Goal: Task Accomplishment & Management: Complete application form

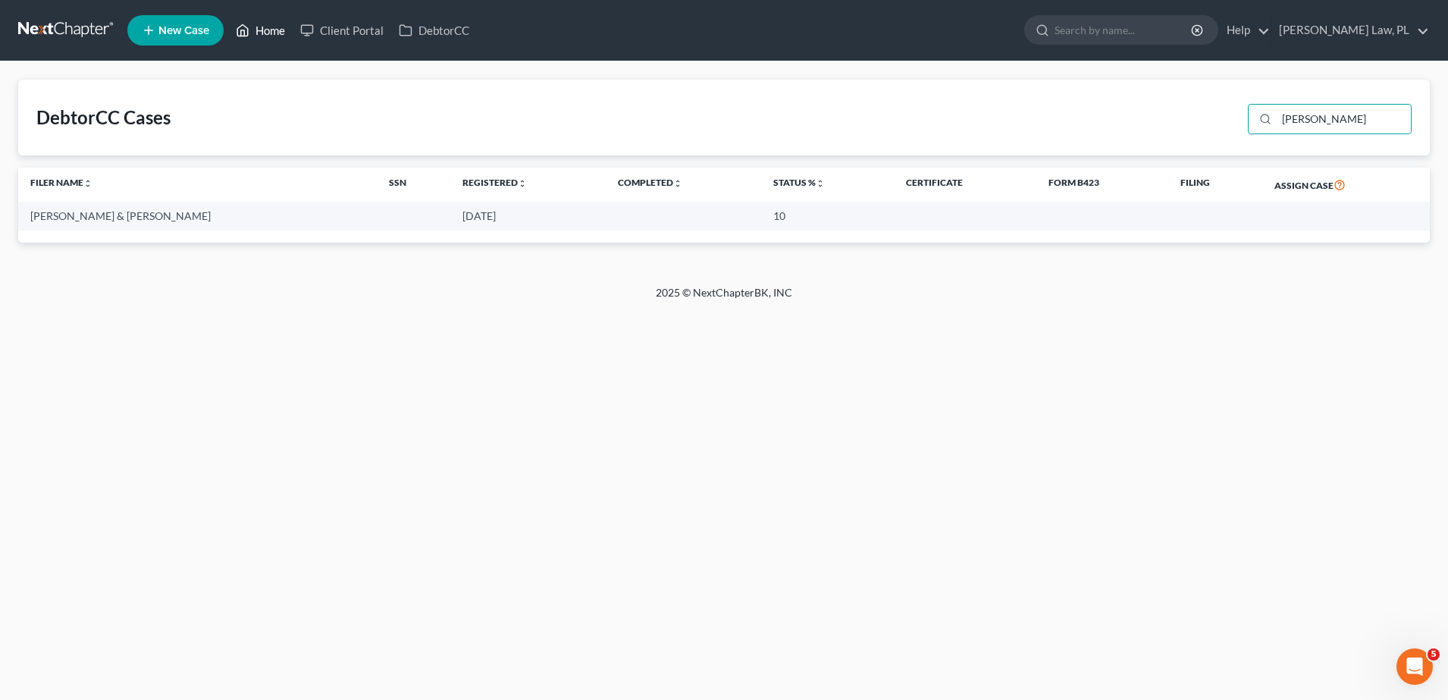
click at [265, 23] on link "Home" at bounding box center [260, 30] width 64 height 27
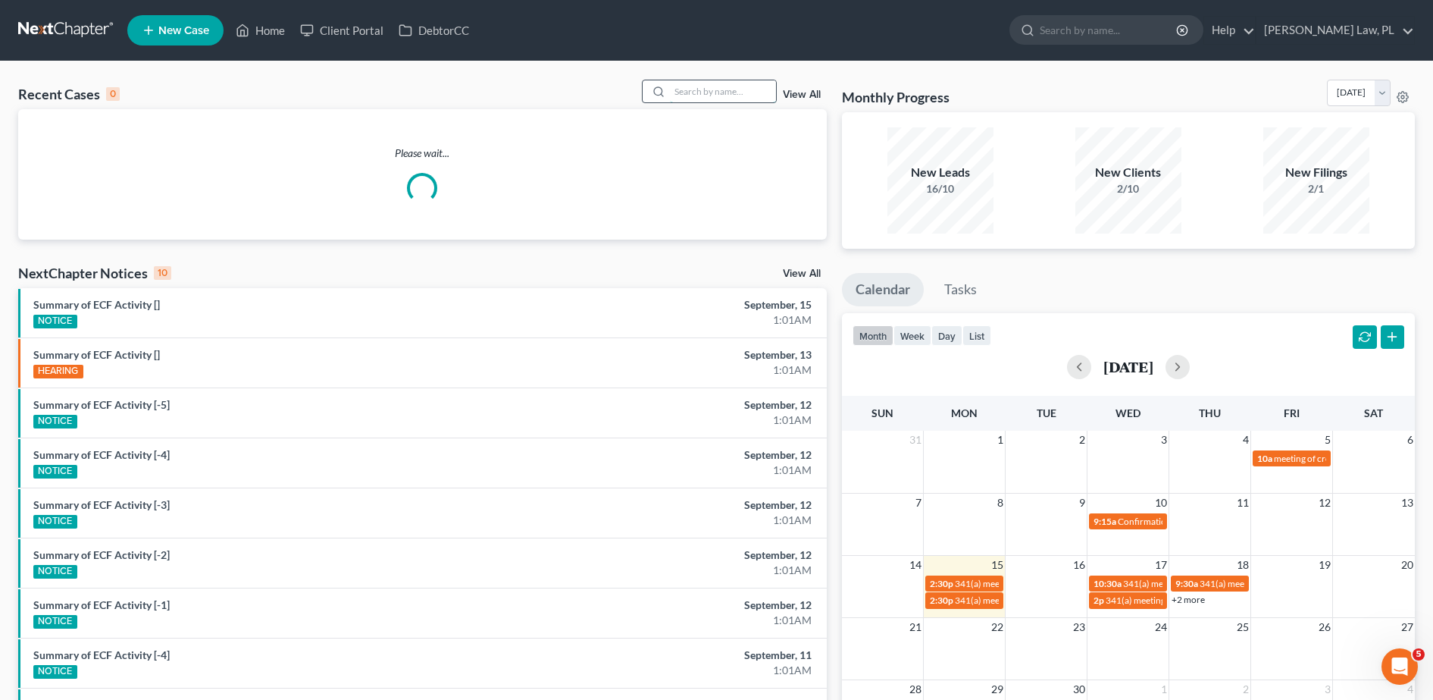
click at [721, 93] on input "search" at bounding box center [723, 91] width 106 height 22
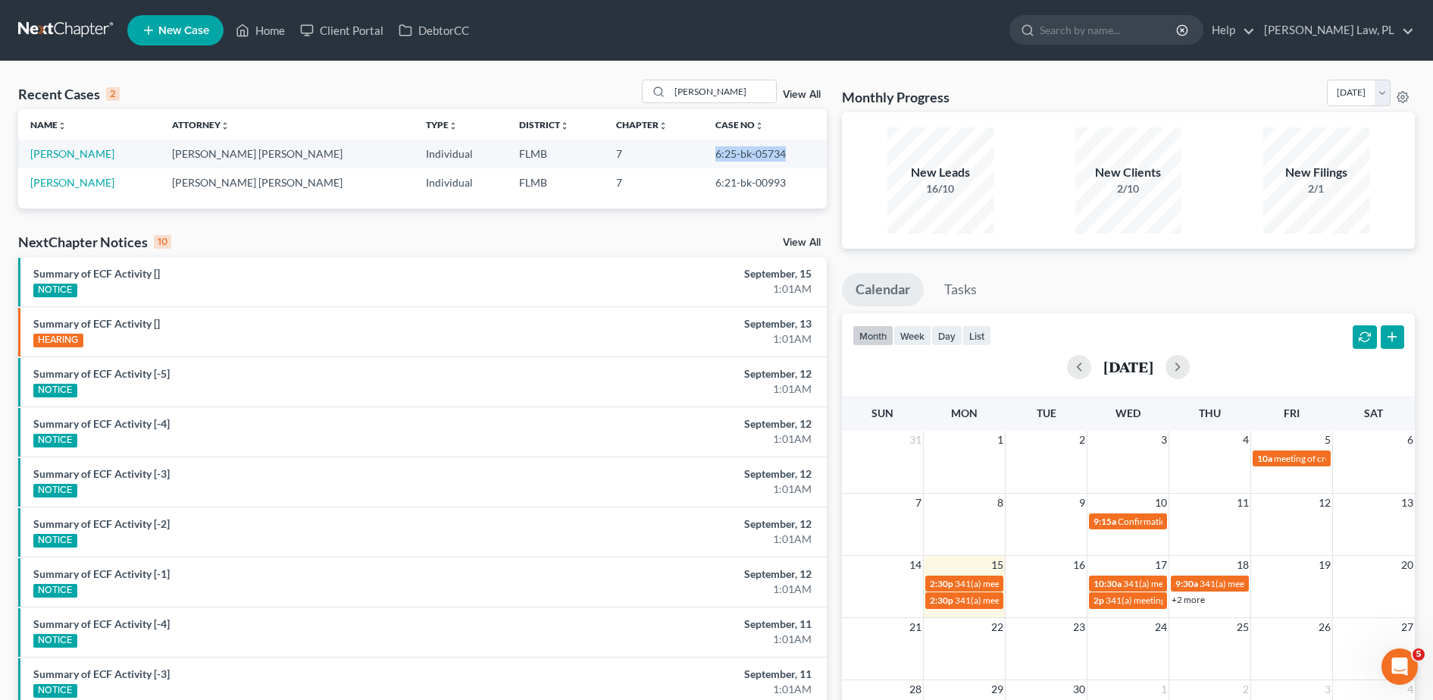
drag, startPoint x: 681, startPoint y: 154, endPoint x: 764, endPoint y: 155, distance: 82.6
click at [764, 155] on td "6:25-bk-05734" at bounding box center [765, 153] width 124 height 28
copy td "6:25-bk-05734"
drag, startPoint x: 747, startPoint y: 83, endPoint x: 643, endPoint y: 83, distance: 103.8
click at [643, 83] on div "Recent Cases 2 [PERSON_NAME] View All" at bounding box center [422, 95] width 809 height 30
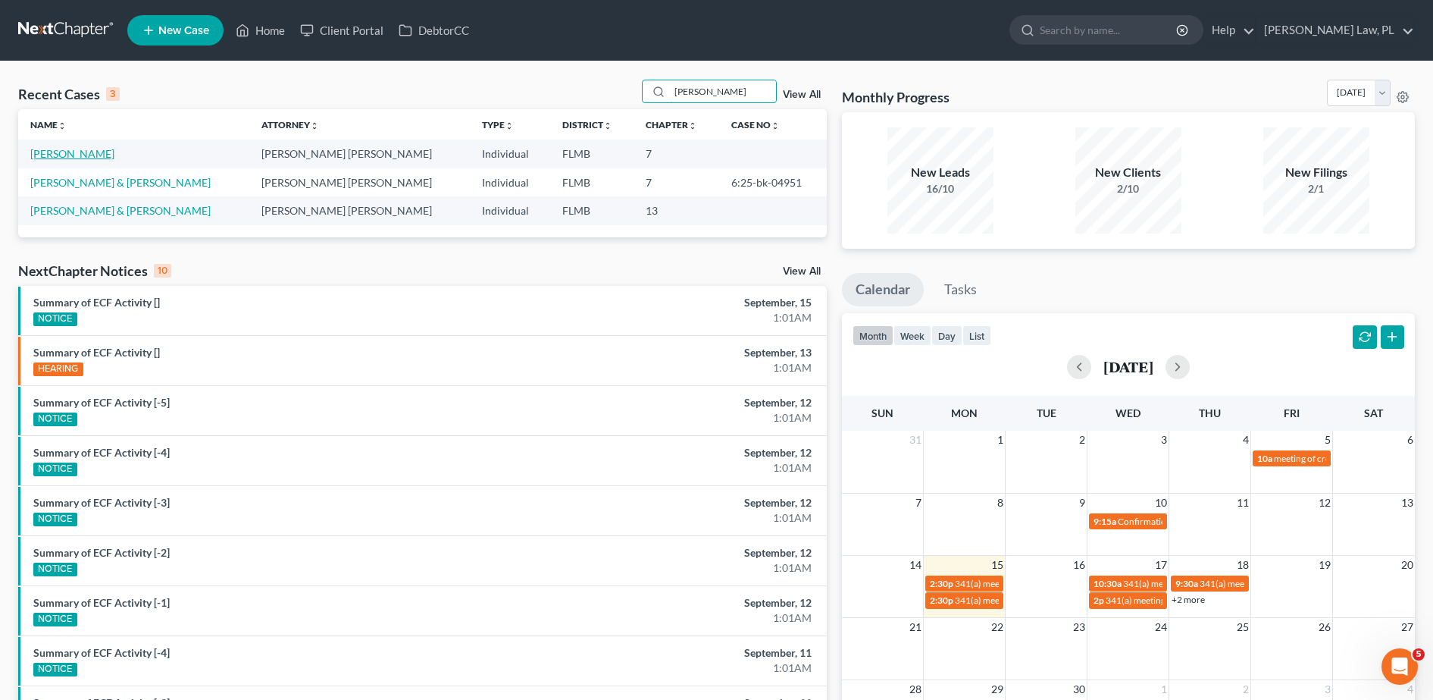
type input "[PERSON_NAME]"
click at [90, 147] on link "[PERSON_NAME]" at bounding box center [72, 153] width 84 height 13
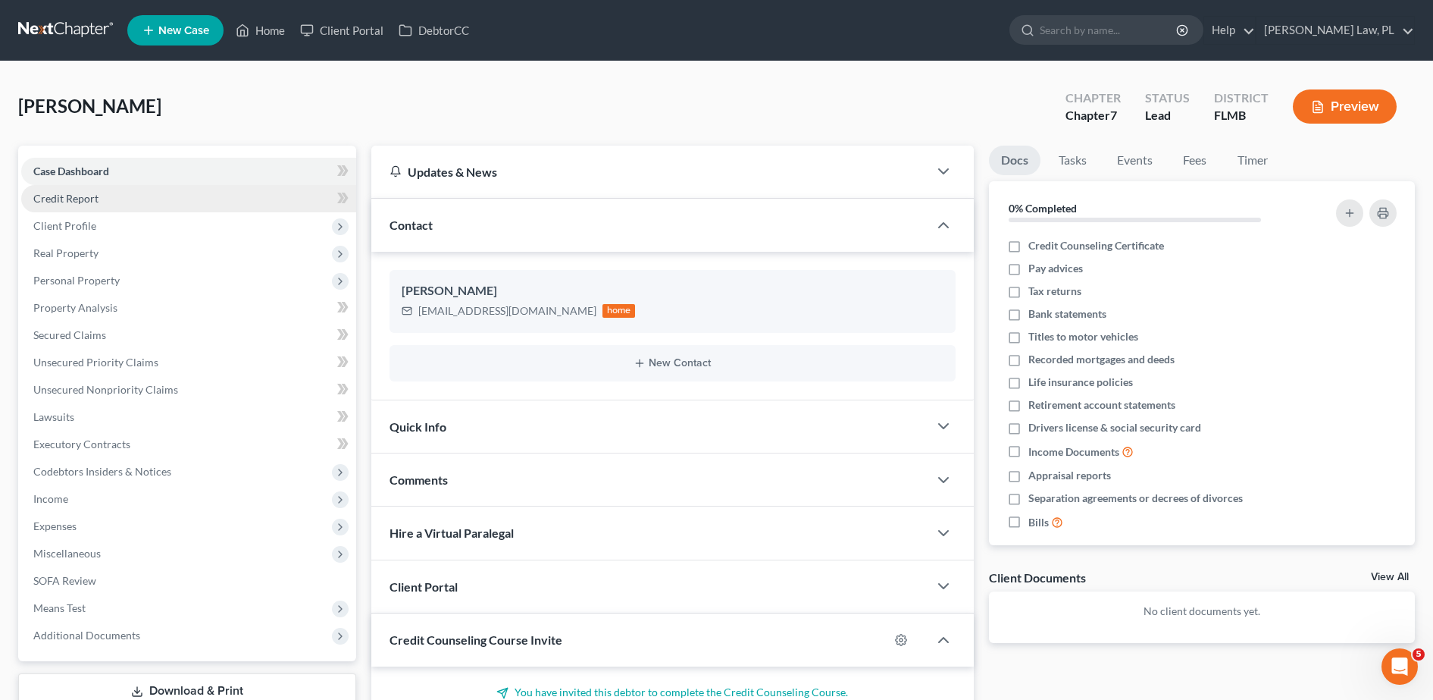
click at [109, 204] on link "Credit Report" at bounding box center [188, 198] width 335 height 27
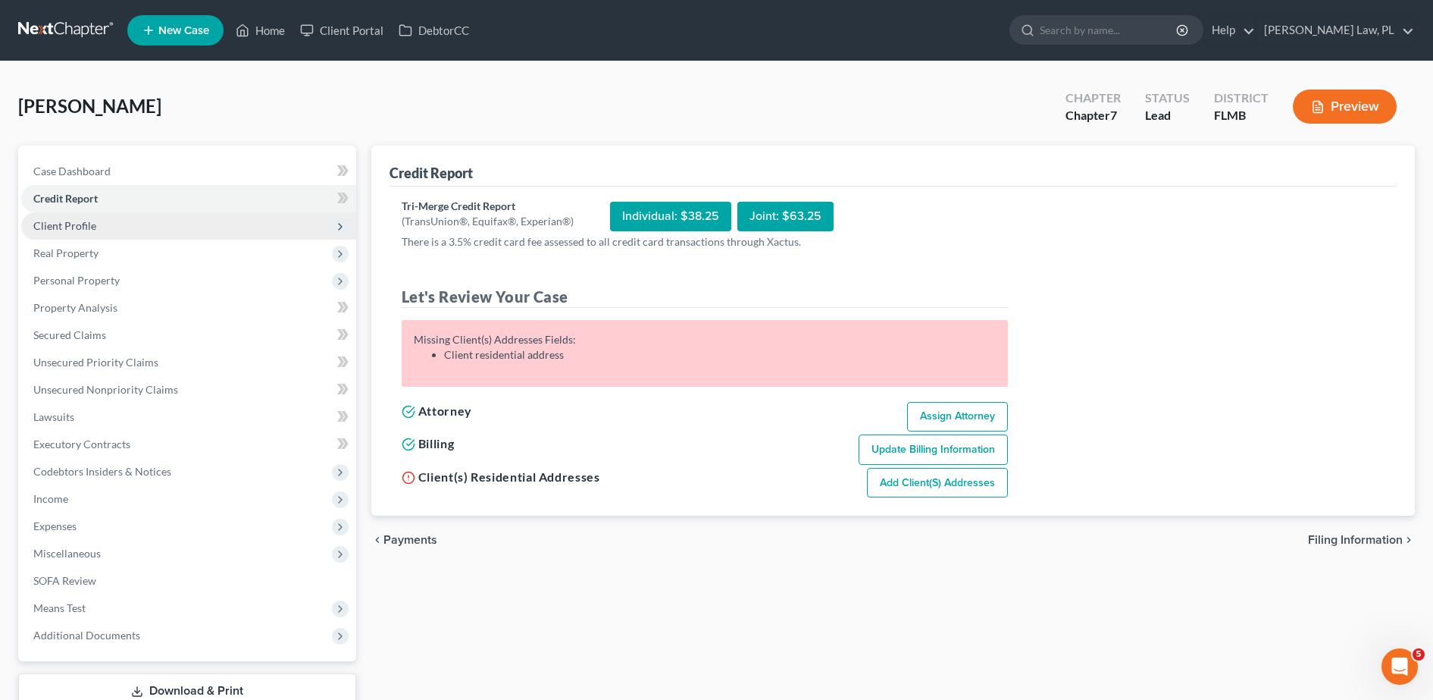
click at [200, 227] on span "Client Profile" at bounding box center [188, 225] width 335 height 27
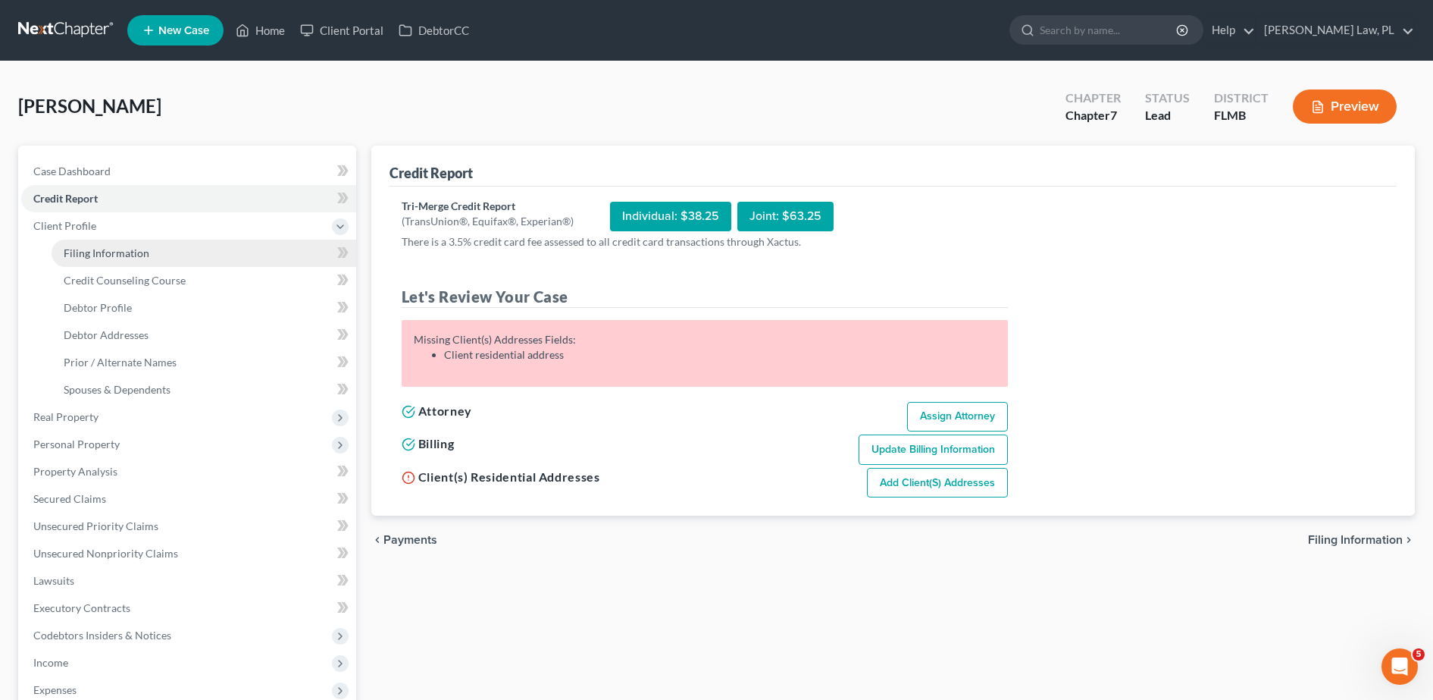
click at [163, 249] on link "Filing Information" at bounding box center [204, 253] width 305 height 27
select select "1"
select select "0"
select select "9"
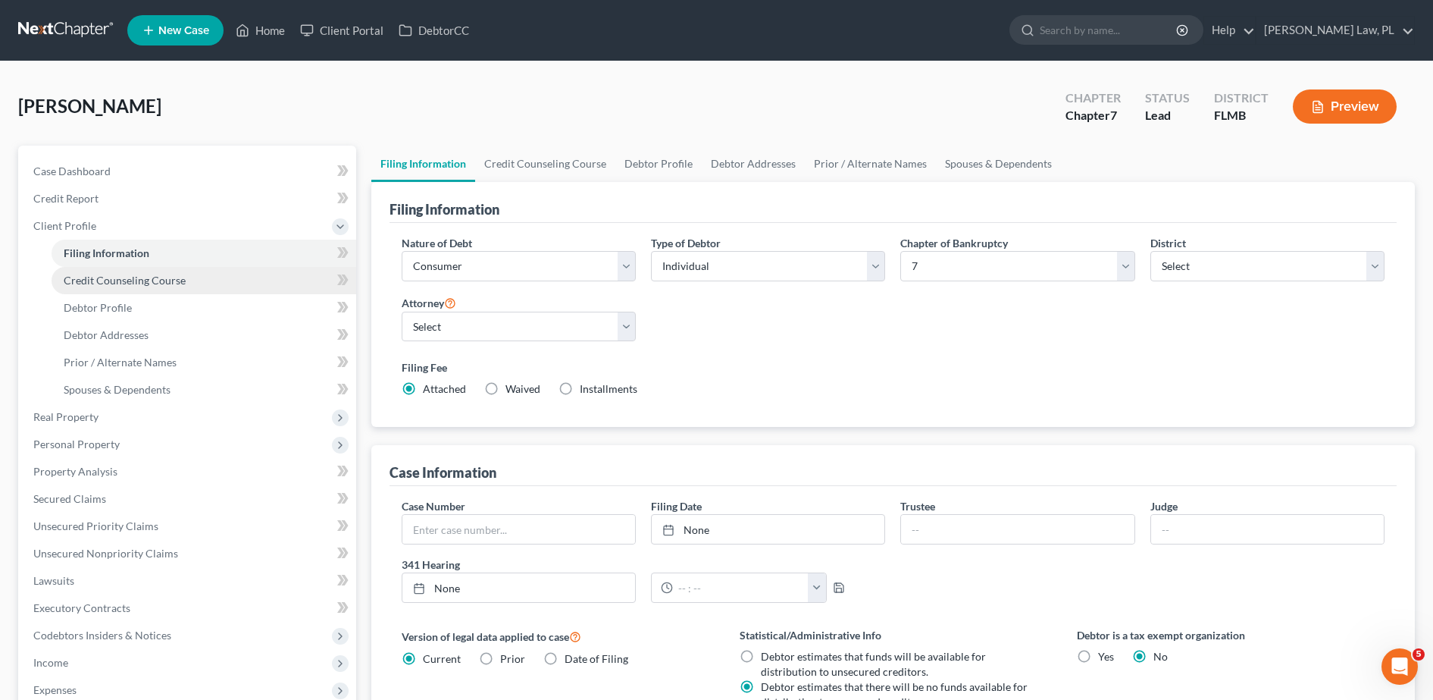
click at [162, 281] on span "Credit Counseling Course" at bounding box center [125, 280] width 122 height 13
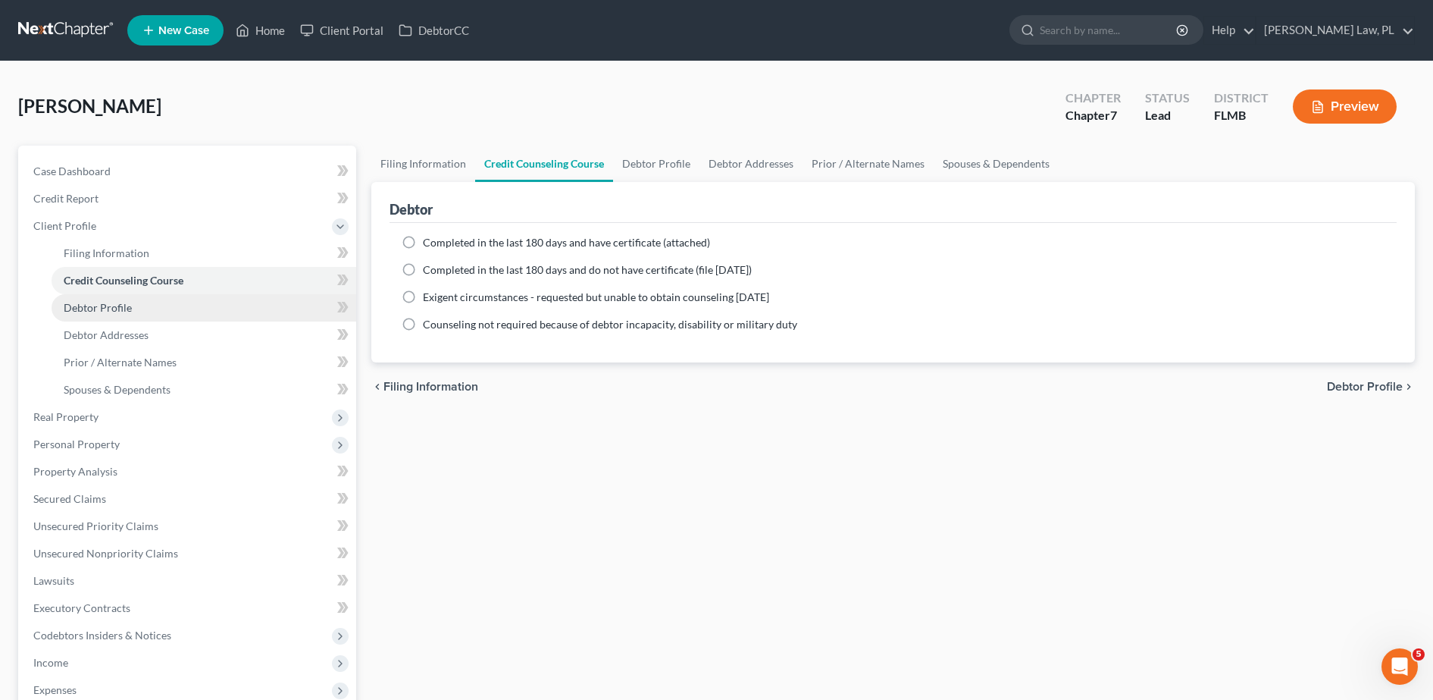
click at [156, 305] on link "Debtor Profile" at bounding box center [204, 307] width 305 height 27
select select "0"
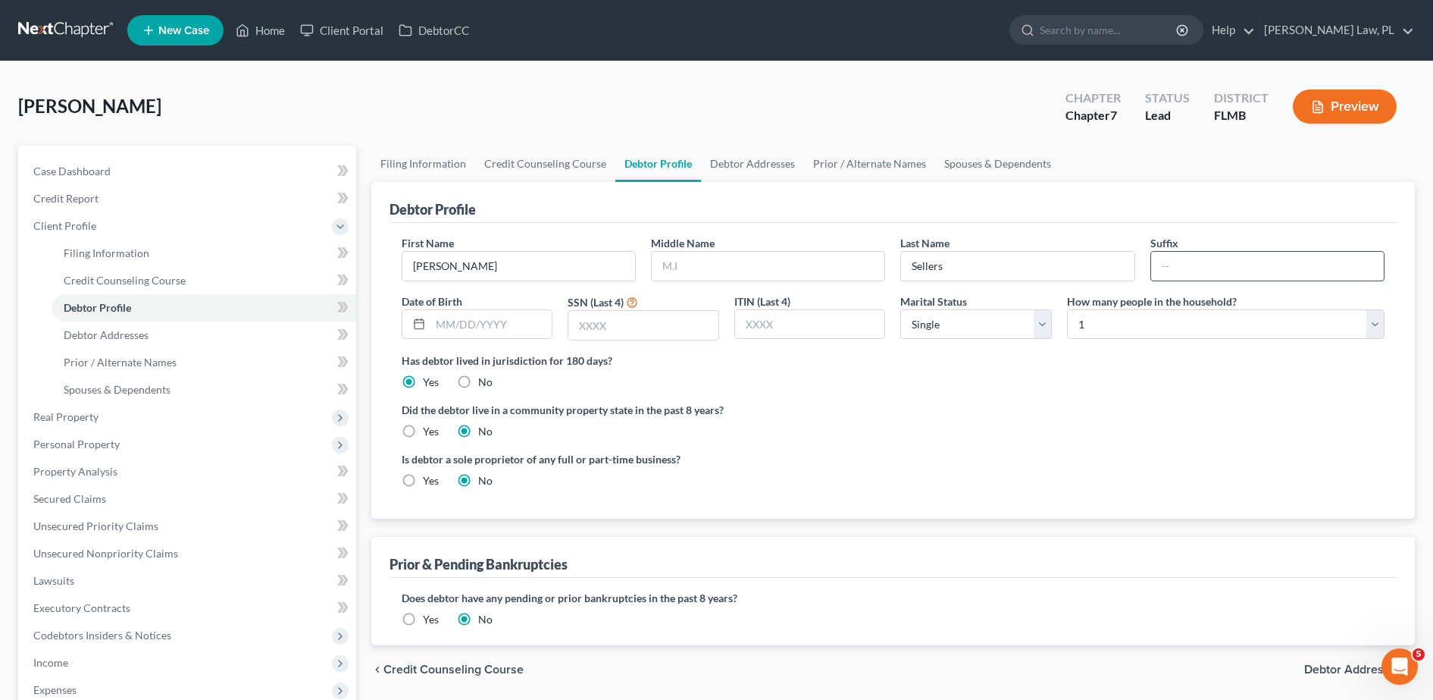
click at [1191, 258] on input "text" at bounding box center [1267, 266] width 233 height 29
type input "121222221"
click at [199, 356] on link "Prior / Alternate Names" at bounding box center [204, 362] width 305 height 27
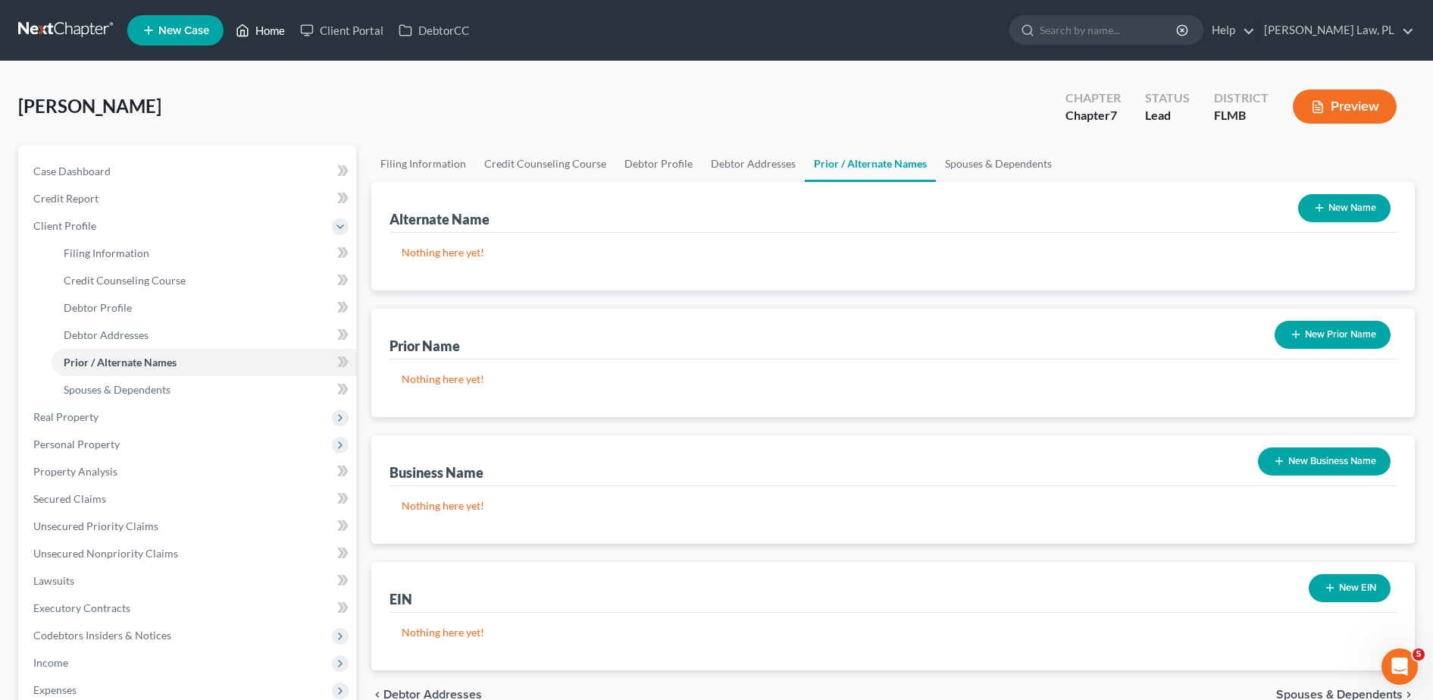
click at [265, 35] on link "Home" at bounding box center [260, 30] width 64 height 27
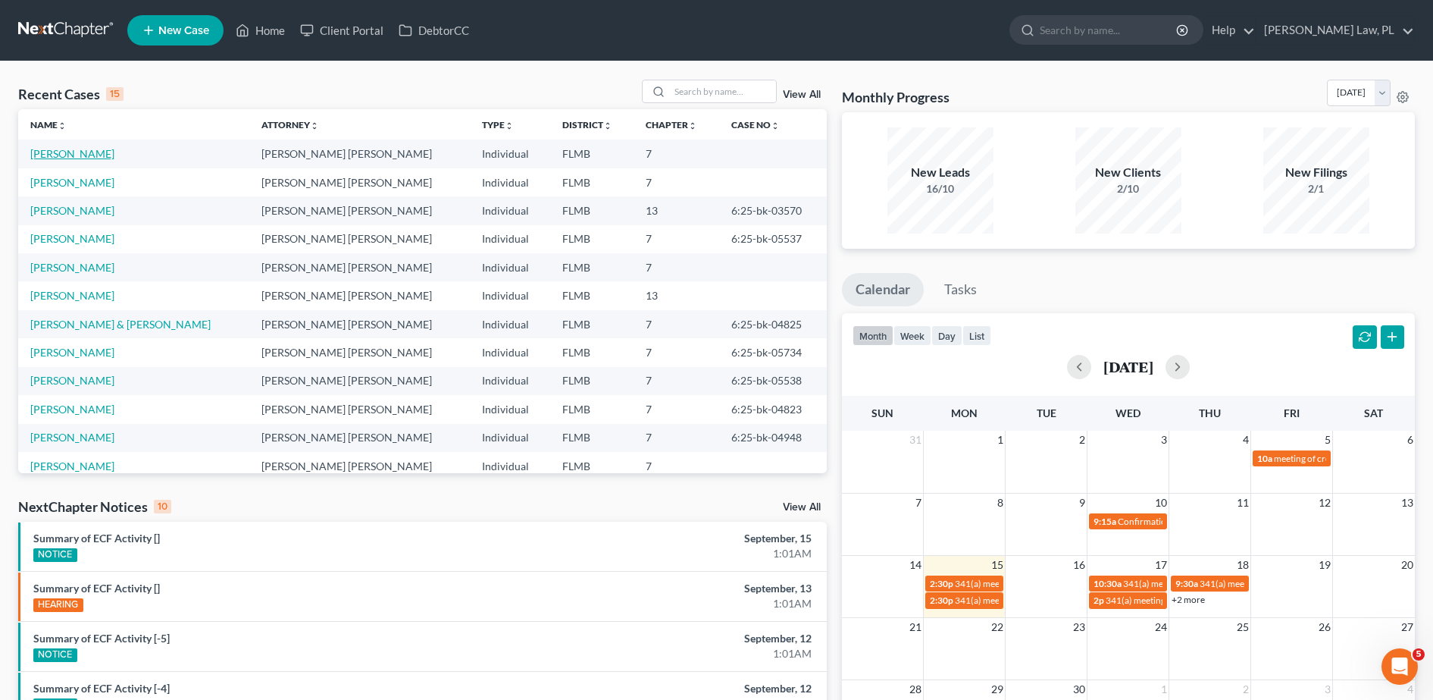
click at [68, 156] on link "[PERSON_NAME]" at bounding box center [72, 153] width 84 height 13
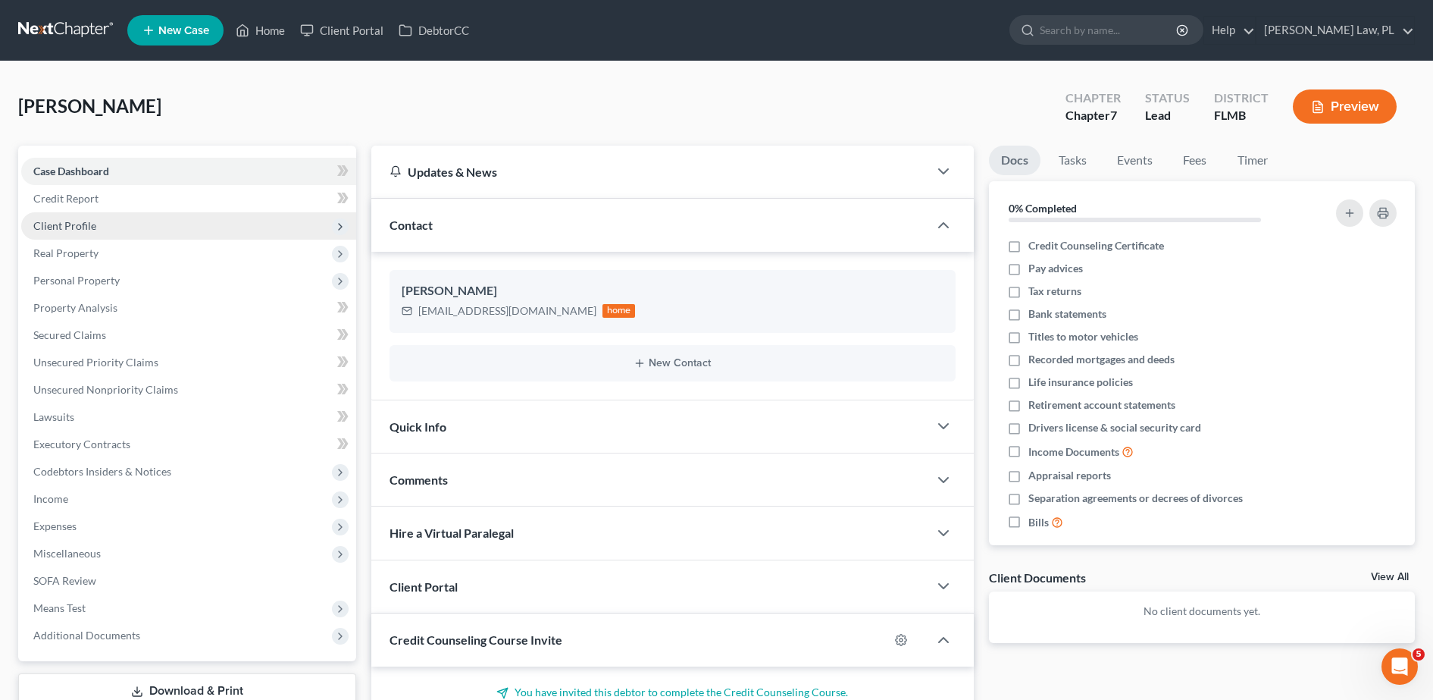
click at [89, 230] on span "Client Profile" at bounding box center [64, 225] width 63 height 13
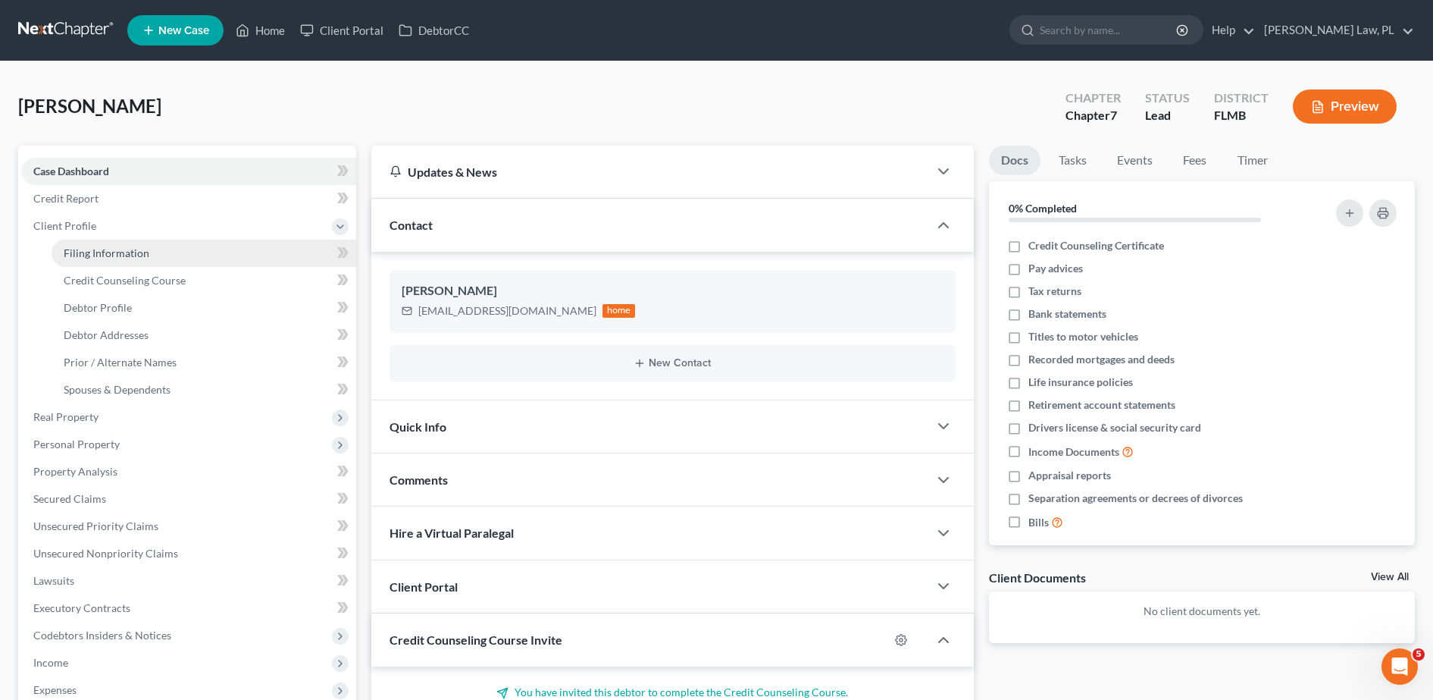
click at [102, 259] on link "Filing Information" at bounding box center [204, 253] width 305 height 27
select select "1"
select select "0"
select select "15"
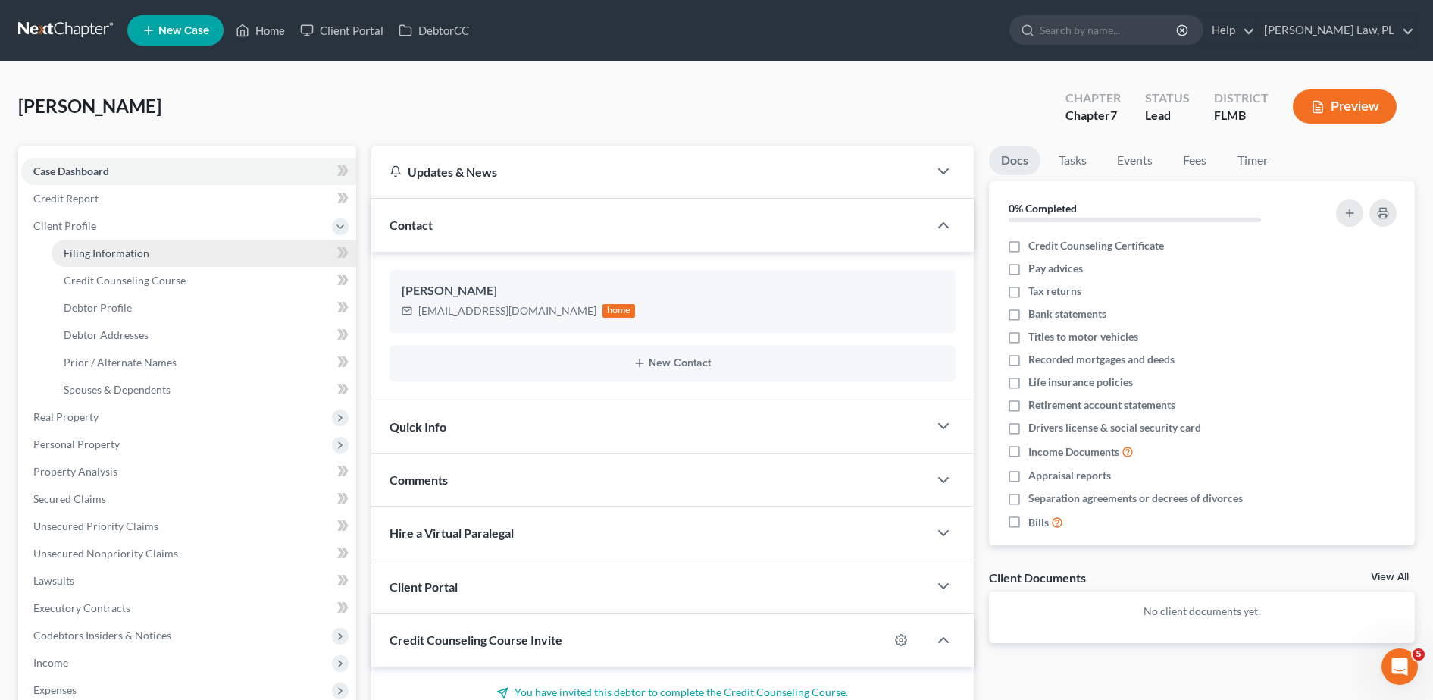
select select "0"
select select "9"
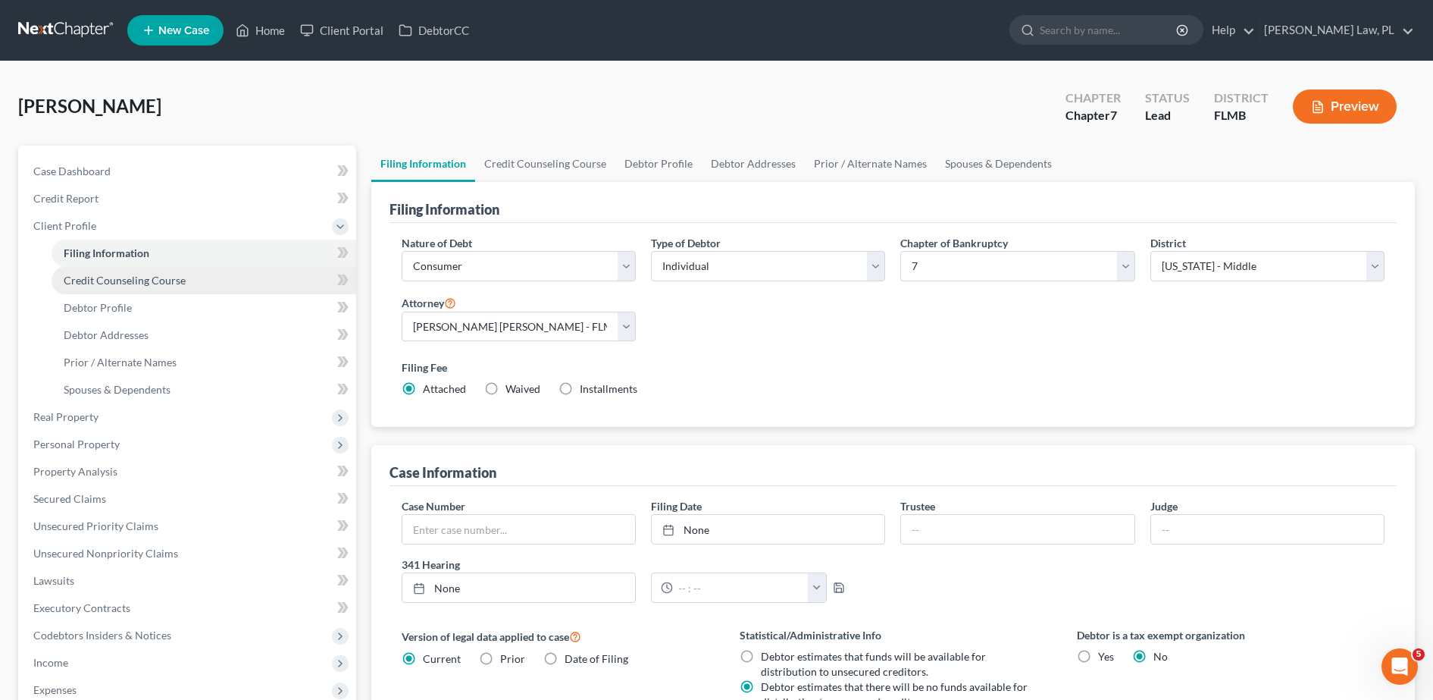
click at [111, 283] on span "Credit Counseling Course" at bounding box center [125, 280] width 122 height 13
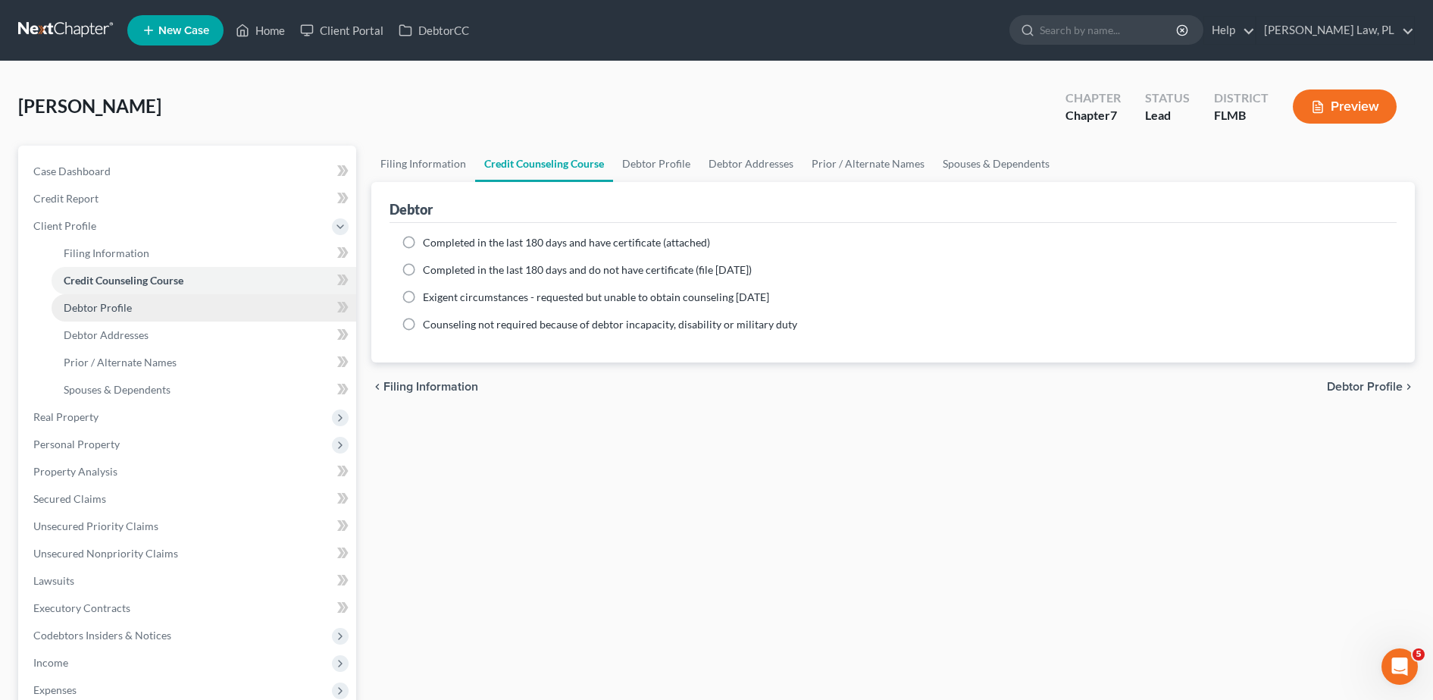
click at [110, 309] on span "Debtor Profile" at bounding box center [98, 307] width 68 height 13
select select "0"
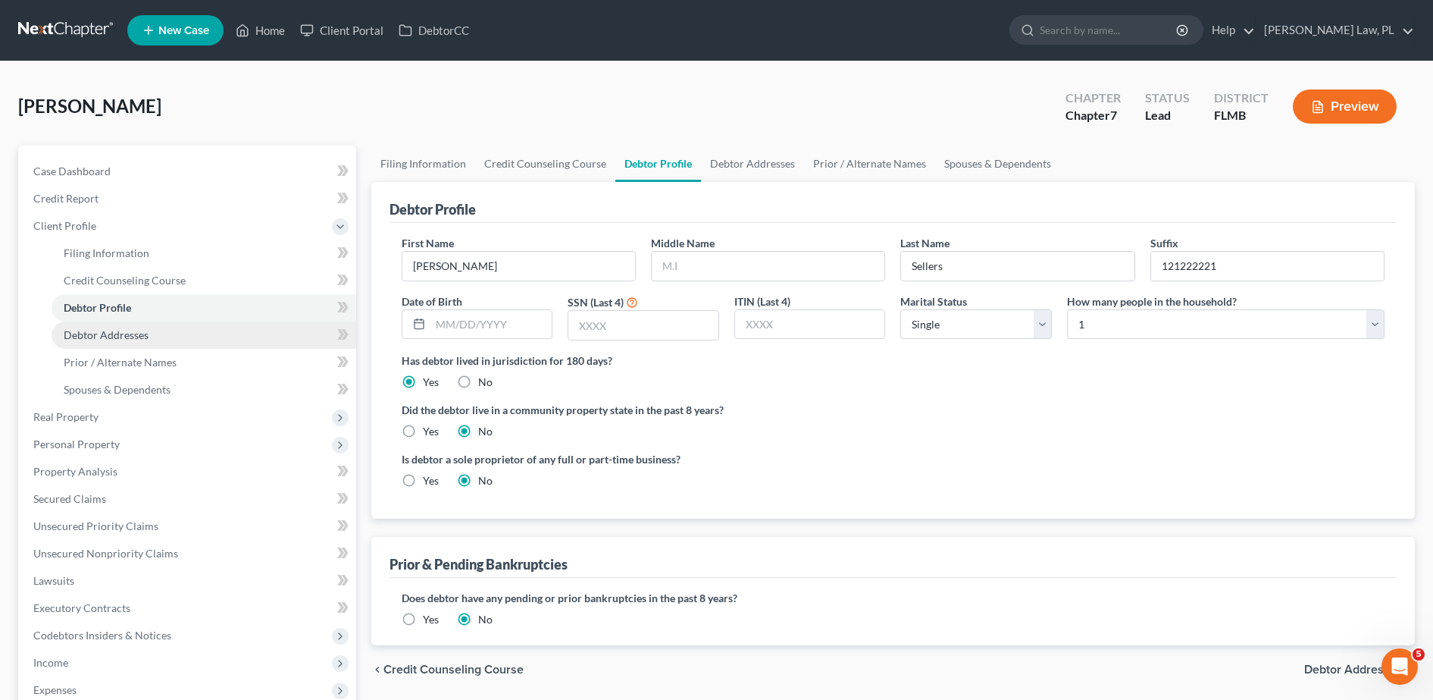
click at [171, 335] on link "Debtor Addresses" at bounding box center [204, 334] width 305 height 27
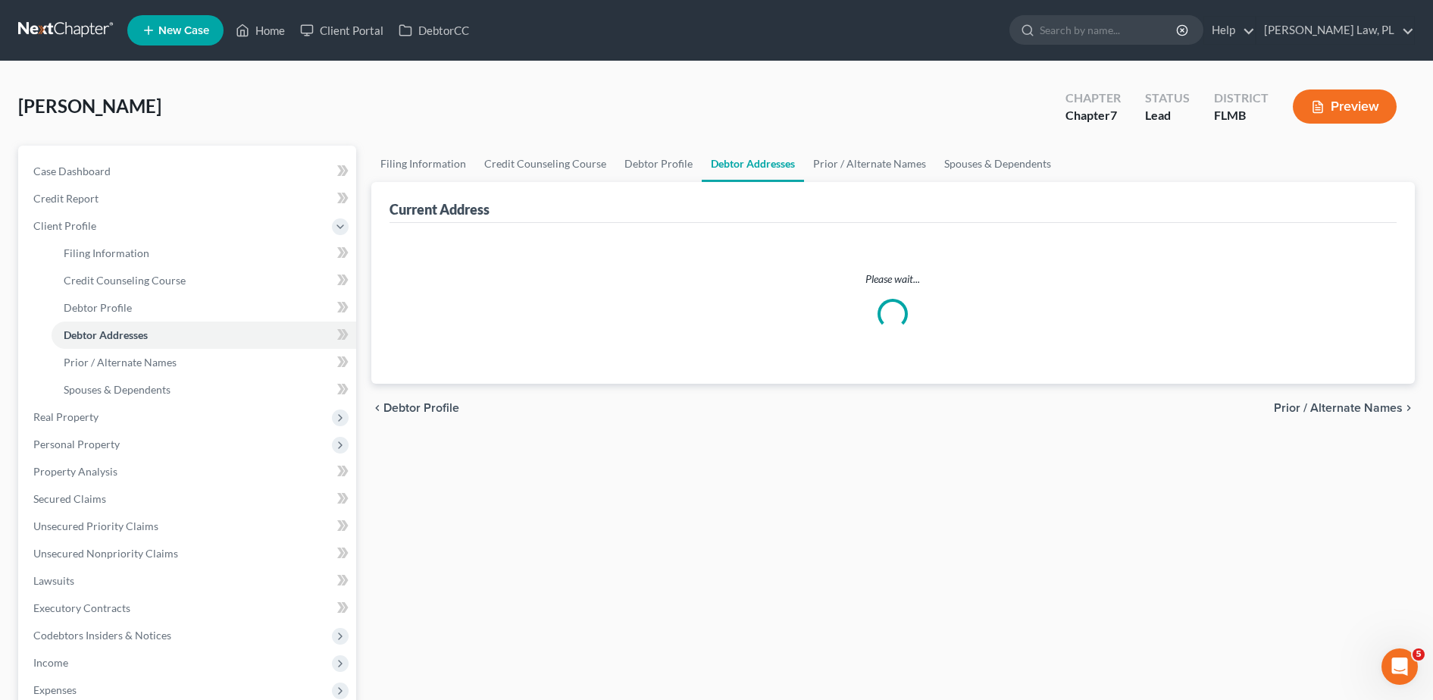
select select "0"
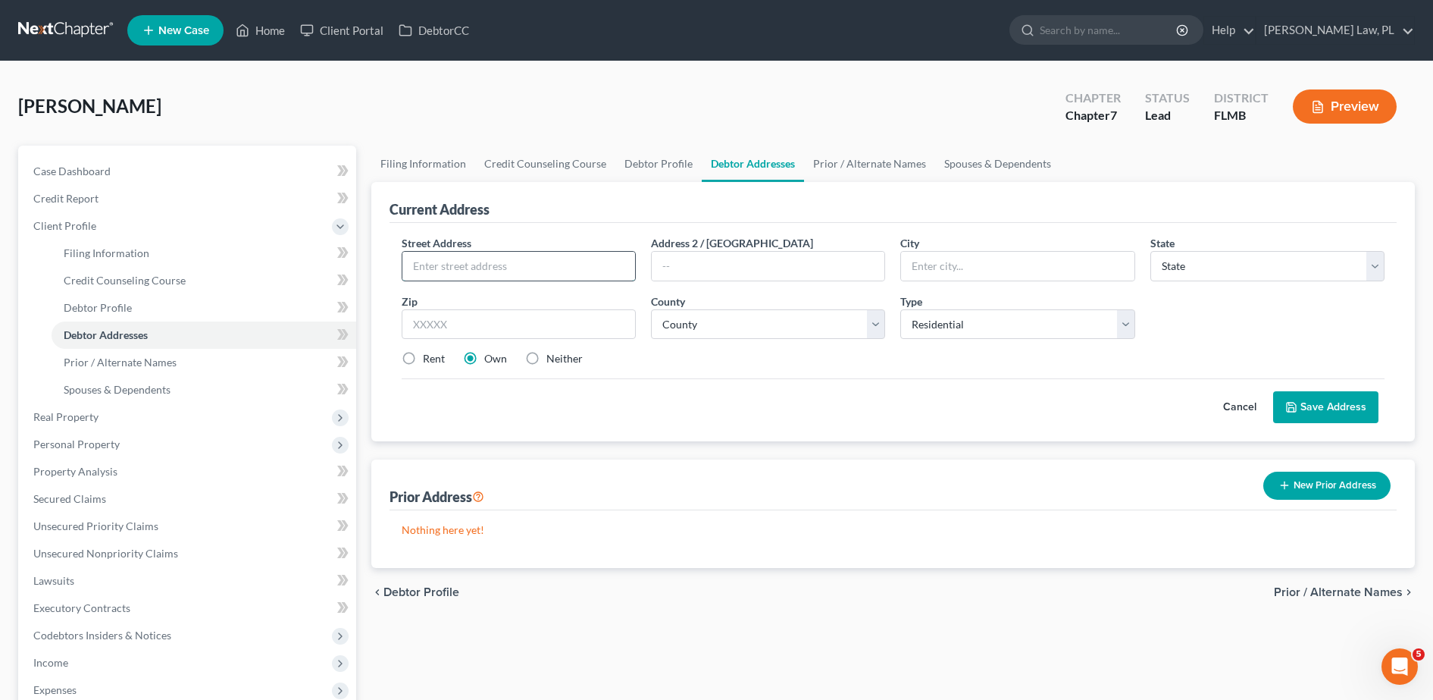
click at [468, 260] on input "text" at bounding box center [518, 266] width 233 height 29
type input "[STREET_ADDRESS][US_STATE]"
drag, startPoint x: 608, startPoint y: 268, endPoint x: 415, endPoint y: 260, distance: 193.5
click at [415, 260] on input "[STREET_ADDRESS][US_STATE]" at bounding box center [518, 266] width 233 height 29
click at [244, 27] on icon at bounding box center [243, 30] width 14 height 18
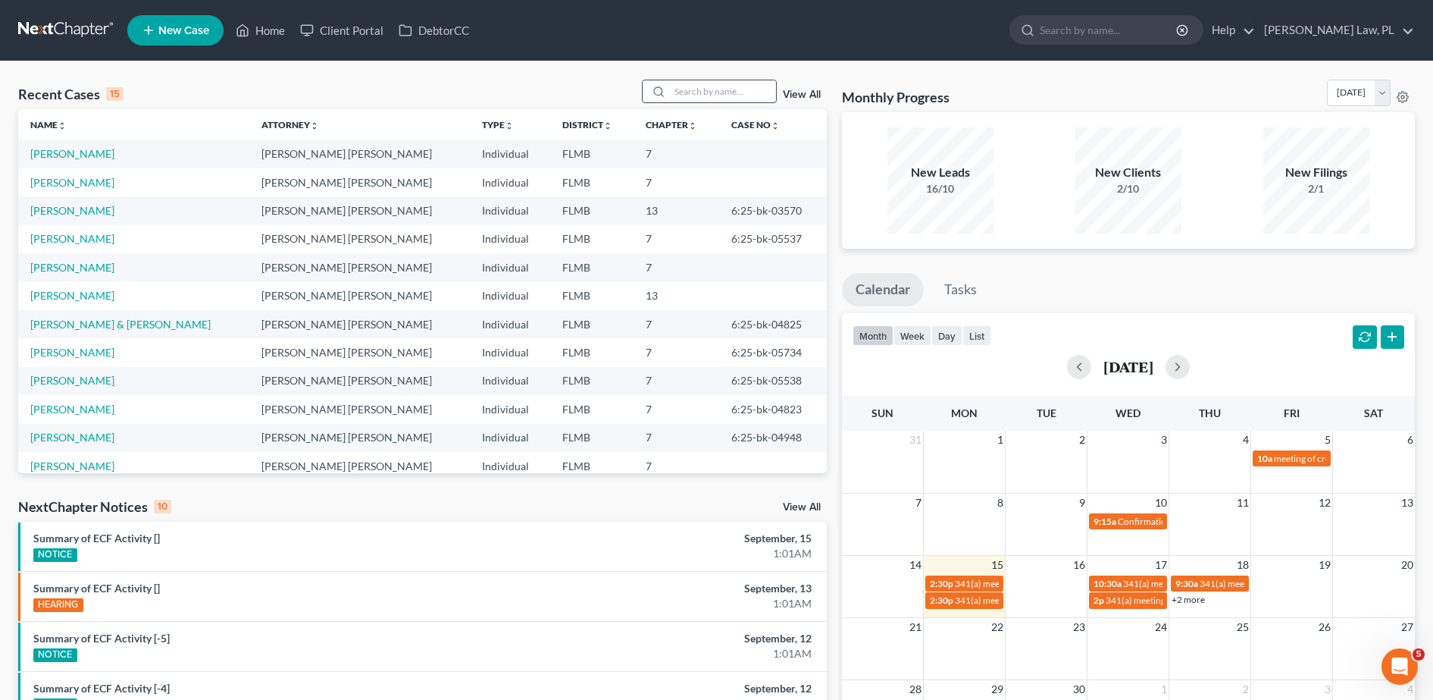
click at [693, 91] on input "search" at bounding box center [723, 91] width 106 height 22
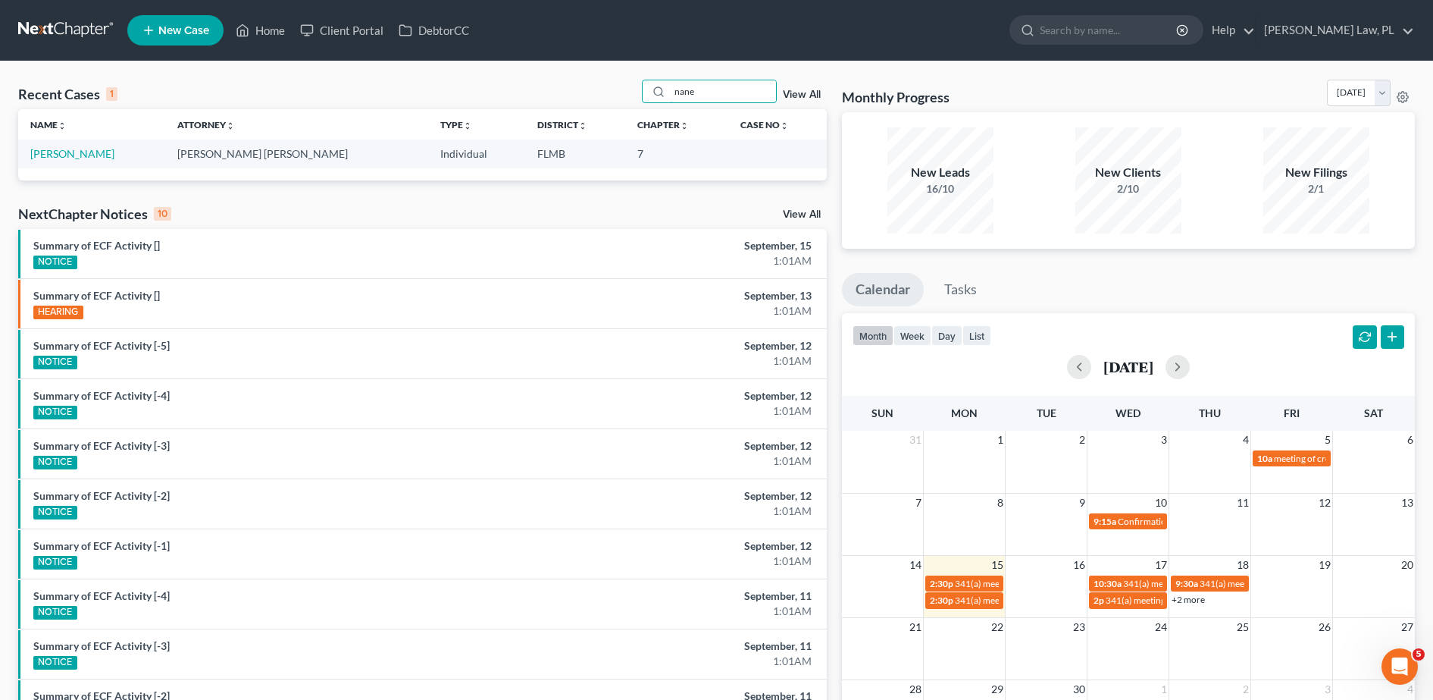
type input "nane"
click at [80, 145] on td "[PERSON_NAME]" at bounding box center [91, 153] width 147 height 28
click at [79, 161] on td "[PERSON_NAME]" at bounding box center [91, 153] width 147 height 28
click at [77, 160] on td "[PERSON_NAME]" at bounding box center [91, 153] width 147 height 28
click at [66, 157] on link "[PERSON_NAME]" at bounding box center [72, 153] width 84 height 13
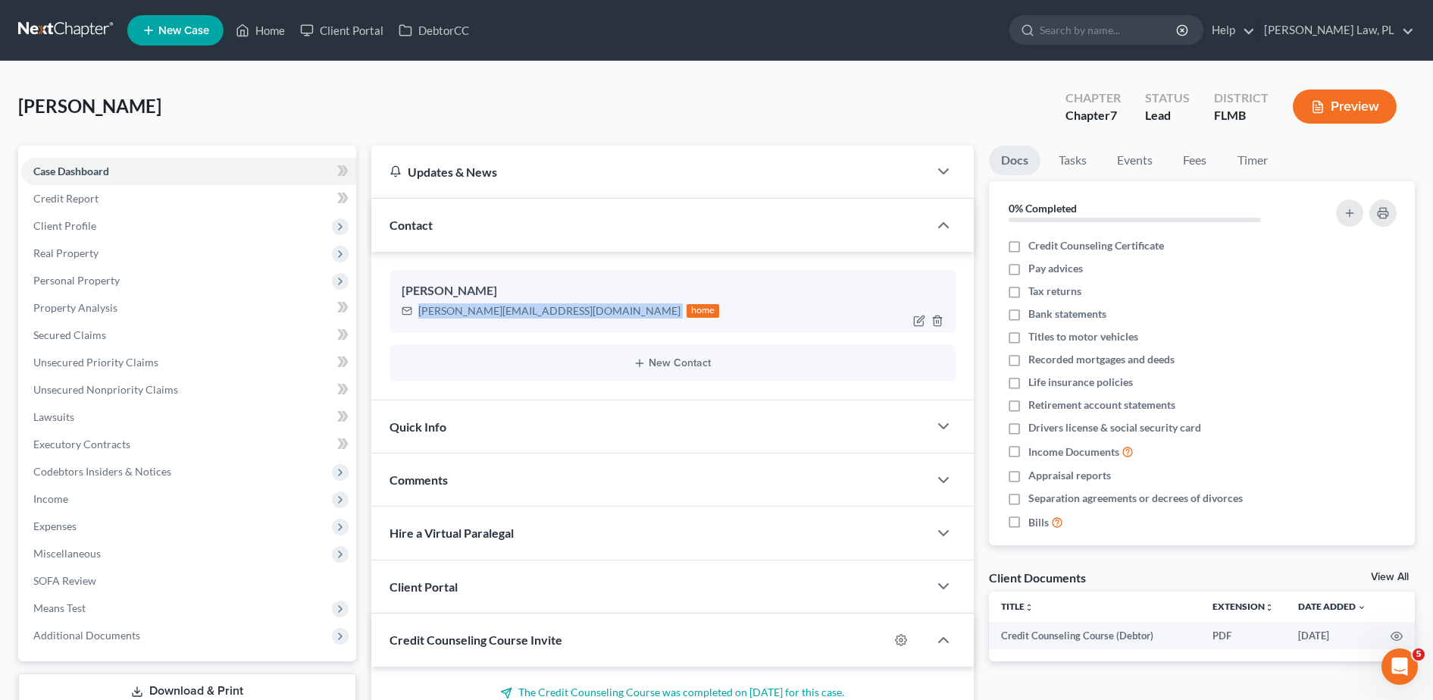
drag, startPoint x: 413, startPoint y: 308, endPoint x: 560, endPoint y: 312, distance: 147.1
click at [560, 312] on div "[PERSON_NAME][EMAIL_ADDRESS][DOMAIN_NAME] home" at bounding box center [561, 311] width 318 height 20
copy div "[PERSON_NAME][EMAIL_ADDRESS][DOMAIN_NAME]"
click at [477, 83] on div "[PERSON_NAME] Upgraded Chapter Chapter 7 Status Lead District [GEOGRAPHIC_DATA]…" at bounding box center [716, 113] width 1397 height 66
click at [274, 29] on link "Home" at bounding box center [260, 30] width 64 height 27
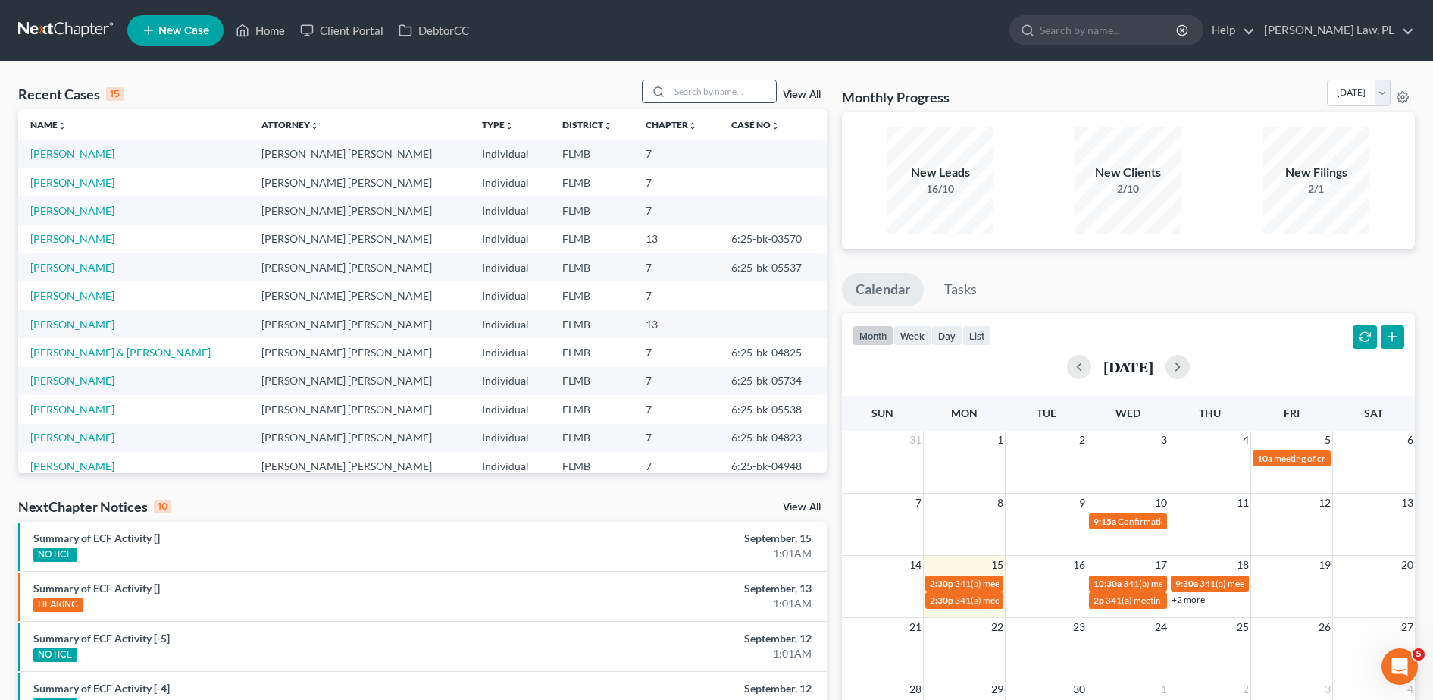
click at [712, 92] on input "search" at bounding box center [723, 91] width 106 height 22
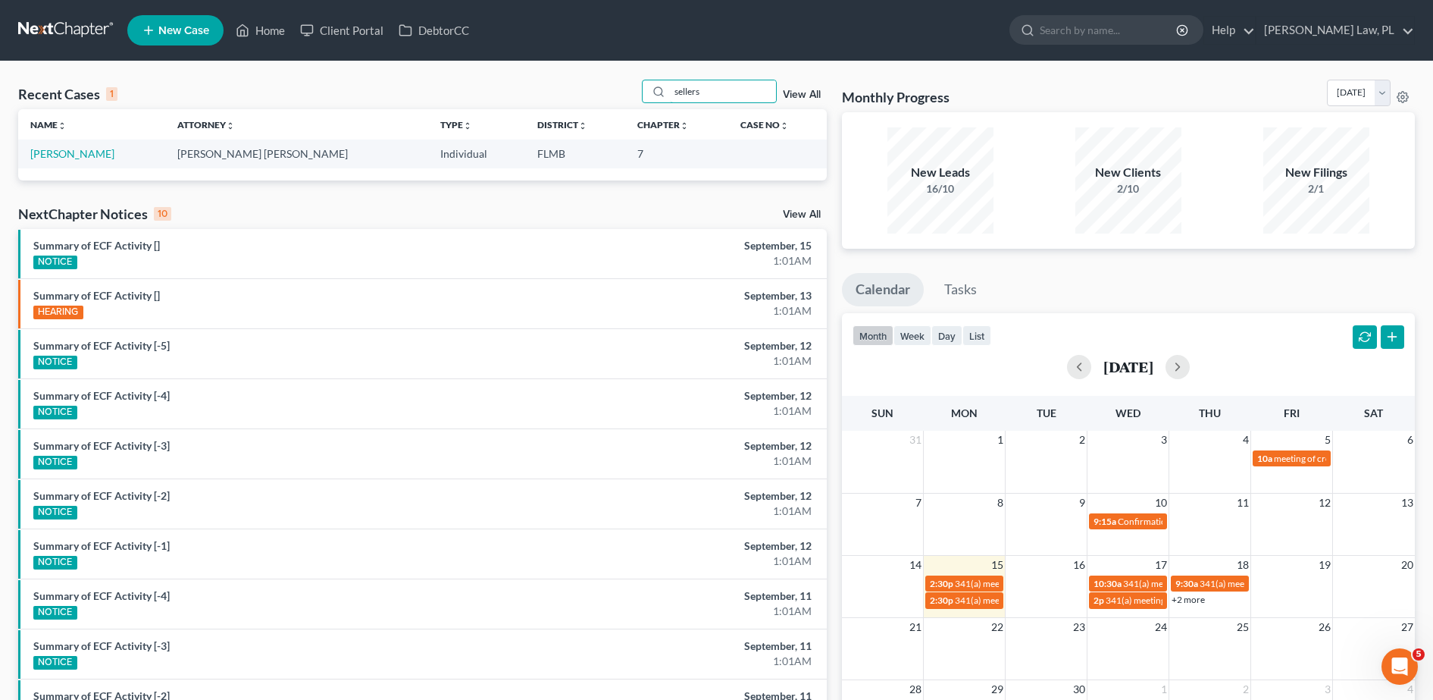
type input "sellers"
click at [81, 146] on td "[PERSON_NAME]" at bounding box center [91, 153] width 147 height 28
click at [85, 157] on link "[PERSON_NAME]" at bounding box center [72, 153] width 84 height 13
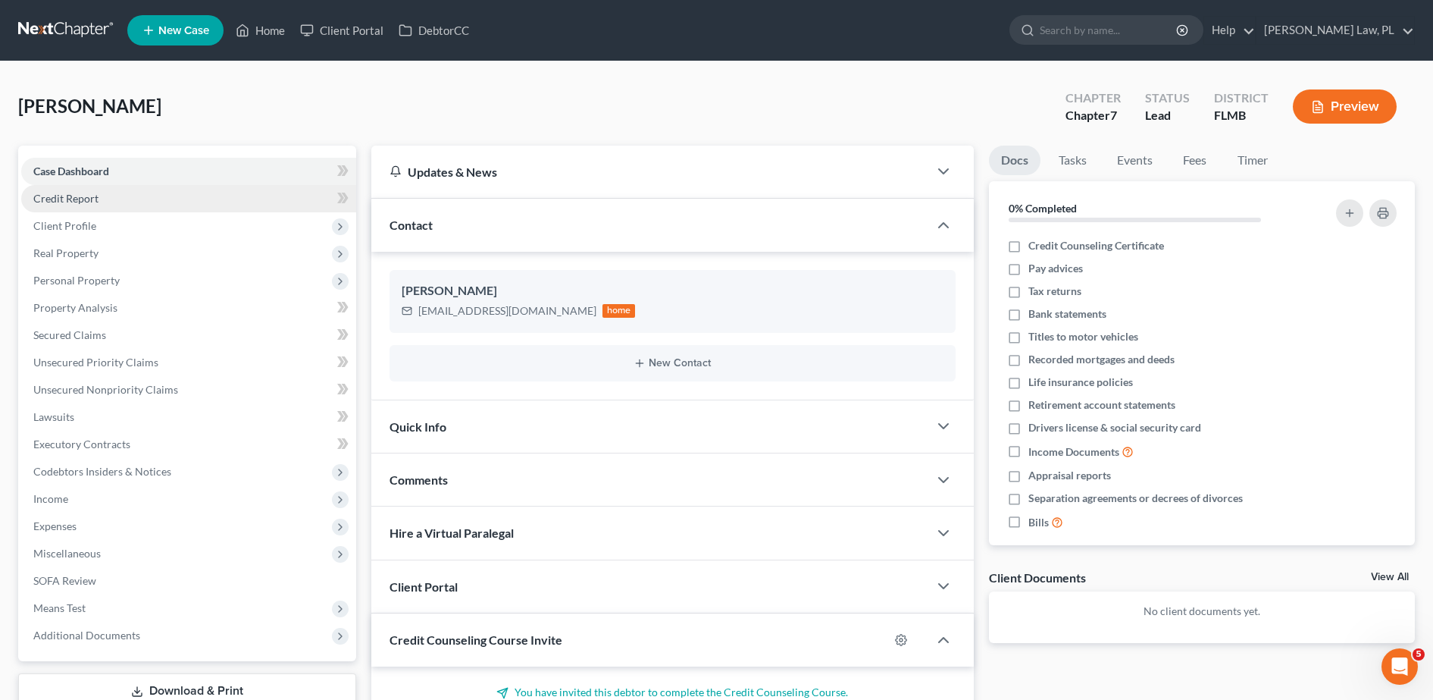
click at [144, 200] on link "Credit Report" at bounding box center [188, 198] width 335 height 27
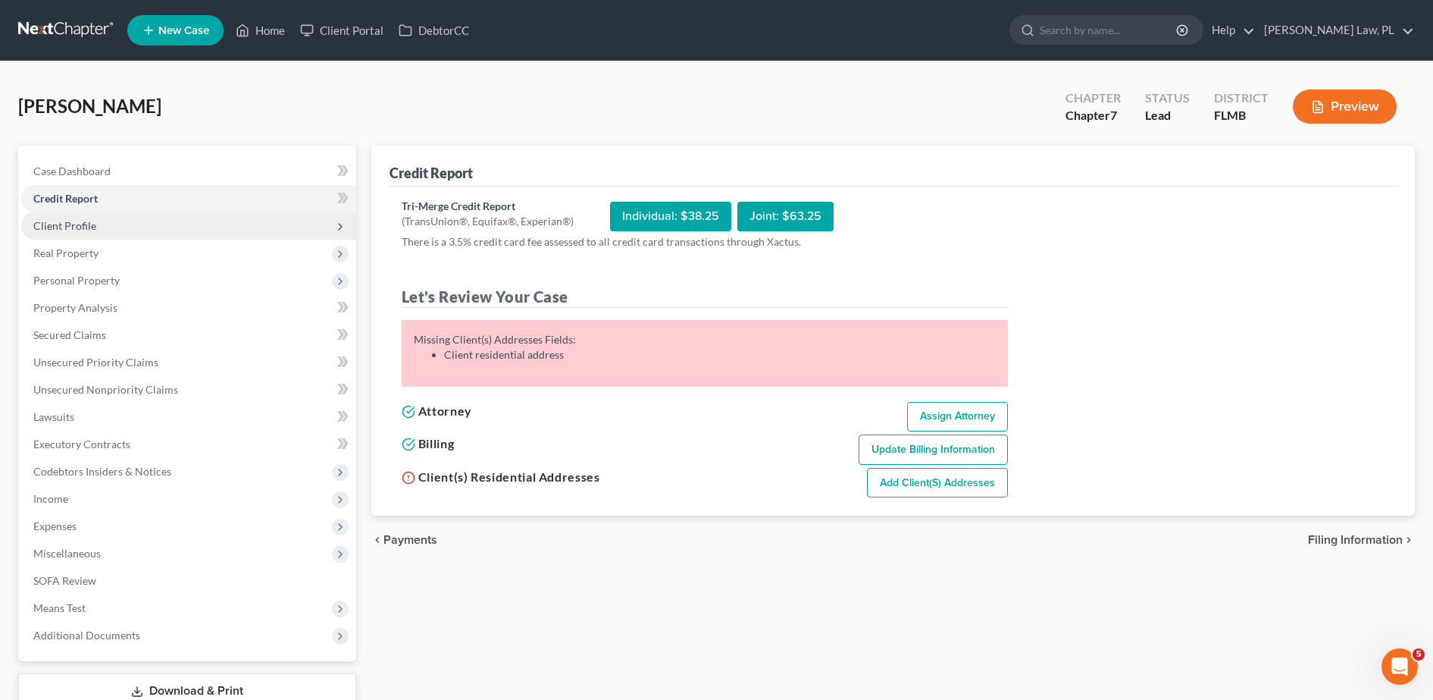
click at [140, 222] on span "Client Profile" at bounding box center [188, 225] width 335 height 27
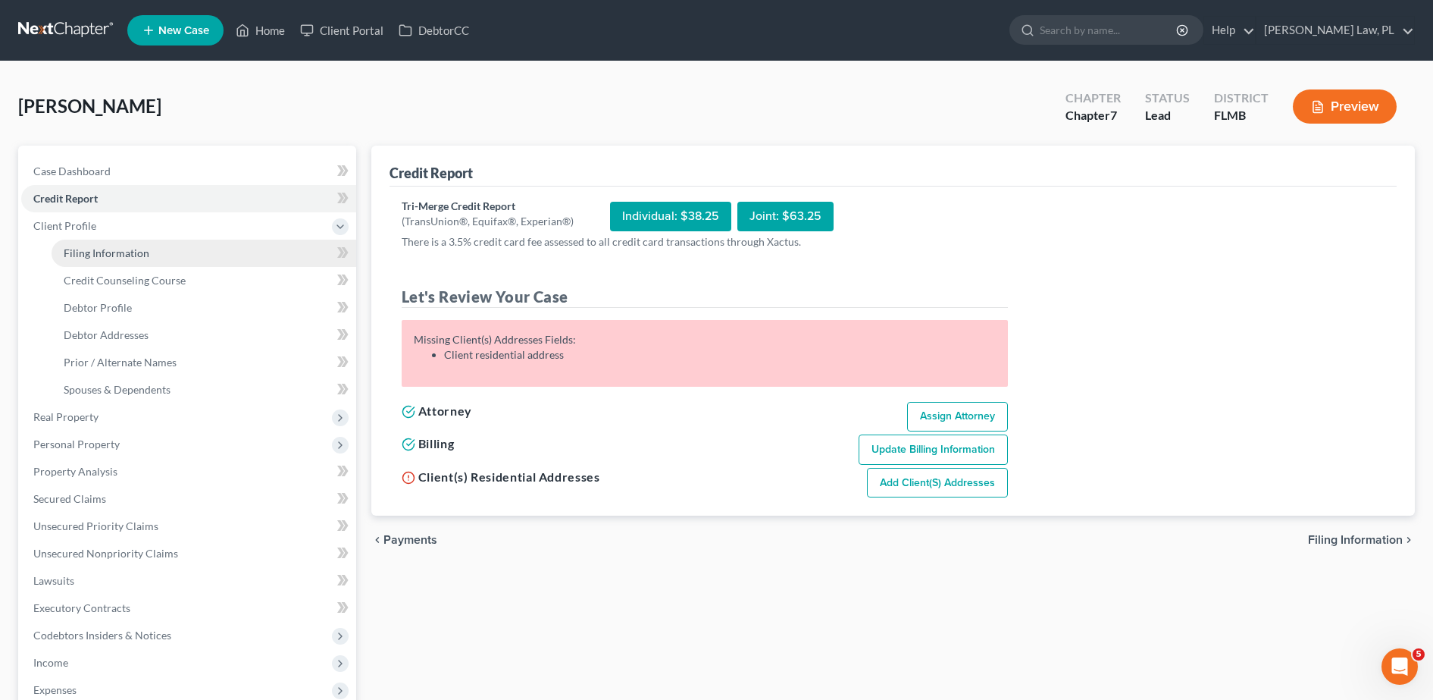
click at [129, 247] on span "Filing Information" at bounding box center [107, 252] width 86 height 13
select select "1"
select select "0"
select select "15"
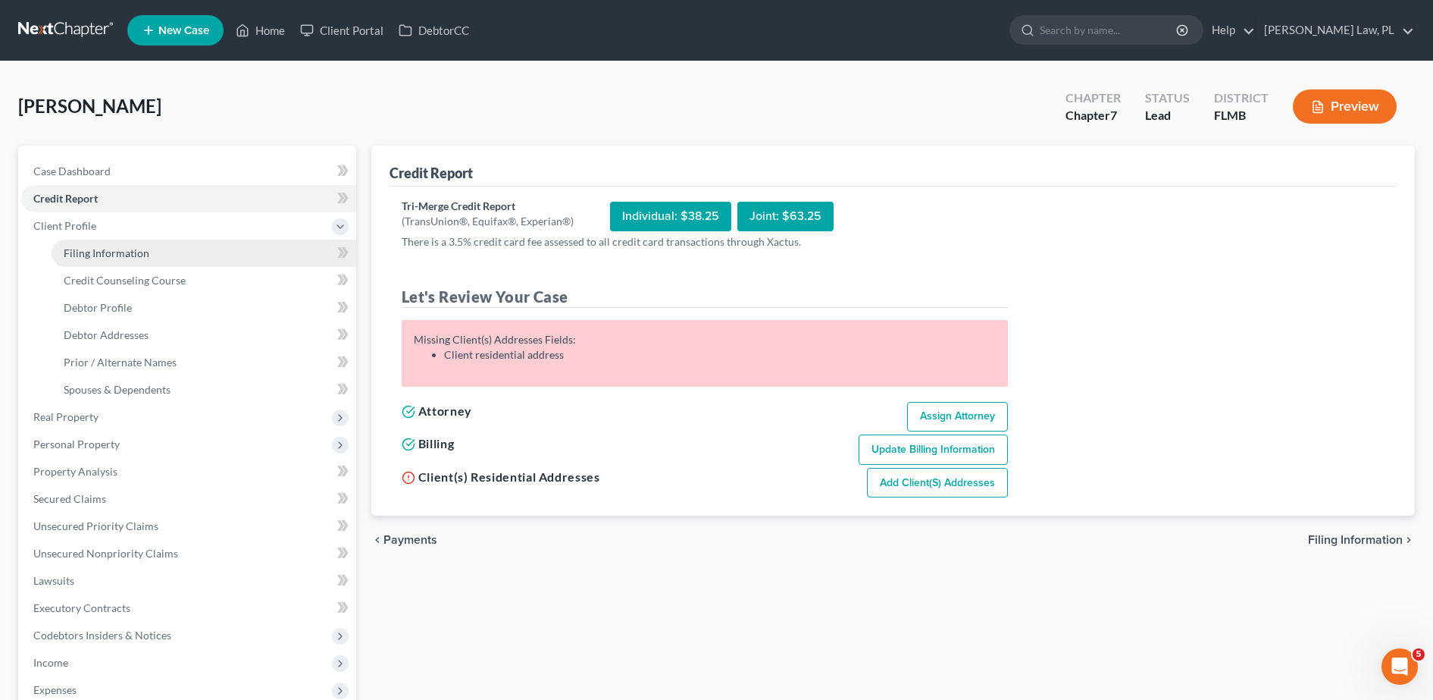
select select "0"
select select "9"
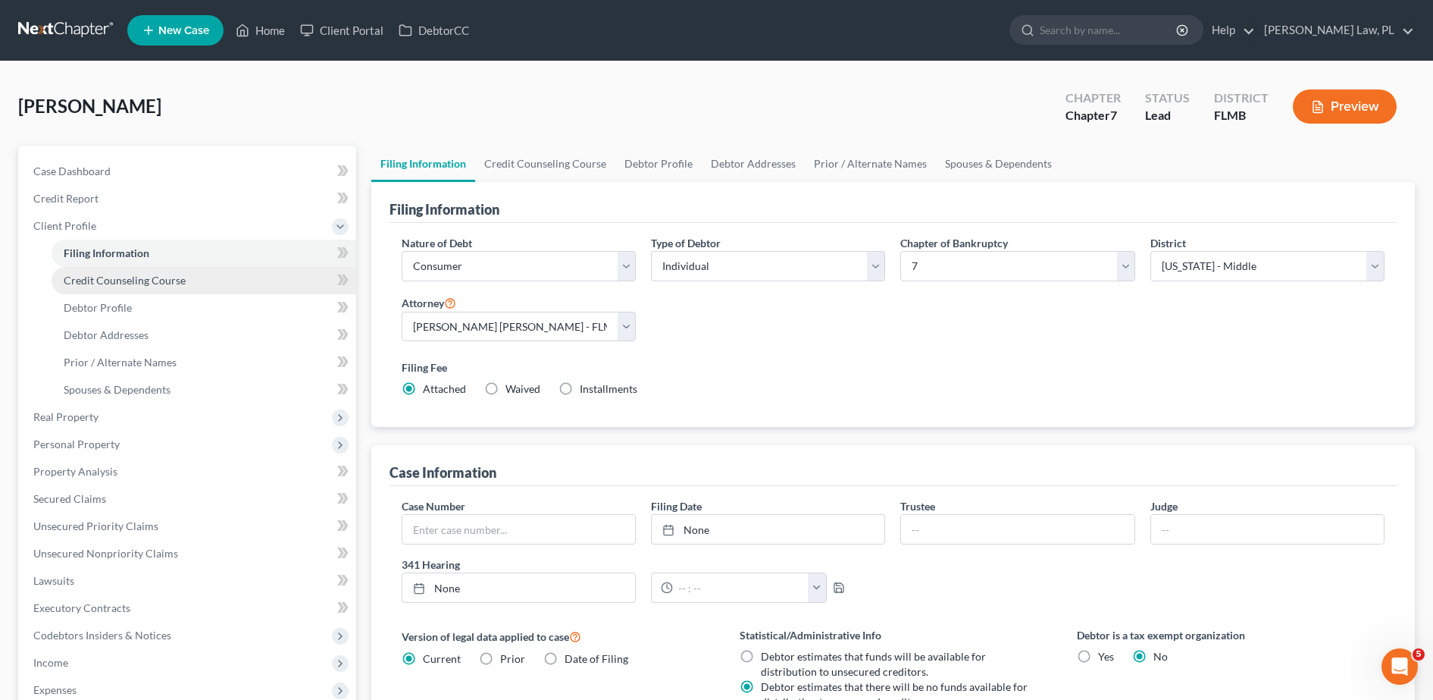
click at [260, 278] on link "Credit Counseling Course" at bounding box center [204, 280] width 305 height 27
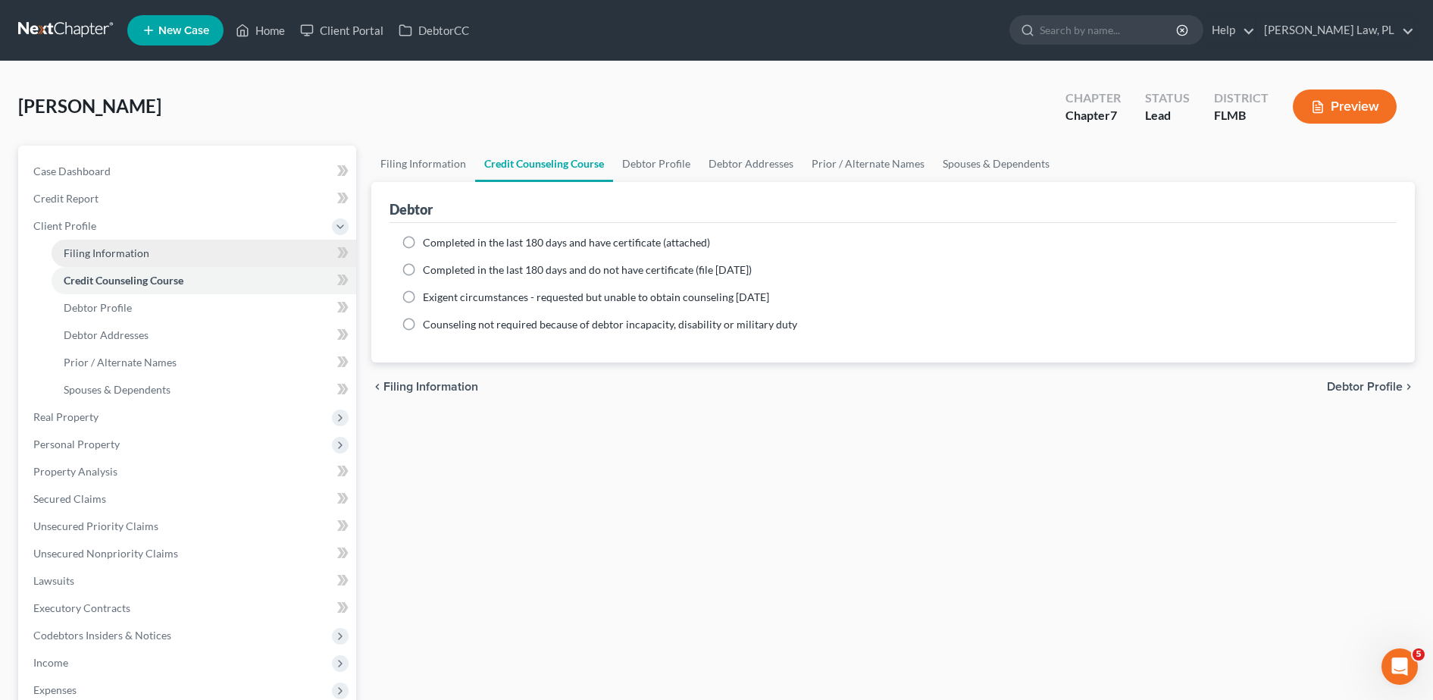
click at [204, 261] on link "Filing Information" at bounding box center [204, 253] width 305 height 27
select select "1"
select select "0"
select select "15"
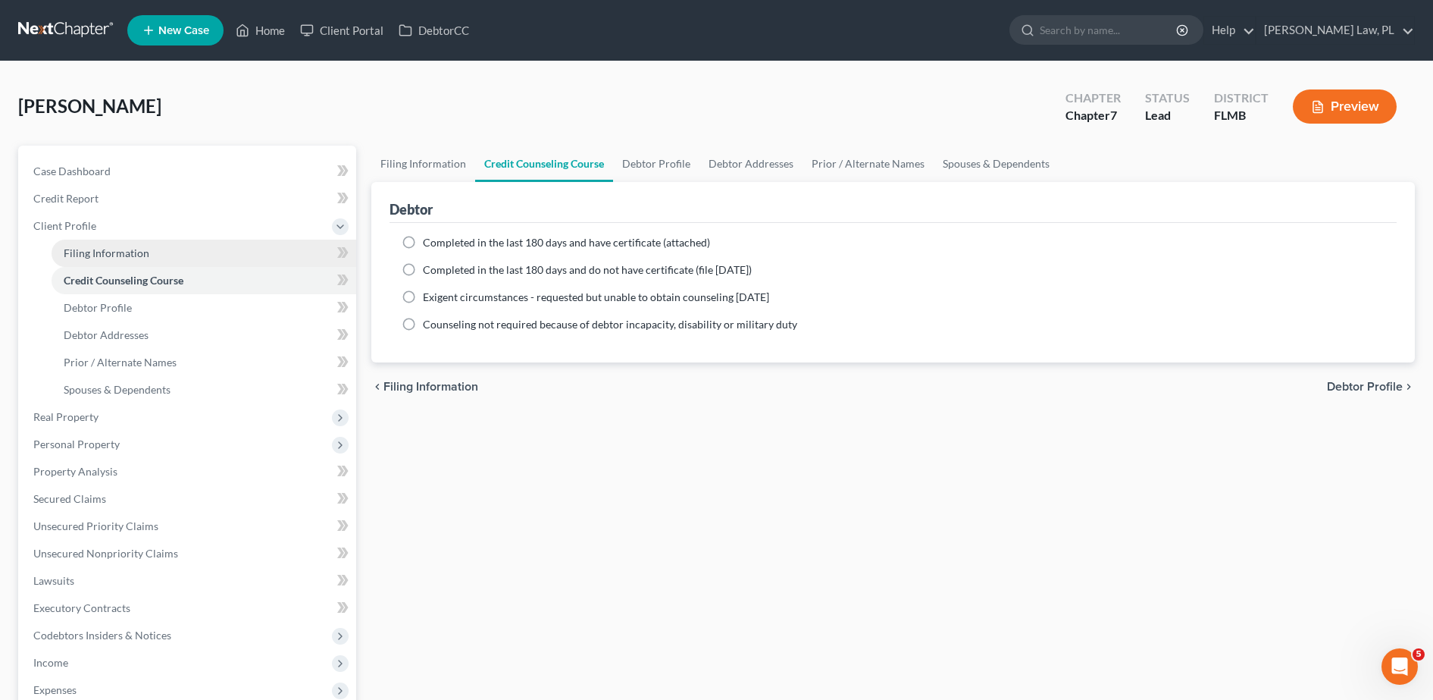
select select "0"
select select "9"
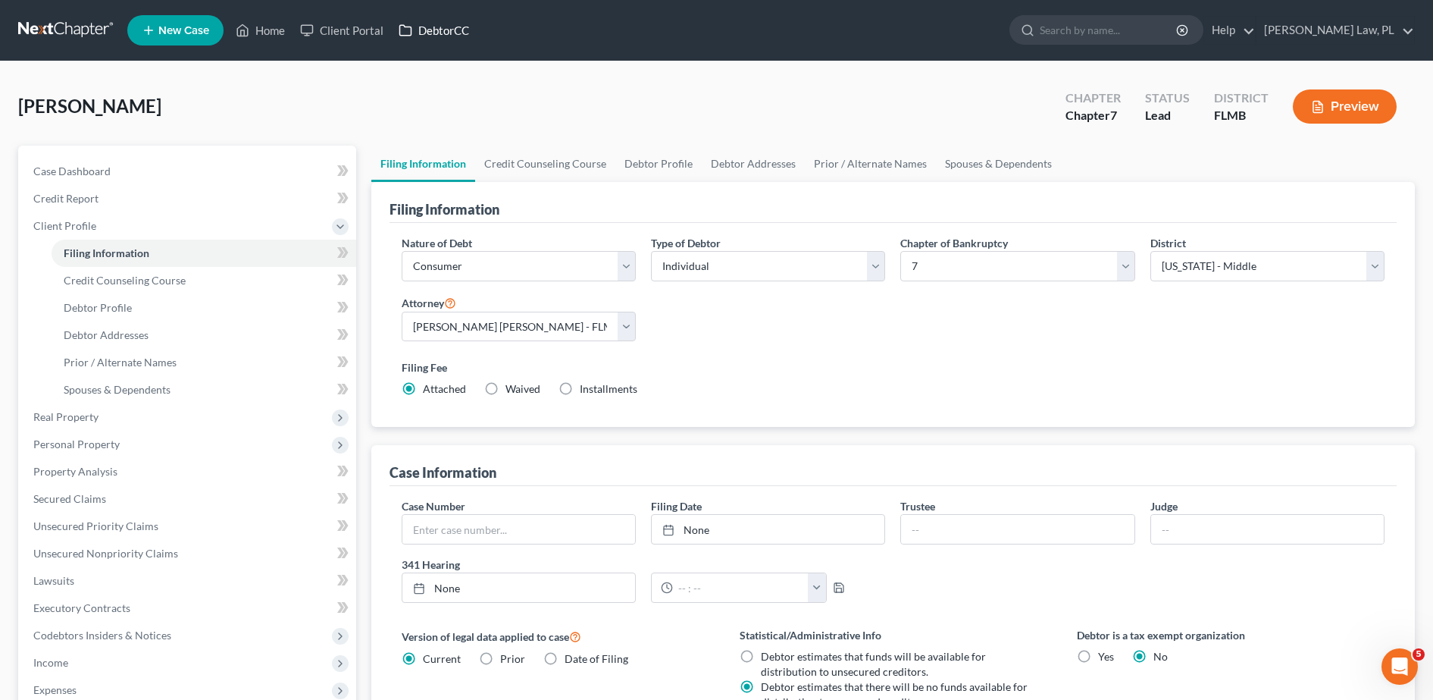
click at [419, 36] on link "DebtorCC" at bounding box center [434, 30] width 86 height 27
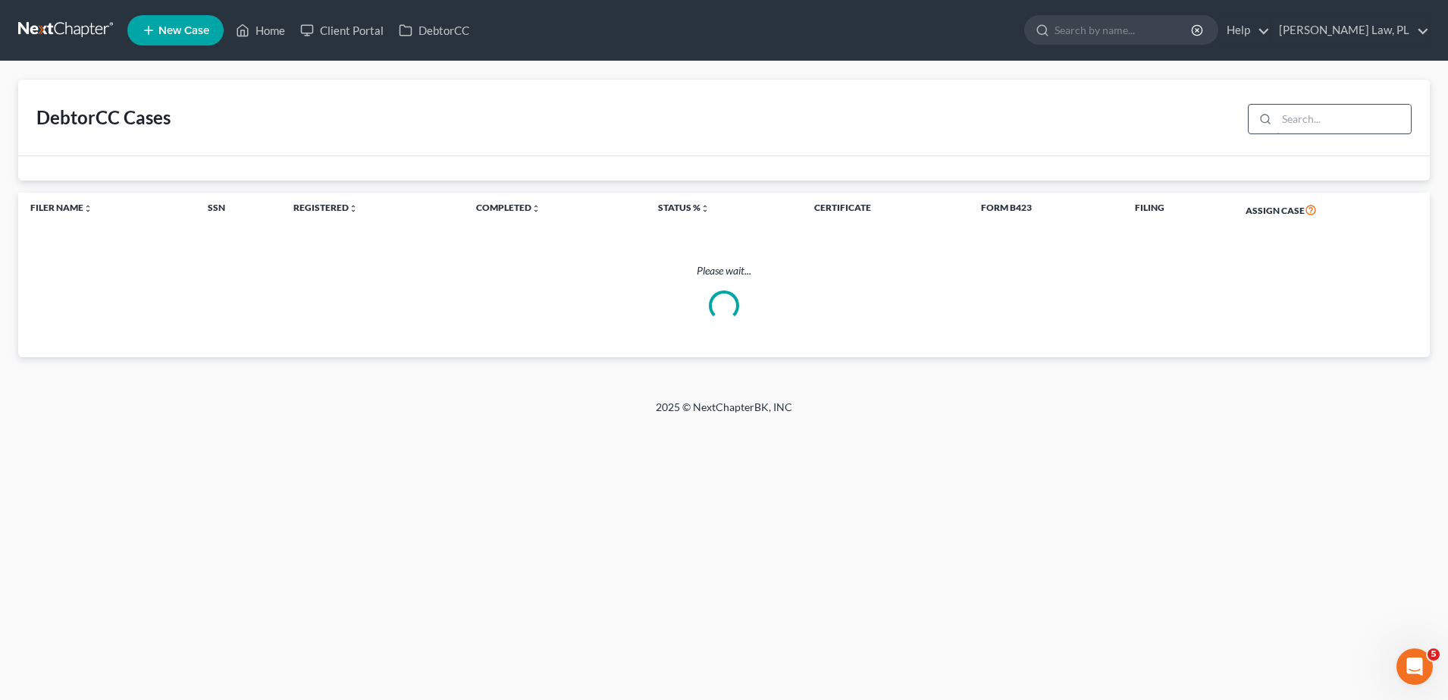
click at [1322, 124] on input "search" at bounding box center [1343, 119] width 134 height 29
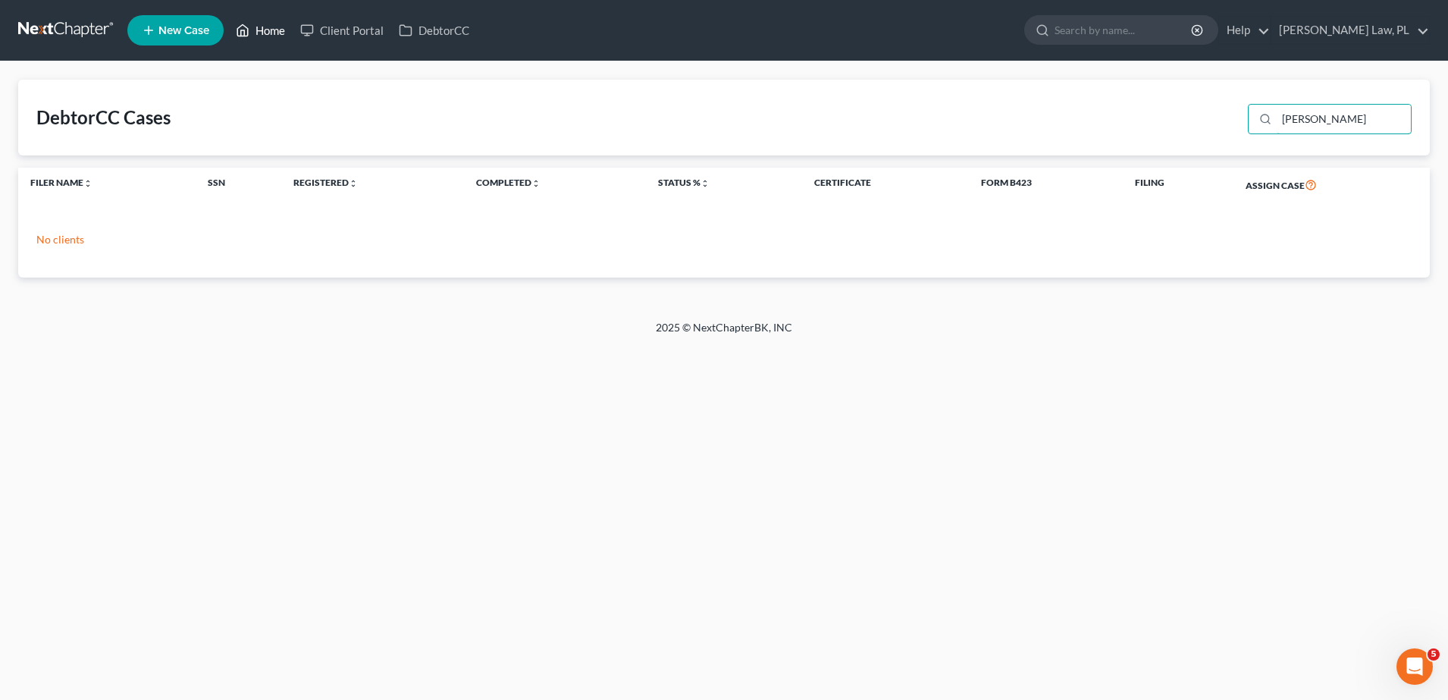
type input "[PERSON_NAME]"
click at [261, 30] on link "Home" at bounding box center [260, 30] width 64 height 27
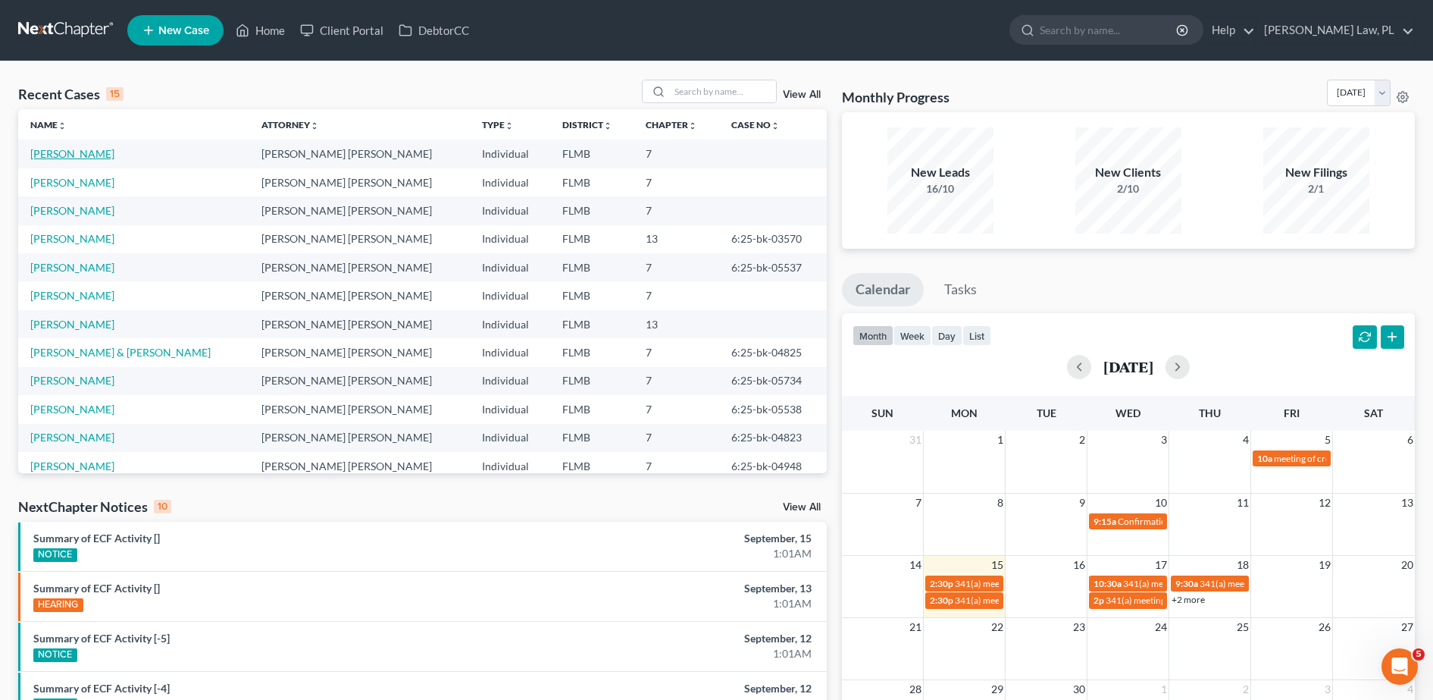
click at [52, 155] on link "[PERSON_NAME]" at bounding box center [72, 153] width 84 height 13
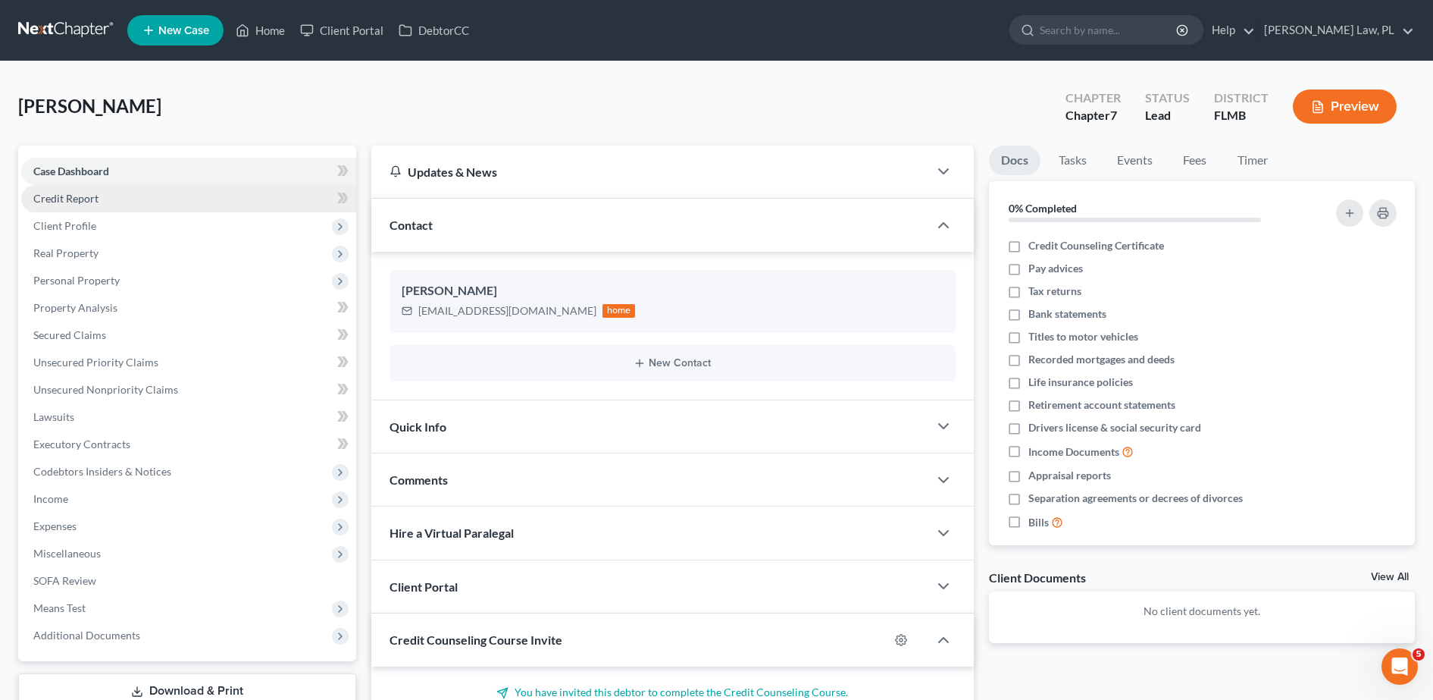
click at [111, 204] on link "Credit Report" at bounding box center [188, 198] width 335 height 27
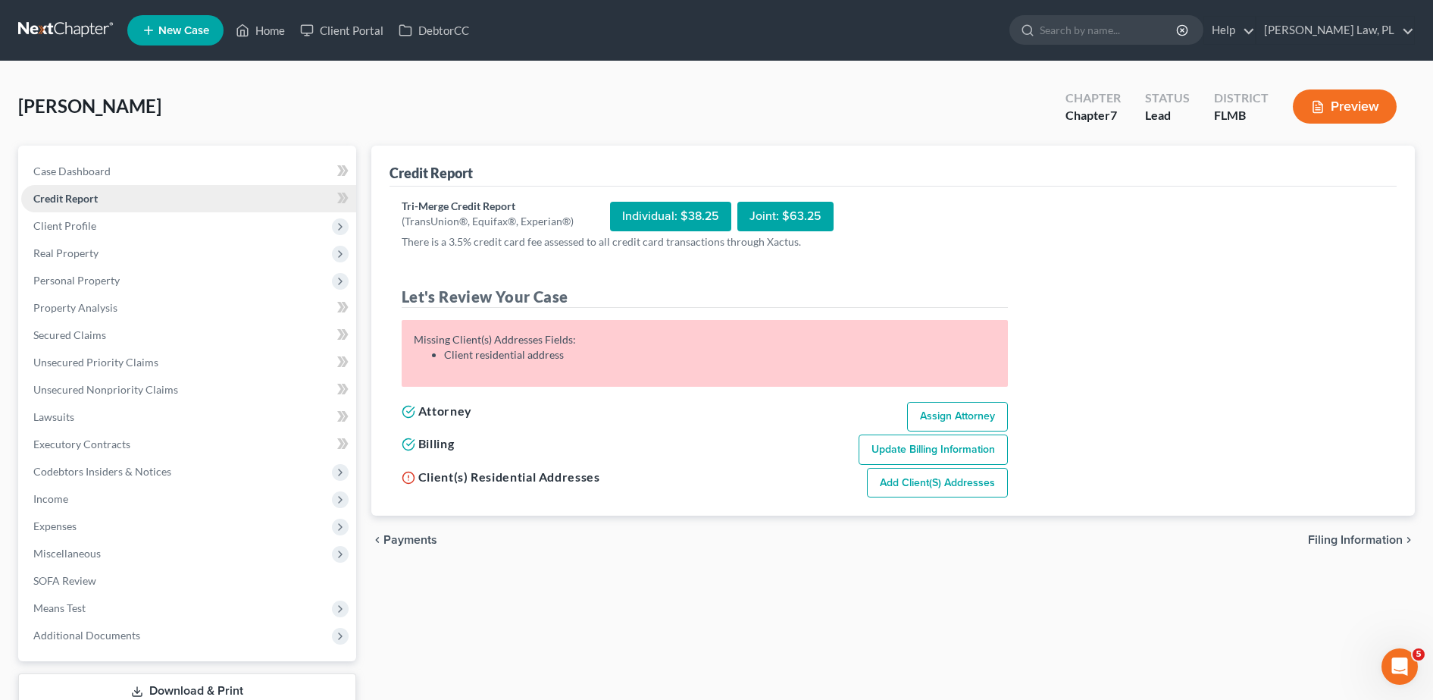
click at [109, 208] on link "Credit Report" at bounding box center [188, 198] width 335 height 27
click at [99, 236] on span "Client Profile" at bounding box center [188, 225] width 335 height 27
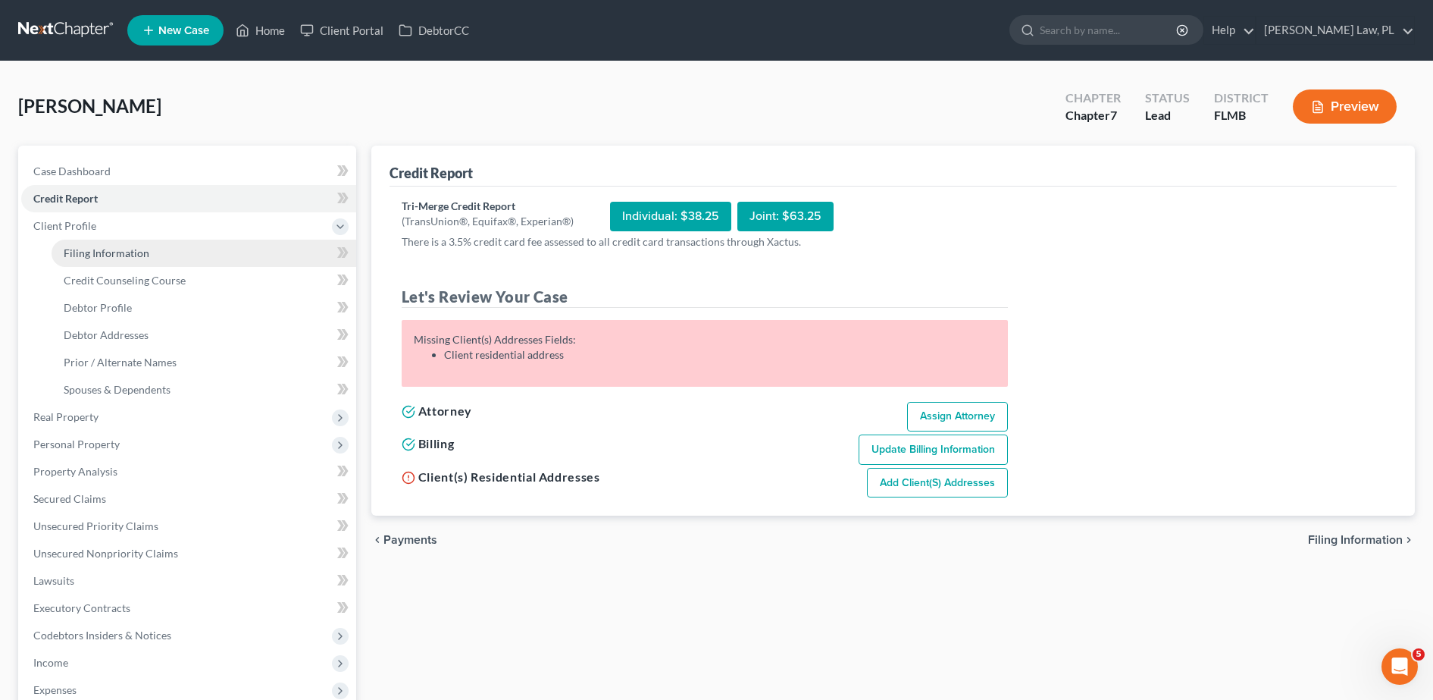
click at [91, 265] on link "Filing Information" at bounding box center [204, 253] width 305 height 27
select select "1"
select select "0"
select select "15"
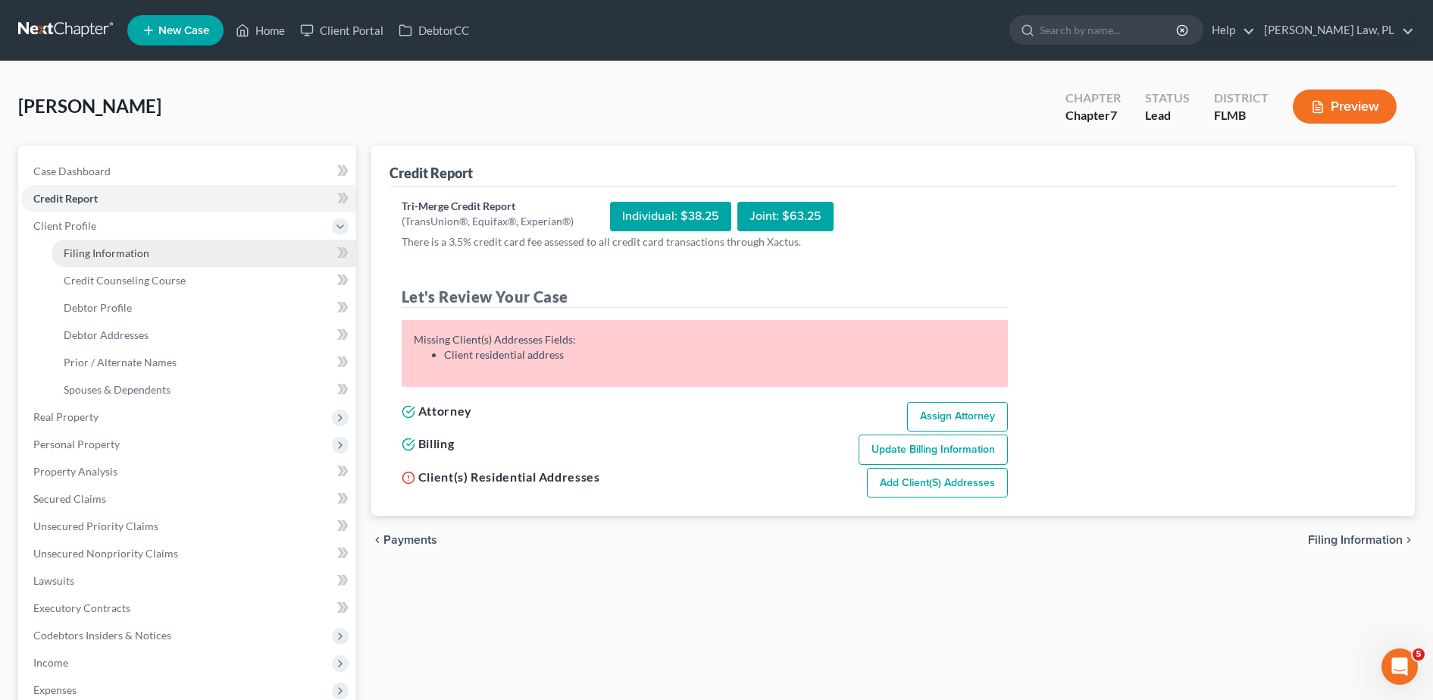
select select "0"
select select "9"
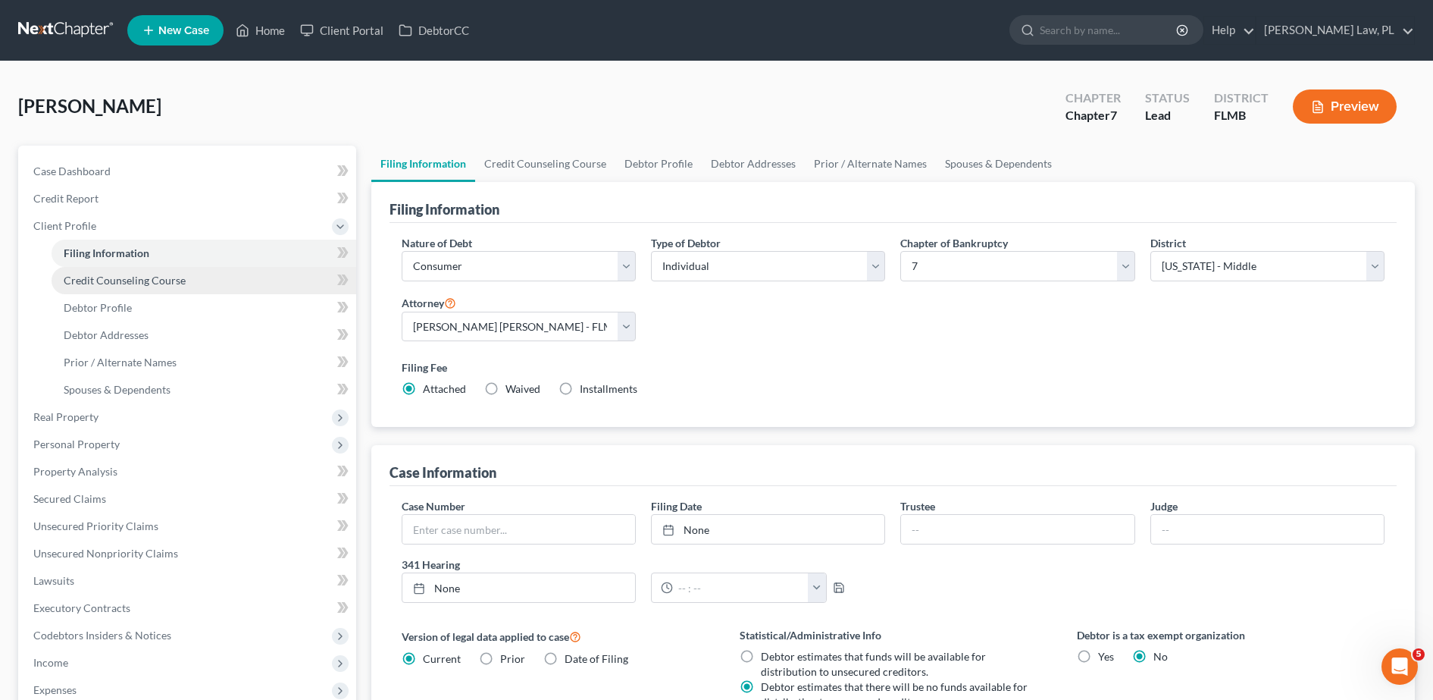
click at [238, 282] on link "Credit Counseling Course" at bounding box center [204, 280] width 305 height 27
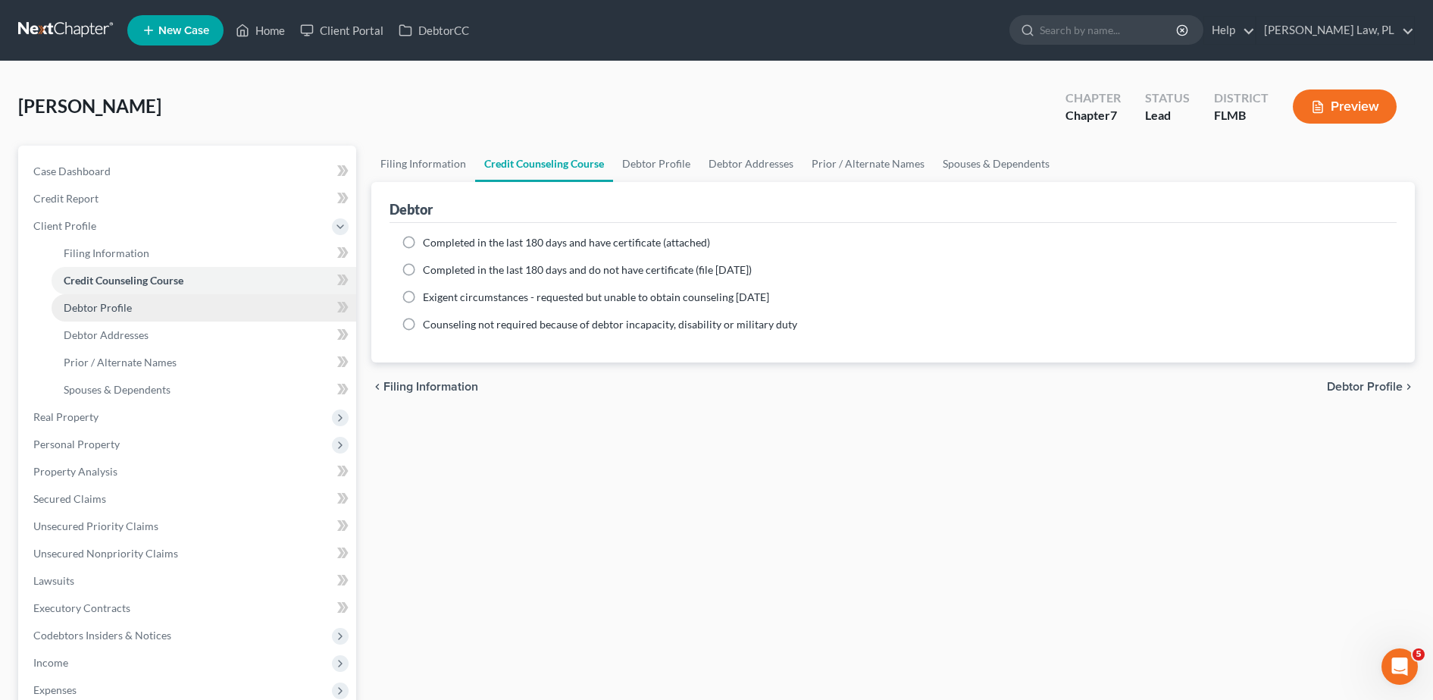
click at [186, 318] on link "Debtor Profile" at bounding box center [204, 307] width 305 height 27
select select "0"
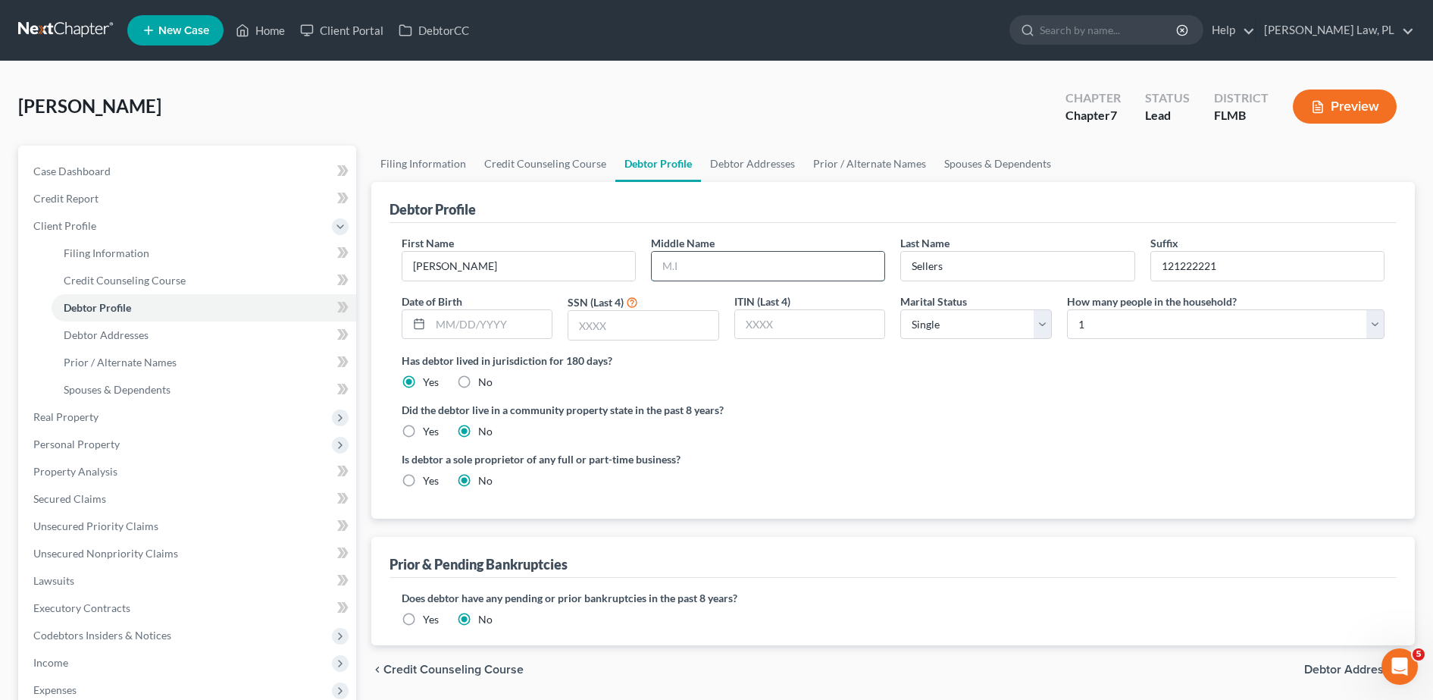
click at [683, 270] on input "text" at bounding box center [768, 266] width 233 height 29
type input "[PERSON_NAME]"
click at [830, 225] on div "First Name [PERSON_NAME] Middle Name [PERSON_NAME] Name Sellers Suffix 12122222…" at bounding box center [893, 371] width 1007 height 296
drag, startPoint x: 1236, startPoint y: 272, endPoint x: 1125, endPoint y: 271, distance: 111.4
click at [1125, 271] on div "First Name [PERSON_NAME] Middle Name [PERSON_NAME] Name Sellers Suffix 12122222…" at bounding box center [893, 293] width 998 height 117
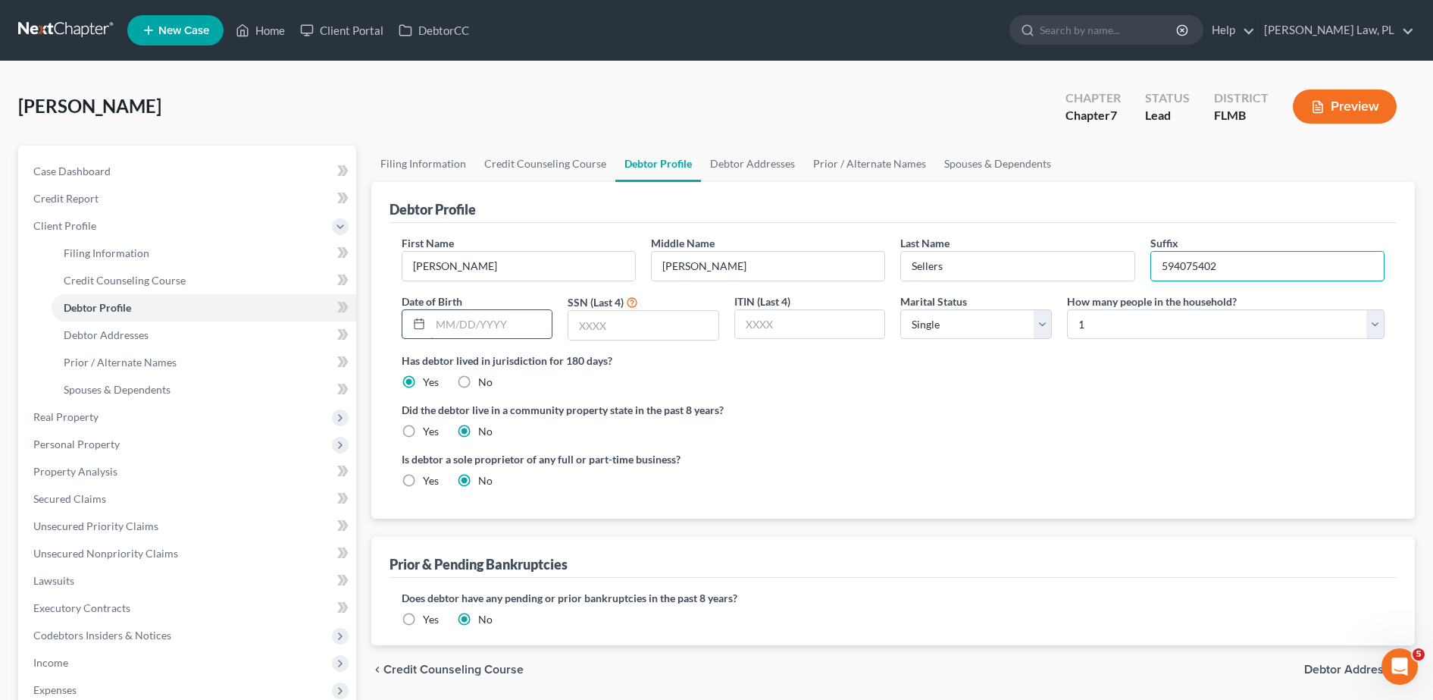
type input "594075402"
click at [503, 327] on input "text" at bounding box center [492, 324] width 122 height 29
type input "[DATE]"
click at [955, 318] on select "Select Single Married Separated Divorced Widowed" at bounding box center [976, 324] width 152 height 30
select select "1"
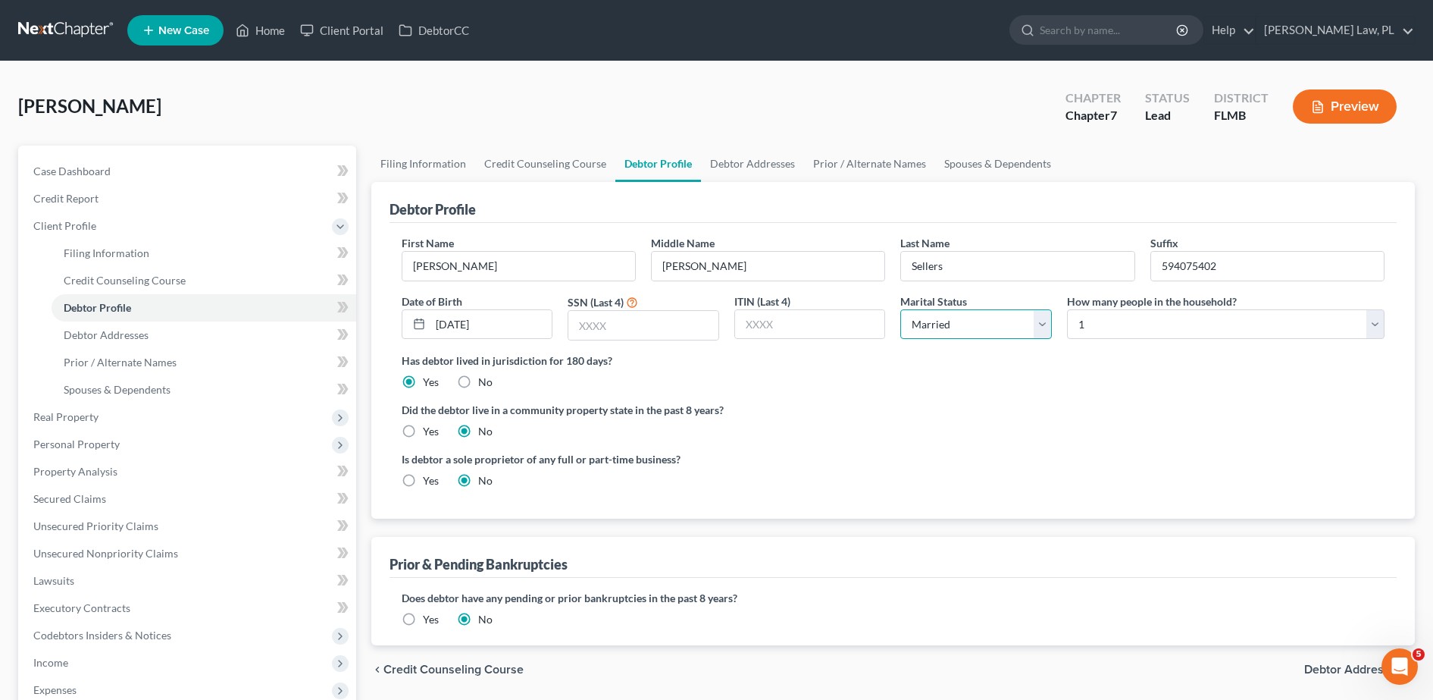
click at [900, 309] on select "Select Single Married Separated Divorced Widowed" at bounding box center [976, 324] width 152 height 30
click at [888, 546] on div "Prior & Pending Bankruptcies" at bounding box center [893, 557] width 1007 height 41
click at [1208, 333] on select "Select 1 2 3 4 5 6 7 8 9 10 11 12 13 14 15 16 17 18 19 20" at bounding box center [1226, 324] width 318 height 30
select select "3"
click at [1067, 309] on select "Select 1 2 3 4 5 6 7 8 9 10 11 12 13 14 15 16 17 18 19 20" at bounding box center [1226, 324] width 318 height 30
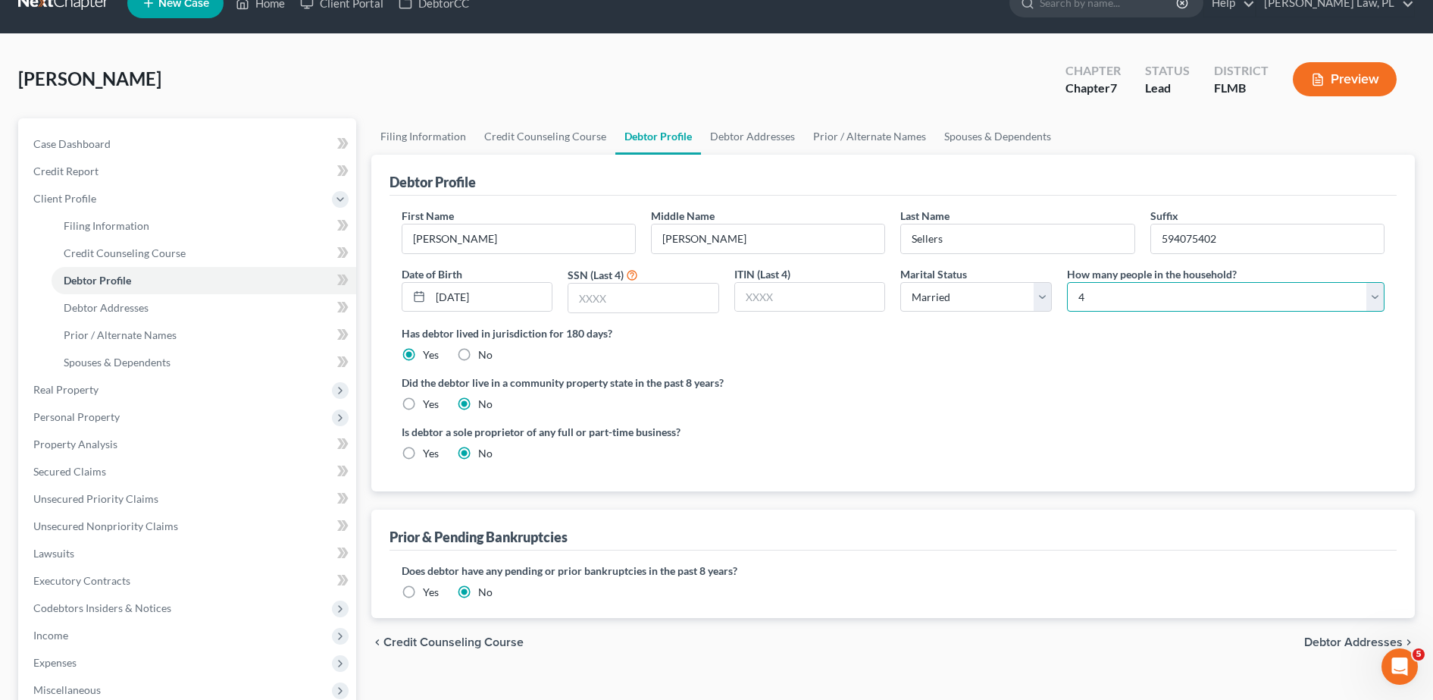
scroll to position [31, 0]
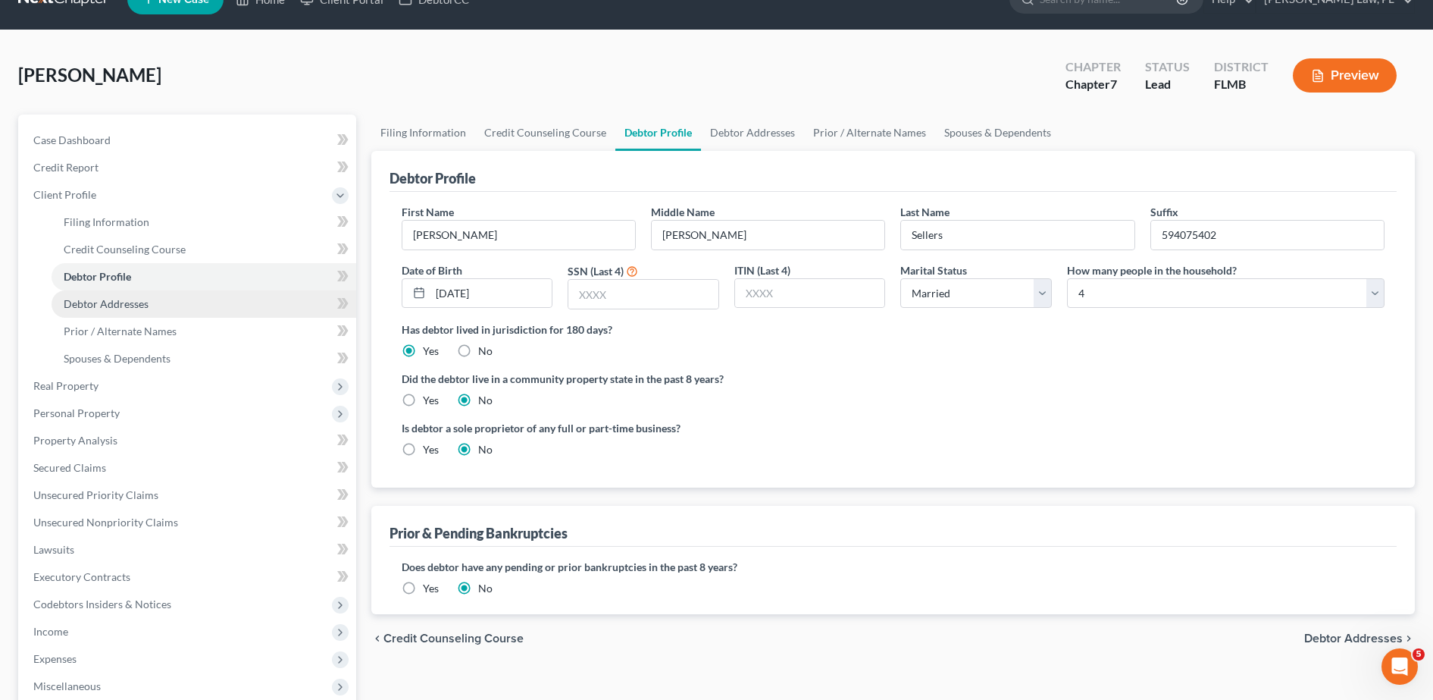
click at [139, 298] on span "Debtor Addresses" at bounding box center [106, 303] width 85 height 13
select select "0"
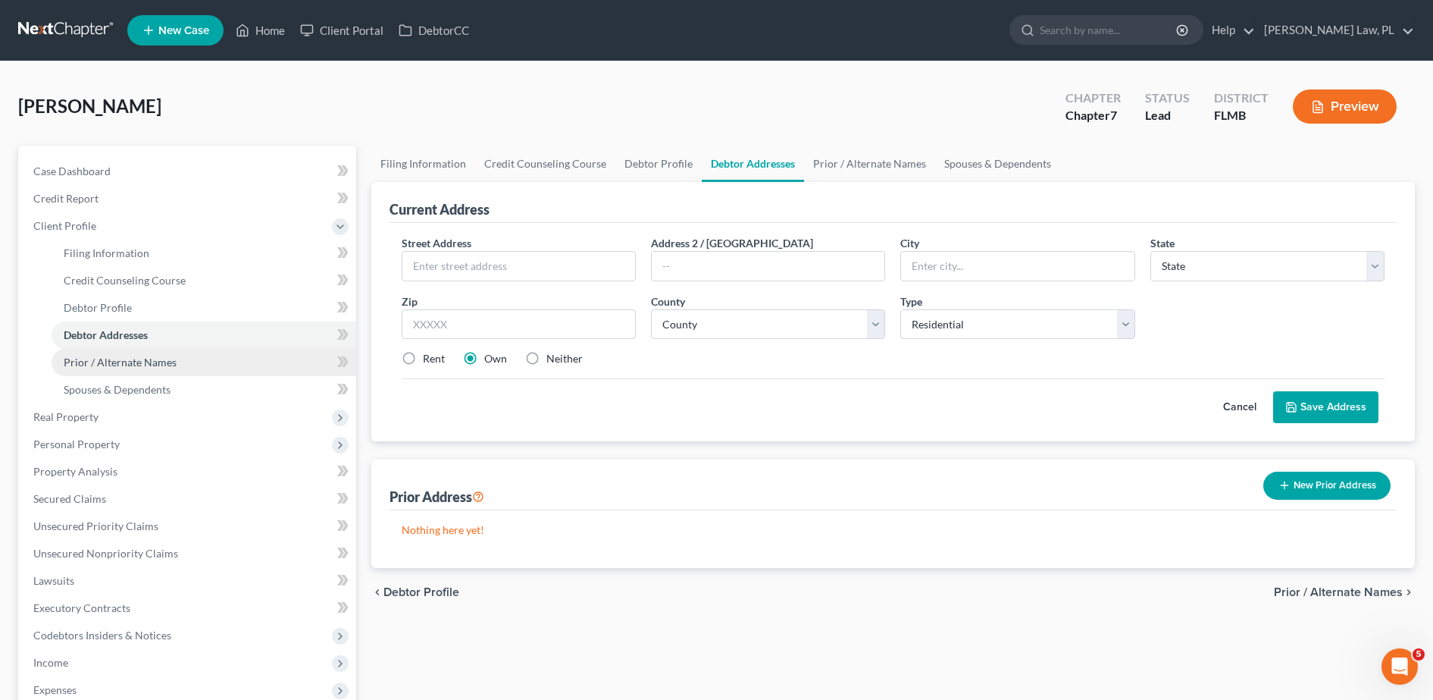
click at [156, 364] on span "Prior / Alternate Names" at bounding box center [120, 361] width 113 height 13
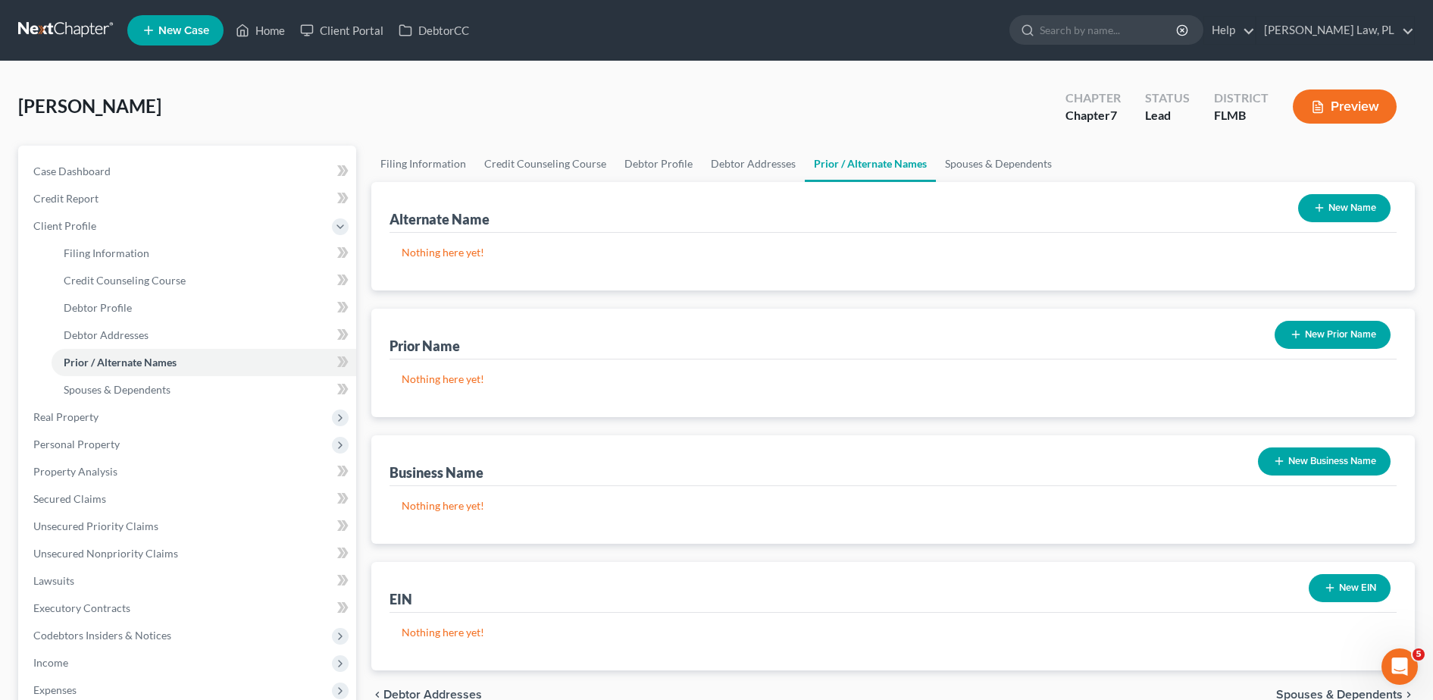
click at [1306, 457] on button "New Business Name" at bounding box center [1324, 461] width 133 height 28
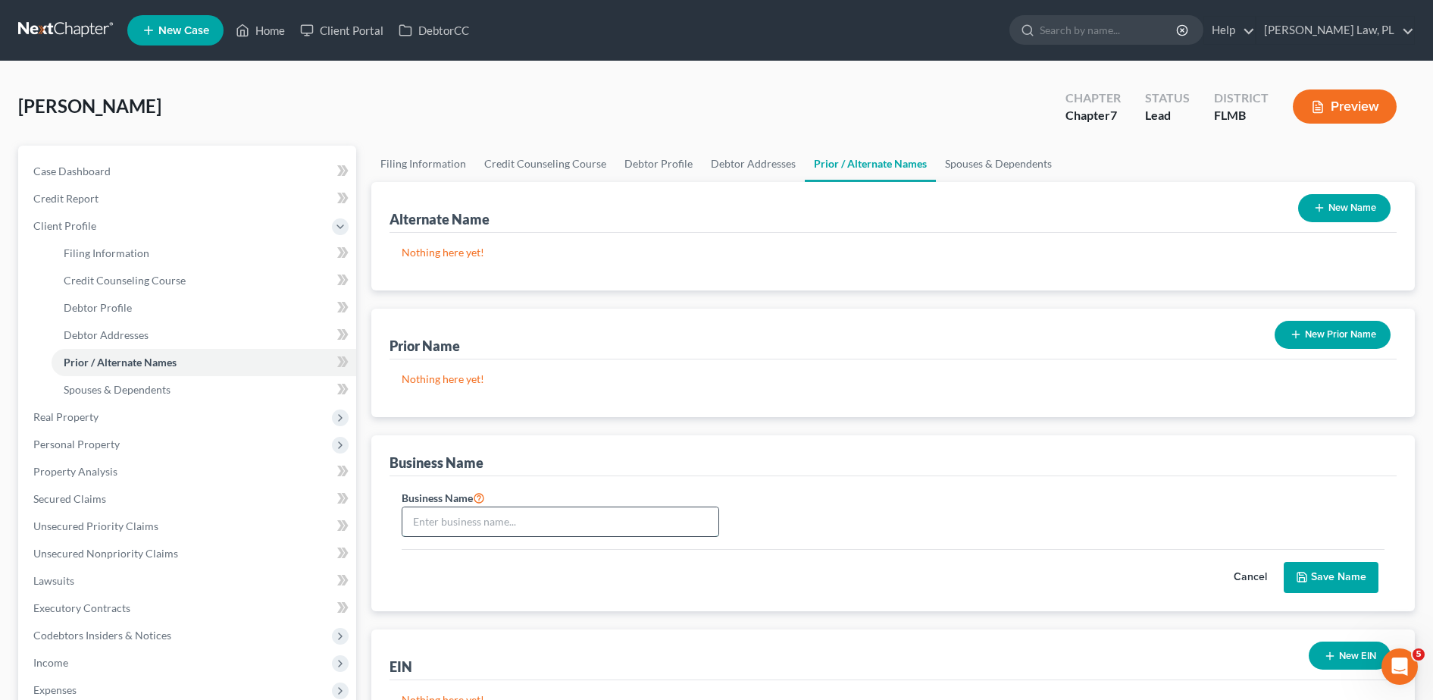
click at [500, 526] on input "text" at bounding box center [560, 521] width 316 height 29
type input "Wdsellers INc shut down"
click at [1326, 583] on button "Save Name" at bounding box center [1331, 578] width 95 height 32
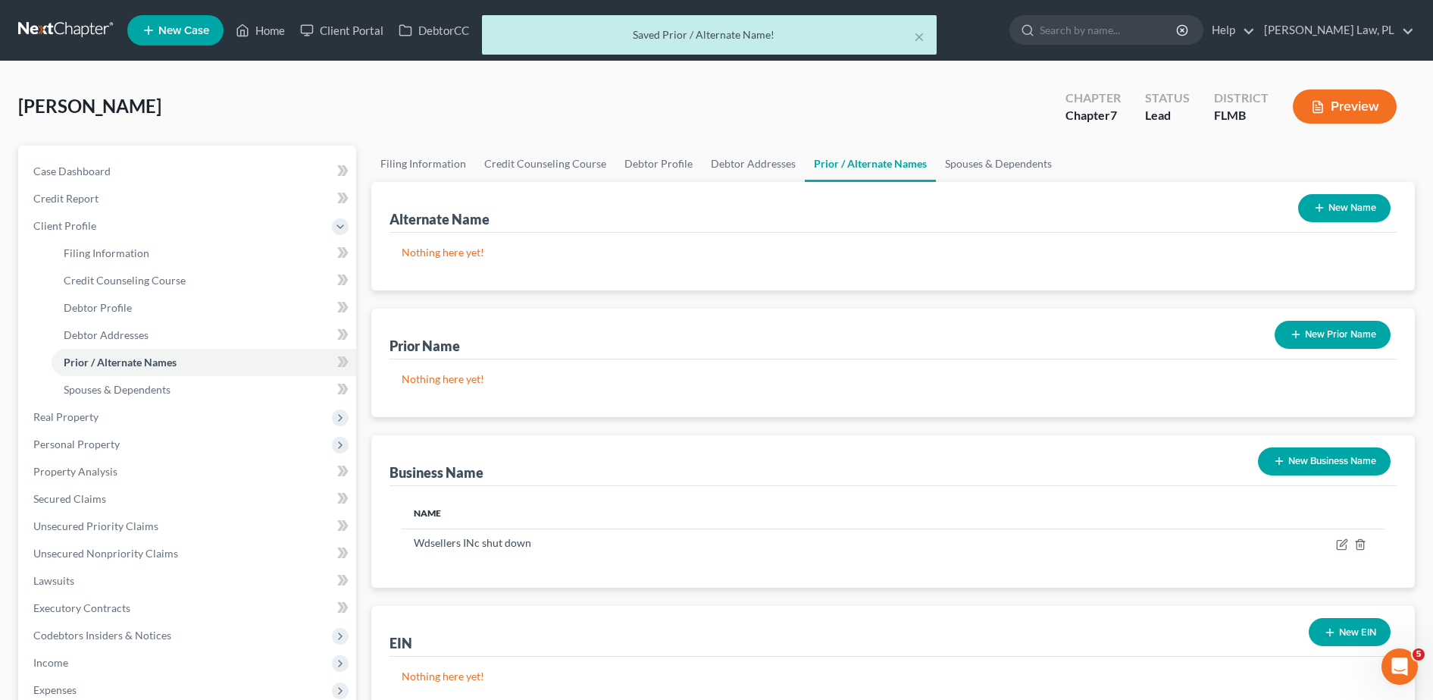
click at [1318, 467] on button "New Business Name" at bounding box center [1324, 461] width 133 height 28
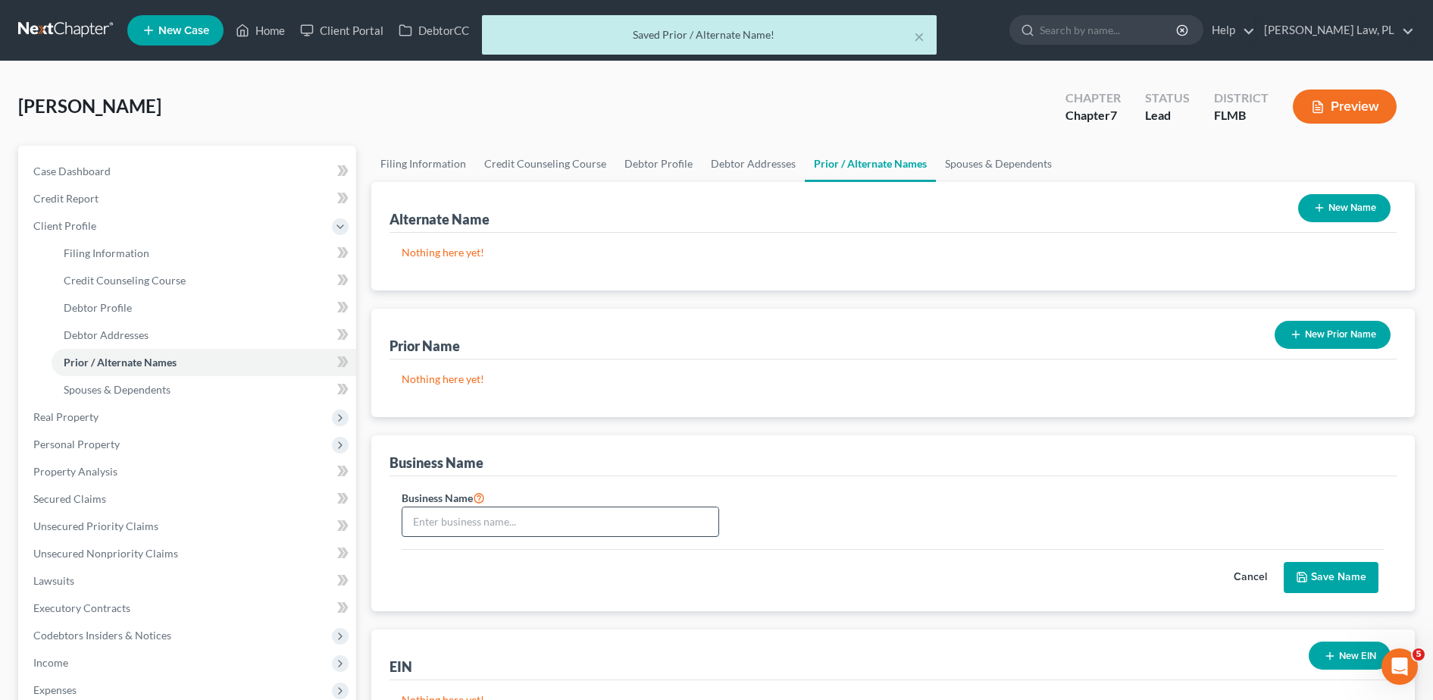
click at [568, 524] on input "text" at bounding box center [560, 521] width 316 height 29
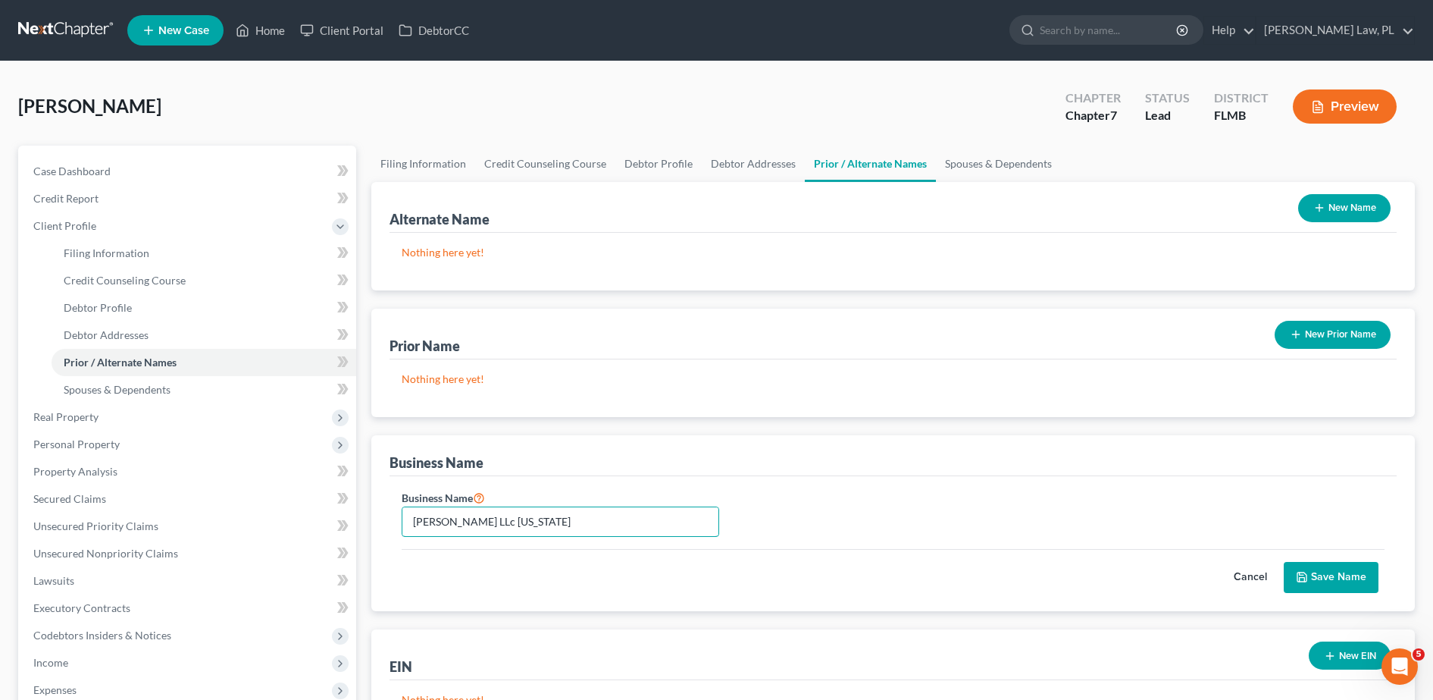
type input "[PERSON_NAME] LLc [US_STATE]"
click at [1313, 575] on button "Save Name" at bounding box center [1331, 578] width 95 height 32
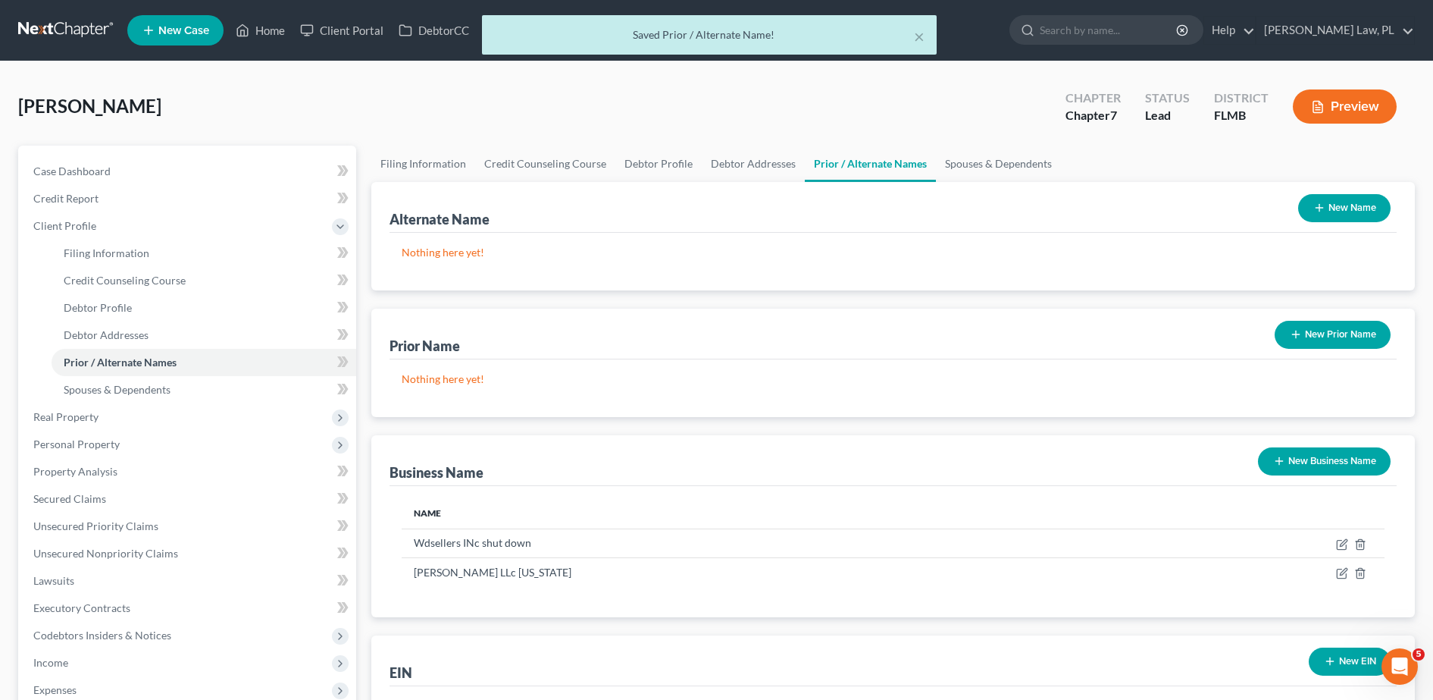
click at [1274, 459] on icon "button" at bounding box center [1279, 461] width 12 height 12
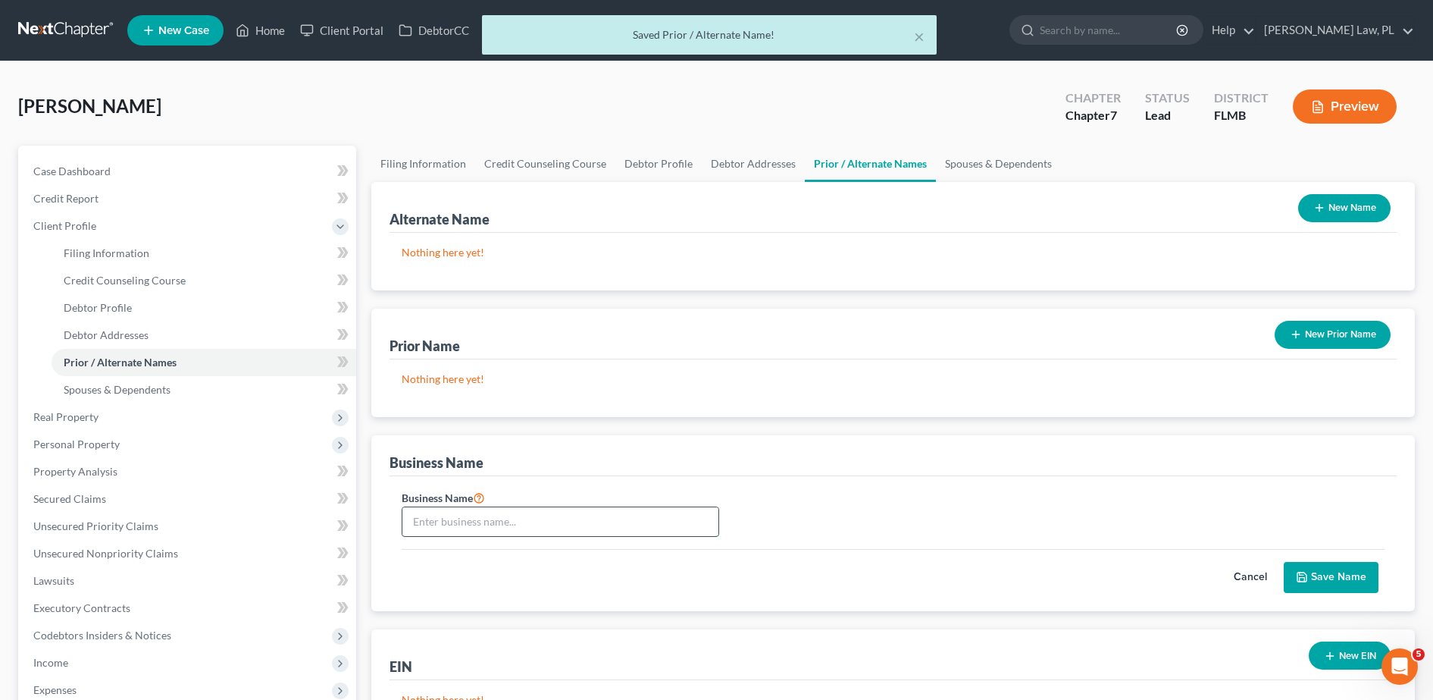
click at [538, 524] on input "text" at bounding box center [560, 521] width 316 height 29
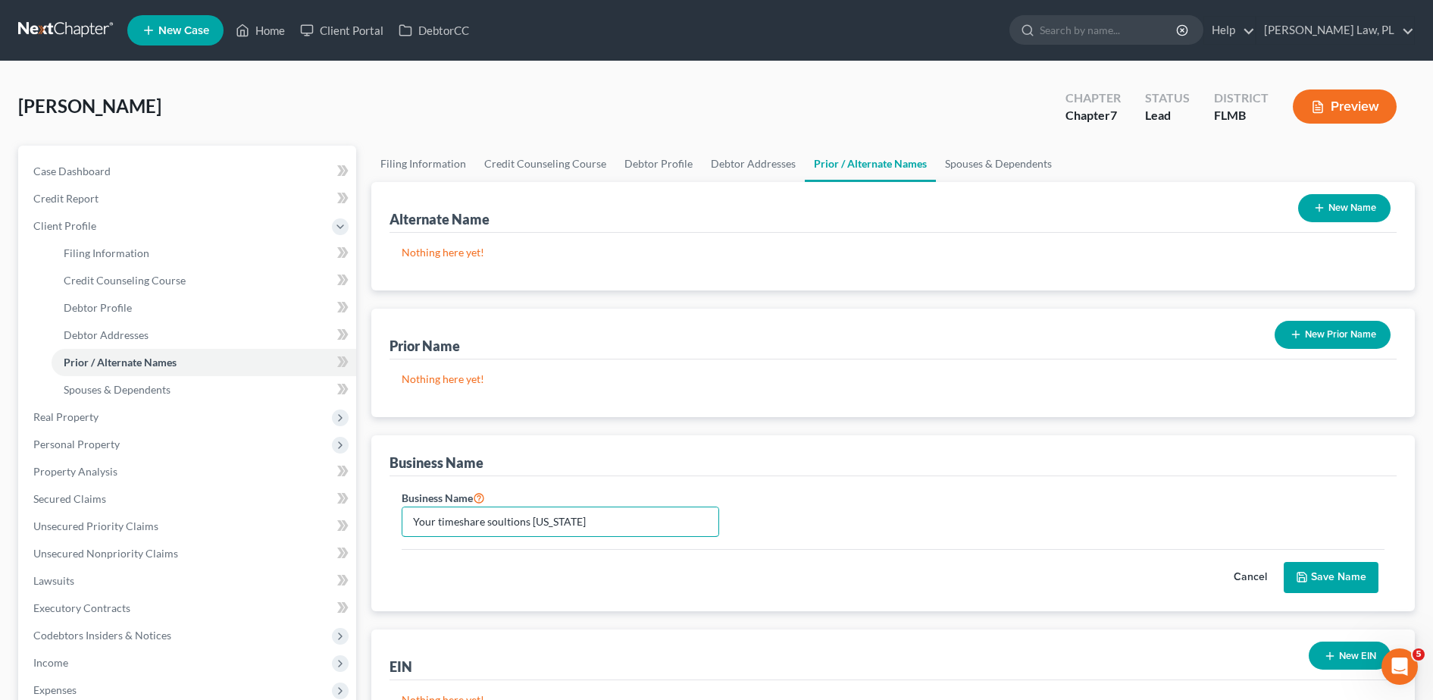
type input "Your timeshare soultions [US_STATE]"
click at [1342, 584] on button "Save Name" at bounding box center [1331, 578] width 95 height 32
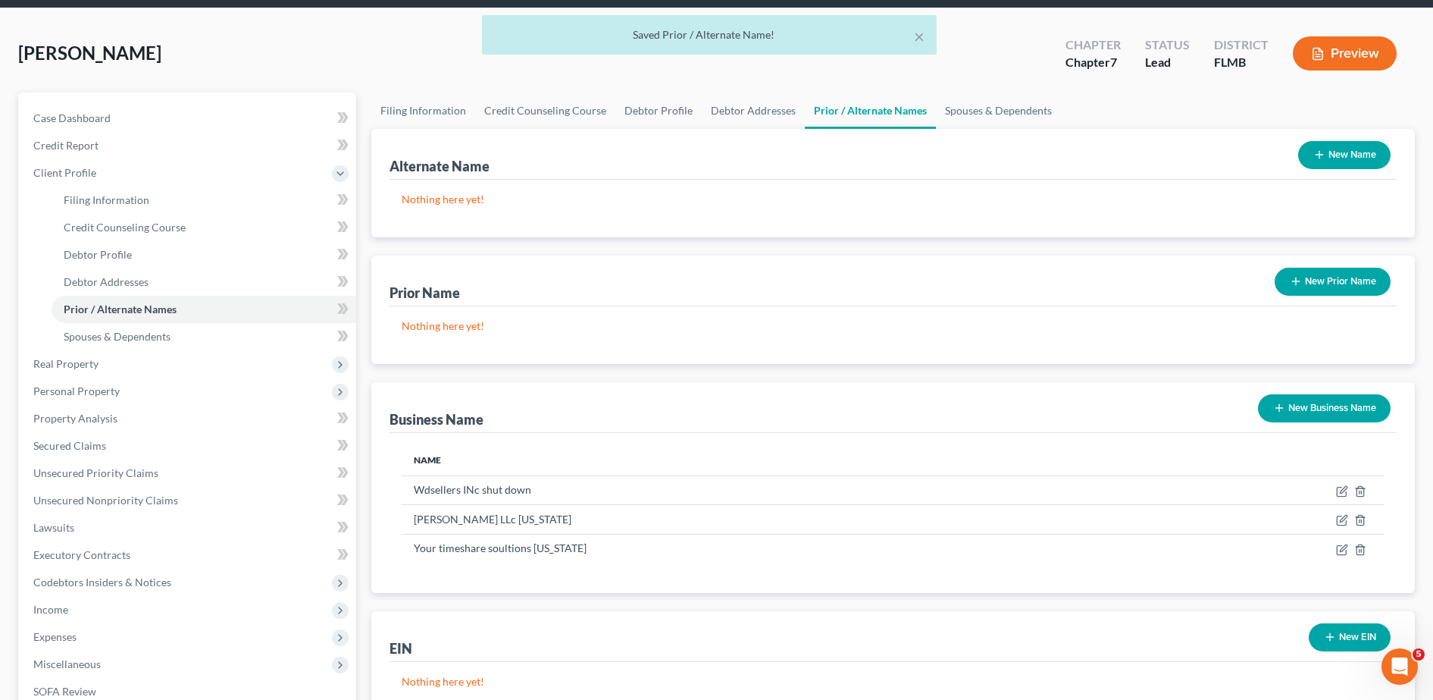
scroll to position [54, 0]
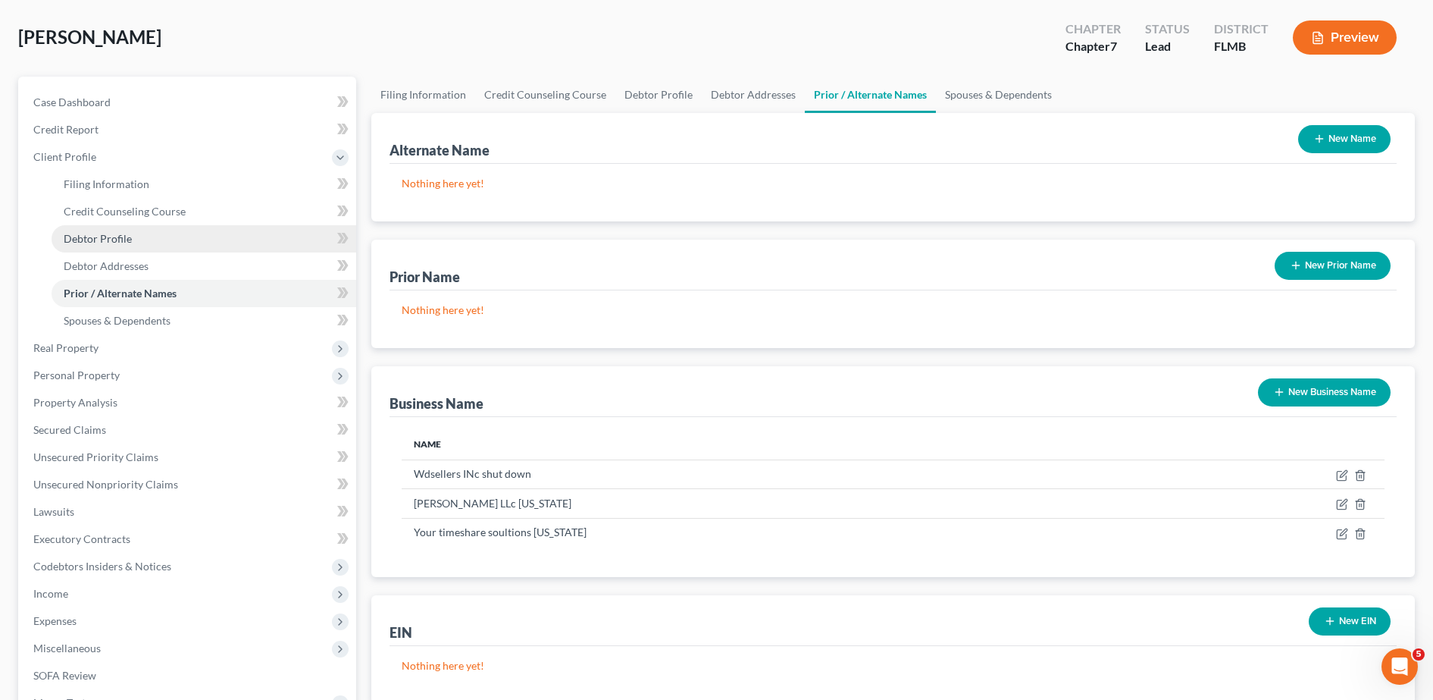
click at [175, 240] on link "Debtor Profile" at bounding box center [204, 238] width 305 height 27
select select "1"
select select "3"
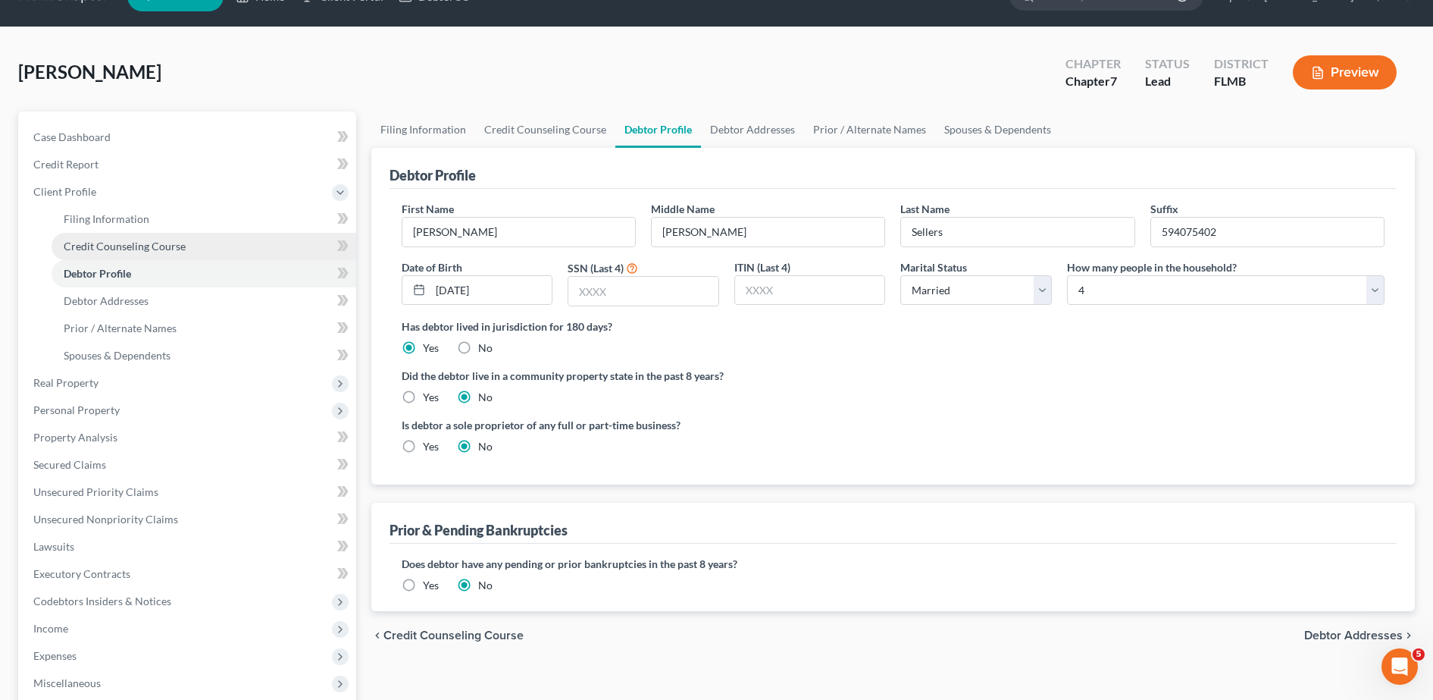
scroll to position [39, 0]
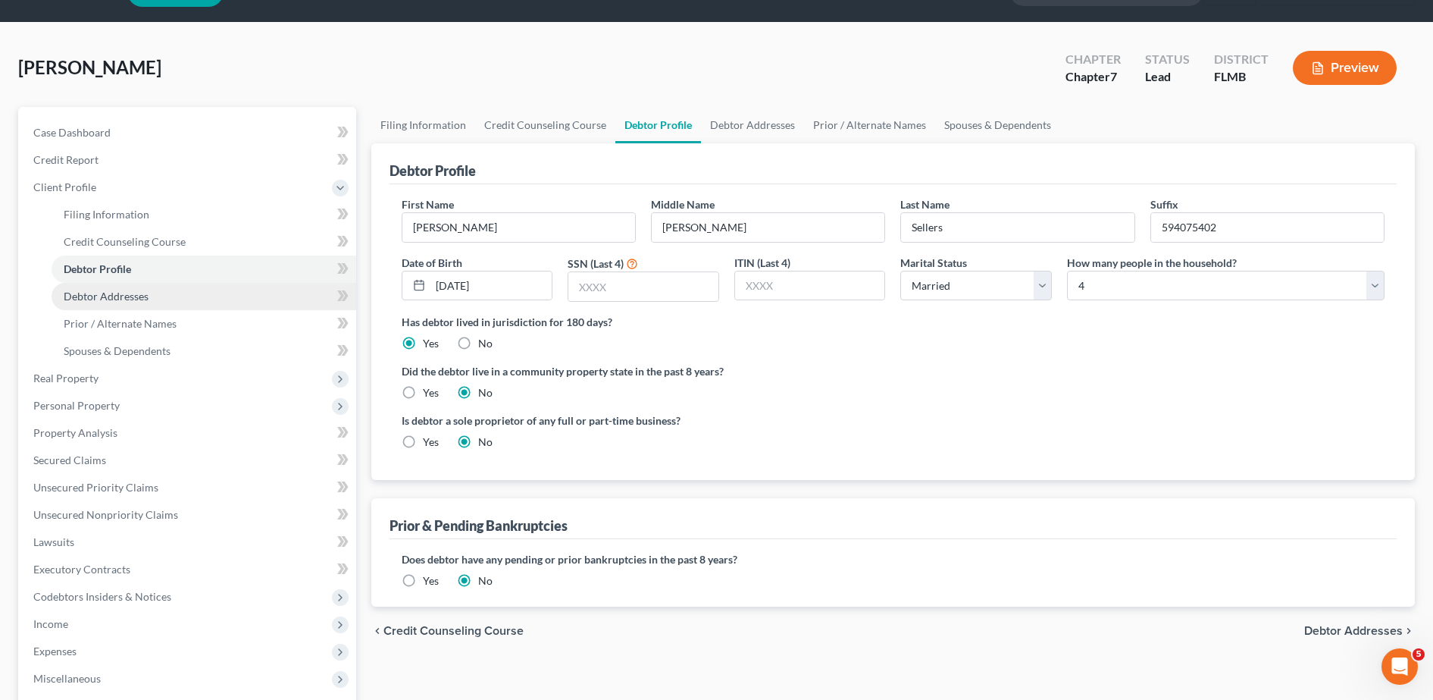
click at [154, 301] on link "Debtor Addresses" at bounding box center [204, 296] width 305 height 27
select select "0"
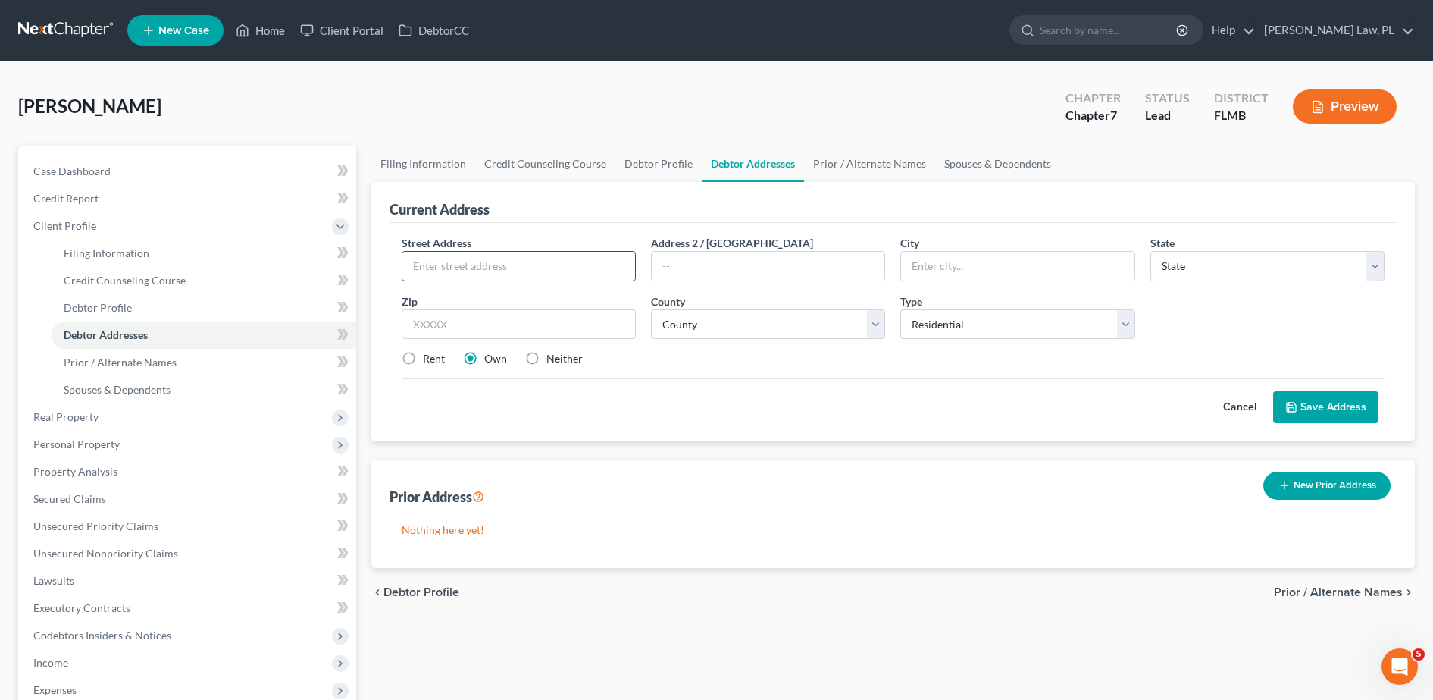
click at [460, 260] on input "text" at bounding box center [518, 266] width 233 height 29
type input "[STREET_ADDRESS][PERSON_NAME]"
click at [522, 333] on input "text" at bounding box center [519, 324] width 234 height 30
type input "32907"
click at [929, 371] on div "Street Address * [STREET_ADDRESS][PERSON_NAME] * State * State [US_STATE] AK AR…" at bounding box center [893, 307] width 998 height 144
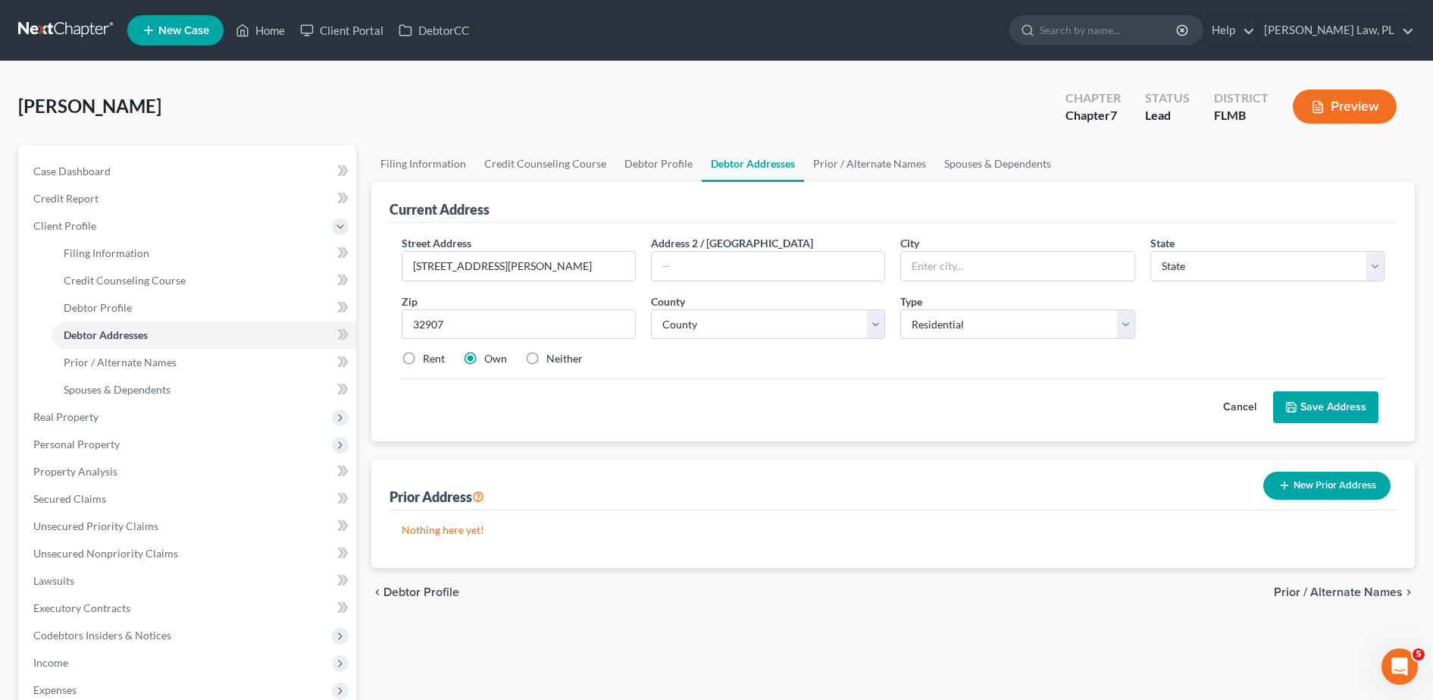
type input "[GEOGRAPHIC_DATA]"
select select "9"
click at [794, 330] on select "County" at bounding box center [768, 324] width 234 height 30
select select "4"
click at [651, 309] on select "County [GEOGRAPHIC_DATA] [GEOGRAPHIC_DATA] [GEOGRAPHIC_DATA] [GEOGRAPHIC_DATA] …" at bounding box center [768, 324] width 234 height 30
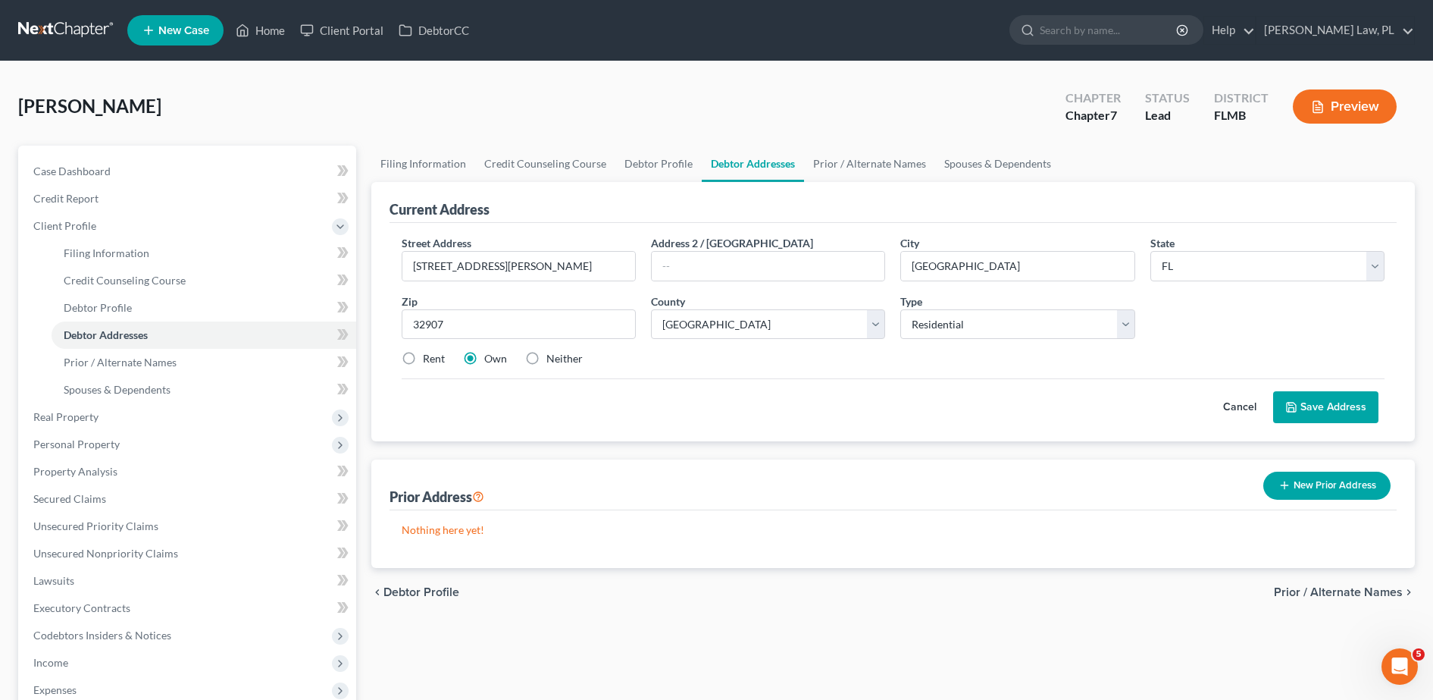
click at [779, 375] on div "Street Address * [STREET_ADDRESS][PERSON_NAME] * [GEOGRAPHIC_DATA] * State [US_…" at bounding box center [893, 307] width 998 height 144
click at [1328, 406] on button "Save Address" at bounding box center [1325, 407] width 105 height 32
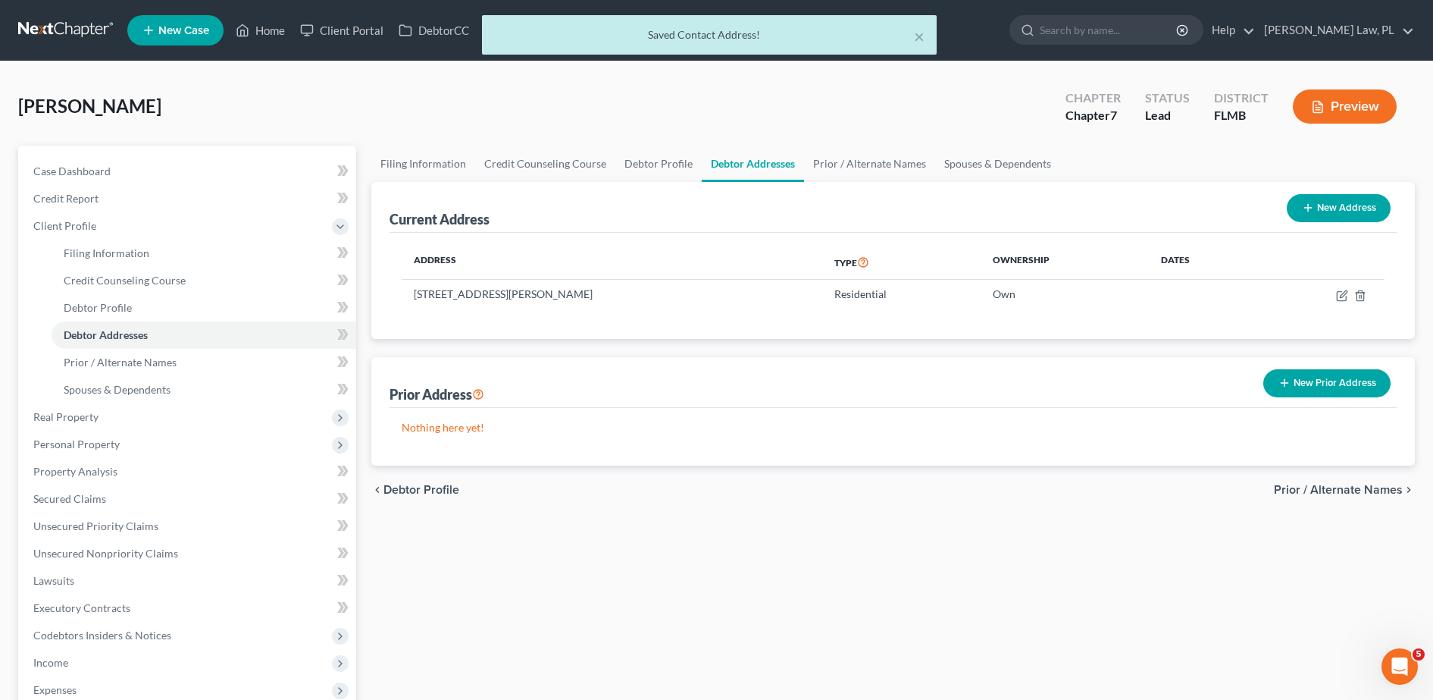
click at [1302, 384] on button "New Prior Address" at bounding box center [1326, 383] width 127 height 28
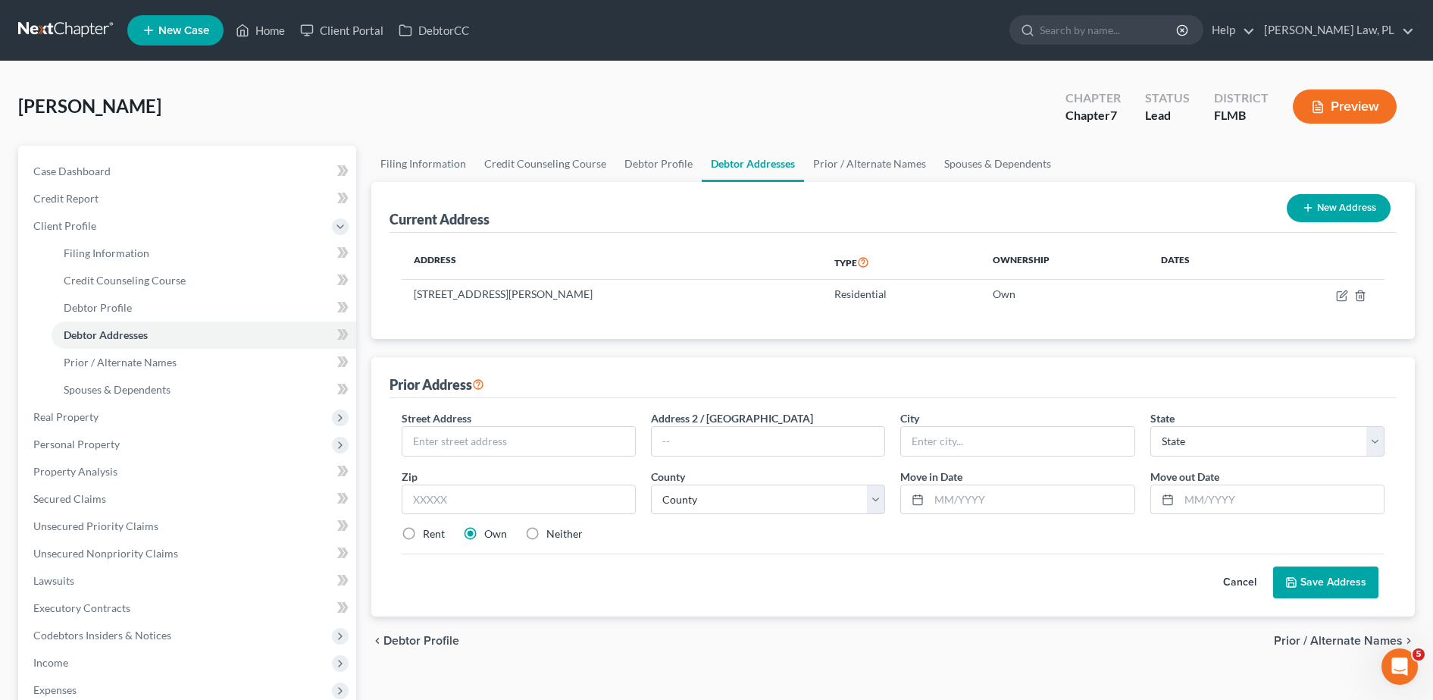
scroll to position [64, 0]
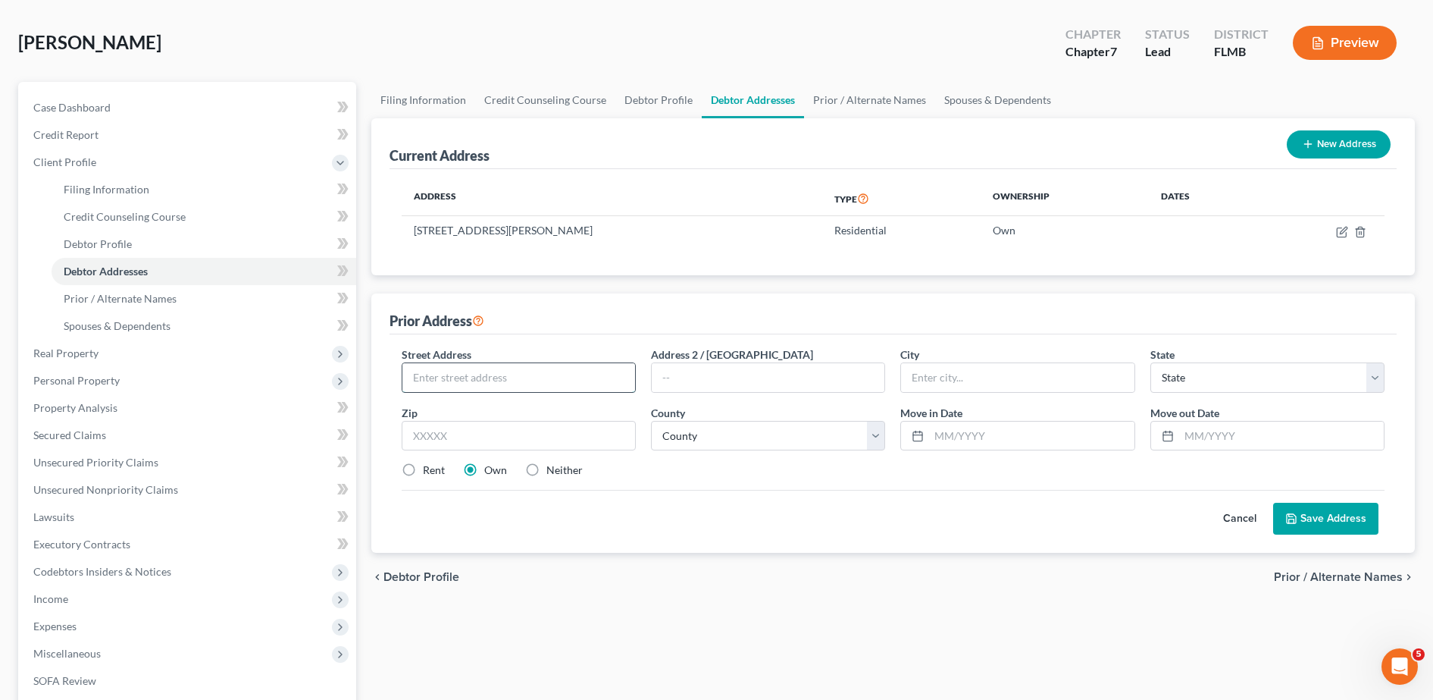
click at [508, 377] on input "text" at bounding box center [518, 377] width 233 height 29
click at [513, 333] on div "Prior Address" at bounding box center [893, 313] width 1007 height 41
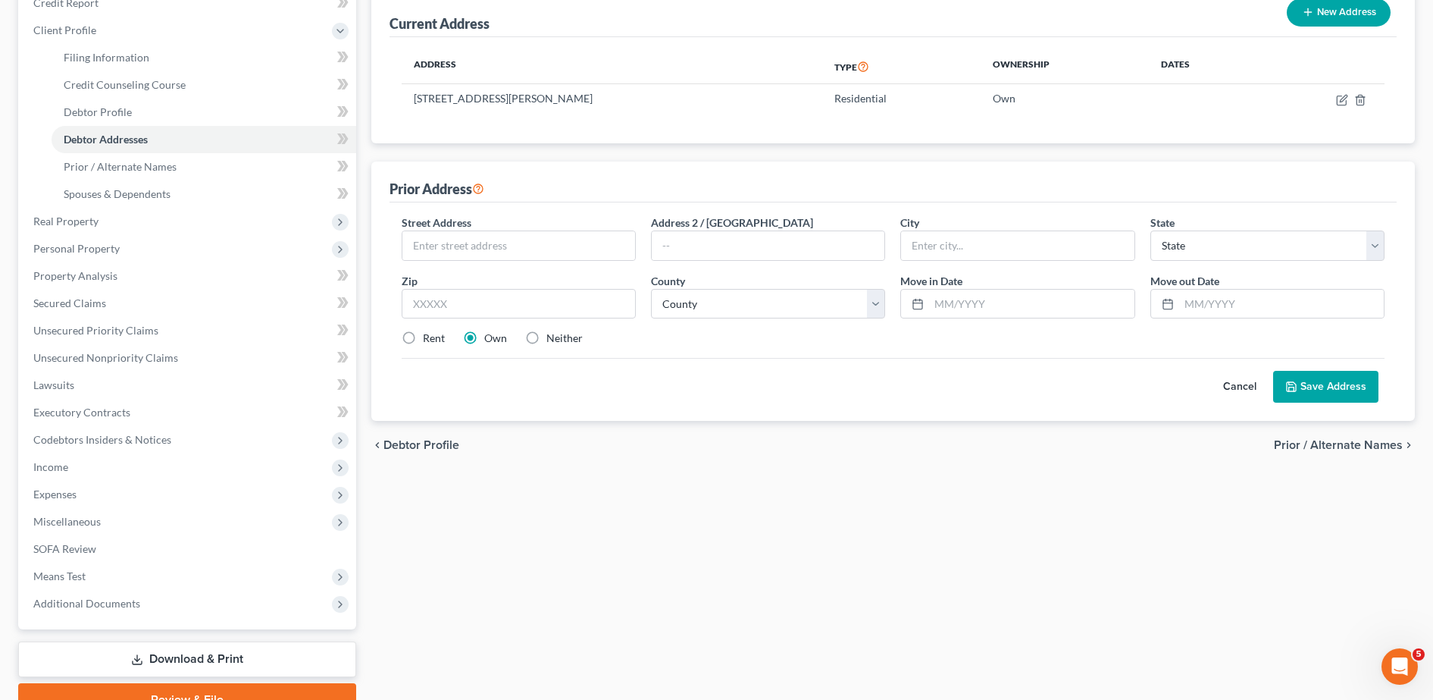
scroll to position [205, 0]
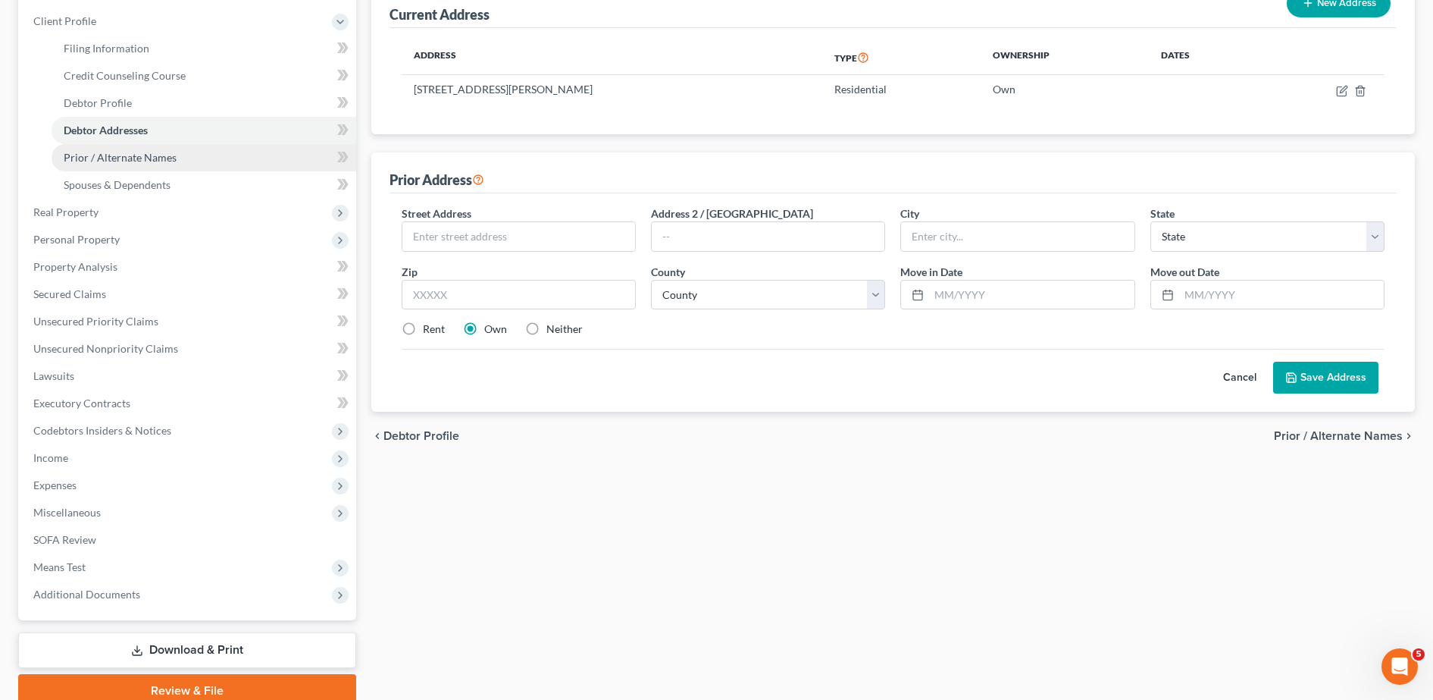
click at [161, 153] on span "Prior / Alternate Names" at bounding box center [120, 157] width 113 height 13
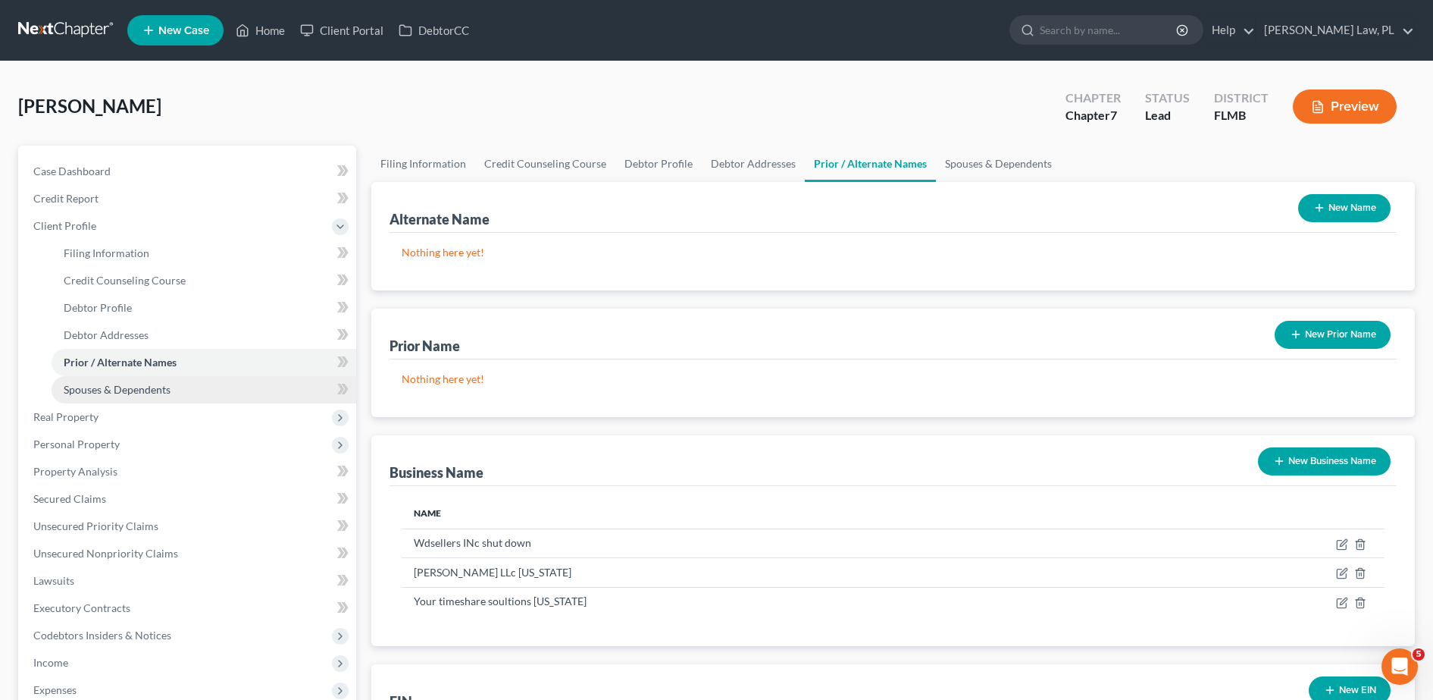
click at [189, 384] on link "Spouses & Dependents" at bounding box center [204, 389] width 305 height 27
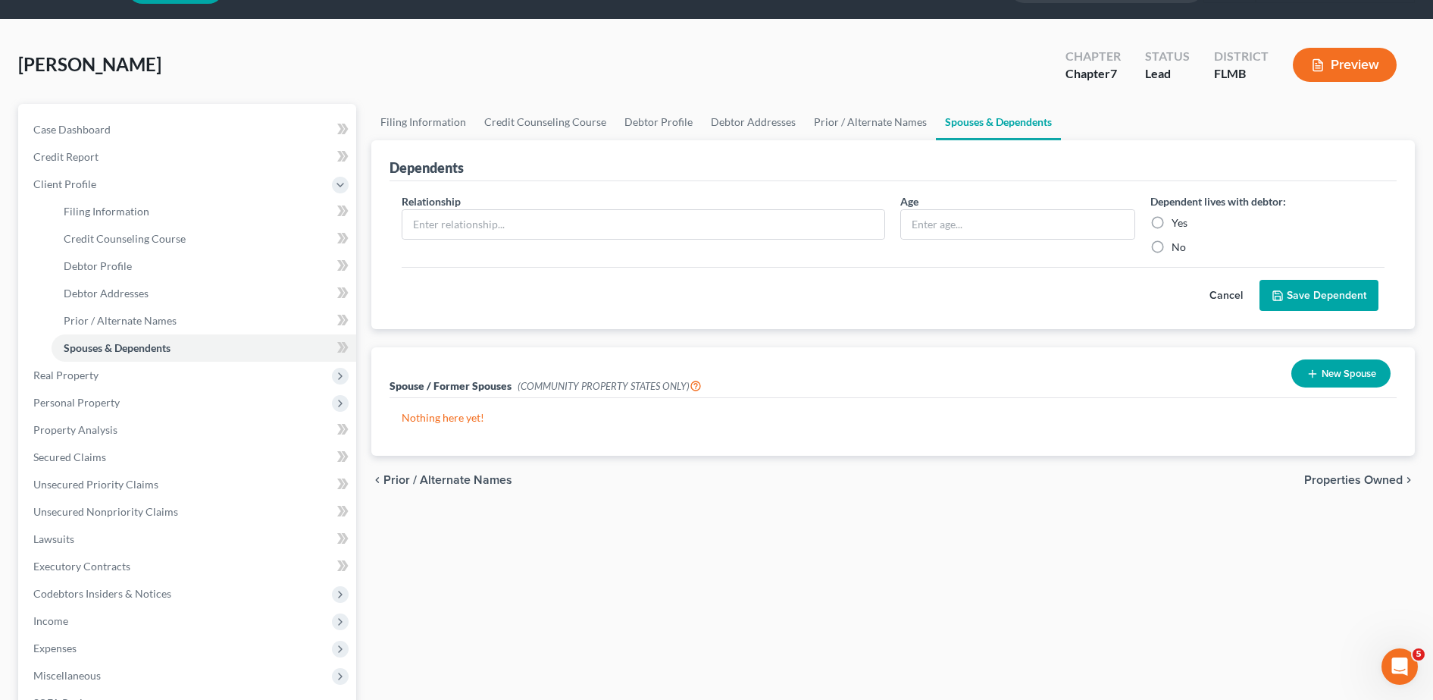
scroll to position [45, 0]
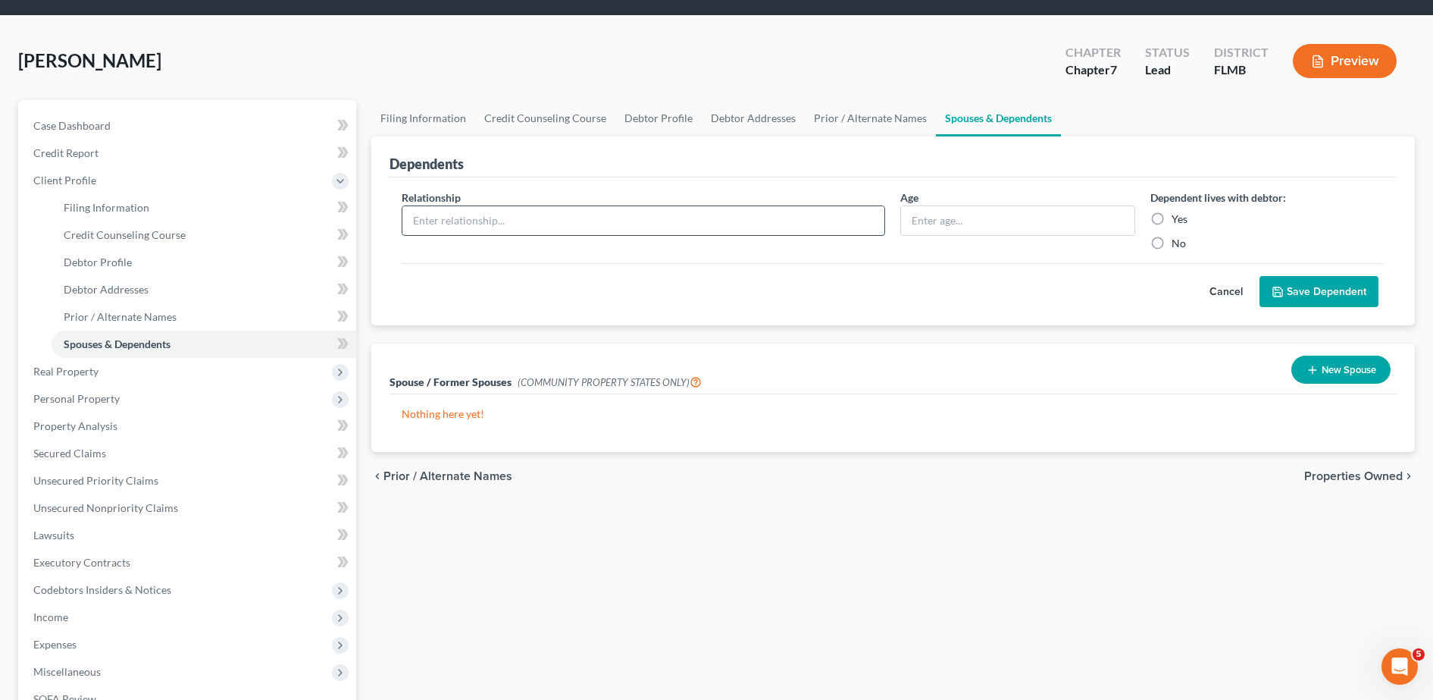
click at [462, 218] on input "text" at bounding box center [643, 220] width 483 height 29
type input "Daughter"
click at [947, 230] on input "text" at bounding box center [1017, 220] width 233 height 29
type input "8"
click at [1169, 209] on div "Dependent lives with debtor: Yes No" at bounding box center [1267, 219] width 249 height 61
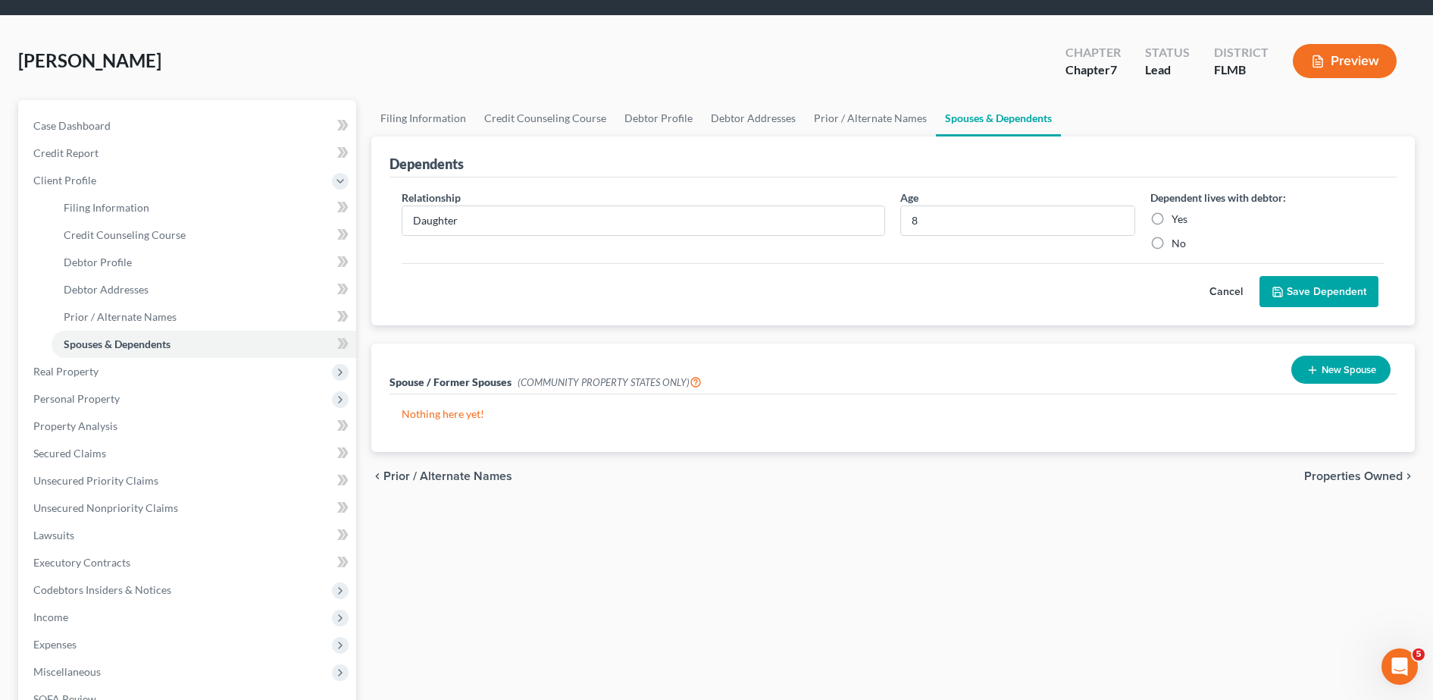
click at [1172, 220] on label "Yes" at bounding box center [1180, 218] width 16 height 15
click at [1178, 220] on input "Yes" at bounding box center [1183, 216] width 10 height 10
radio input "true"
click at [1327, 290] on button "Save Dependent" at bounding box center [1319, 292] width 119 height 32
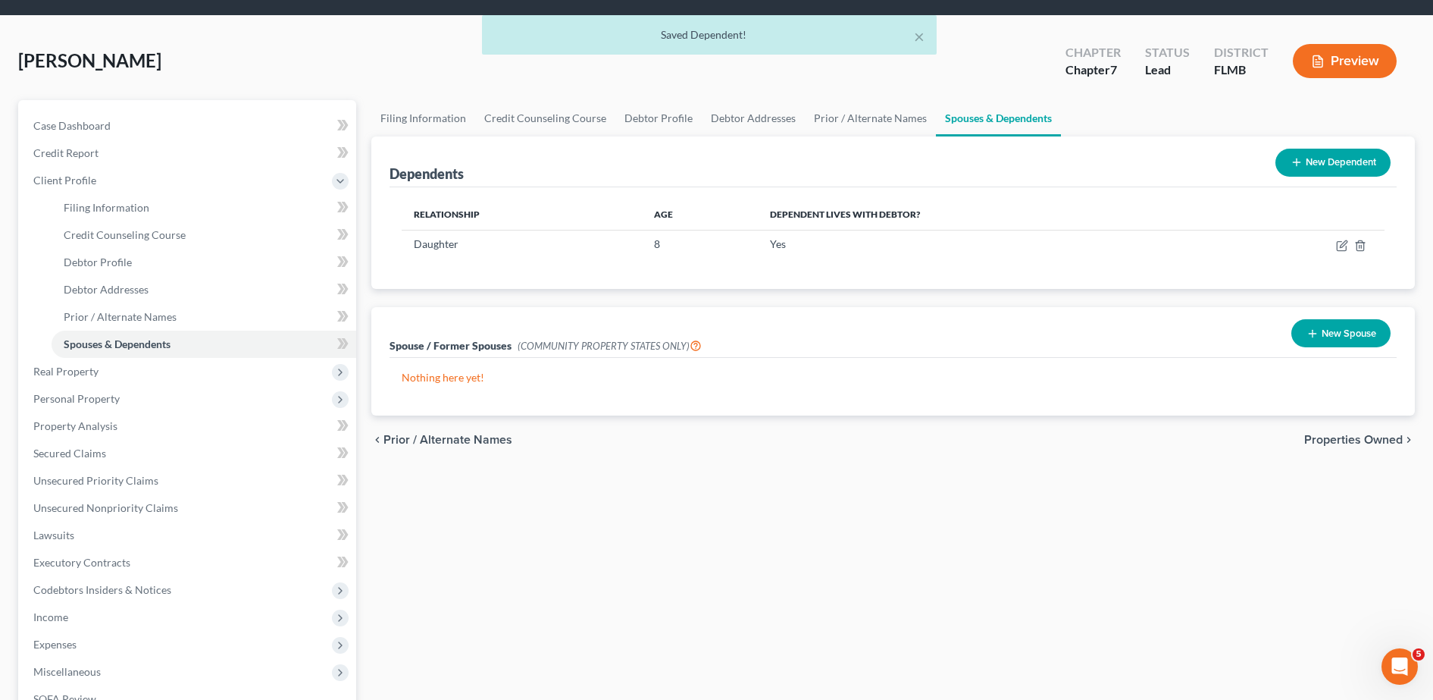
click at [1304, 157] on button "New Dependent" at bounding box center [1333, 163] width 115 height 28
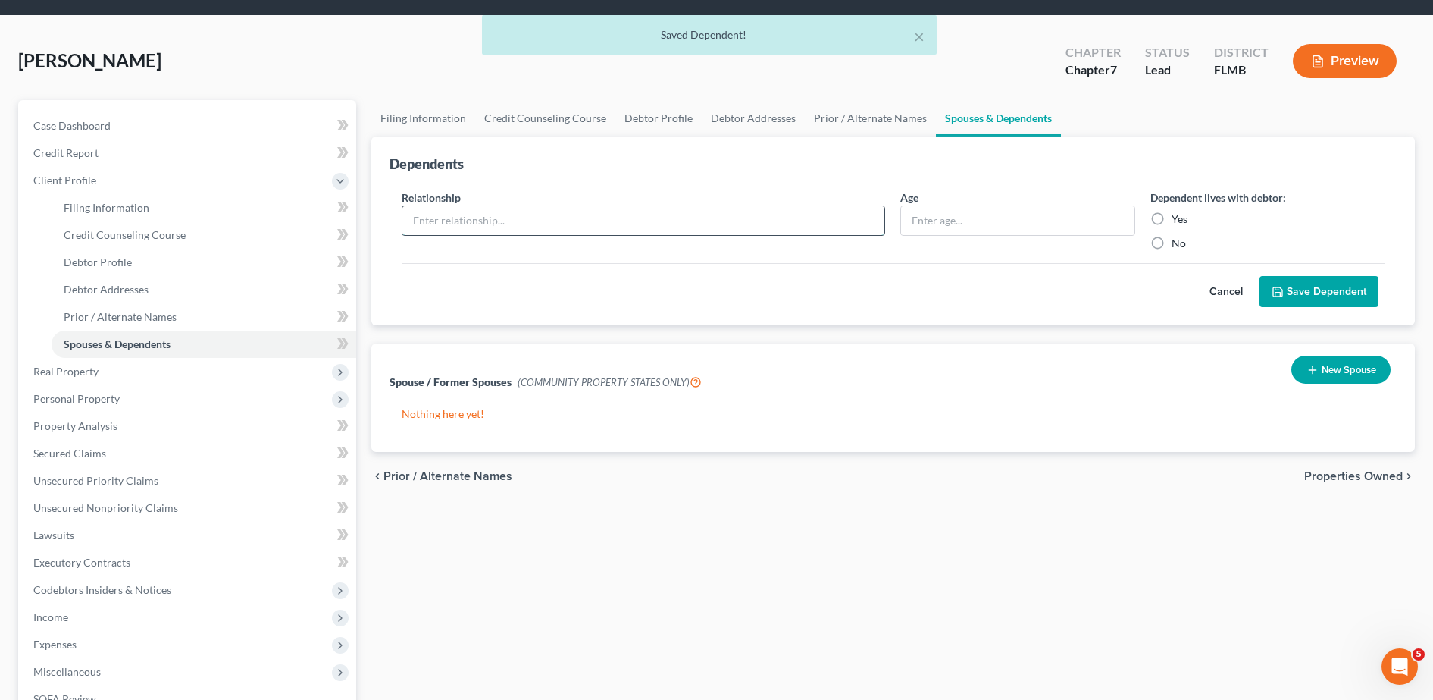
click at [553, 226] on input "text" at bounding box center [643, 220] width 483 height 29
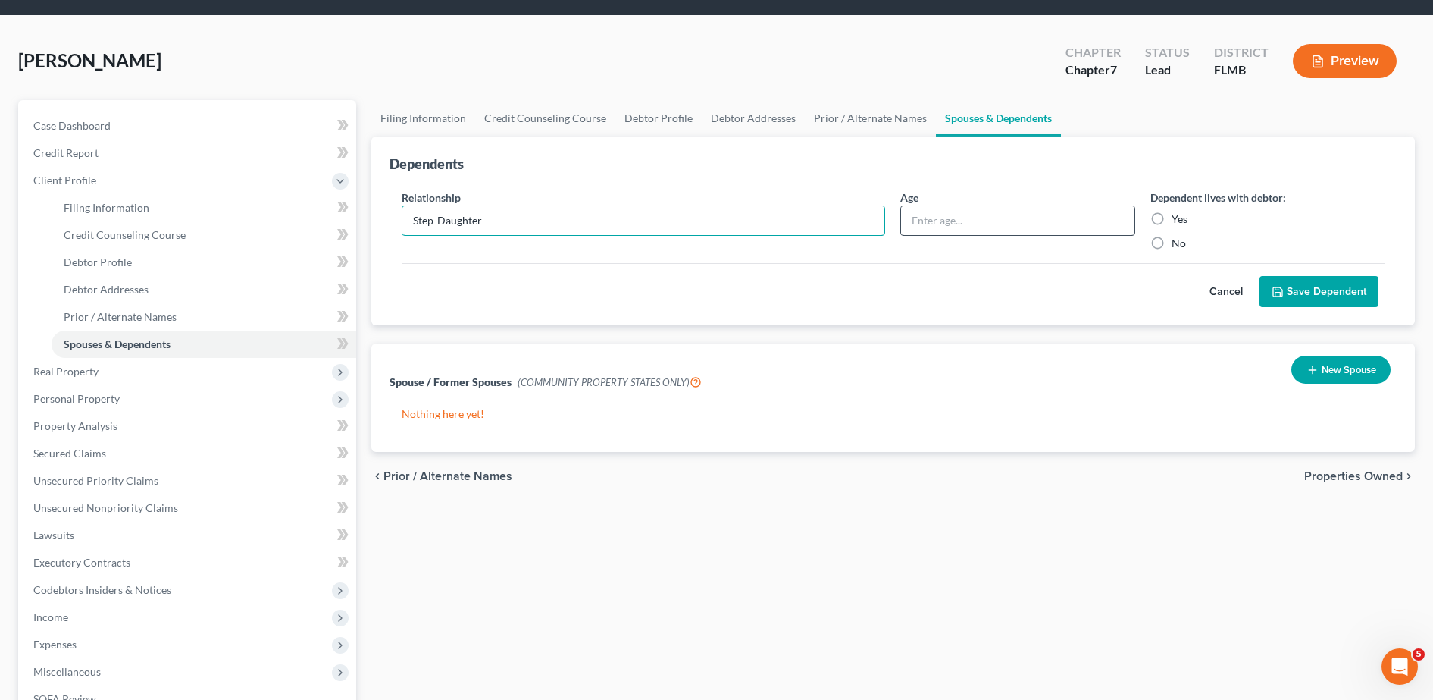
type input "Step-Daughter"
click at [930, 226] on input "text" at bounding box center [1017, 220] width 233 height 29
type input "16"
click at [1172, 218] on label "Yes" at bounding box center [1180, 218] width 16 height 15
click at [1178, 218] on input "Yes" at bounding box center [1183, 216] width 10 height 10
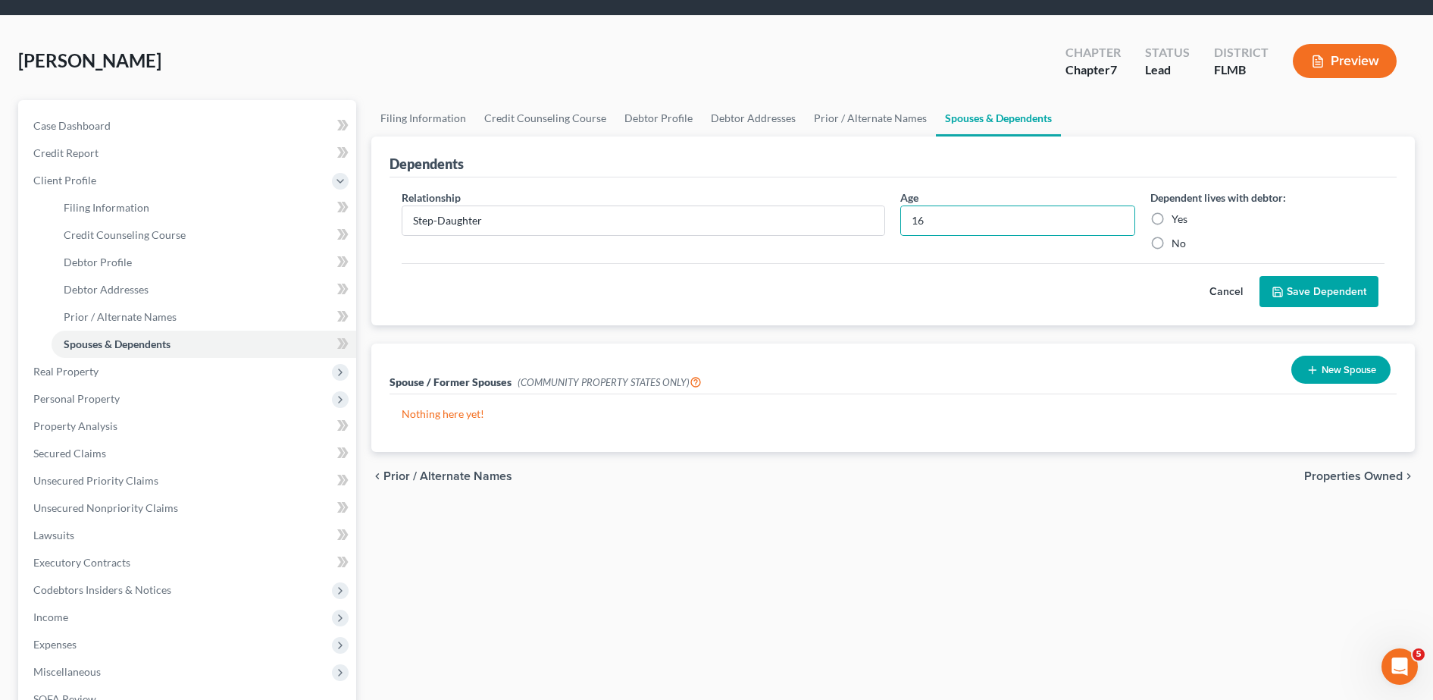
radio input "true"
click at [1311, 294] on button "Save Dependent" at bounding box center [1319, 292] width 119 height 32
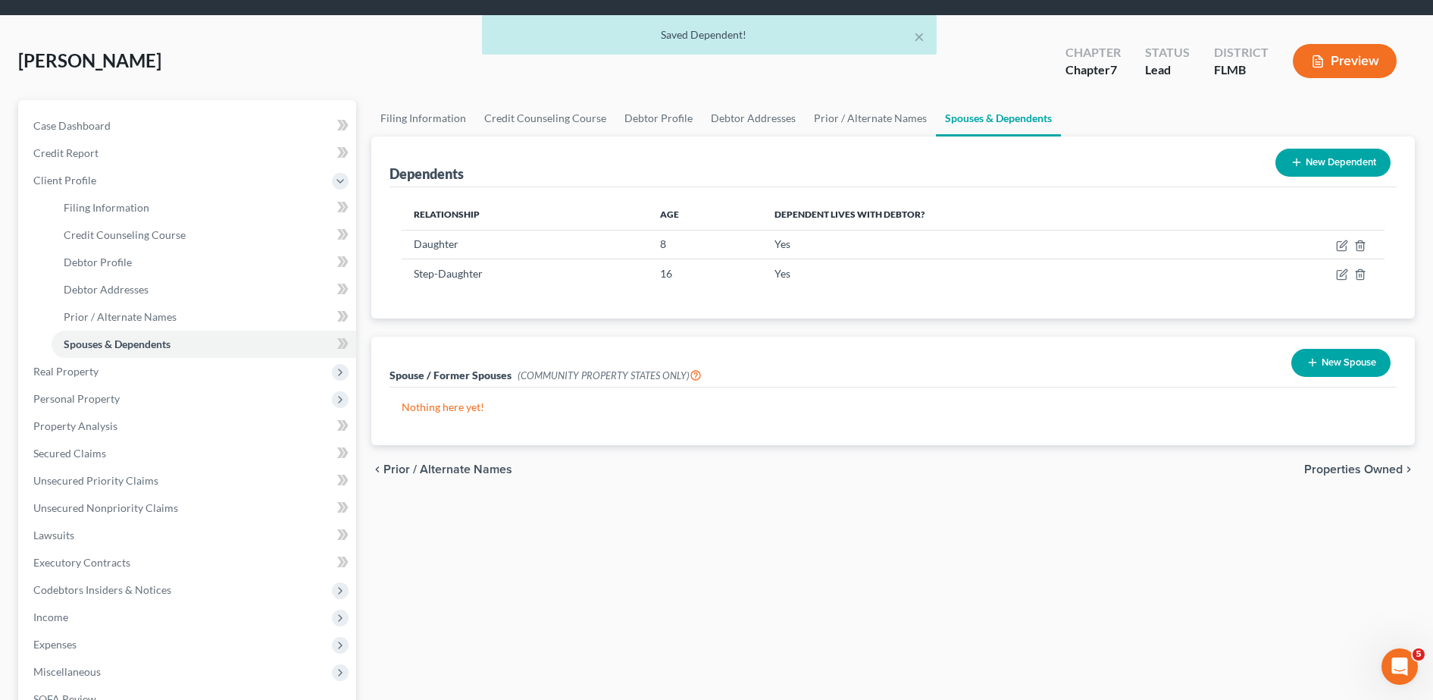
click at [1319, 165] on button "New Dependent" at bounding box center [1333, 163] width 115 height 28
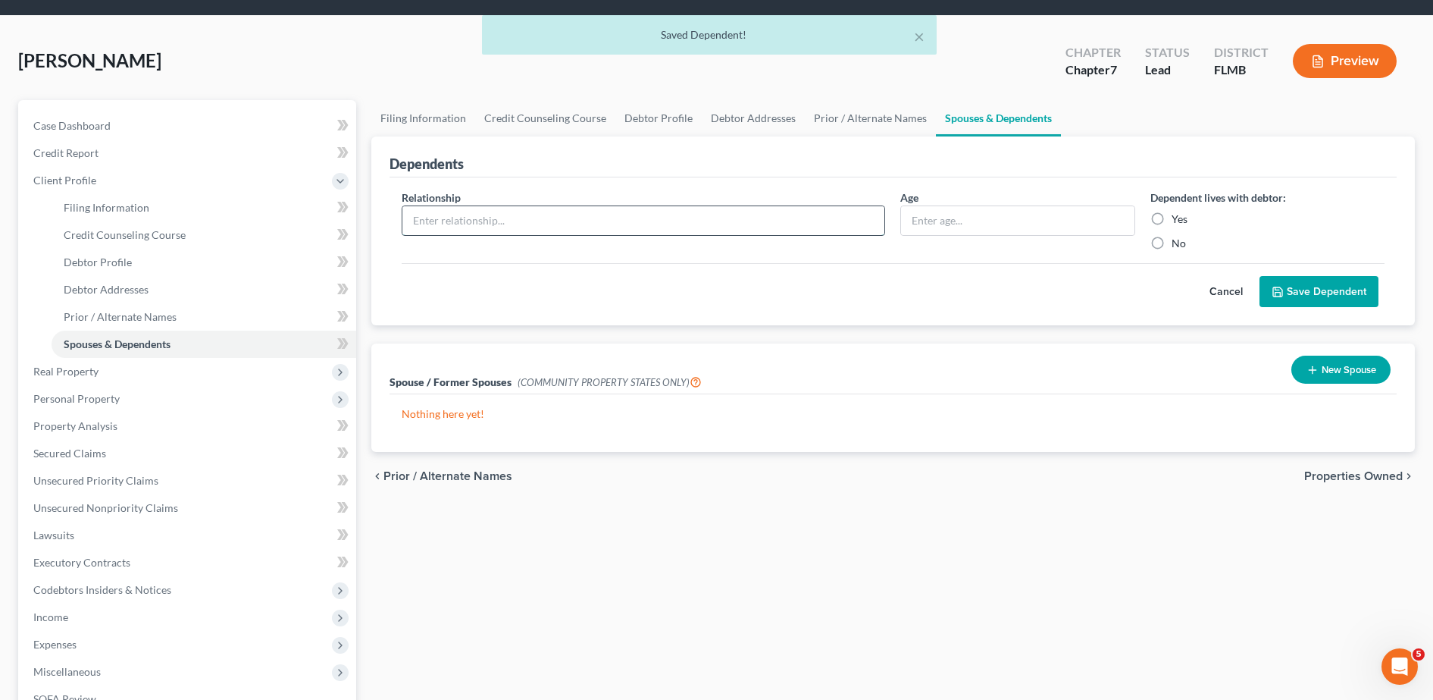
click at [666, 219] on input "text" at bounding box center [643, 220] width 483 height 29
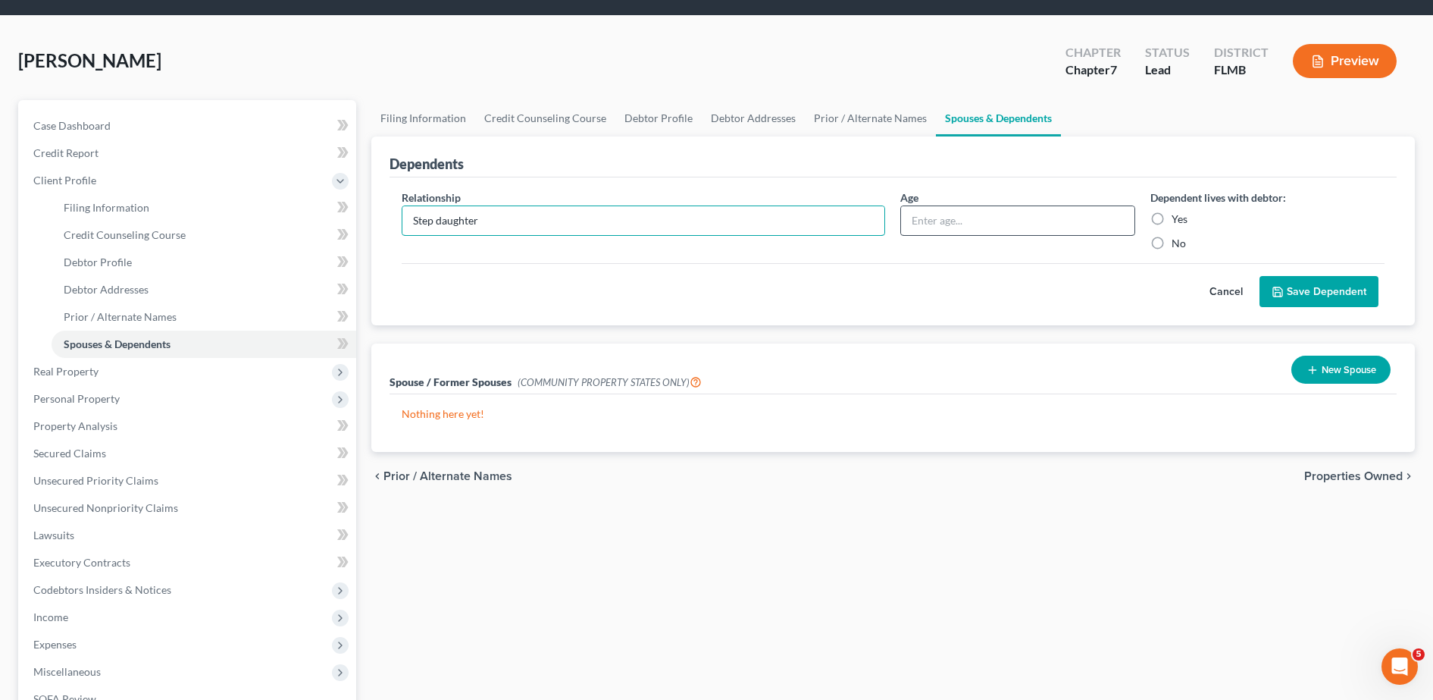
type input "Step daughter"
click at [1068, 220] on input "text" at bounding box center [1017, 220] width 233 height 29
type input "15"
click at [1172, 219] on label "Yes" at bounding box center [1180, 218] width 16 height 15
click at [1178, 219] on input "Yes" at bounding box center [1183, 216] width 10 height 10
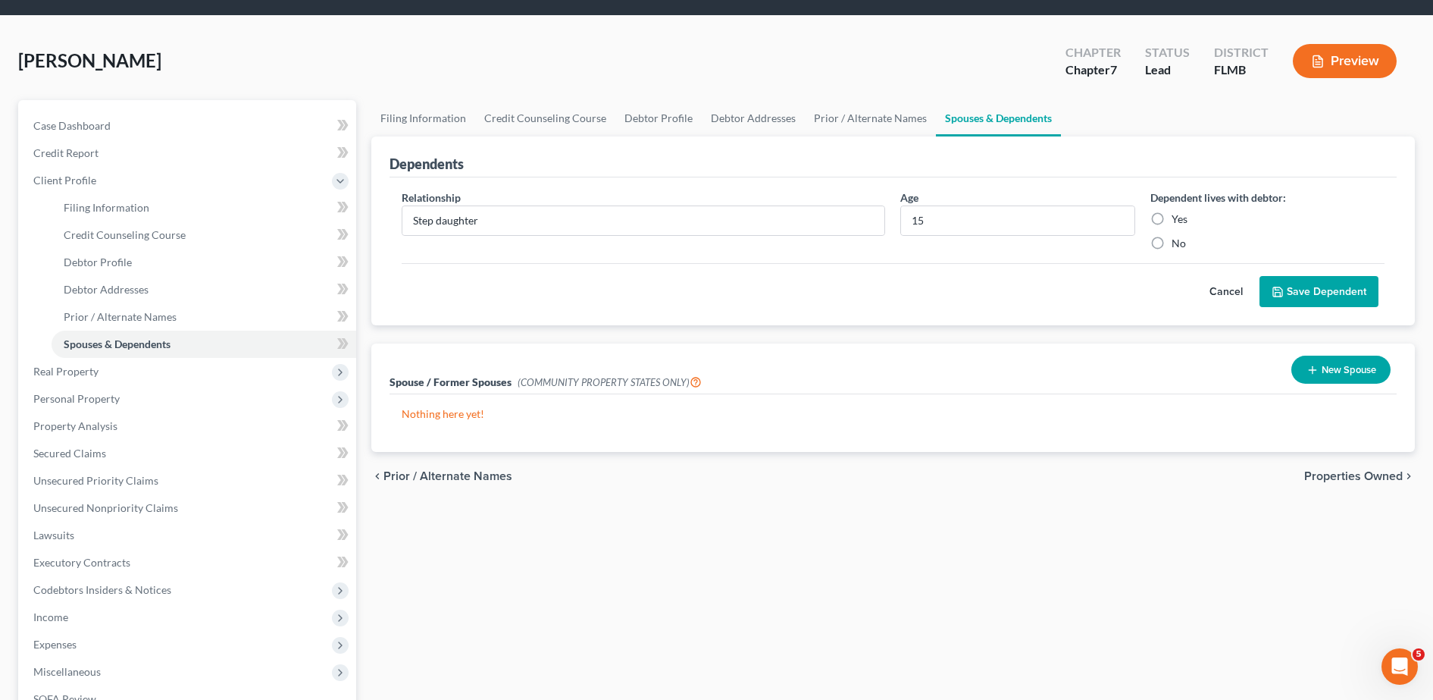
radio input "true"
click at [1298, 288] on button "Save Dependent" at bounding box center [1319, 292] width 119 height 32
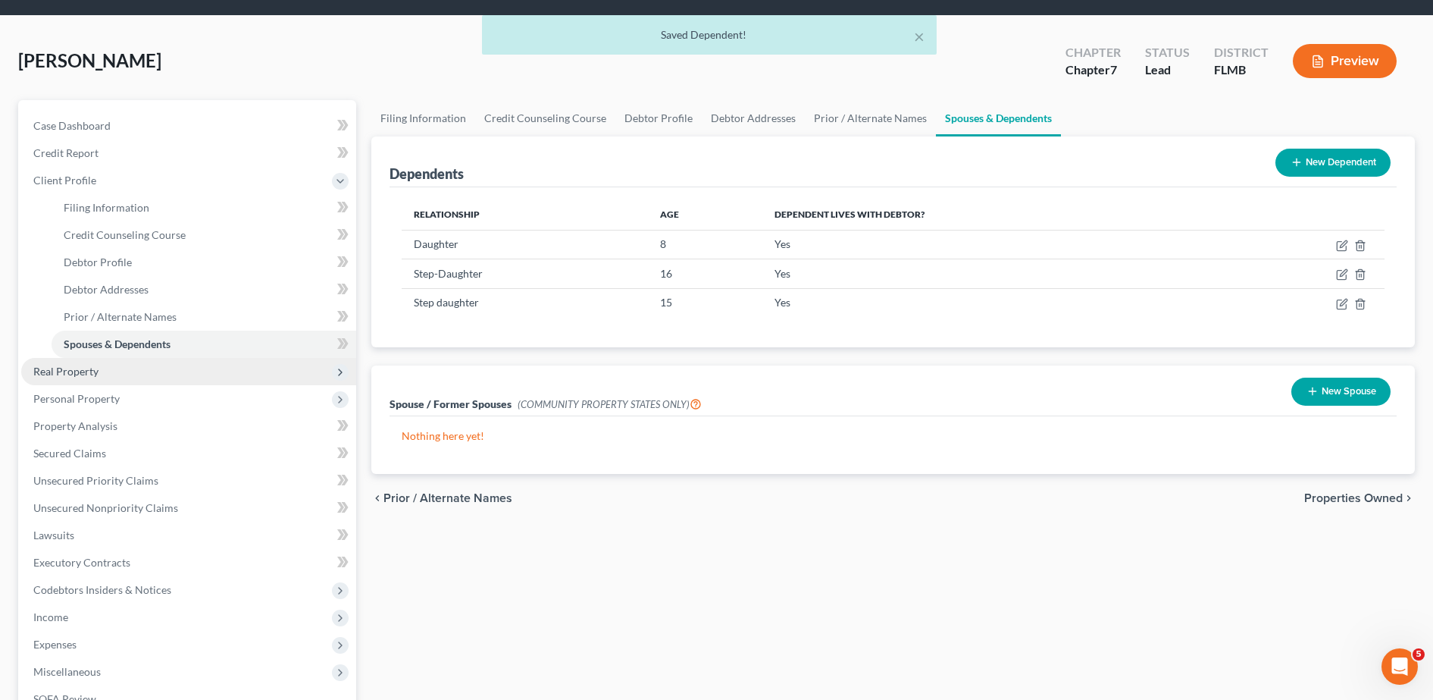
click at [140, 368] on span "Real Property" at bounding box center [188, 371] width 335 height 27
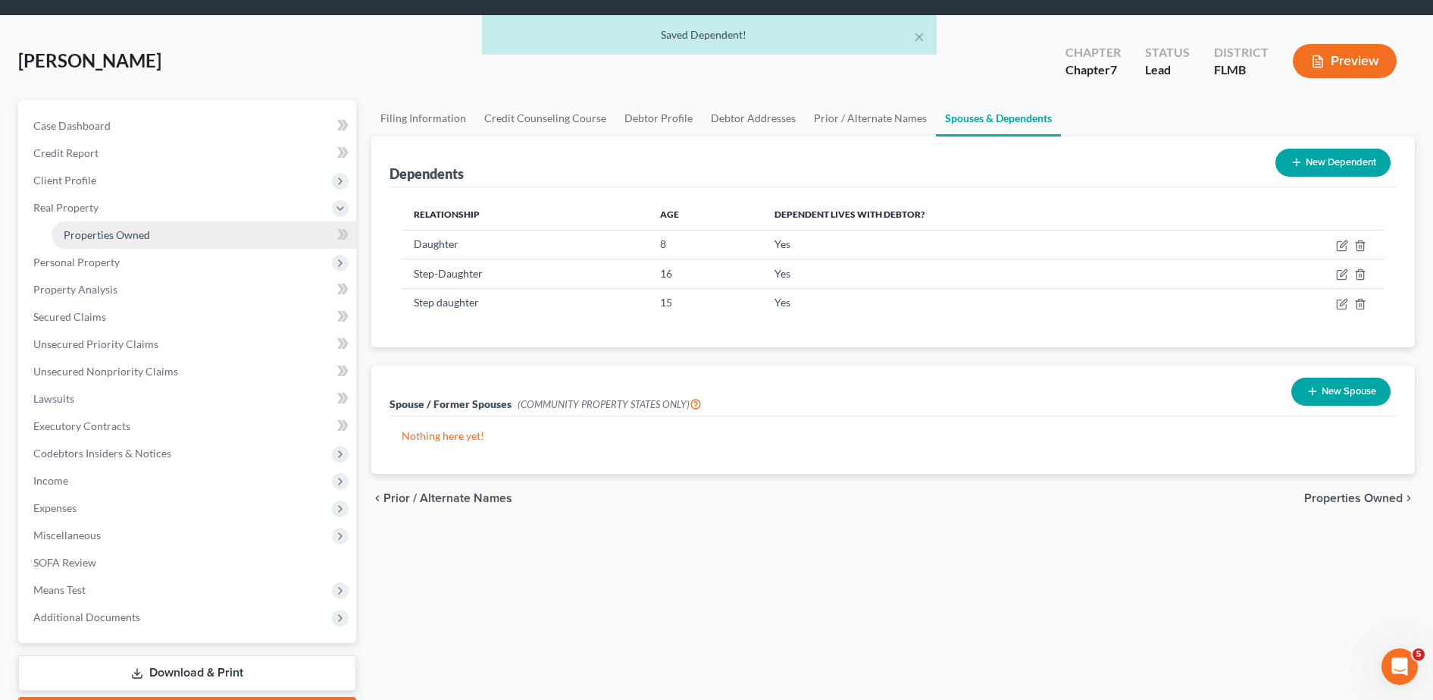
click at [159, 239] on link "Properties Owned" at bounding box center [204, 234] width 305 height 27
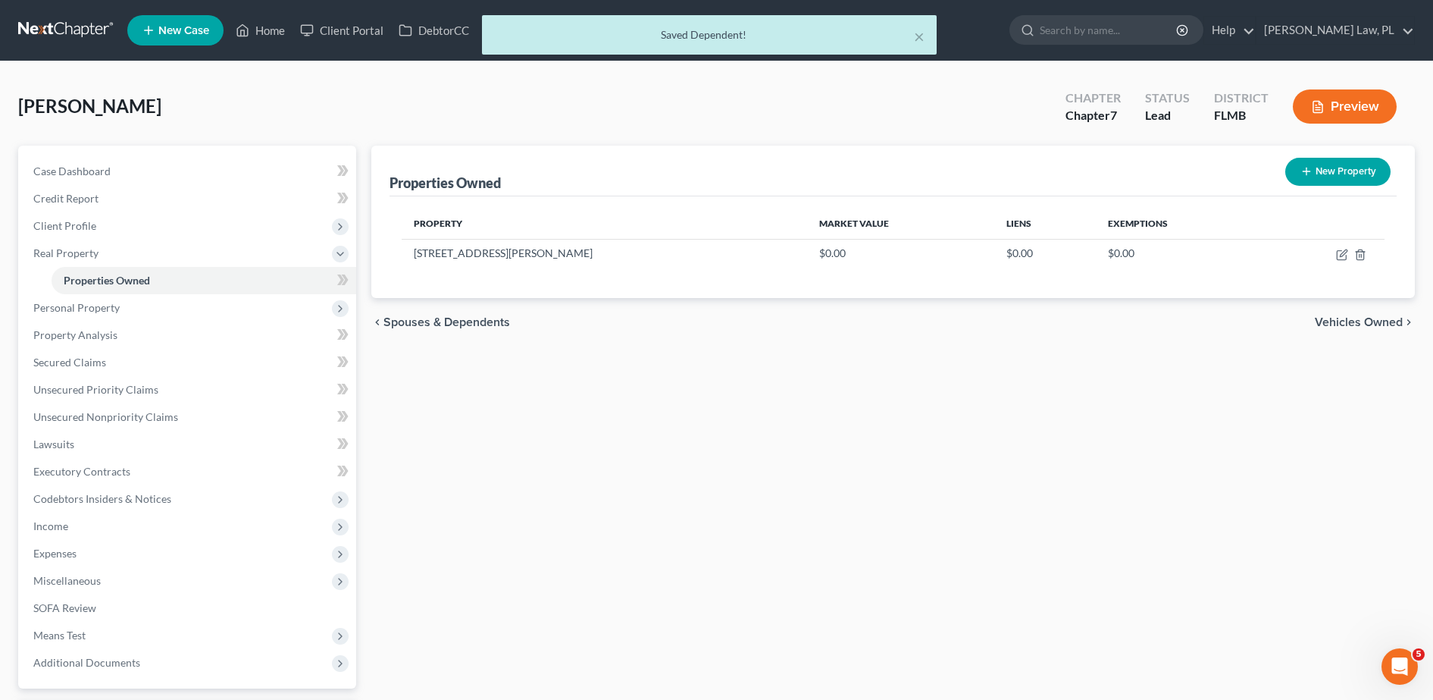
scroll to position [40, 0]
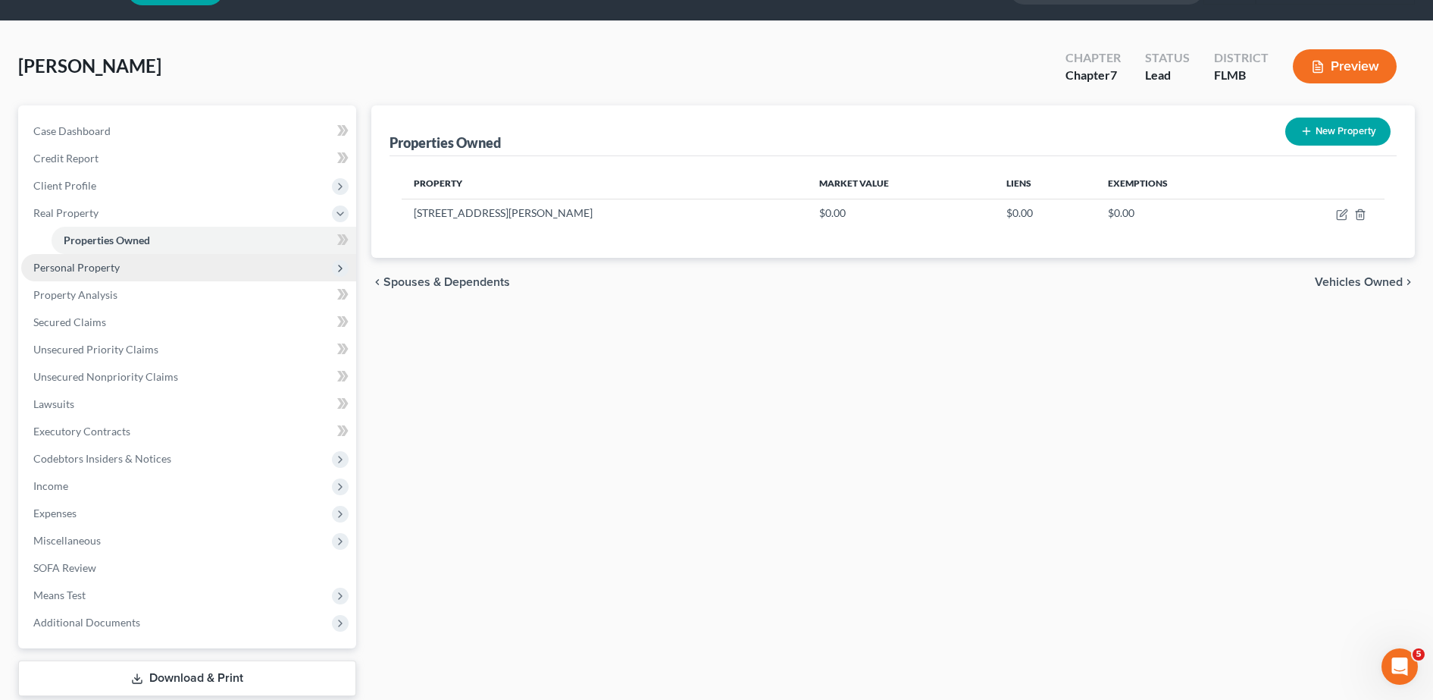
click at [139, 260] on span "Personal Property" at bounding box center [188, 267] width 335 height 27
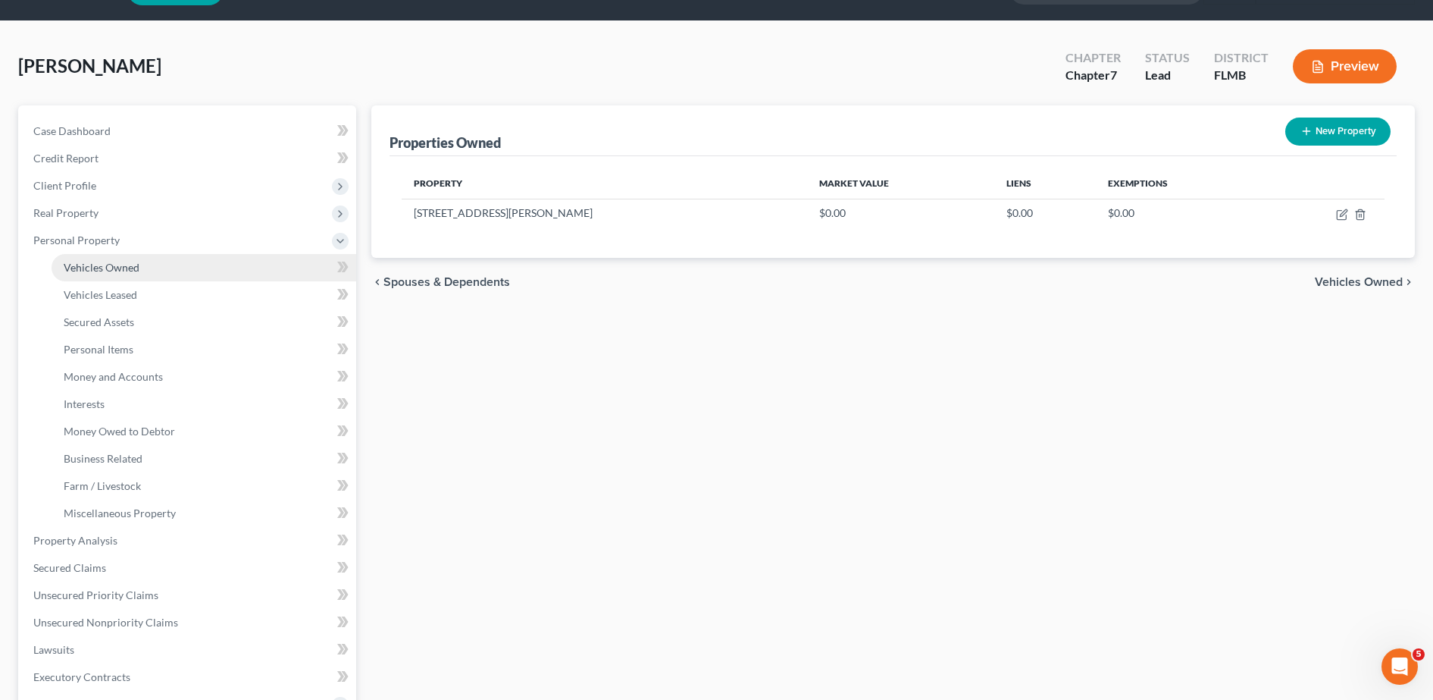
click at [115, 271] on span "Vehicles Owned" at bounding box center [102, 267] width 76 height 13
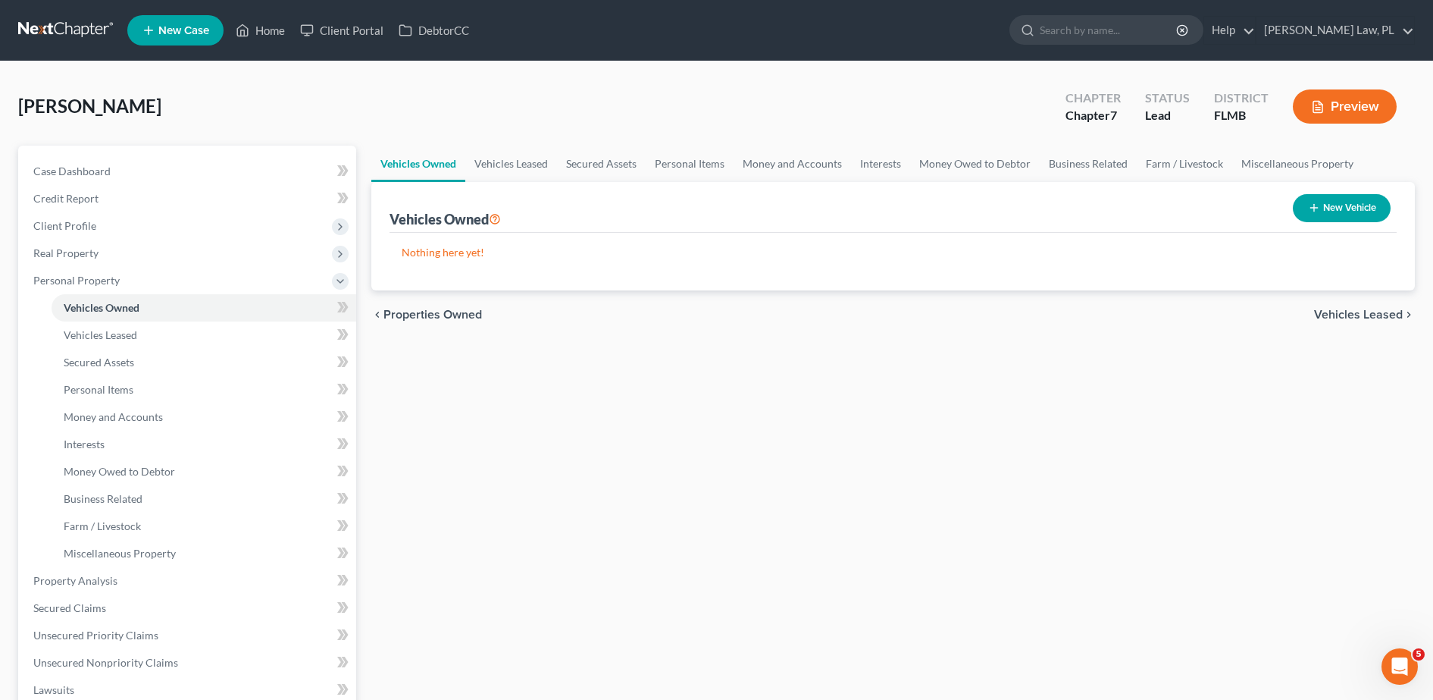
click at [1329, 218] on button "New Vehicle" at bounding box center [1342, 208] width 98 height 28
select select "0"
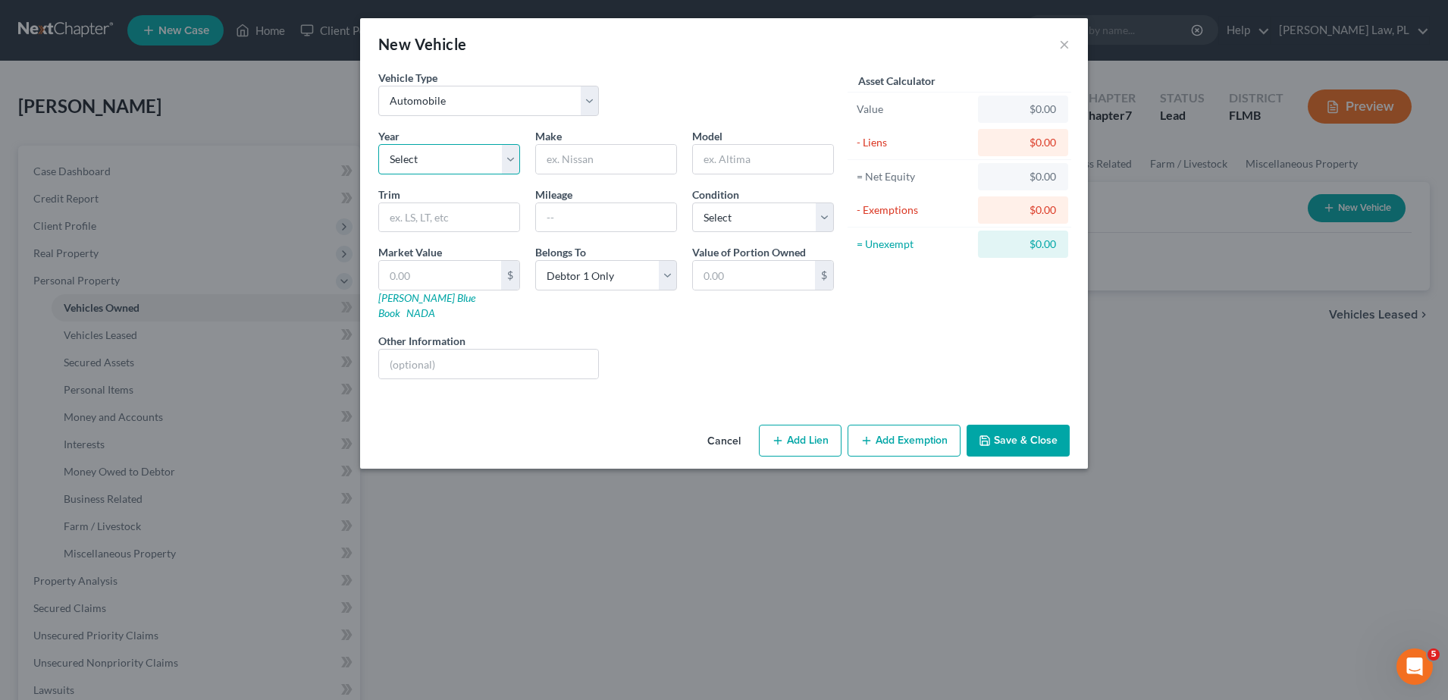
click at [477, 156] on select "Select 2026 2025 2024 2023 2022 2021 2020 2019 2018 2017 2016 2015 2014 2013 20…" at bounding box center [449, 159] width 142 height 30
select select "16"
click at [378, 144] on select "Select 2026 2025 2024 2023 2022 2021 2020 2019 2018 2017 2016 2015 2014 2013 20…" at bounding box center [449, 159] width 142 height 30
click at [606, 164] on input "text" at bounding box center [606, 159] width 140 height 29
type input "Honda"
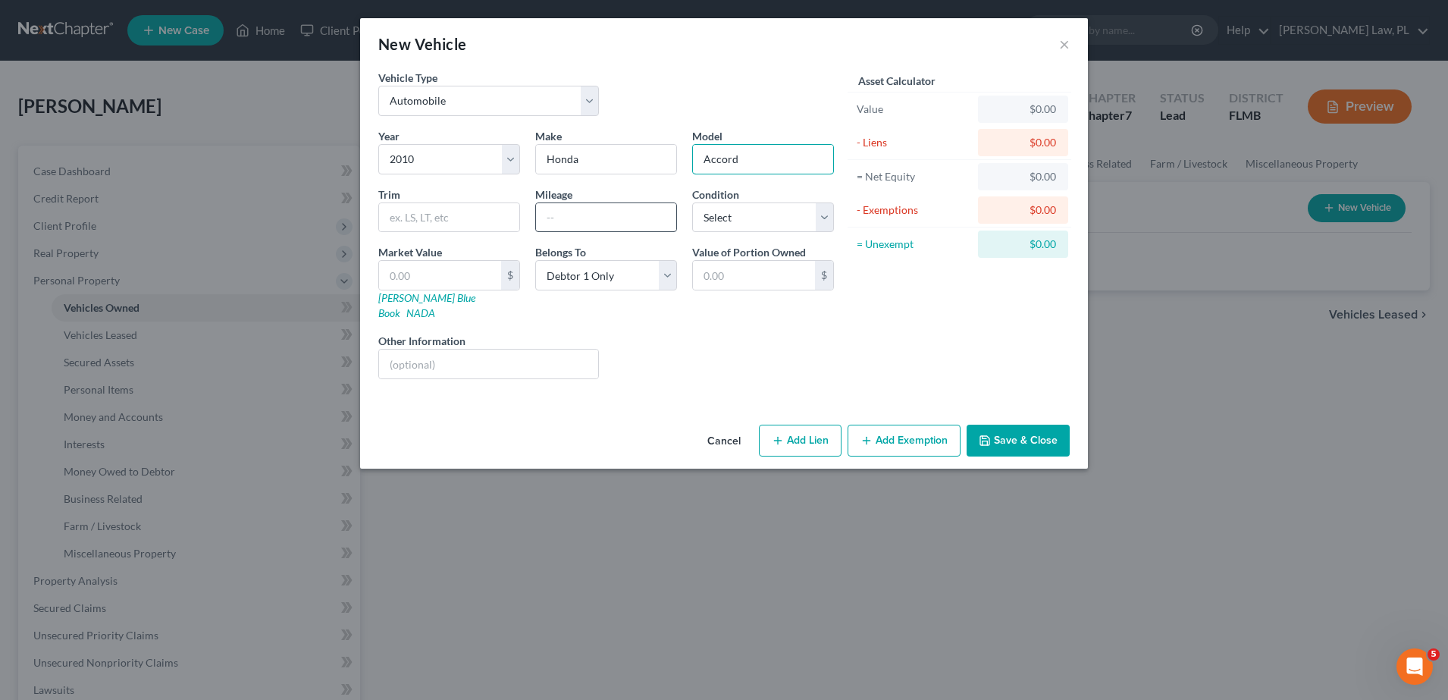
type input "Accord"
click at [596, 221] on input "text" at bounding box center [606, 217] width 140 height 29
click at [455, 351] on input "text" at bounding box center [488, 363] width 219 height 29
type input "[DEMOGRAPHIC_DATA] cars"
click at [653, 333] on div "Liens Select" at bounding box center [724, 356] width 236 height 46
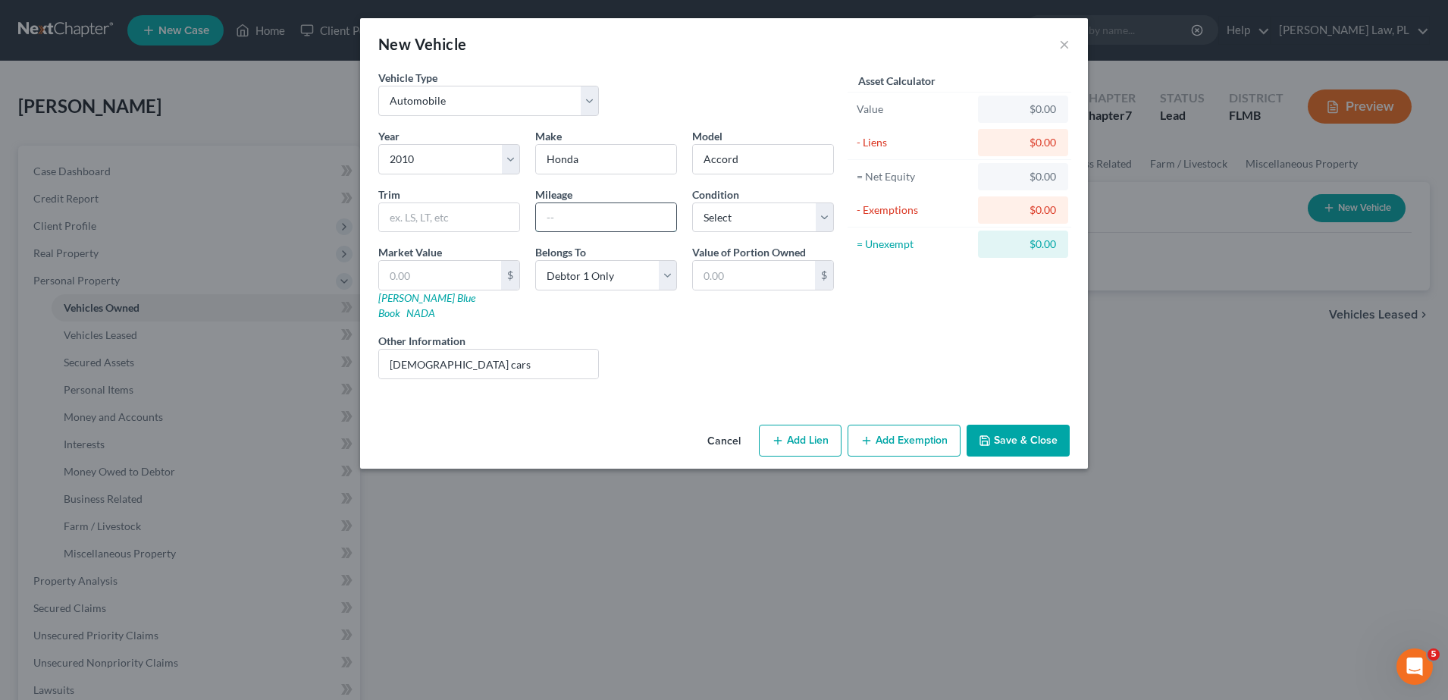
click at [597, 221] on input "text" at bounding box center [606, 217] width 140 height 29
type input "125000"
click at [780, 211] on select "Select Excellent Very Good Good Fair Poor" at bounding box center [763, 217] width 142 height 30
select select "2"
click at [692, 202] on select "Select Excellent Very Good Good Fair Poor" at bounding box center [763, 217] width 142 height 30
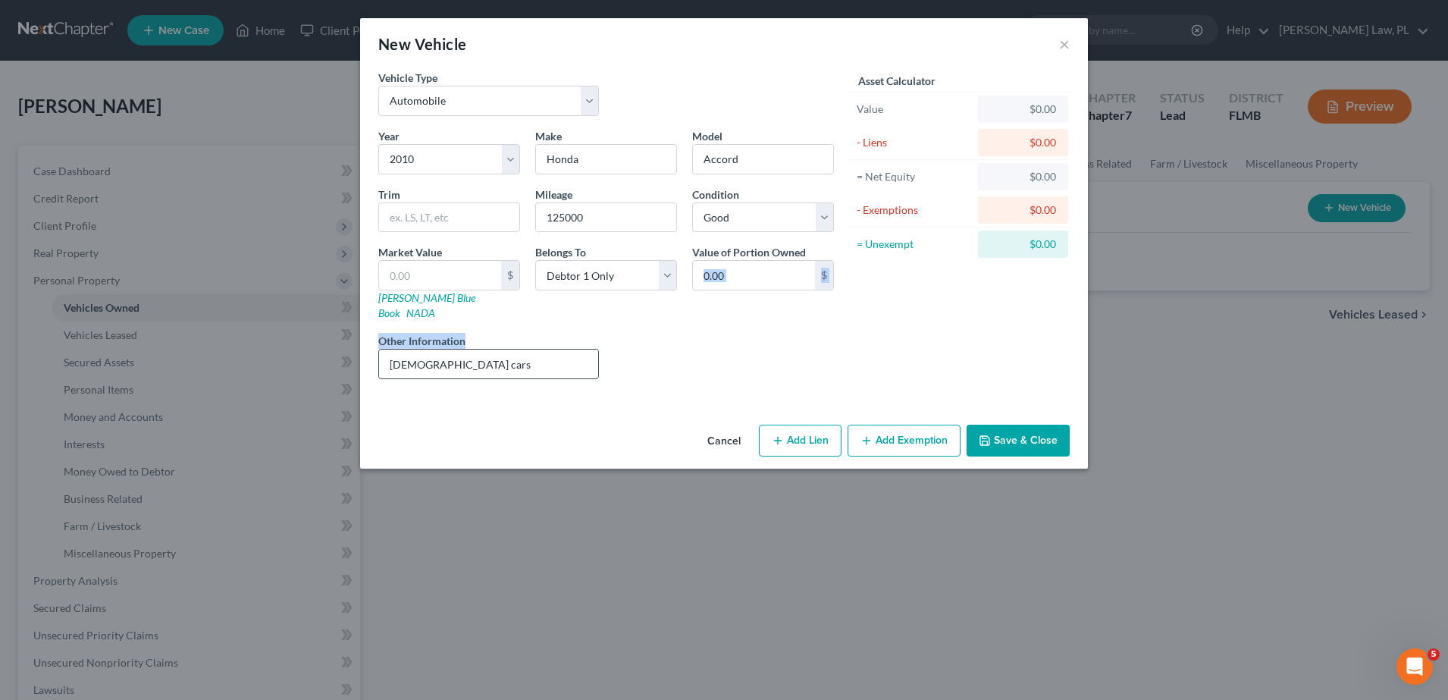
drag, startPoint x: 737, startPoint y: 310, endPoint x: 524, endPoint y: 356, distance: 217.9
click at [524, 356] on div "Year Select 2026 2025 2024 2023 2022 2021 2020 2019 2018 2017 2016 2015 2014 20…" at bounding box center [606, 259] width 471 height 263
click at [478, 354] on input "[DEMOGRAPHIC_DATA] cars" at bounding box center [488, 363] width 219 height 29
type input "[DEMOGRAPHIC_DATA] cars salvaged title bare legal title"
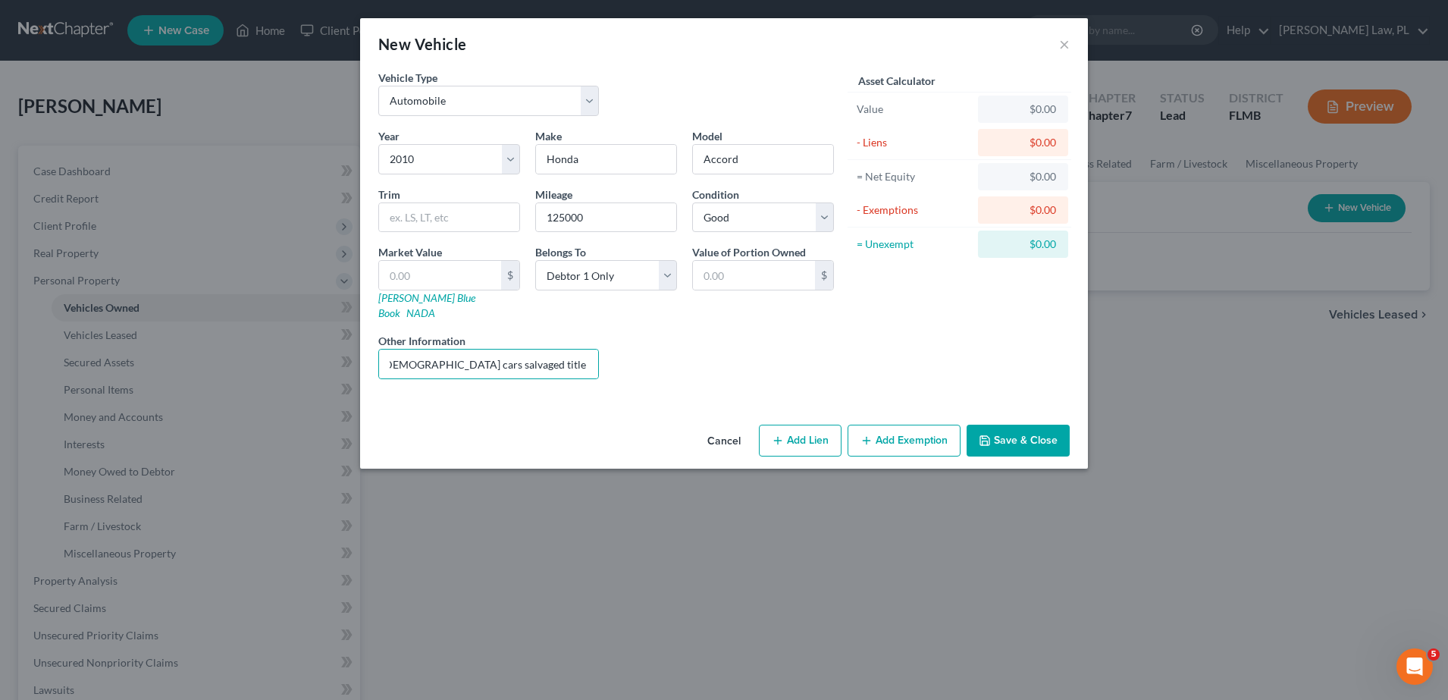
click at [746, 346] on div "Liens Select" at bounding box center [724, 356] width 236 height 46
click at [1035, 435] on button "Save & Close" at bounding box center [1017, 440] width 103 height 32
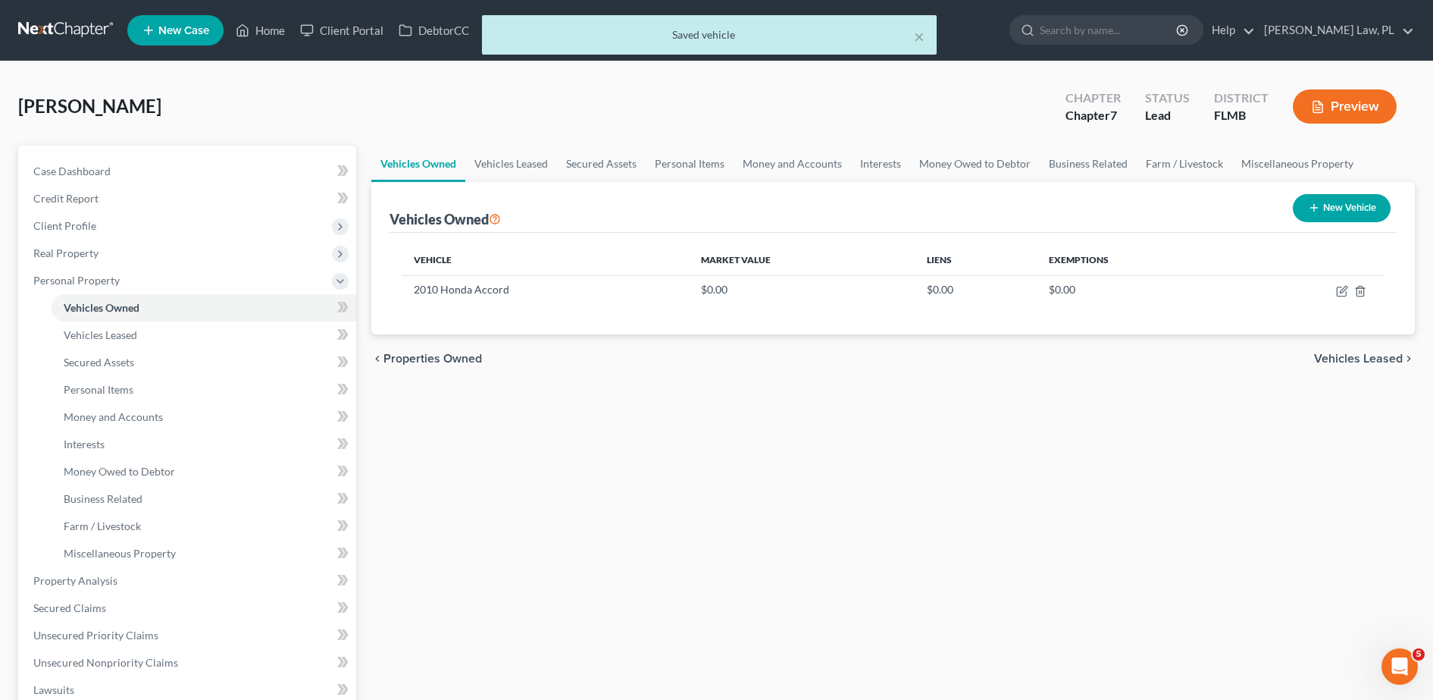
click at [1314, 207] on line "button" at bounding box center [1314, 208] width 0 height 7
select select "0"
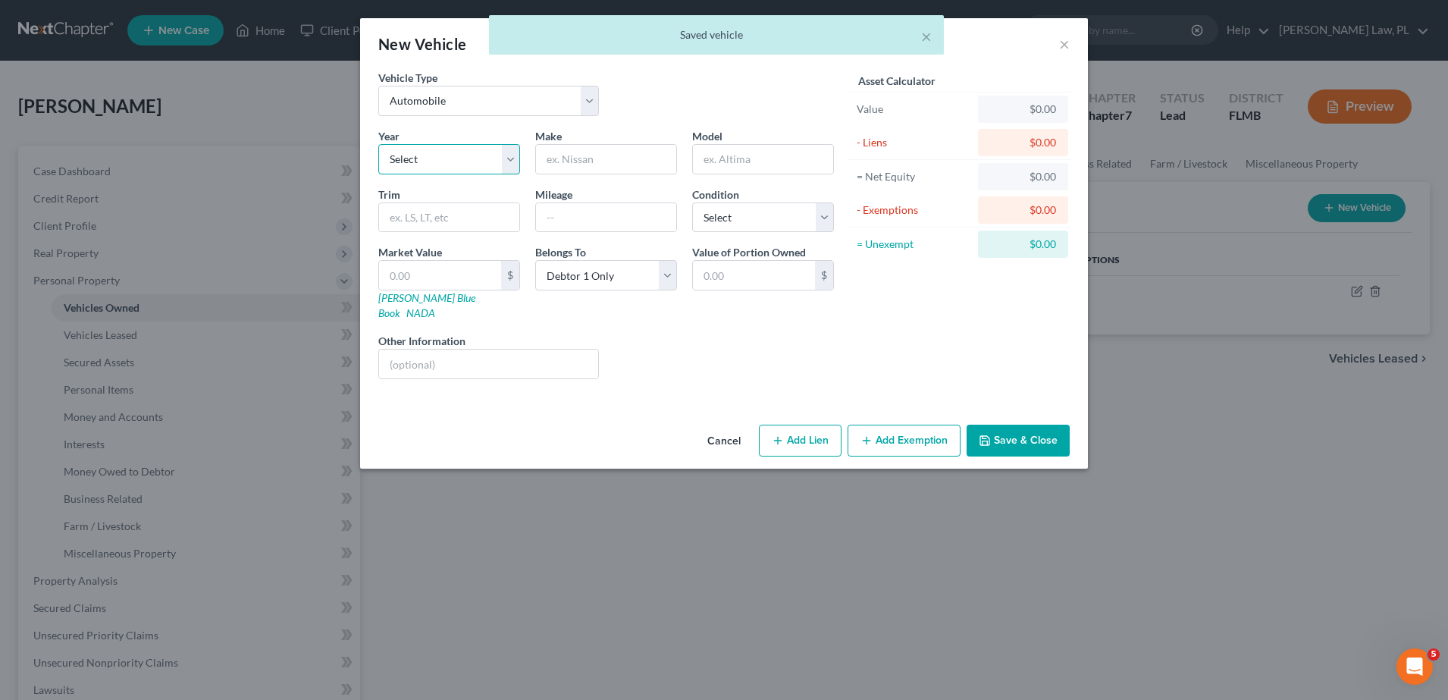
click at [481, 172] on select "Select 2026 2025 2024 2023 2022 2021 2020 2019 2018 2017 2016 2015 2014 2013 20…" at bounding box center [449, 159] width 142 height 30
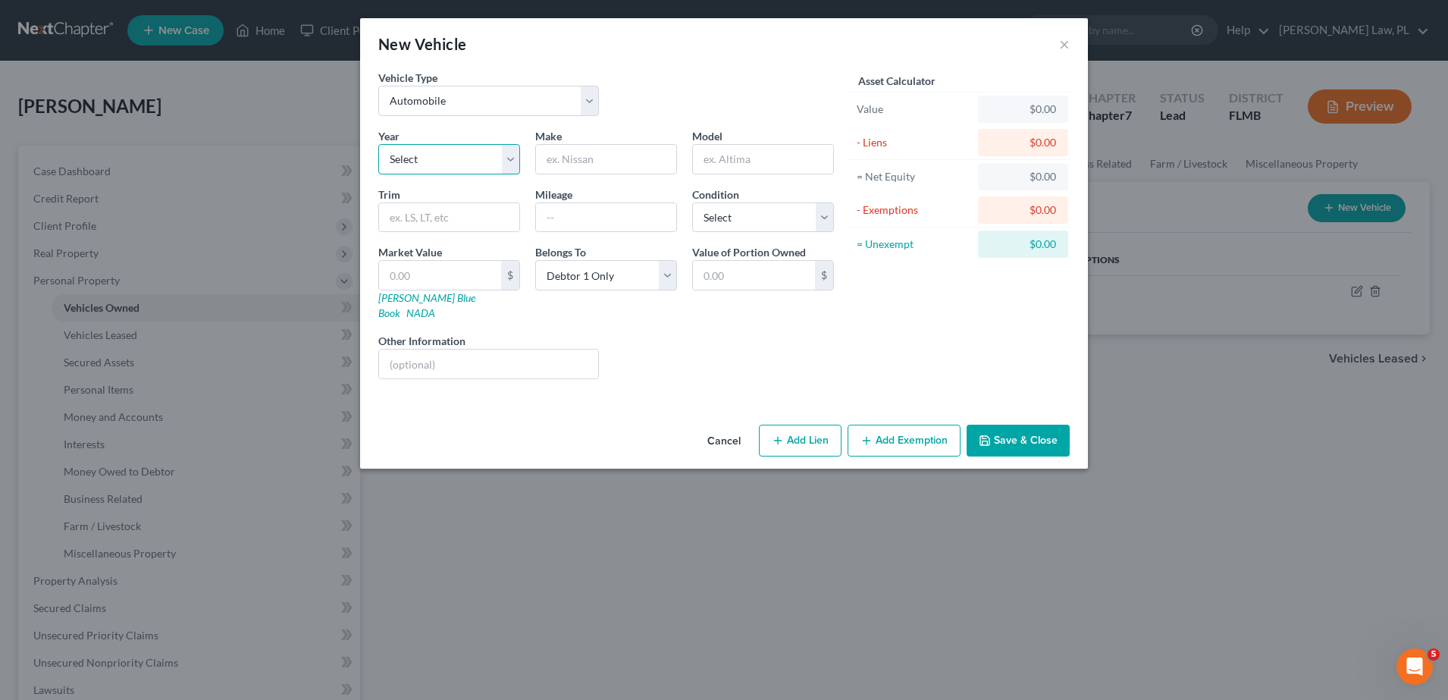
select select "6"
click at [378, 144] on select "Select 2026 2025 2024 2023 2022 2021 2020 2019 2018 2017 2016 2015 2014 2013 20…" at bounding box center [449, 159] width 142 height 30
click at [580, 177] on div "Year Select 2026 2025 2024 2023 2022 2021 2020 2019 2018 2017 2016 2015 2014 20…" at bounding box center [606, 259] width 471 height 263
click at [581, 175] on div "Year Select 2026 2025 2024 2023 2022 2021 2020 2019 2018 2017 2016 2015 2014 20…" at bounding box center [606, 259] width 471 height 263
click at [581, 166] on input "text" at bounding box center [606, 159] width 140 height 29
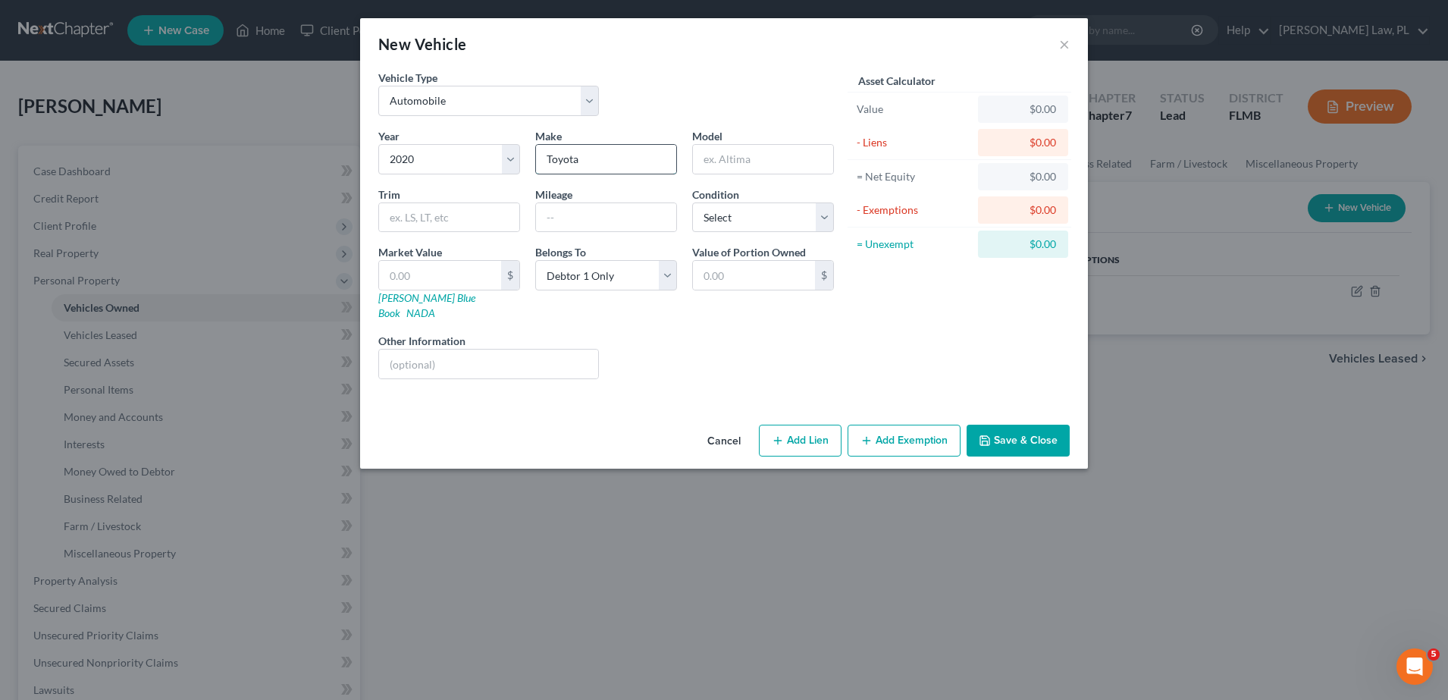
type input "Toyota"
type input "Camry"
click at [553, 220] on input "text" at bounding box center [606, 217] width 140 height 29
type input "75000"
click at [714, 221] on select "Select Excellent Very Good Good Fair Poor" at bounding box center [763, 217] width 142 height 30
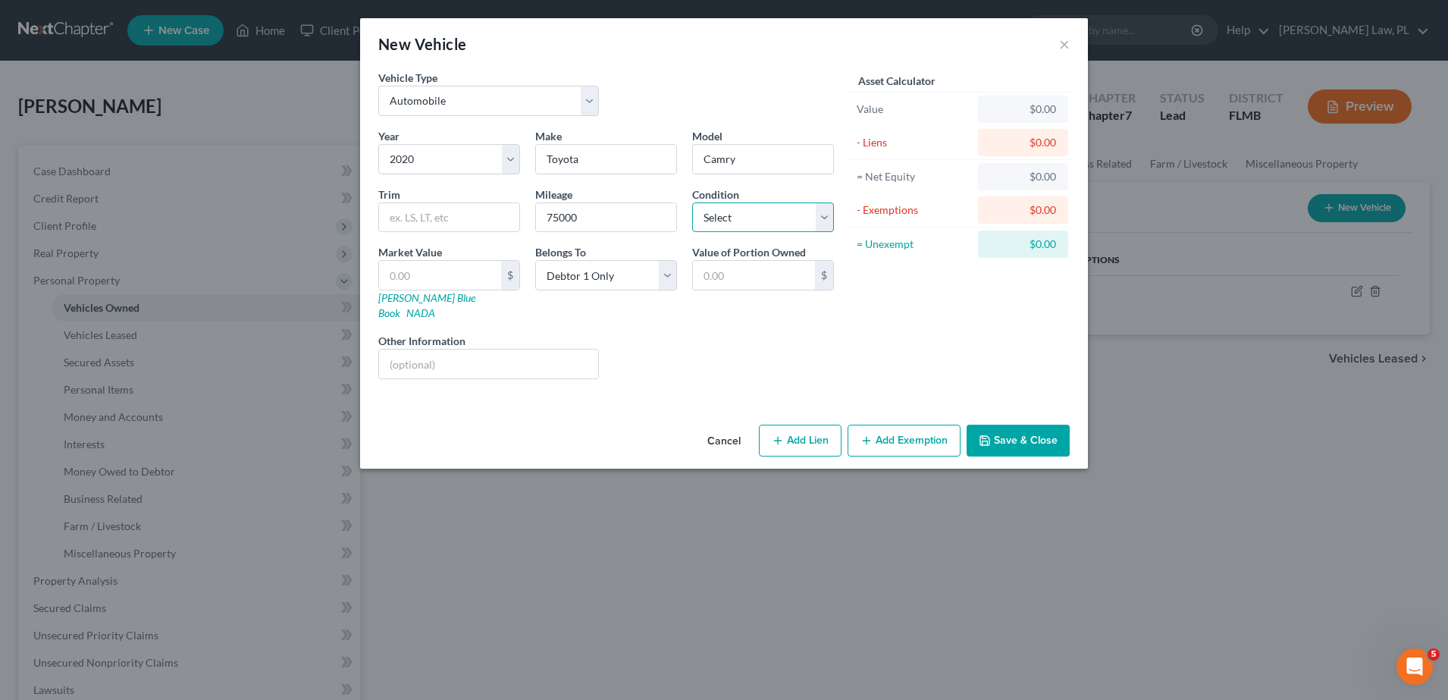
select select "2"
click at [692, 202] on select "Select Excellent Very Good Good Fair Poor" at bounding box center [763, 217] width 142 height 30
click at [625, 346] on div "Liens Select" at bounding box center [724, 356] width 236 height 46
click at [781, 434] on icon "button" at bounding box center [778, 440] width 12 height 12
select select "0"
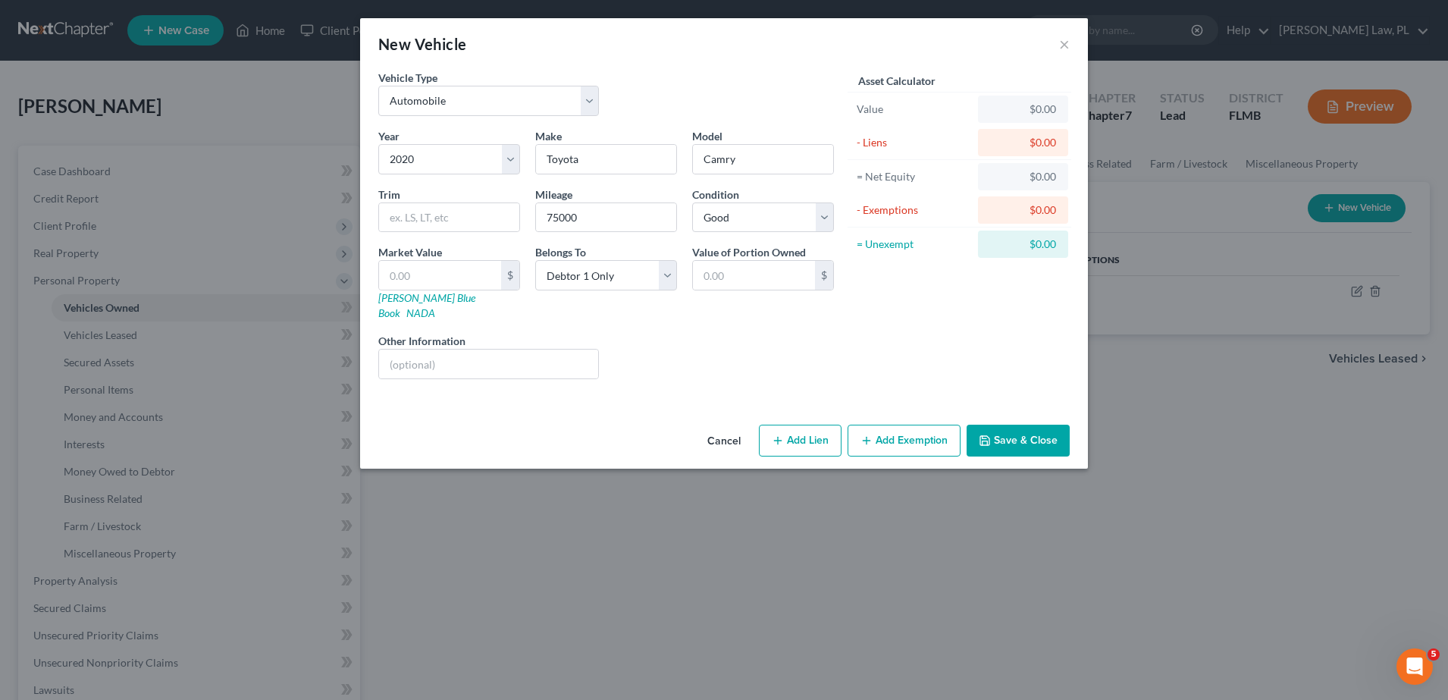
select select "0"
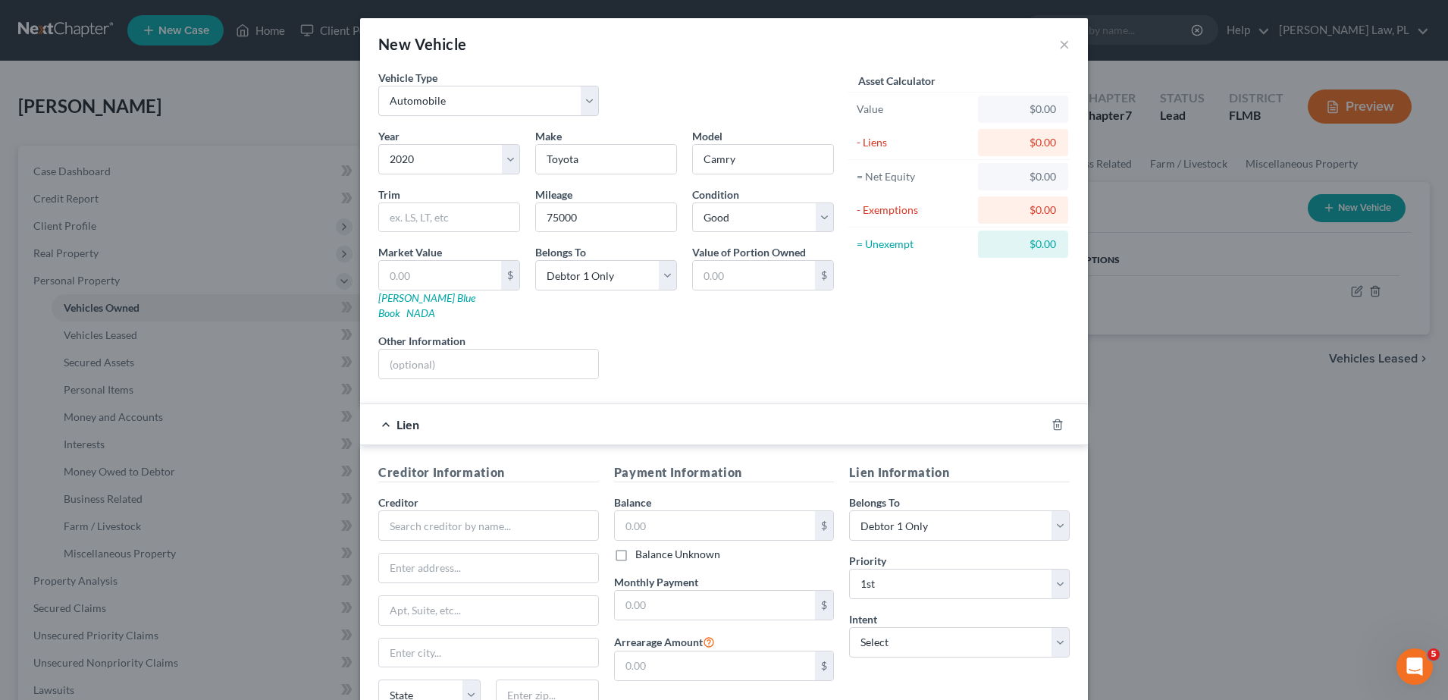
scroll to position [102, 0]
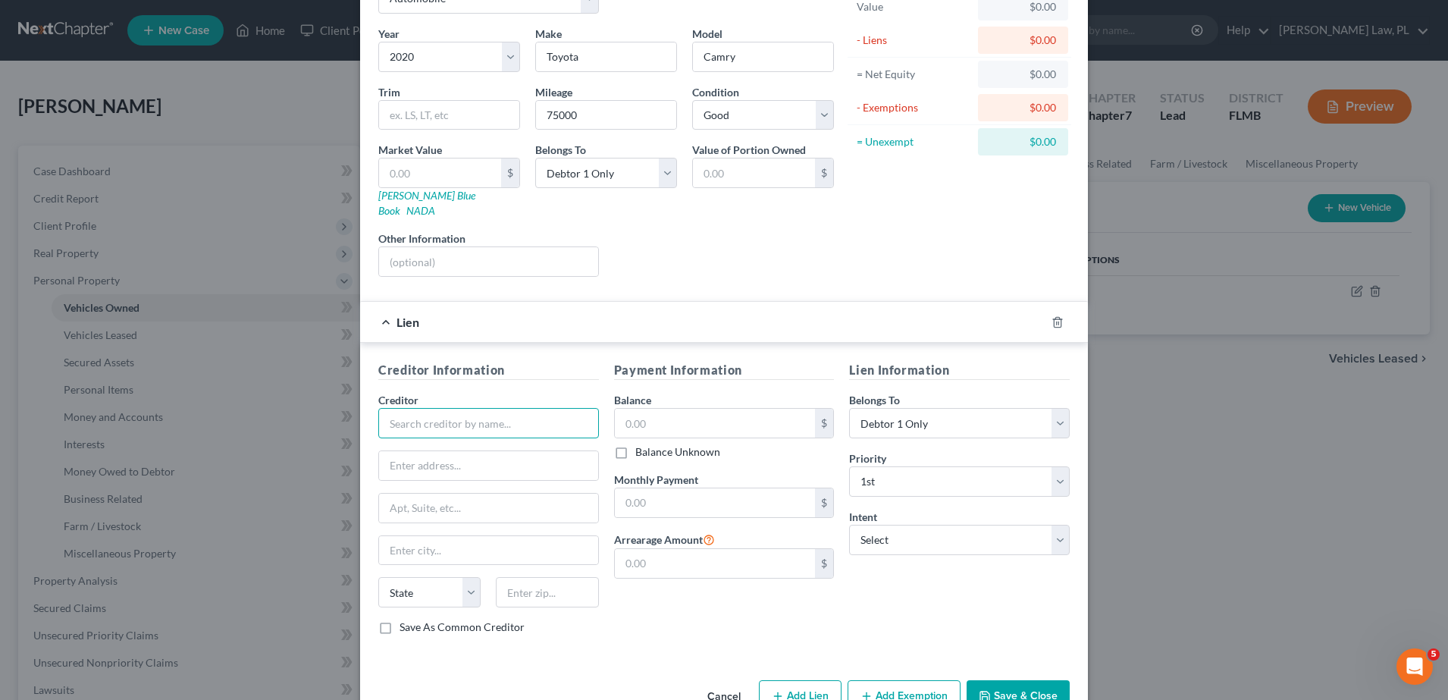
click at [527, 410] on input "text" at bounding box center [488, 423] width 221 height 30
type input "Ally Financial"
click at [674, 492] on input "text" at bounding box center [715, 502] width 201 height 29
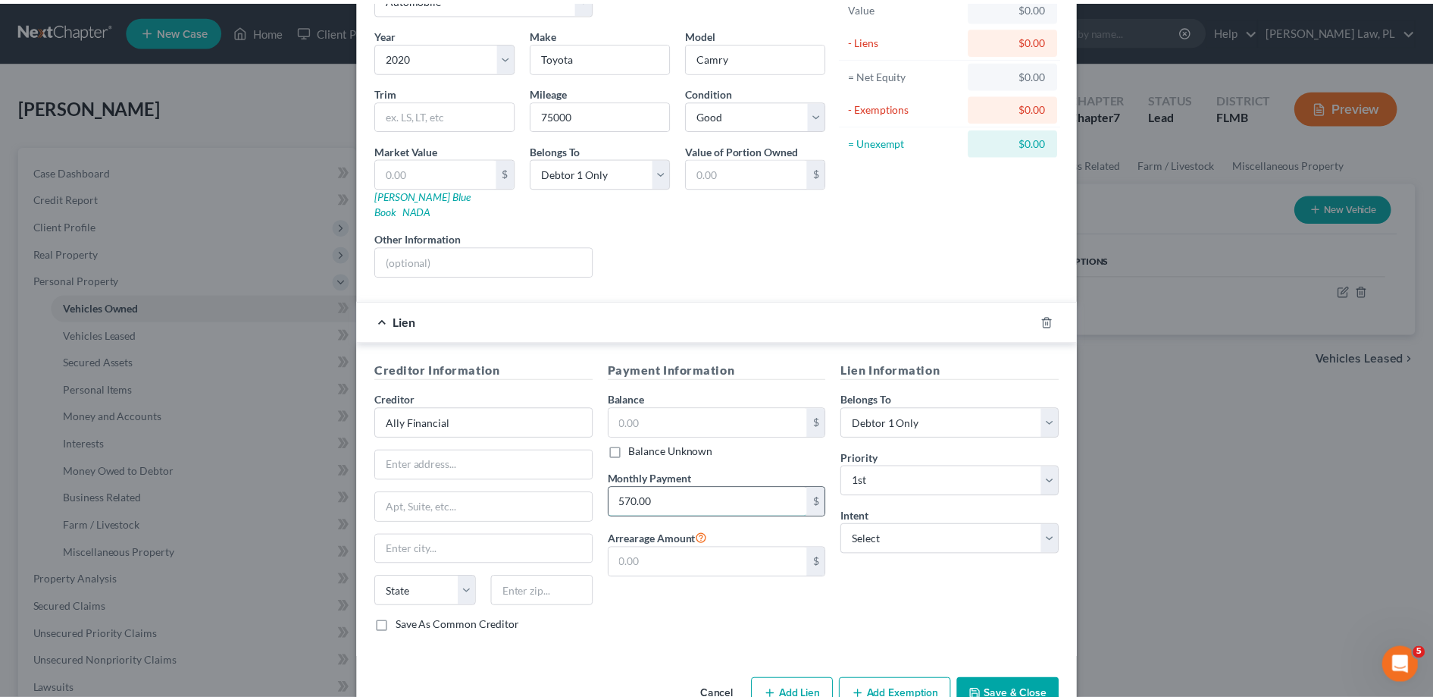
scroll to position [130, 0]
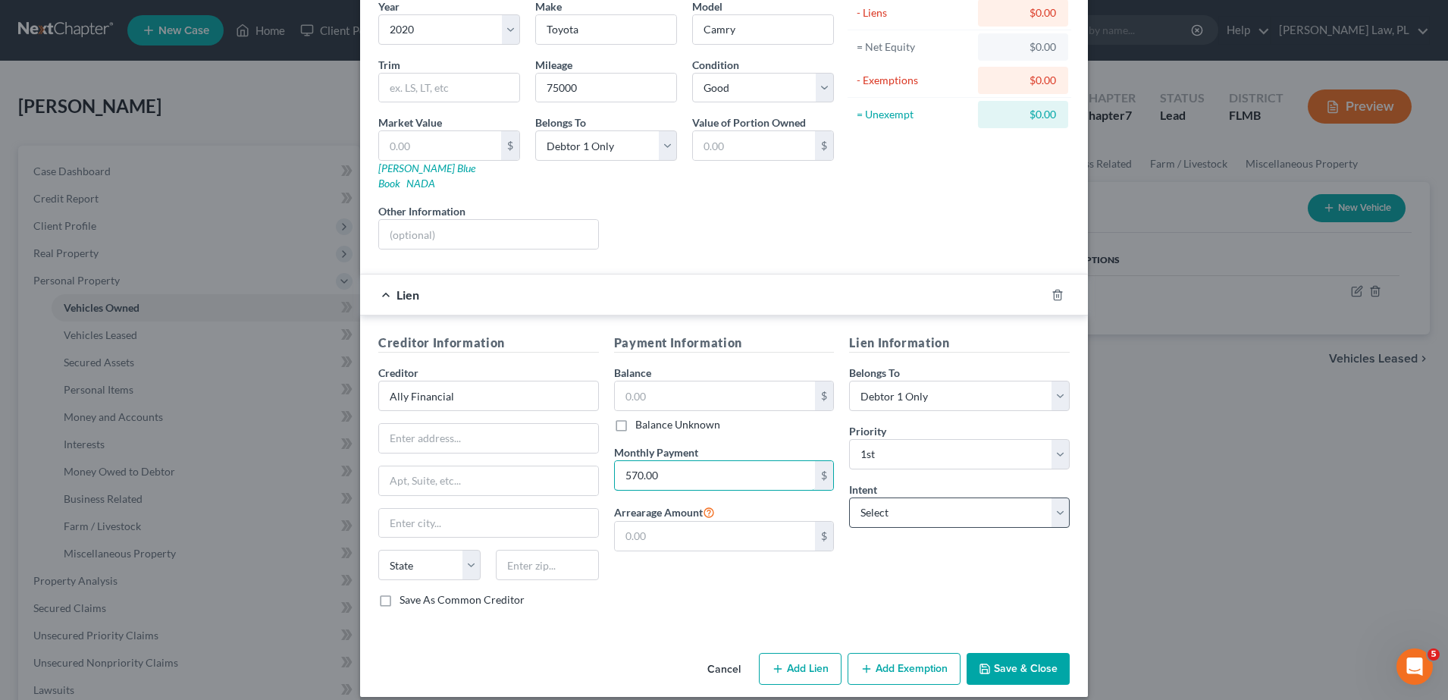
type input "570.00"
click at [919, 497] on select "Select Surrender Redeem Reaffirm Avoid Other" at bounding box center [959, 512] width 221 height 30
click at [903, 512] on div "Lien Information Belongs To * Select Debtor 1 Only Debtor 2 Only Debtor 1 And D…" at bounding box center [959, 476] width 236 height 286
click at [1025, 657] on button "Save & Close" at bounding box center [1017, 669] width 103 height 32
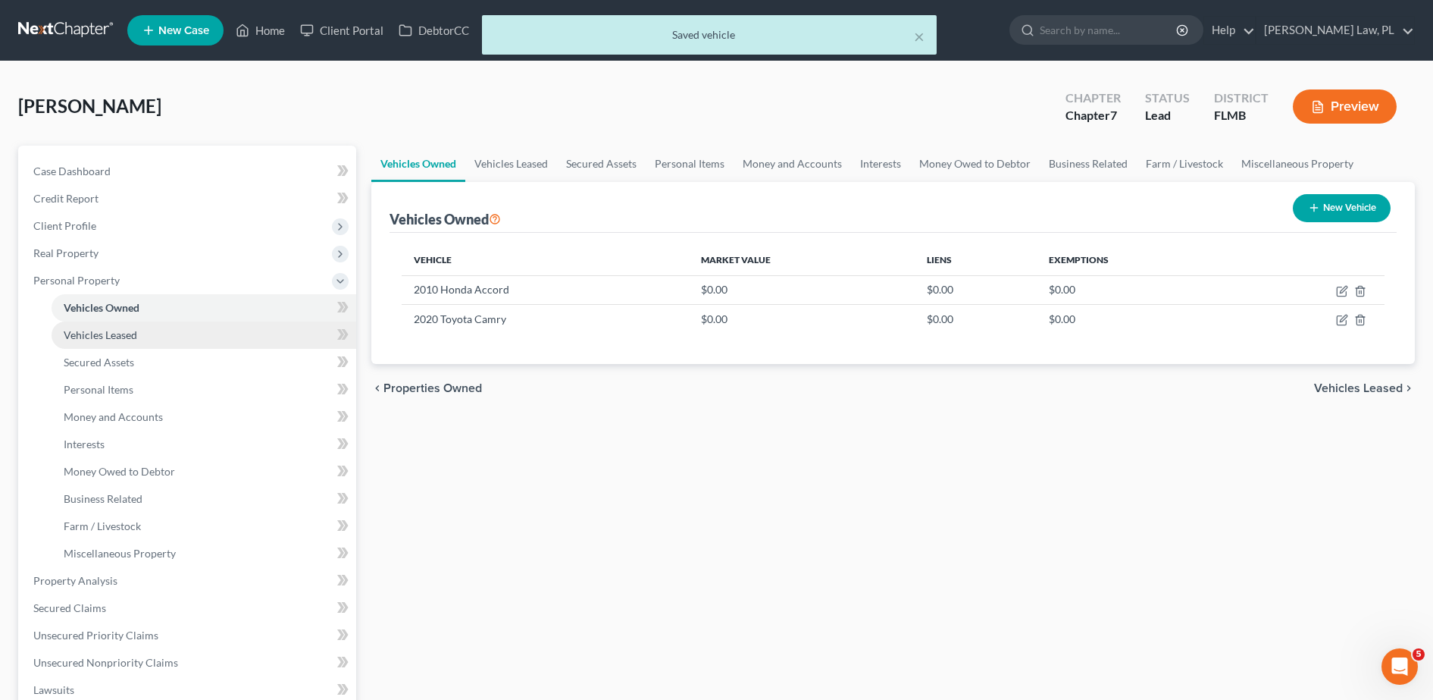
click at [133, 343] on link "Vehicles Leased" at bounding box center [204, 334] width 305 height 27
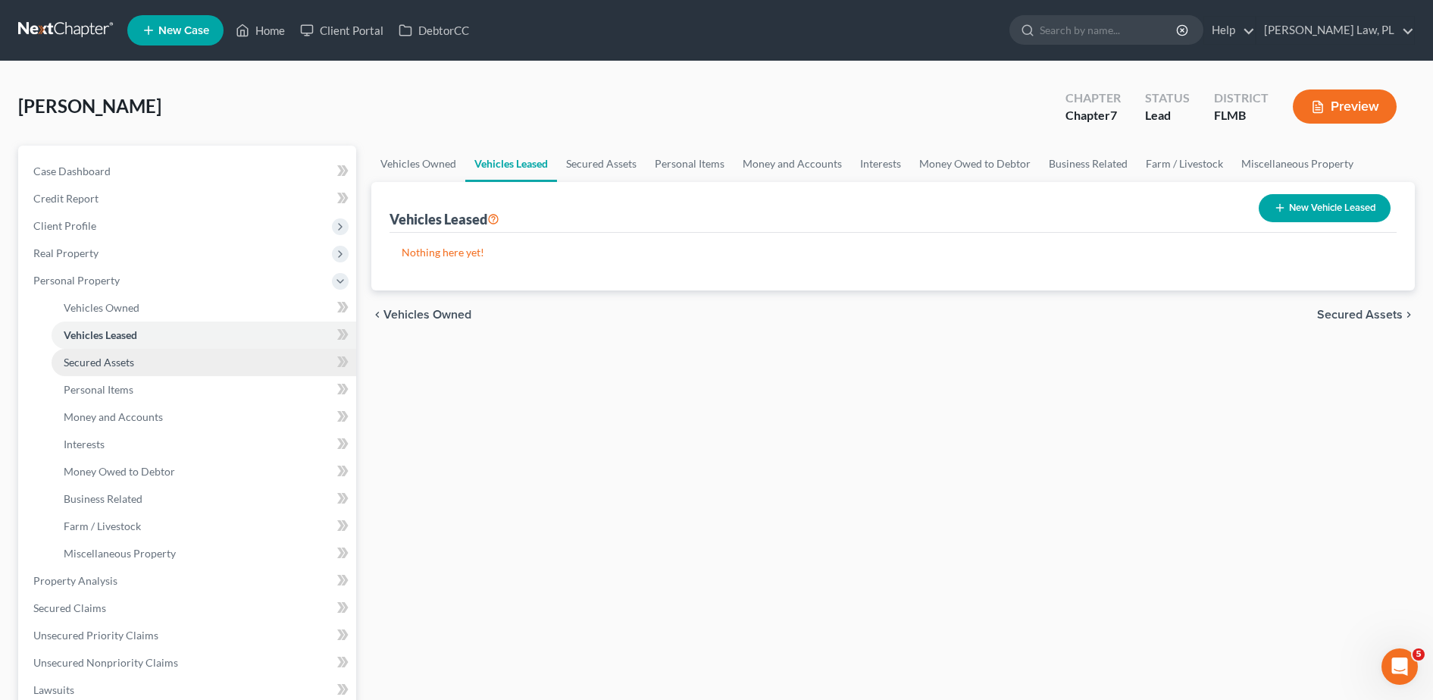
click at [127, 365] on span "Secured Assets" at bounding box center [99, 361] width 70 height 13
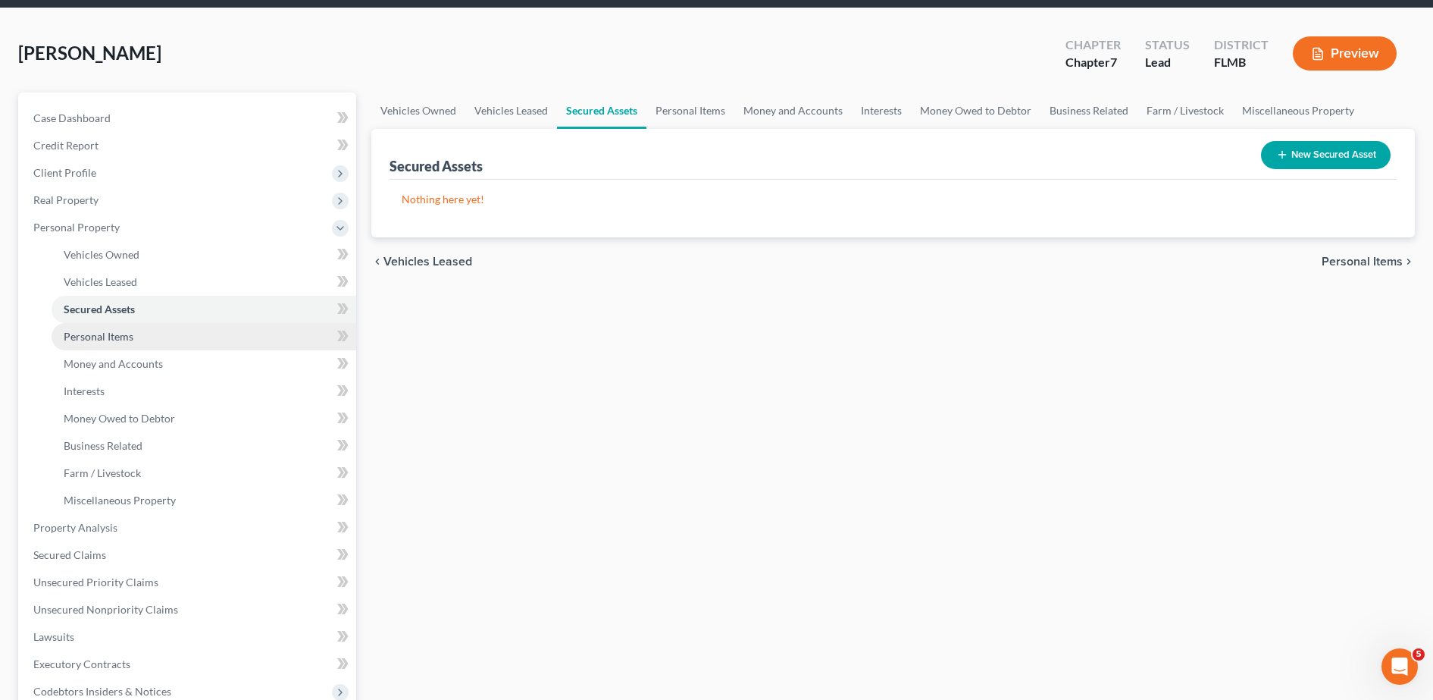
click at [149, 339] on link "Personal Items" at bounding box center [204, 336] width 305 height 27
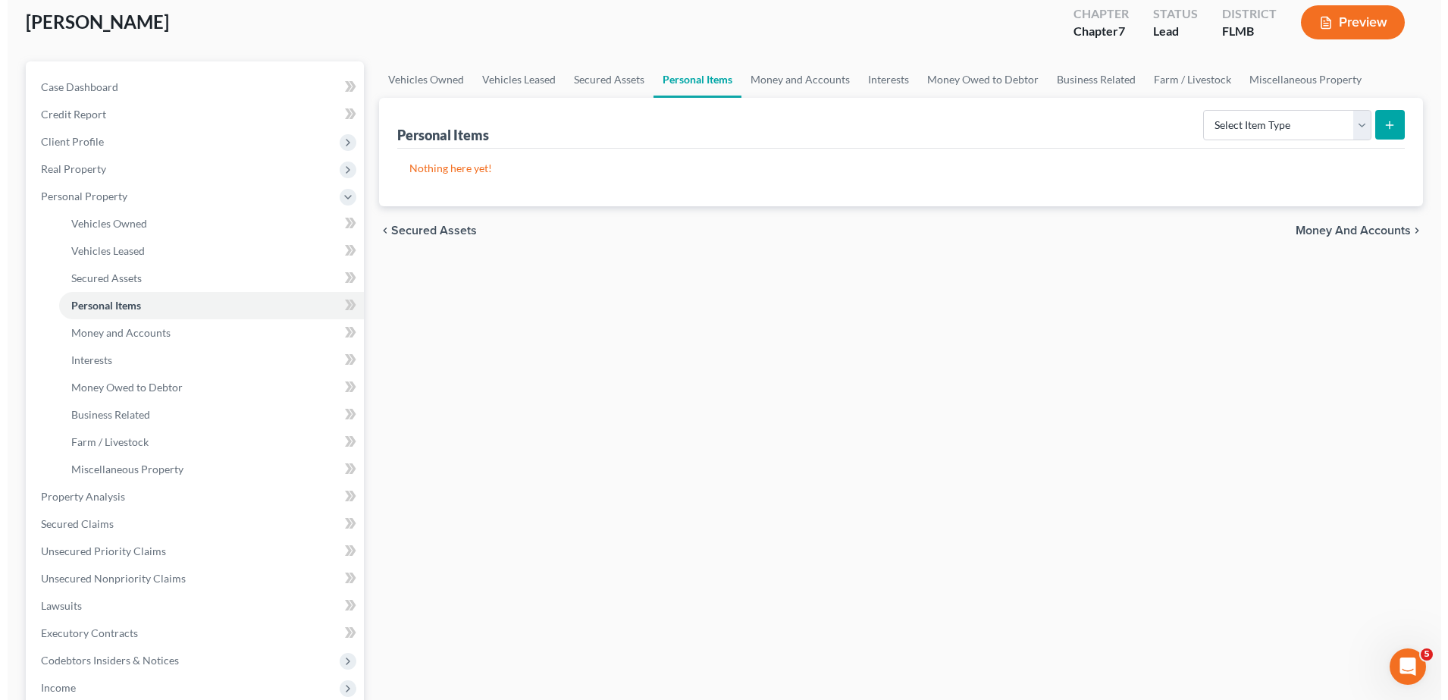
scroll to position [86, 0]
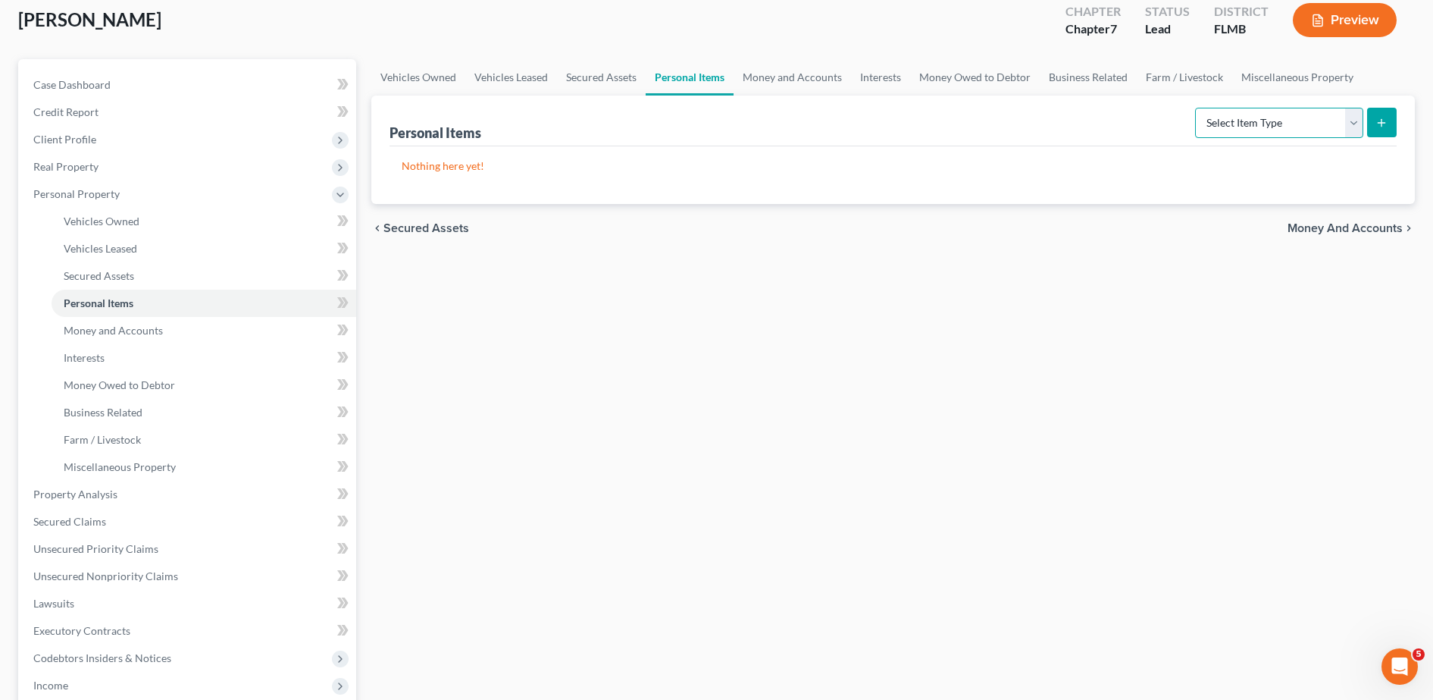
click at [1320, 125] on select "Select Item Type Clothing Collectibles Of Value Electronics Firearms Household …" at bounding box center [1279, 123] width 168 height 30
select select "clothing"
click at [1197, 108] on select "Select Item Type Clothing Collectibles Of Value Electronics Firearms Household …" at bounding box center [1279, 123] width 168 height 30
click at [1378, 127] on icon "submit" at bounding box center [1382, 123] width 12 height 12
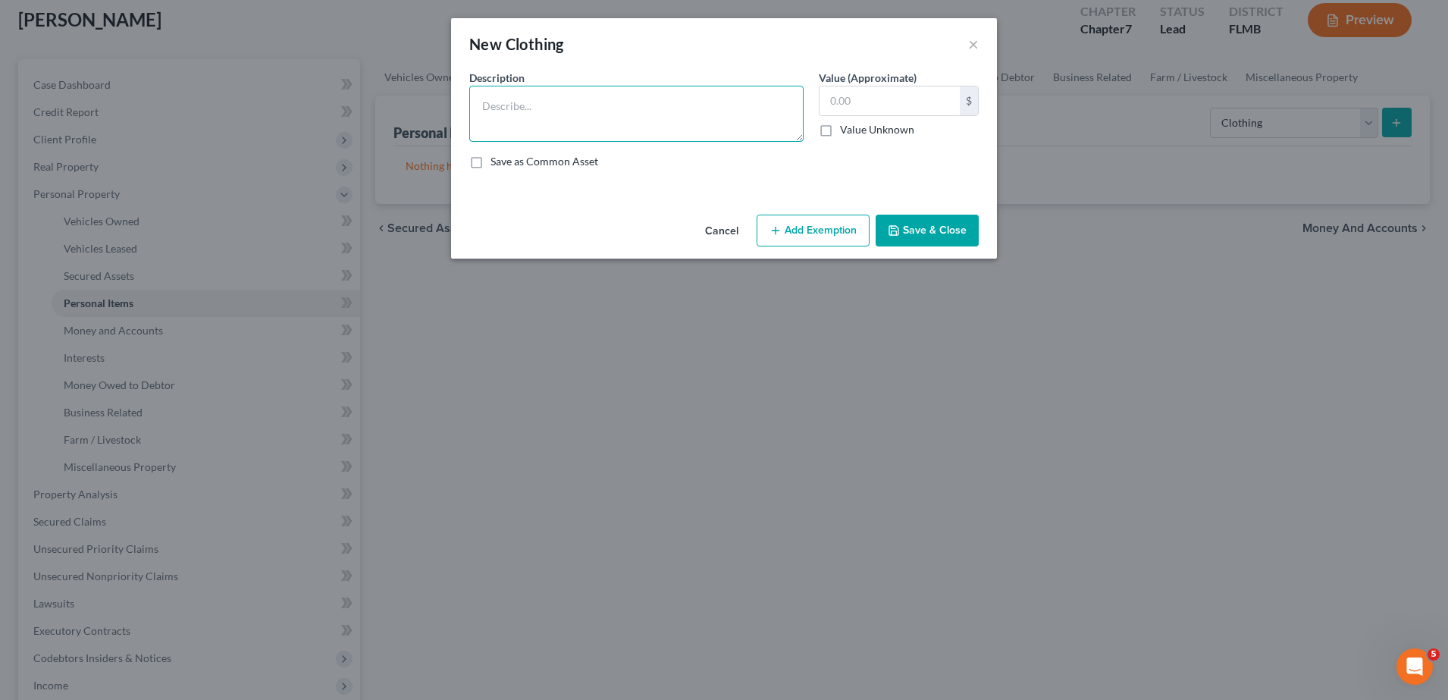
click at [668, 124] on textarea at bounding box center [636, 114] width 334 height 56
type textarea "Mens Warddrobe"
click at [916, 232] on button "Save & Close" at bounding box center [926, 230] width 103 height 32
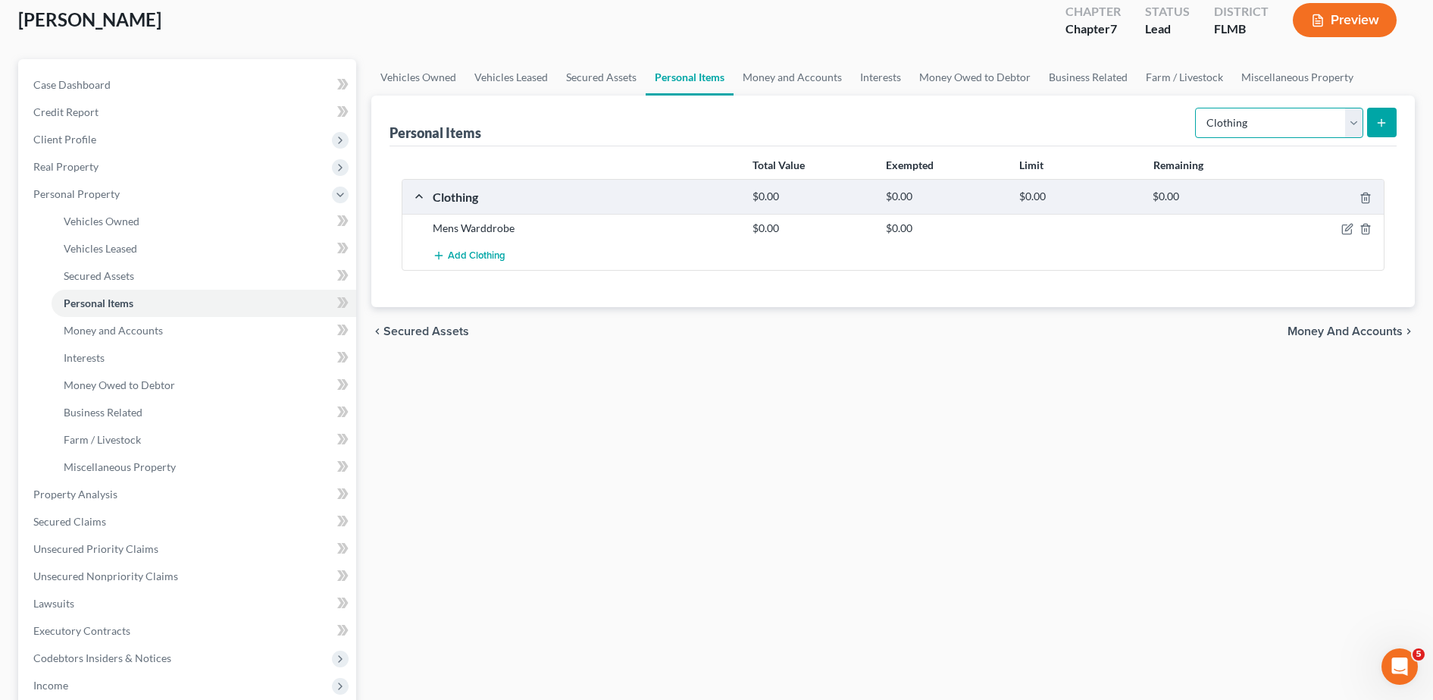
click at [1238, 119] on select "Select Item Type Clothing Collectibles Of Value Electronics Firearms Household …" at bounding box center [1279, 123] width 168 height 30
click at [1197, 108] on select "Select Item Type Clothing Collectibles Of Value Electronics Firearms Household …" at bounding box center [1279, 123] width 168 height 30
click at [1319, 122] on select "Select Item Type Clothing Collectibles Of Value Electronics Firearms Household …" at bounding box center [1279, 123] width 168 height 30
click at [1197, 108] on select "Select Item Type Clothing Collectibles Of Value Electronics Firearms Household …" at bounding box center [1279, 123] width 168 height 30
click at [1285, 126] on select "Select Item Type Clothing Collectibles Of Value Electronics Firearms Household …" at bounding box center [1279, 123] width 168 height 30
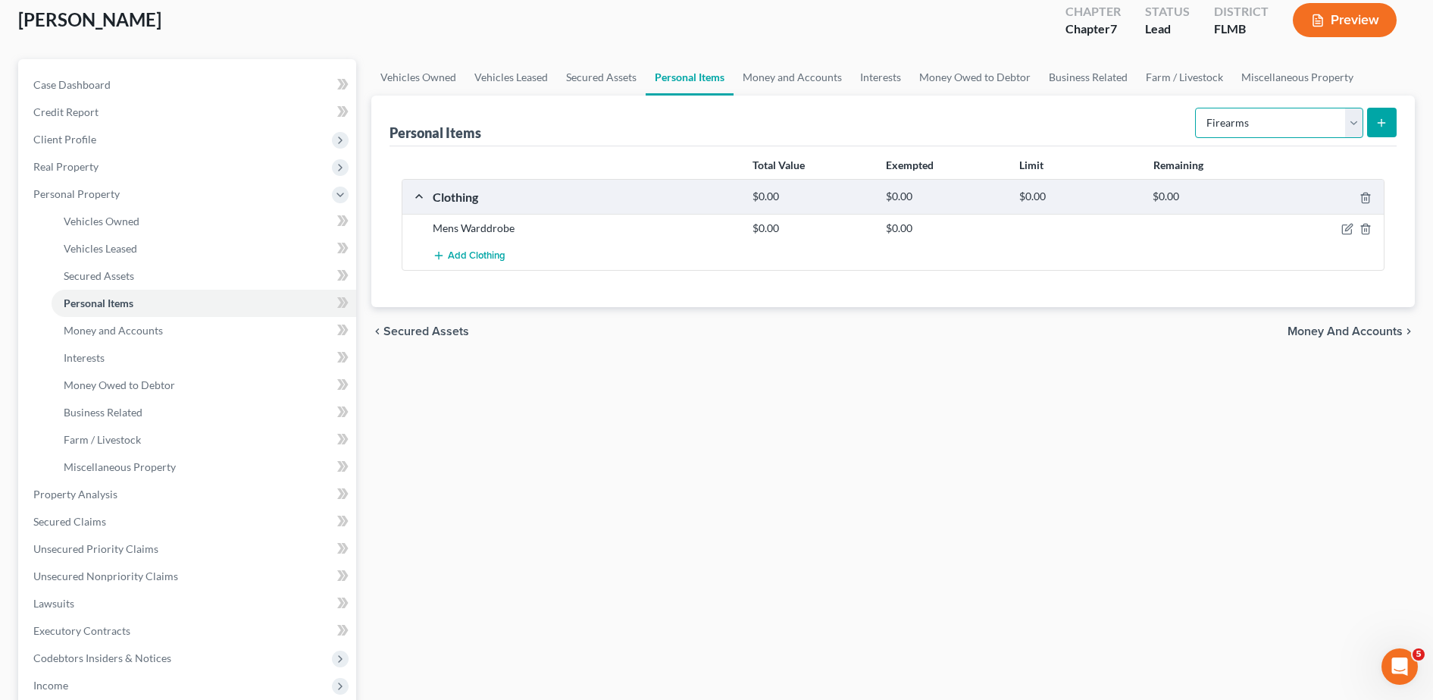
select select "electronics"
click at [1197, 108] on select "Select Item Type Clothing Collectibles Of Value Electronics Firearms Household …" at bounding box center [1279, 123] width 168 height 30
click at [1370, 122] on button "submit" at bounding box center [1382, 123] width 30 height 30
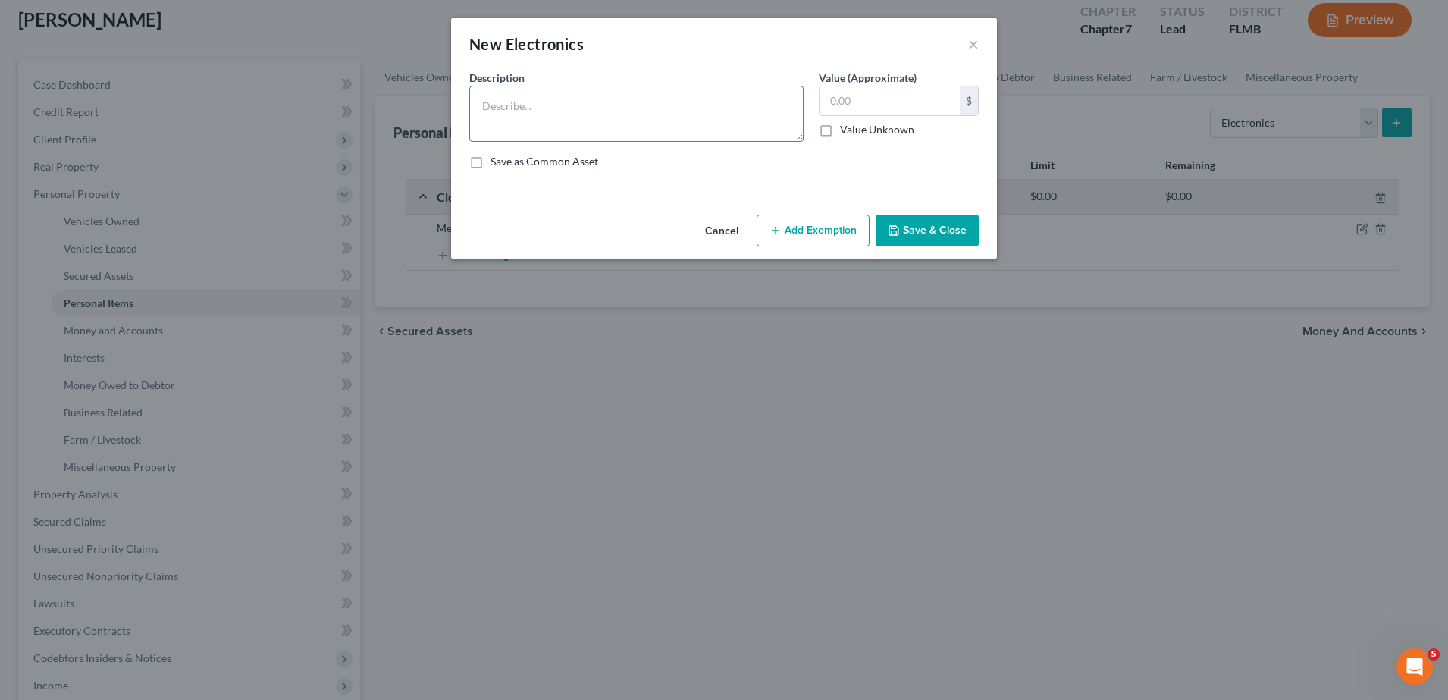
click at [718, 128] on textarea at bounding box center [636, 114] width 334 height 56
click at [500, 108] on textarea "70" Tv," at bounding box center [636, 114] width 334 height 56
click at [520, 108] on textarea "70' Tv," at bounding box center [636, 114] width 334 height 56
type textarea "70' Tv, 40' Tv, printer at home 285 mulif funcion"
click at [935, 231] on button "Save & Close" at bounding box center [926, 230] width 103 height 32
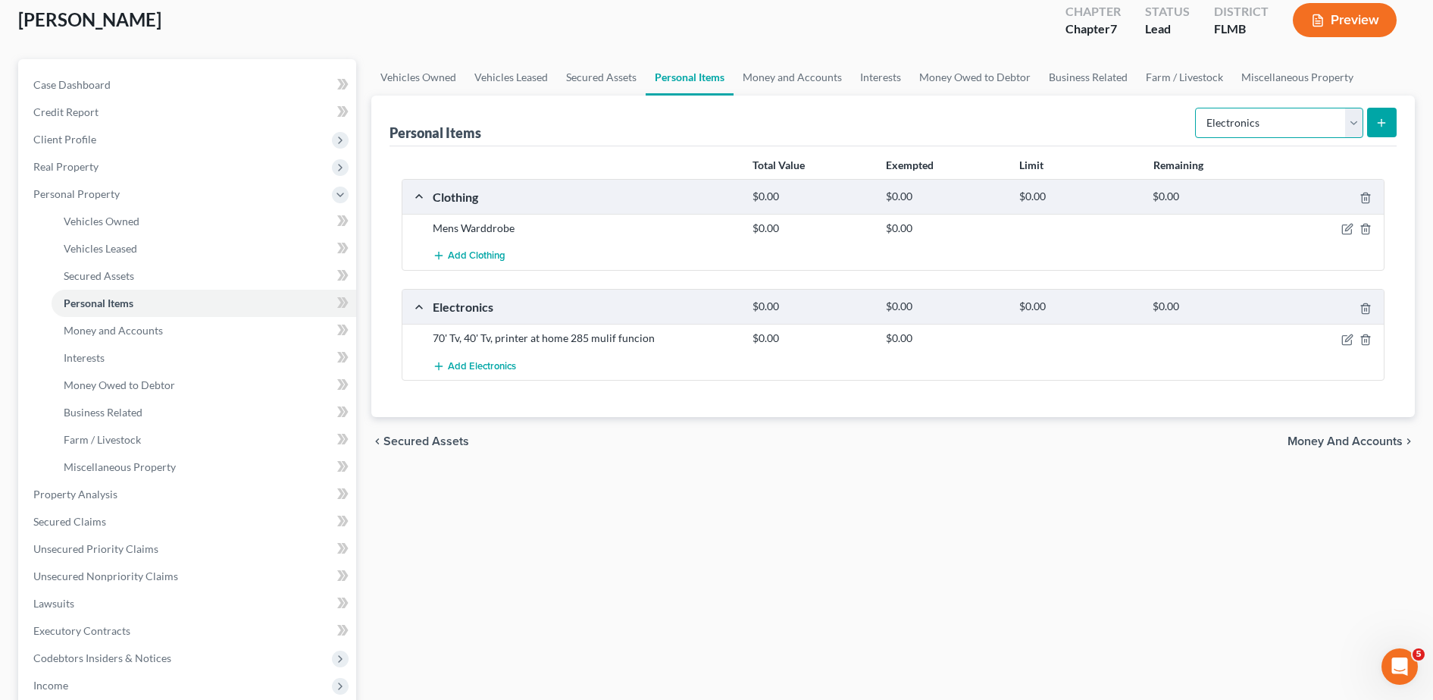
click at [1283, 127] on select "Select Item Type Clothing Collectibles Of Value Electronics Firearms Household …" at bounding box center [1279, 123] width 168 height 30
click at [1197, 108] on select "Select Item Type Clothing Collectibles Of Value Electronics Firearms Household …" at bounding box center [1279, 123] width 168 height 30
click at [1373, 127] on button "submit" at bounding box center [1382, 123] width 30 height 30
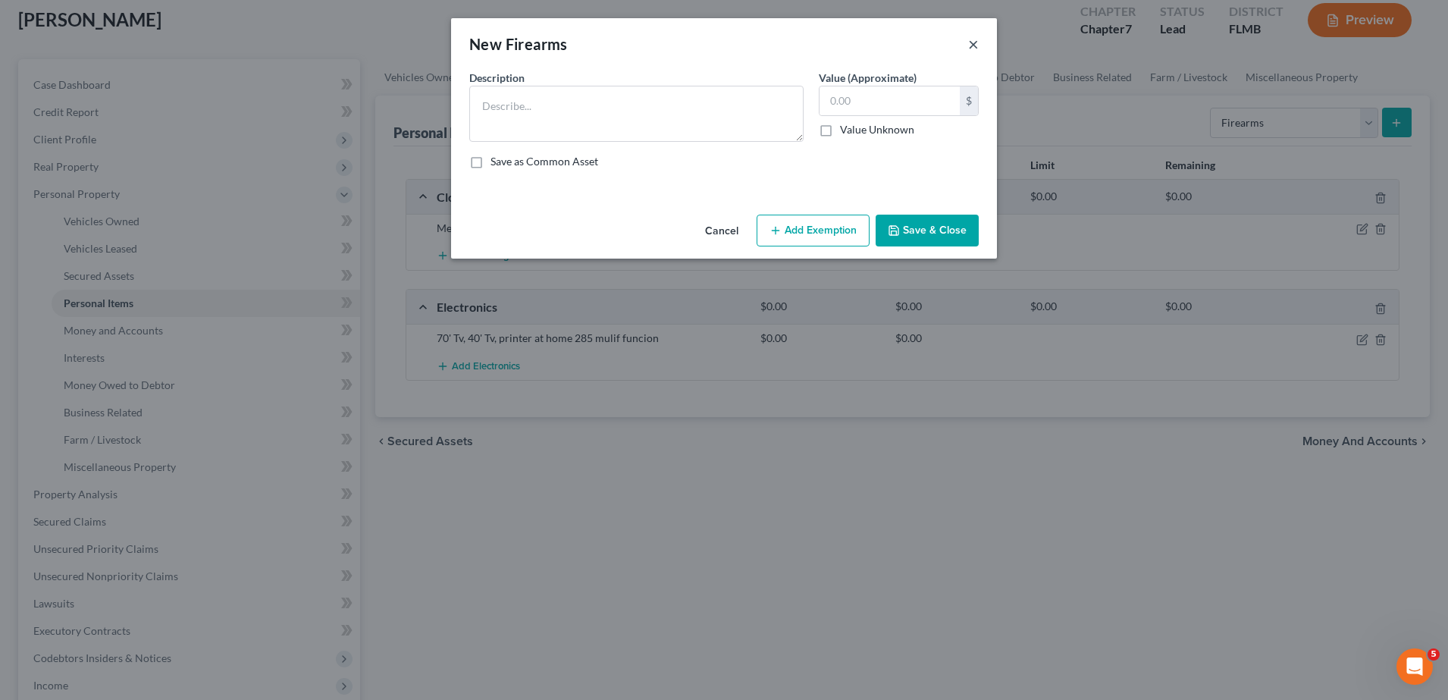
click at [972, 45] on button "×" at bounding box center [973, 44] width 11 height 18
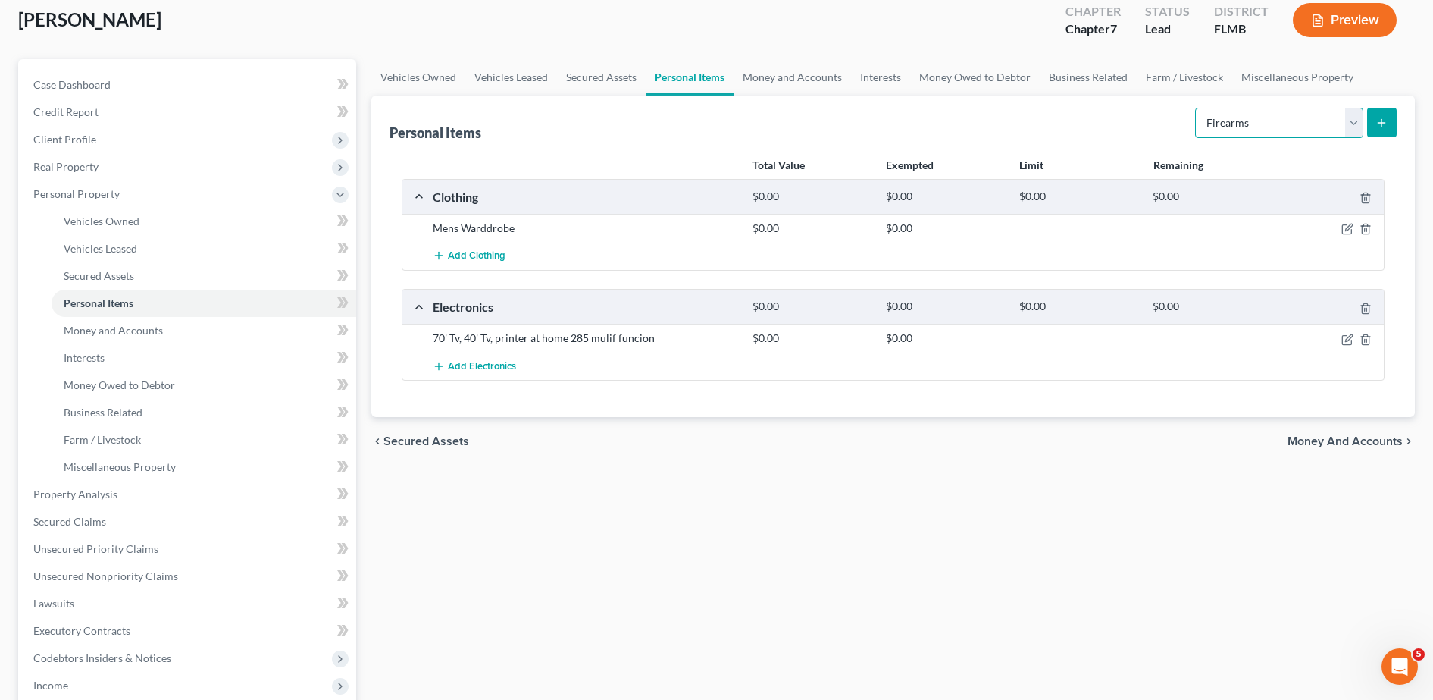
click at [1225, 127] on select "Select Item Type Clothing Collectibles Of Value Electronics Firearms Household …" at bounding box center [1279, 123] width 168 height 30
select select "household_goods"
click at [1197, 108] on select "Select Item Type Clothing Collectibles Of Value Electronics Firearms Household …" at bounding box center [1279, 123] width 168 height 30
click at [1372, 127] on button "submit" at bounding box center [1382, 123] width 30 height 30
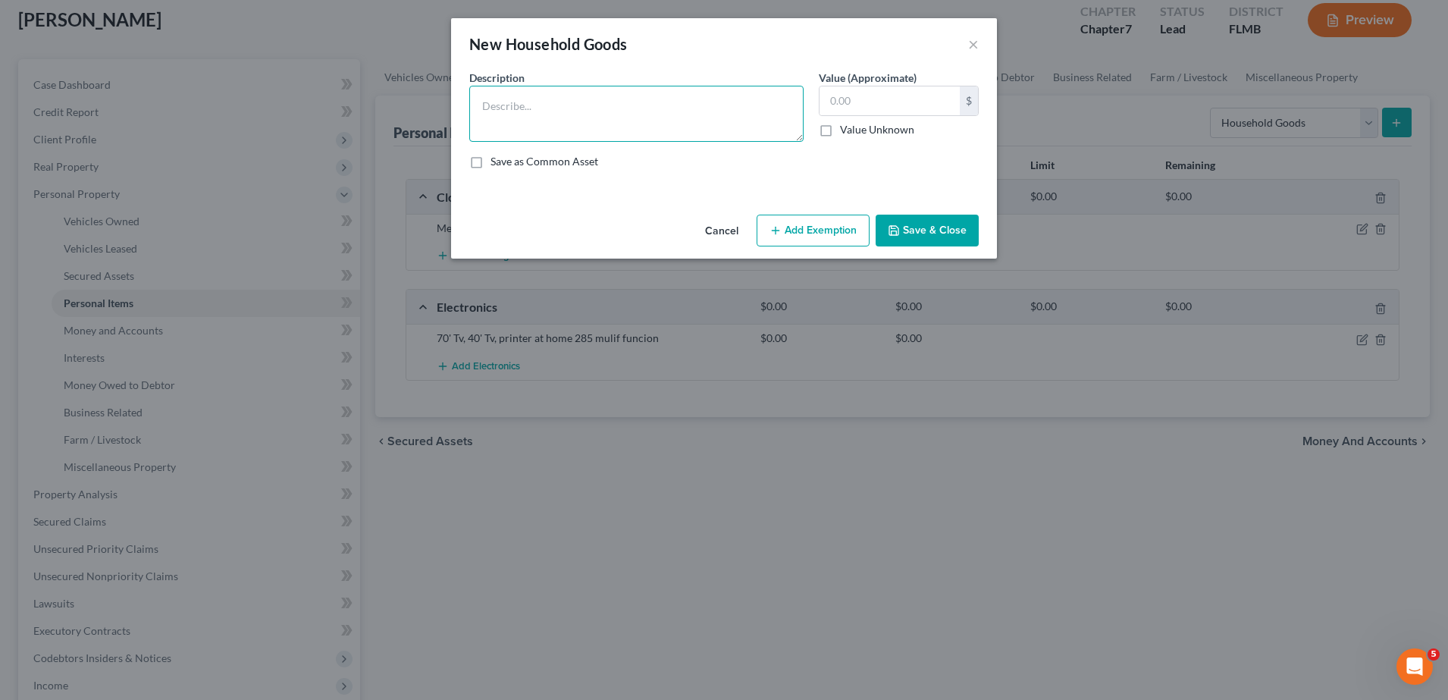
click at [675, 94] on textarea at bounding box center [636, 114] width 334 height 56
click at [740, 105] on textarea "king bed and mattress, 2 dressers, 2 nightstands," at bounding box center [636, 114] width 334 height 56
click at [558, 126] on textarea "king bed and mattress, 2 dressers, 2 nightstands, 2 lamps, twin bed, to, chest,…" at bounding box center [636, 114] width 334 height 56
click at [677, 123] on textarea "king bed and mattress, 2 dressers, 2 nightstands, 2 lamps, twin bed, to, chest,…" at bounding box center [636, 114] width 334 height 56
click at [702, 110] on textarea "king bed and mattress, 2 dressers, 2 nightstands, 2 lamps, twin bed, to, chest,…" at bounding box center [636, 114] width 334 height 56
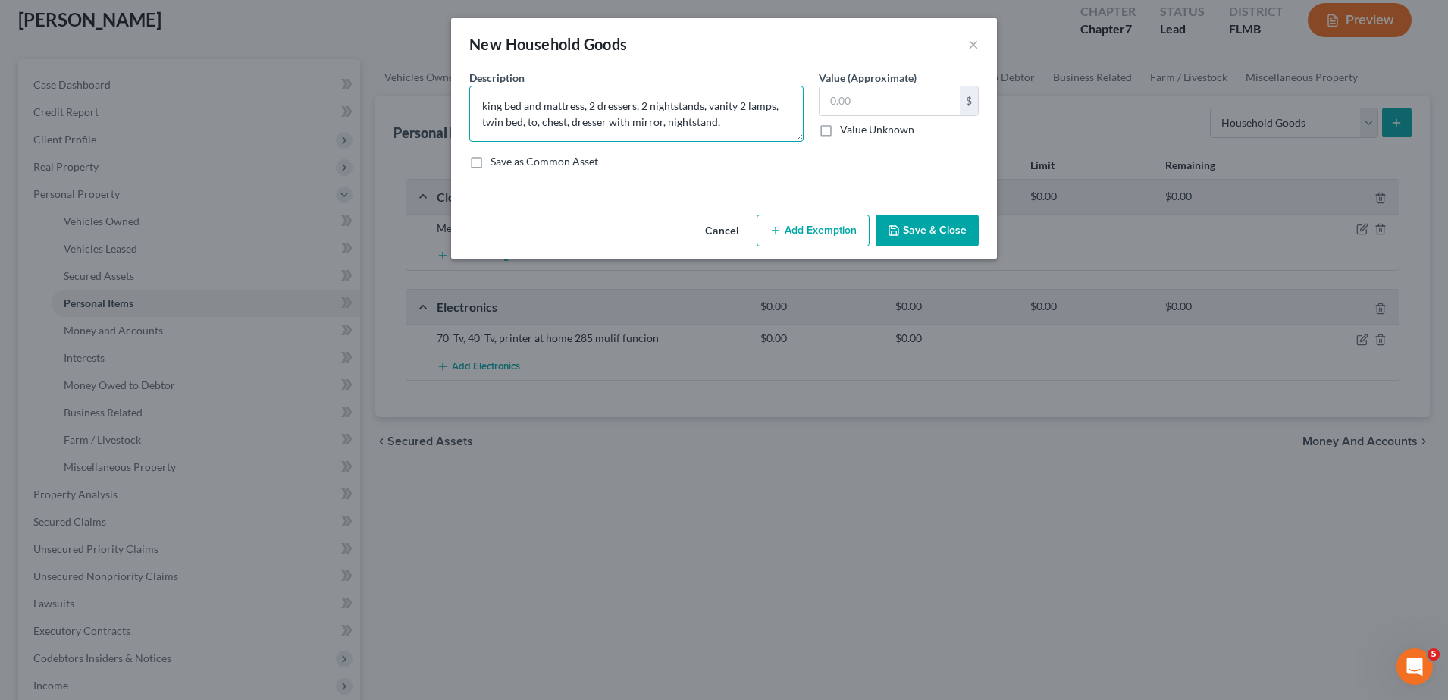
click at [721, 121] on textarea "king bed and mattress, 2 dressers, 2 nightstands, vanity 2 lamps, twin bed, to,…" at bounding box center [636, 114] width 334 height 56
click at [590, 143] on div "Description * king bed and mattress, 2 dressers, 2 nightstands, vanity 2 lamps,…" at bounding box center [724, 125] width 524 height 111
click at [700, 132] on textarea "king bed and mattress, 2 dressers, 2 nightstands, vanity 2 lamps, twin bed, to,…" at bounding box center [636, 114] width 334 height 56
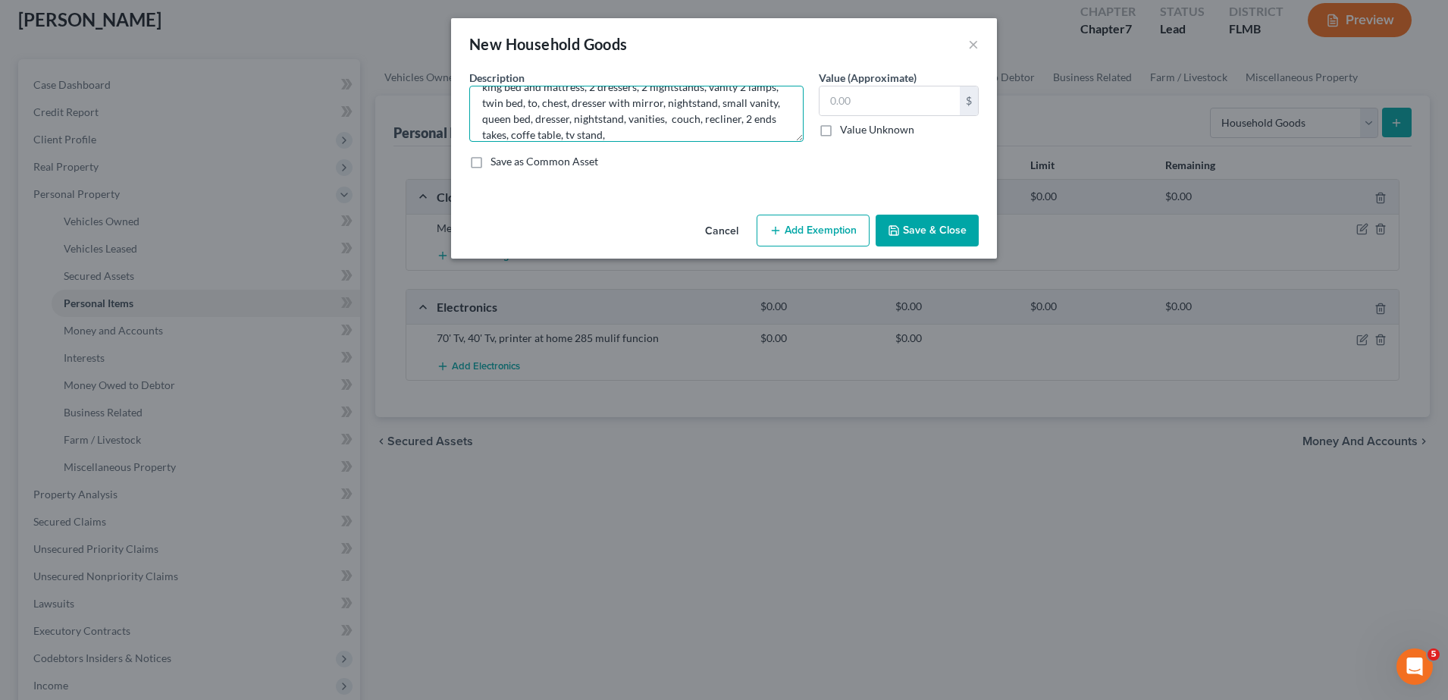
click at [647, 135] on textarea "king bed and mattress, 2 dressers, 2 nightstands, vanity 2 lamps, twin bed, to,…" at bounding box center [636, 114] width 334 height 56
click at [618, 142] on div "Description * king bed and mattress, 2 dressers, 2 nightstands, vanity 2 lamps,…" at bounding box center [724, 125] width 524 height 111
click at [772, 137] on textarea "king bed and mattress, 2 dressers, 2 nightstands, vanity 2 lamps, twin bed, to,…" at bounding box center [636, 114] width 334 height 56
click at [614, 121] on textarea "king bed and mattress, 2 dressers, 2 nightstands, vanity 2 lamps, twin bed, to,…" at bounding box center [636, 114] width 334 height 56
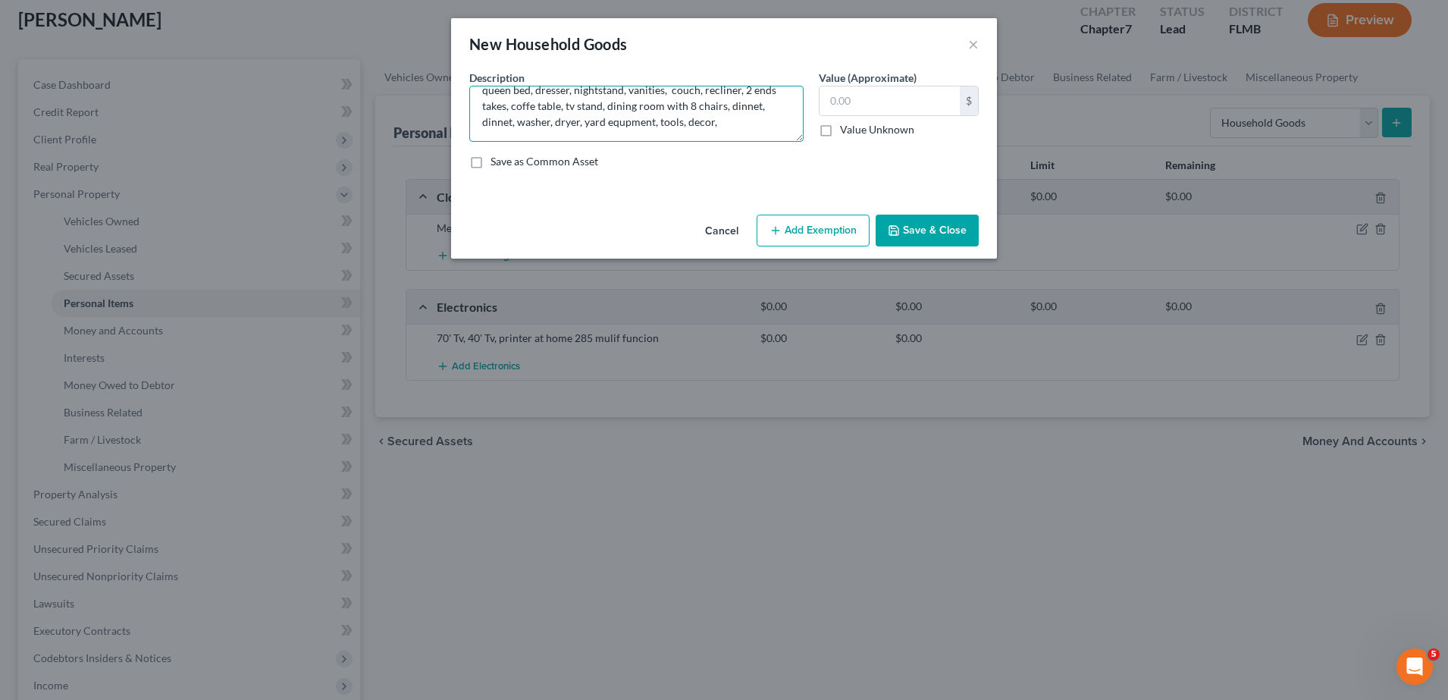
scroll to position [83, 0]
click at [528, 108] on textarea "king bed and mattress, 2 dressers, 2 nightstands, vanity 2 lamps, twin bed, to,…" at bounding box center [636, 114] width 334 height 56
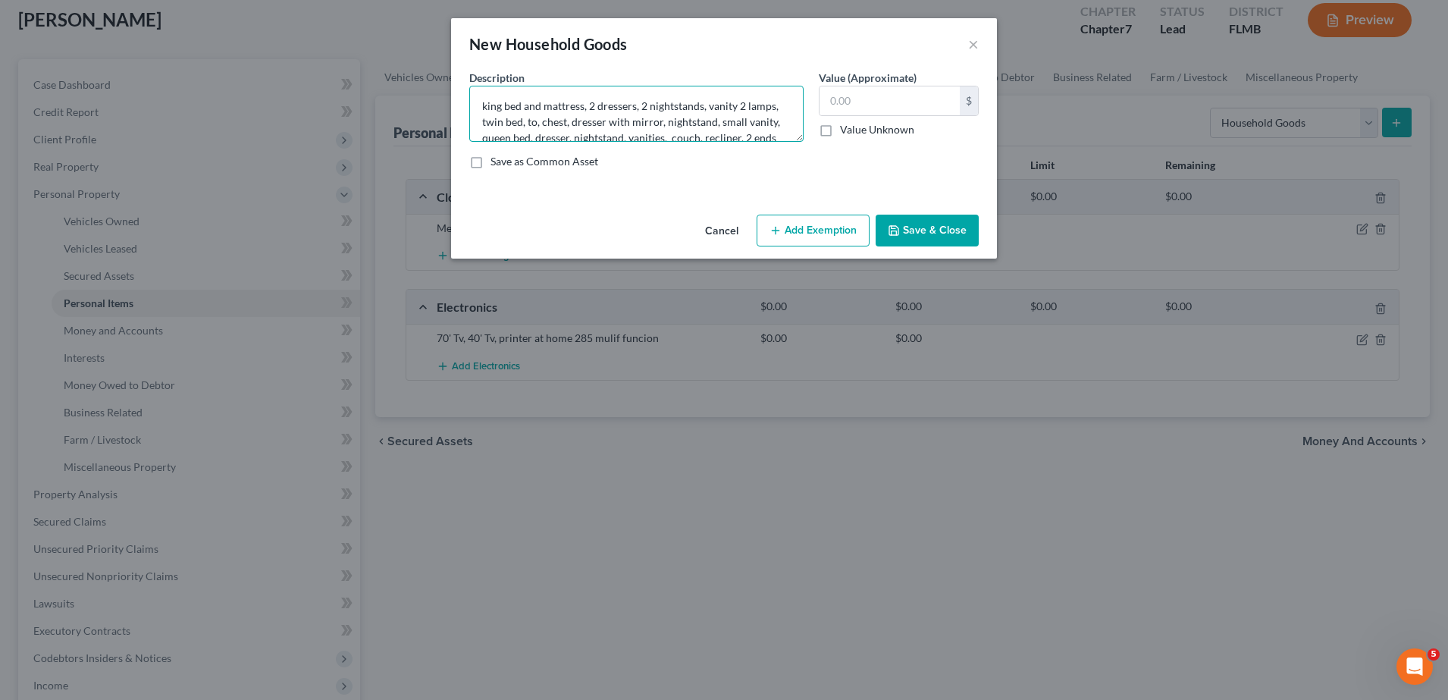
scroll to position [95, 0]
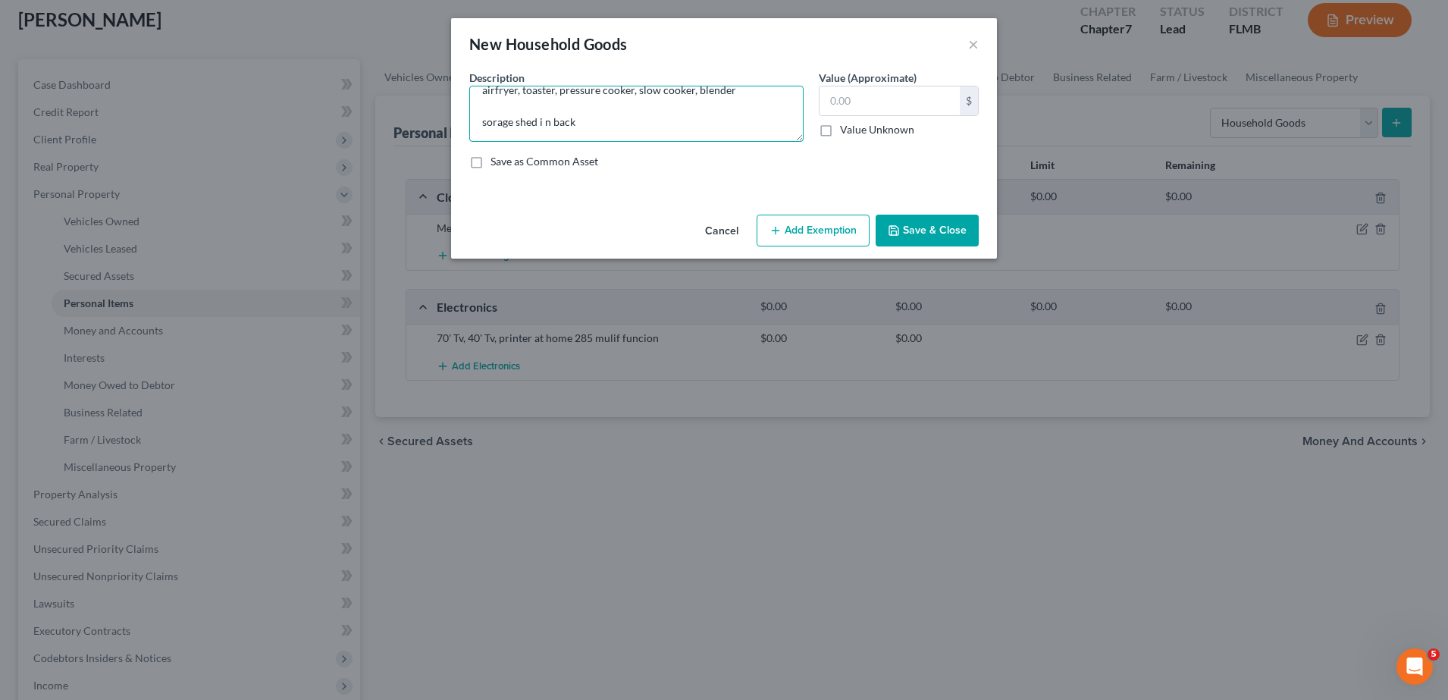
click at [552, 105] on textarea "king bed and mattress, 2 dressers, 2 nightstands, vanity 2 lamps, twin bed, to,…" at bounding box center [636, 114] width 334 height 56
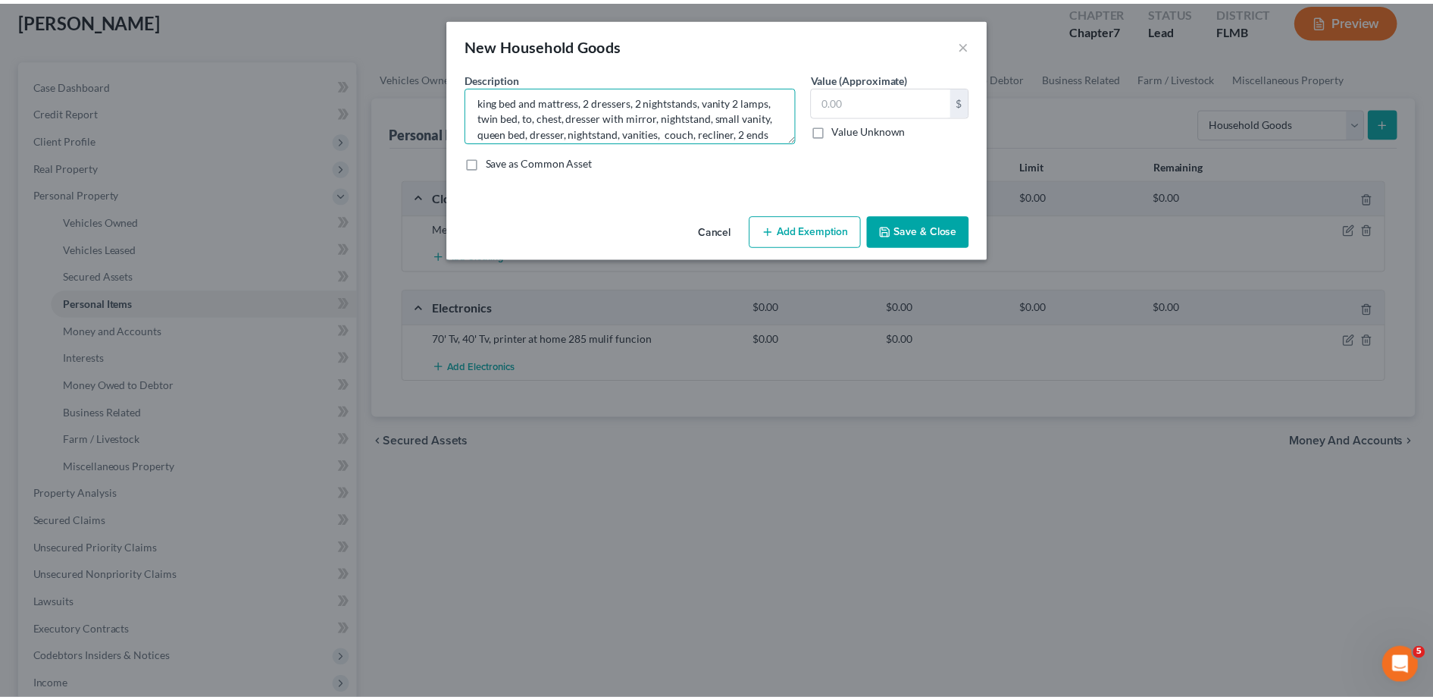
scroll to position [0, 0]
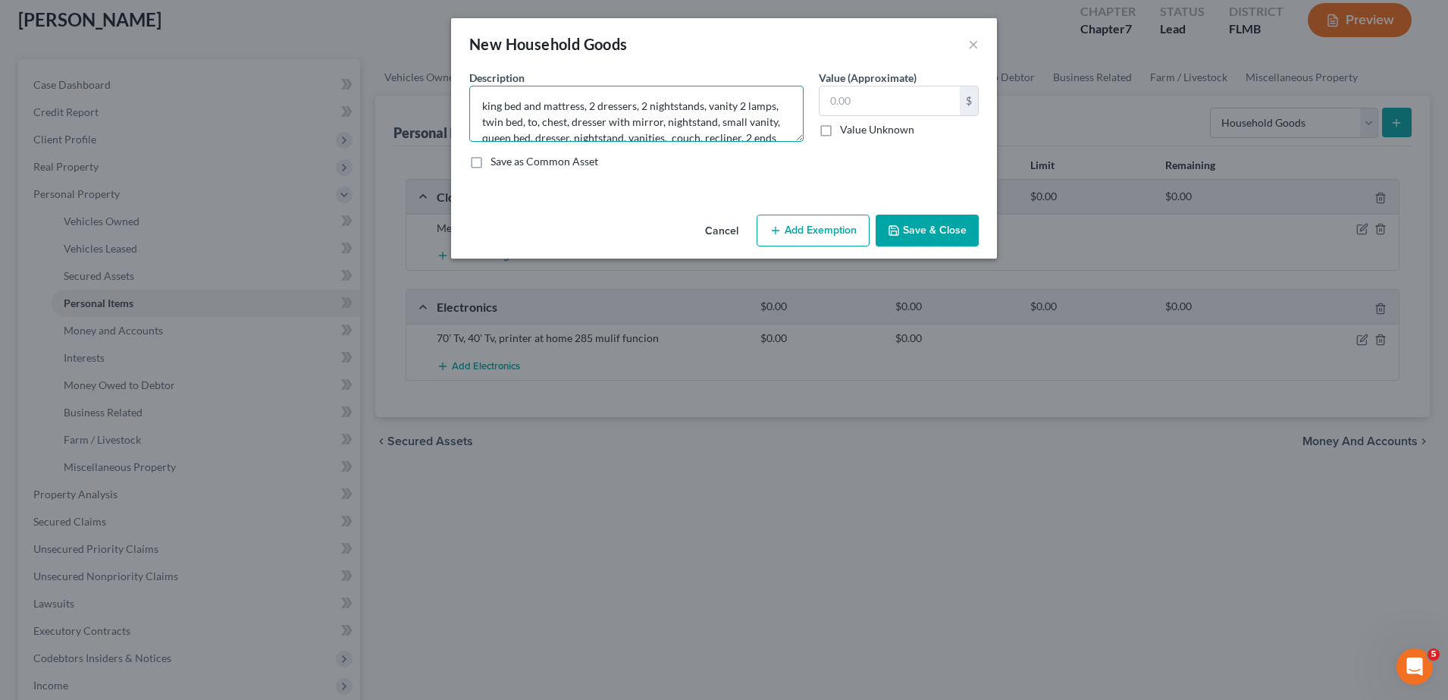
type textarea "king bed and mattress, 2 dressers, 2 nightstands, vanity 2 lamps, twin bed, to,…"
click at [913, 235] on button "Save & Close" at bounding box center [926, 230] width 103 height 32
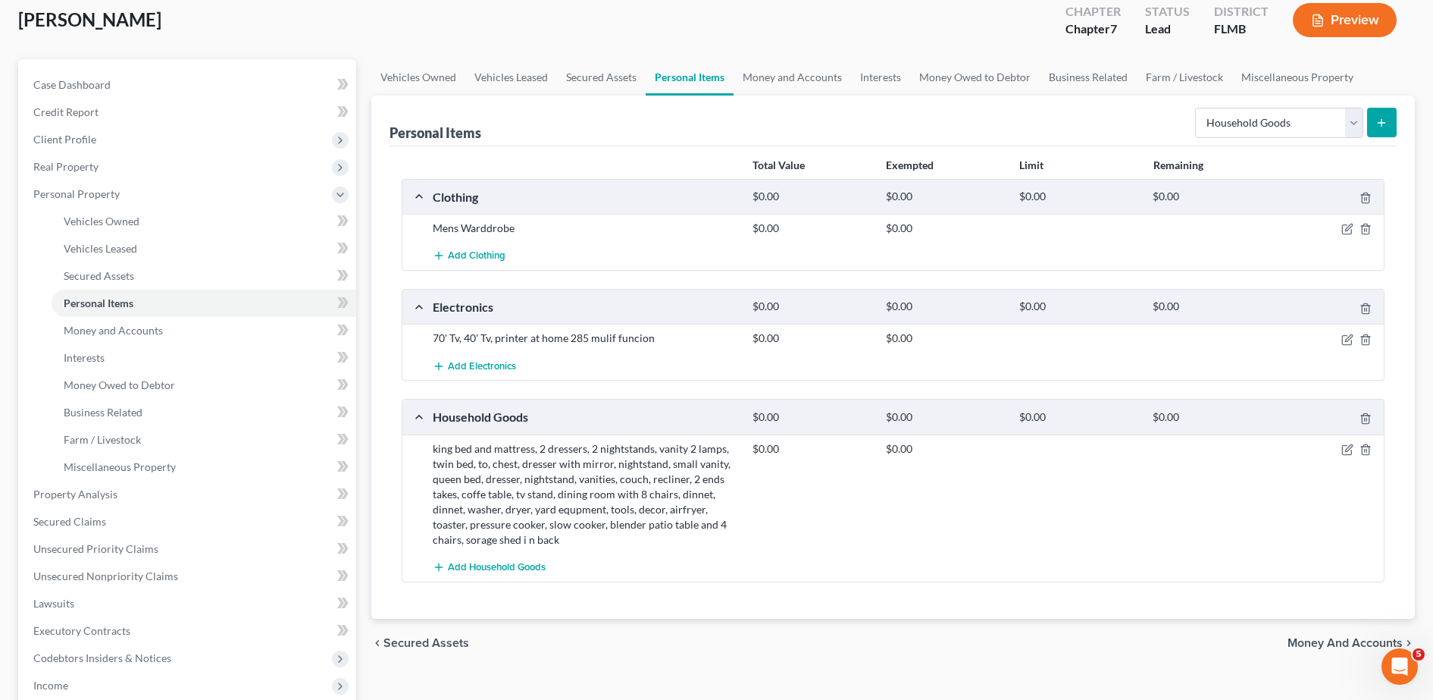
scroll to position [112, 0]
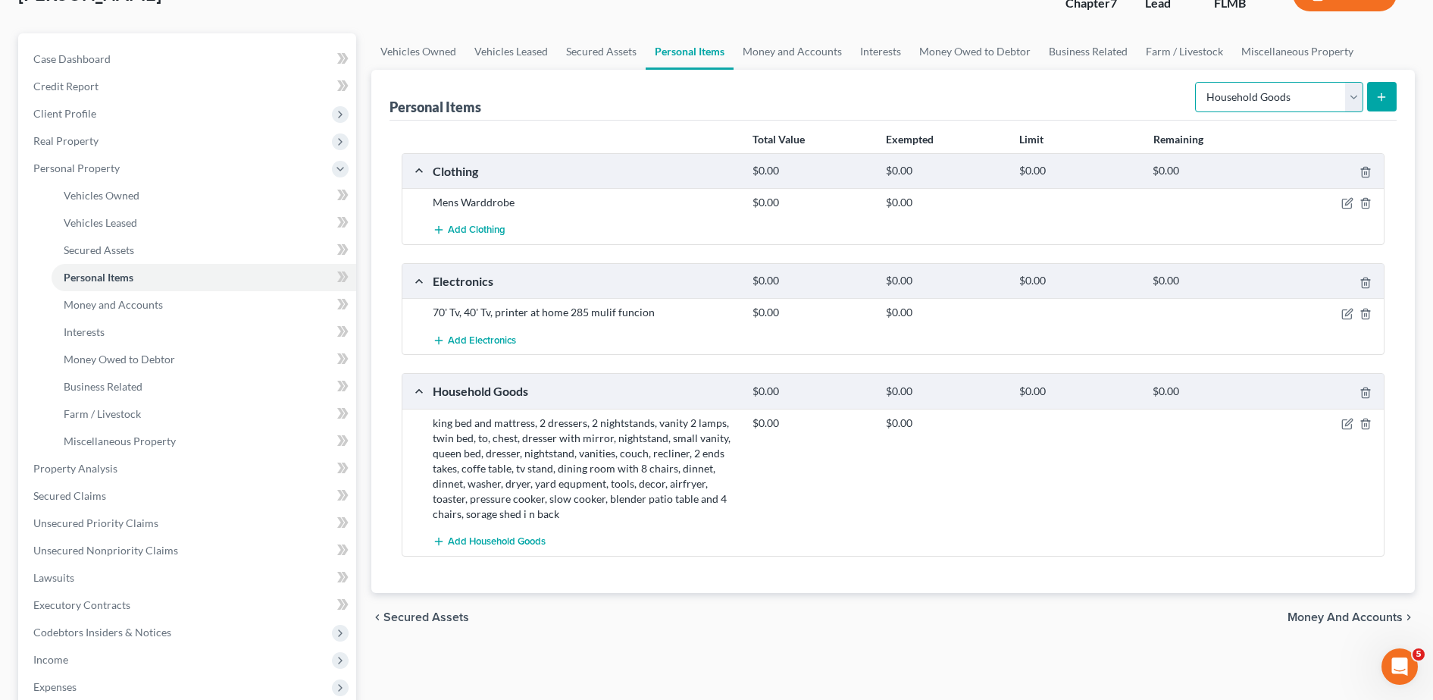
click at [1248, 92] on select "Select Item Type Clothing Collectibles Of Value Electronics Firearms Household …" at bounding box center [1279, 97] width 168 height 30
select select "jewelry"
click at [1197, 82] on select "Select Item Type Clothing Collectibles Of Value Electronics Firearms Household …" at bounding box center [1279, 97] width 168 height 30
click at [1378, 88] on button "submit" at bounding box center [1382, 97] width 30 height 30
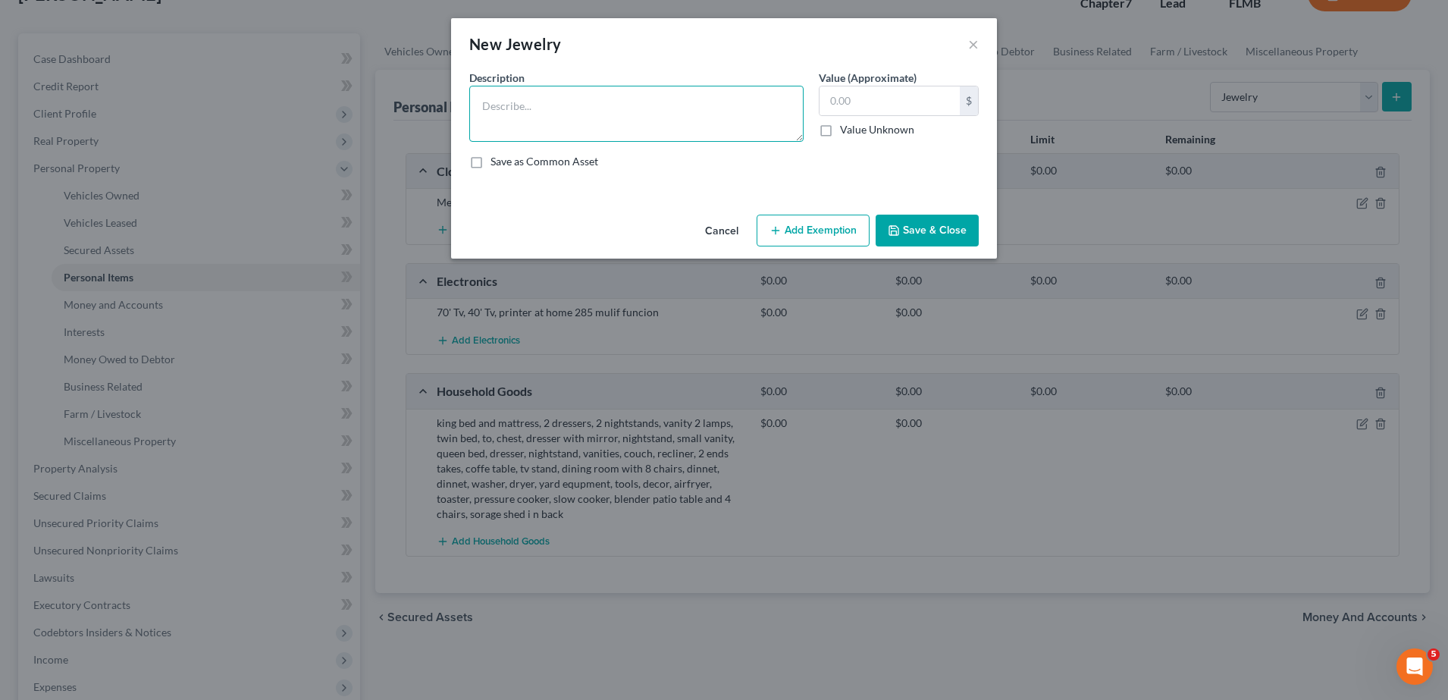
click at [606, 122] on textarea at bounding box center [636, 114] width 334 height 56
type textarea "Apple watch, Dali watch,"
click at [937, 224] on button "Save & Close" at bounding box center [926, 230] width 103 height 32
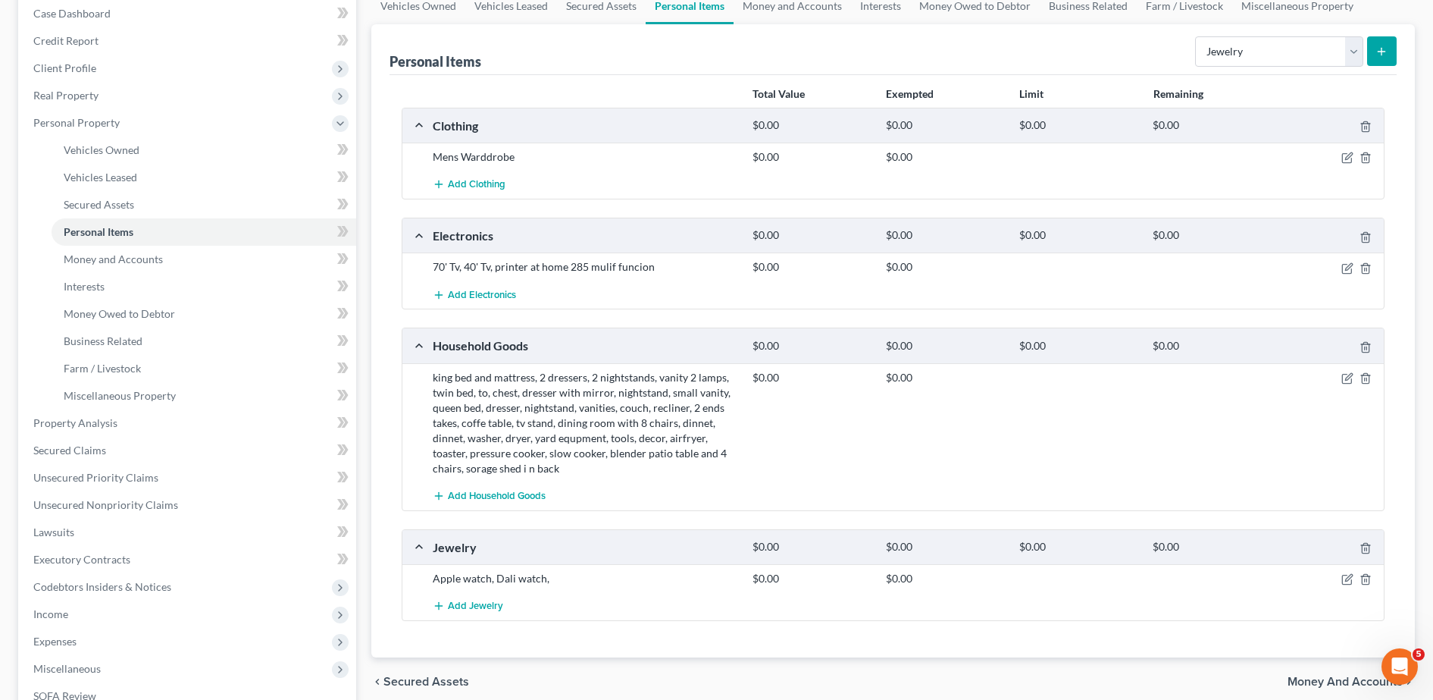
scroll to position [82, 0]
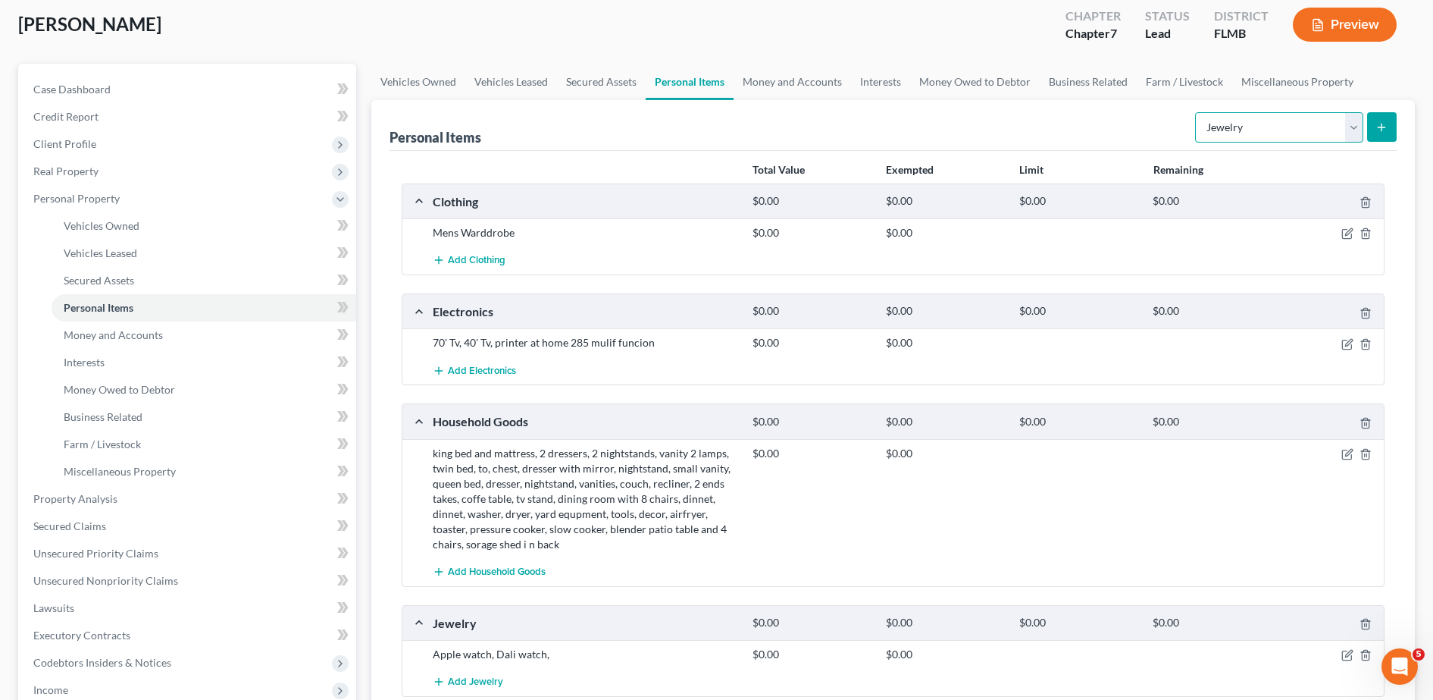
click at [1269, 129] on select "Select Item Type Clothing Collectibles Of Value Electronics Firearms Household …" at bounding box center [1279, 127] width 168 height 30
select select "pets"
click at [1197, 112] on select "Select Item Type Clothing Collectibles Of Value Electronics Firearms Household …" at bounding box center [1279, 127] width 168 height 30
click at [1370, 121] on button "submit" at bounding box center [1382, 127] width 30 height 30
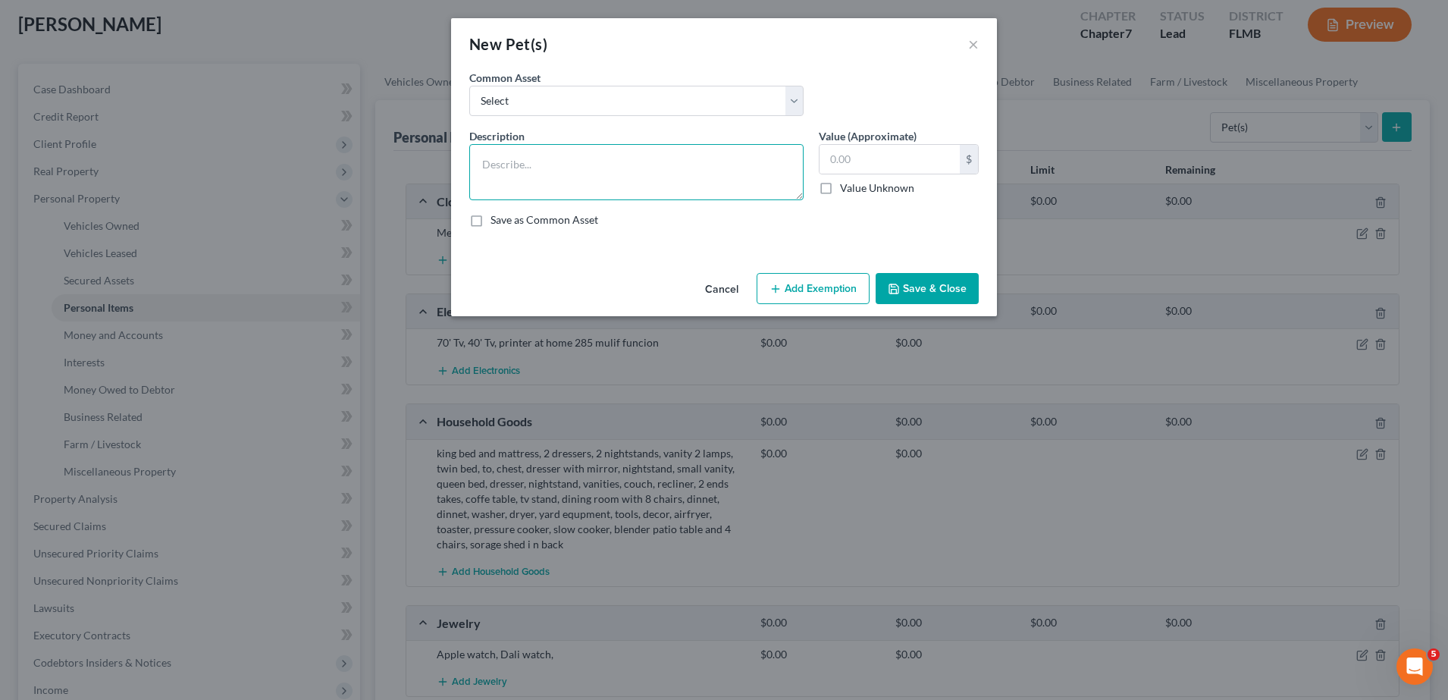
click at [578, 163] on textarea at bounding box center [636, 172] width 334 height 56
type textarea "1 [DEMOGRAPHIC_DATA], 2 cats"
click at [945, 296] on button "Save & Close" at bounding box center [926, 289] width 103 height 32
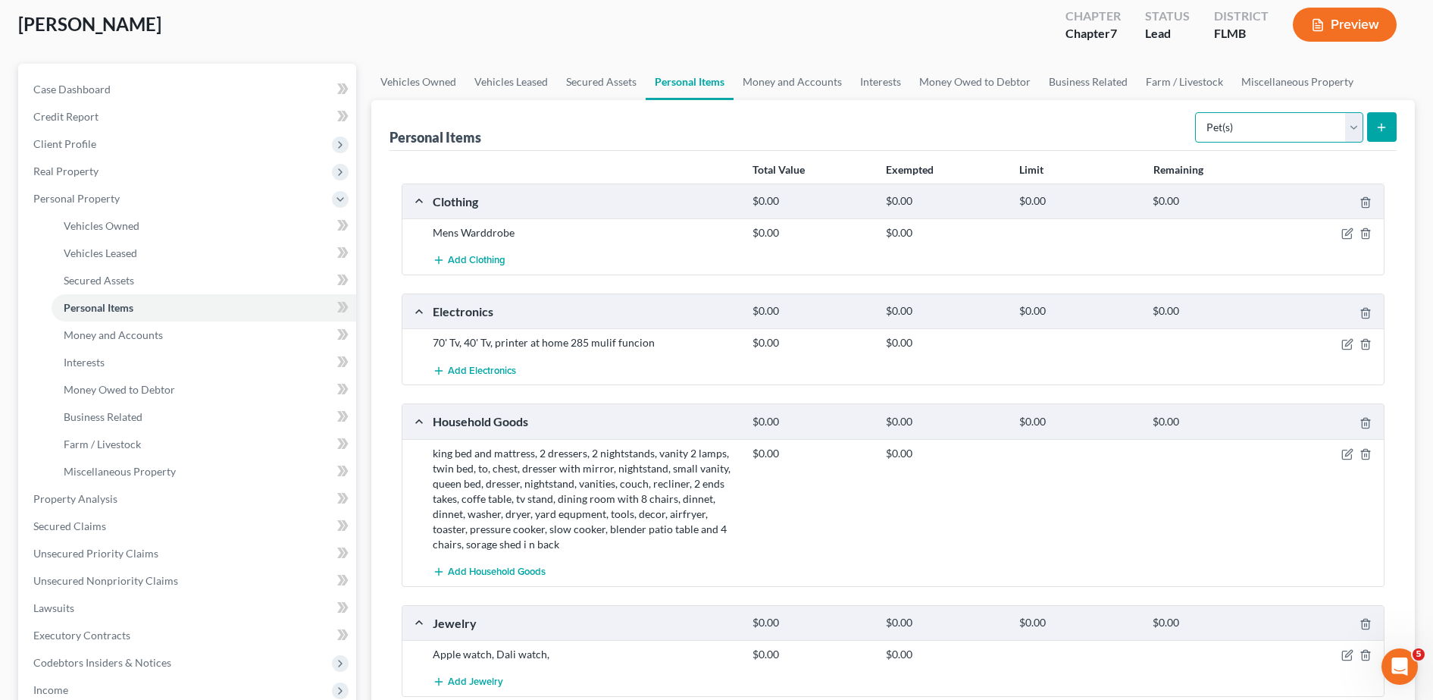
click at [1219, 130] on select "Select Item Type Clothing Collectibles Of Value Electronics Firearms Household …" at bounding box center [1279, 127] width 168 height 30
select select "sports_and_hobby_equipment"
click at [1197, 112] on select "Select Item Type Clothing Collectibles Of Value Electronics Firearms Household …" at bounding box center [1279, 127] width 168 height 30
click at [1384, 126] on icon "submit" at bounding box center [1382, 127] width 12 height 12
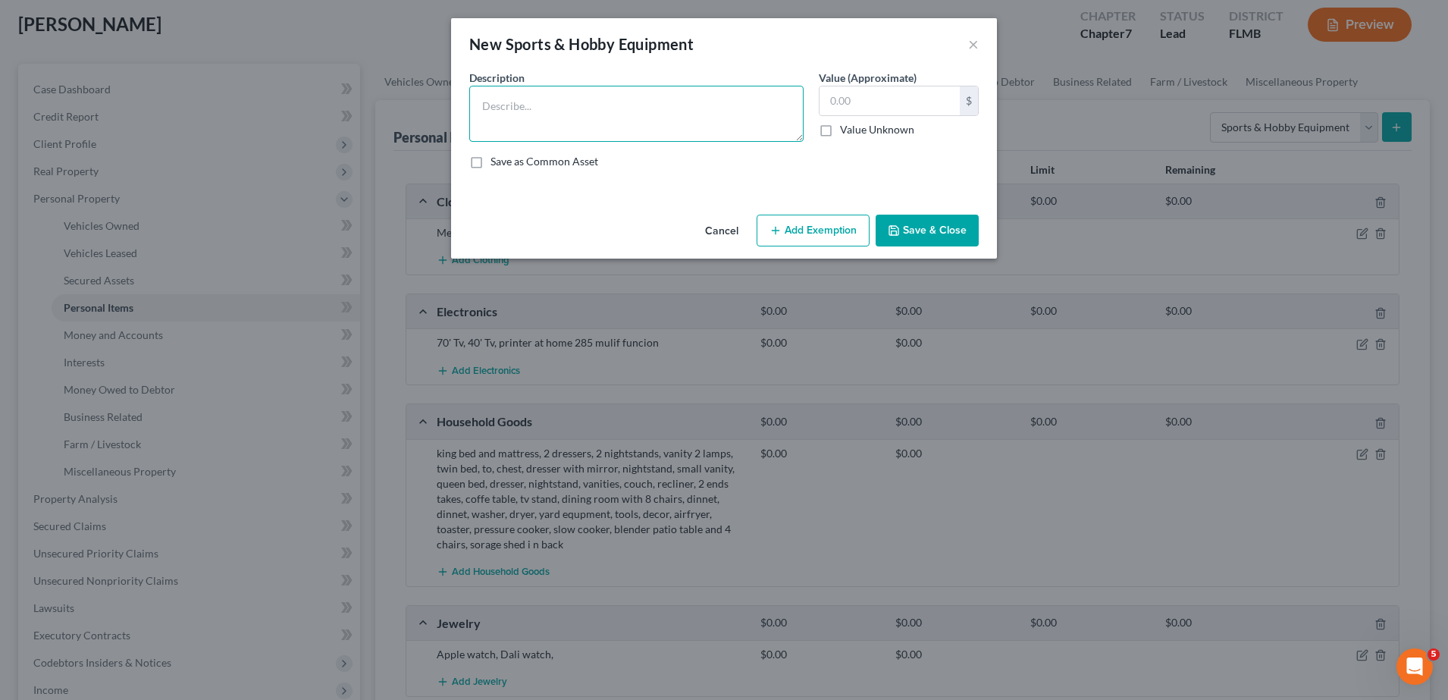
click at [625, 111] on textarea at bounding box center [636, 114] width 334 height 56
type textarea "Kids go cart/dirt bike, snorkeling, fishing pole"
click at [960, 233] on button "Save & Close" at bounding box center [926, 230] width 103 height 32
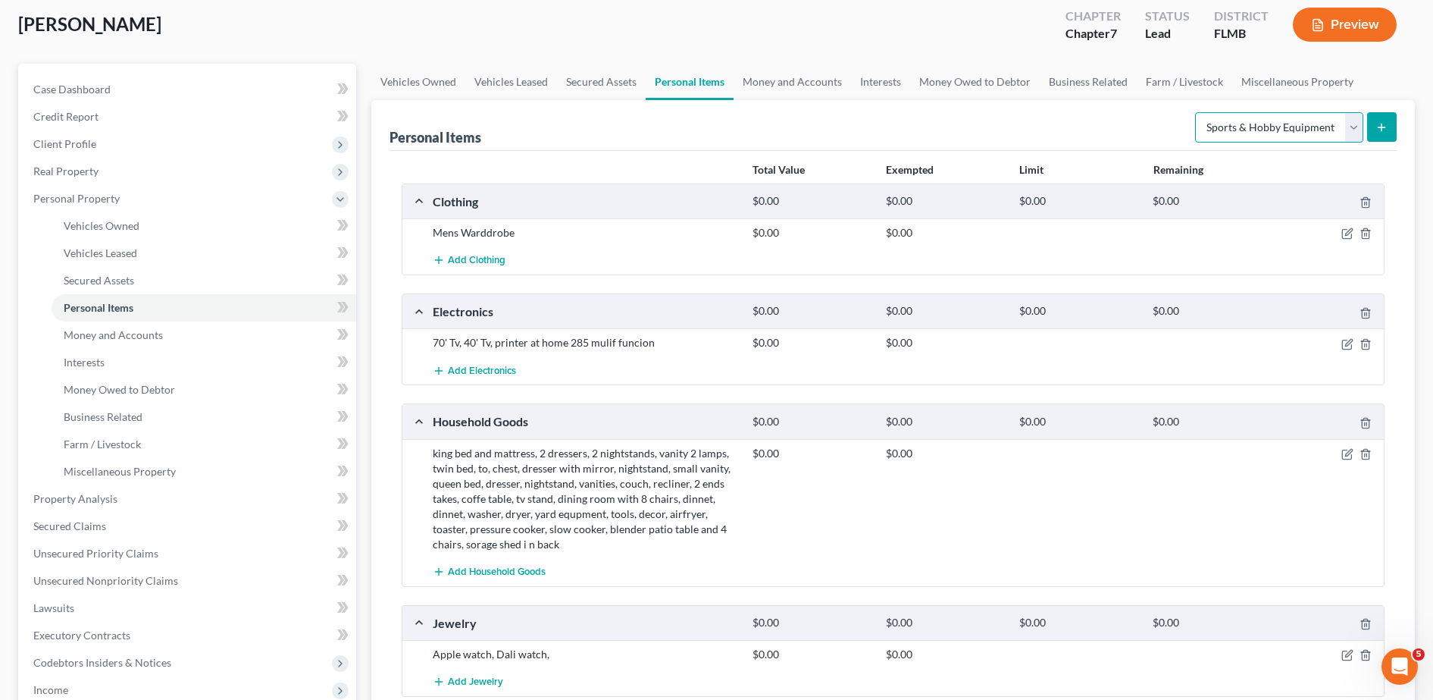
click at [1283, 117] on select "Select Item Type Clothing Collectibles Of Value Electronics Firearms Household …" at bounding box center [1279, 127] width 168 height 30
drag, startPoint x: 1118, startPoint y: 133, endPoint x: 1053, endPoint y: 138, distance: 65.3
click at [1118, 133] on div "Personal Items Select Item Type Clothing Collectibles Of Value Electronics Fire…" at bounding box center [893, 125] width 1007 height 51
click at [216, 328] on link "Money and Accounts" at bounding box center [204, 334] width 305 height 27
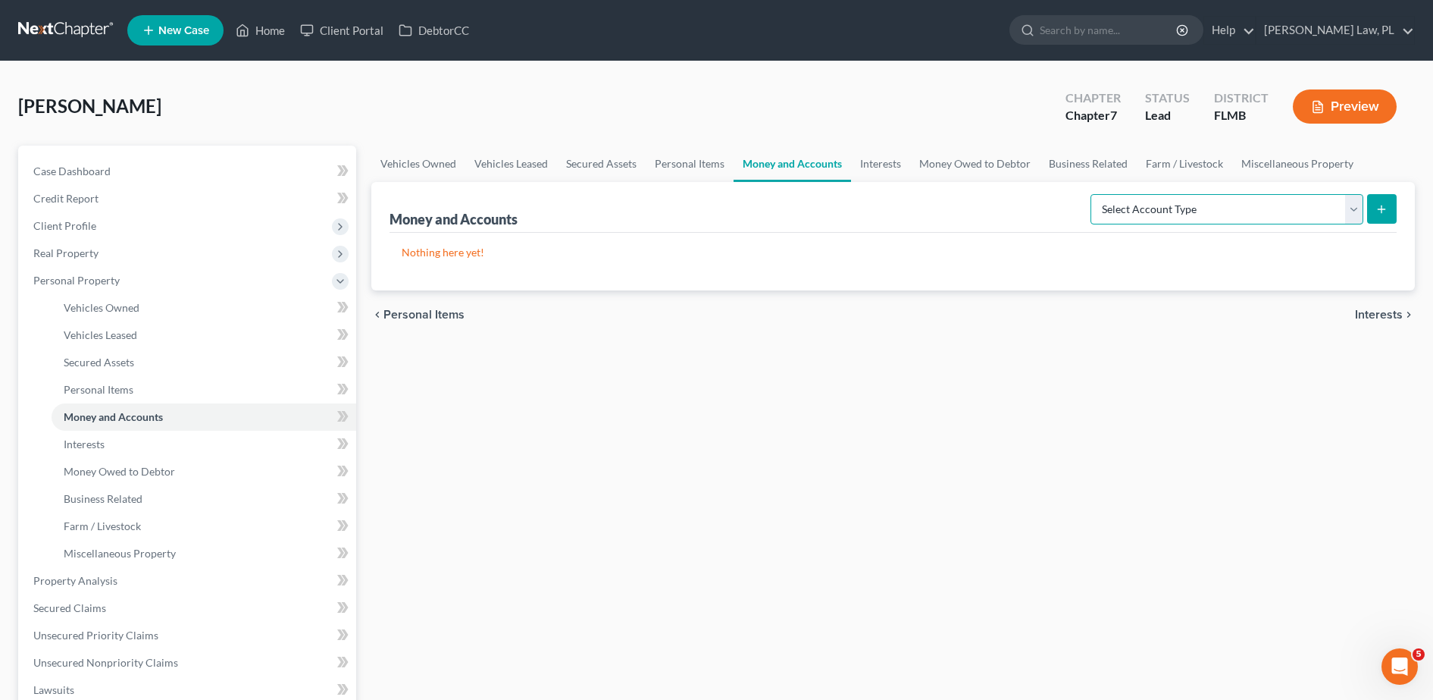
click at [1245, 199] on select "Select Account Type Brokerage Cash on Hand Certificates of Deposit Checking Acc…" at bounding box center [1227, 209] width 273 height 30
select select "checking"
click at [1094, 194] on select "Select Account Type Brokerage Cash on Hand Certificates of Deposit Checking Acc…" at bounding box center [1227, 209] width 273 height 30
click at [1373, 206] on button "submit" at bounding box center [1382, 209] width 30 height 30
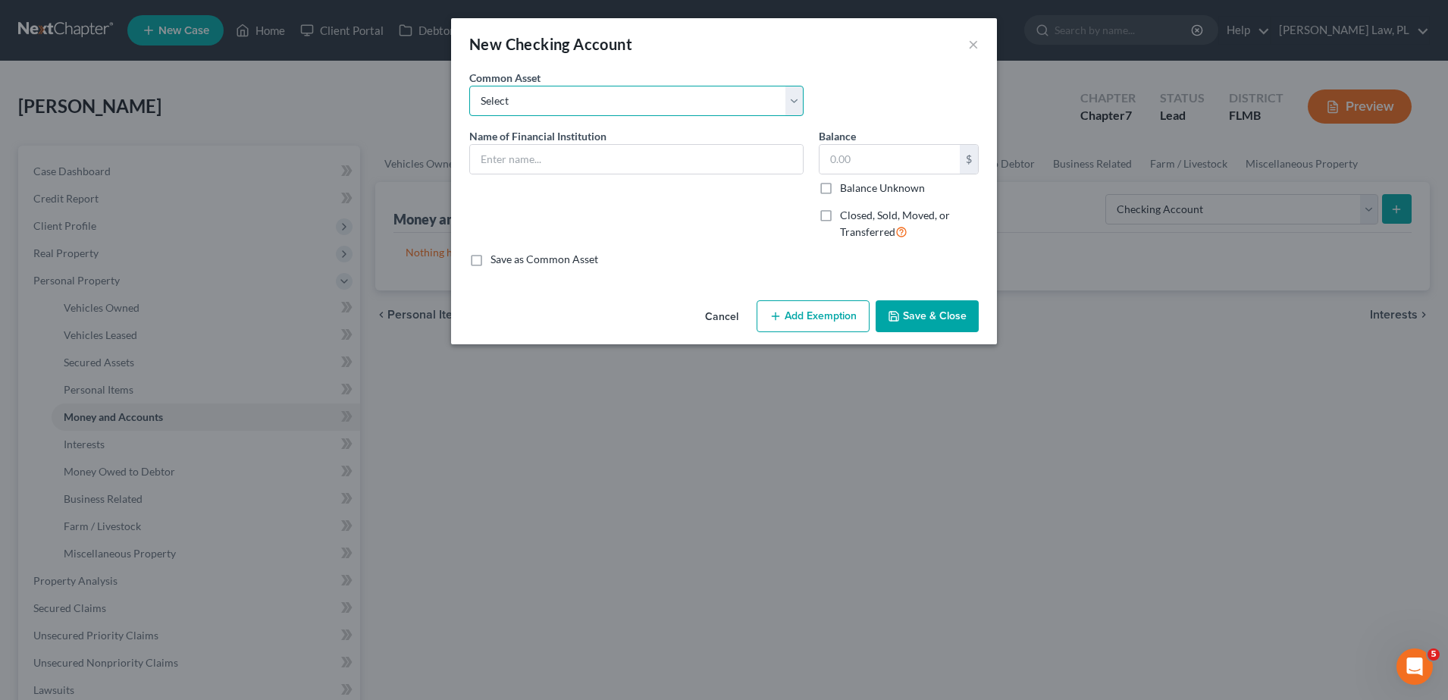
click at [483, 104] on select "Select Chime Financial Chime Financial USAA TD Bank Space Coast Credit Union Ba…" at bounding box center [636, 101] width 334 height 30
click at [544, 84] on div "Common Asset Select Chime Financial Chime Financial USAA TD Bank Space Coast Cr…" at bounding box center [636, 93] width 349 height 46
click at [553, 178] on div "Name of Financial Institution *" at bounding box center [636, 190] width 349 height 124
click at [542, 163] on input "text" at bounding box center [636, 159] width 333 height 29
type input "Navy federal"
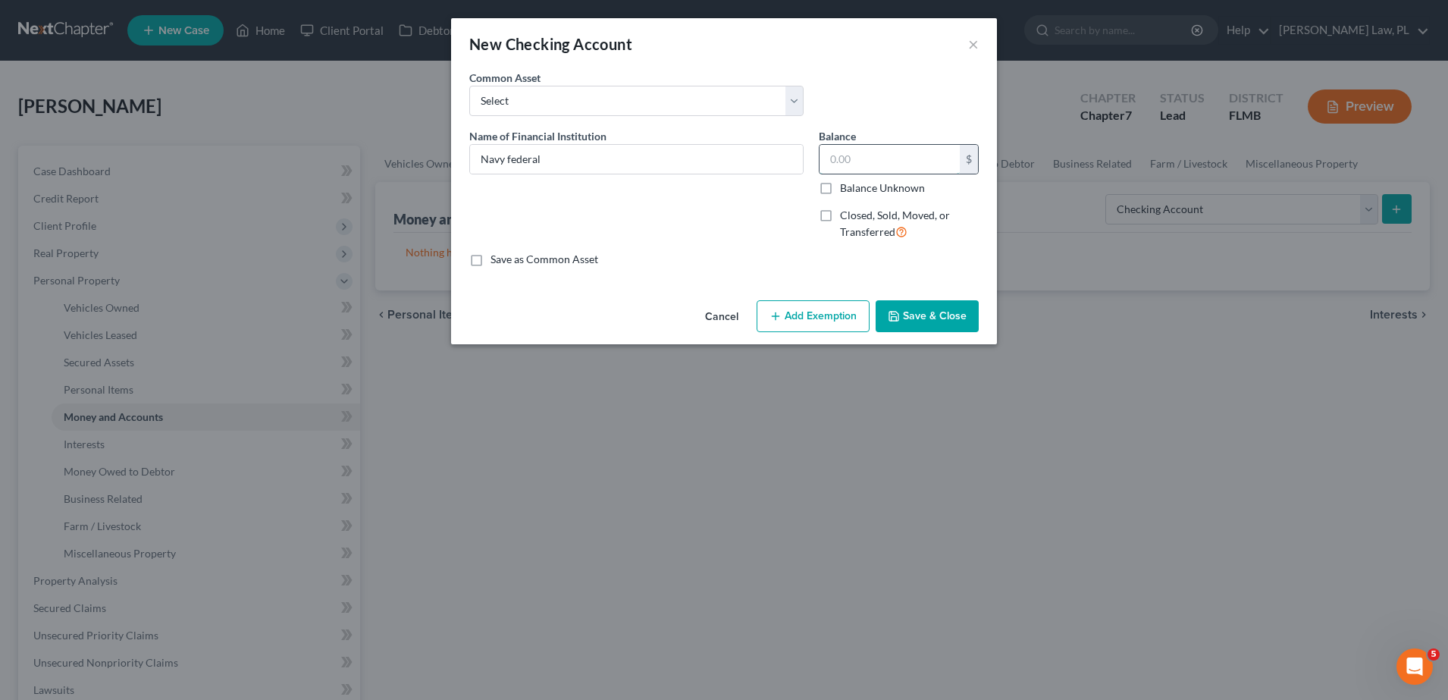
click at [882, 157] on input "text" at bounding box center [889, 159] width 140 height 29
type input "0.00"
click at [938, 305] on button "Save & Close" at bounding box center [926, 316] width 103 height 32
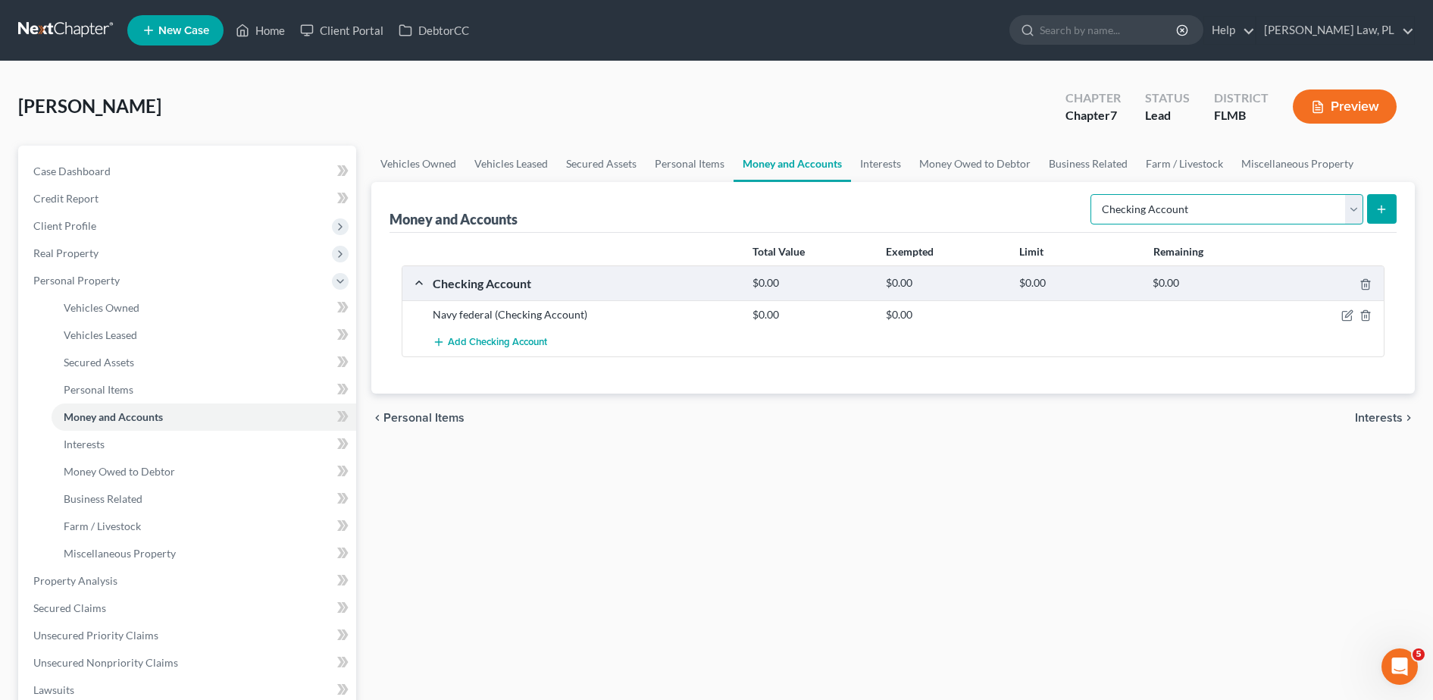
click at [1135, 216] on select "Select Account Type Brokerage Cash on Hand Certificates of Deposit Checking Acc…" at bounding box center [1227, 209] width 273 height 30
click at [1380, 204] on icon "submit" at bounding box center [1382, 209] width 12 height 12
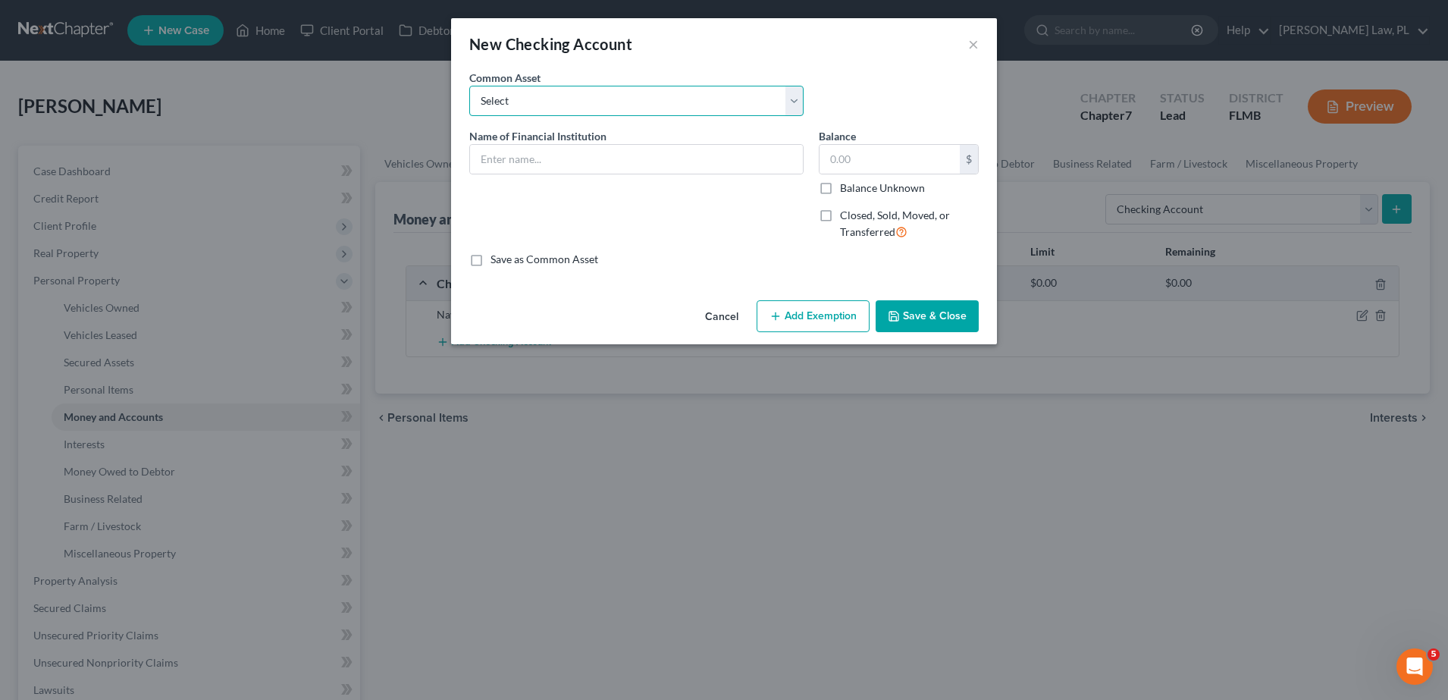
click at [561, 93] on select "Select Chime Financial Chime Financial USAA TD Bank Space Coast Credit Union Ba…" at bounding box center [636, 101] width 334 height 30
click at [539, 158] on input "text" at bounding box center [636, 159] width 333 height 29
type input "Chase"
click at [918, 306] on button "Save & Close" at bounding box center [926, 316] width 103 height 32
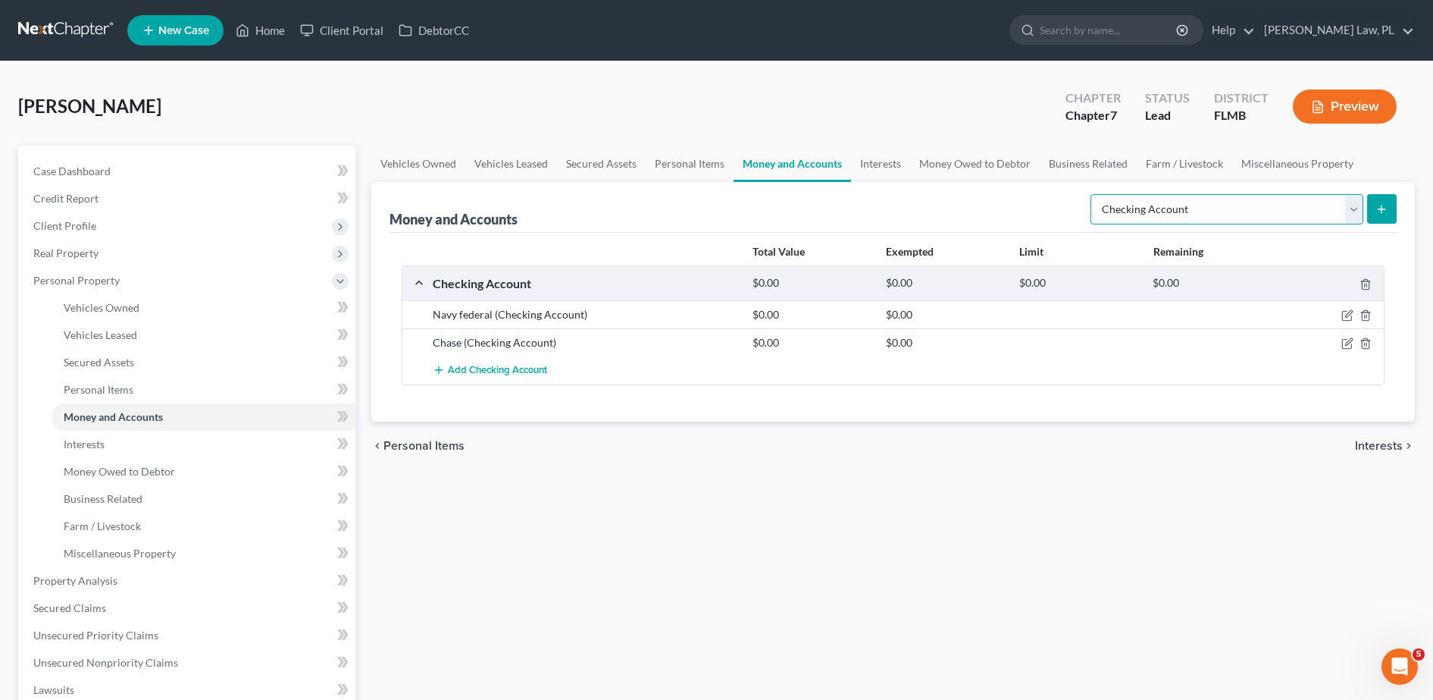
click at [1173, 221] on select "Select Account Type Brokerage Cash on Hand Certificates of Deposit Checking Acc…" at bounding box center [1227, 209] width 273 height 30
click at [1283, 202] on select "Select Account Type Brokerage Cash on Hand Certificates of Deposit Checking Acc…" at bounding box center [1227, 209] width 273 height 30
click at [1381, 218] on button "submit" at bounding box center [1382, 209] width 30 height 30
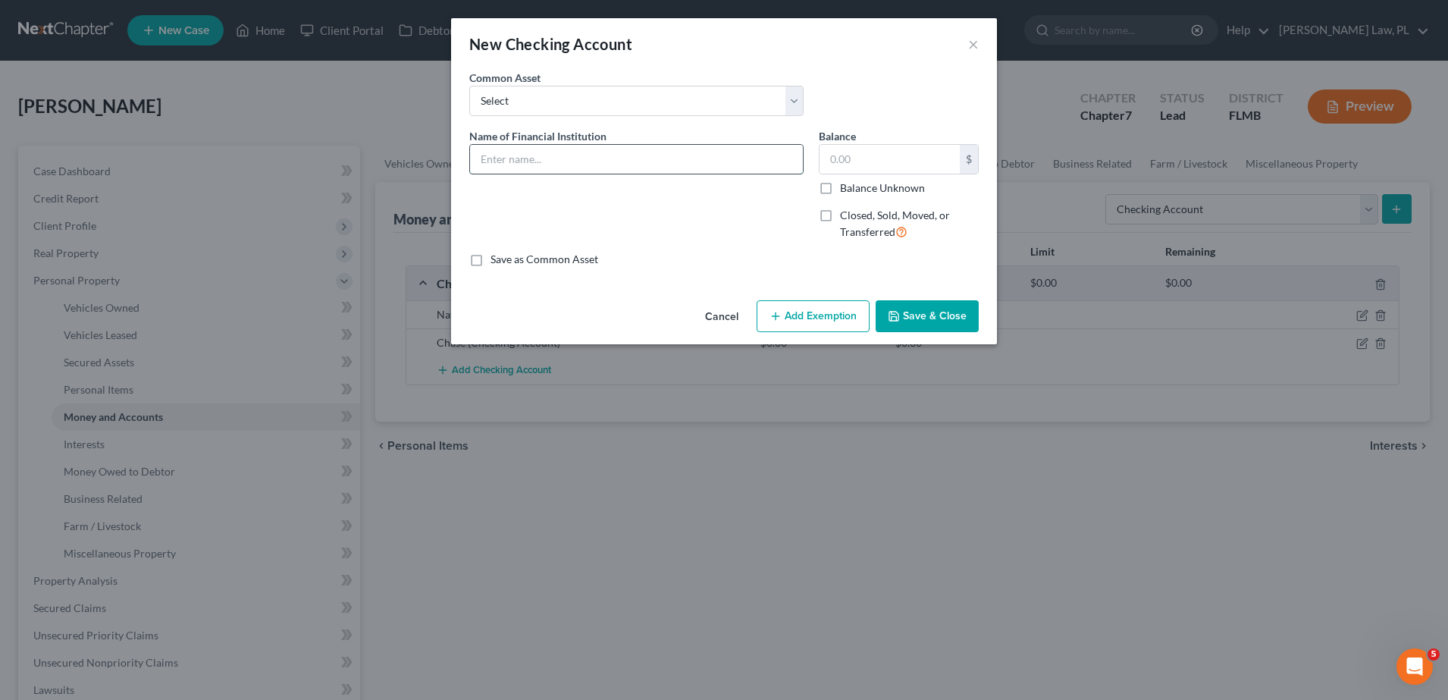
click at [599, 158] on input "text" at bounding box center [636, 159] width 333 height 29
type input "Chase"
click at [905, 317] on button "Save & Close" at bounding box center [926, 316] width 103 height 32
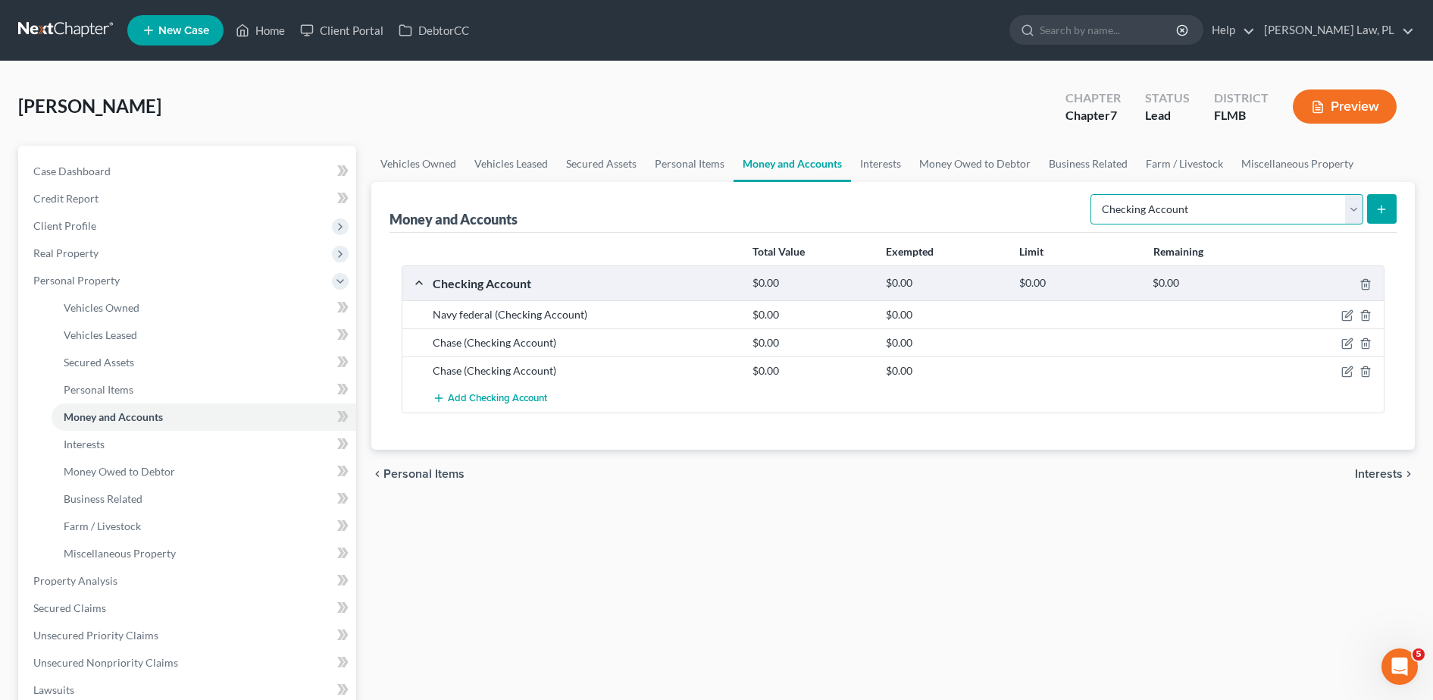
click at [1270, 202] on select "Select Account Type Brokerage Cash on Hand Certificates of Deposit Checking Acc…" at bounding box center [1227, 209] width 273 height 30
click at [1371, 199] on button "submit" at bounding box center [1382, 209] width 30 height 30
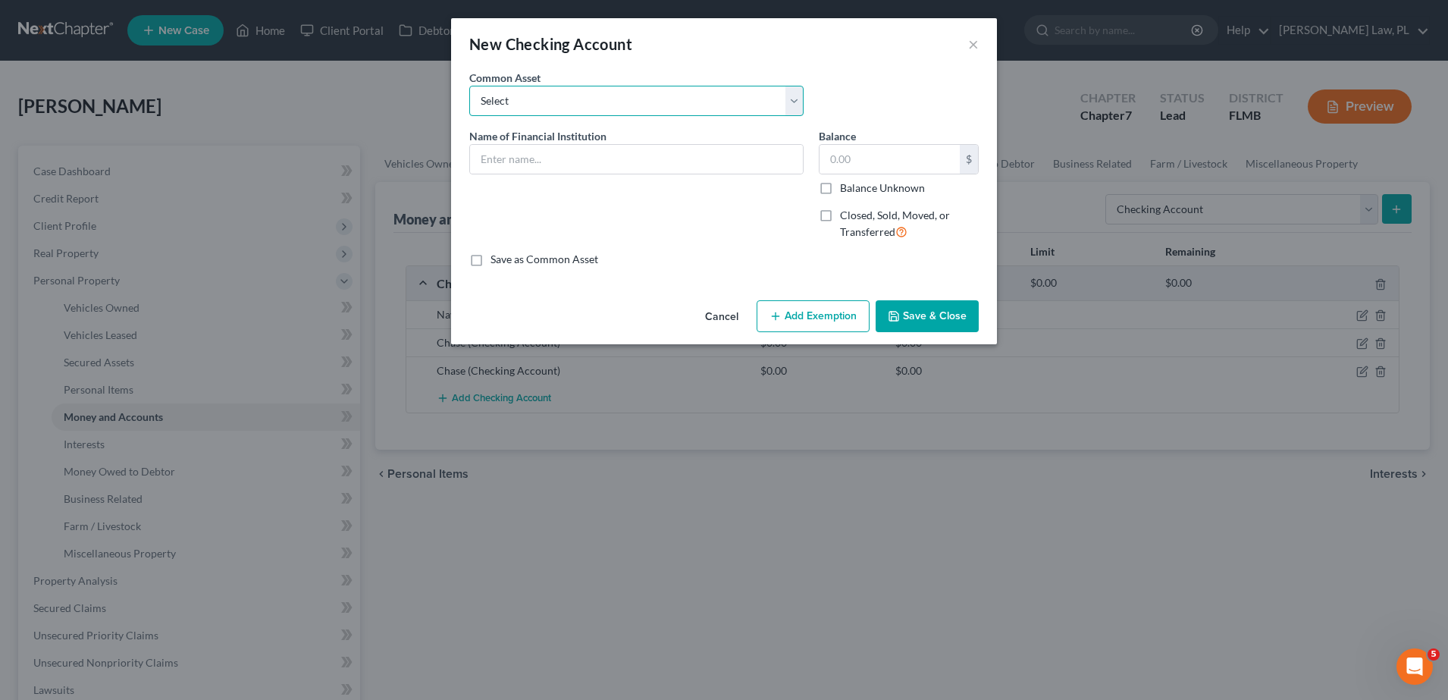
click at [610, 103] on select "Select Chime Financial Chime Financial USAA TD Bank Space Coast Credit Union Ba…" at bounding box center [636, 101] width 334 height 30
select select "5"
click at [469, 86] on select "Select Chime Financial Chime Financial USAA TD Bank Space Coast Credit Union Ba…" at bounding box center [636, 101] width 334 height 30
type input "Bank of America"
type input "300.00"
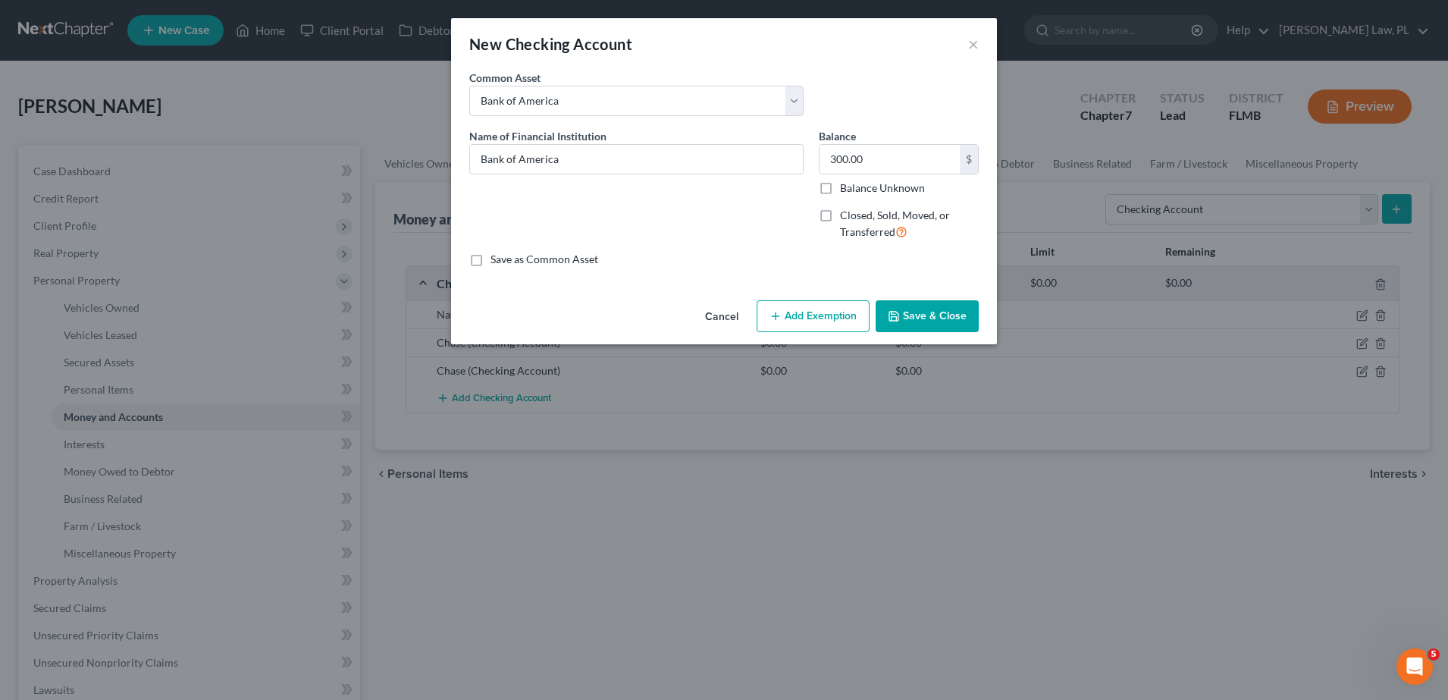
click at [891, 311] on icon "button" at bounding box center [894, 316] width 12 height 12
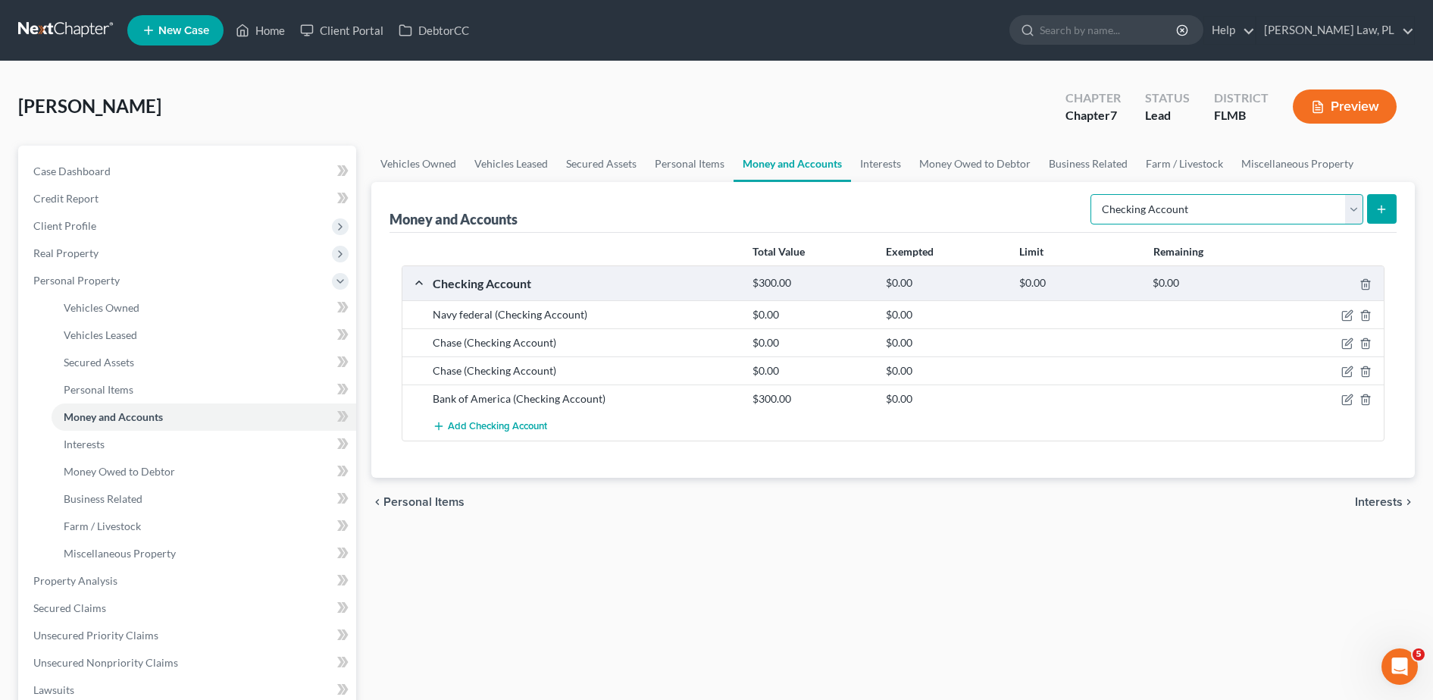
click at [1223, 217] on select "Select Account Type Brokerage Cash on Hand Certificates of Deposit Checking Acc…" at bounding box center [1227, 209] width 273 height 30
click at [1094, 194] on select "Select Account Type Brokerage Cash on Hand Certificates of Deposit Checking Acc…" at bounding box center [1227, 209] width 273 height 30
click at [1379, 207] on icon "submit" at bounding box center [1382, 209] width 12 height 12
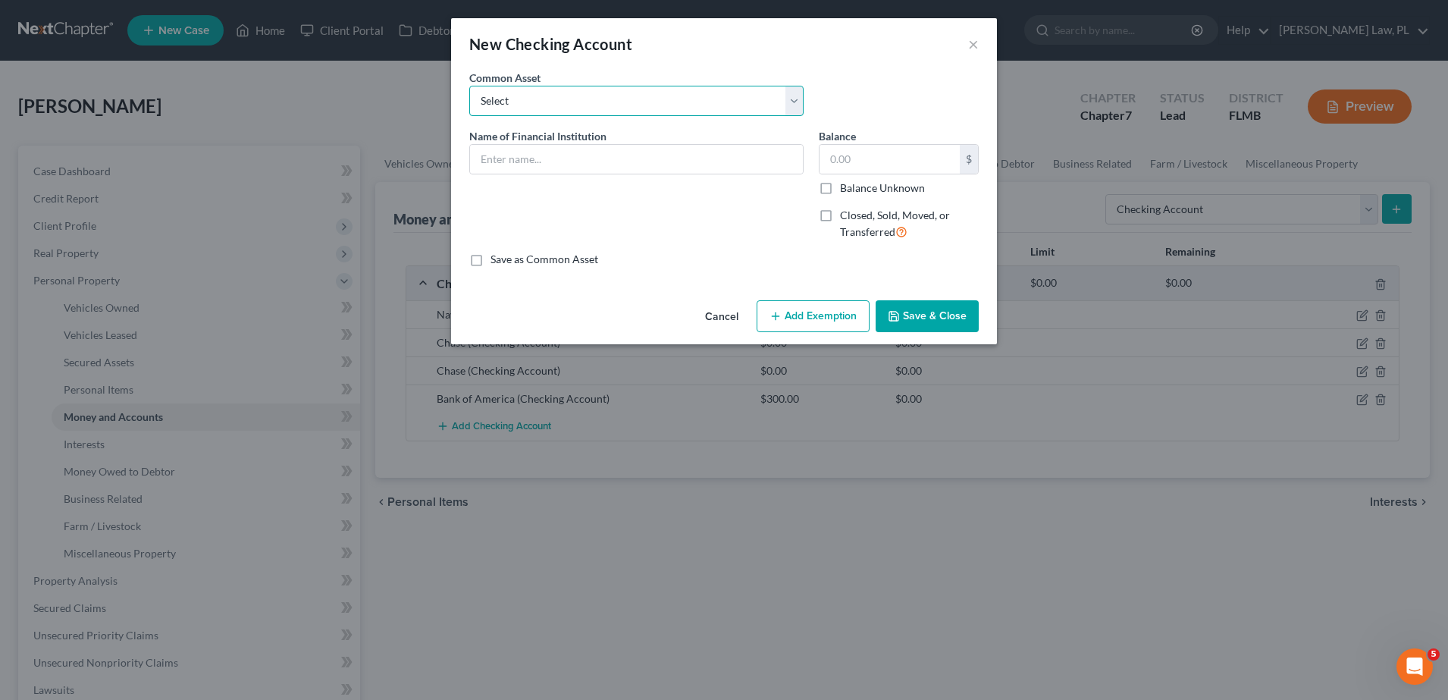
click at [578, 91] on select "Select Chime Financial Chime Financial USAA TD Bank Space Coast Credit Union Ba…" at bounding box center [636, 101] width 334 height 30
select select "5"
click at [469, 86] on select "Select Chime Financial Chime Financial USAA TD Bank Space Coast Credit Union Ba…" at bounding box center [636, 101] width 334 height 30
type input "Bank of America"
type input "300.00"
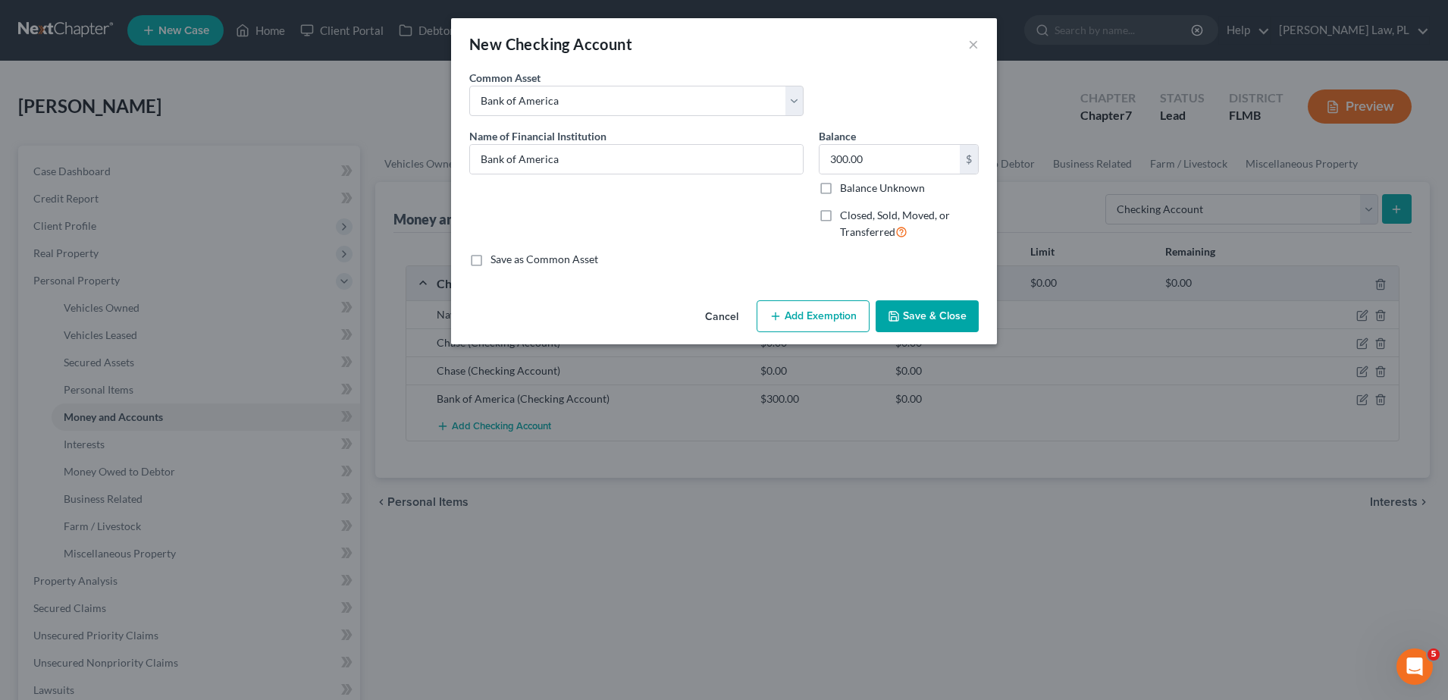
click at [919, 315] on button "Save & Close" at bounding box center [926, 316] width 103 height 32
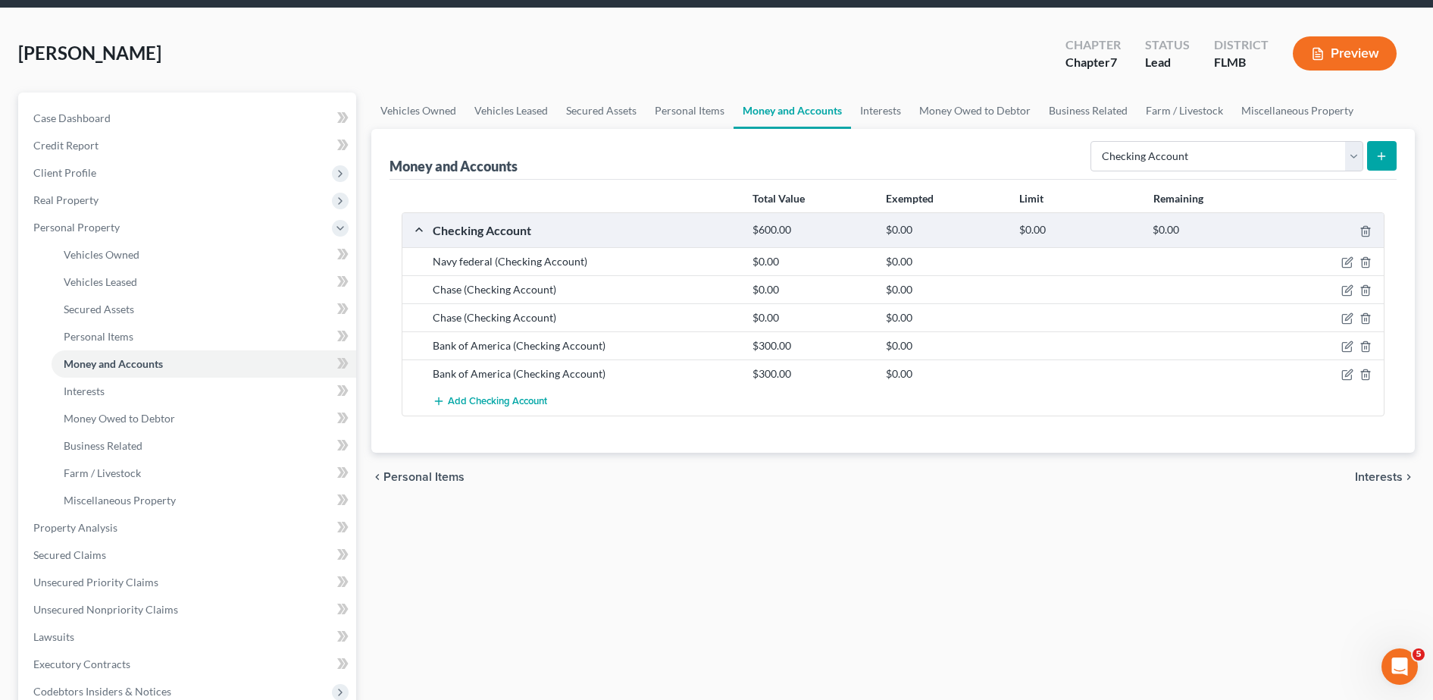
scroll to position [93, 0]
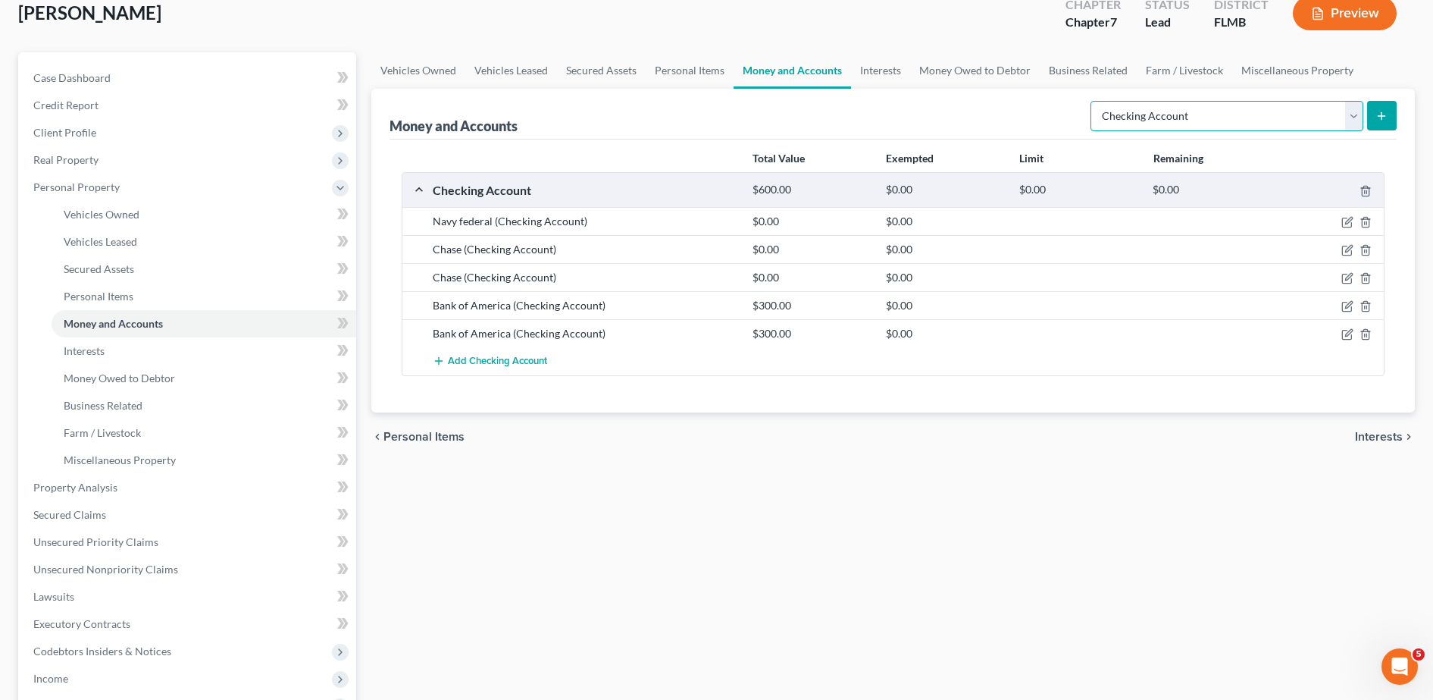
click at [1230, 116] on select "Select Account Type Brokerage Cash on Hand Certificates of Deposit Checking Acc…" at bounding box center [1227, 116] width 273 height 30
click at [1094, 101] on select "Select Account Type Brokerage Cash on Hand Certificates of Deposit Checking Acc…" at bounding box center [1227, 116] width 273 height 30
click at [1370, 116] on button "submit" at bounding box center [1382, 116] width 30 height 30
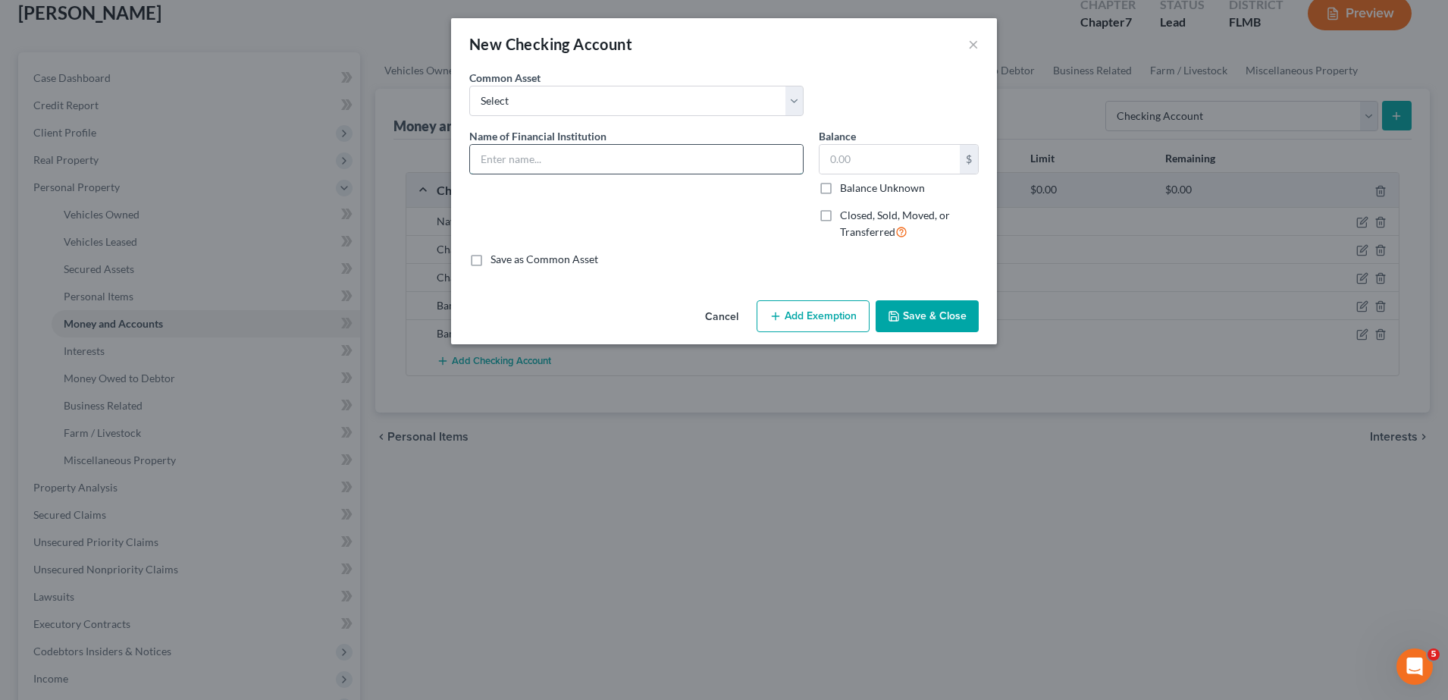
click at [612, 155] on input "text" at bounding box center [636, 159] width 333 height 29
type input "Chase"
click at [840, 214] on label "Closed, Sold, Moved, or Transferred" at bounding box center [909, 224] width 139 height 33
click at [846, 214] on input "Closed, Sold, Moved, or Transferred" at bounding box center [851, 213] width 10 height 10
checkbox input "true"
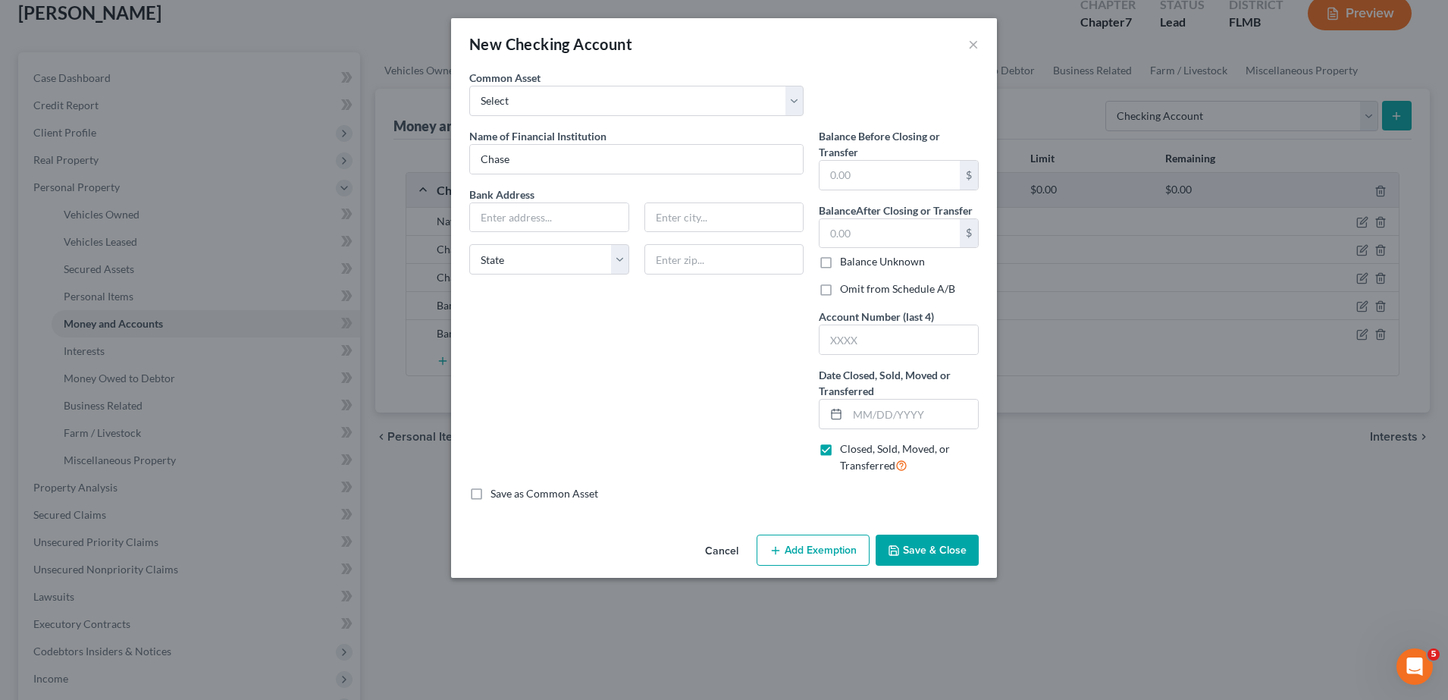
click at [938, 542] on button "Save & Close" at bounding box center [926, 550] width 103 height 32
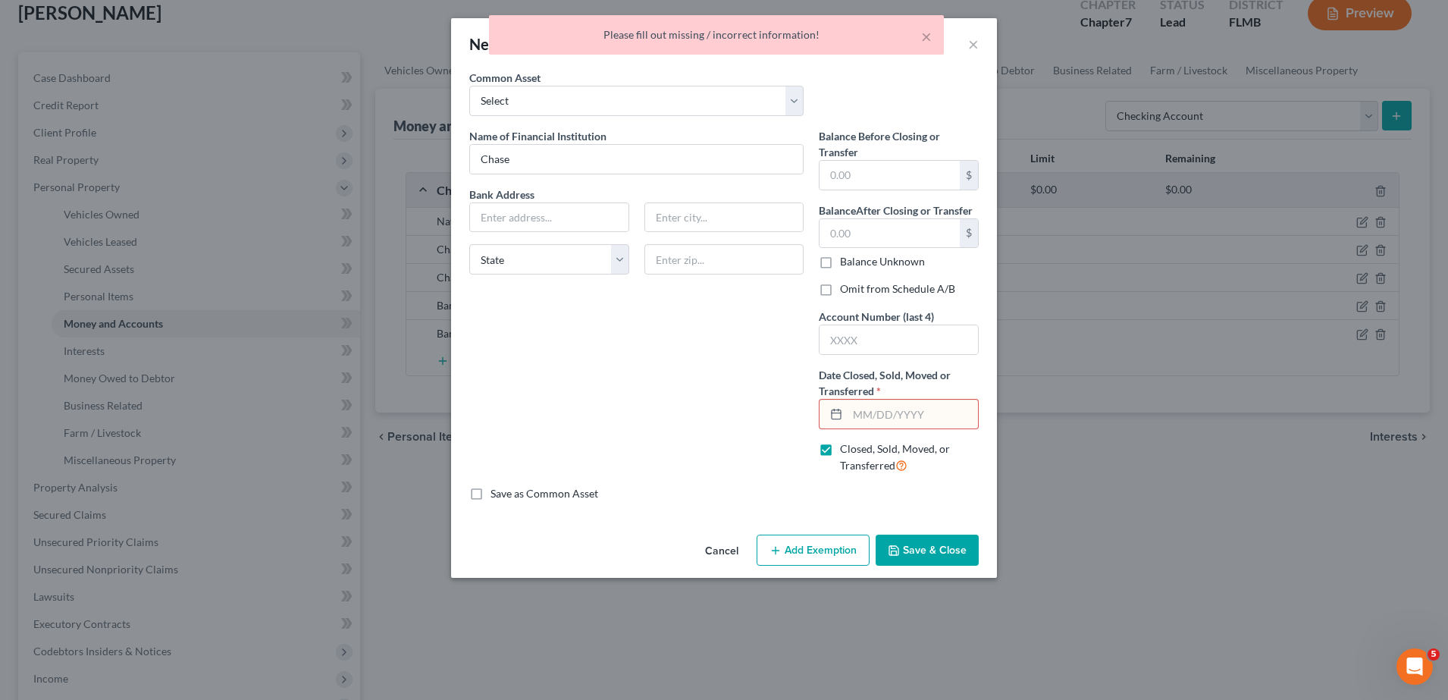
click at [972, 49] on div "× Please fill out missing / incorrect information!" at bounding box center [716, 38] width 1448 height 47
click at [972, 47] on div "× Please fill out missing / incorrect information!" at bounding box center [716, 38] width 1448 height 47
click at [972, 43] on div "× Please fill out missing / incorrect information!" at bounding box center [716, 38] width 1448 height 47
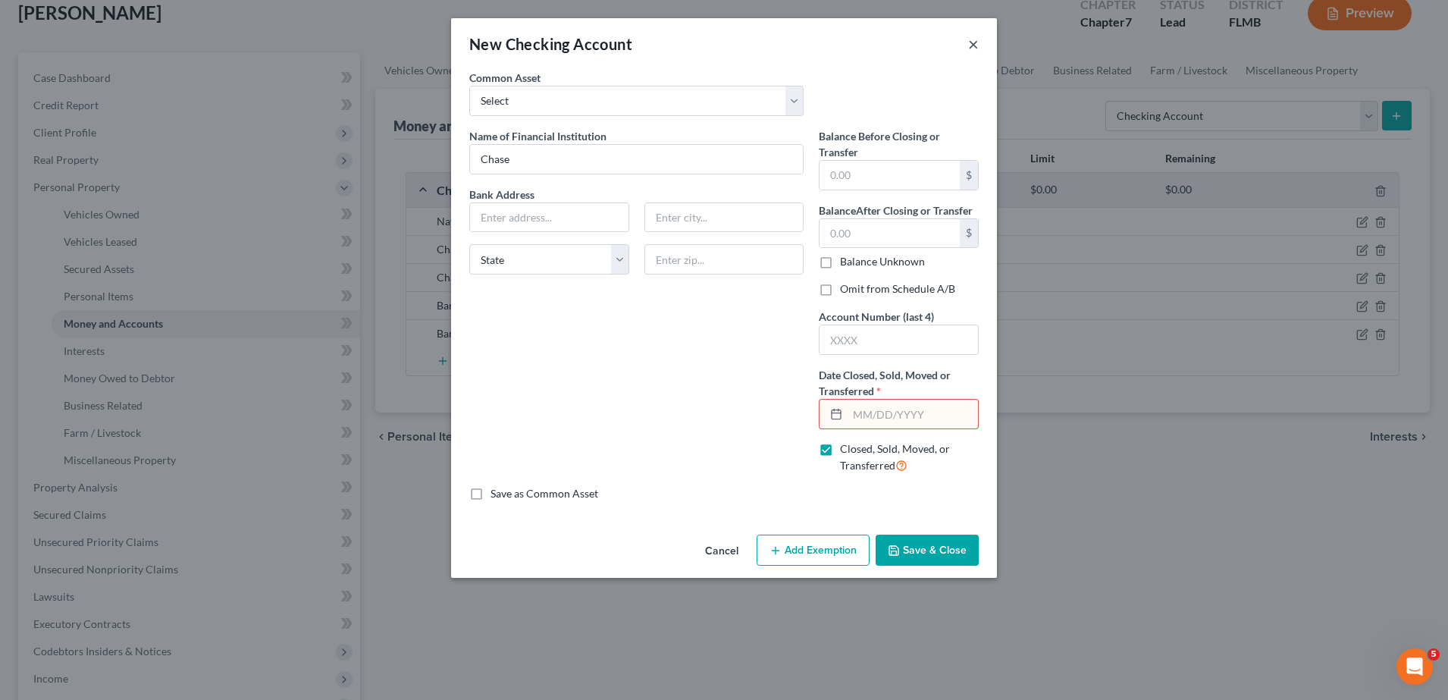
click at [976, 42] on button "×" at bounding box center [973, 44] width 11 height 18
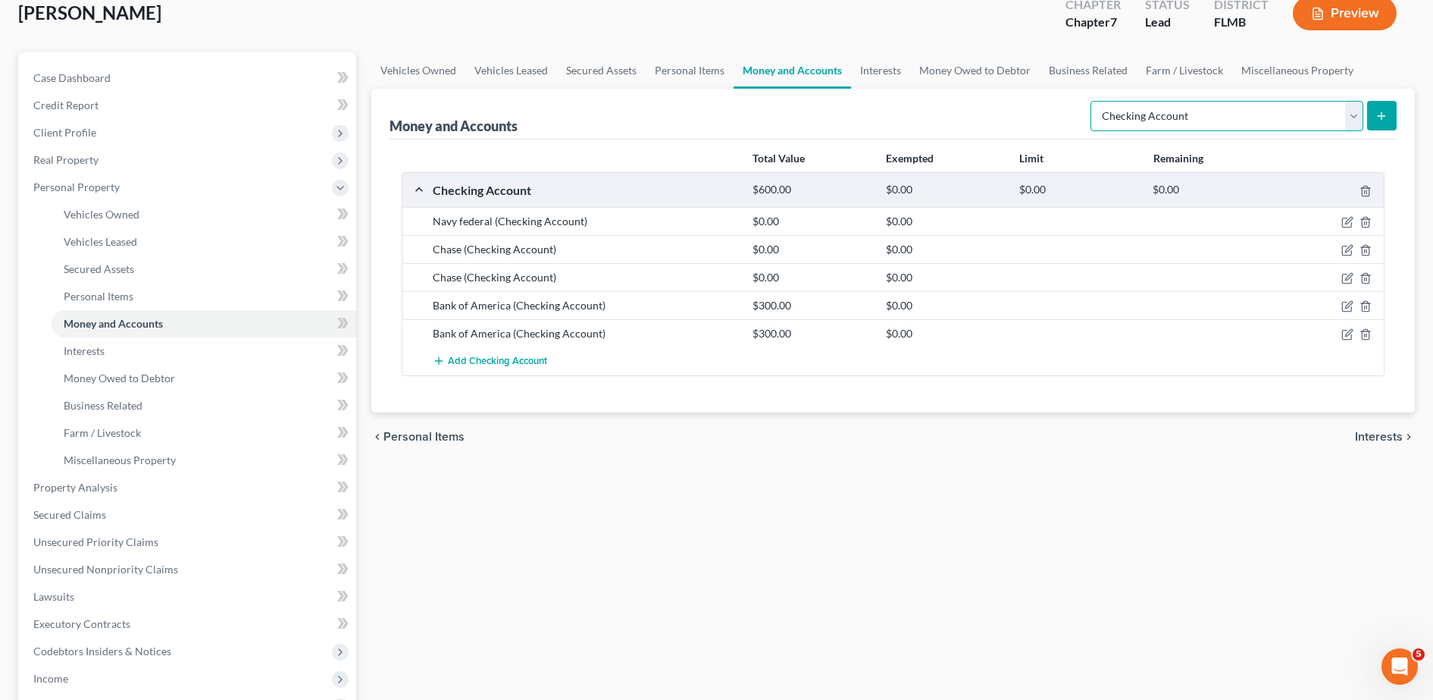
click at [1162, 111] on select "Select Account Type Brokerage Cash on Hand Certificates of Deposit Checking Acc…" at bounding box center [1227, 116] width 273 height 30
select select "savings"
click at [1094, 101] on select "Select Account Type Brokerage Cash on Hand Certificates of Deposit Checking Acc…" at bounding box center [1227, 116] width 273 height 30
click at [1248, 311] on div at bounding box center [1211, 305] width 133 height 15
click at [1245, 127] on select "Select Account Type Brokerage Cash on Hand Certificates of Deposit Checking Acc…" at bounding box center [1227, 116] width 273 height 30
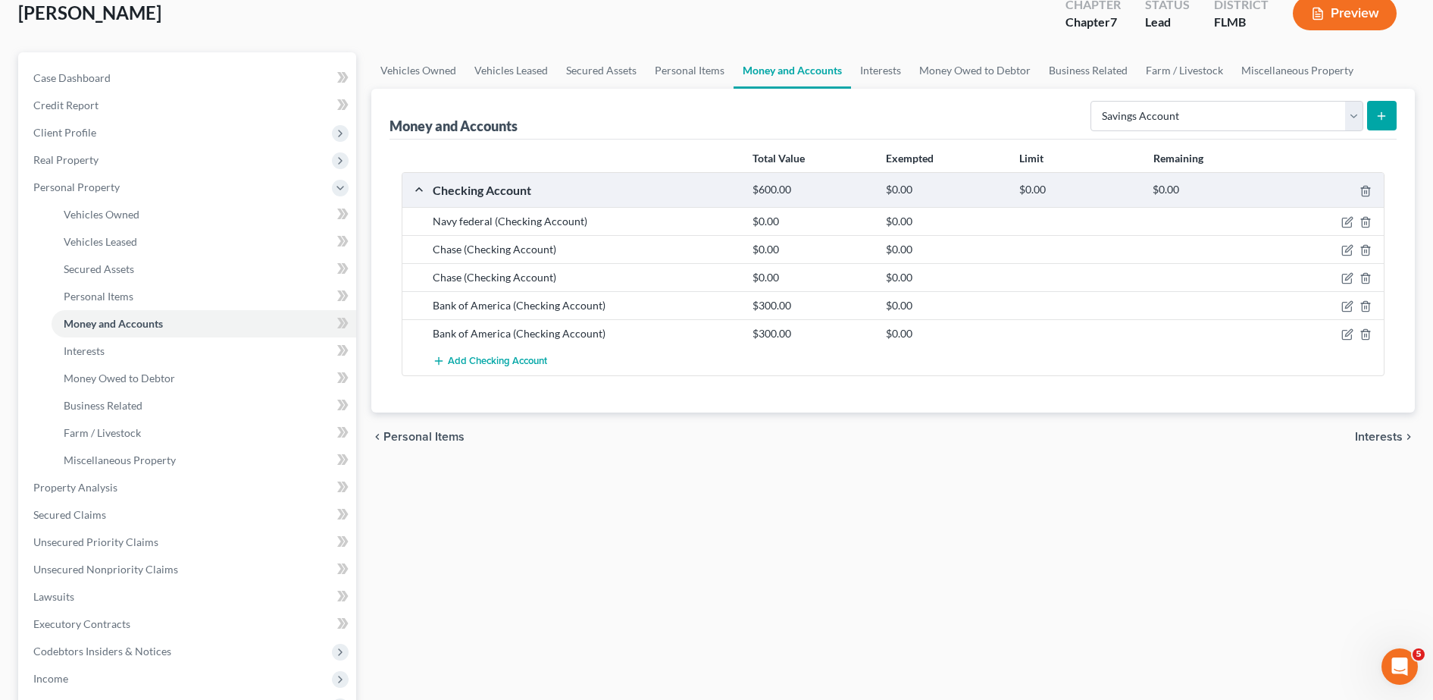
click at [945, 103] on div "Money and Accounts Select Account Type Brokerage Cash on Hand Certificates of D…" at bounding box center [893, 114] width 1007 height 51
click at [95, 350] on span "Interests" at bounding box center [84, 350] width 41 height 13
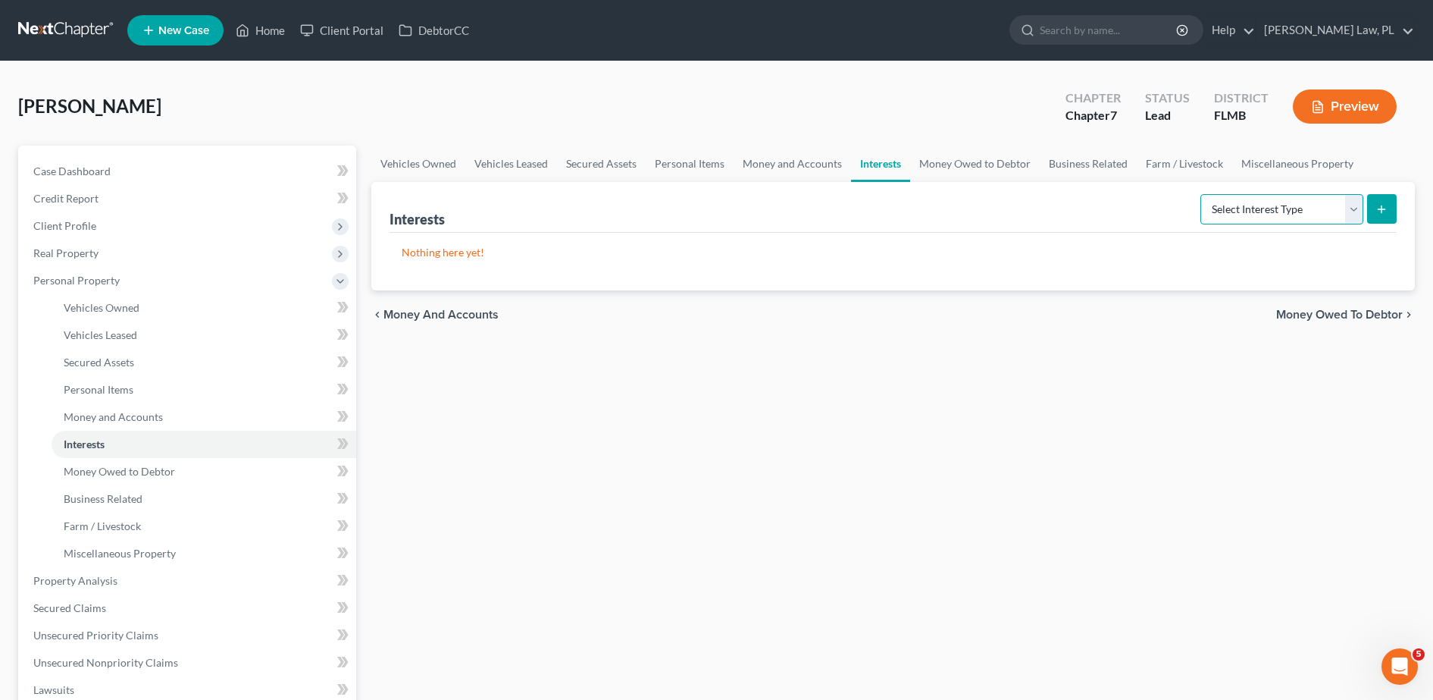
click at [1316, 209] on select "Select Interest Type 401K Annuity Bond Education IRA Government Bond Government…" at bounding box center [1282, 209] width 163 height 30
select select "401k"
click at [1202, 194] on select "Select Interest Type 401K Annuity Bond Education IRA Government Bond Government…" at bounding box center [1282, 209] width 163 height 30
click at [1387, 218] on button "submit" at bounding box center [1382, 209] width 30 height 30
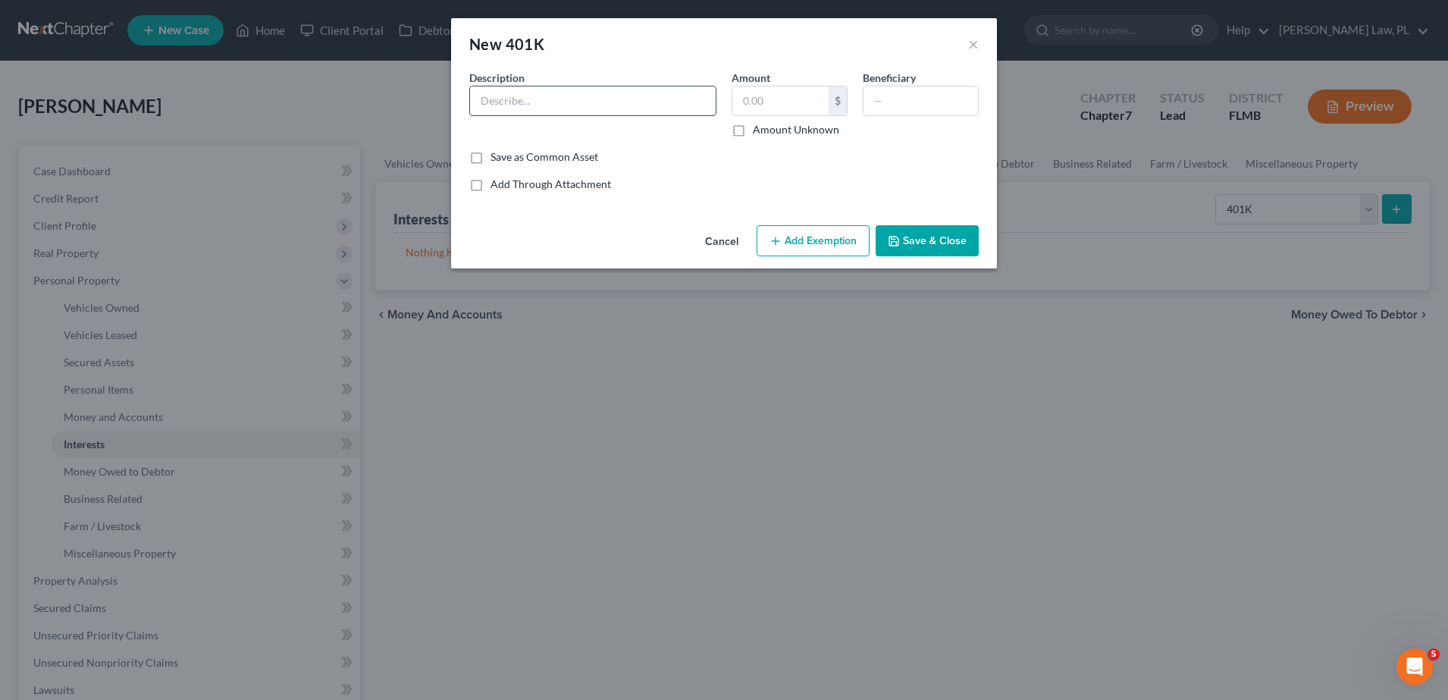
click at [532, 100] on input "text" at bounding box center [593, 100] width 246 height 29
type input "[PERSON_NAME] 401k closed about [DATE]"
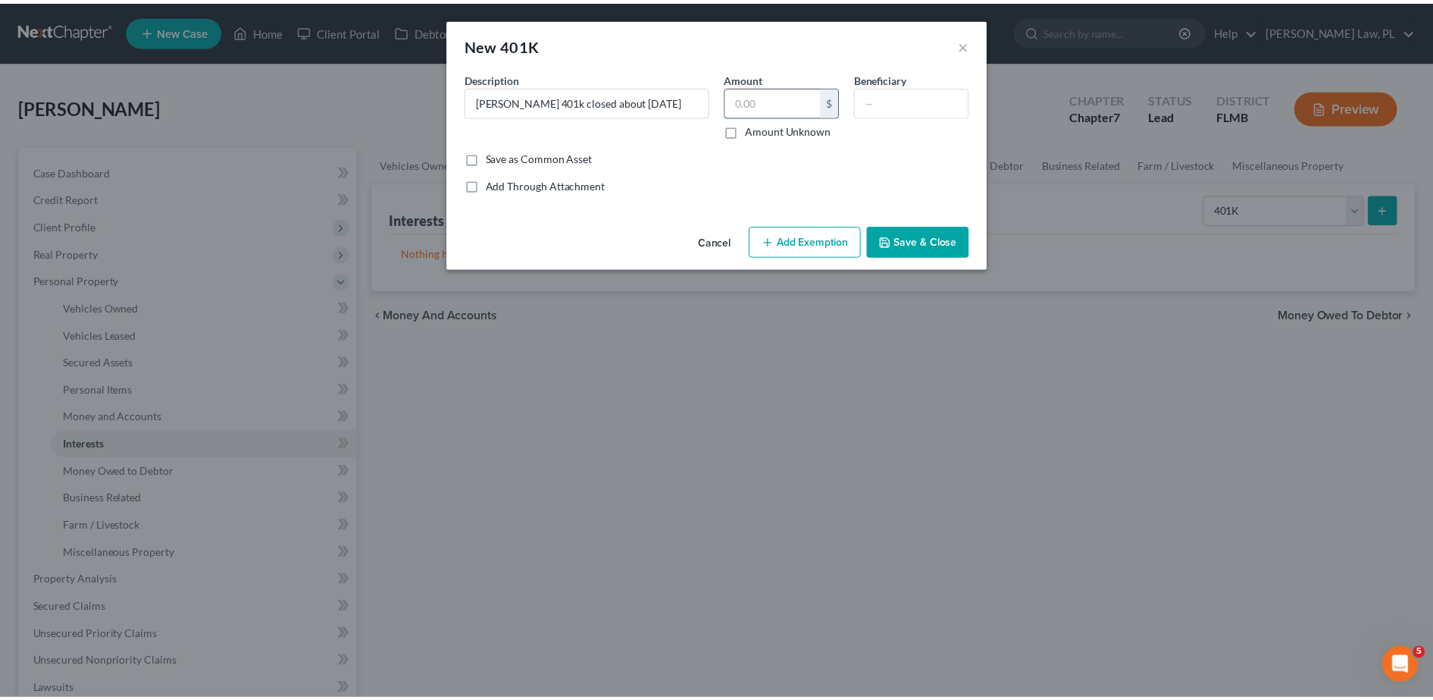
scroll to position [0, 0]
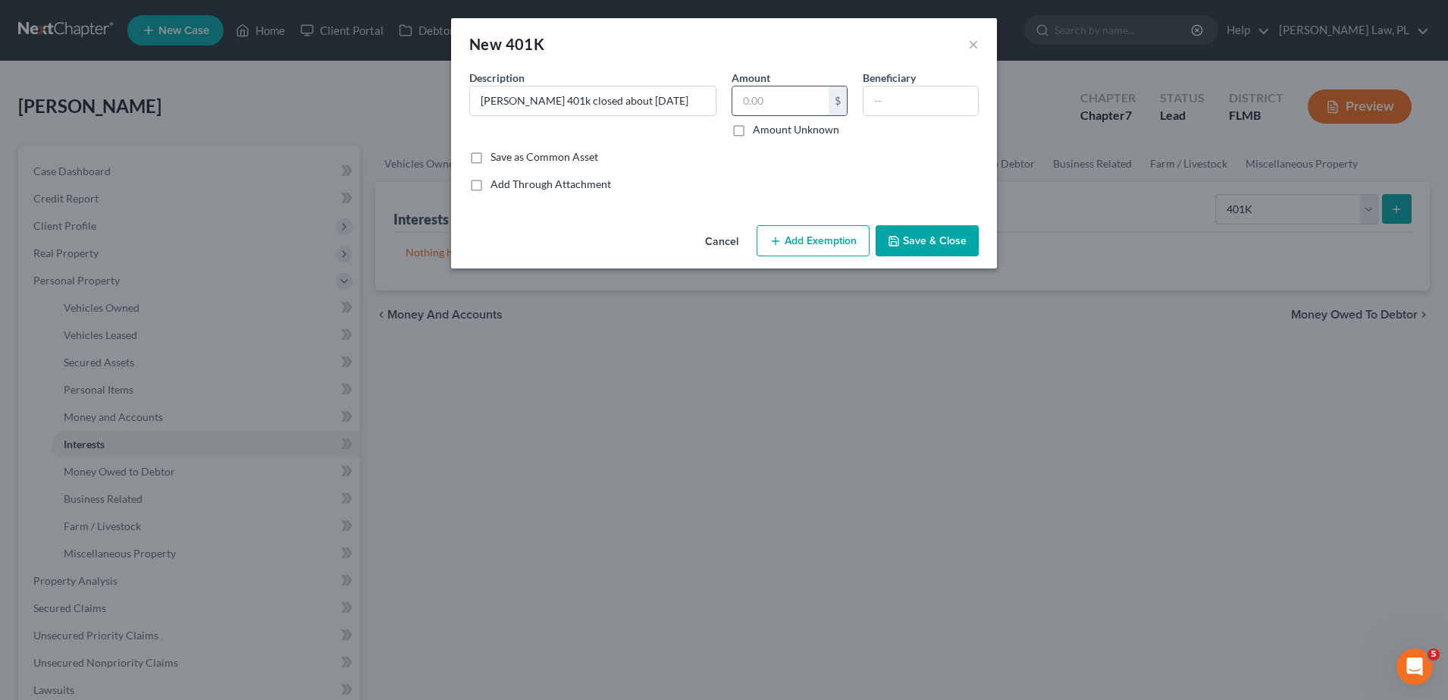
click at [788, 105] on input "text" at bounding box center [780, 100] width 96 height 29
type input "26,000.00"
click at [927, 240] on button "Save & Close" at bounding box center [926, 241] width 103 height 32
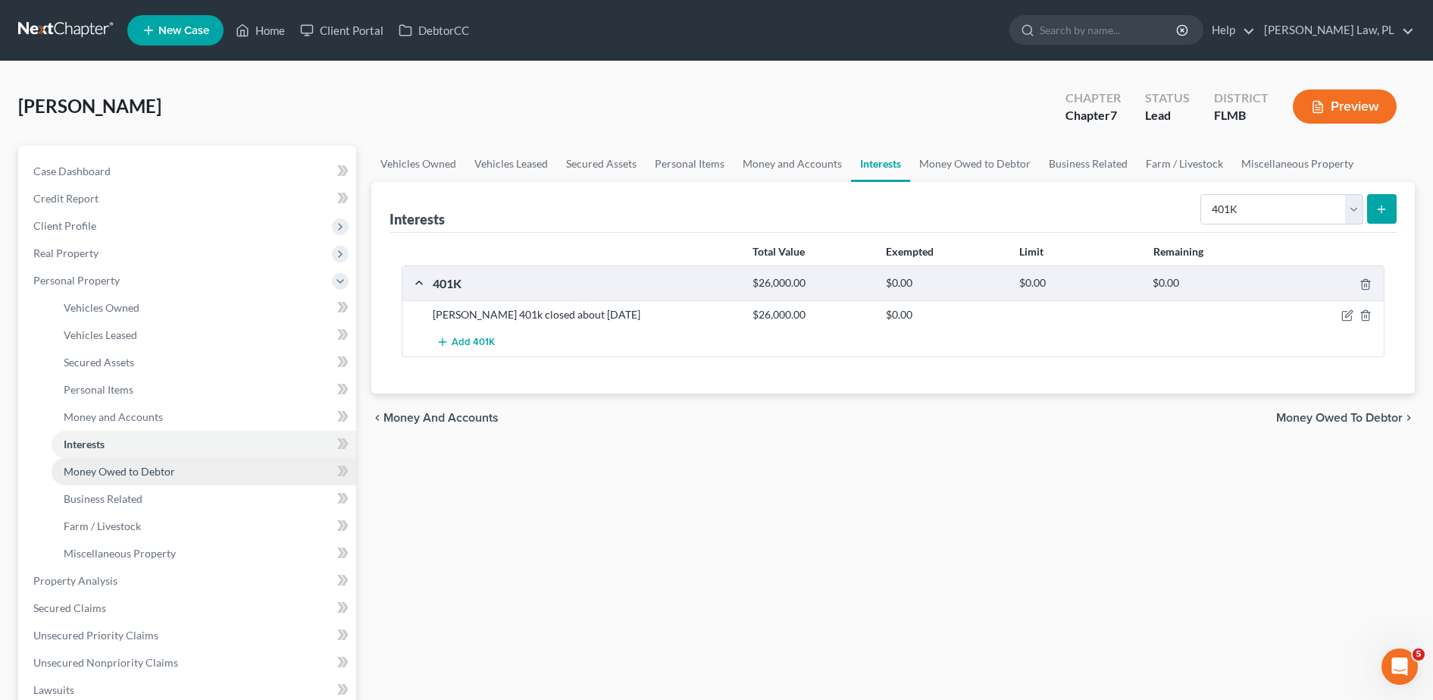
click at [190, 470] on link "Money Owed to Debtor" at bounding box center [204, 471] width 305 height 27
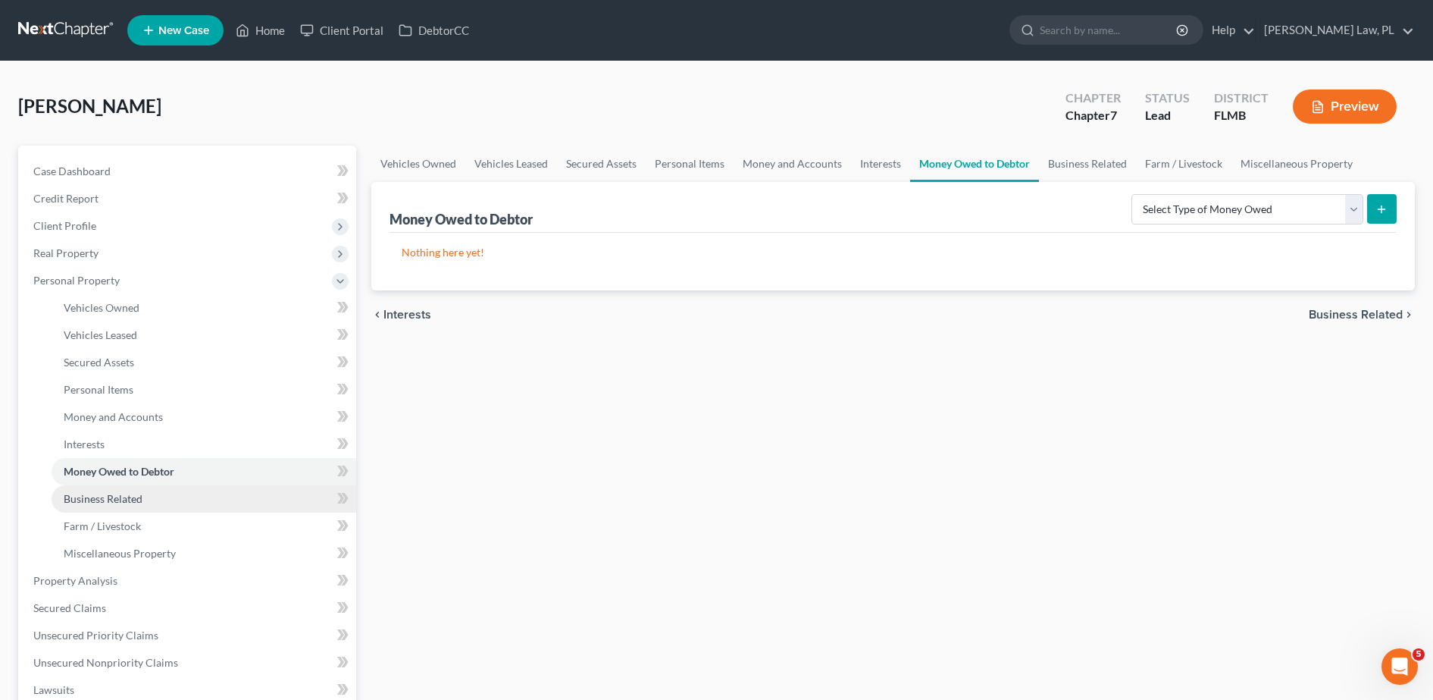
click at [228, 500] on link "Business Related" at bounding box center [204, 498] width 305 height 27
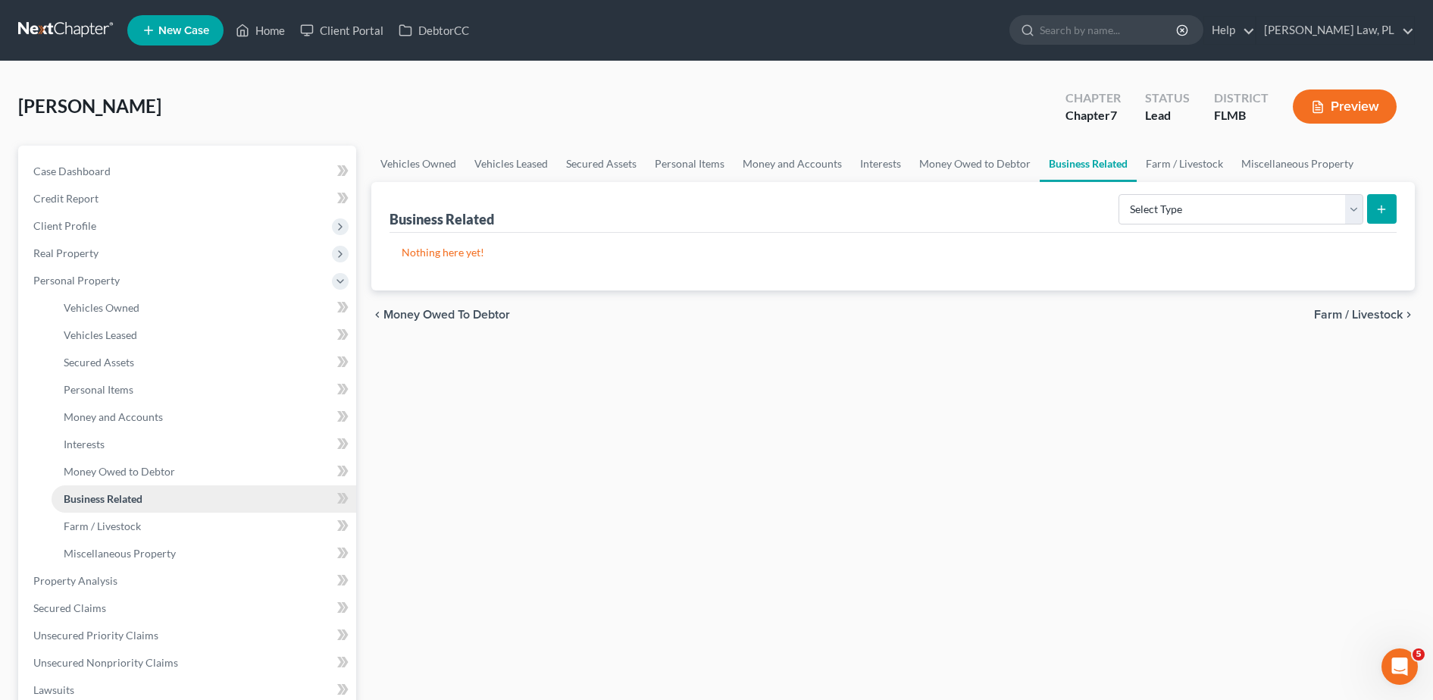
scroll to position [16, 0]
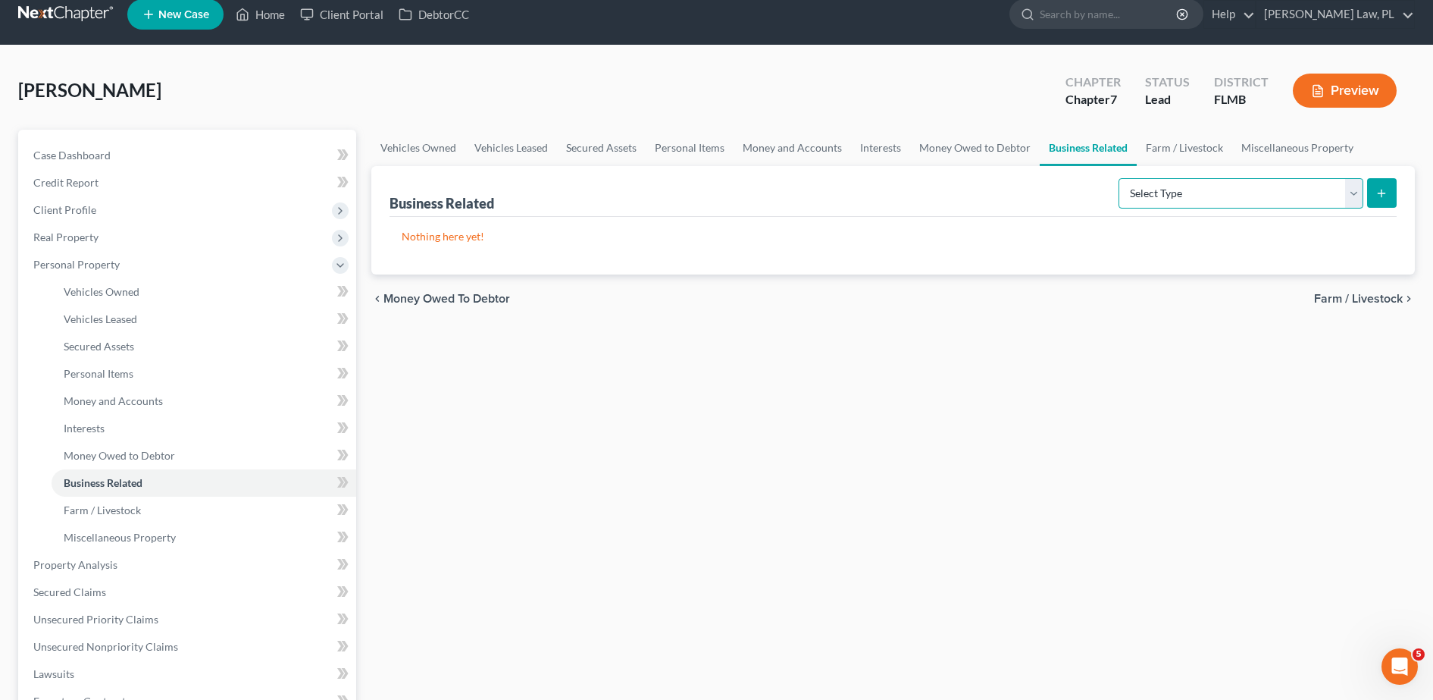
click at [1183, 195] on select "Select Type Customer Lists Franchises Inventory Licenses Machinery Office Equip…" at bounding box center [1241, 193] width 245 height 30
select select "other_business_related_property_not_listed"
click at [1119, 178] on select "Select Type Customer Lists Franchises Inventory Licenses Machinery Office Equip…" at bounding box center [1241, 193] width 245 height 30
click at [1381, 194] on icon "submit" at bounding box center [1382, 193] width 12 height 12
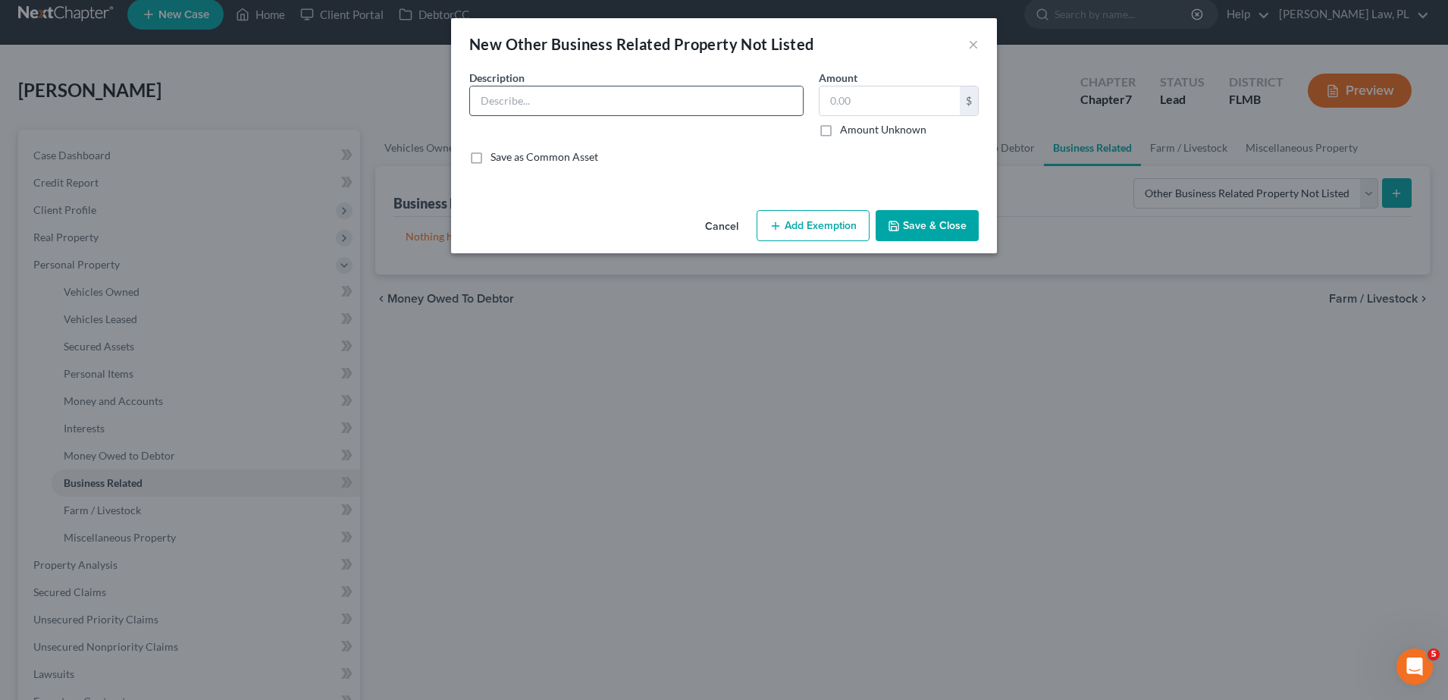
click at [529, 105] on input "text" at bounding box center [636, 100] width 333 height 29
type input "M"
click at [622, 105] on input "2 macs, printers, scanner, 6 or 8 monitors," at bounding box center [636, 100] width 333 height 29
click at [675, 105] on input "2 macs, printers, scanner, 8 monitors," at bounding box center [636, 100] width 333 height 29
click at [746, 102] on input "2 macs, printers, scanner, 8 monitors, office furniture, chars, table" at bounding box center [636, 100] width 333 height 29
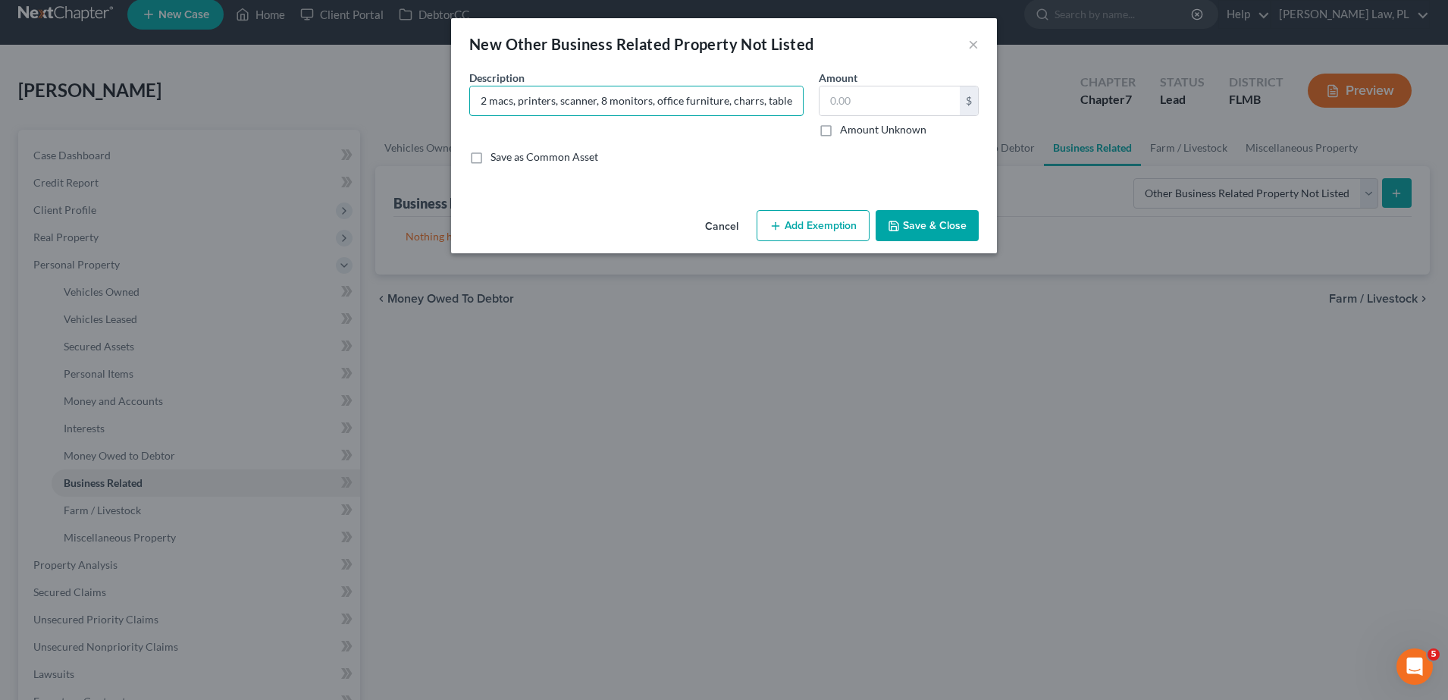
type input "2 macs, printers, scanner, 8 monitors, office furniture, charrs, table"
click at [943, 219] on button "Save & Close" at bounding box center [926, 226] width 103 height 32
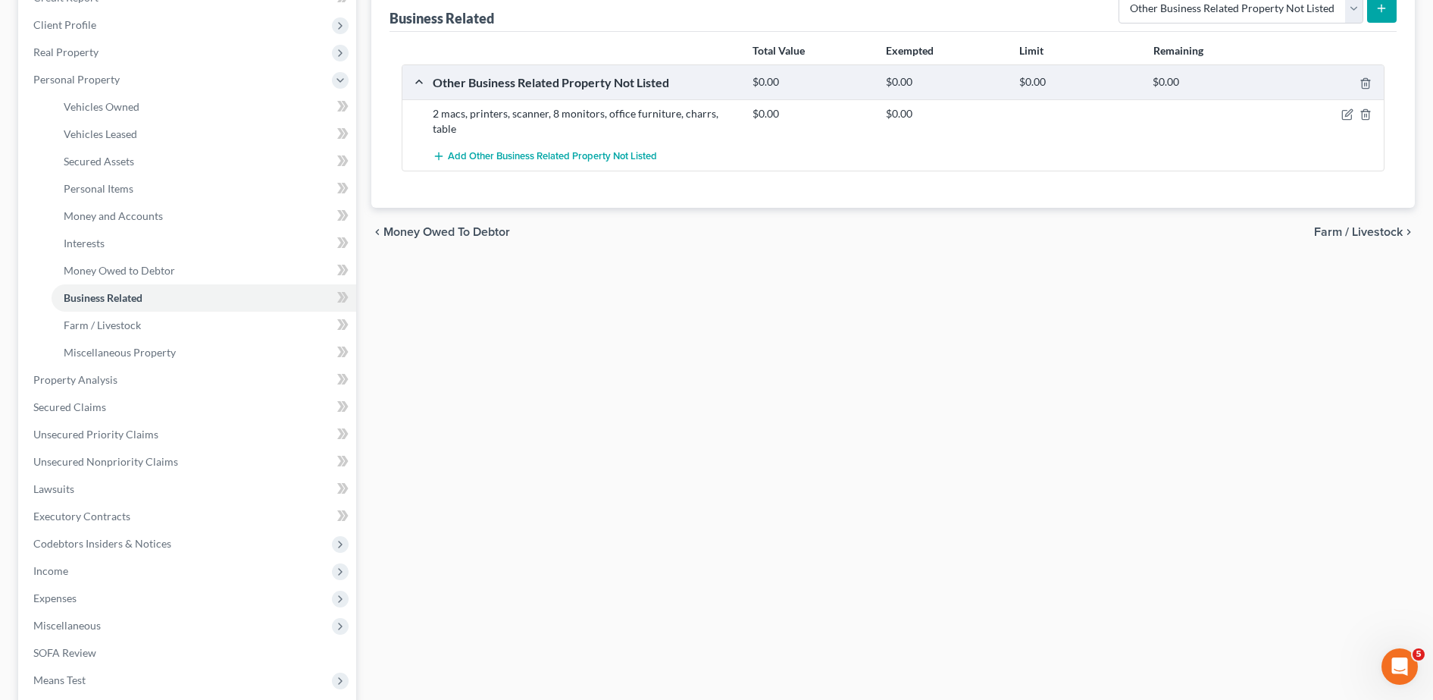
scroll to position [202, 0]
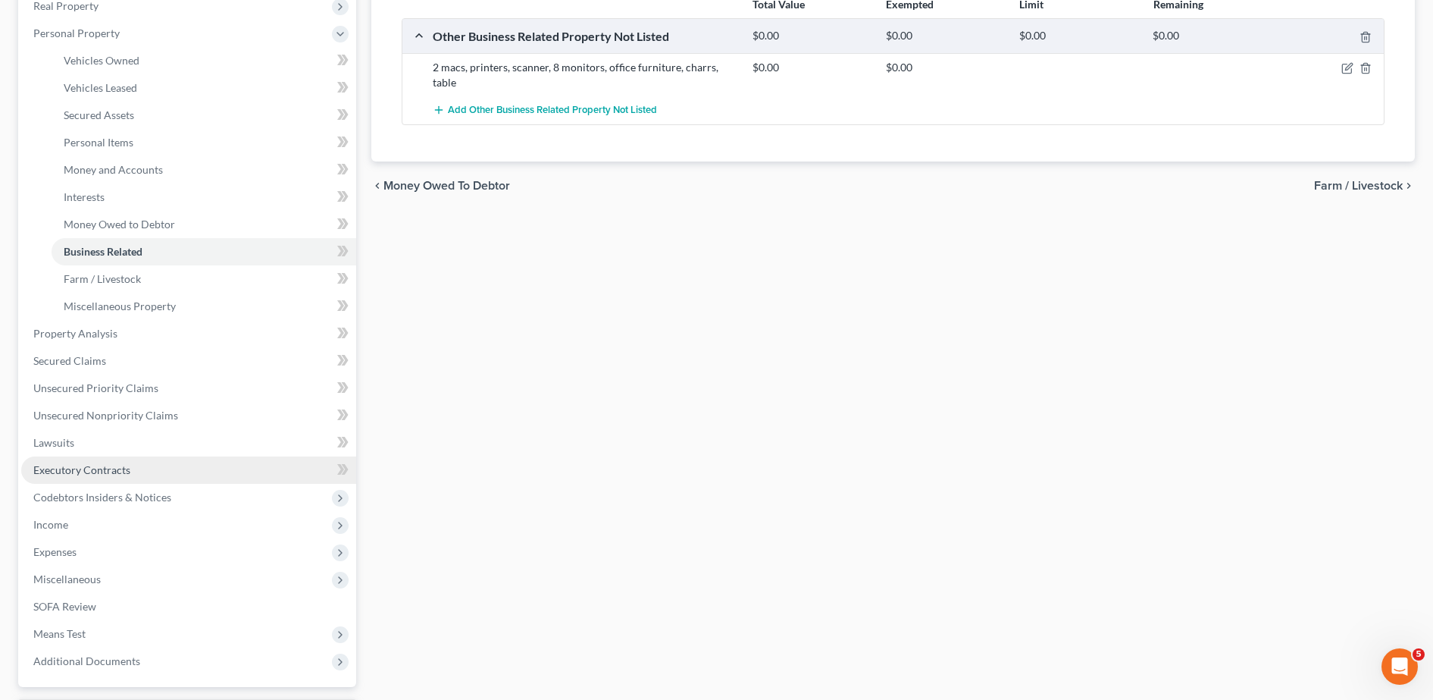
click at [121, 468] on span "Executory Contracts" at bounding box center [81, 469] width 97 height 13
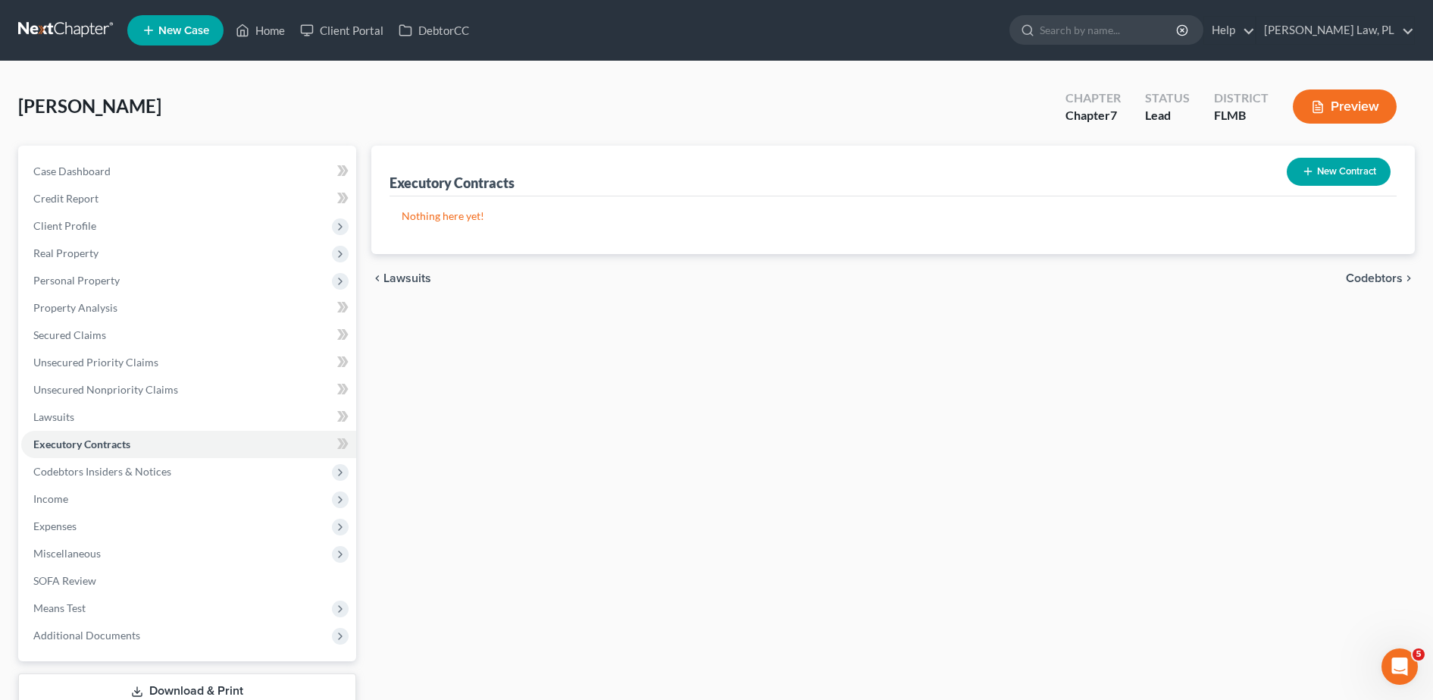
click at [1360, 169] on button "New Contract" at bounding box center [1339, 172] width 104 height 28
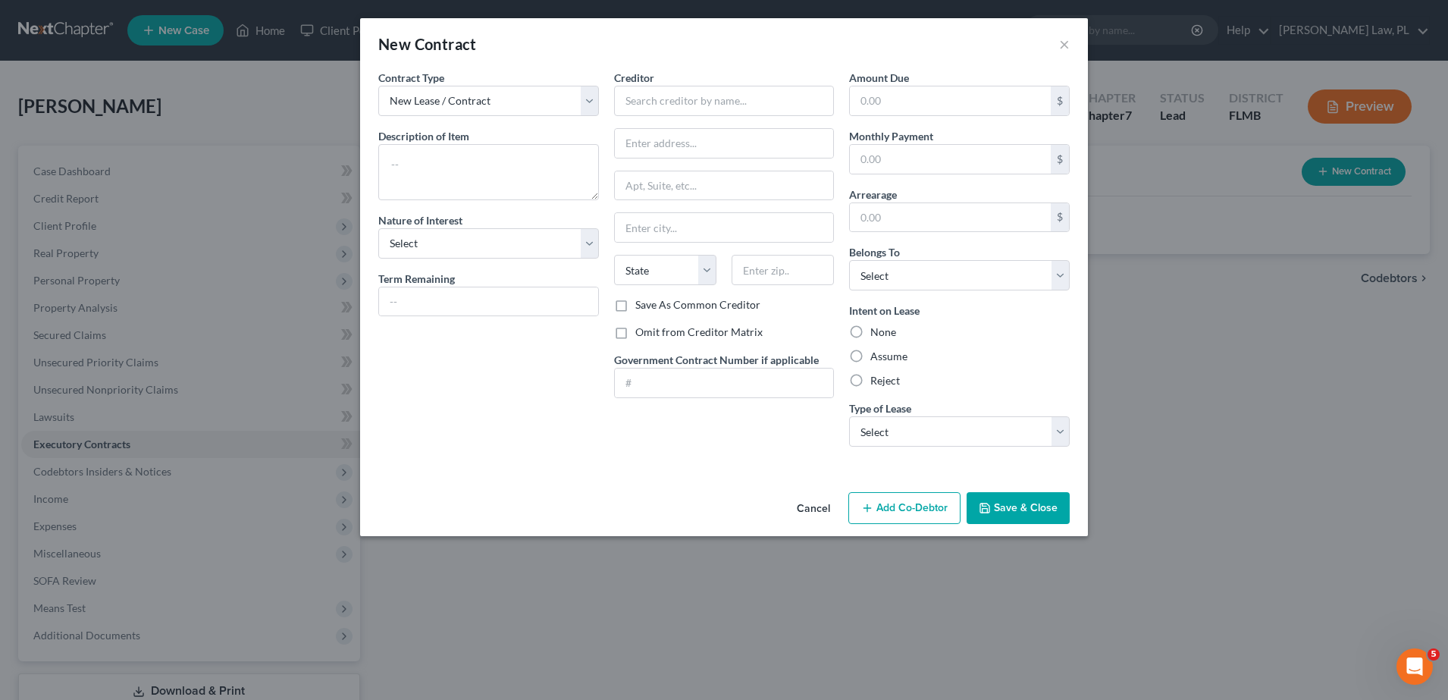
click at [712, 82] on div "Creditor *" at bounding box center [724, 93] width 221 height 46
click at [710, 89] on input "text" at bounding box center [724, 101] width 221 height 30
click at [715, 130] on input "text" at bounding box center [724, 143] width 219 height 29
click at [647, 102] on input "PB$ J investments" at bounding box center [724, 101] width 221 height 30
type input "PB&J investments"
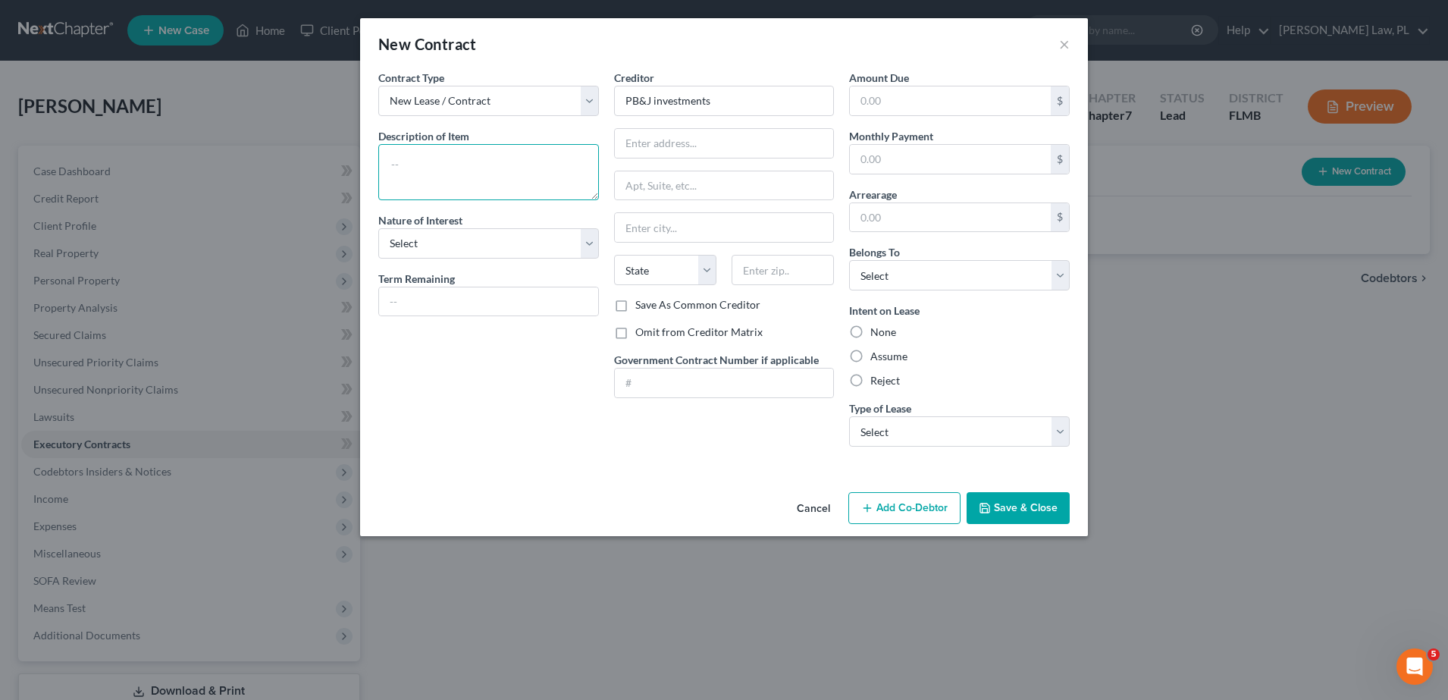
click at [487, 167] on textarea at bounding box center [488, 172] width 221 height 56
type textarea "O"
type textarea "Work office Lease [STREET_ADDRESS]"
click at [471, 245] on select "Select Purchaser Agent Lessor Lessee" at bounding box center [488, 243] width 221 height 30
click at [434, 243] on select "Select Purchaser Agent Lessor Lessee" at bounding box center [488, 243] width 221 height 30
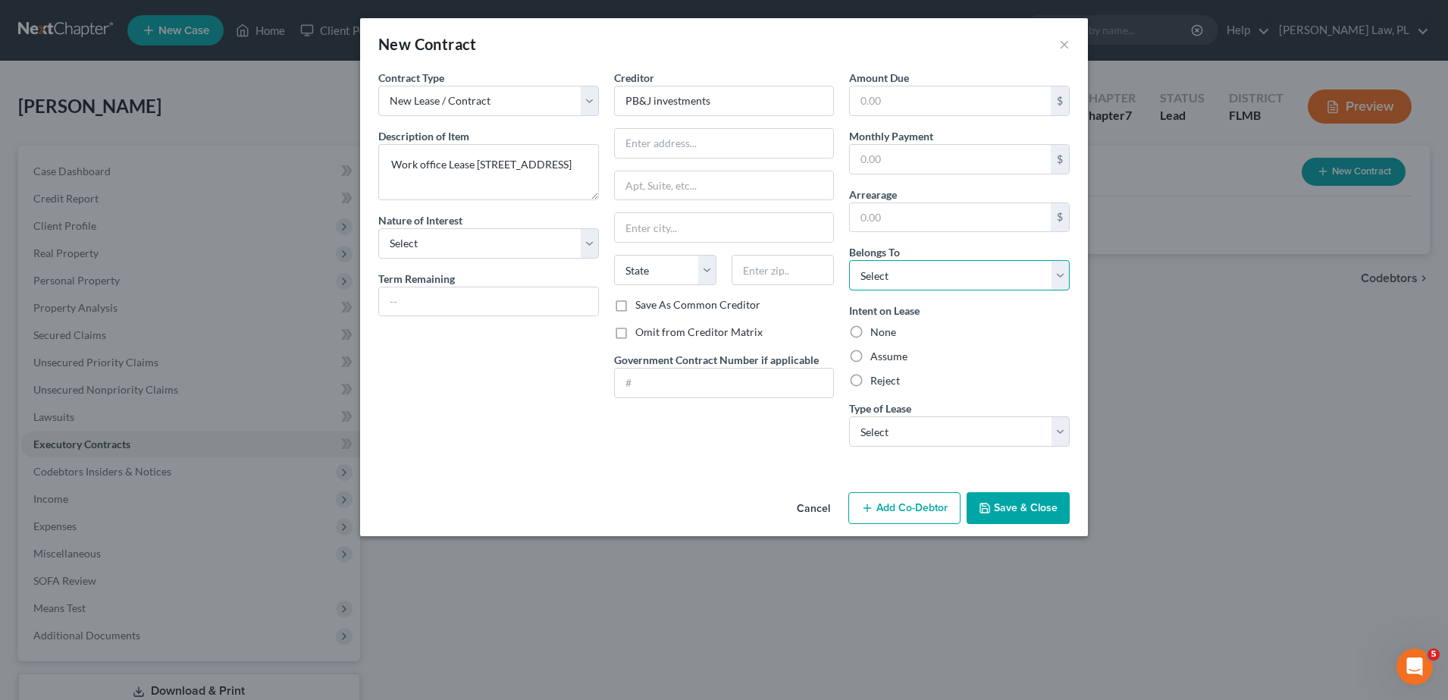
click at [972, 277] on select "Select Debtor 1 Only Debtor 2 Only Debtor 1 And Debtor 2 Only At Least One Of T…" at bounding box center [959, 275] width 221 height 30
click at [697, 158] on div "Creditor * PB&J investments State [US_STATE] AK AR AZ CA CO CT DE DC [GEOGRAPHI…" at bounding box center [724, 183] width 221 height 227
click at [678, 151] on input "text" at bounding box center [724, 143] width 219 height 29
type input "Business name is on lease??? do i include it."
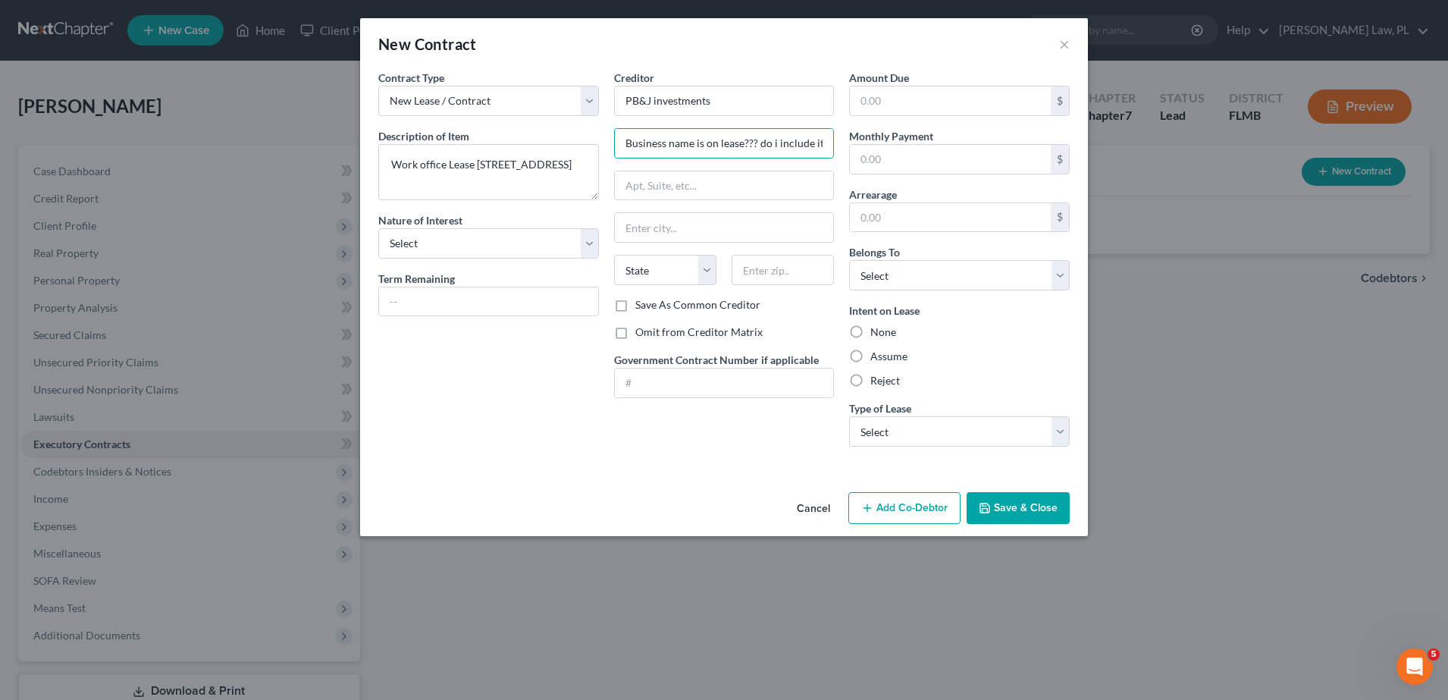
click at [1007, 509] on button "Save & Close" at bounding box center [1017, 508] width 103 height 32
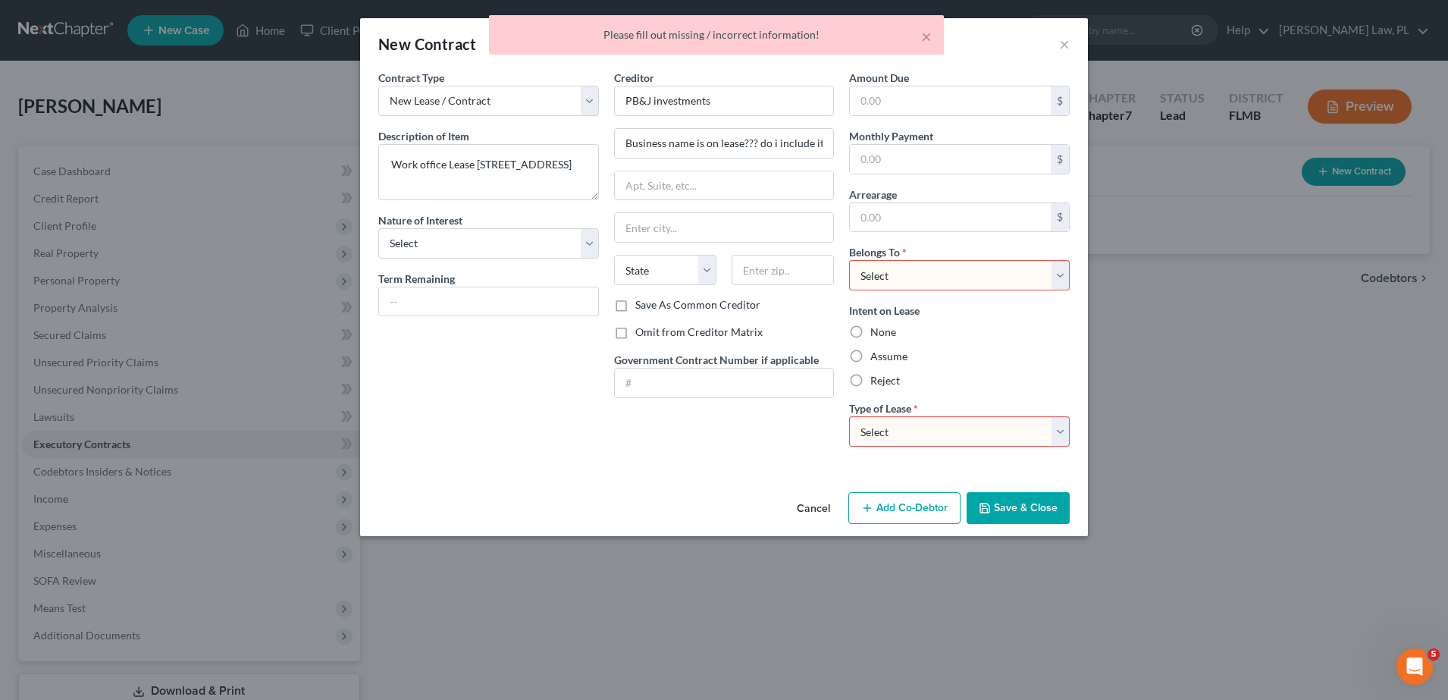
click at [901, 273] on select "Select Debtor 1 Only Debtor 2 Only Debtor 1 And Debtor 2 Only At Least One Of T…" at bounding box center [959, 275] width 221 height 30
select select "0"
click at [849, 260] on select "Select Debtor 1 Only Debtor 2 Only Debtor 1 And Debtor 2 Only At Least One Of T…" at bounding box center [959, 275] width 221 height 30
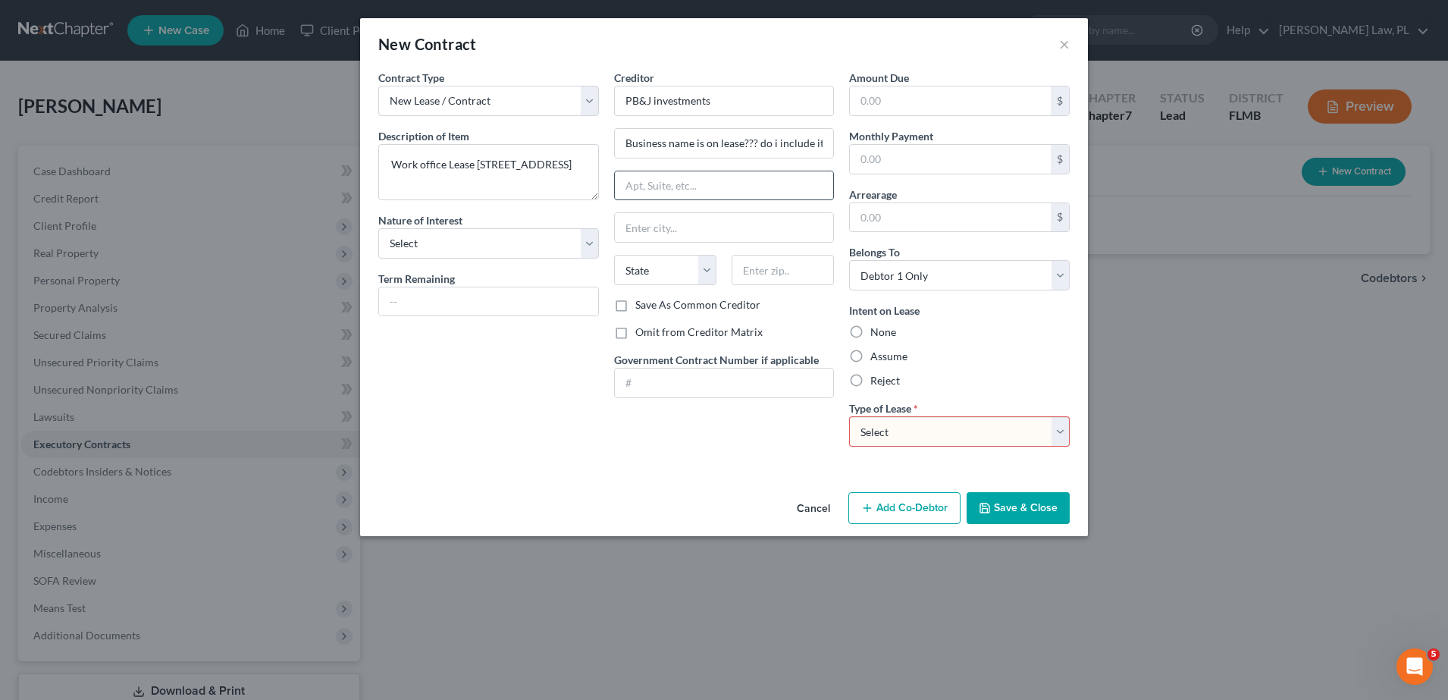
click at [722, 180] on input "text" at bounding box center [724, 185] width 219 height 29
type input "[STREET_ADDRESS]"
click at [969, 431] on select "Select Real Estate Car Other" at bounding box center [959, 431] width 221 height 30
select select "0"
click at [849, 416] on select "Select Real Estate Car Other" at bounding box center [959, 431] width 221 height 30
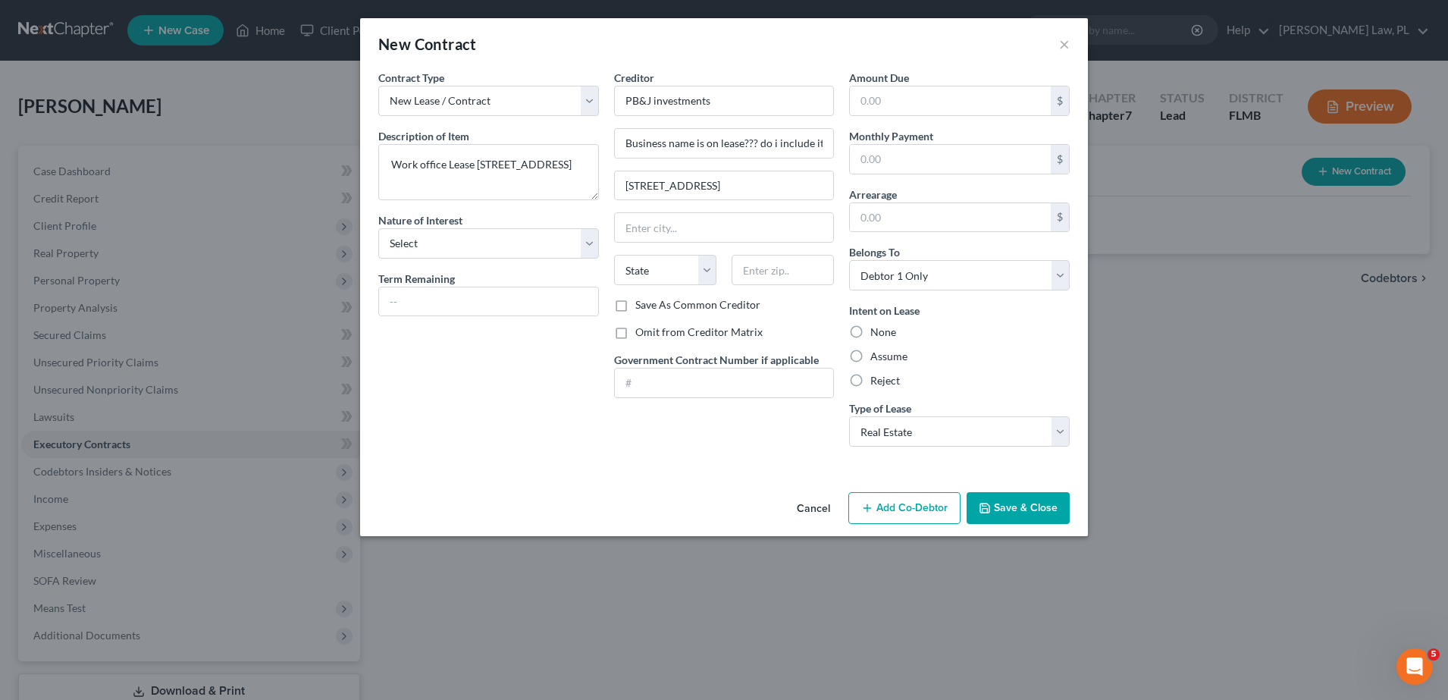
click at [1045, 519] on button "Save & Close" at bounding box center [1017, 508] width 103 height 32
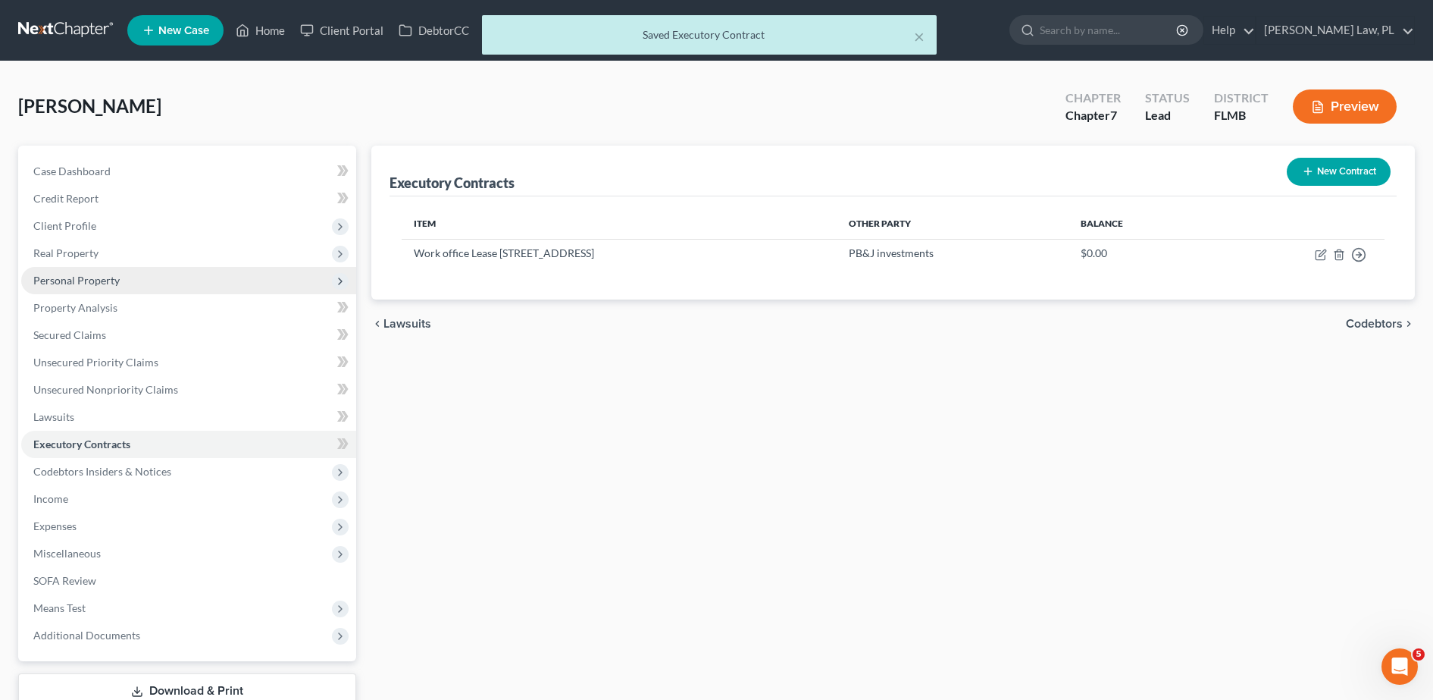
click at [86, 285] on span "Personal Property" at bounding box center [76, 280] width 86 height 13
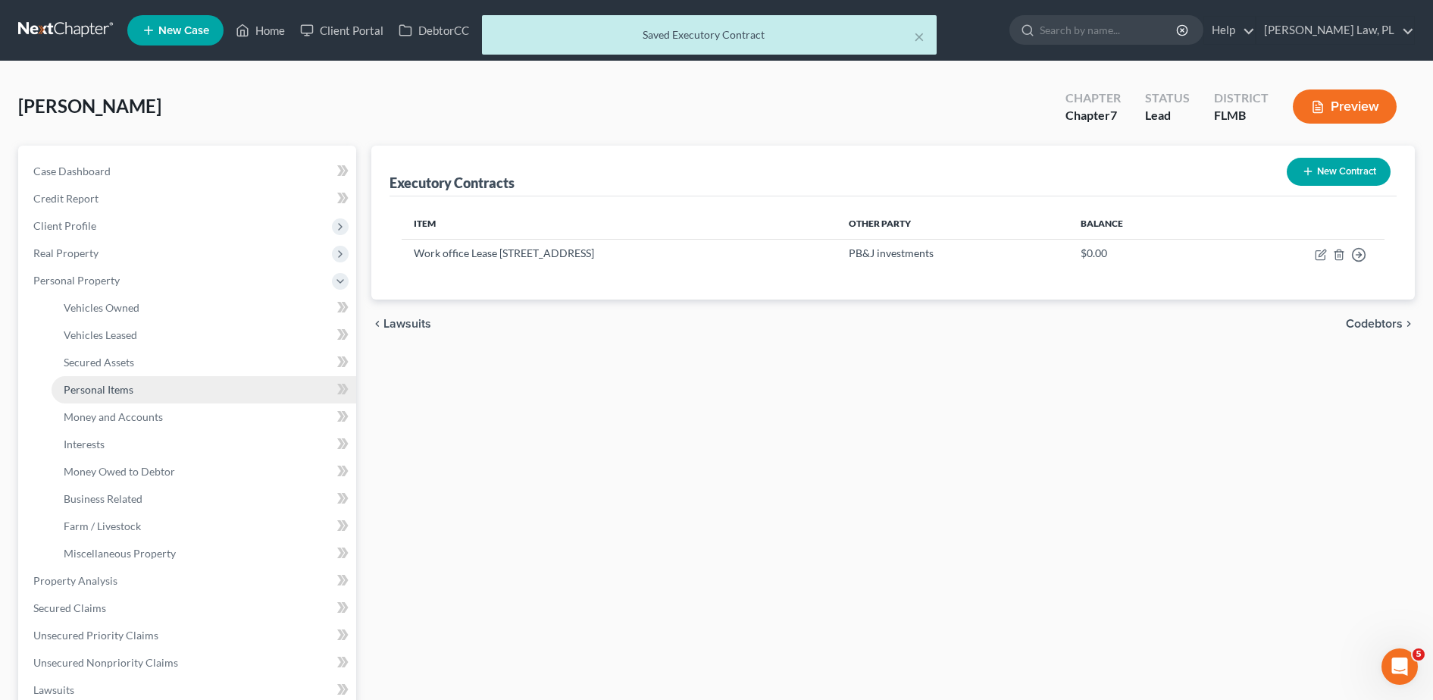
click at [125, 390] on span "Personal Items" at bounding box center [99, 389] width 70 height 13
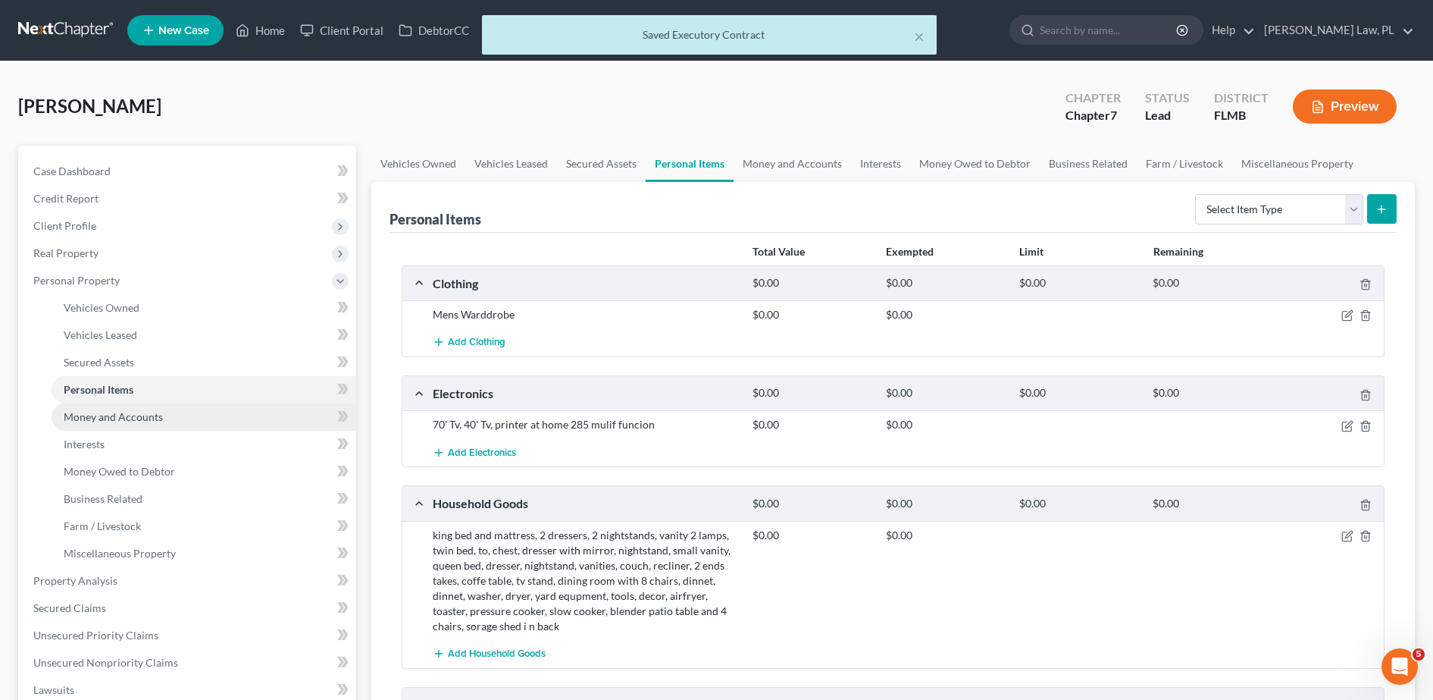
click at [129, 422] on span "Money and Accounts" at bounding box center [113, 416] width 99 height 13
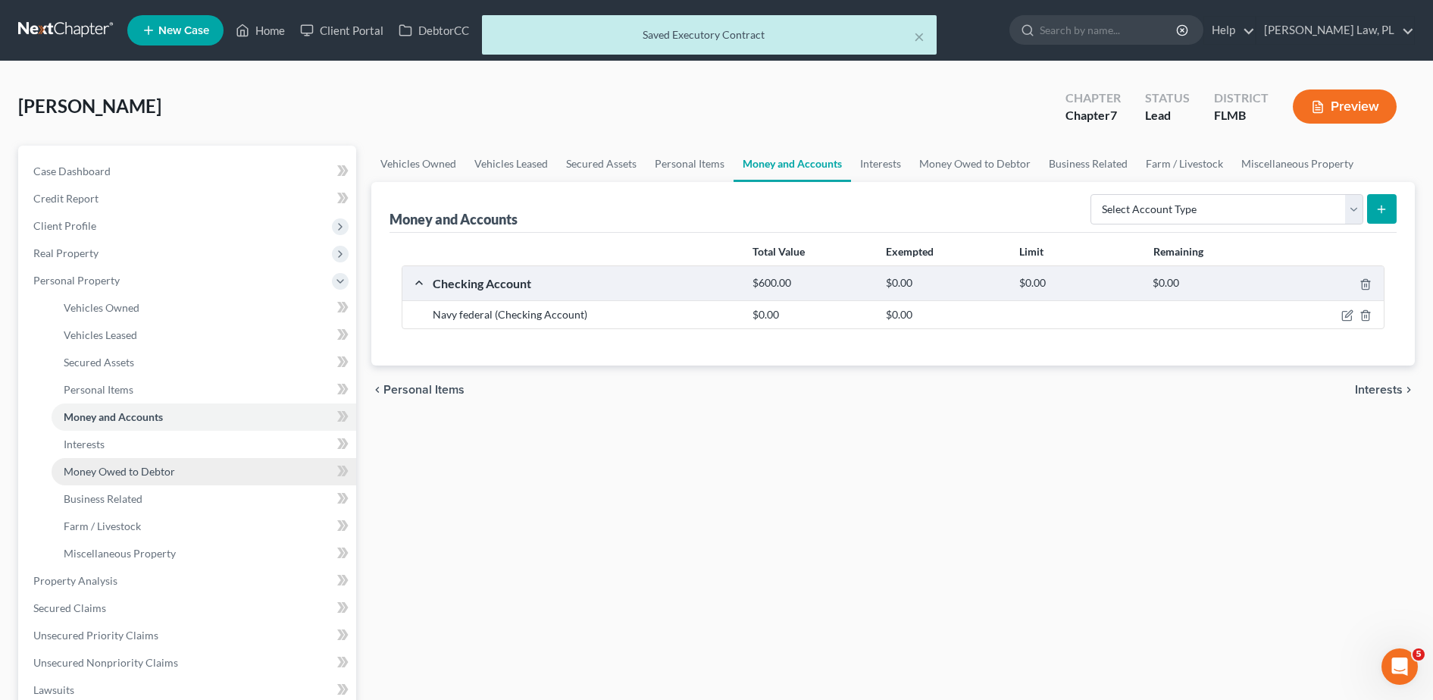
click at [141, 471] on span "Money Owed to Debtor" at bounding box center [119, 471] width 111 height 13
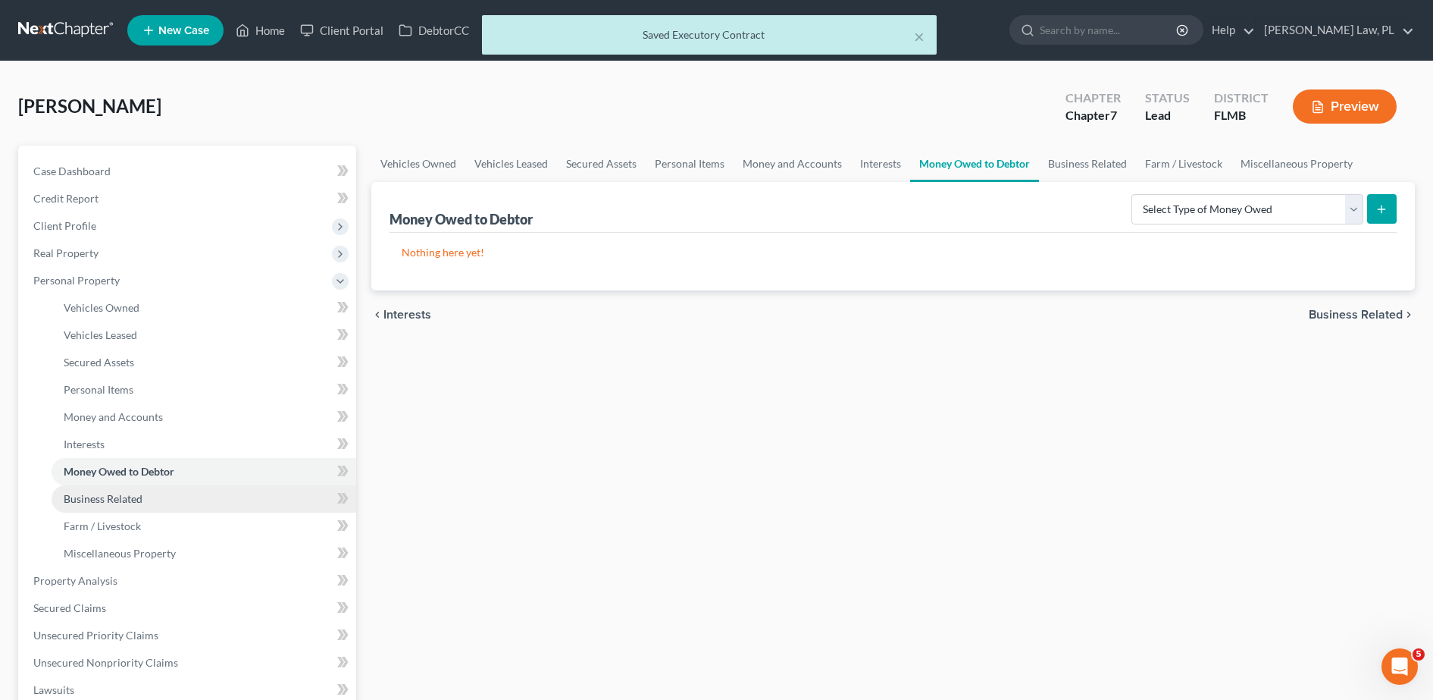
click at [142, 495] on span "Business Related" at bounding box center [103, 498] width 79 height 13
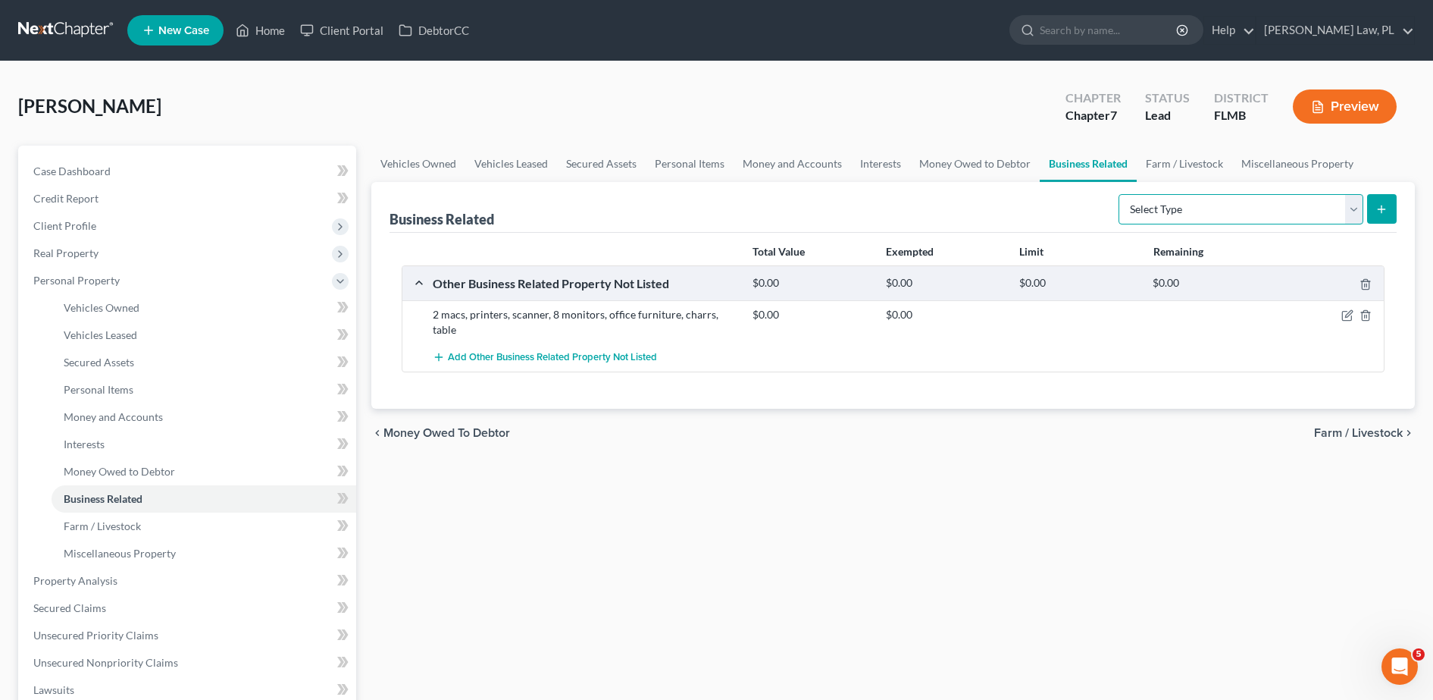
click at [1194, 205] on select "Select Type Customer Lists Franchises Inventory Licenses Machinery Office Equip…" at bounding box center [1241, 209] width 245 height 30
click at [1048, 202] on div "Business Related Select Type Customer Lists Franchises Inventory Licenses Machi…" at bounding box center [893, 207] width 1007 height 51
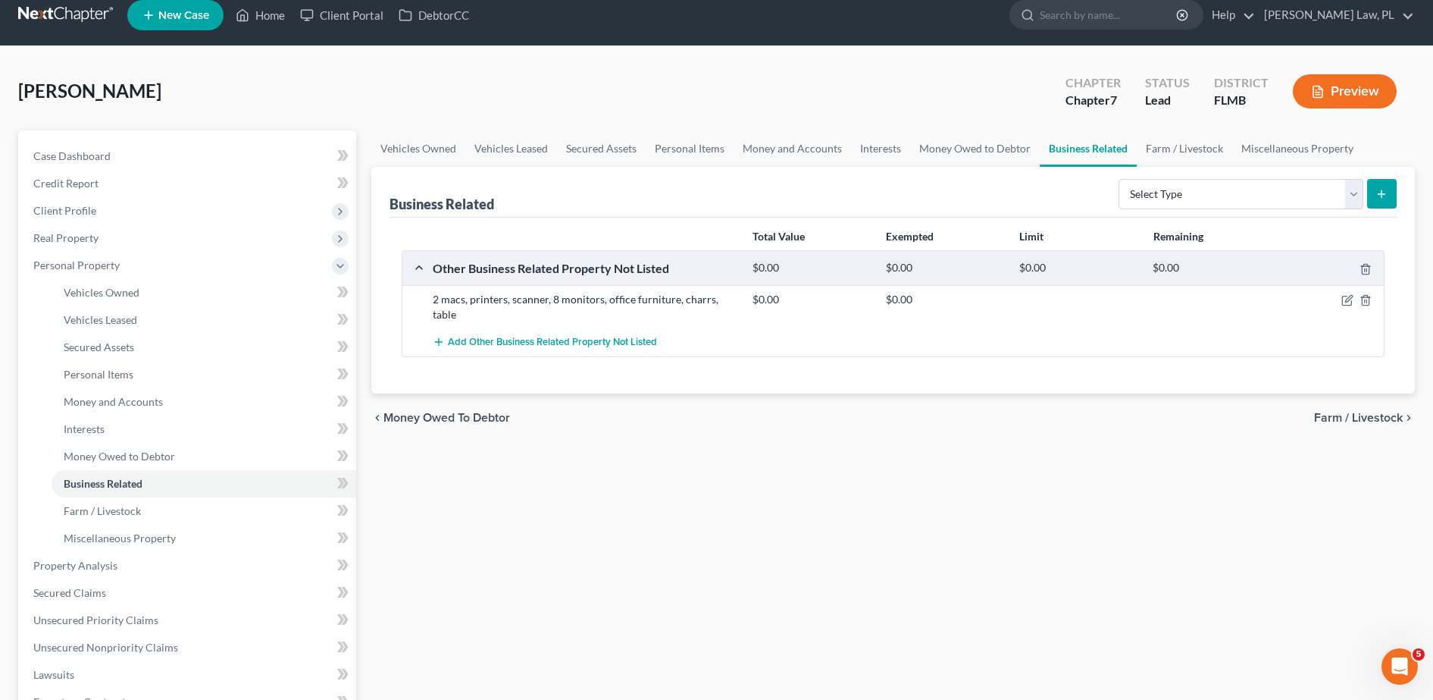
scroll to position [16, 0]
click at [207, 511] on link "Farm / Livestock" at bounding box center [204, 509] width 305 height 27
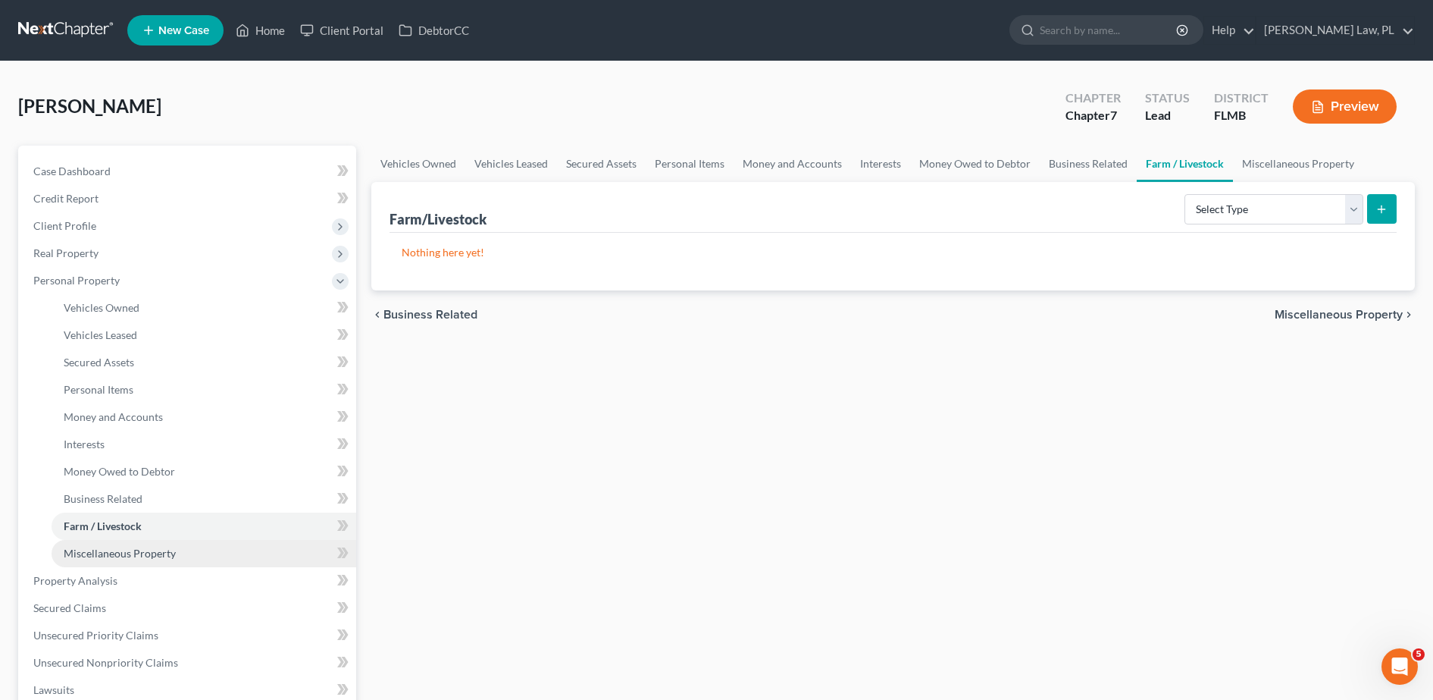
click at [180, 546] on link "Miscellaneous Property" at bounding box center [204, 553] width 305 height 27
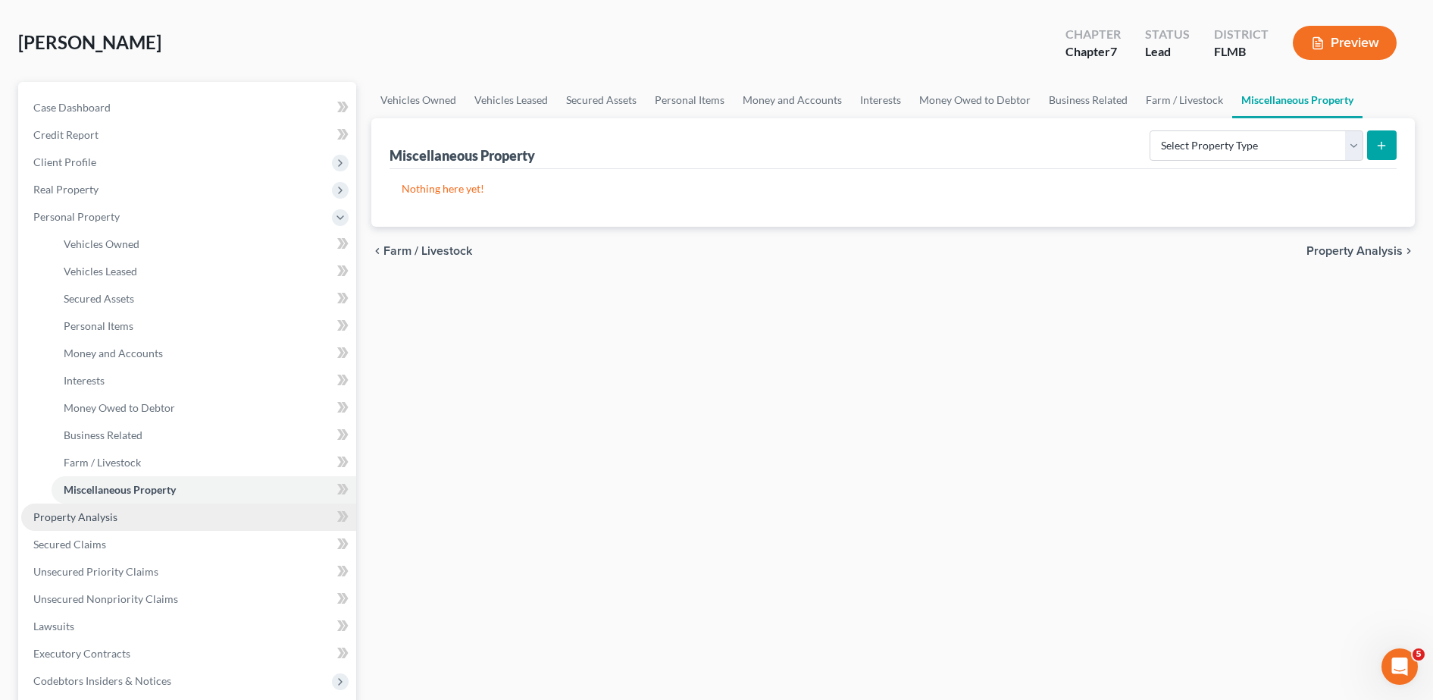
click at [108, 515] on span "Property Analysis" at bounding box center [75, 516] width 84 height 13
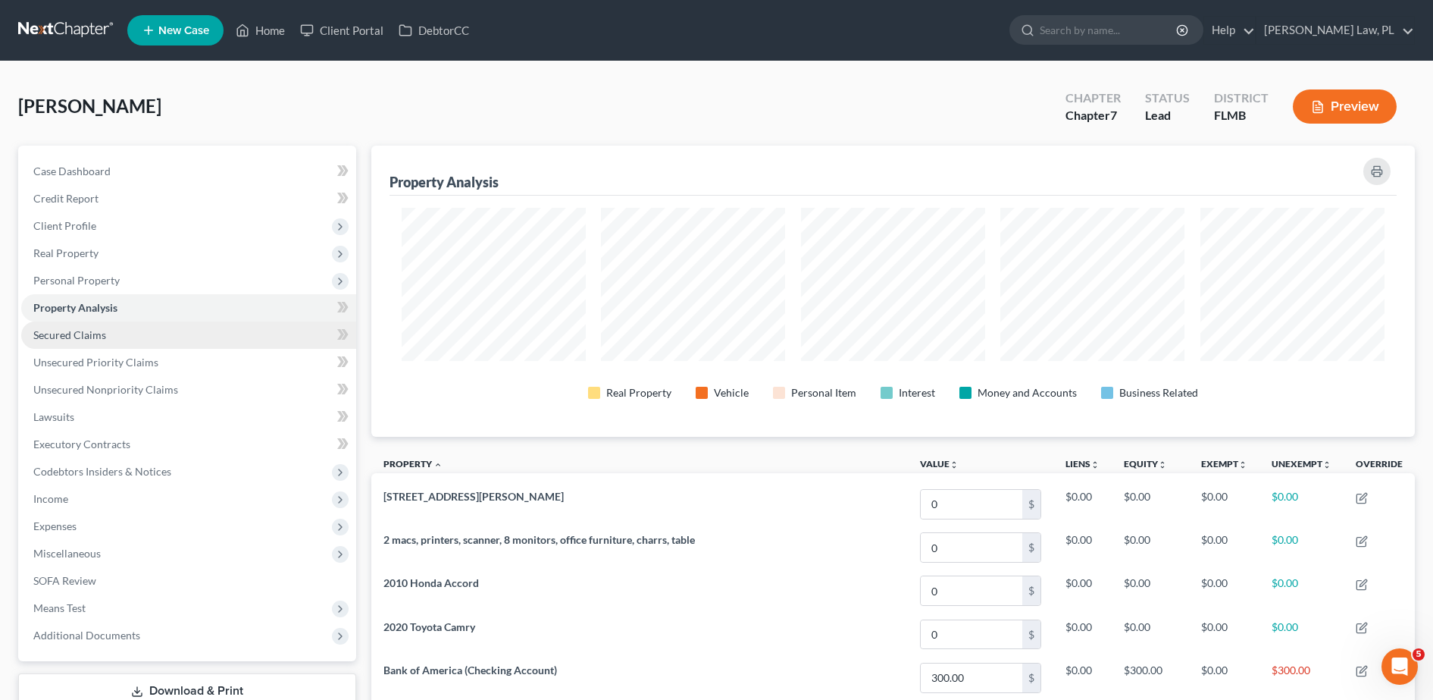
click at [53, 337] on span "Secured Claims" at bounding box center [69, 334] width 73 height 13
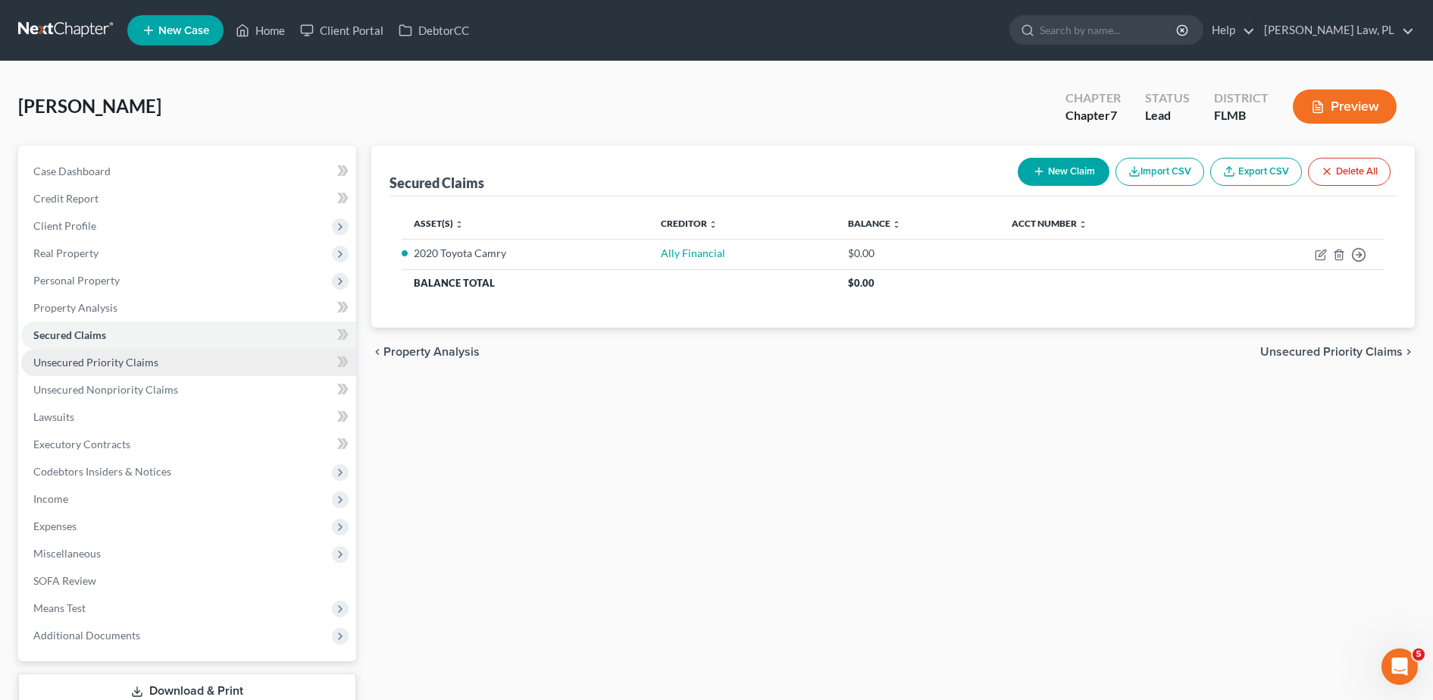
click at [112, 354] on link "Unsecured Priority Claims" at bounding box center [188, 362] width 335 height 27
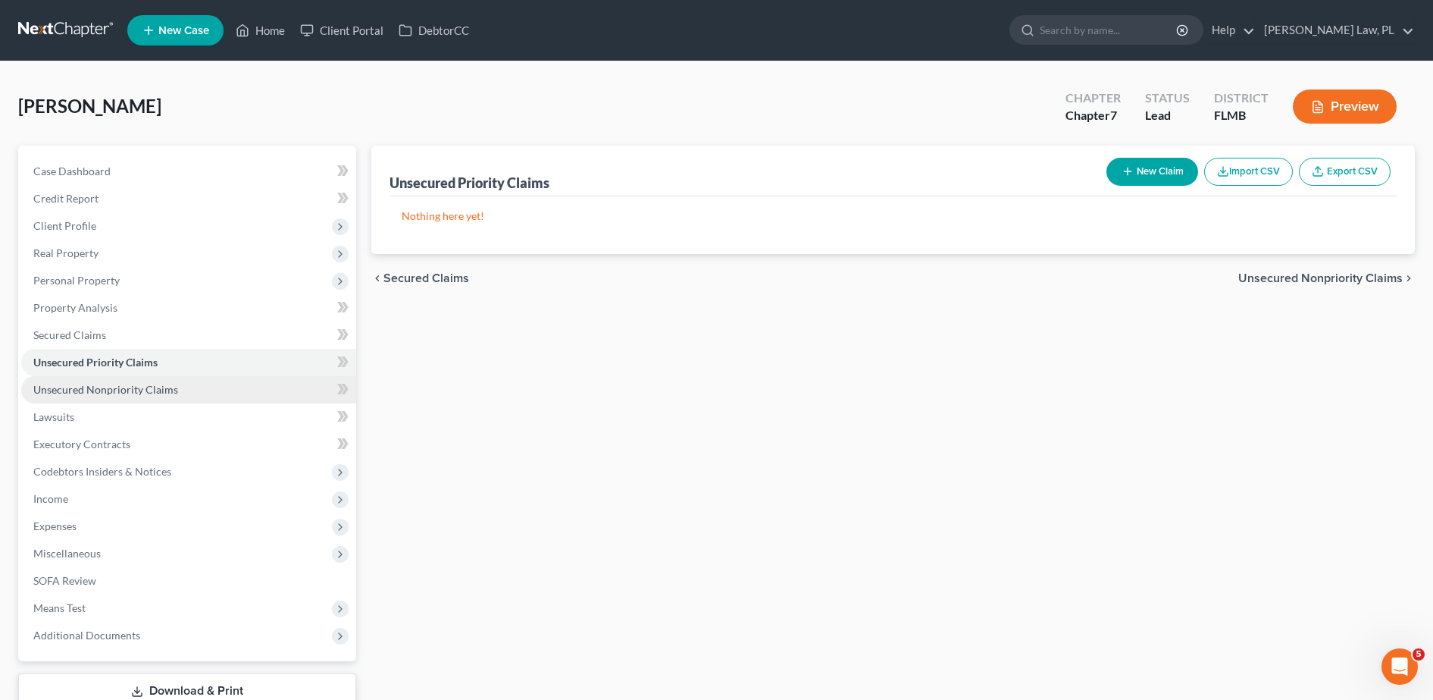
click at [123, 388] on span "Unsecured Nonpriority Claims" at bounding box center [105, 389] width 145 height 13
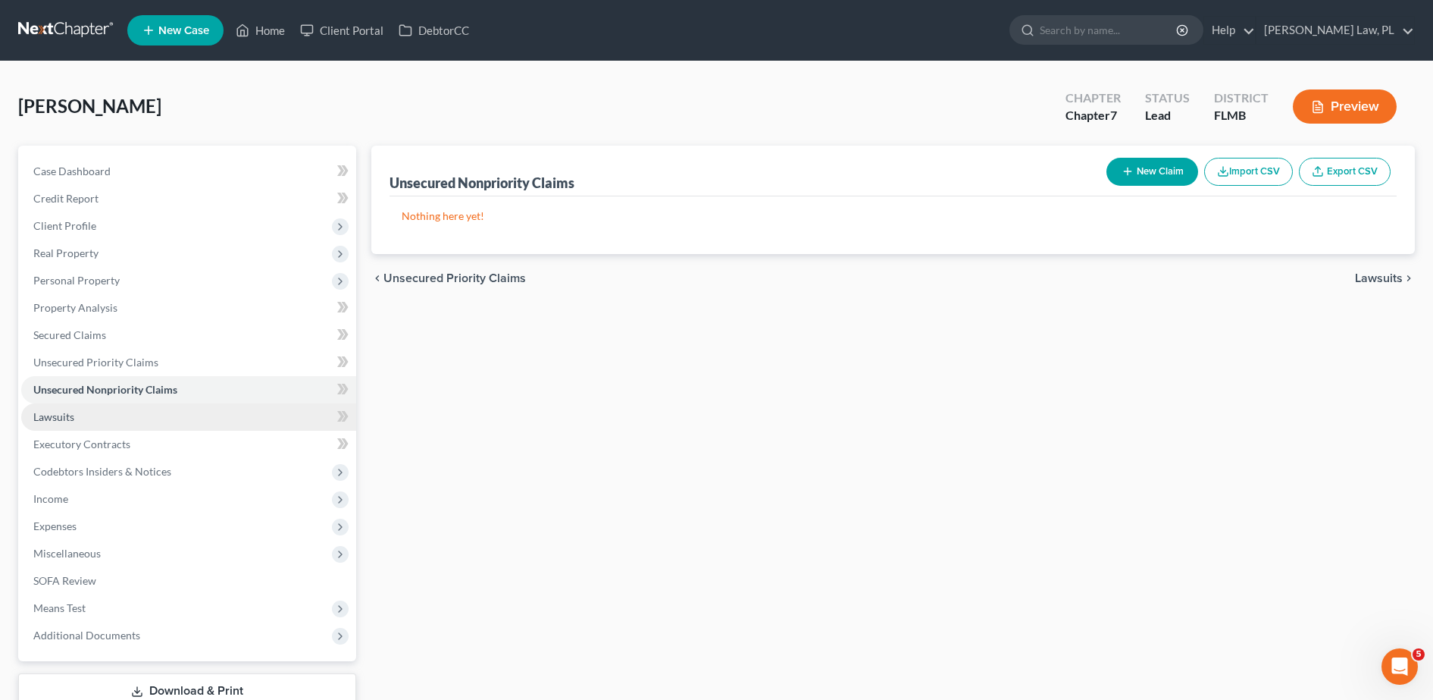
click at [105, 418] on link "Lawsuits" at bounding box center [188, 416] width 335 height 27
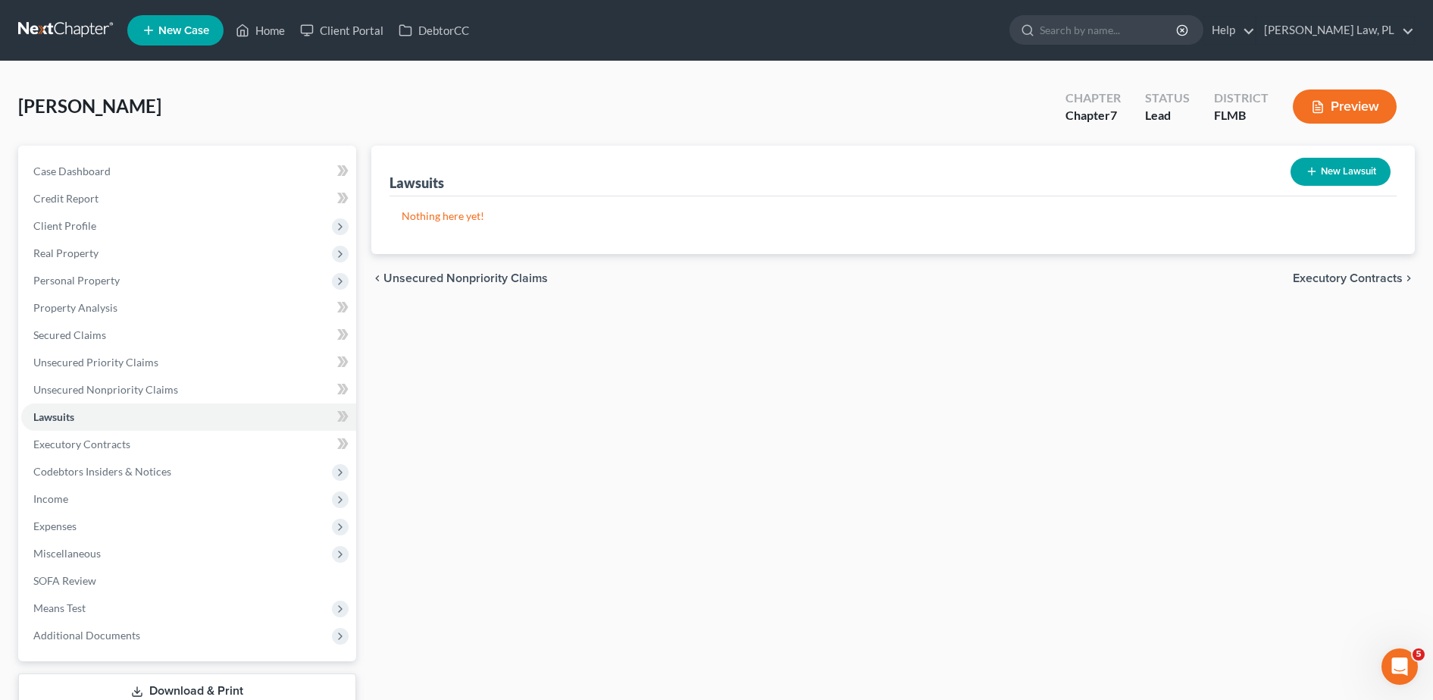
click at [1349, 180] on button "New Lawsuit" at bounding box center [1341, 172] width 100 height 28
select select "0"
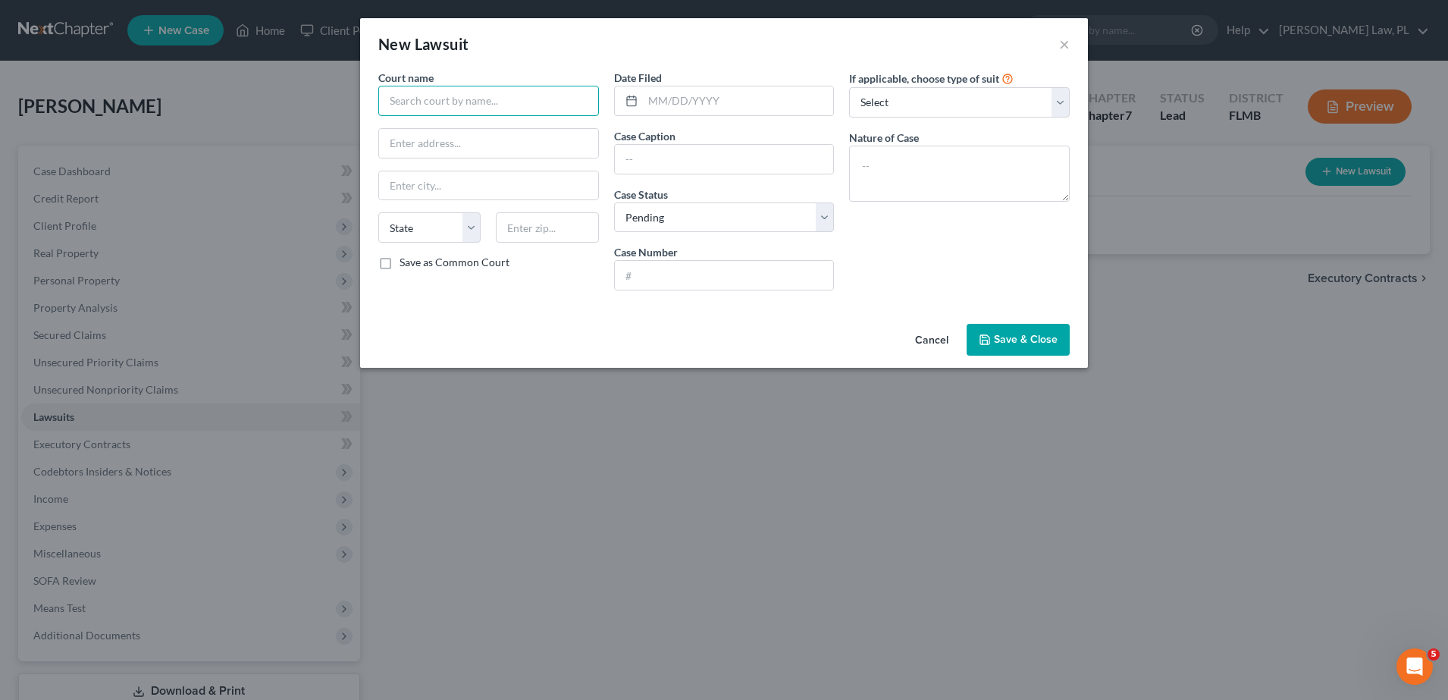
click at [445, 115] on input "text" at bounding box center [488, 101] width 221 height 30
click at [468, 147] on input "text" at bounding box center [488, 143] width 219 height 29
type input "square"
type input "[US_STATE]"
click at [1021, 338] on span "Save & Close" at bounding box center [1026, 339] width 64 height 13
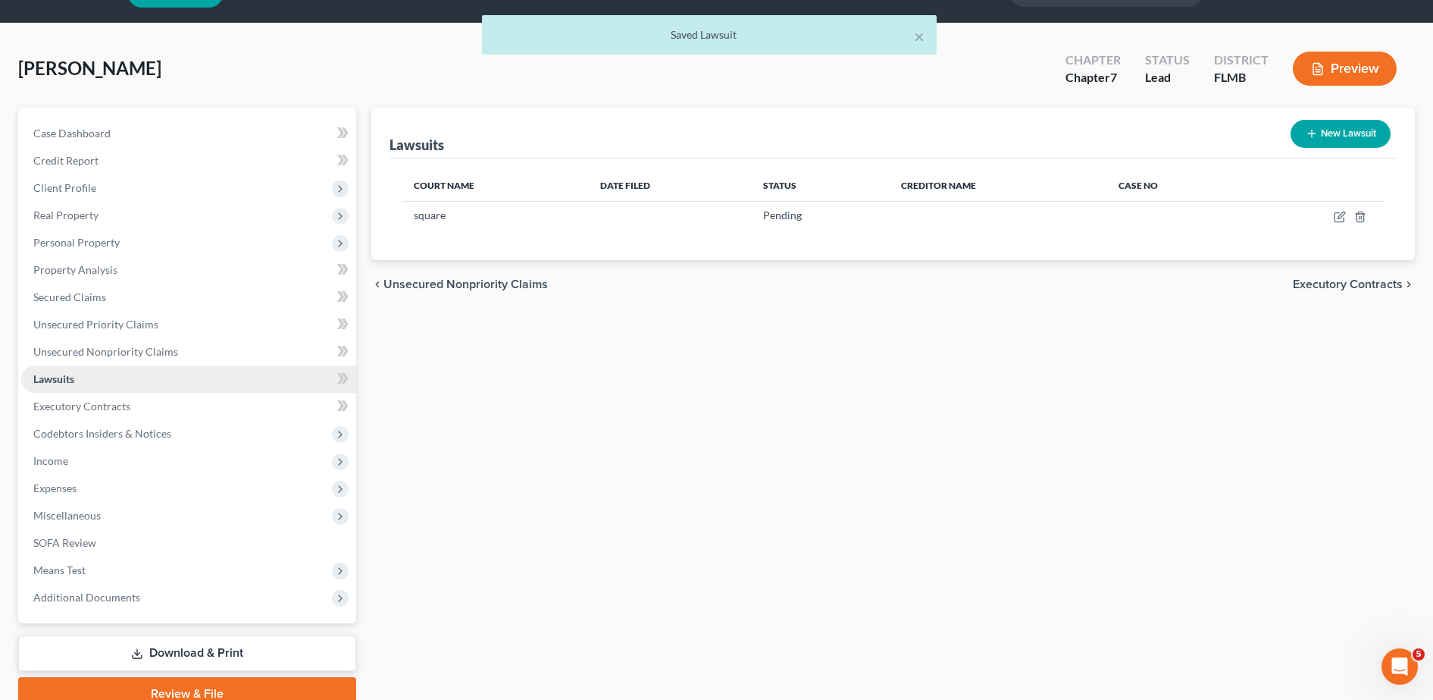
scroll to position [39, 0]
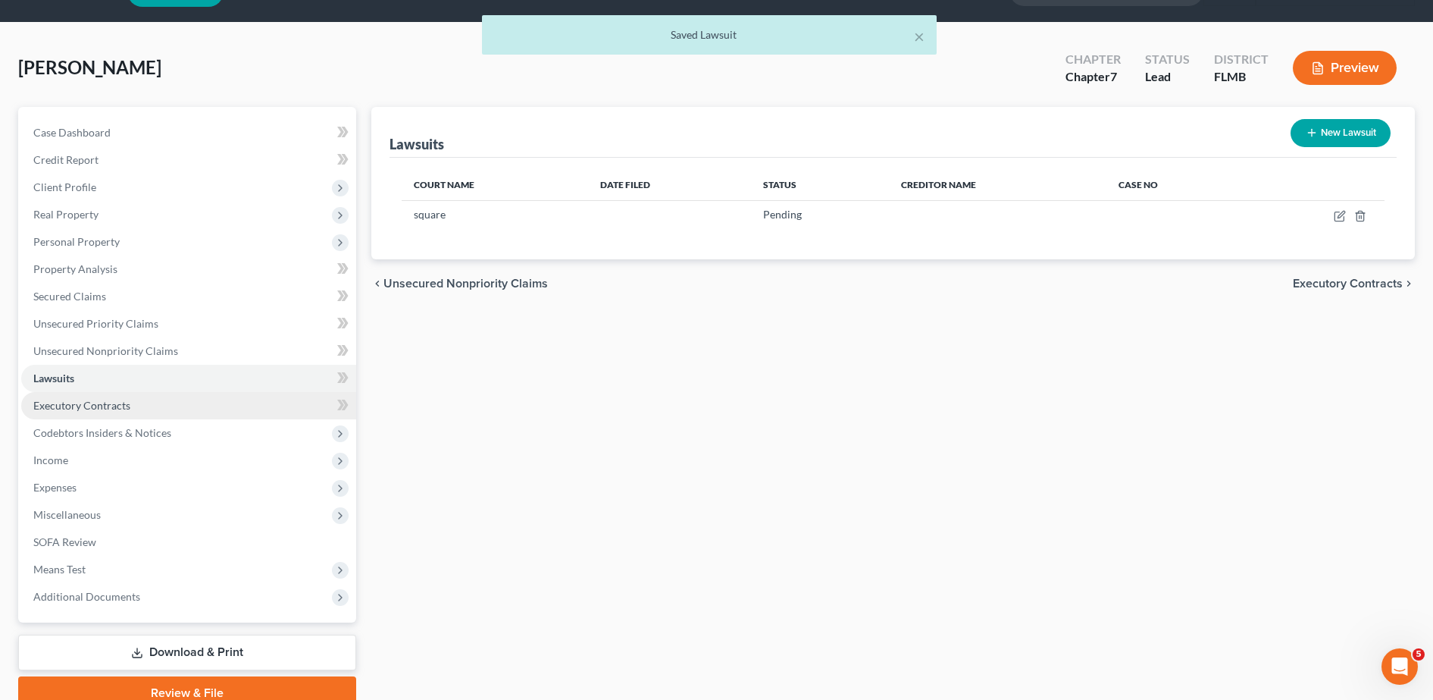
click at [108, 411] on span "Executory Contracts" at bounding box center [81, 405] width 97 height 13
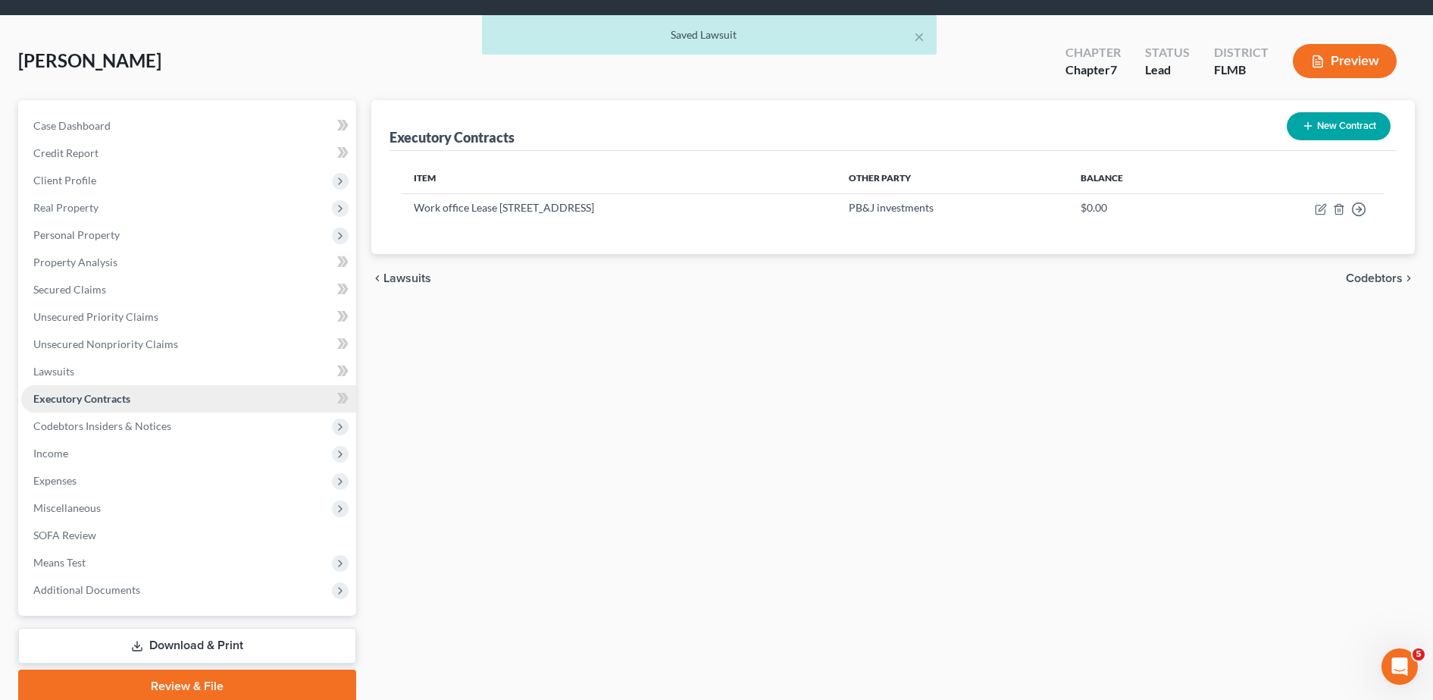
scroll to position [65, 0]
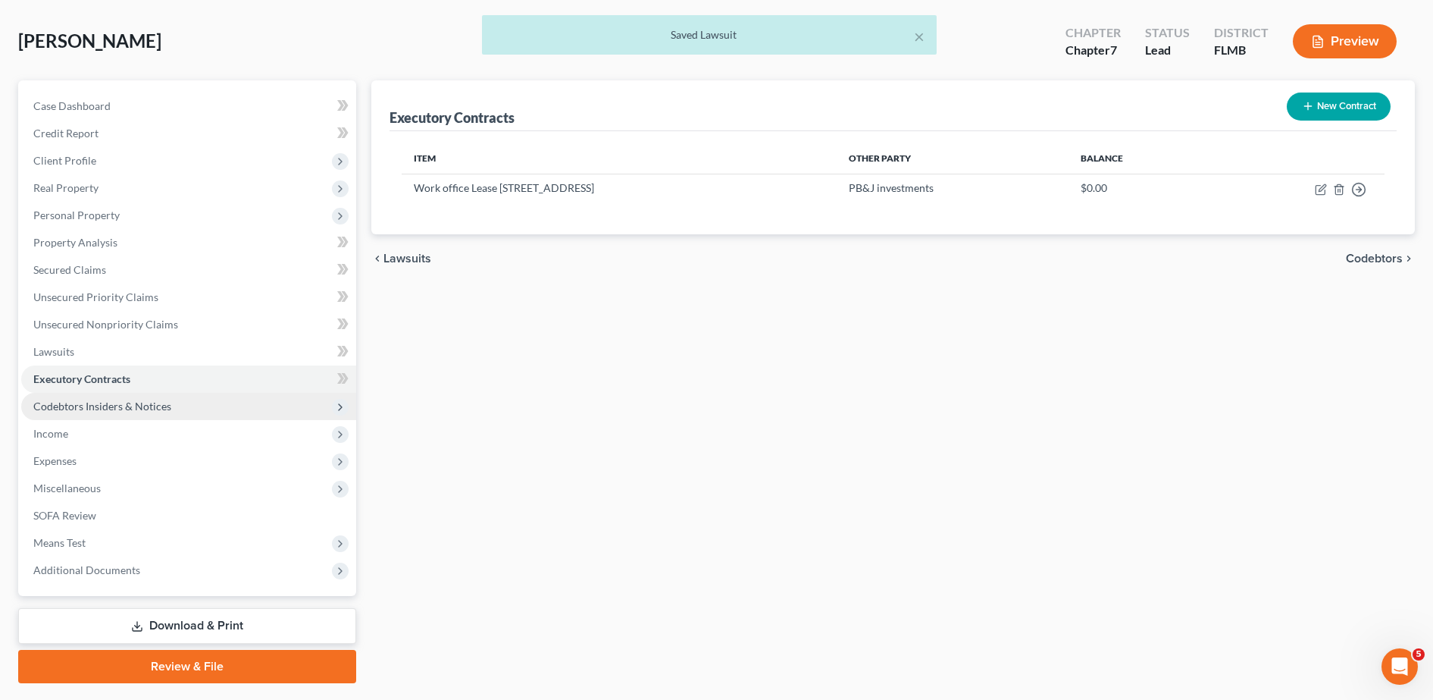
click at [83, 402] on span "Codebtors Insiders & Notices" at bounding box center [102, 405] width 138 height 13
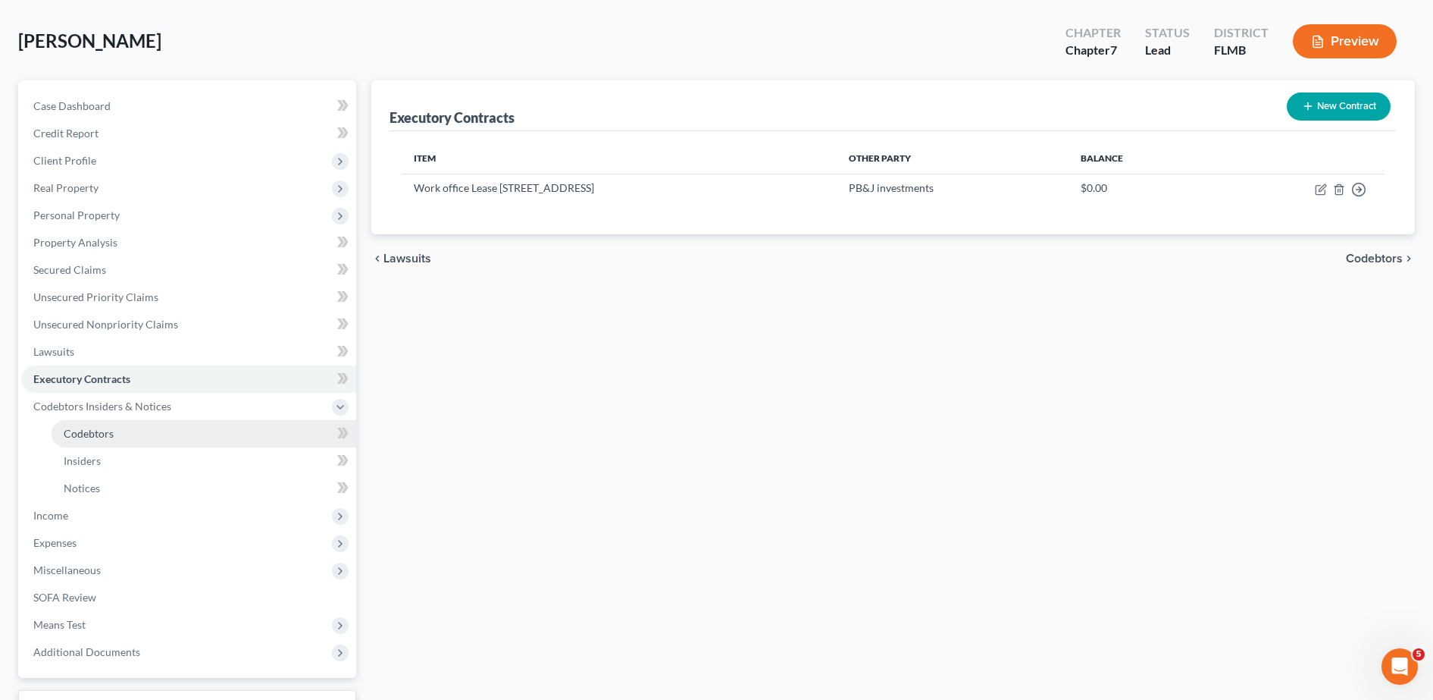
click at [99, 433] on span "Codebtors" at bounding box center [89, 433] width 50 height 13
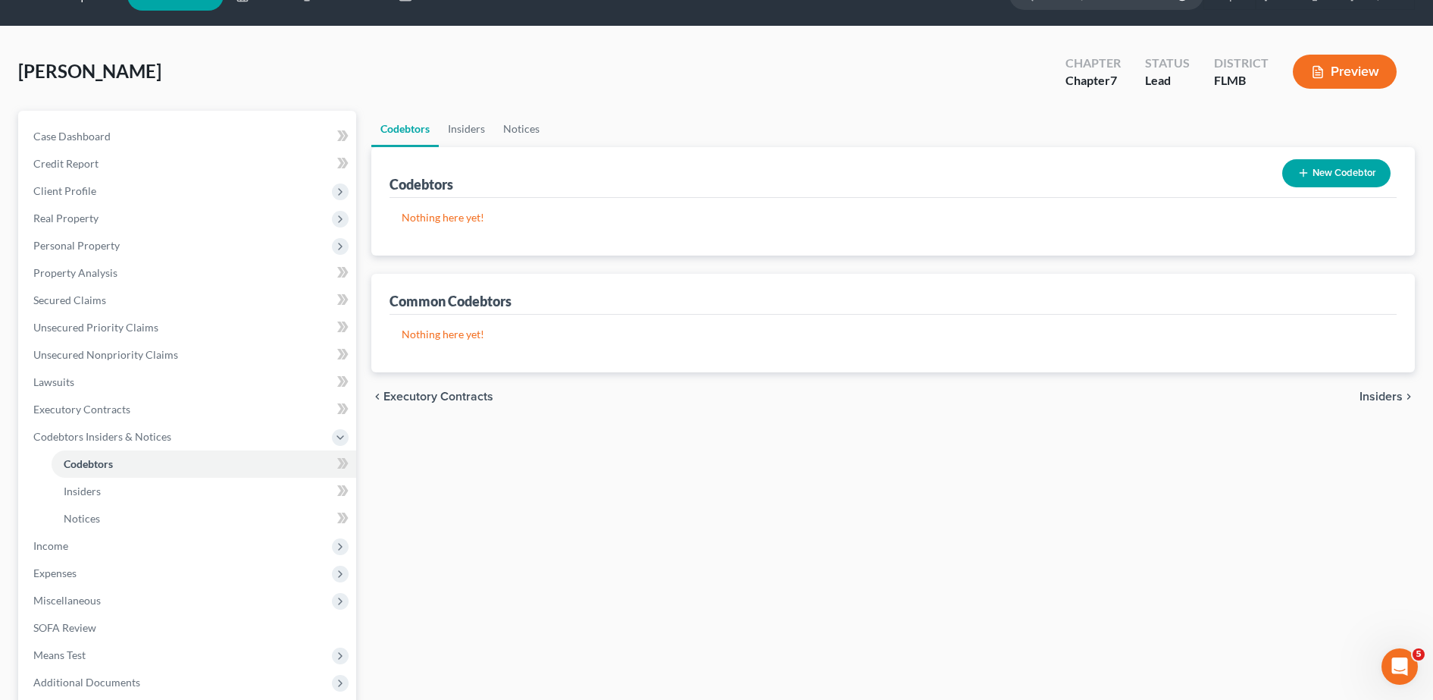
scroll to position [75, 0]
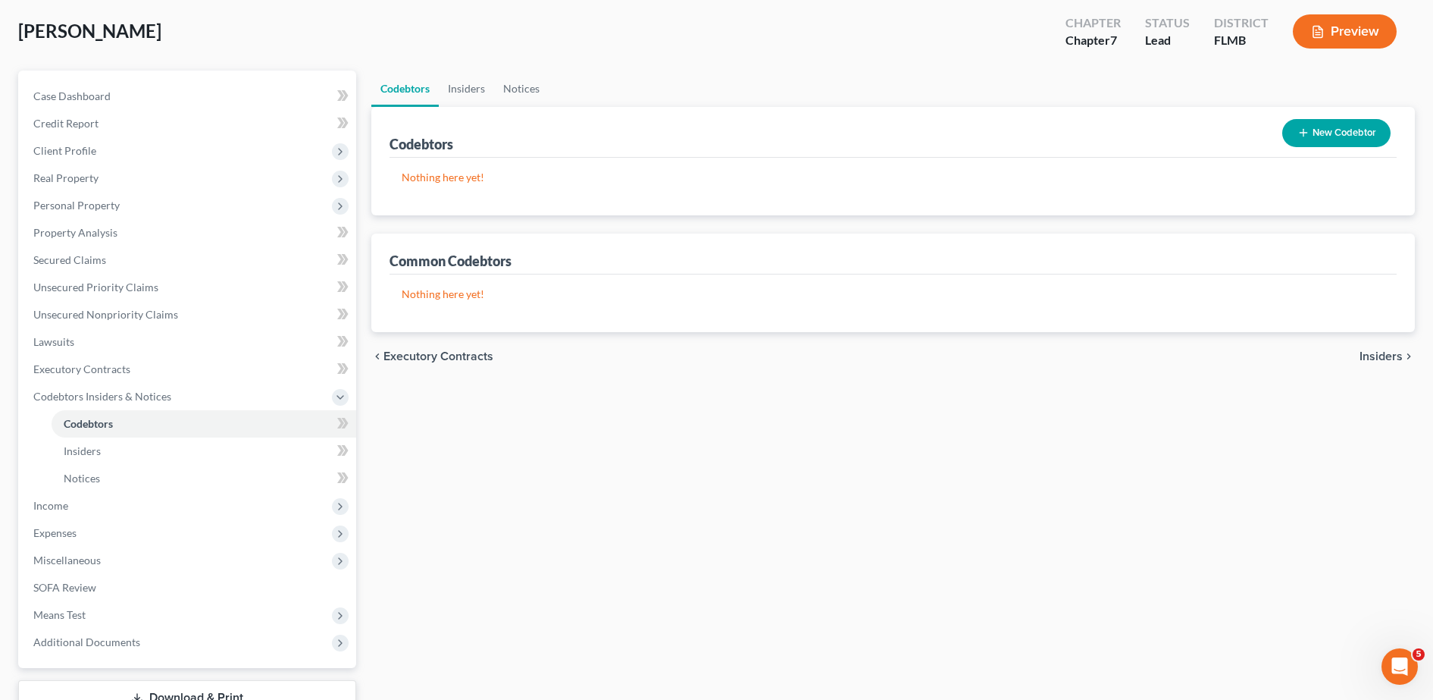
click at [1346, 135] on button "New Codebtor" at bounding box center [1336, 133] width 108 height 28
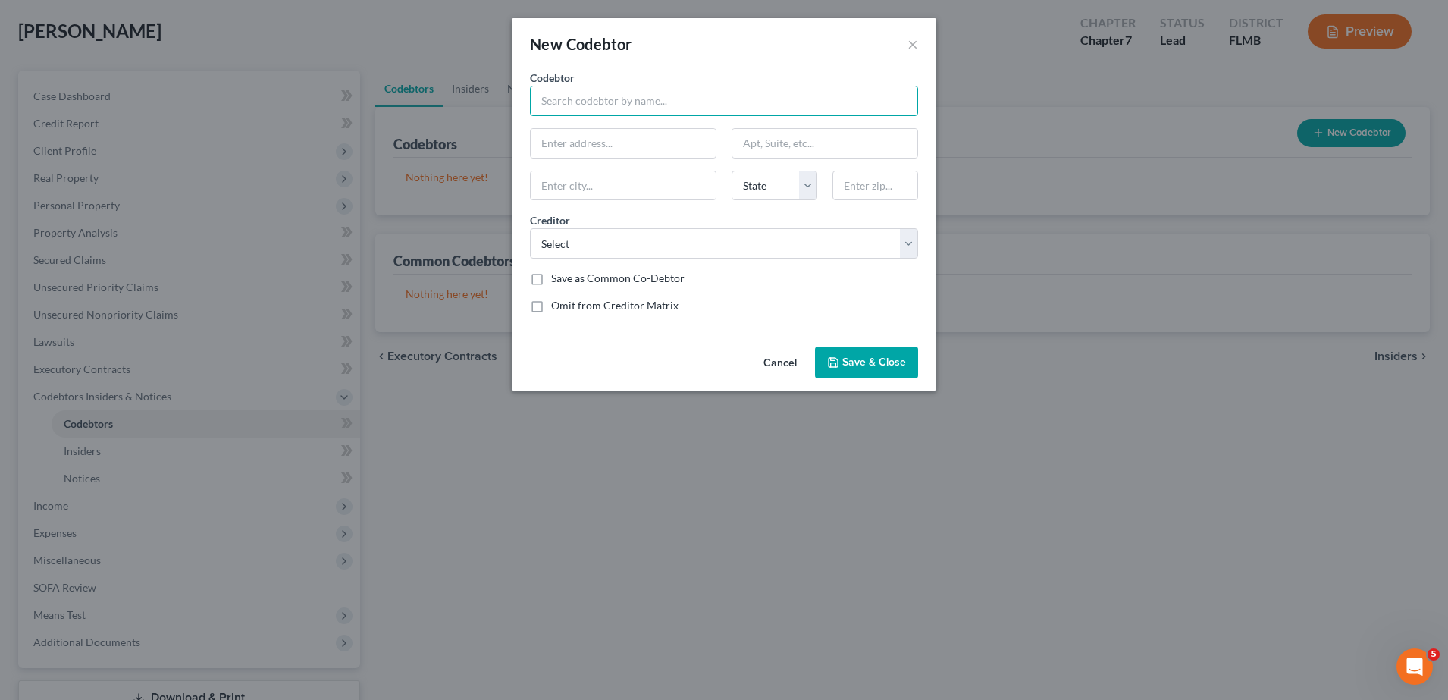
click at [625, 98] on input "text" at bounding box center [724, 101] width 388 height 30
click at [636, 240] on select "Select Ally Financial" at bounding box center [724, 243] width 388 height 30
select select "0"
click at [530, 228] on select "Select Ally Financial" at bounding box center [724, 243] width 388 height 30
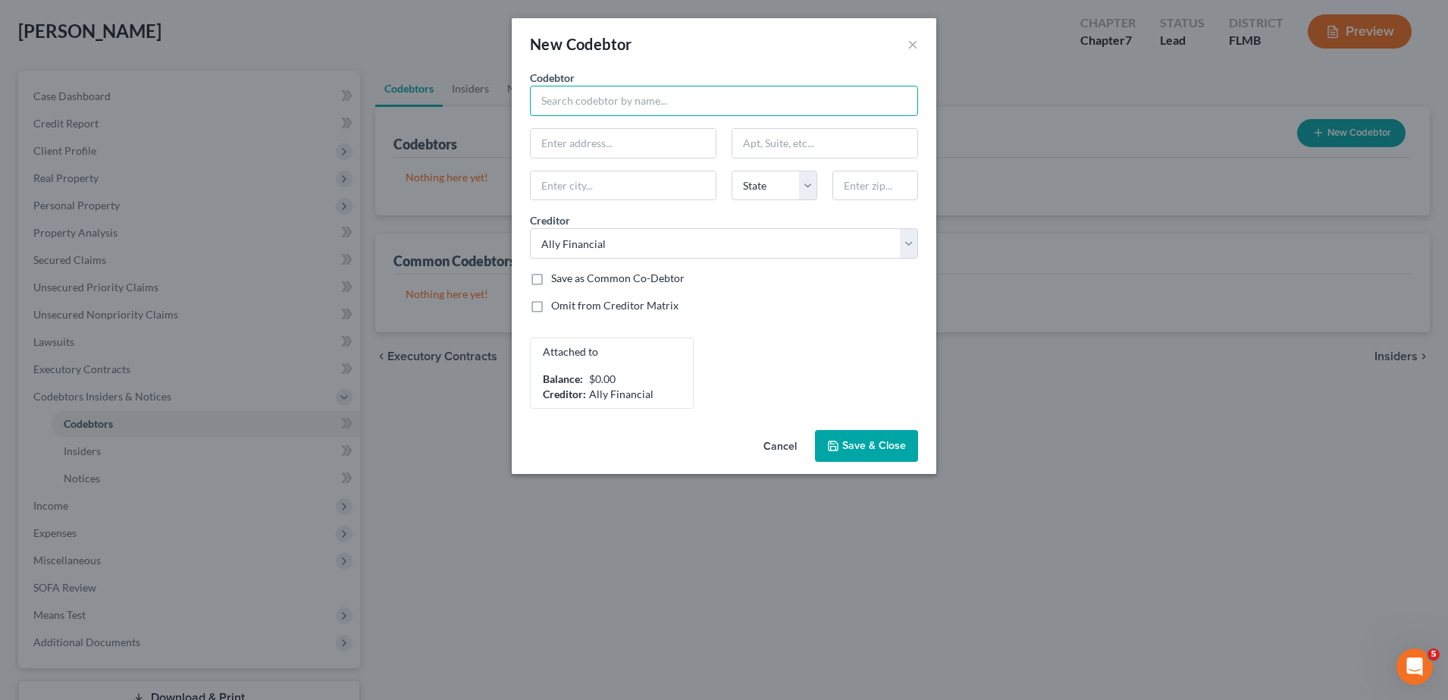
click at [622, 112] on input "text" at bounding box center [724, 101] width 388 height 30
type input "[PERSON_NAME]"
click at [609, 153] on input "text" at bounding box center [623, 143] width 185 height 29
type input "[STREET_ADDRESS][PERSON_NAME]"
click at [636, 188] on input "text" at bounding box center [623, 185] width 185 height 29
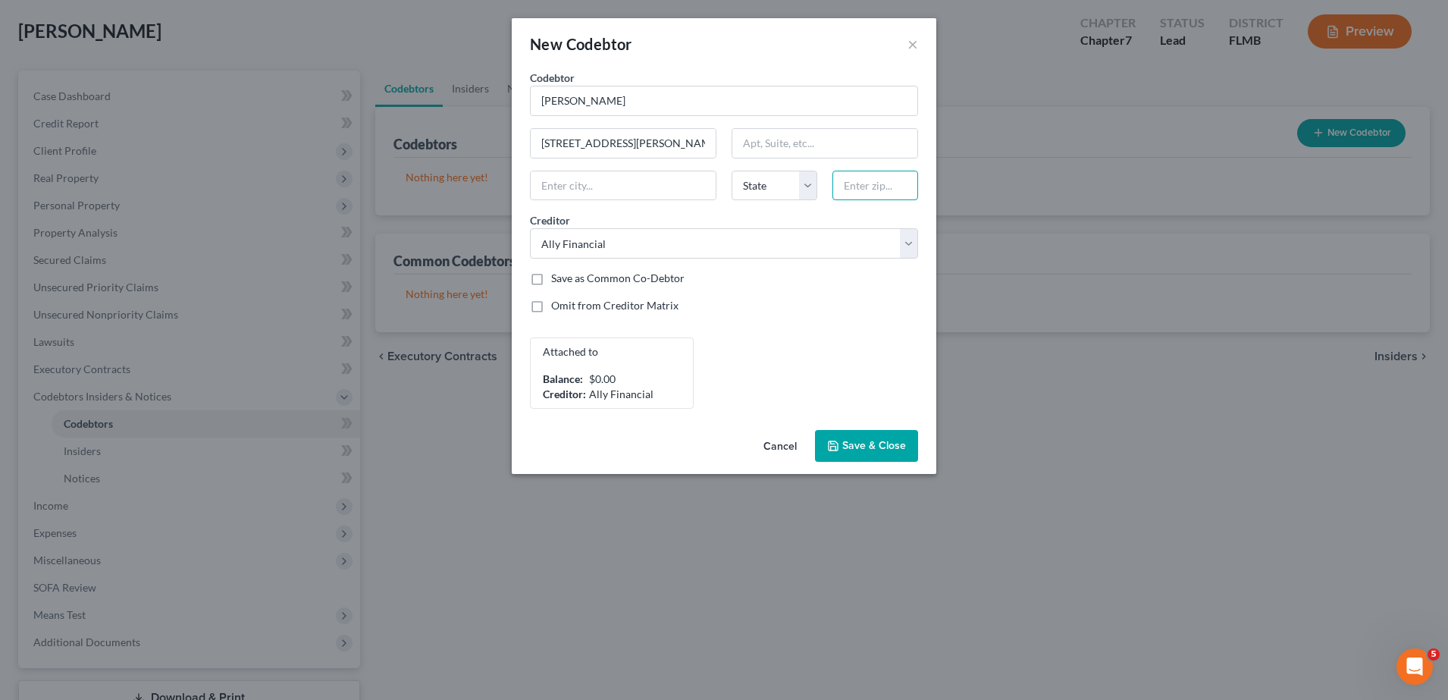
click at [892, 188] on input "text" at bounding box center [875, 186] width 86 height 30
type input "32901"
click at [800, 283] on div "Save as Common Co-Debtor" at bounding box center [724, 278] width 388 height 15
type input "[GEOGRAPHIC_DATA]"
select select "9"
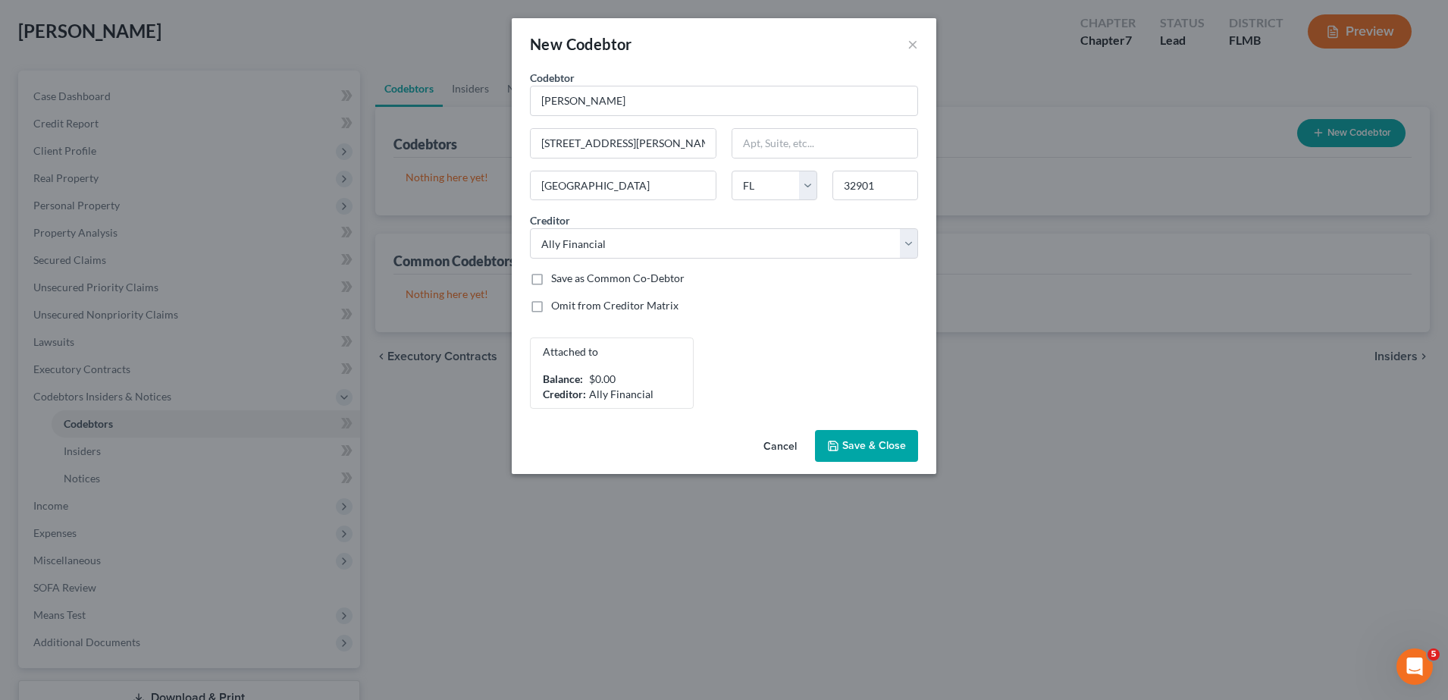
click at [884, 456] on button "Save & Close" at bounding box center [866, 446] width 103 height 32
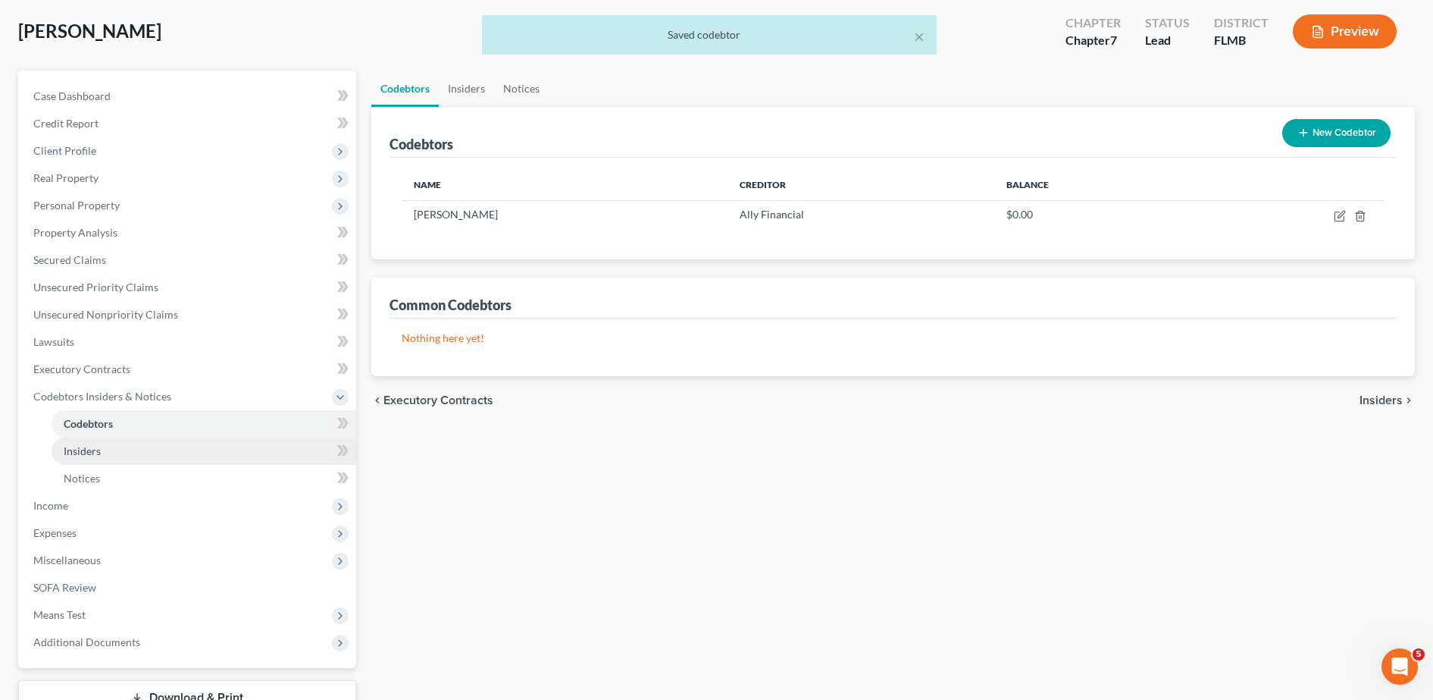
click at [149, 463] on link "Insiders" at bounding box center [204, 450] width 305 height 27
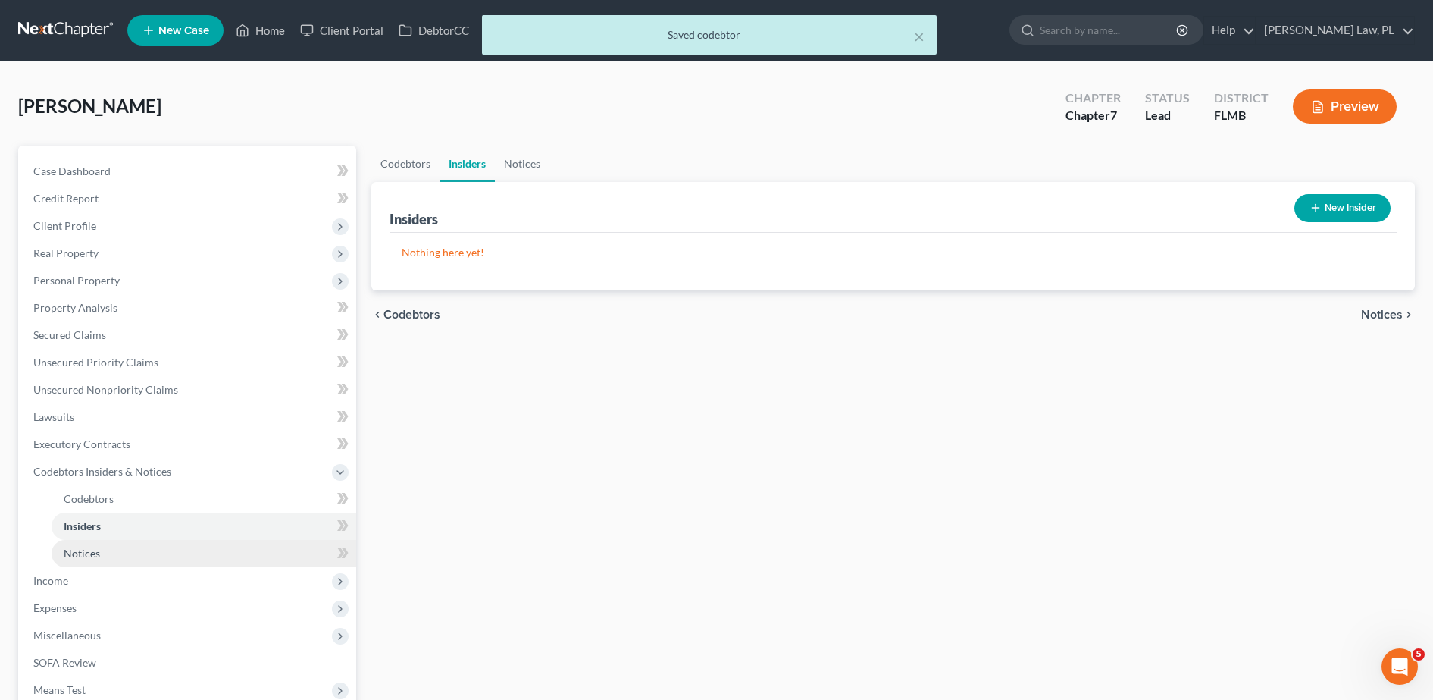
click at [111, 559] on link "Notices" at bounding box center [204, 553] width 305 height 27
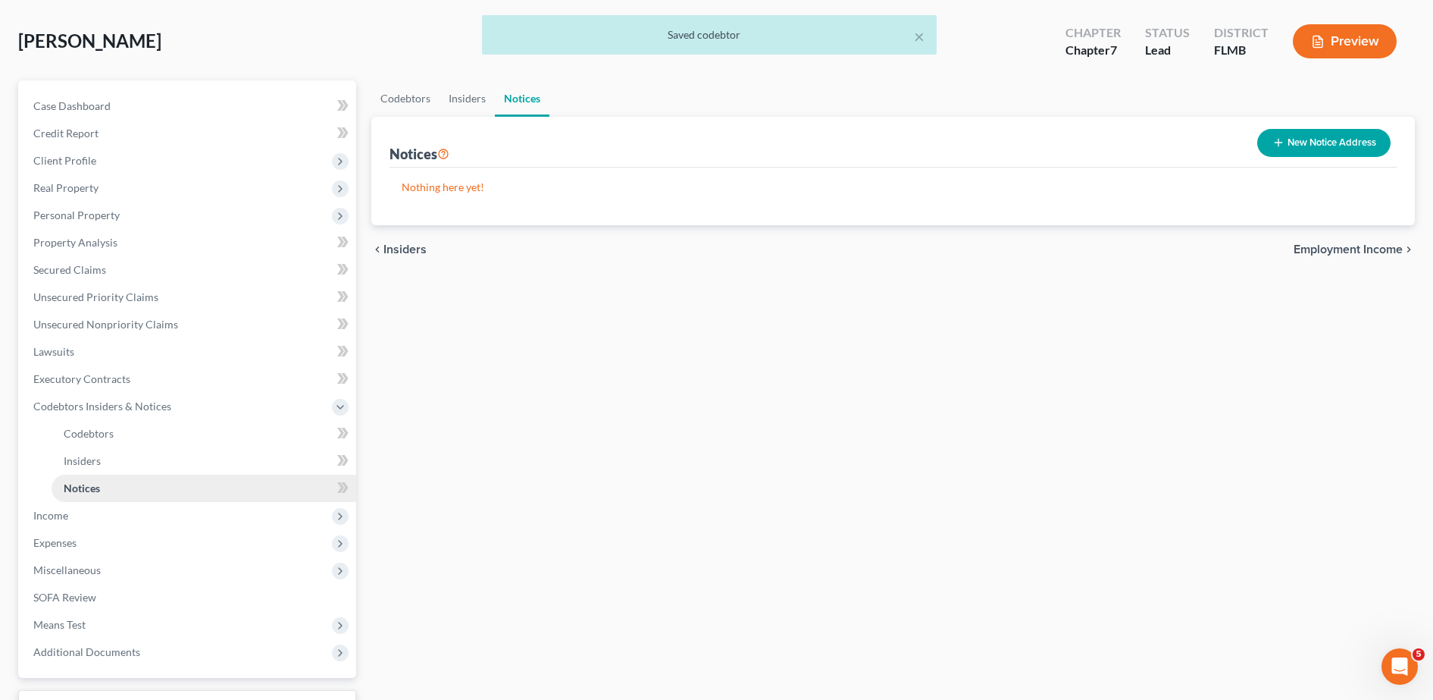
scroll to position [69, 0]
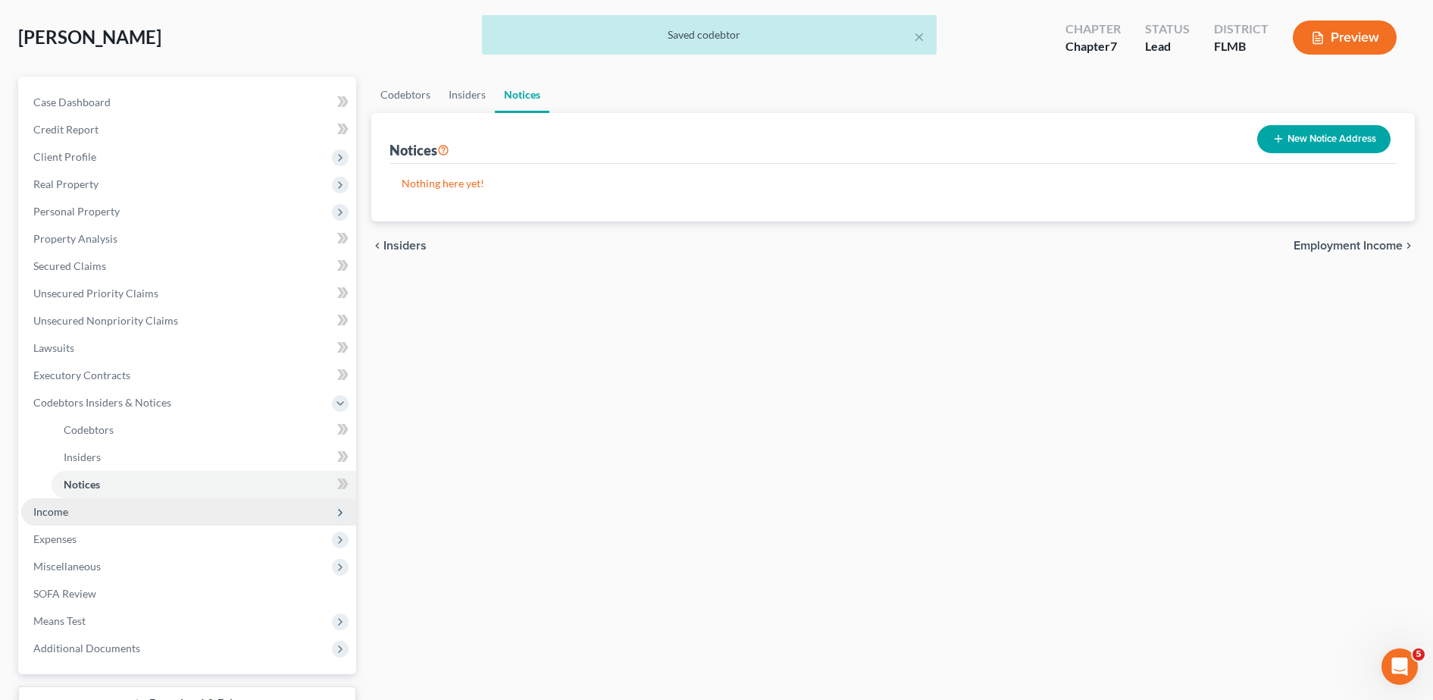
click at [89, 510] on span "Income" at bounding box center [188, 511] width 335 height 27
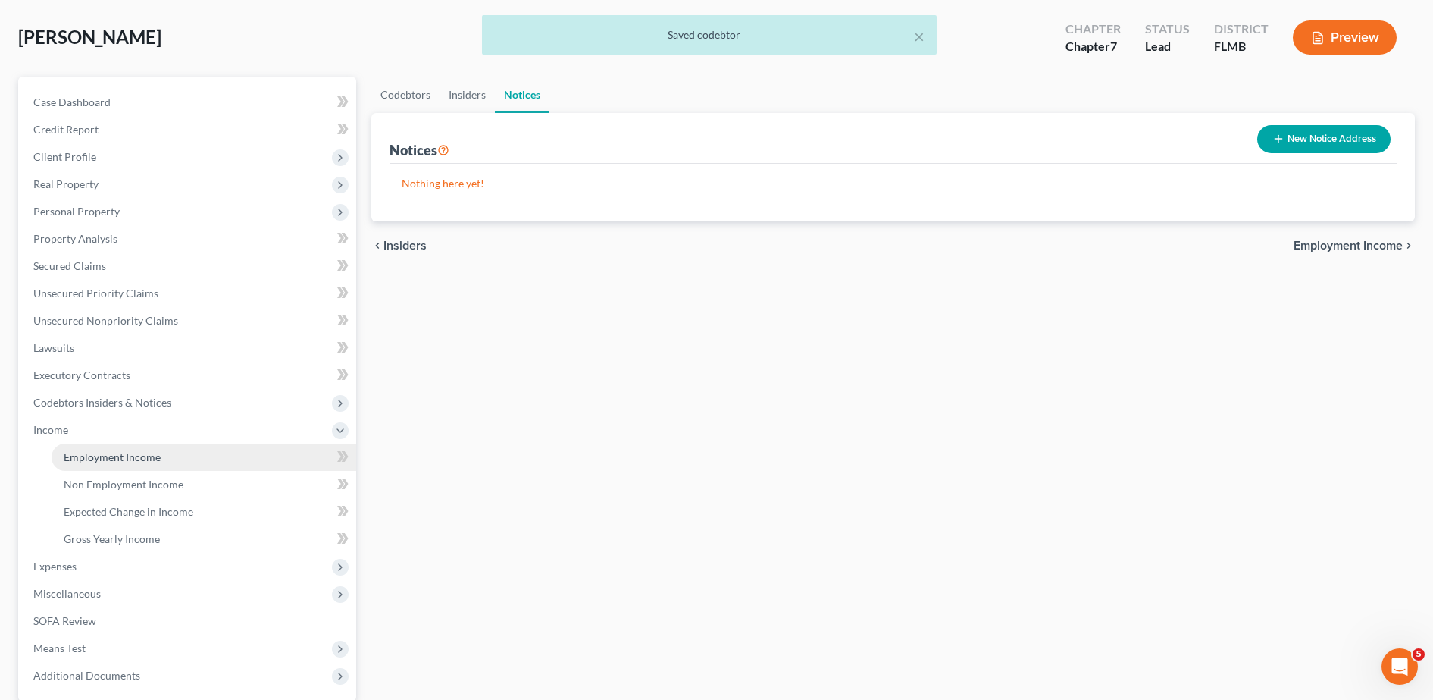
click at [135, 456] on span "Employment Income" at bounding box center [112, 456] width 97 height 13
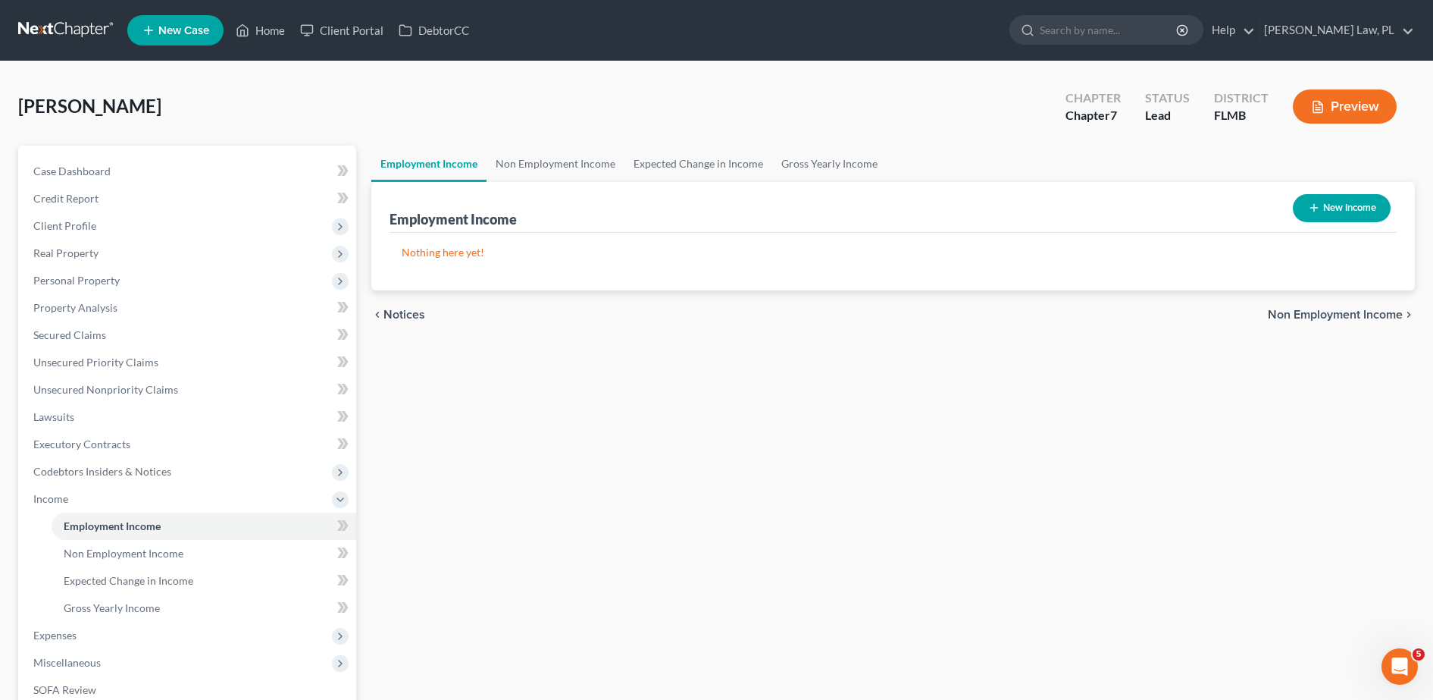
click at [1338, 209] on button "New Income" at bounding box center [1342, 208] width 98 height 28
select select "0"
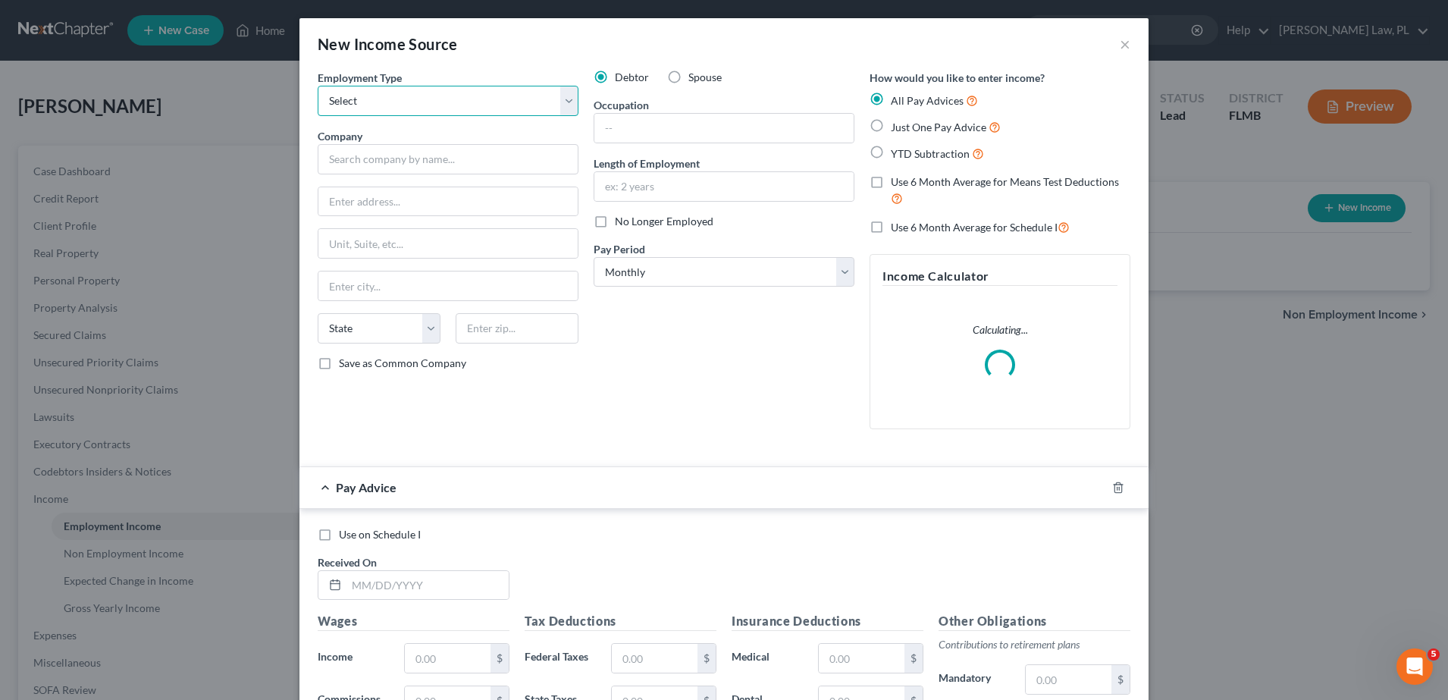
click at [465, 103] on select "Select Full or [DEMOGRAPHIC_DATA] Employment Self Employment" at bounding box center [448, 101] width 261 height 30
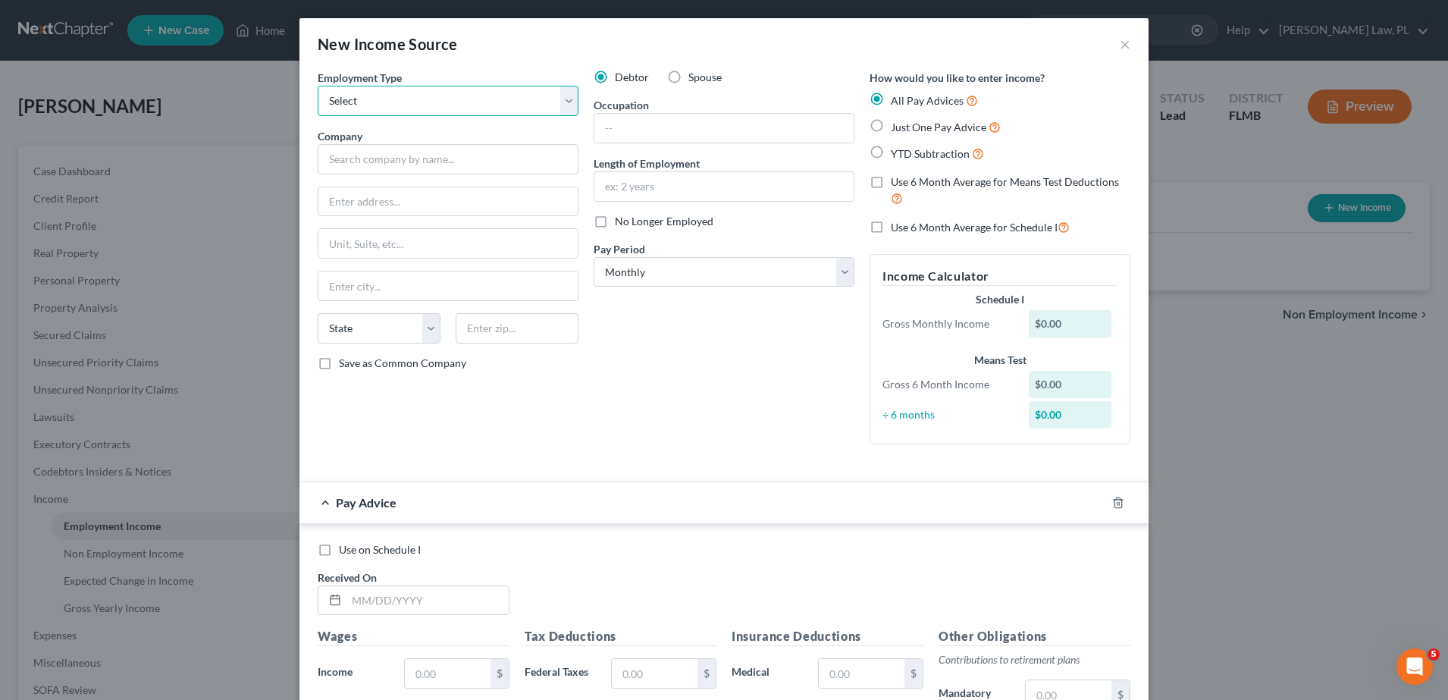
select select "1"
click at [318, 86] on select "Select Full or [DEMOGRAPHIC_DATA] Employment Self Employment" at bounding box center [448, 101] width 261 height 30
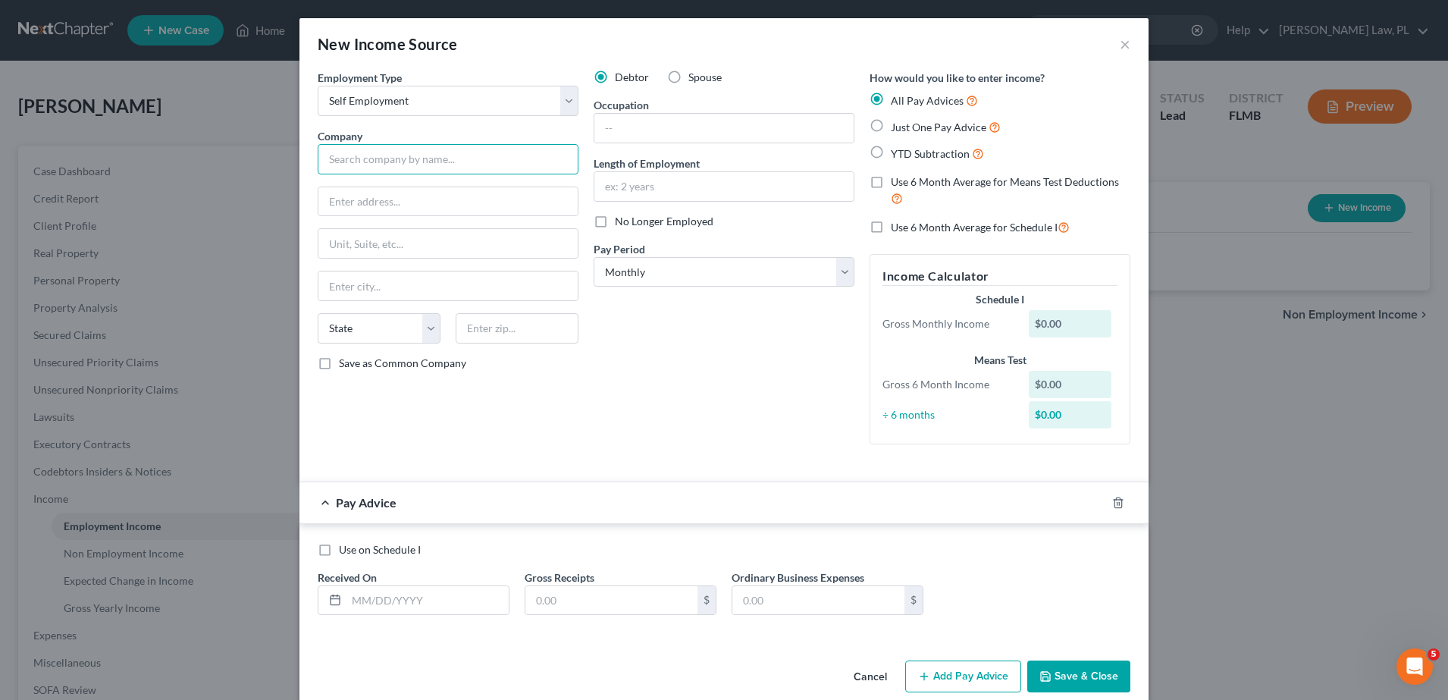
click at [379, 171] on input "text" at bounding box center [448, 159] width 261 height 30
drag, startPoint x: 335, startPoint y: 129, endPoint x: 422, endPoint y: 102, distance: 91.3
click at [335, 130] on span "Company" at bounding box center [340, 136] width 45 height 13
click at [629, 127] on input "text" at bounding box center [723, 128] width 259 height 29
type input "B"
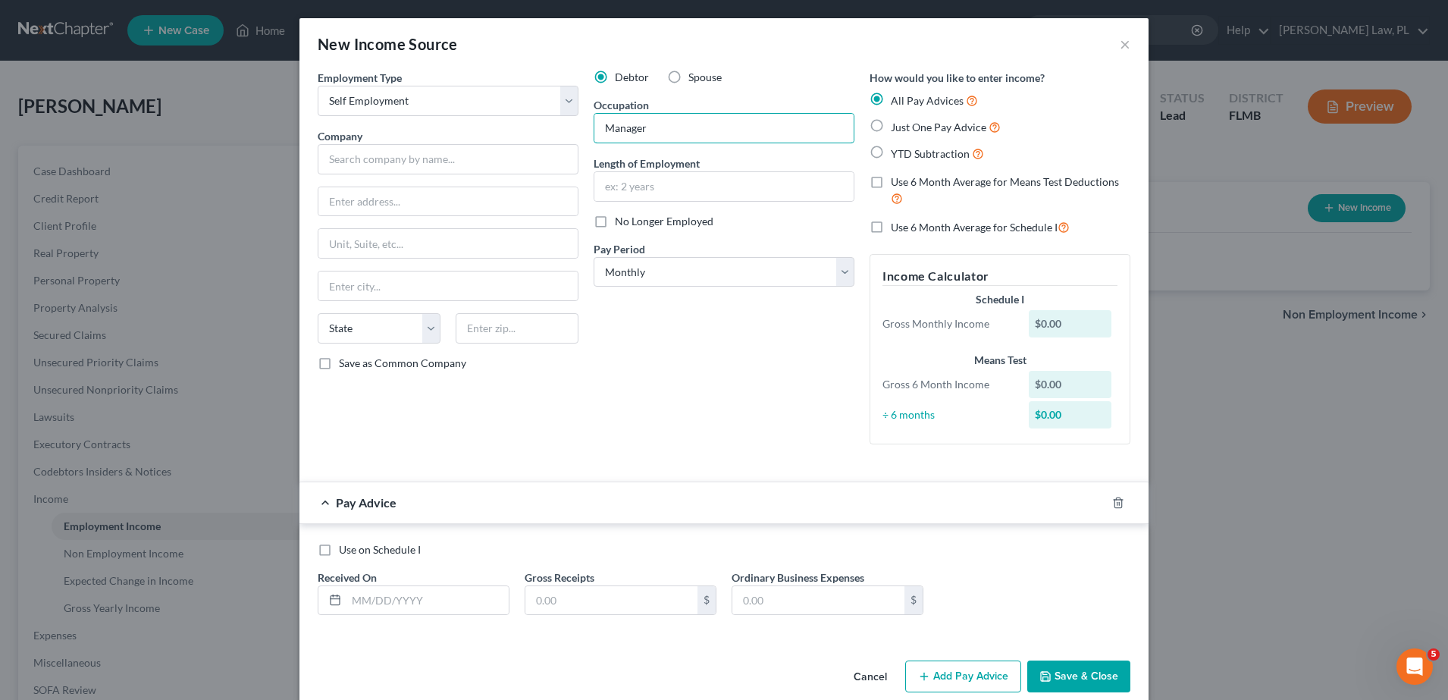
type input "Manager"
click at [668, 327] on div "Debtor Spouse Occupation Manager Length of Employment No Longer Employed Pay Pe…" at bounding box center [724, 263] width 276 height 387
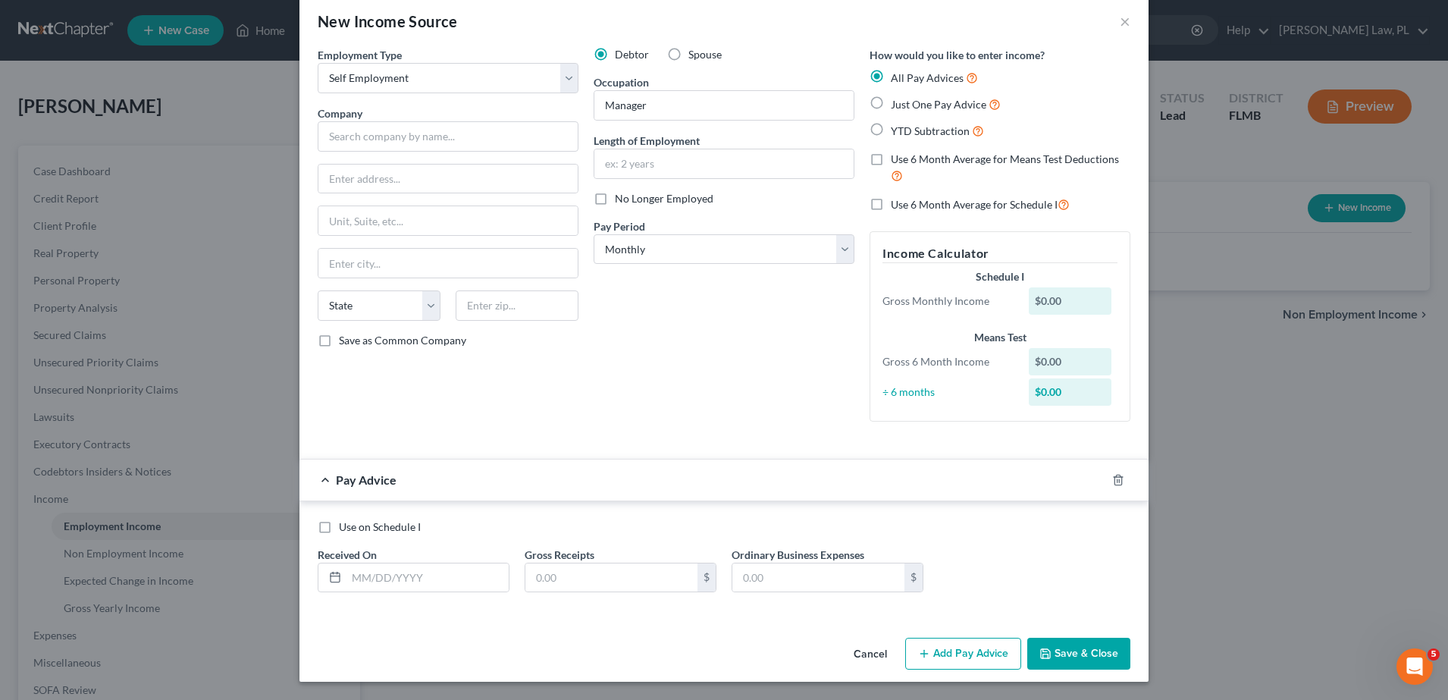
click at [1044, 647] on icon "button" at bounding box center [1045, 653] width 12 height 12
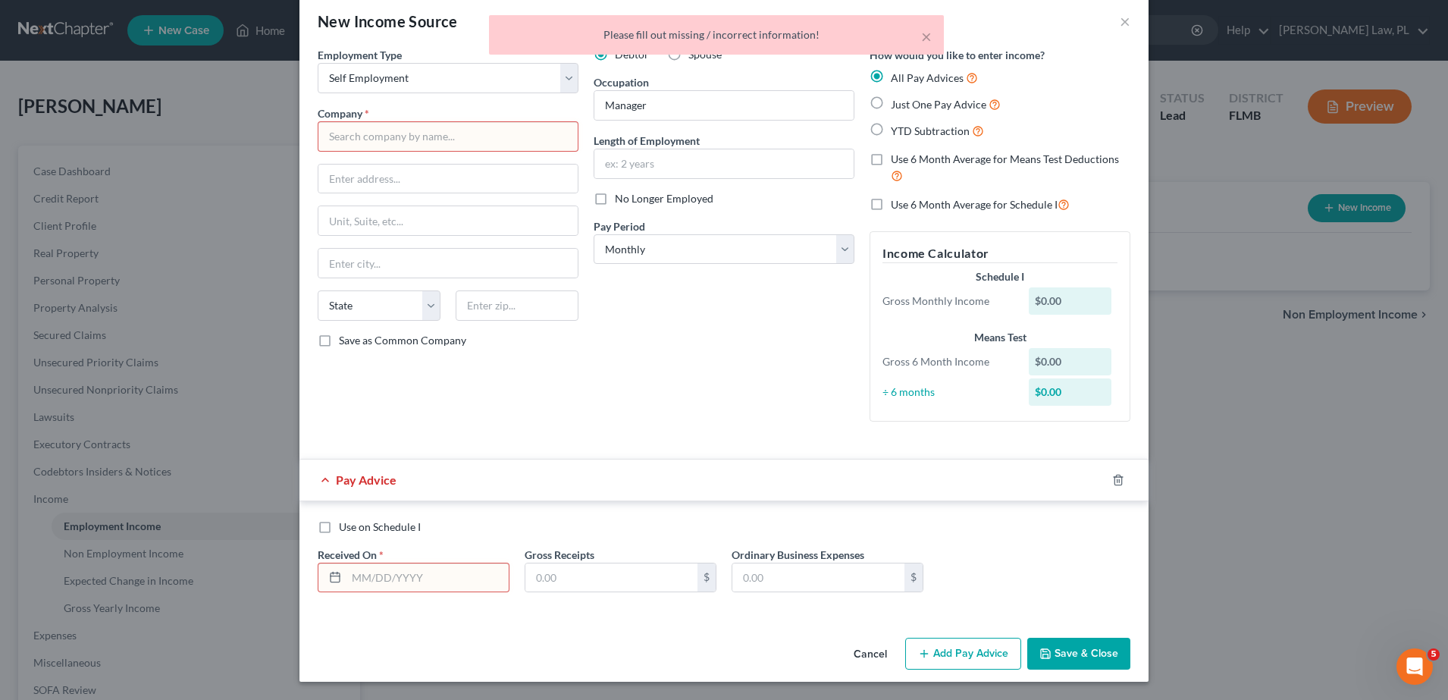
click at [402, 141] on input "text" at bounding box center [448, 136] width 261 height 30
click at [431, 571] on input "text" at bounding box center [427, 577] width 162 height 29
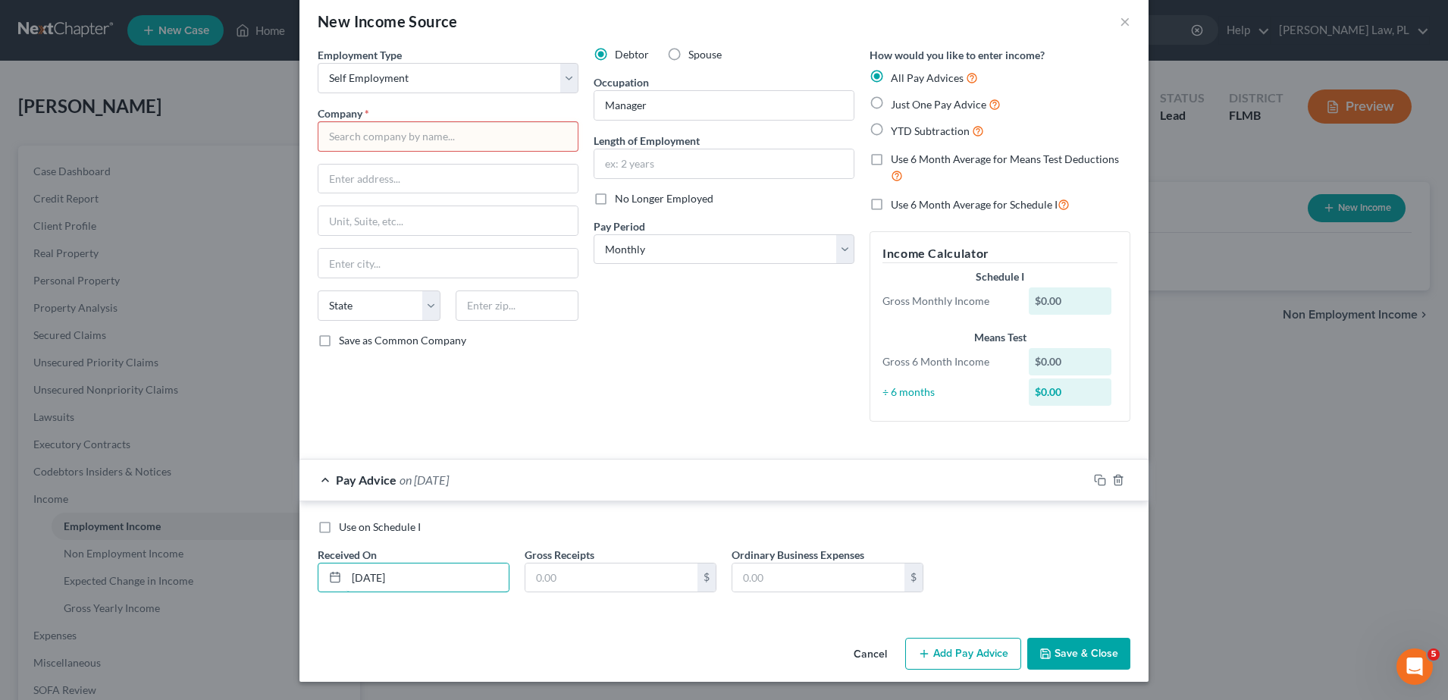
type input "[DATE]"
click at [1072, 653] on button "Save & Close" at bounding box center [1078, 653] width 103 height 32
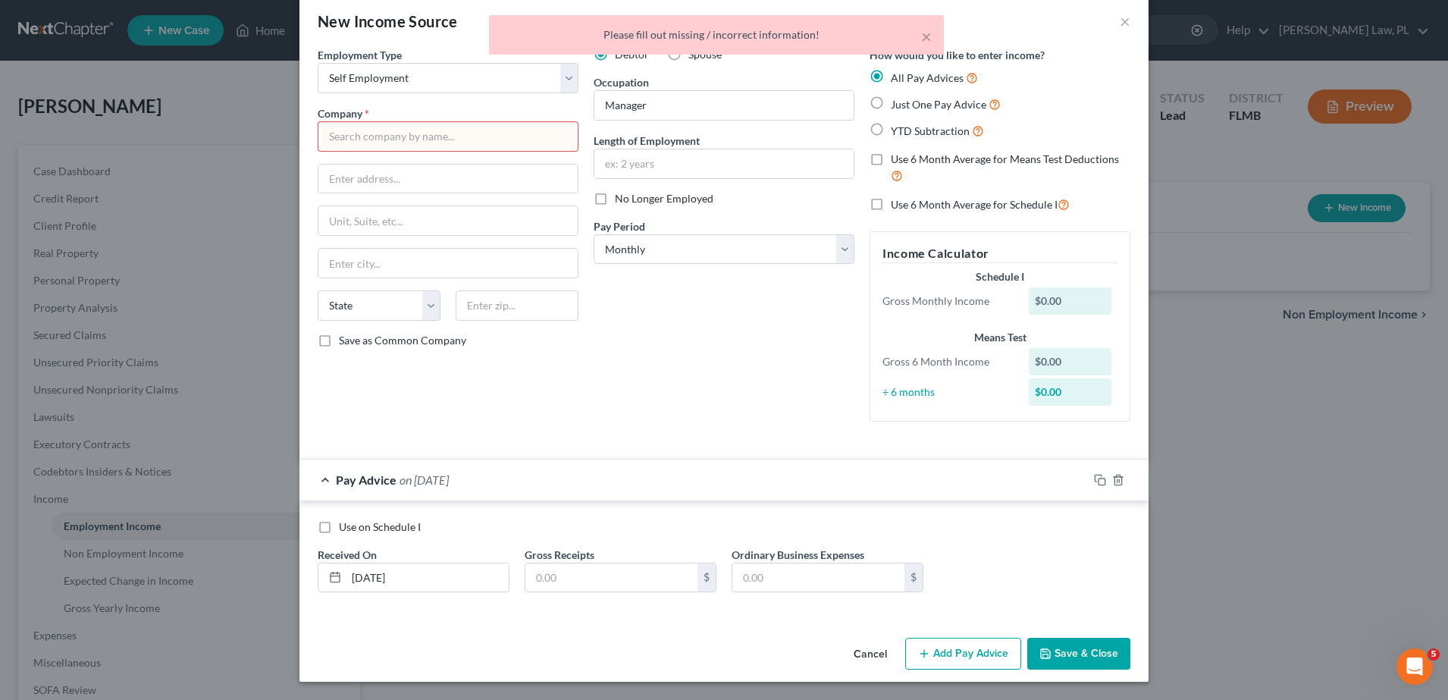
click at [495, 150] on input "text" at bounding box center [448, 136] width 261 height 30
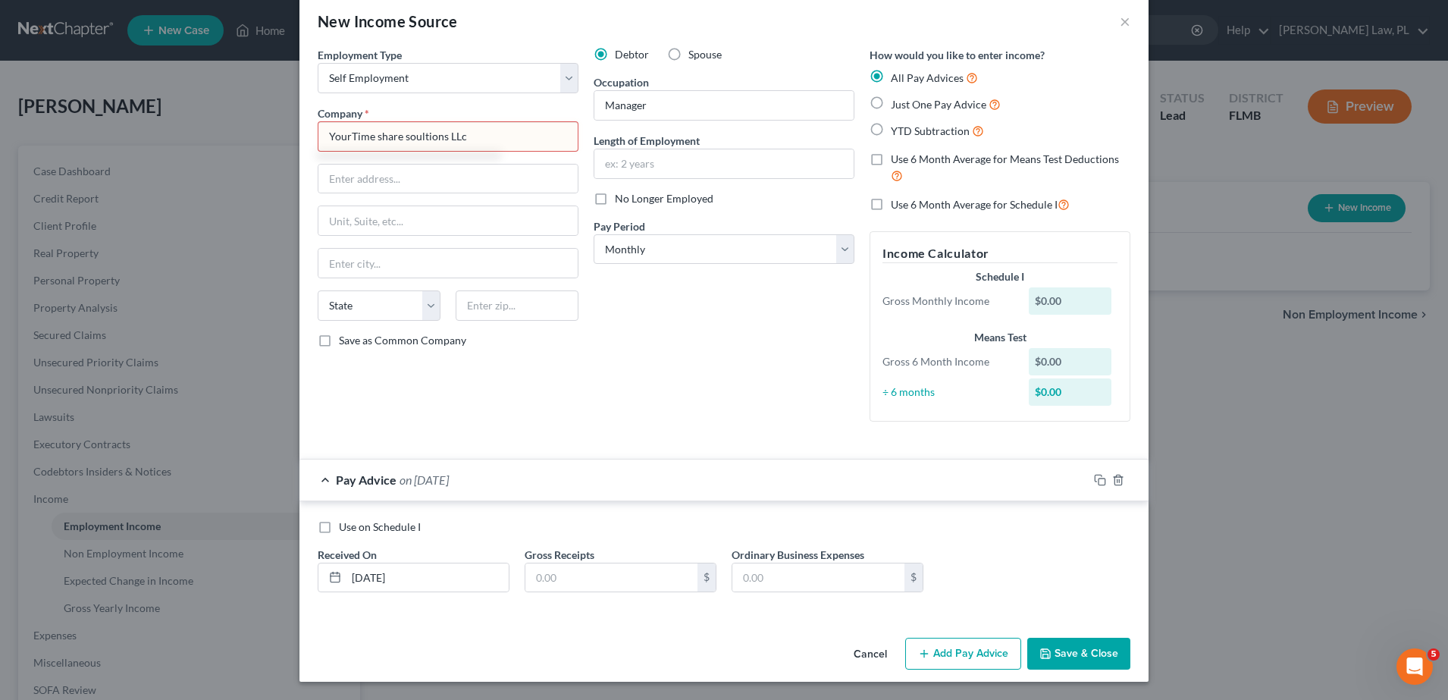
type input "YourTime share soultions LLc"
click at [891, 104] on label "Just One Pay Advice" at bounding box center [946, 103] width 110 height 17
click at [897, 104] on input "Just One Pay Advice" at bounding box center [902, 100] width 10 height 10
radio input "true"
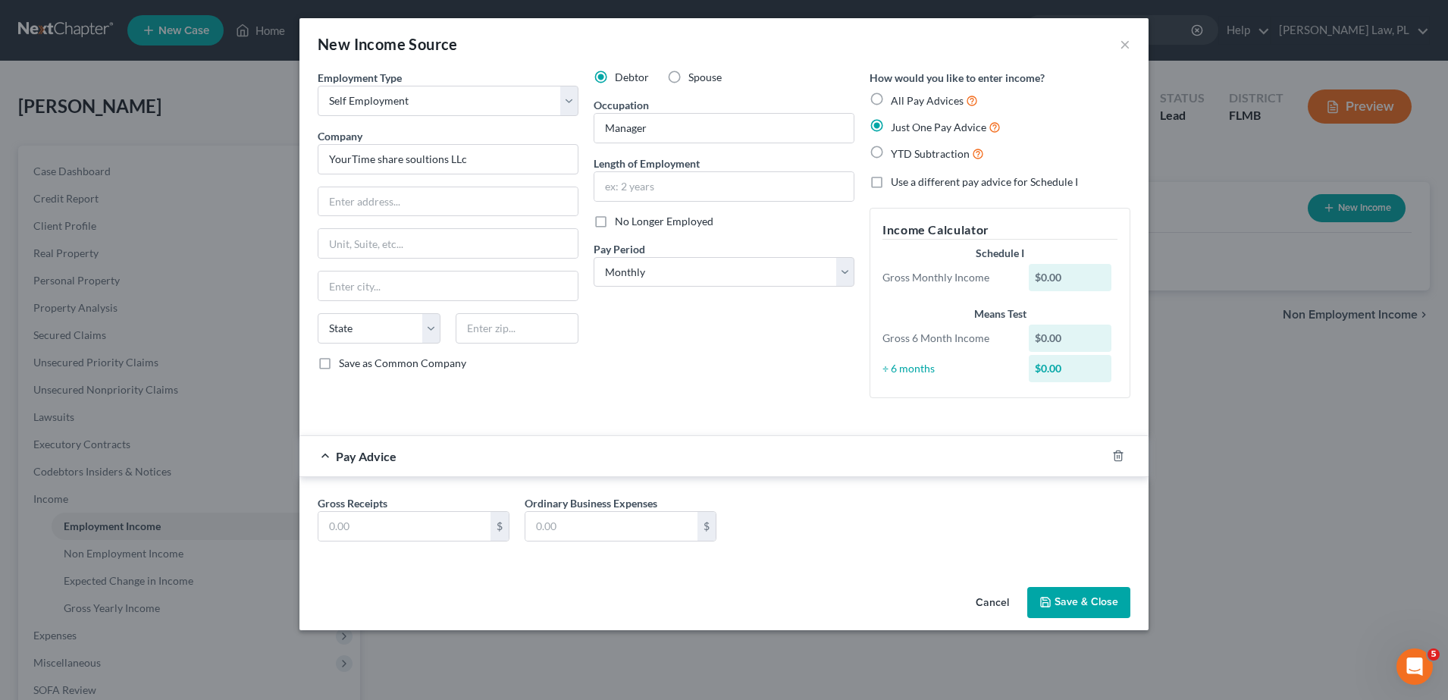
type input "YourTime share soultions LLc"
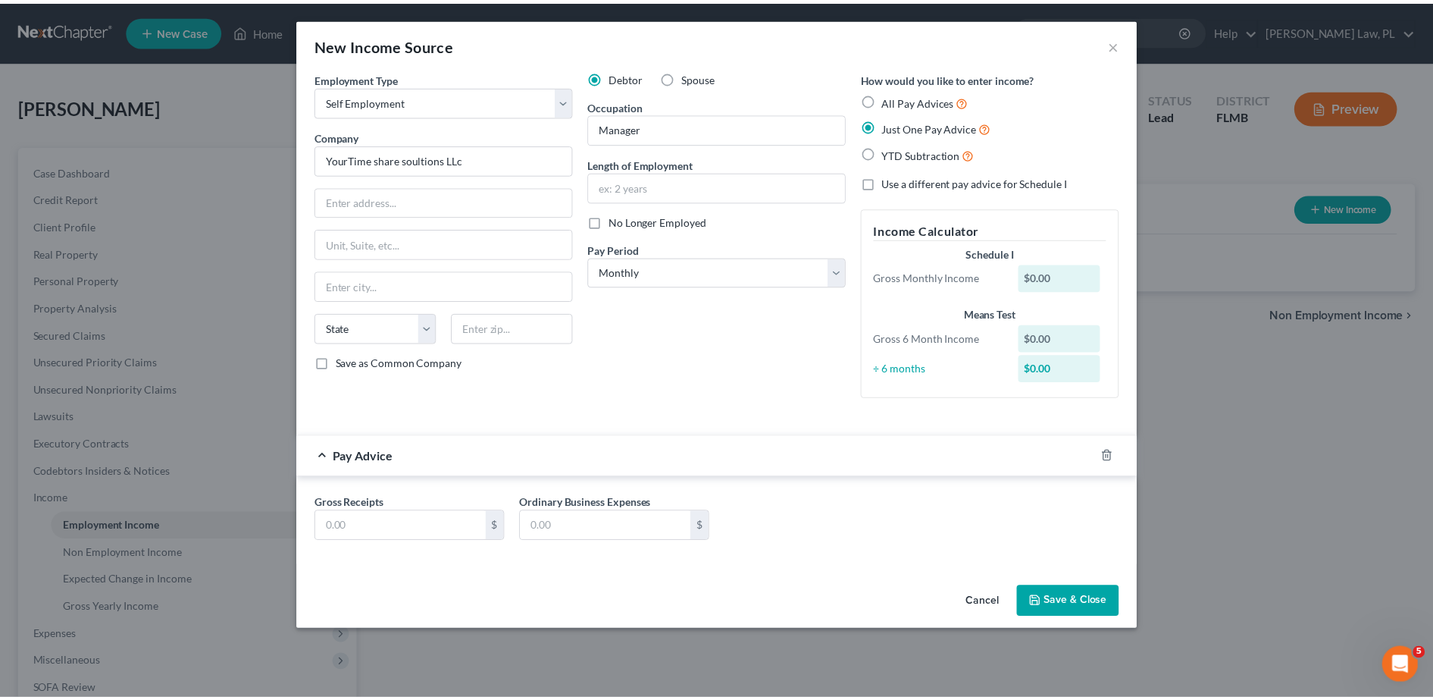
scroll to position [0, 0]
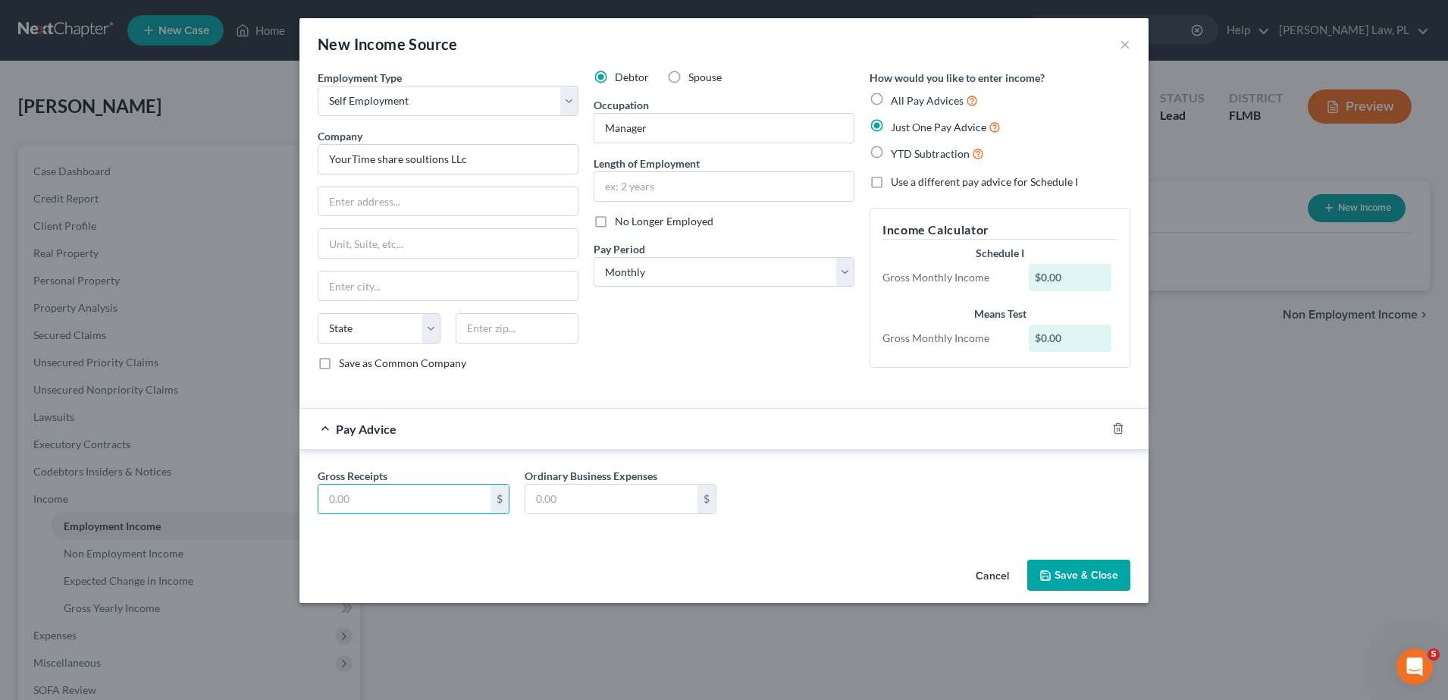
click at [354, 525] on div "Gross Receipts $ Ordinary Business Expenses $" at bounding box center [724, 497] width 828 height 58
click at [720, 130] on input "Manager" at bounding box center [723, 128] width 259 height 29
click at [687, 274] on select "Select Monthly Twice Monthly Every Other Week Weekly" at bounding box center [723, 272] width 261 height 30
select select "3"
click at [593, 257] on select "Select Monthly Twice Monthly Every Other Week Weekly" at bounding box center [723, 272] width 261 height 30
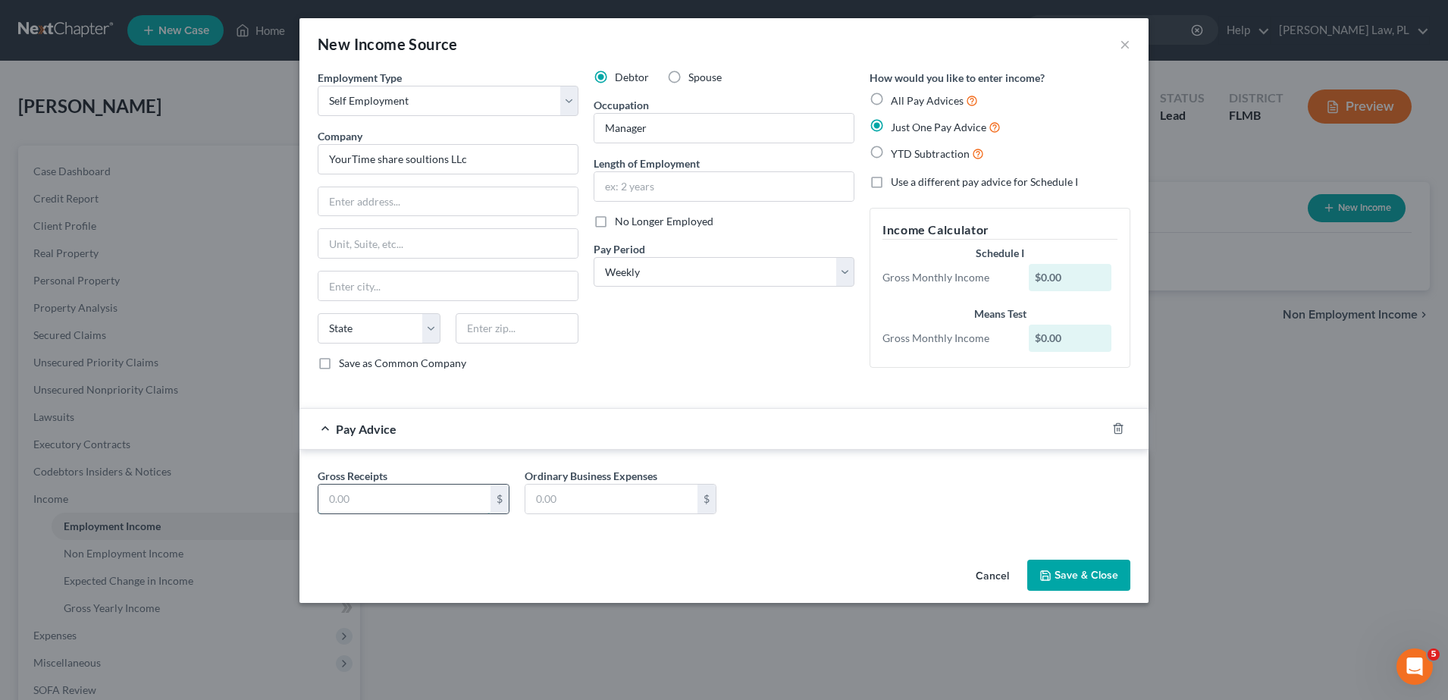
click at [457, 493] on input "text" at bounding box center [404, 498] width 172 height 29
type input "500.00"
click at [898, 482] on div "Gross Receipts 500.00 $ Ordinary Business Expenses $" at bounding box center [724, 497] width 828 height 58
click at [1065, 584] on button "Save & Close" at bounding box center [1078, 575] width 103 height 32
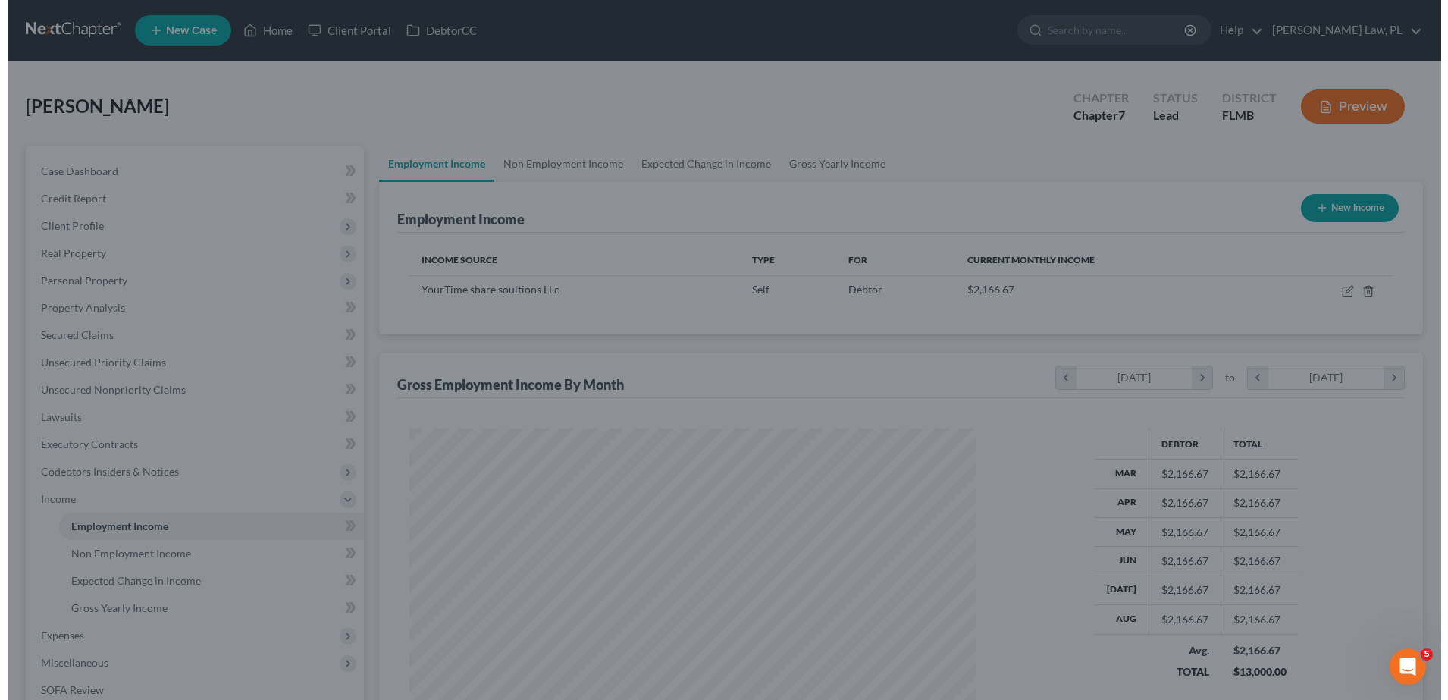
scroll to position [757646, 757336]
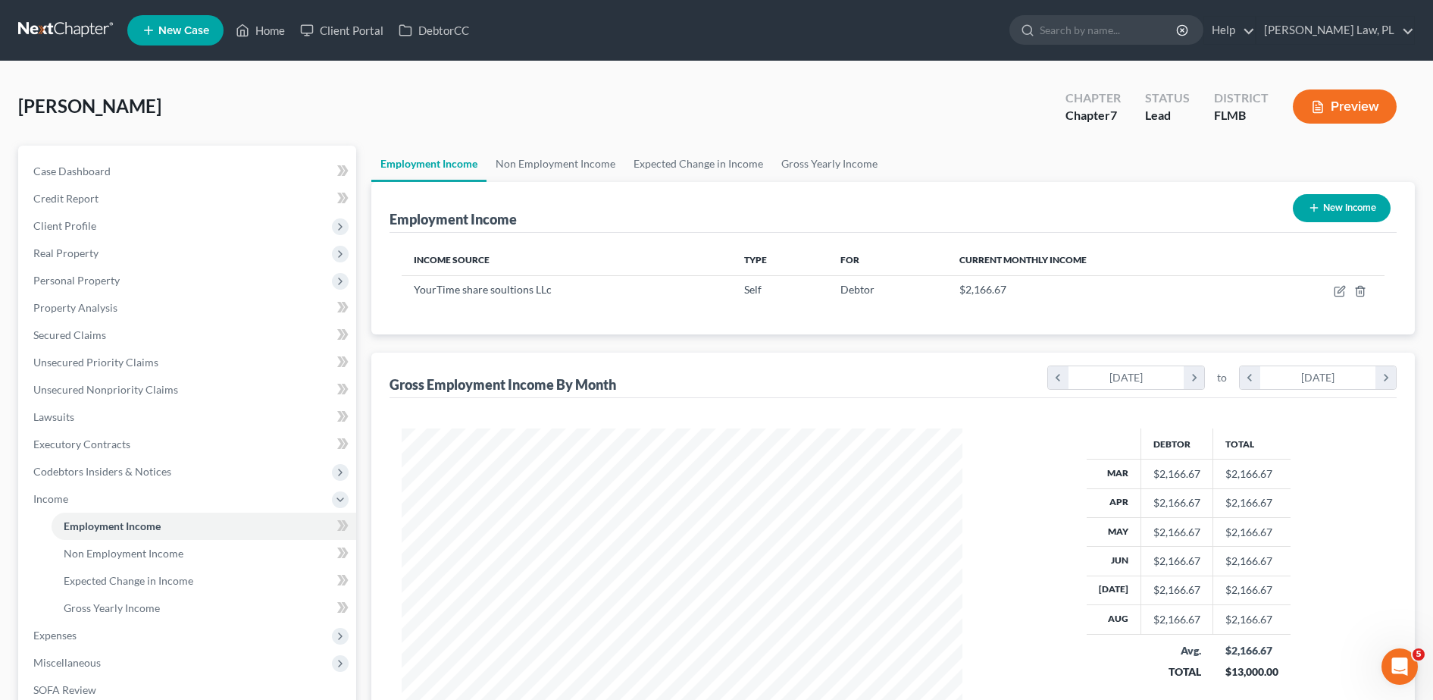
click at [1356, 219] on button "New Income" at bounding box center [1342, 208] width 98 height 28
select select "0"
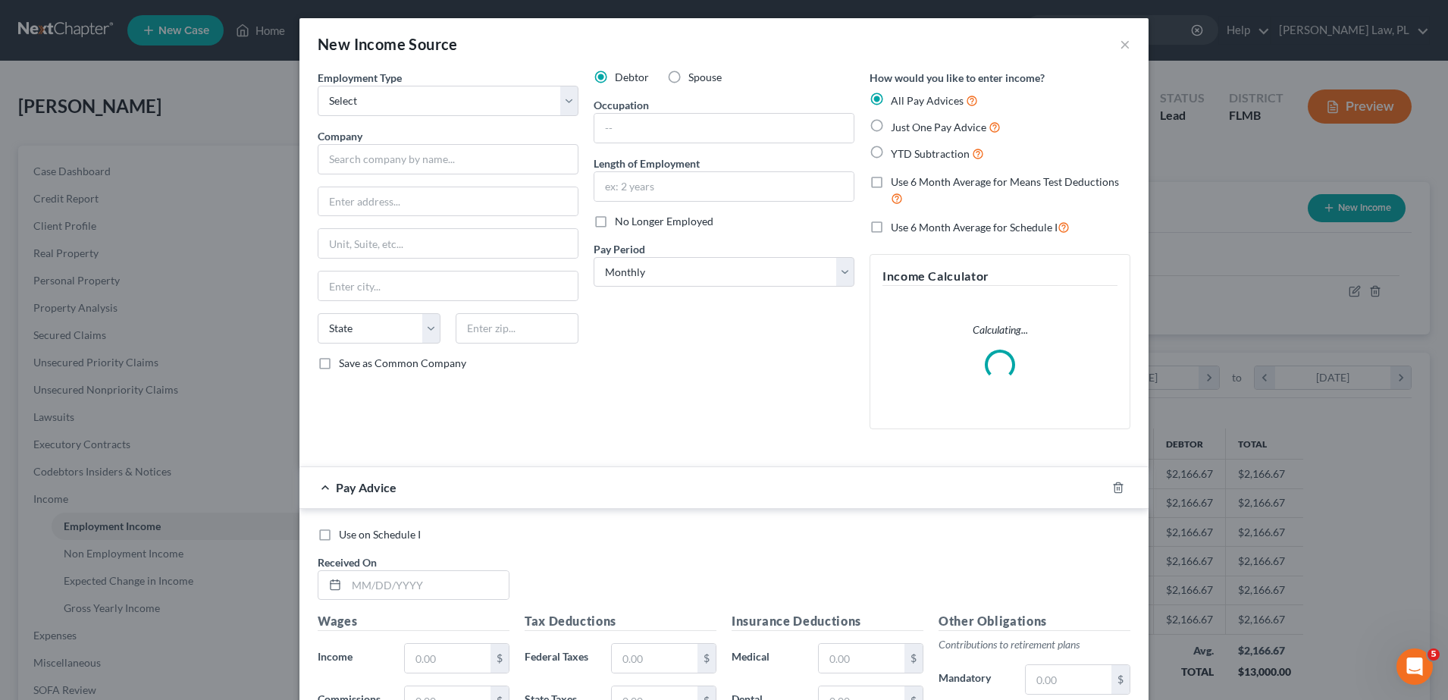
scroll to position [283, 598]
click at [682, 86] on div "Debtor Spouse Occupation Length of Employment No Longer Employed Pay Period * S…" at bounding box center [724, 255] width 276 height 371
click at [688, 79] on label "Spouse" at bounding box center [704, 77] width 33 height 15
click at [694, 79] on input "Spouse" at bounding box center [699, 75] width 10 height 10
radio input "true"
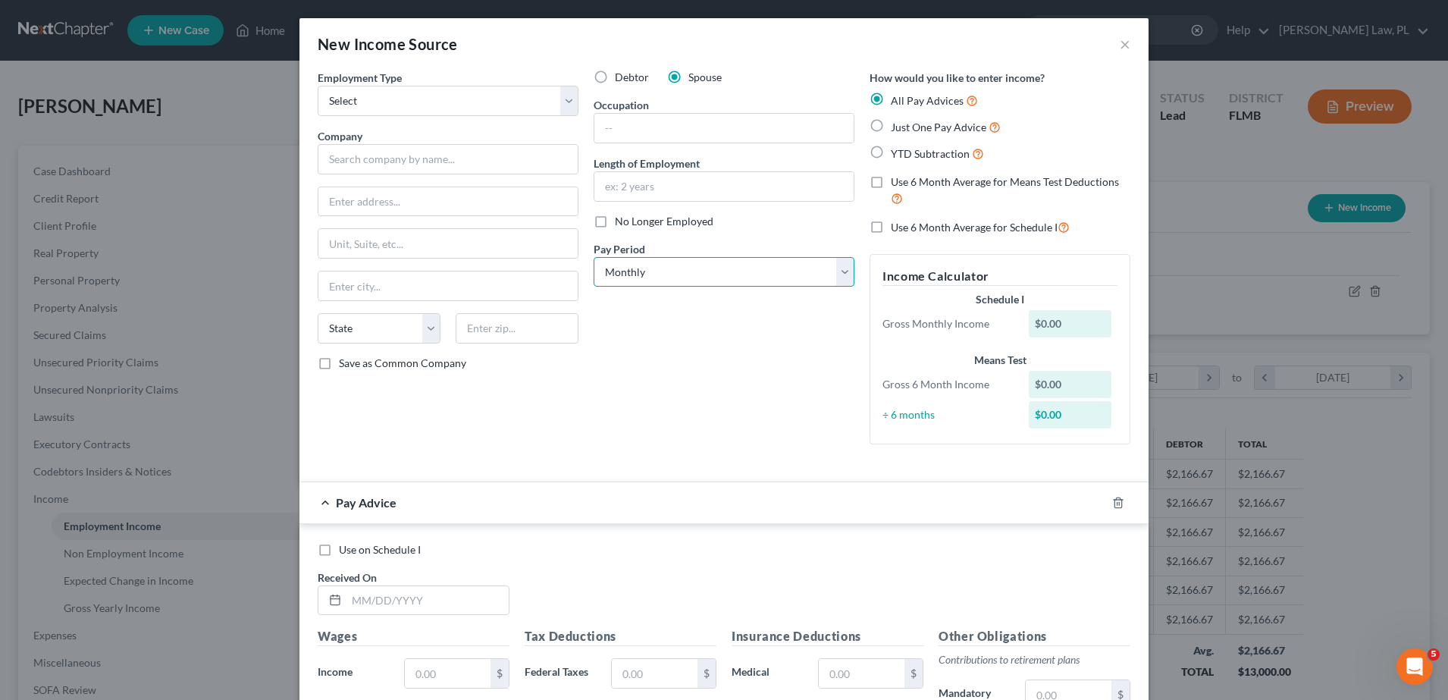
click at [628, 283] on select "Select Monthly Twice Monthly Every Other Week Weekly" at bounding box center [723, 272] width 261 height 30
click at [628, 278] on select "Select Monthly Twice Monthly Every Other Week Weekly" at bounding box center [723, 272] width 261 height 30
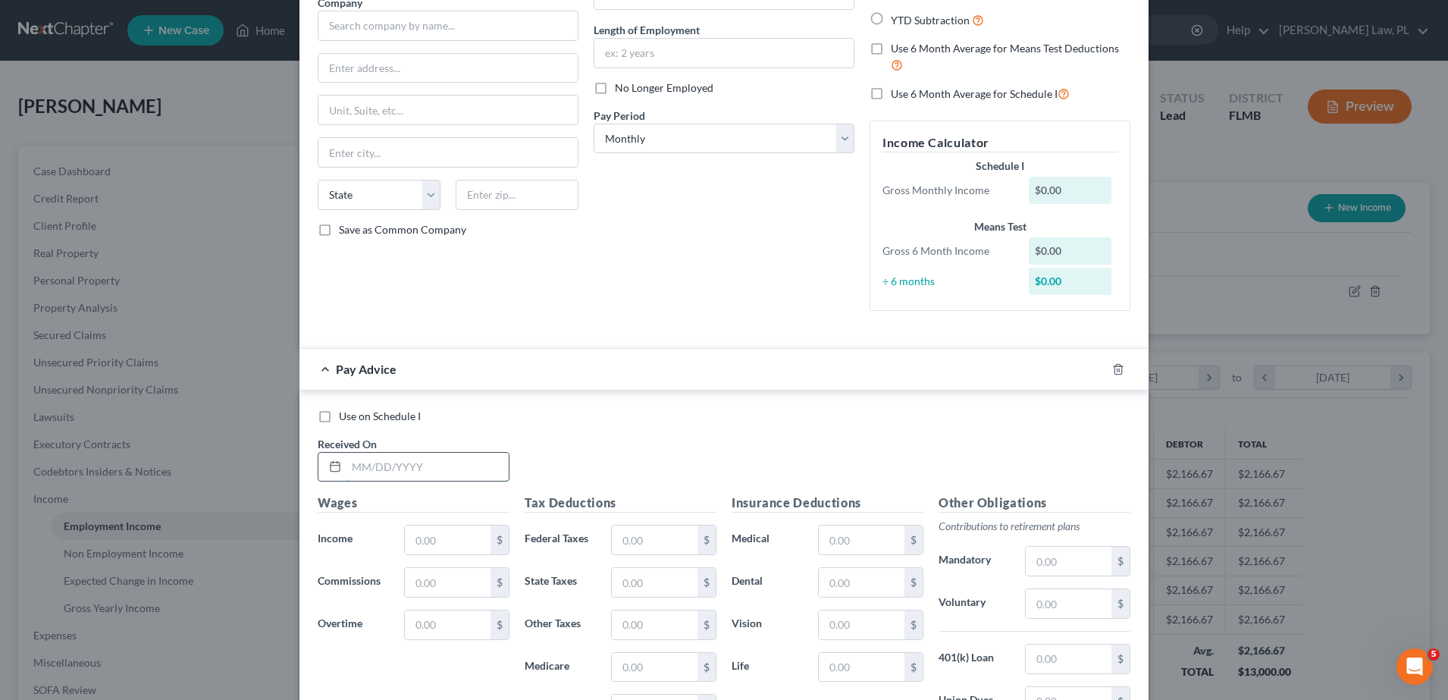
click at [415, 459] on input "text" at bounding box center [427, 466] width 162 height 29
click at [809, 375] on div "Pay Advice" at bounding box center [702, 369] width 806 height 40
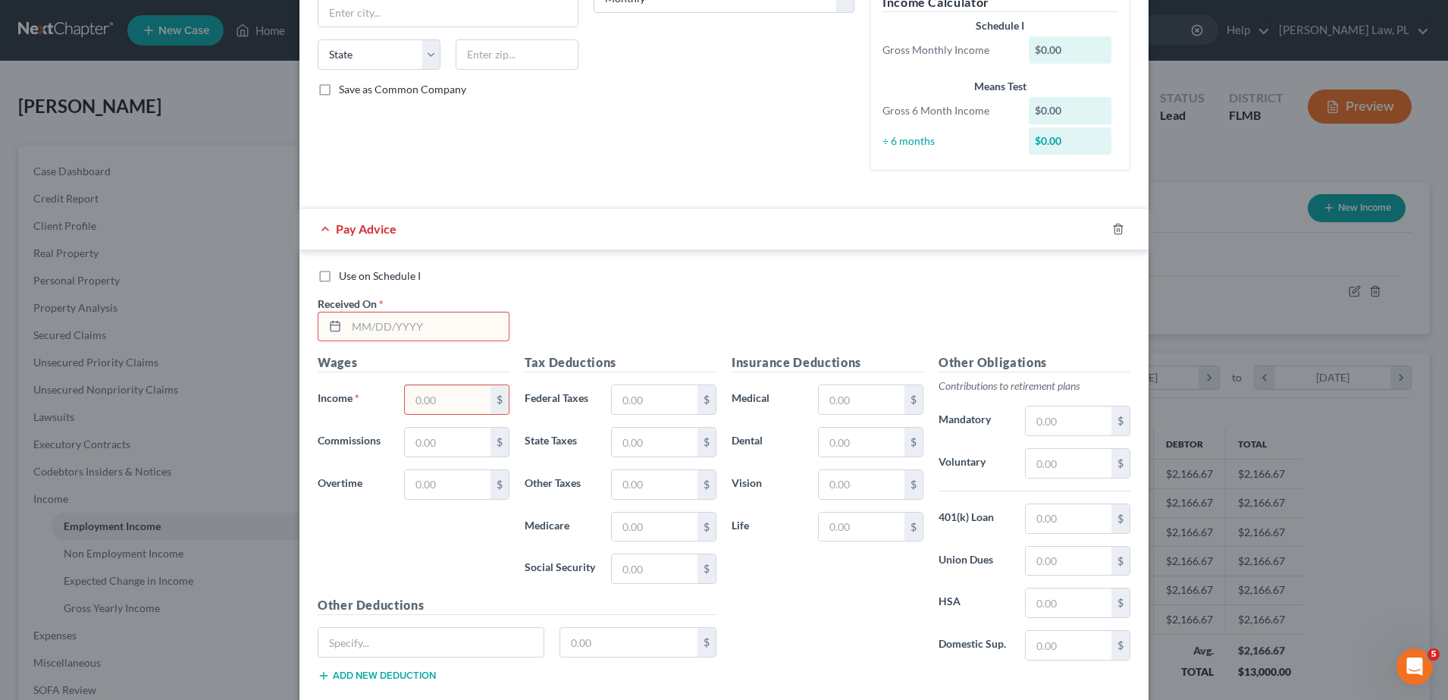
scroll to position [0, 0]
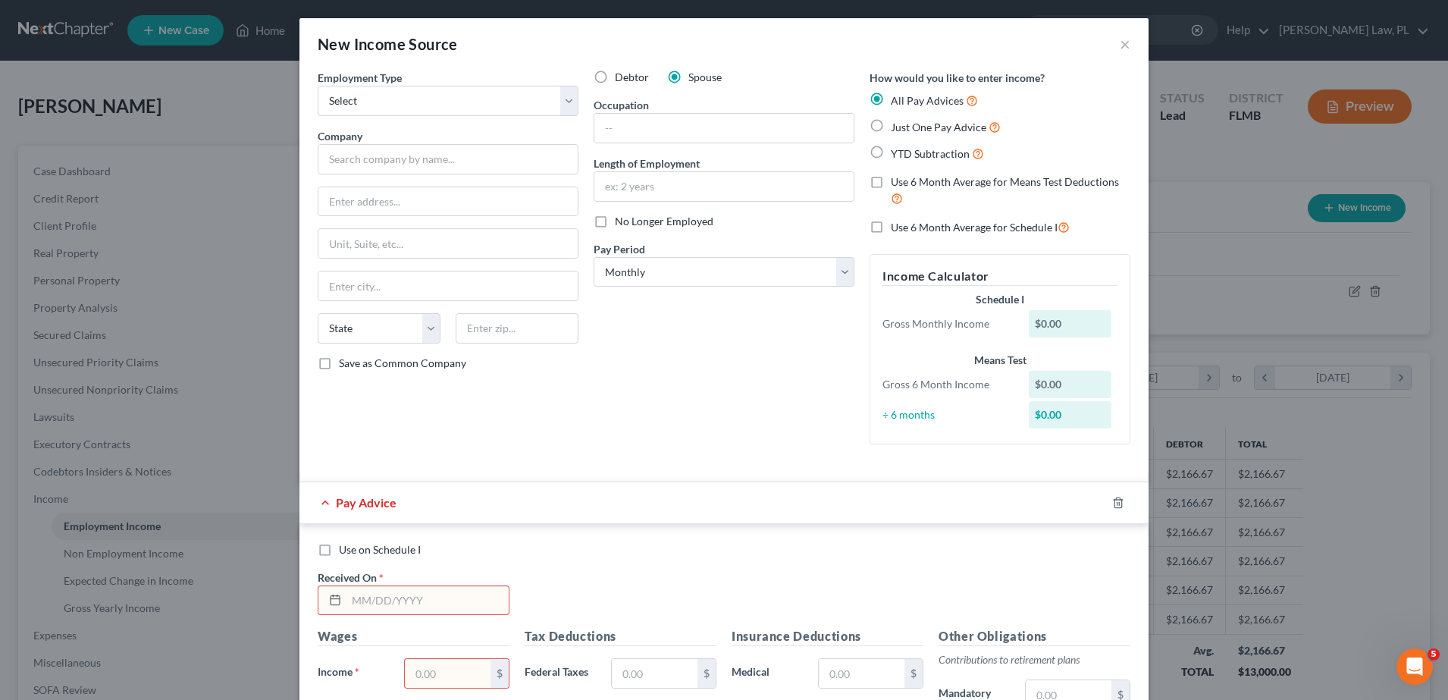
click at [891, 124] on label "Just One Pay Advice" at bounding box center [946, 126] width 110 height 17
click at [897, 124] on input "Just One Pay Advice" at bounding box center [902, 123] width 10 height 10
radio input "true"
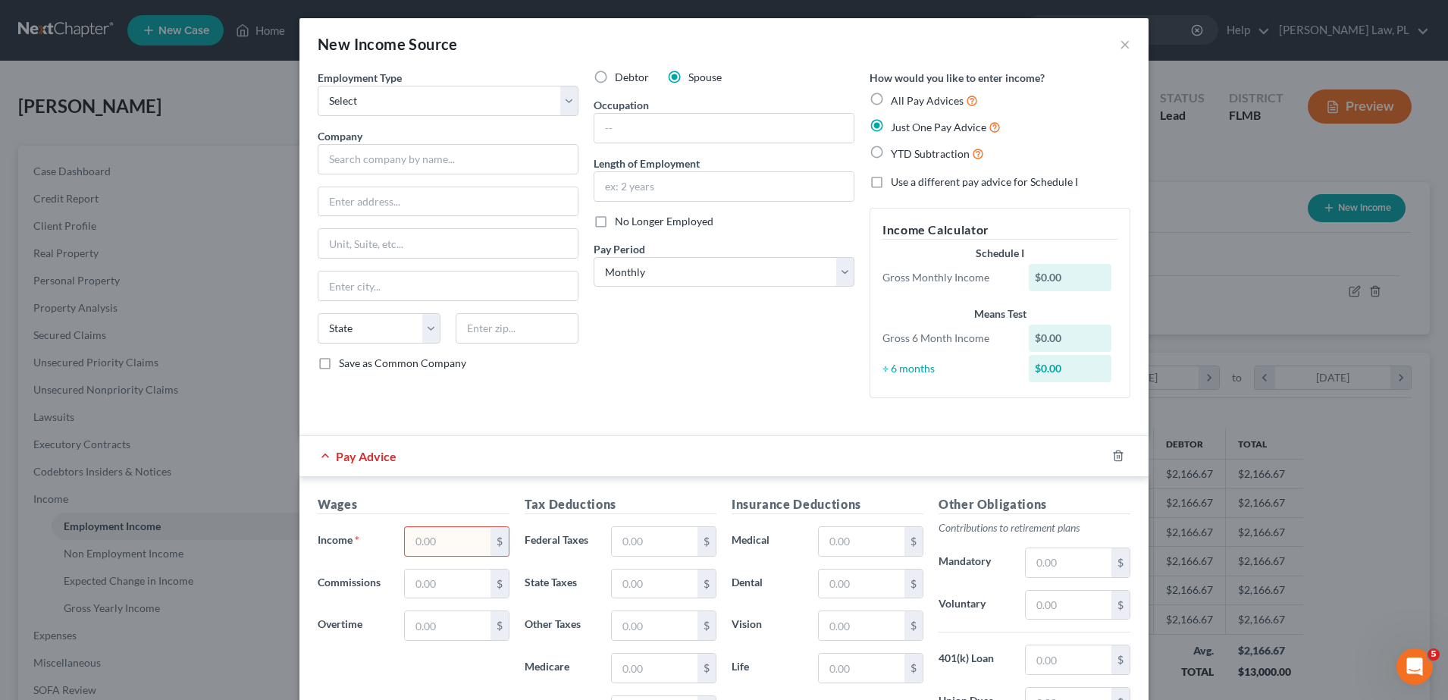
scroll to position [121, 0]
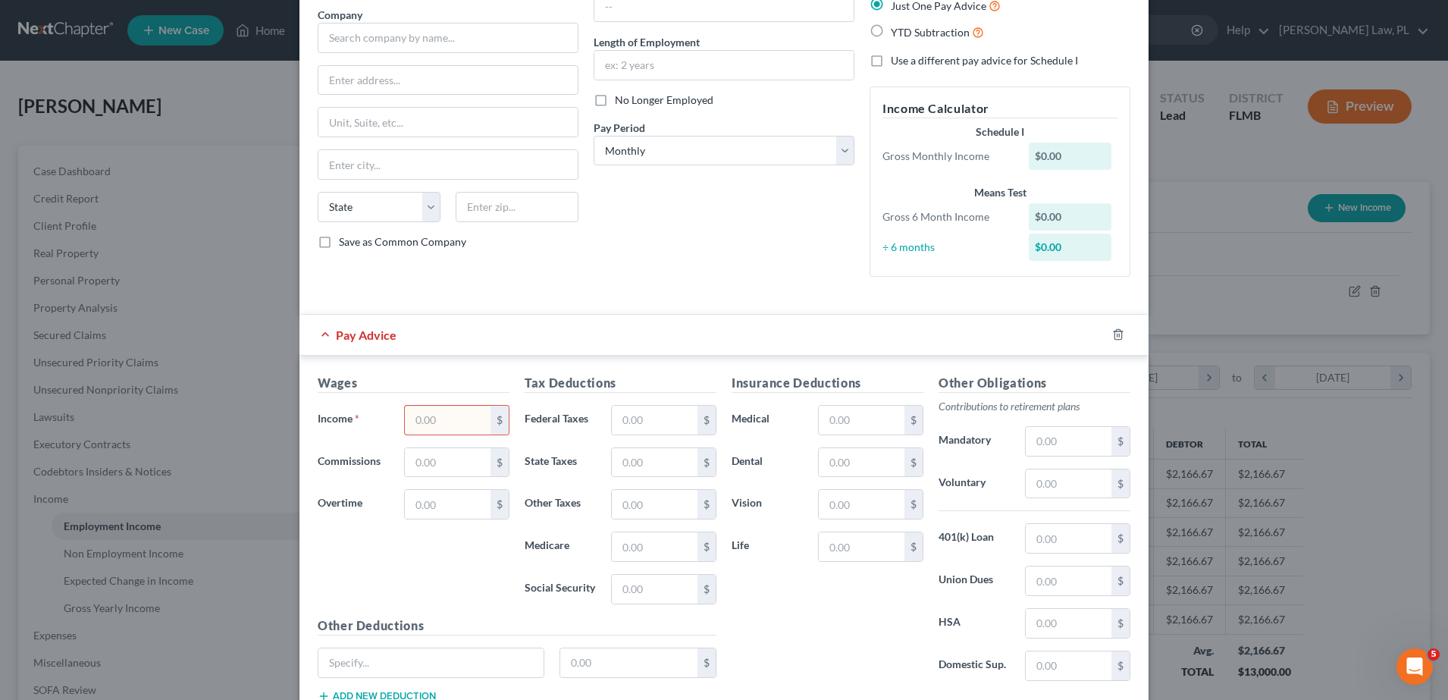
click at [447, 409] on input "text" at bounding box center [448, 419] width 86 height 29
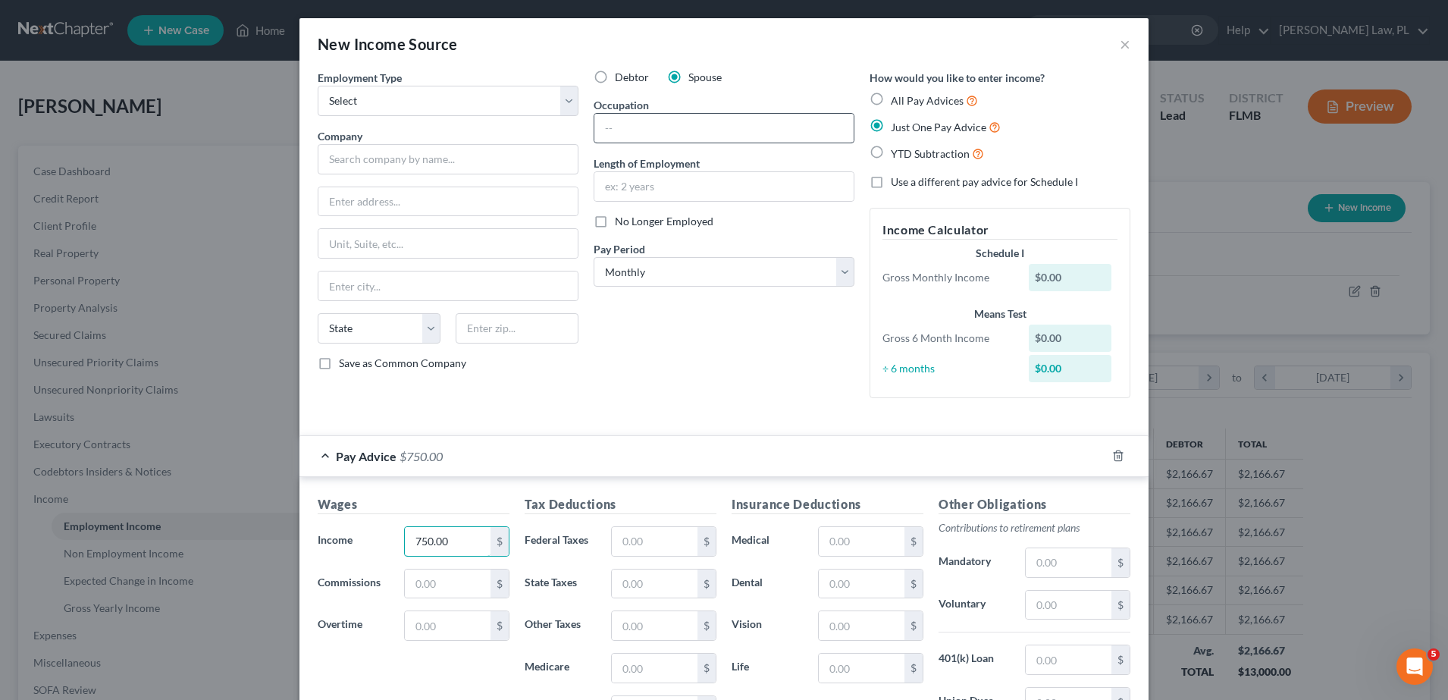
type input "750.00"
click at [625, 133] on input "text" at bounding box center [723, 128] width 259 height 29
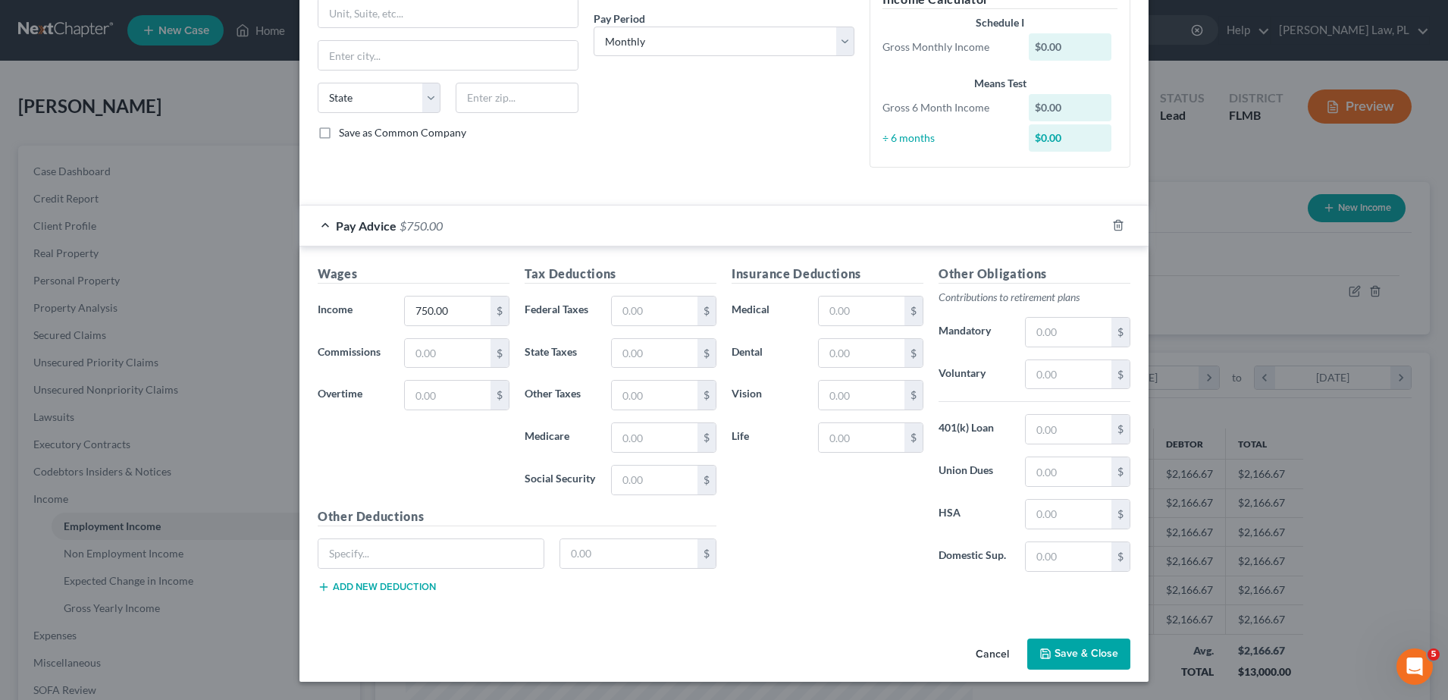
type input "Adminstaory"
click at [1094, 662] on button "Save & Close" at bounding box center [1078, 654] width 103 height 32
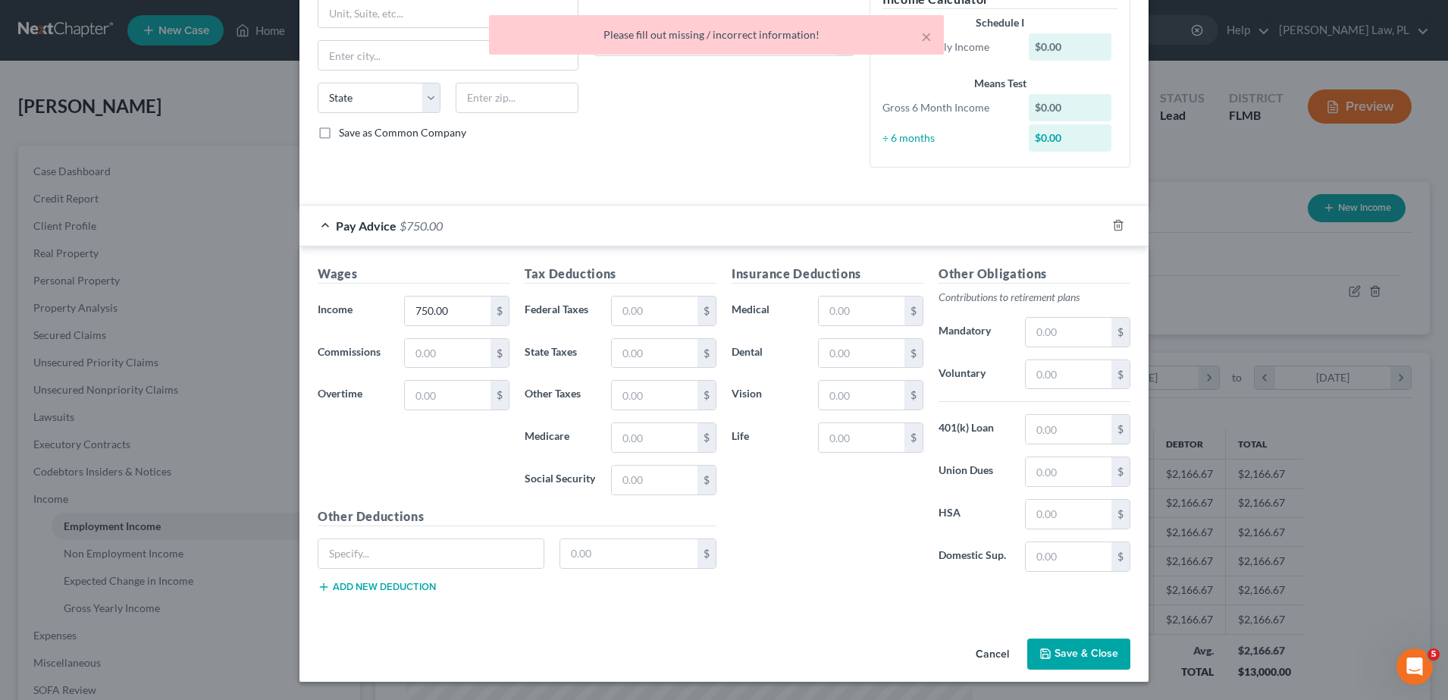
click at [834, 459] on div "Insurance Deductions Medical $ Dental $ Vision $ Life $" at bounding box center [827, 424] width 207 height 319
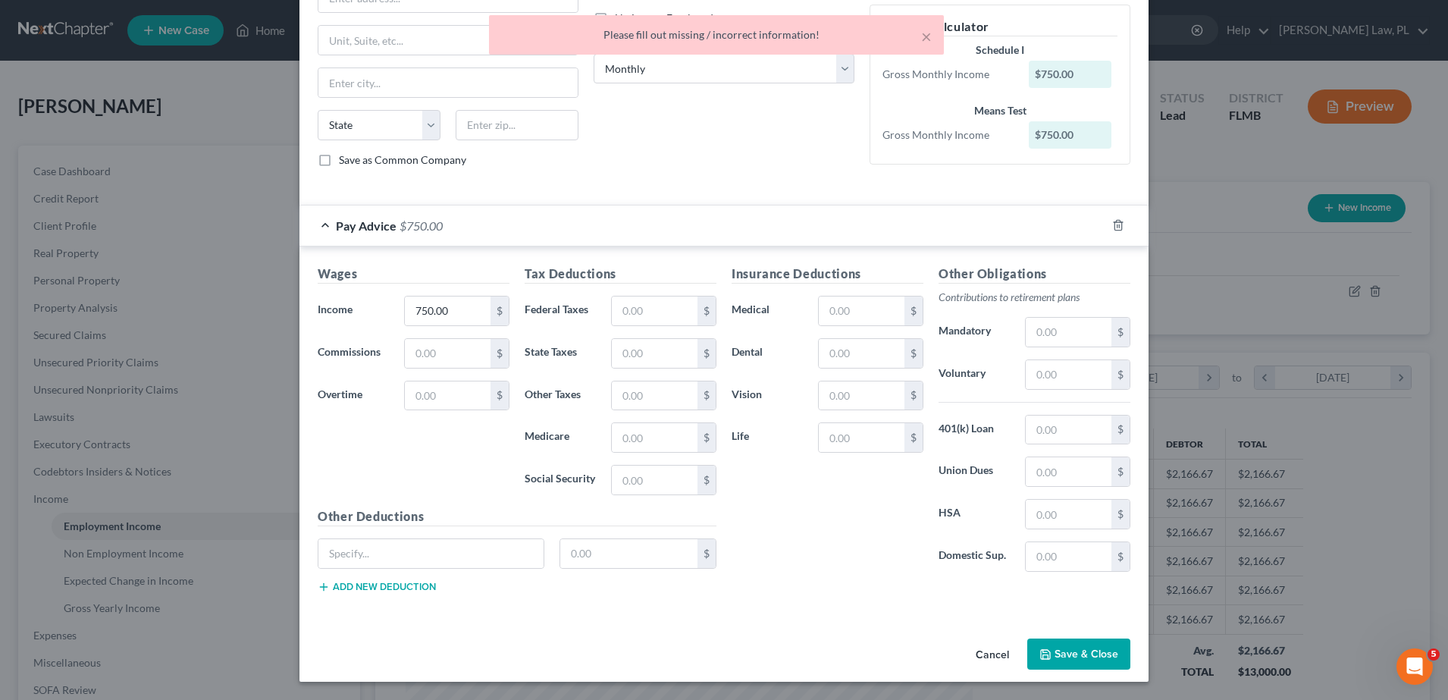
scroll to position [0, 0]
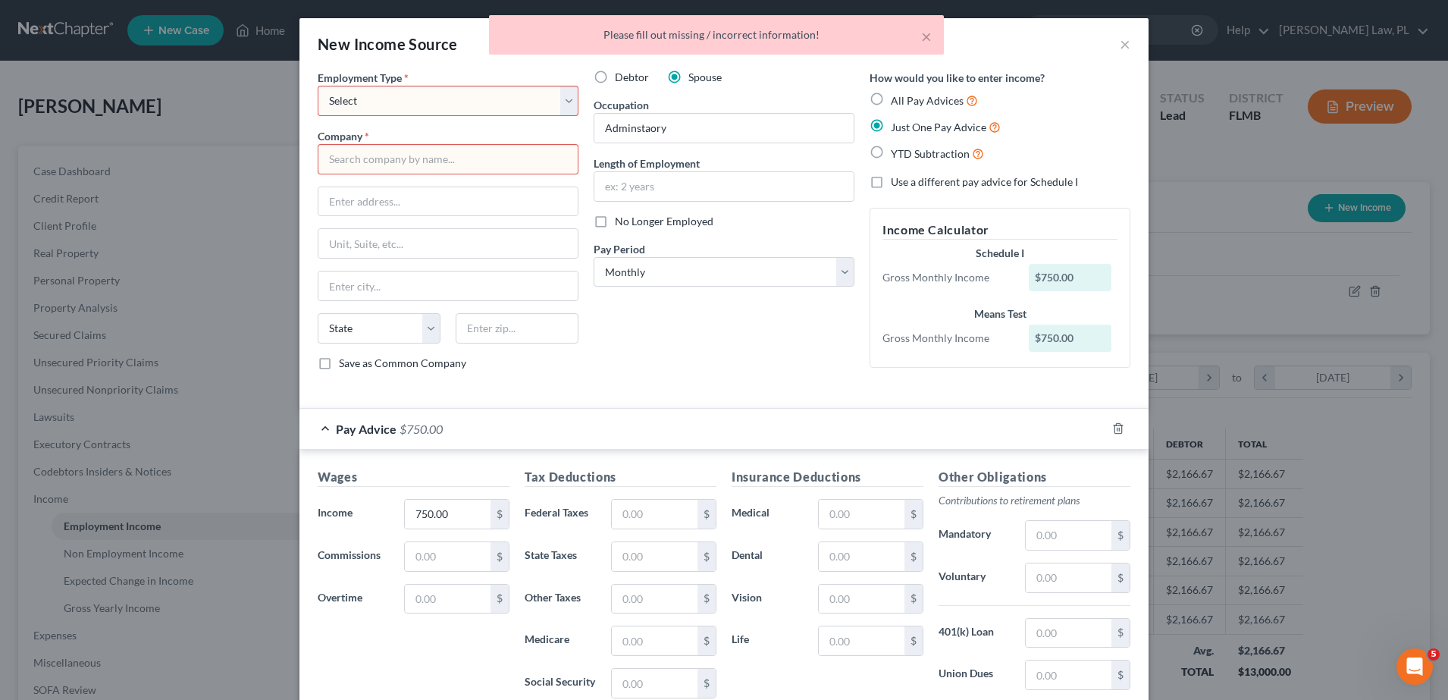
click at [428, 148] on input "text" at bounding box center [448, 159] width 261 height 30
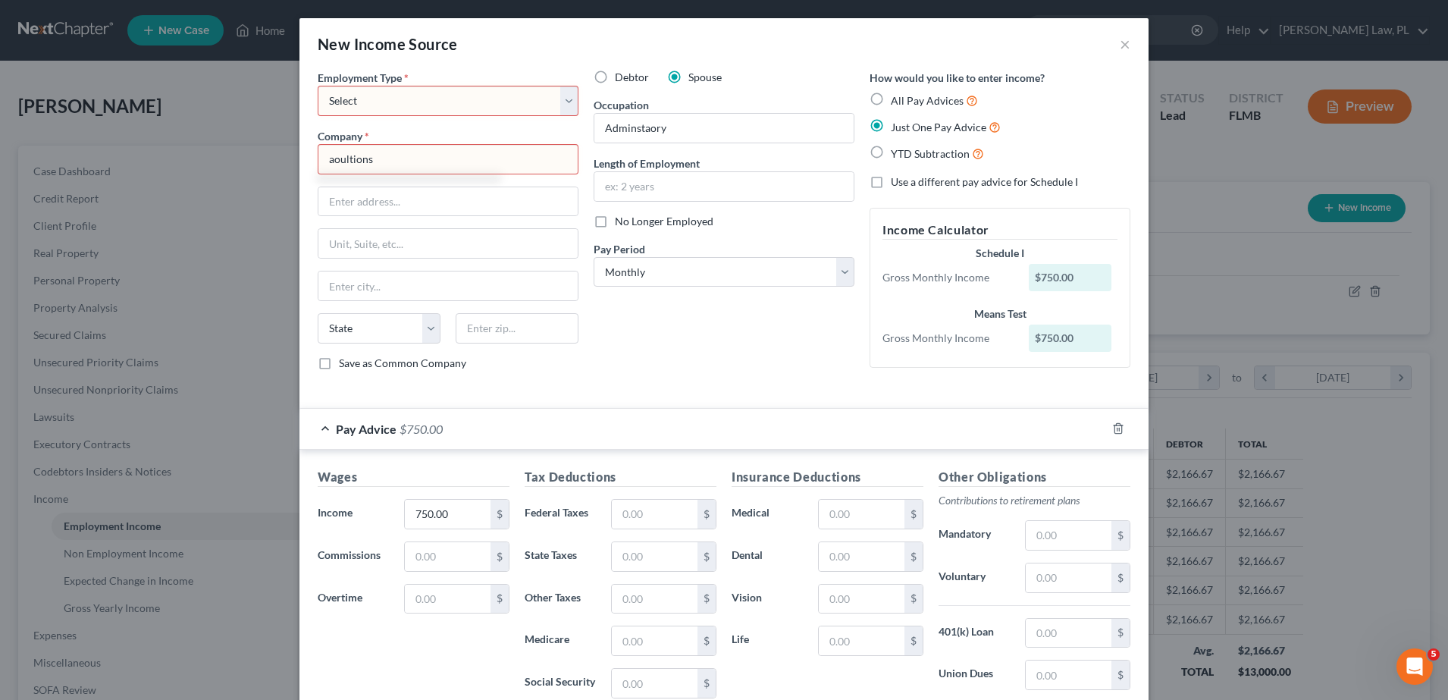
scroll to position [203, 0]
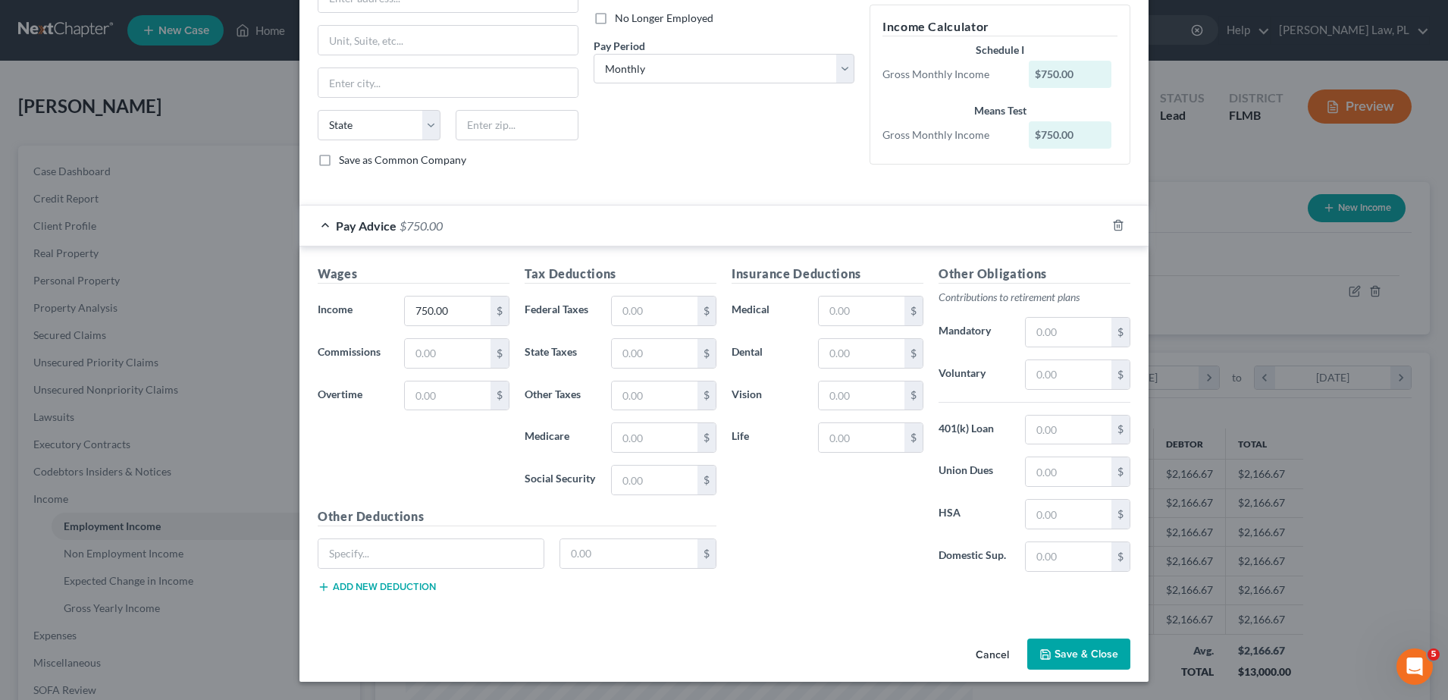
type input "aoultions"
click at [1066, 647] on button "Save & Close" at bounding box center [1078, 654] width 103 height 32
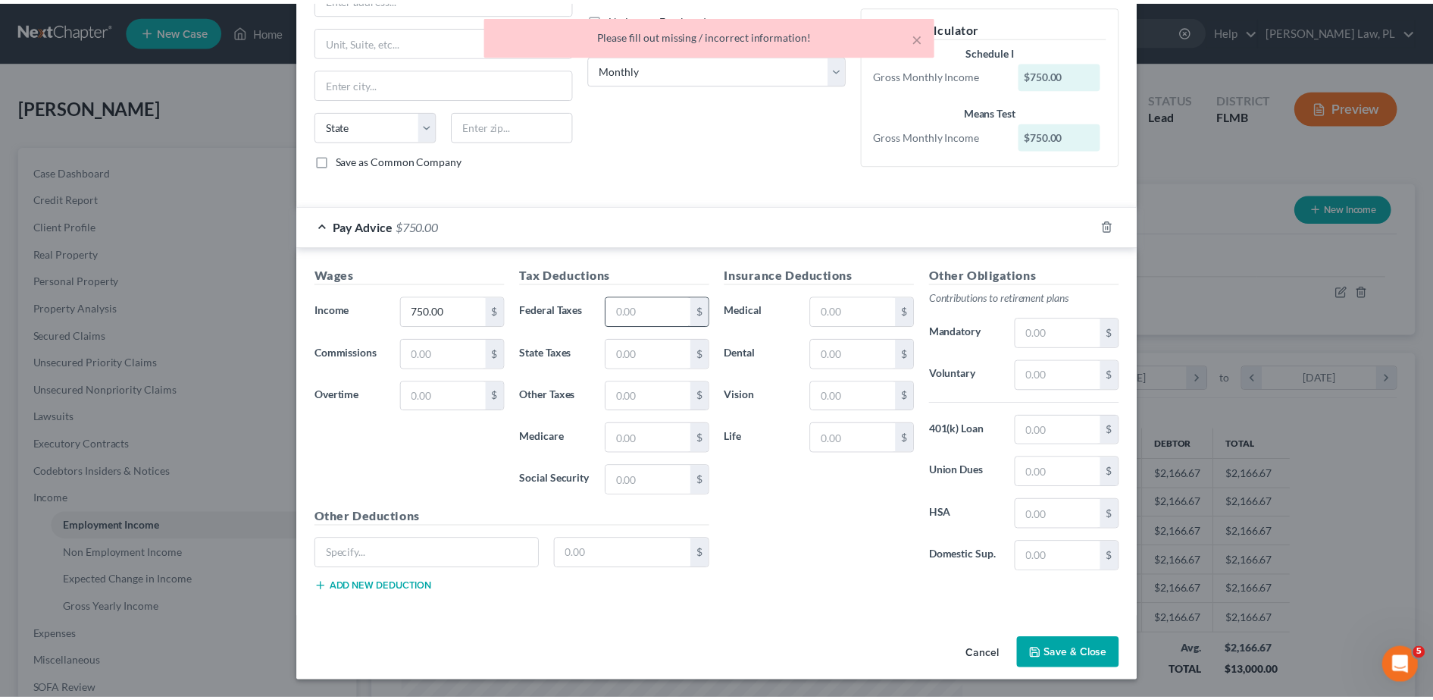
scroll to position [0, 0]
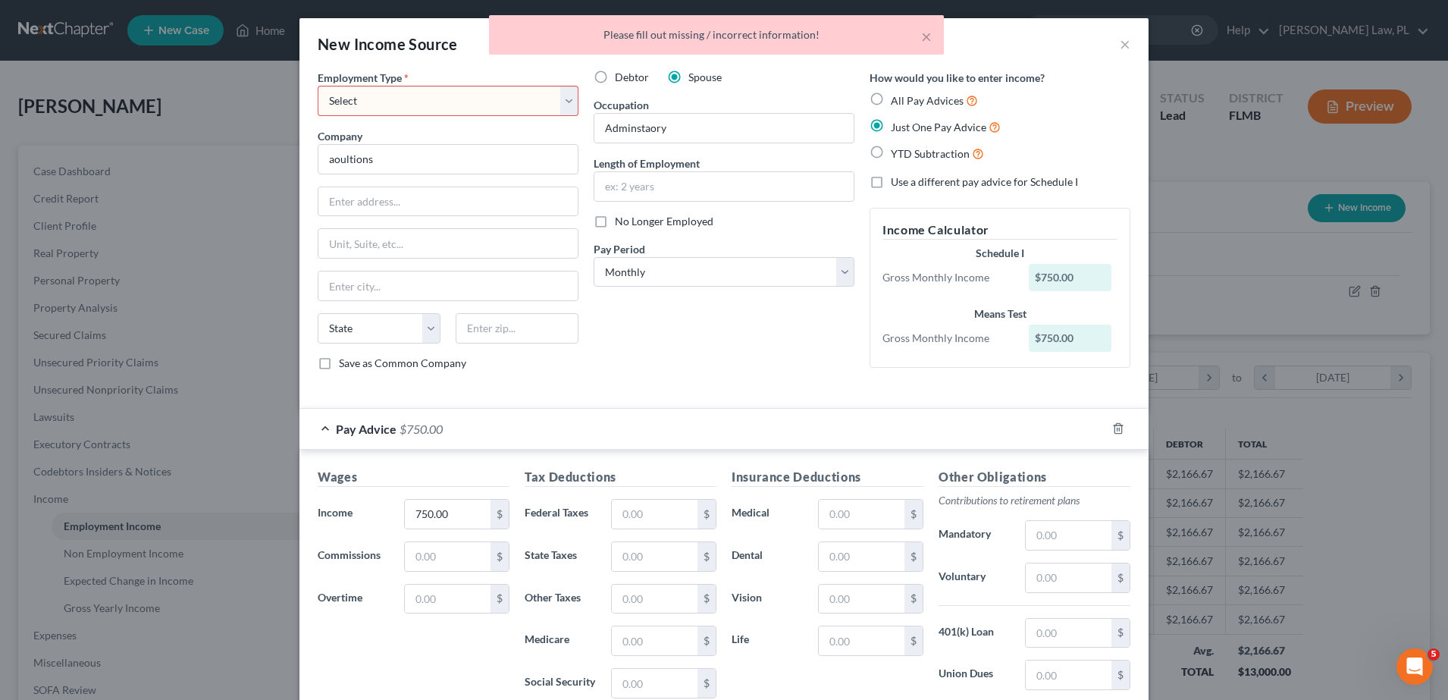
click at [473, 102] on select "Select Full or [DEMOGRAPHIC_DATA] Employment Self Employment" at bounding box center [448, 101] width 261 height 30
select select "1"
click at [318, 86] on select "Select Full or [DEMOGRAPHIC_DATA] Employment Self Employment" at bounding box center [448, 101] width 261 height 30
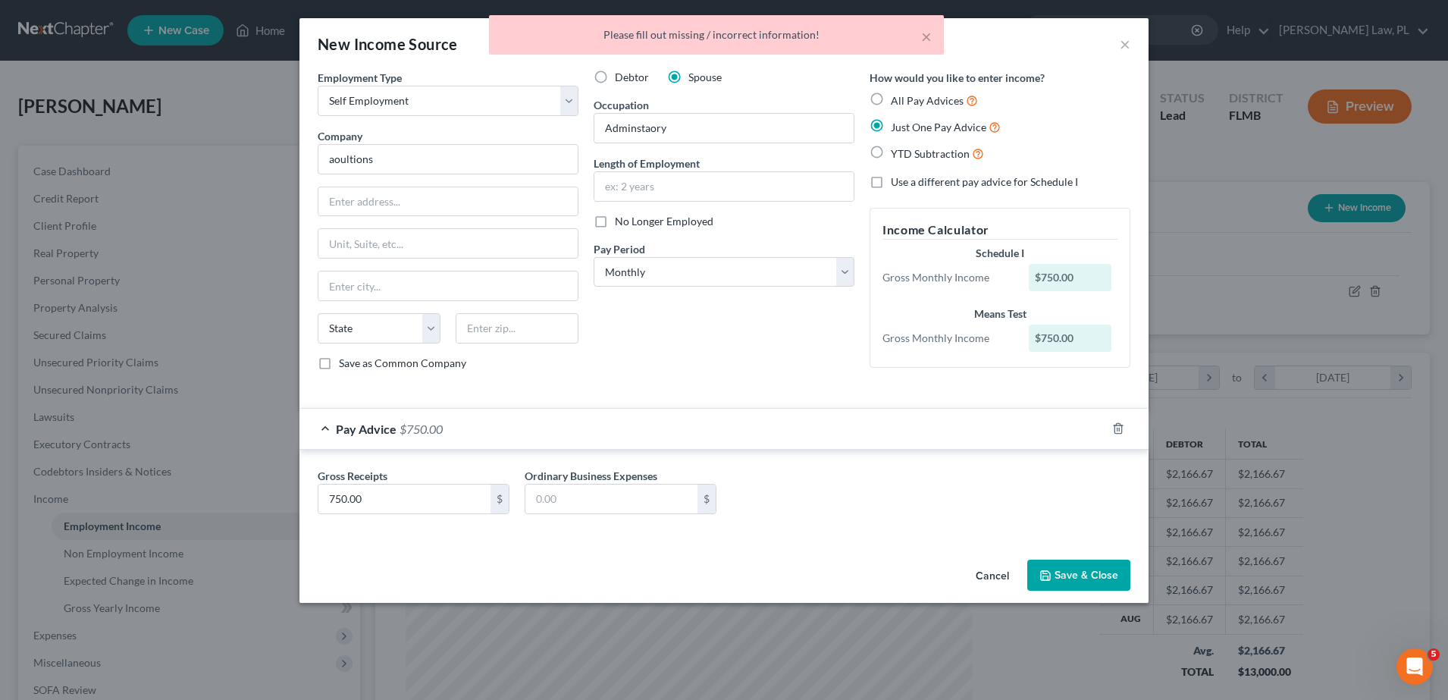
click at [1080, 582] on button "Save & Close" at bounding box center [1078, 575] width 103 height 32
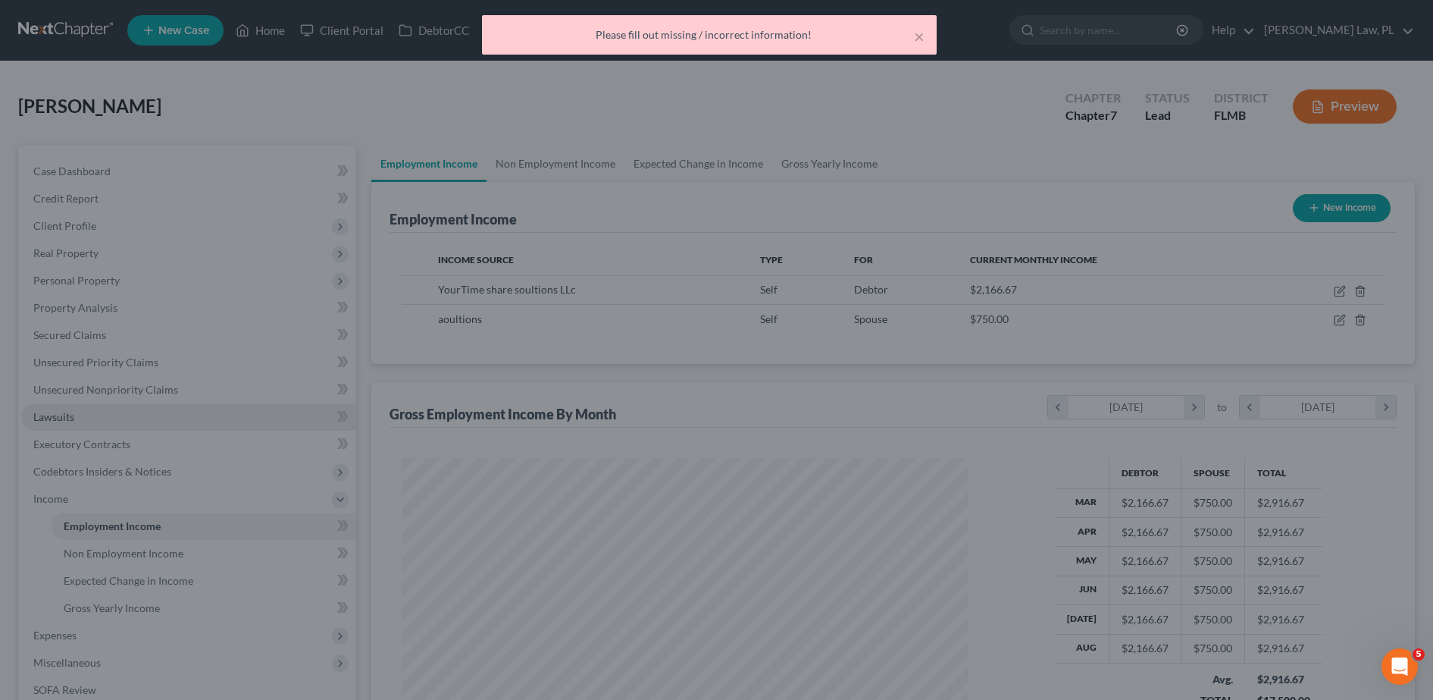
scroll to position [757646, 757336]
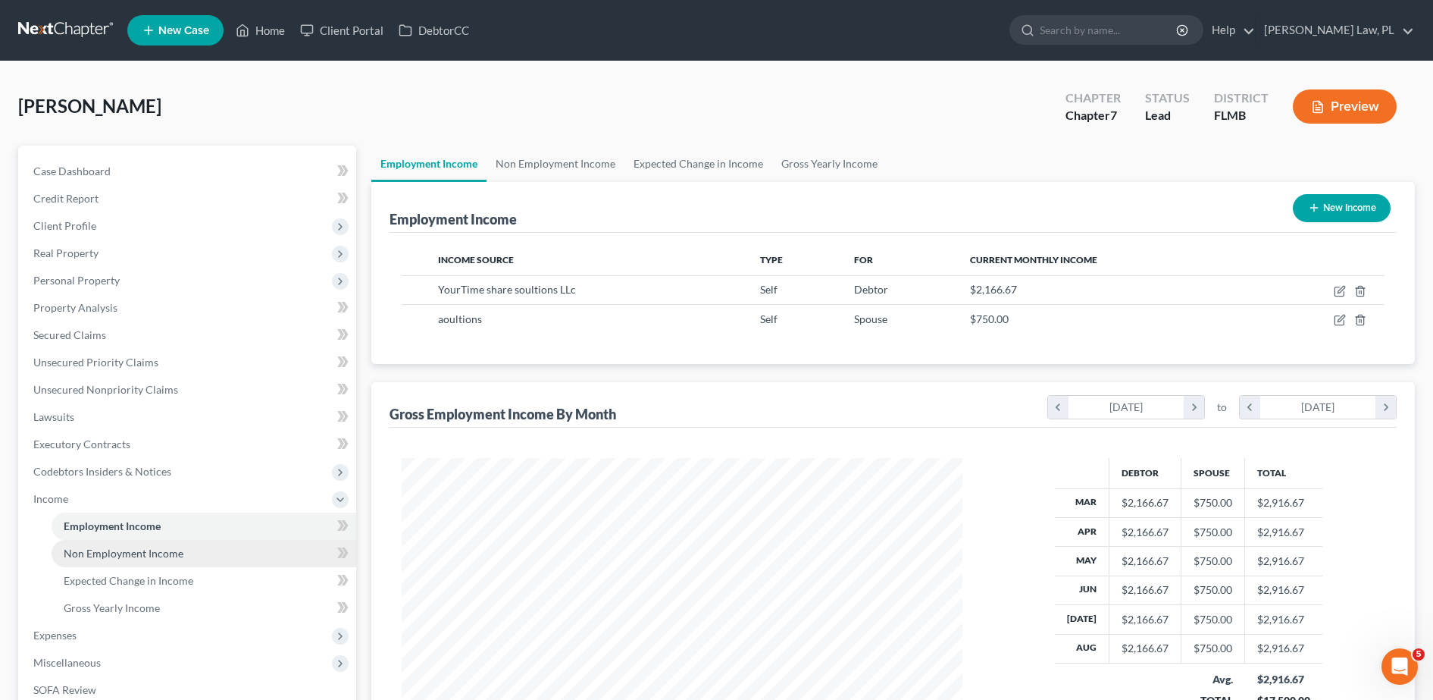
click at [160, 546] on span "Non Employment Income" at bounding box center [124, 552] width 120 height 13
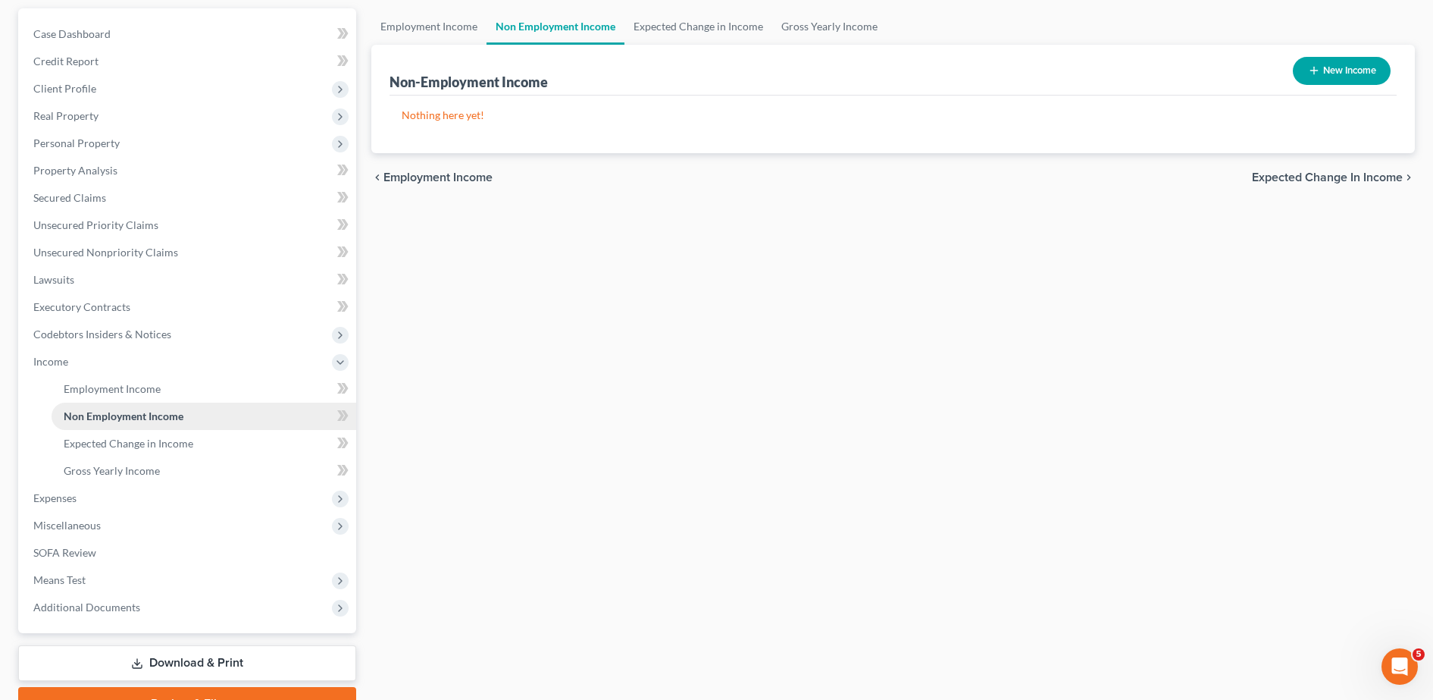
scroll to position [139, 0]
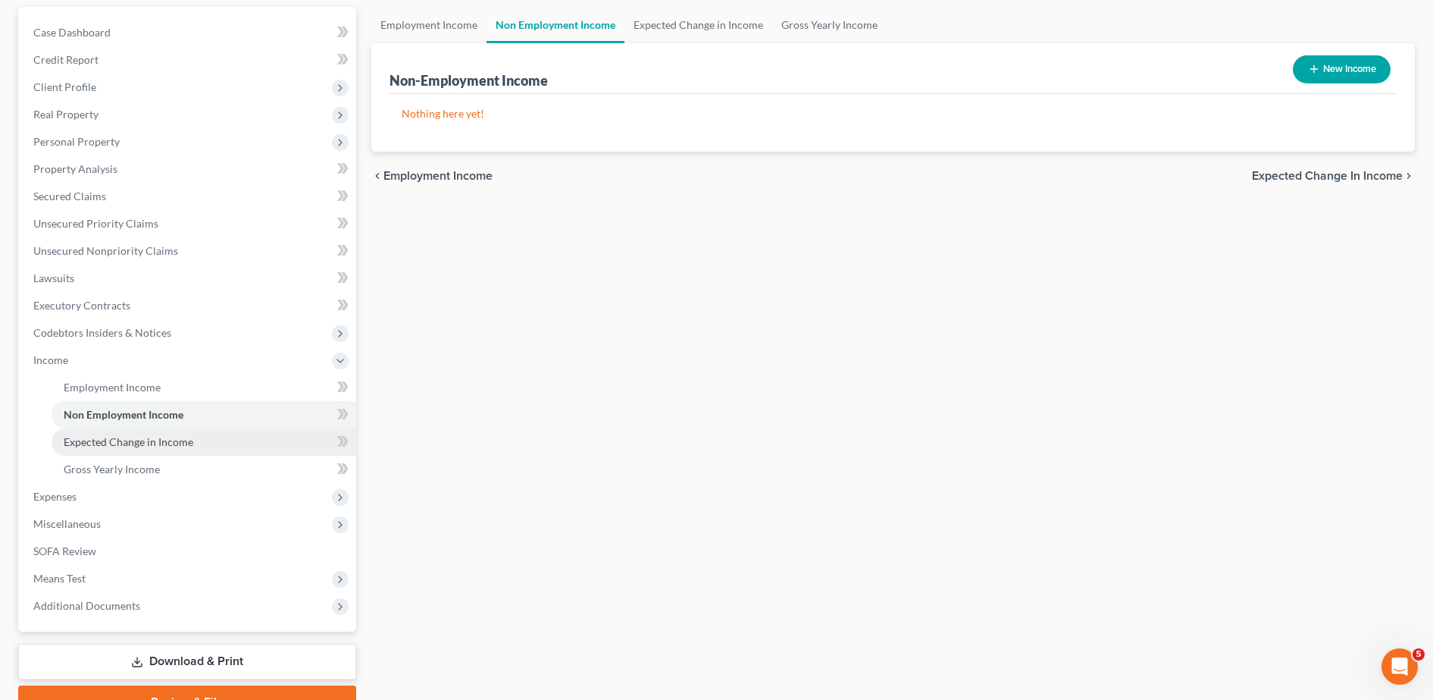
click at [149, 440] on span "Expected Change in Income" at bounding box center [129, 441] width 130 height 13
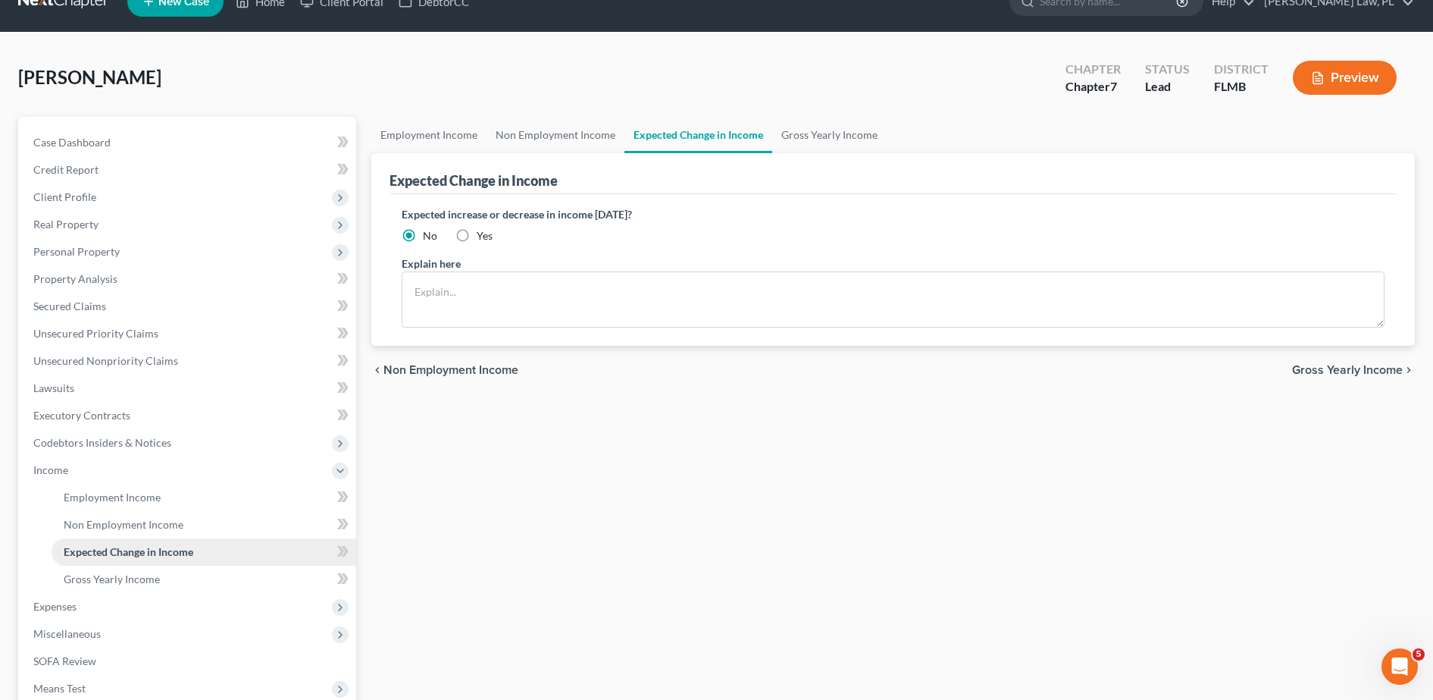
scroll to position [48, 0]
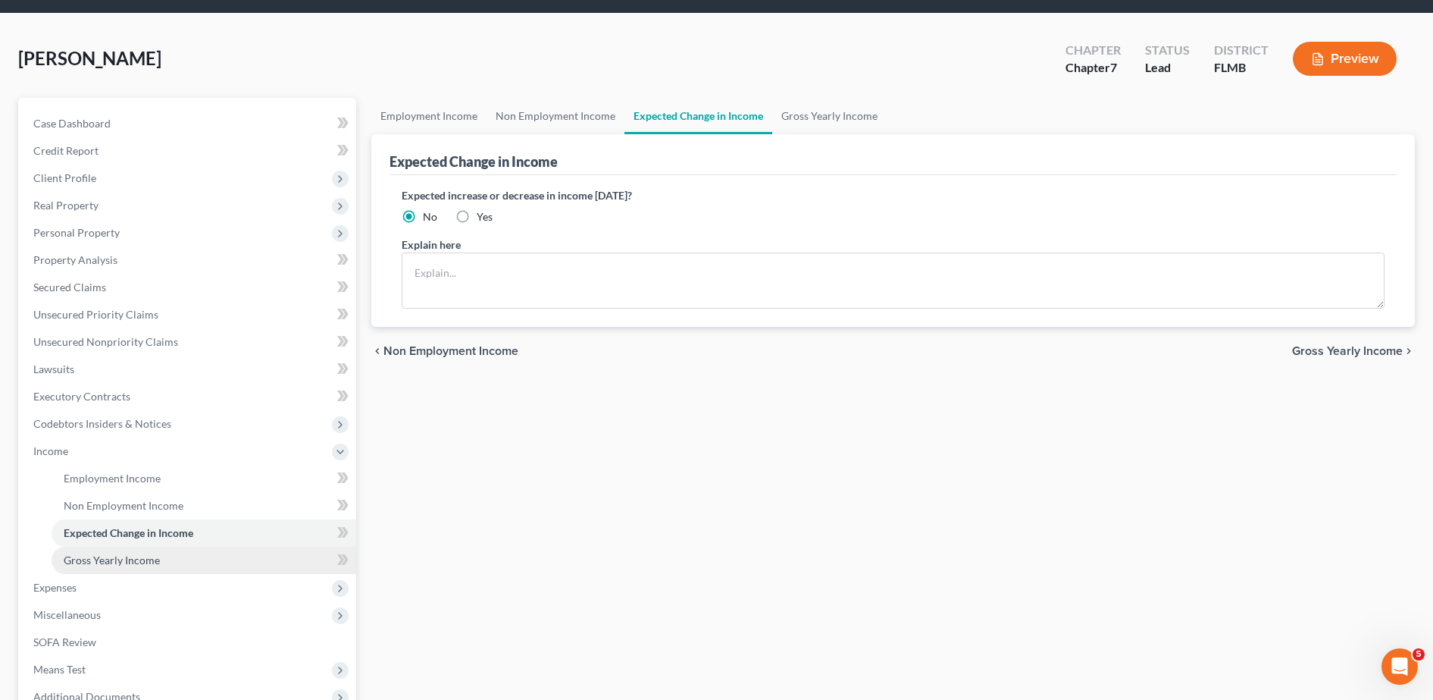
click at [142, 553] on span "Gross Yearly Income" at bounding box center [112, 559] width 96 height 13
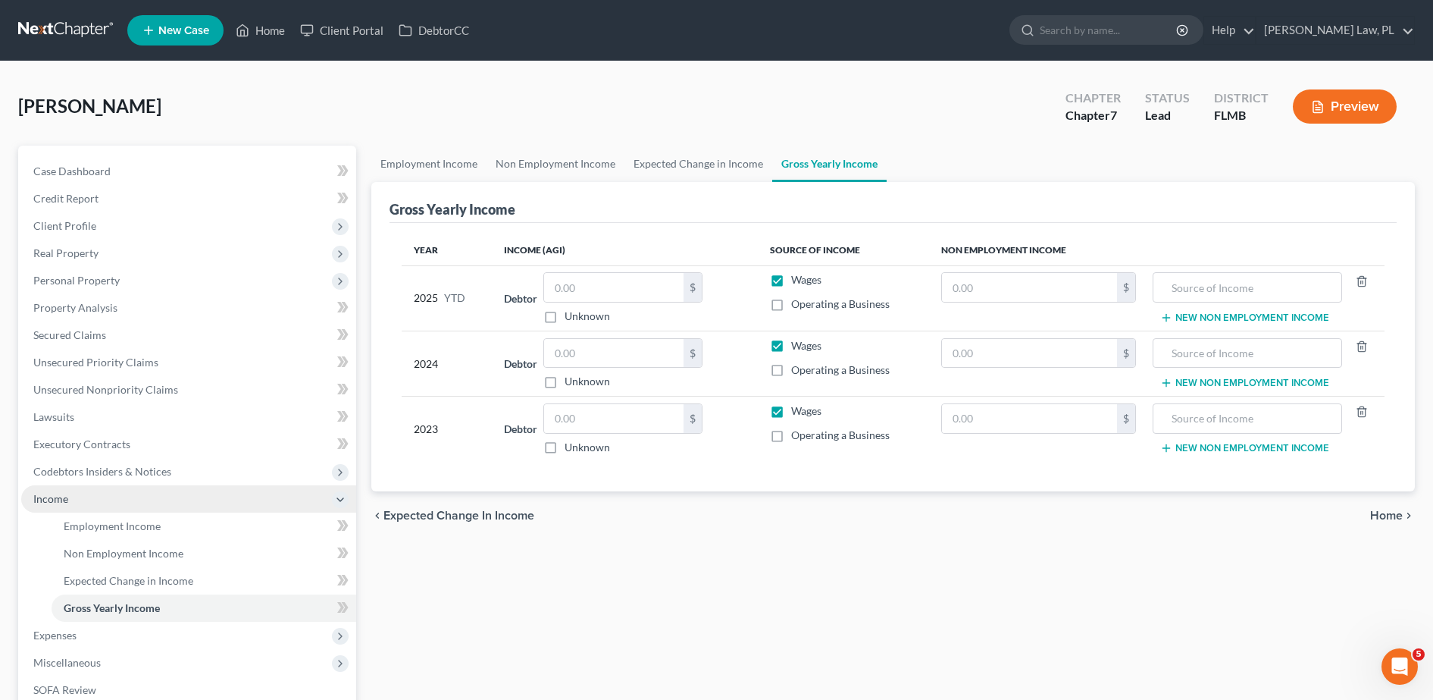
scroll to position [44, 0]
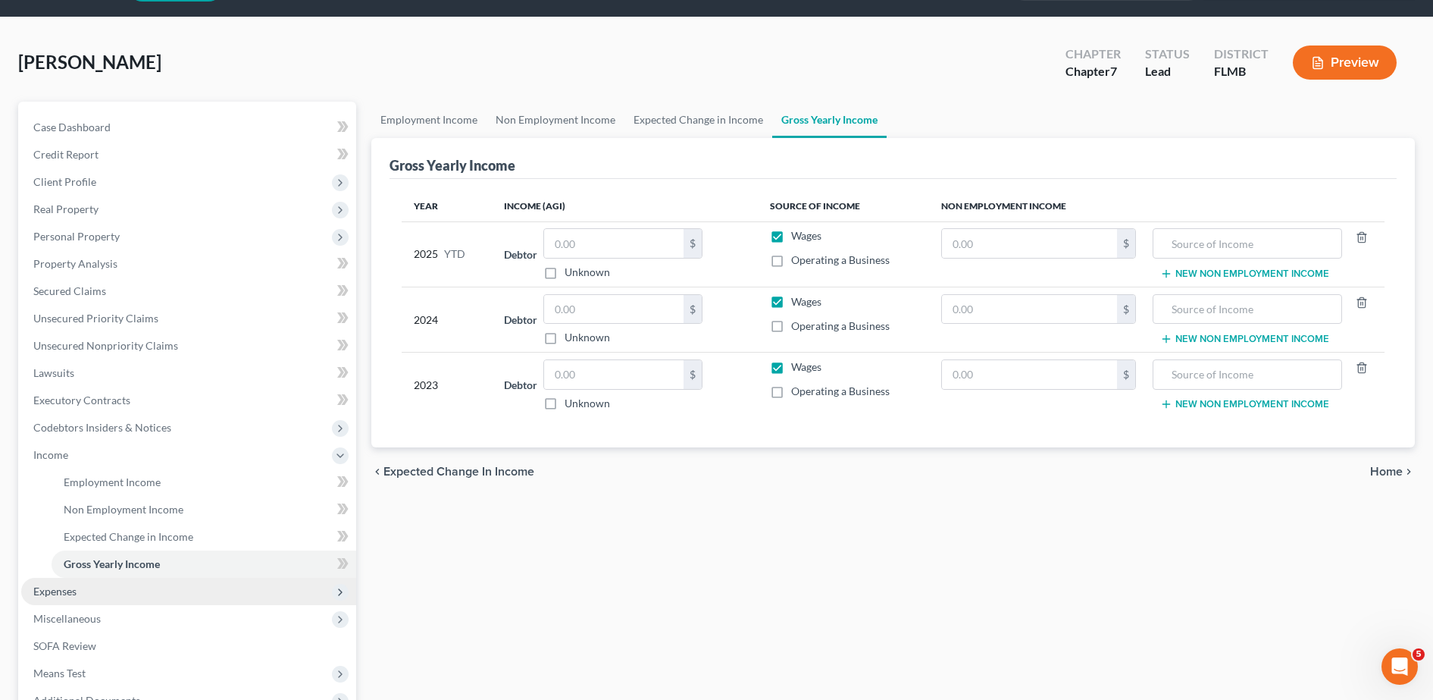
click at [132, 599] on span "Expenses" at bounding box center [188, 591] width 335 height 27
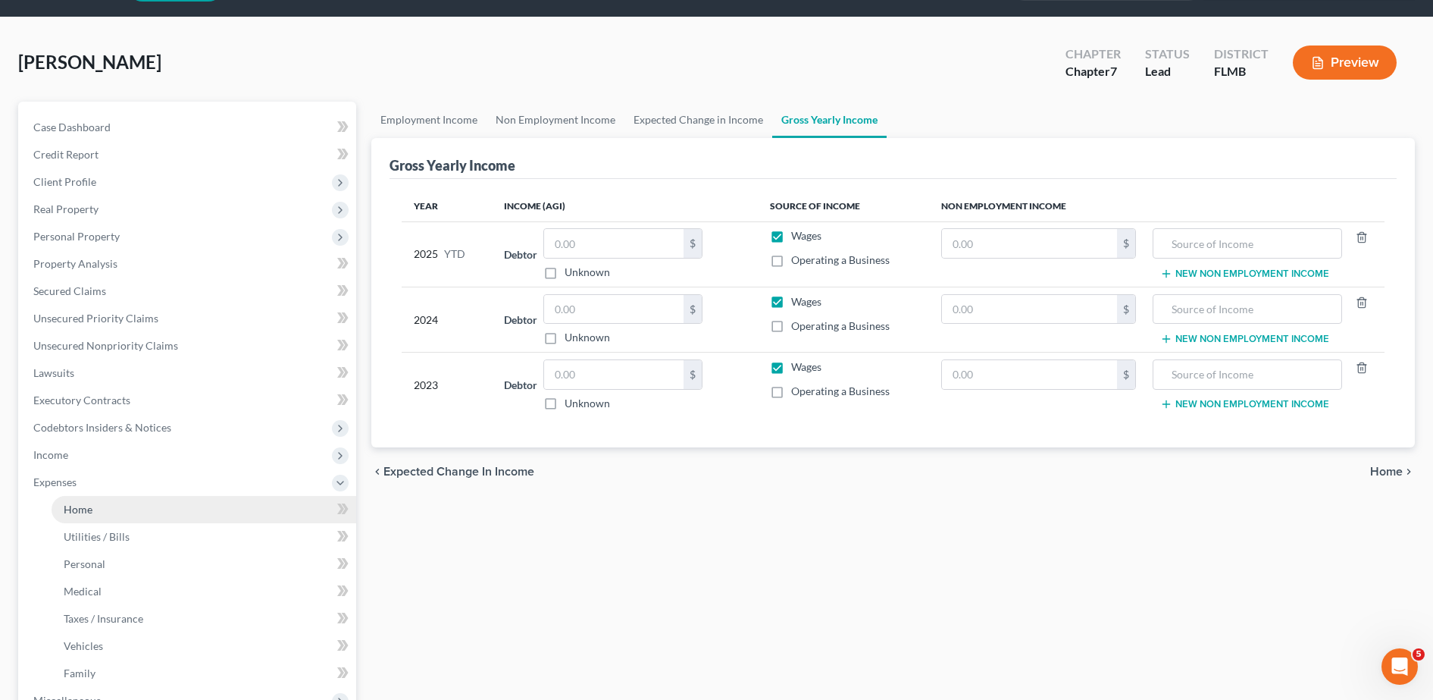
click at [130, 516] on link "Home" at bounding box center [204, 509] width 305 height 27
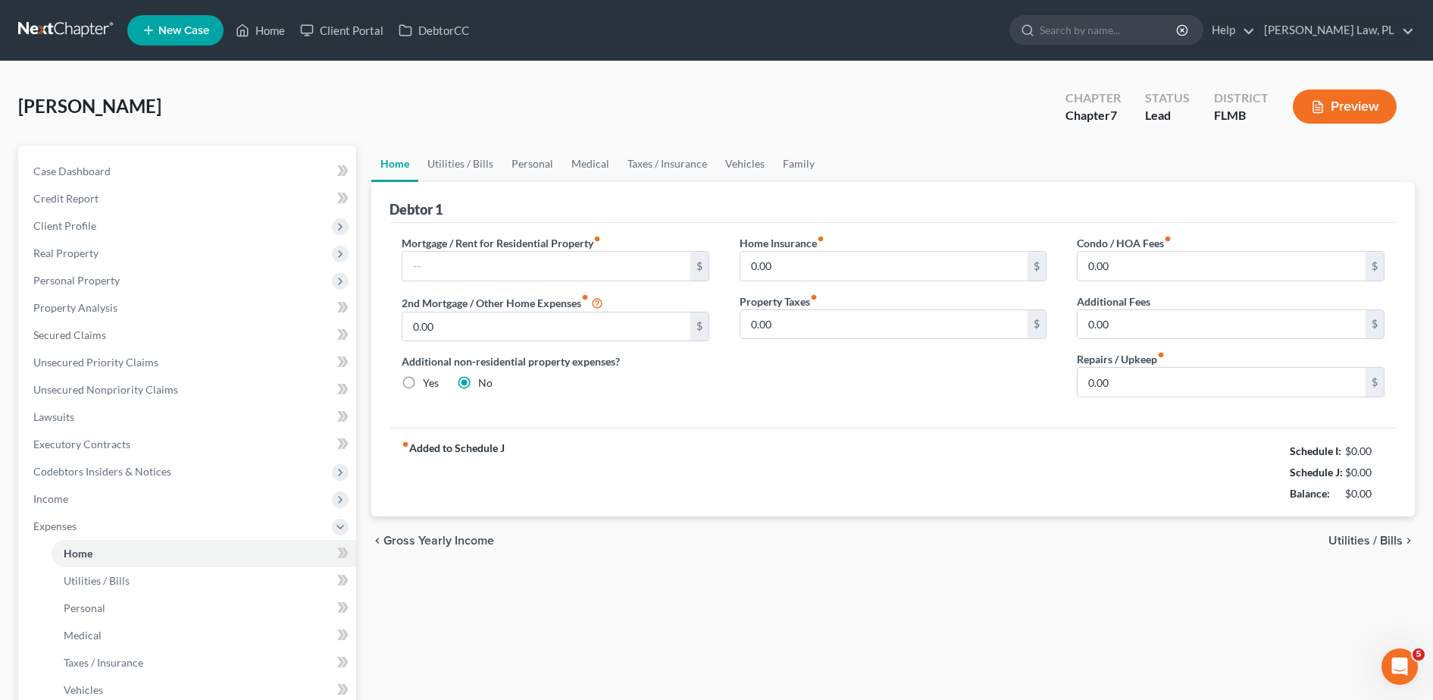
scroll to position [61, 0]
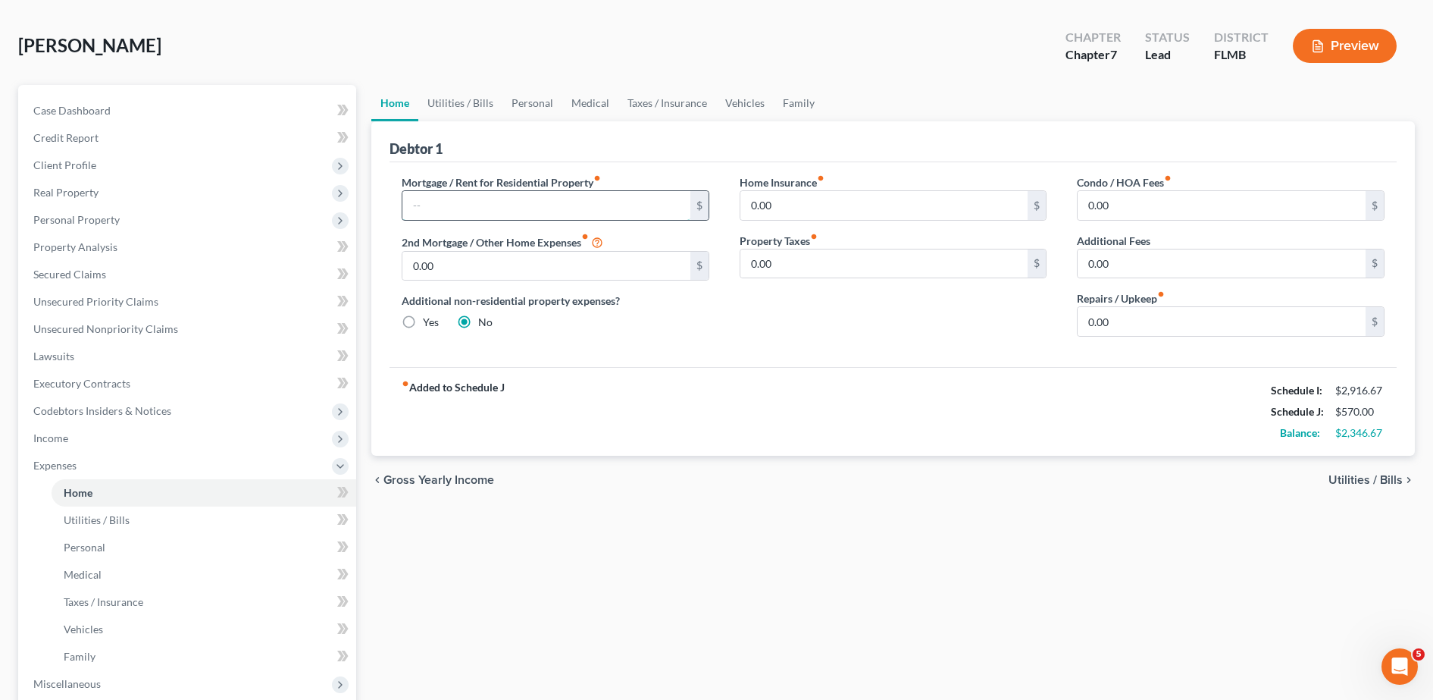
click at [458, 199] on input "text" at bounding box center [546, 205] width 288 height 29
type input "32"
click at [769, 203] on input "0.00" at bounding box center [884, 205] width 288 height 29
click at [580, 209] on input "32" at bounding box center [546, 205] width 288 height 29
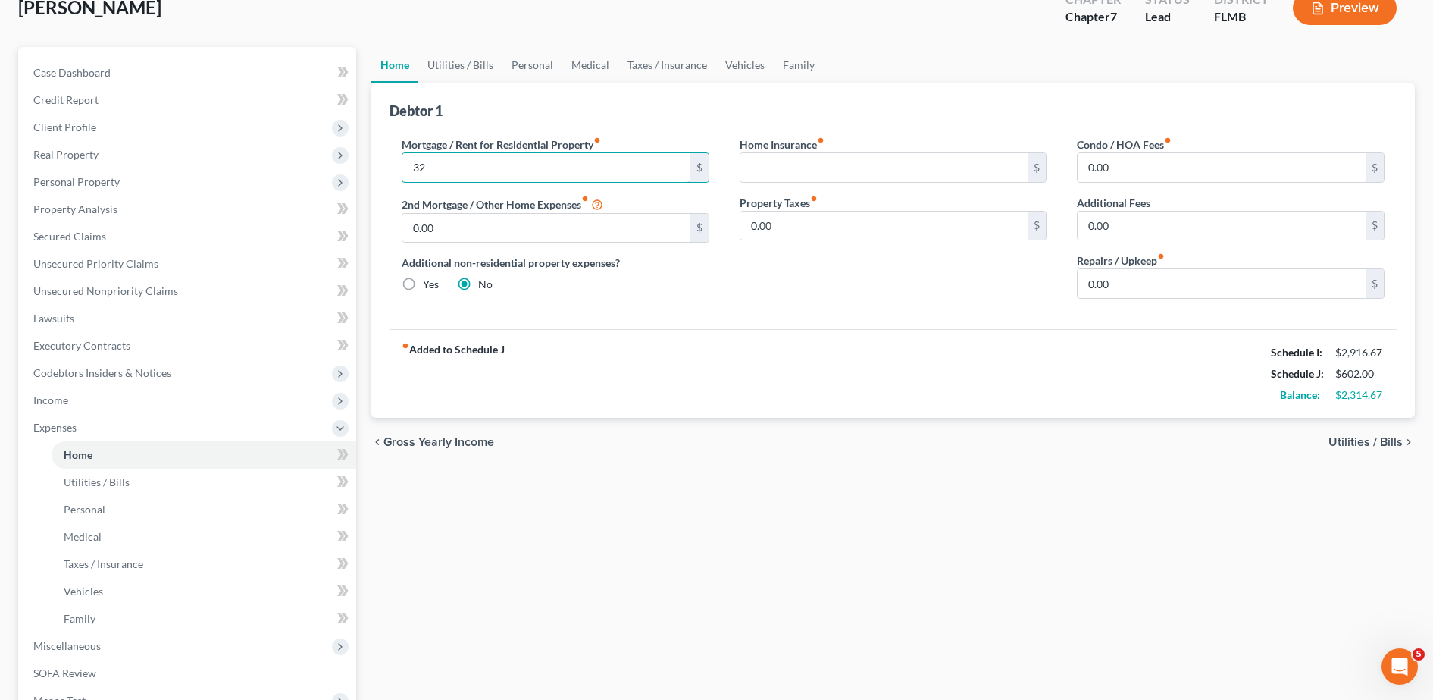
scroll to position [99, 0]
type input "3,219.77"
click at [1166, 181] on div "0.00 $" at bounding box center [1231, 167] width 308 height 30
click at [1152, 174] on input "0.00" at bounding box center [1222, 166] width 288 height 29
click at [1136, 287] on input "0.00" at bounding box center [1222, 282] width 288 height 29
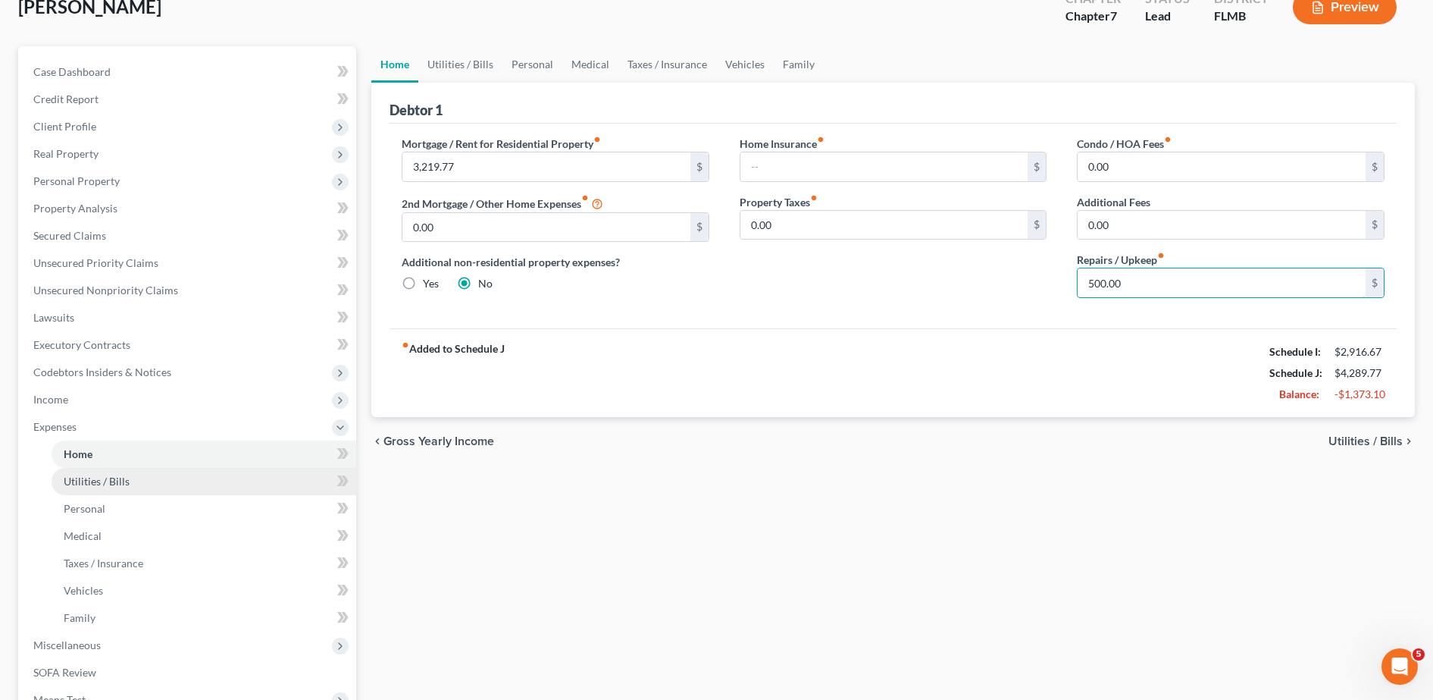
type input "500.00"
click at [106, 487] on span "Utilities / Bills" at bounding box center [97, 480] width 66 height 13
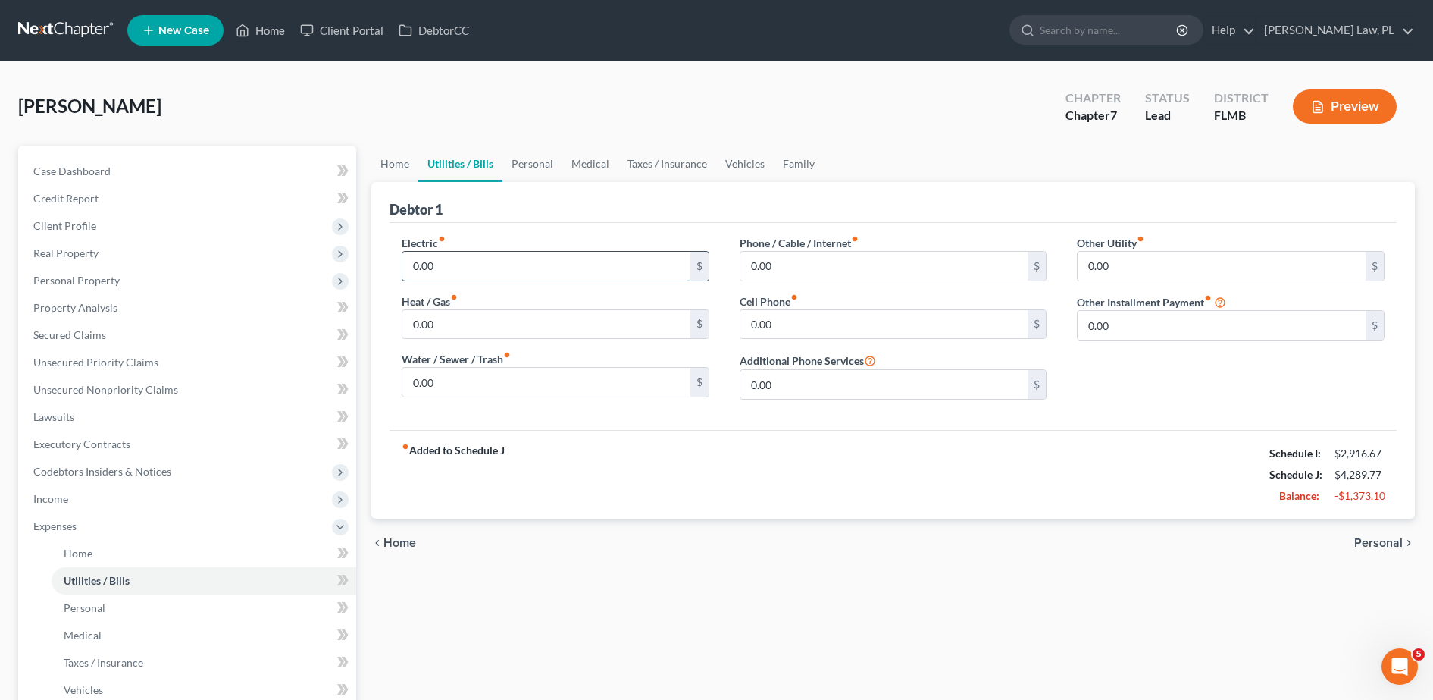
click at [511, 266] on input "0.00" at bounding box center [546, 266] width 288 height 29
type input "200.00"
click at [471, 377] on input "0.00" at bounding box center [546, 382] width 288 height 29
type input "100.00"
click at [866, 271] on input "0.00" at bounding box center [884, 266] width 288 height 29
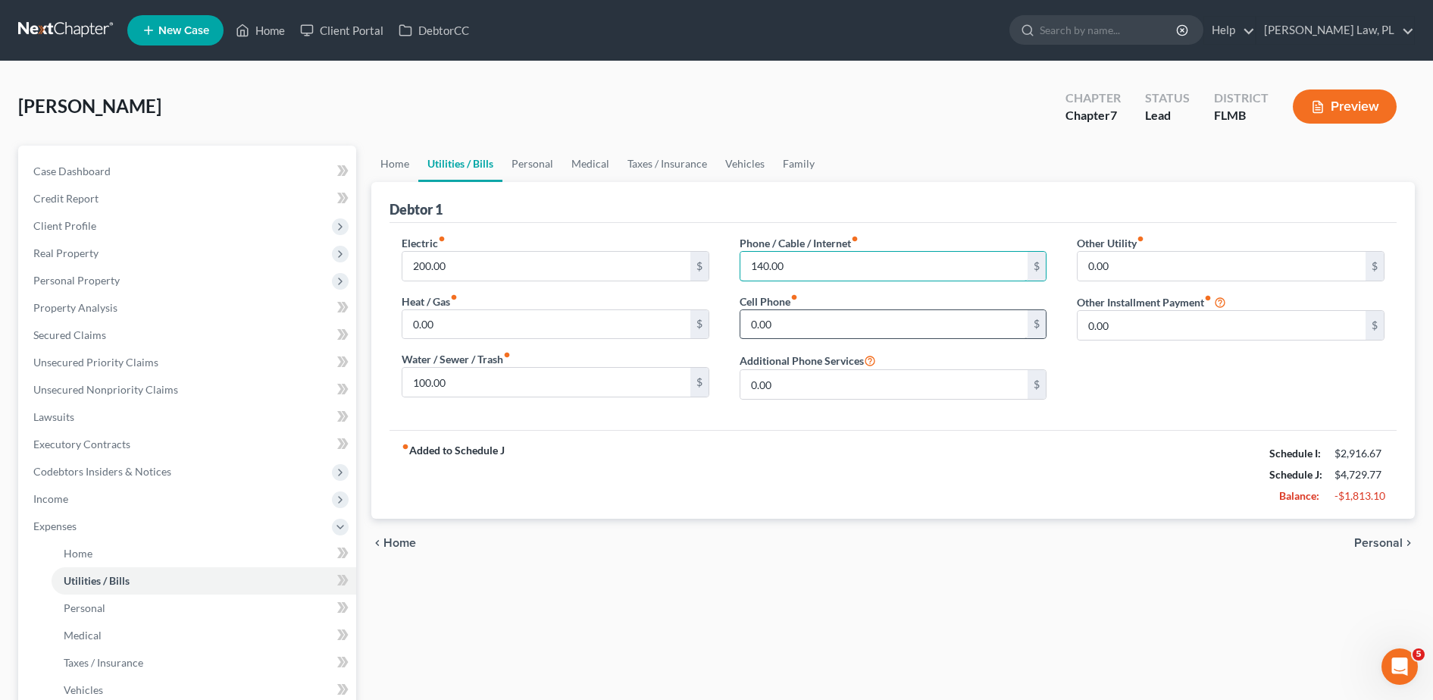
type input "140.00"
click at [797, 320] on input "0.00" at bounding box center [884, 324] width 288 height 29
type input "400.00"
click at [1105, 410] on div "Other Utility fiber_manual_record 0.00 $ Other Installment Payment fiber_manual…" at bounding box center [1231, 323] width 338 height 177
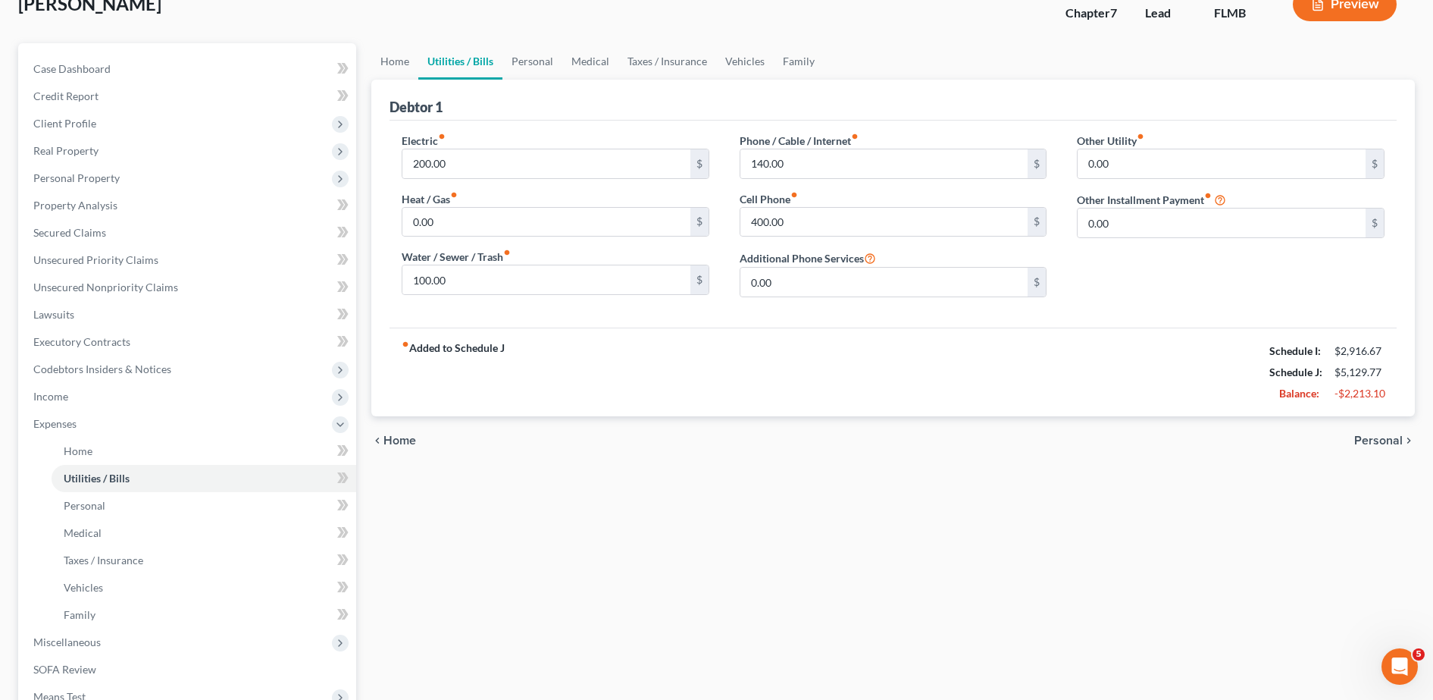
scroll to position [107, 0]
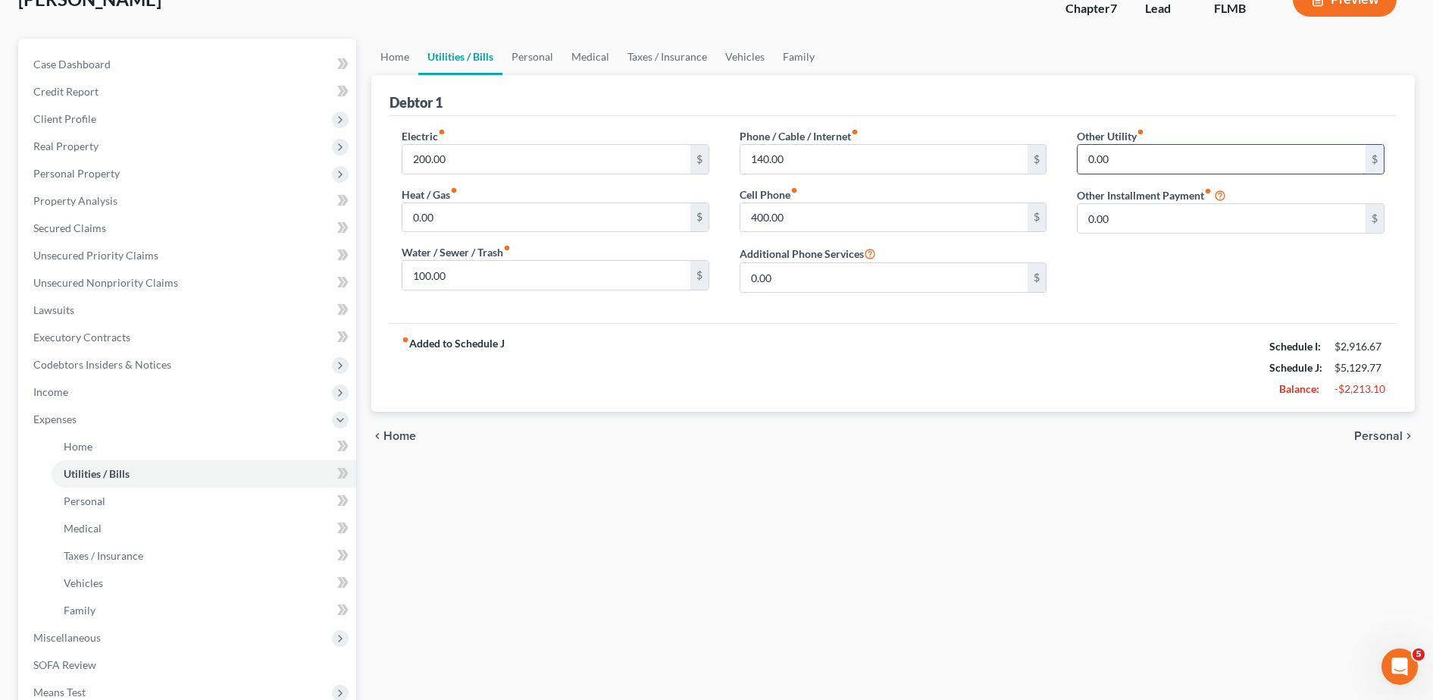
click at [1114, 173] on input "0.00" at bounding box center [1222, 159] width 288 height 29
click at [1129, 217] on input "0.00" at bounding box center [1222, 218] width 288 height 29
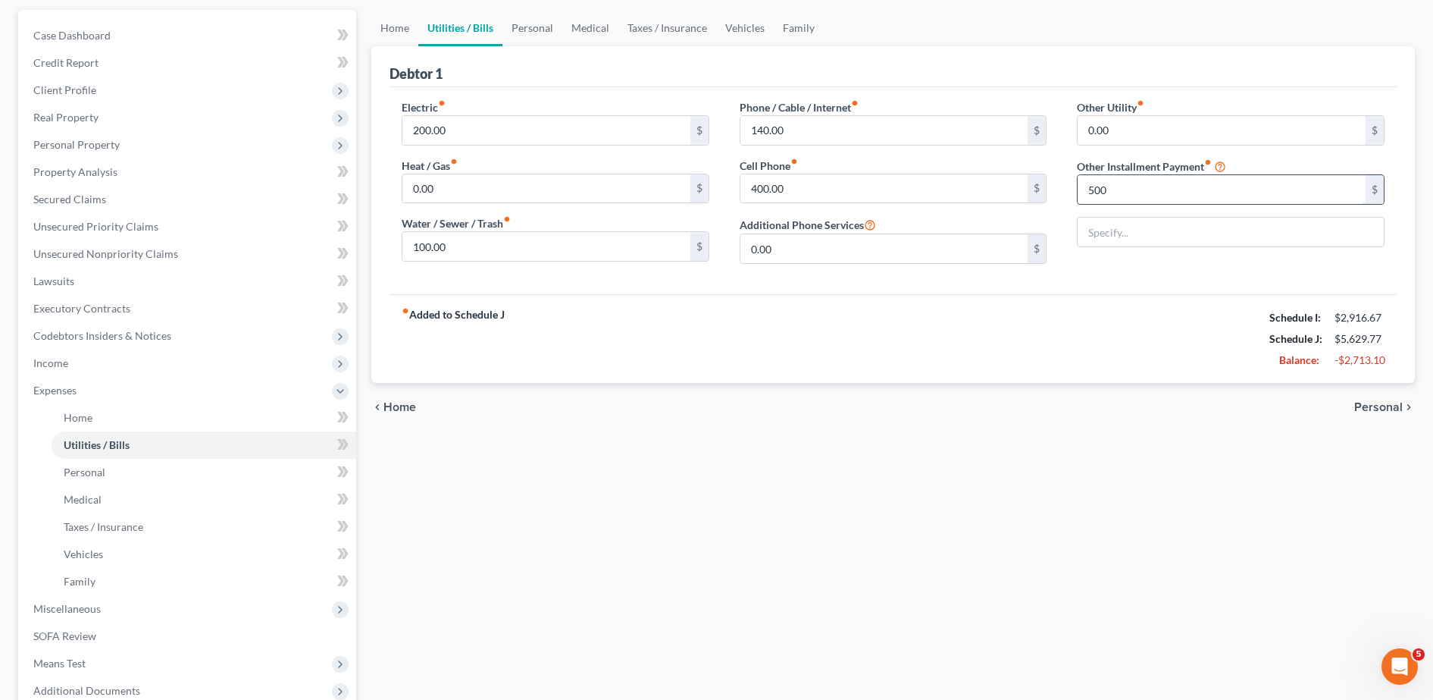
scroll to position [156, 0]
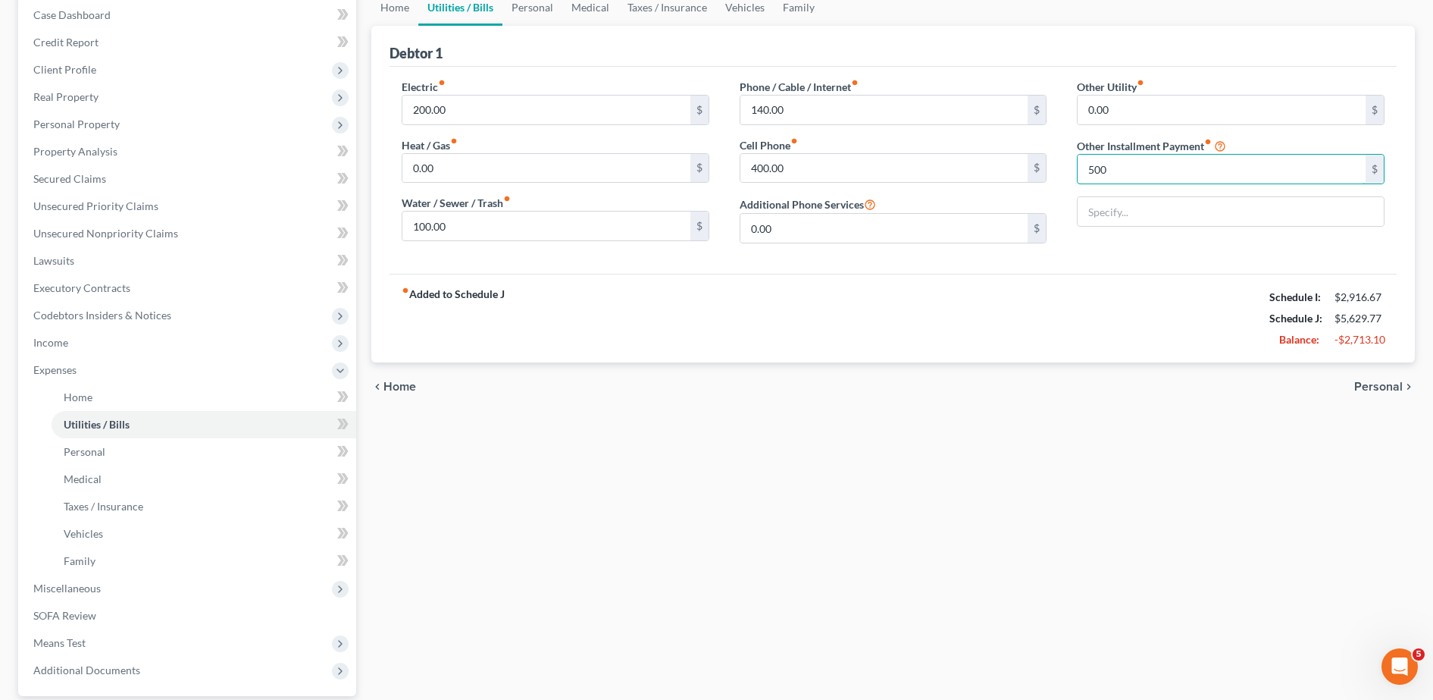
type input "500"
click at [1044, 295] on div "fiber_manual_record Added to Schedule J Schedule I: $2,916.67 Schedule J: $5,62…" at bounding box center [893, 318] width 1007 height 89
click at [1191, 218] on input "text" at bounding box center [1231, 211] width 306 height 29
type input "Septic systme 500/24"
click at [841, 416] on div "Home Utilities / Bills Personal Medical Taxes / Insurance Vehicles Family Debto…" at bounding box center [893, 386] width 1059 height 794
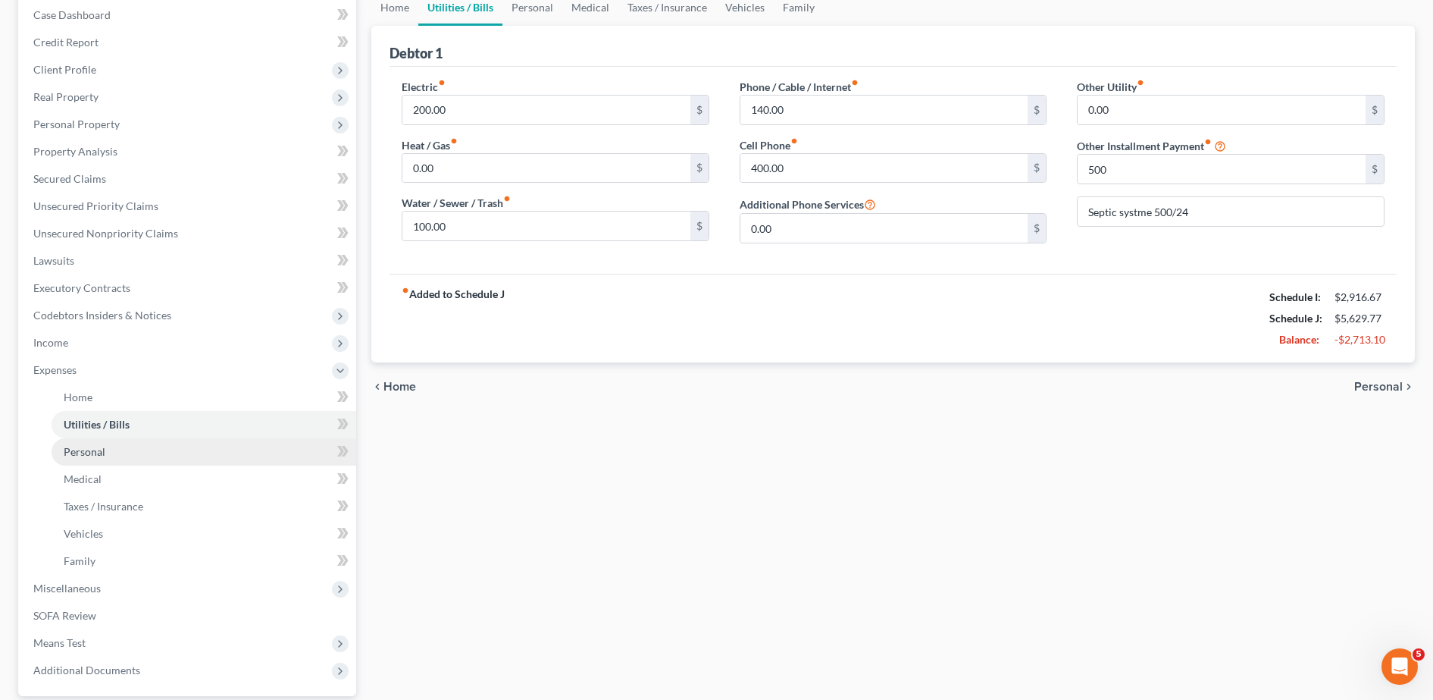
click at [191, 456] on link "Personal" at bounding box center [204, 451] width 305 height 27
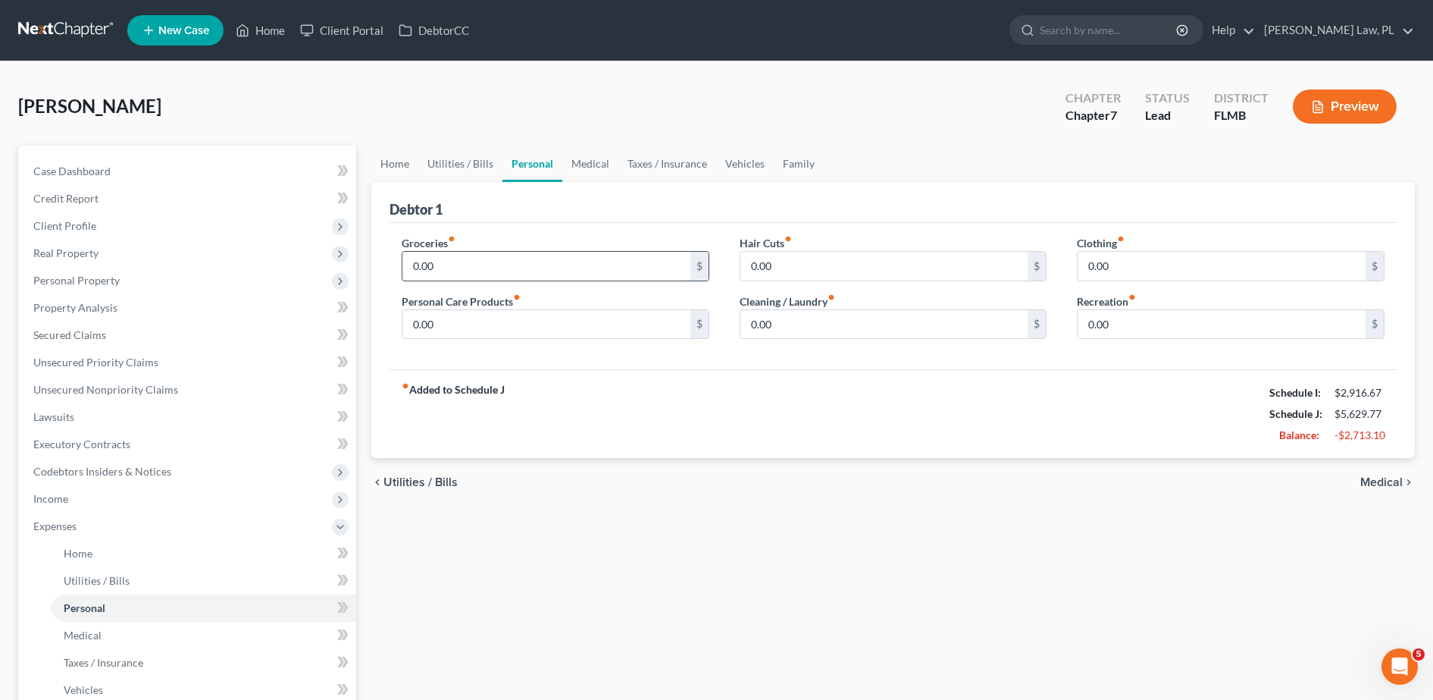
click at [464, 280] on input "0.00" at bounding box center [546, 266] width 288 height 29
type input "1,200.00"
click at [476, 327] on input "0.00" at bounding box center [546, 324] width 288 height 29
type input "300.00"
click at [792, 328] on input "0.00" at bounding box center [884, 324] width 288 height 29
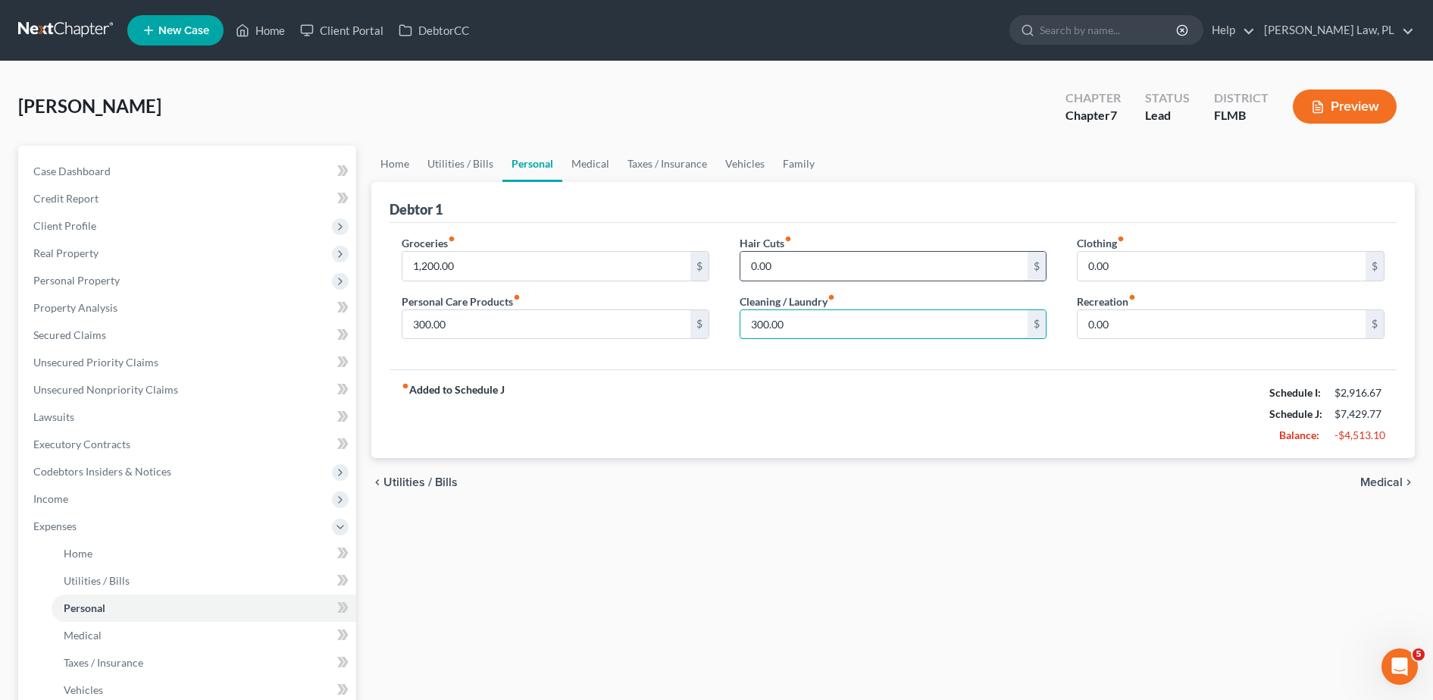
type input "300.00"
click at [802, 265] on input "0.00" at bounding box center [884, 266] width 288 height 29
type input "300.0"
click at [1176, 268] on input "0.00" at bounding box center [1222, 266] width 288 height 29
type input "300.00"
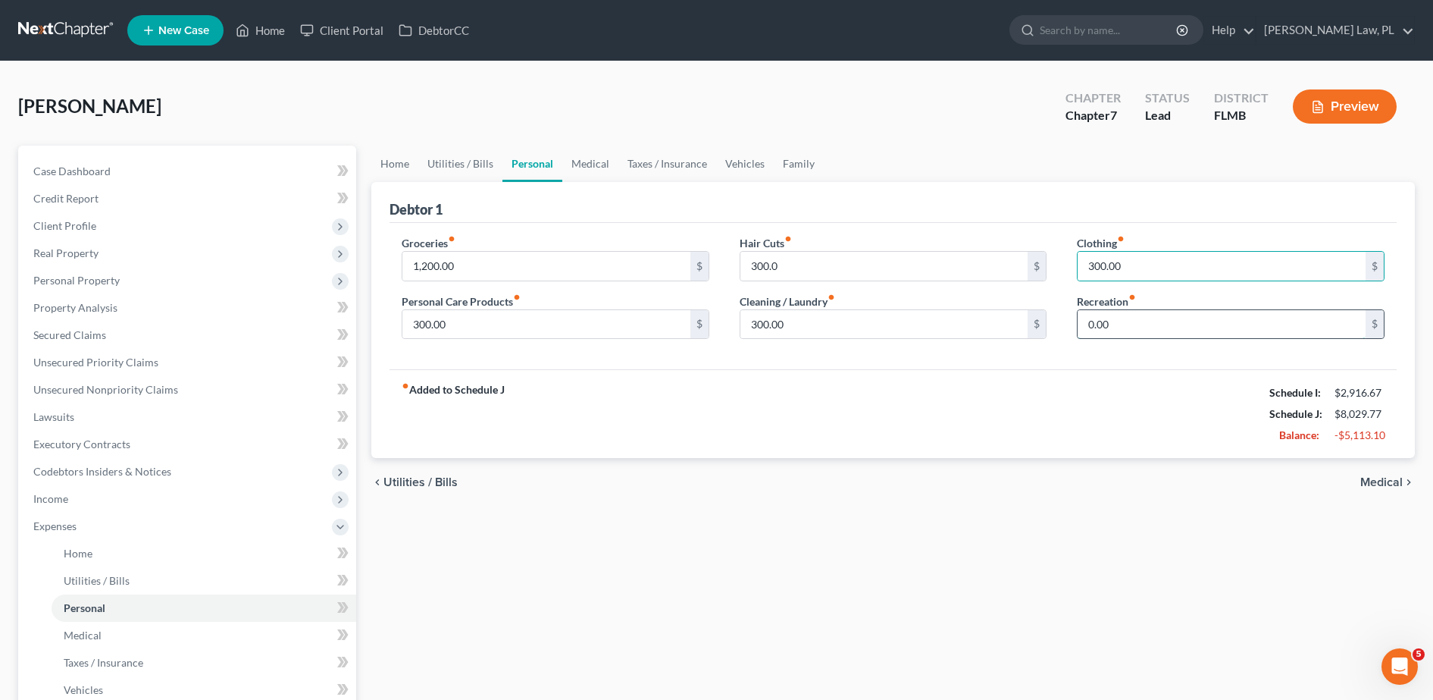
click at [1162, 330] on input "0.00" at bounding box center [1222, 324] width 288 height 29
type input "300.00"
click at [126, 636] on link "Medical" at bounding box center [204, 635] width 305 height 27
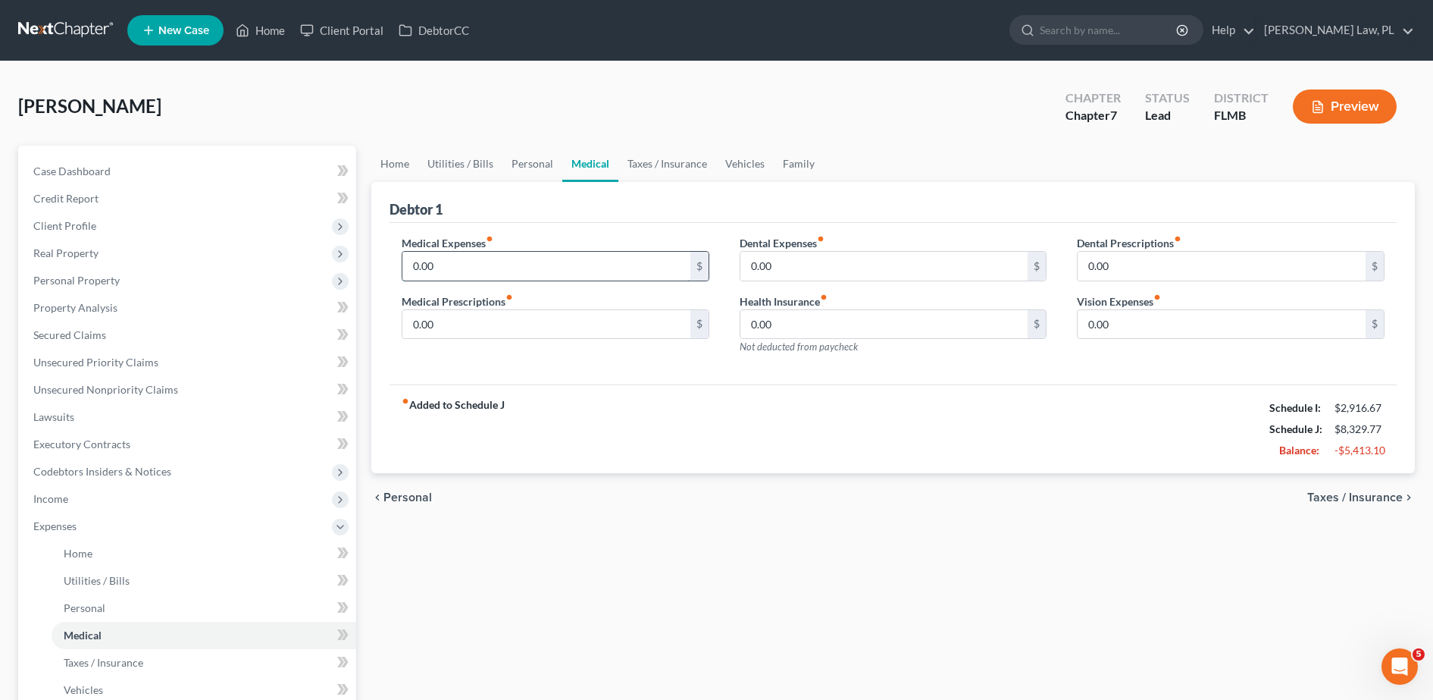
click at [485, 265] on input "0.00" at bounding box center [546, 266] width 288 height 29
click at [787, 328] on input "0.00" at bounding box center [884, 324] width 288 height 29
type input "250.00"
click at [558, 265] on input "text" at bounding box center [546, 266] width 288 height 29
click at [402, 240] on label "Medical Expenses fiber_manual_record" at bounding box center [448, 243] width 92 height 16
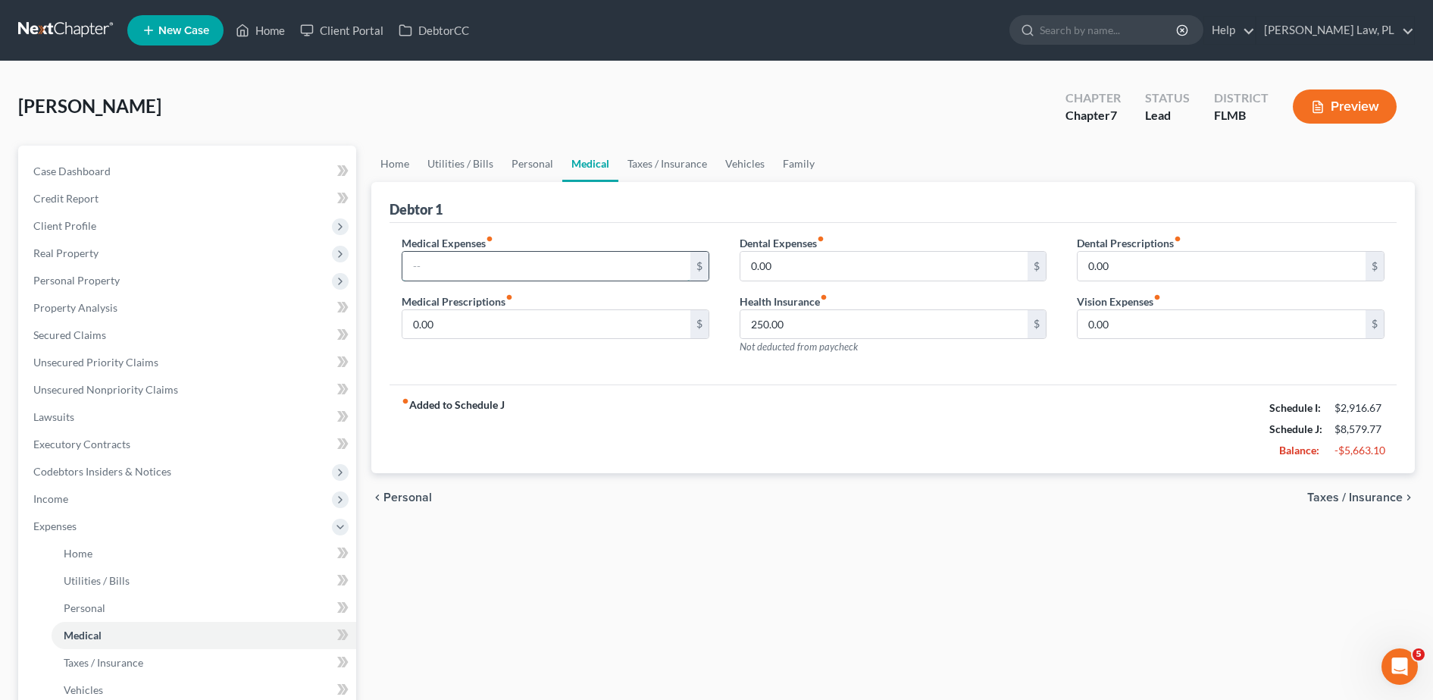
click at [479, 267] on input "text" at bounding box center [546, 266] width 288 height 29
click at [409, 313] on input "0.00" at bounding box center [546, 324] width 288 height 29
type input "20.00"
click at [493, 256] on input "text" at bounding box center [546, 266] width 288 height 29
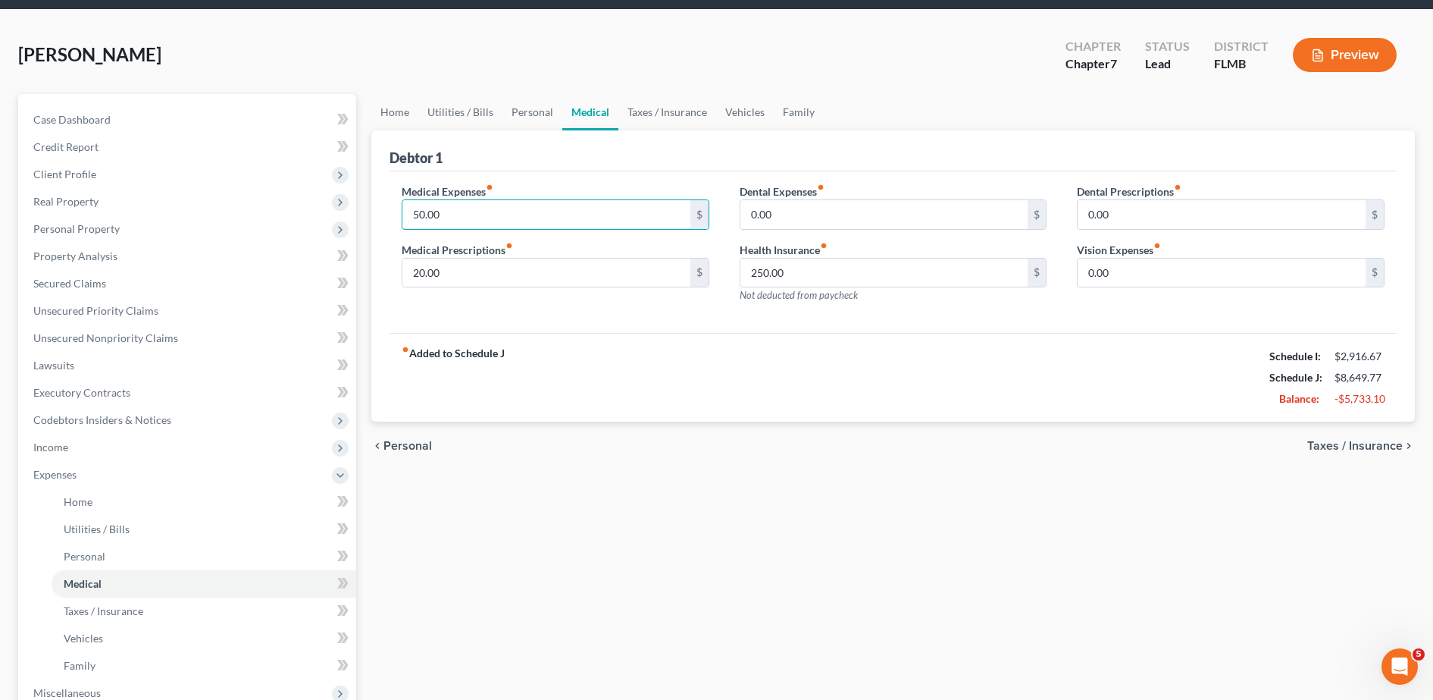
scroll to position [67, 0]
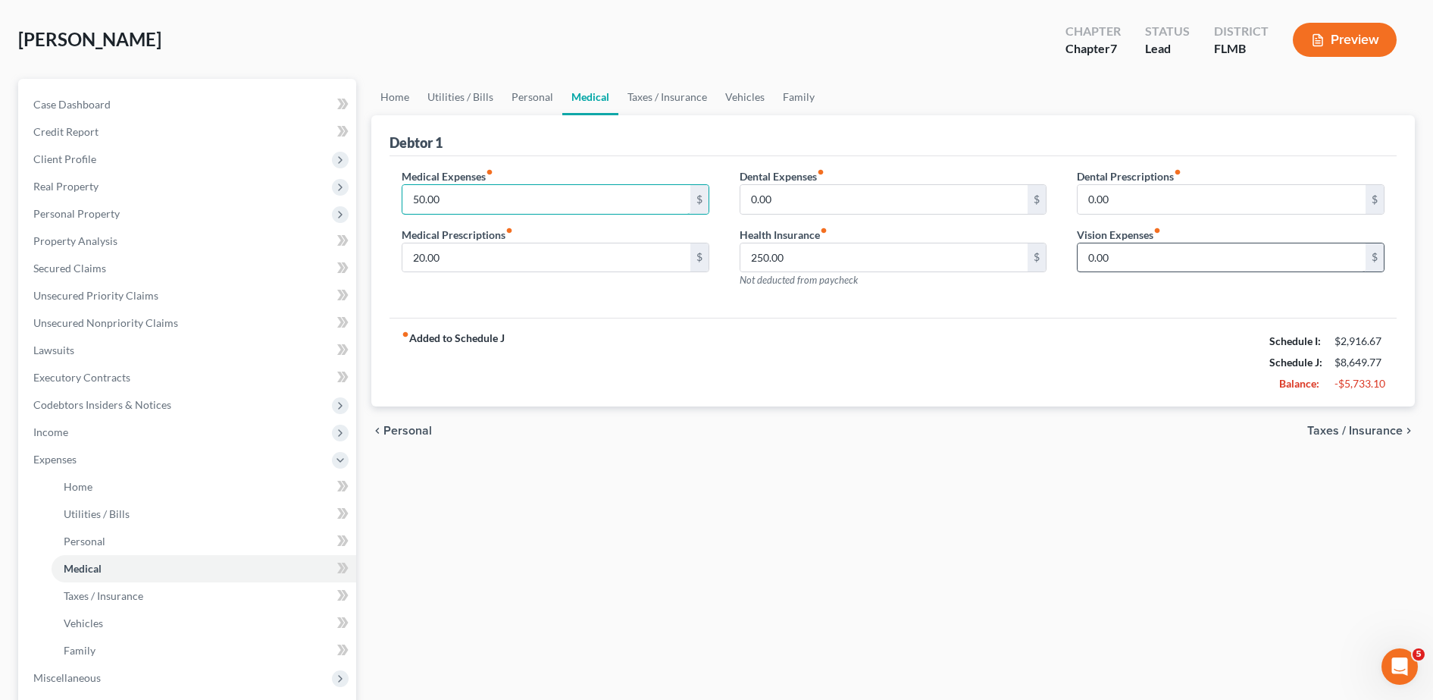
type input "50.00"
click at [1167, 252] on input "0.00" at bounding box center [1222, 257] width 288 height 29
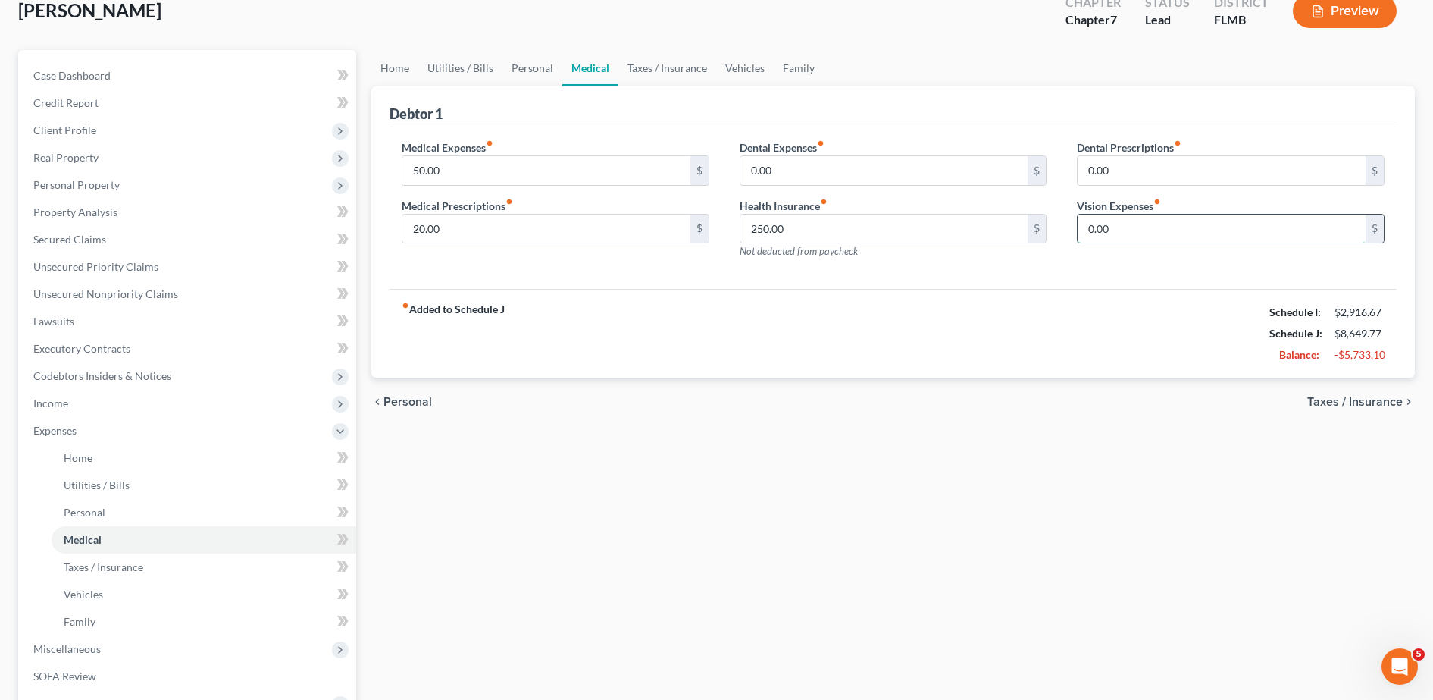
scroll to position [97, 0]
type input "100.00"
click at [637, 515] on div "Home Utilities / Bills Personal Medical Taxes / Insurance Vehicles Family Debto…" at bounding box center [893, 446] width 1059 height 794
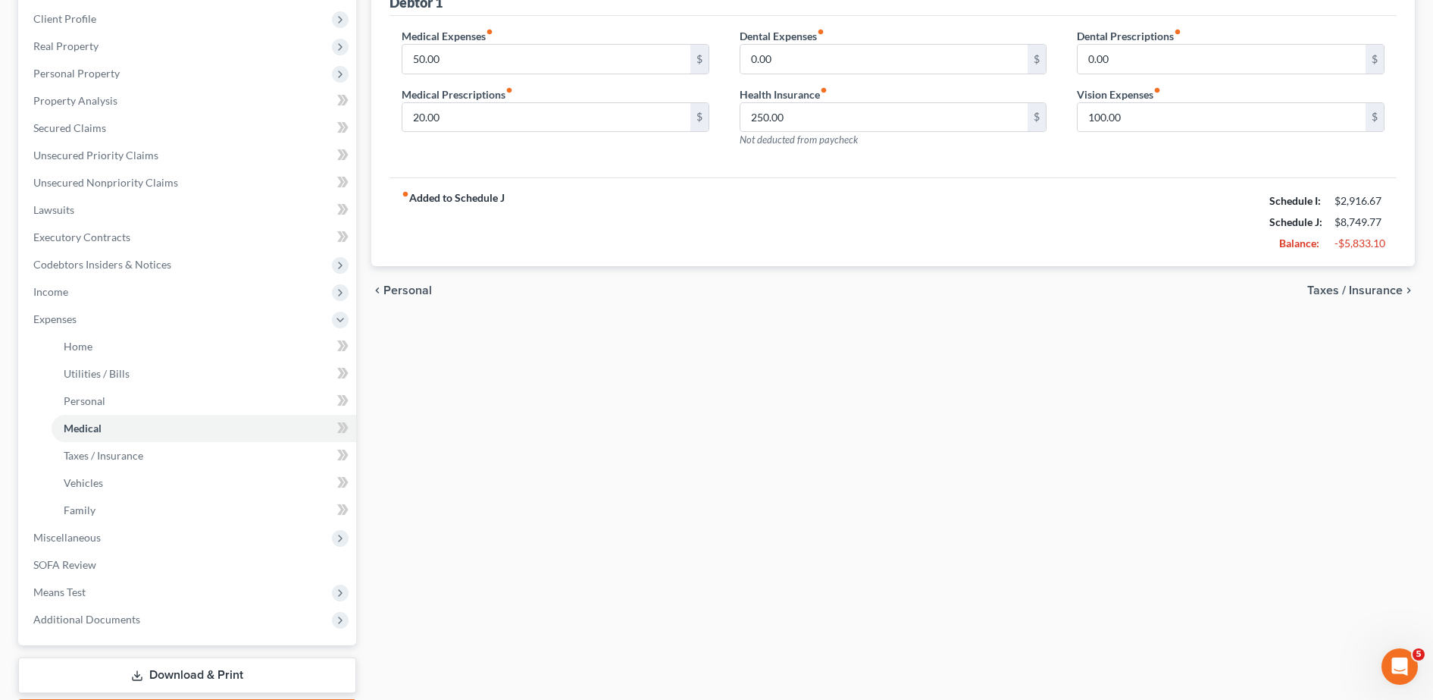
scroll to position [214, 0]
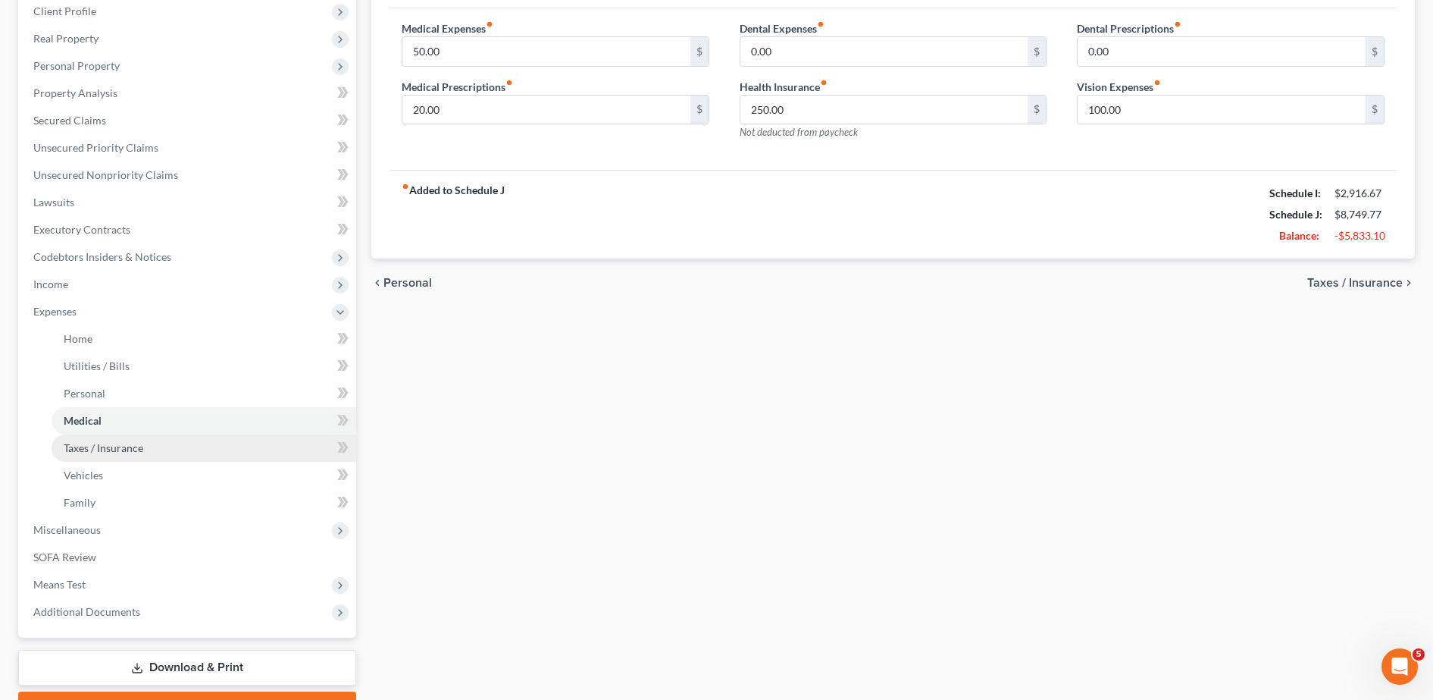
click at [120, 452] on span "Taxes / Insurance" at bounding box center [104, 447] width 80 height 13
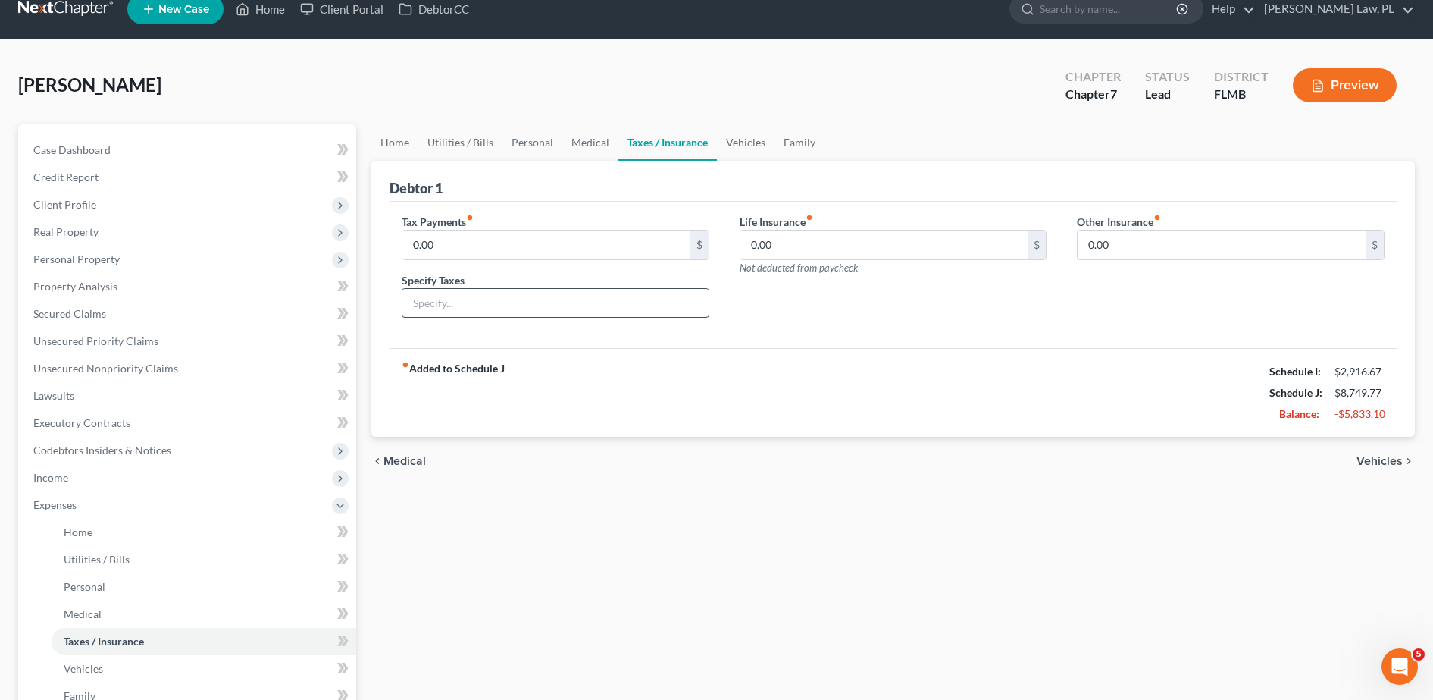
scroll to position [22, 0]
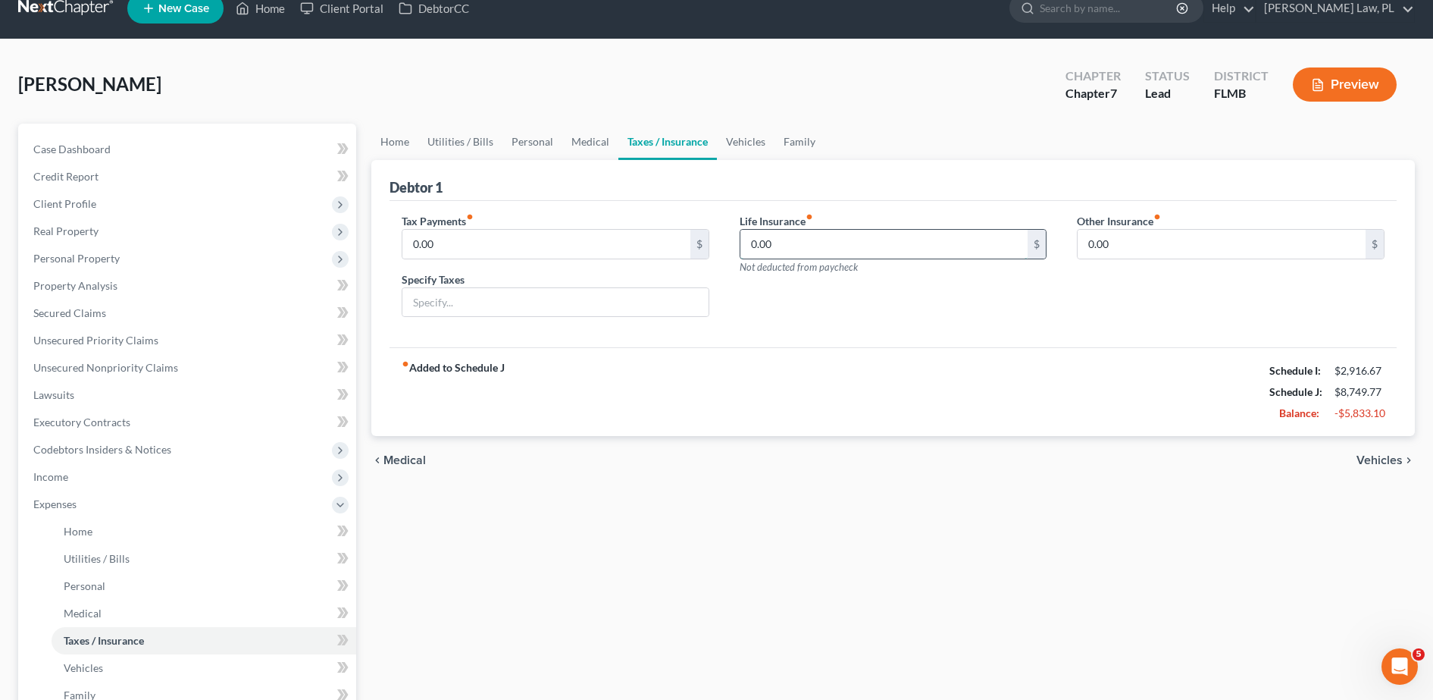
click at [815, 231] on input "0.00" at bounding box center [884, 244] width 288 height 29
type input "350.00"
drag, startPoint x: 781, startPoint y: 497, endPoint x: 168, endPoint y: 672, distance: 637.7
click at [168, 672] on link "Vehicles" at bounding box center [204, 667] width 305 height 27
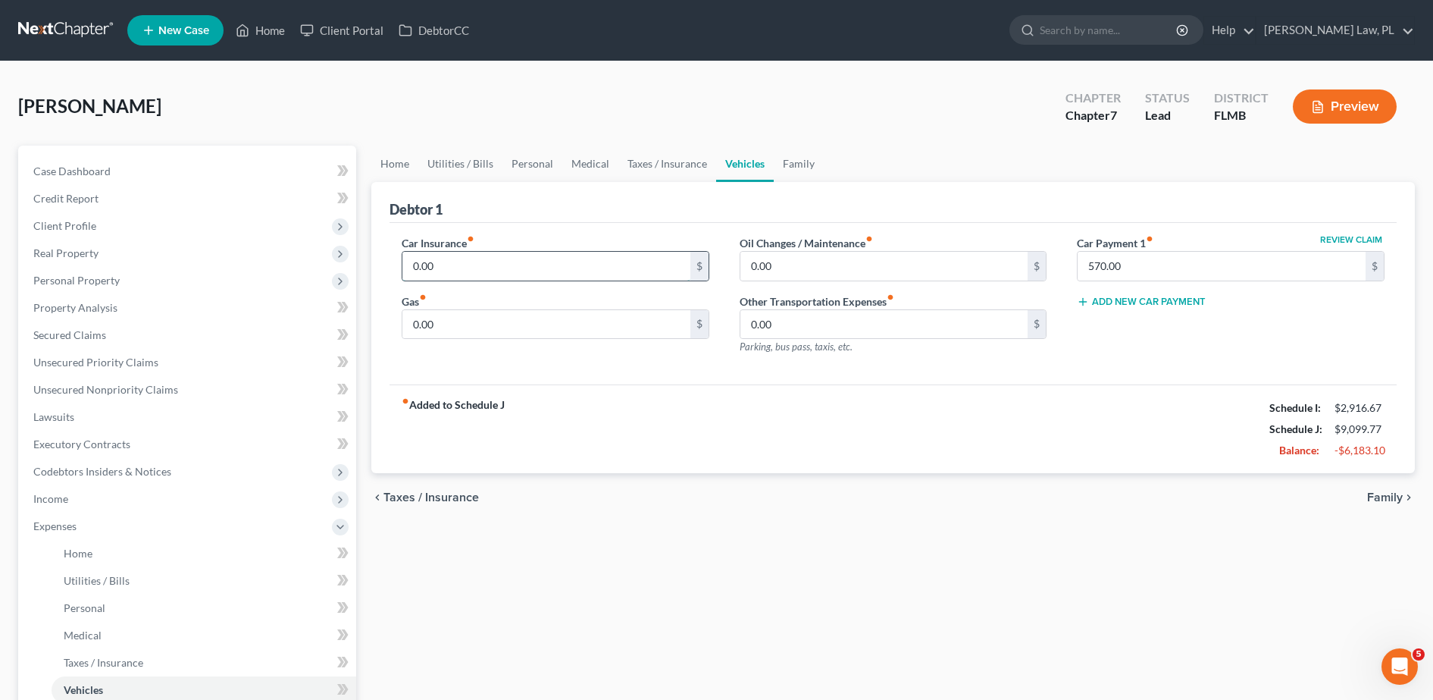
click at [504, 276] on input "0.00" at bounding box center [546, 266] width 288 height 29
type input "800.00"
click at [474, 330] on input "0.00" at bounding box center [546, 324] width 288 height 29
type input "100.00"
click at [806, 265] on input "0.00" at bounding box center [884, 266] width 288 height 29
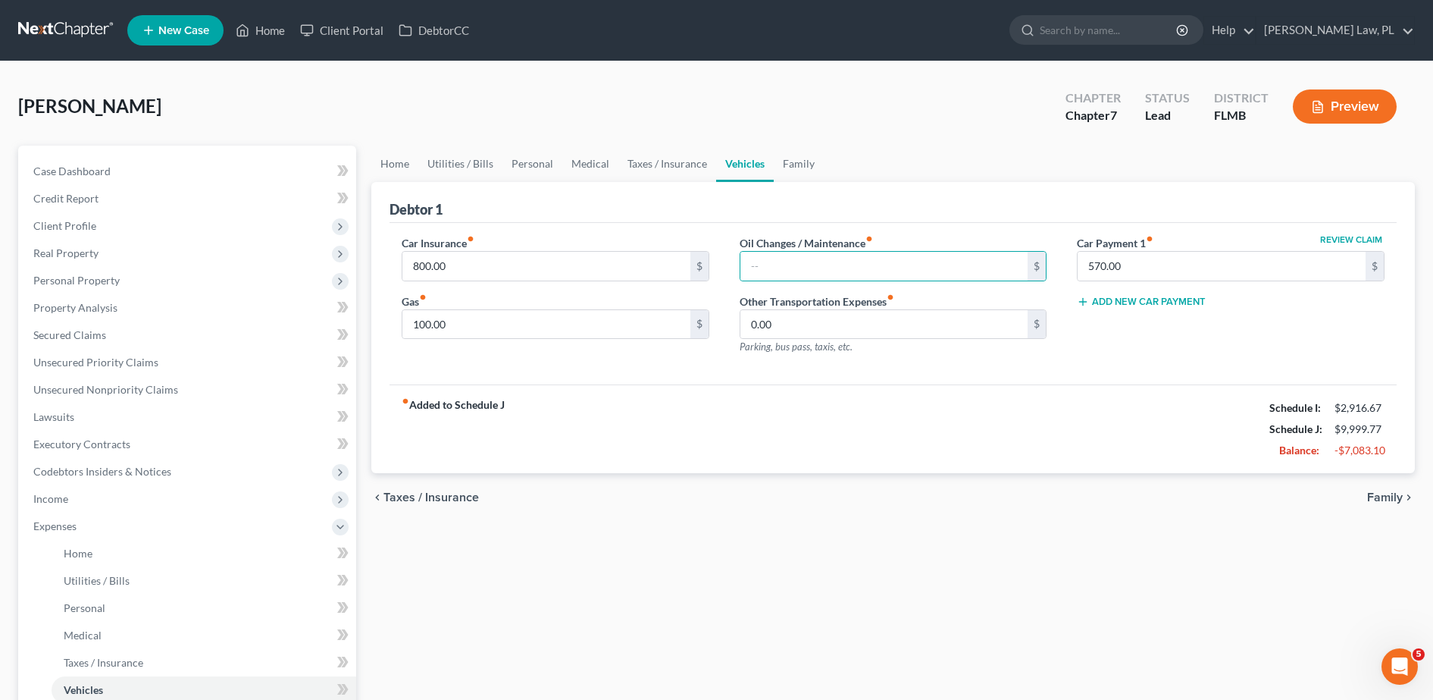
click at [576, 306] on div "Gas fiber_manual_record 100.00 $" at bounding box center [556, 316] width 308 height 46
click at [548, 331] on input "100.00" at bounding box center [546, 324] width 288 height 29
type input "400.00"
click at [772, 268] on input "text" at bounding box center [884, 266] width 288 height 29
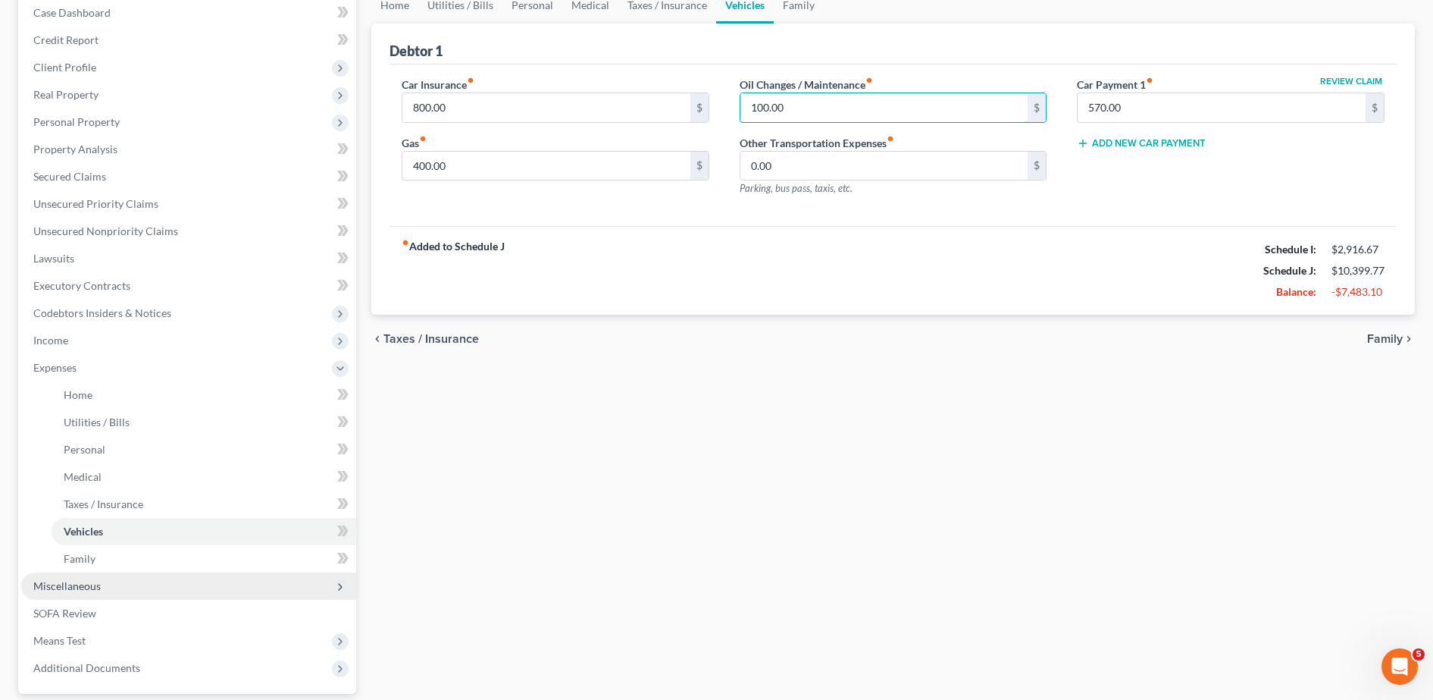
scroll to position [159, 0]
type input "100.00"
click at [154, 553] on link "Family" at bounding box center [204, 557] width 305 height 27
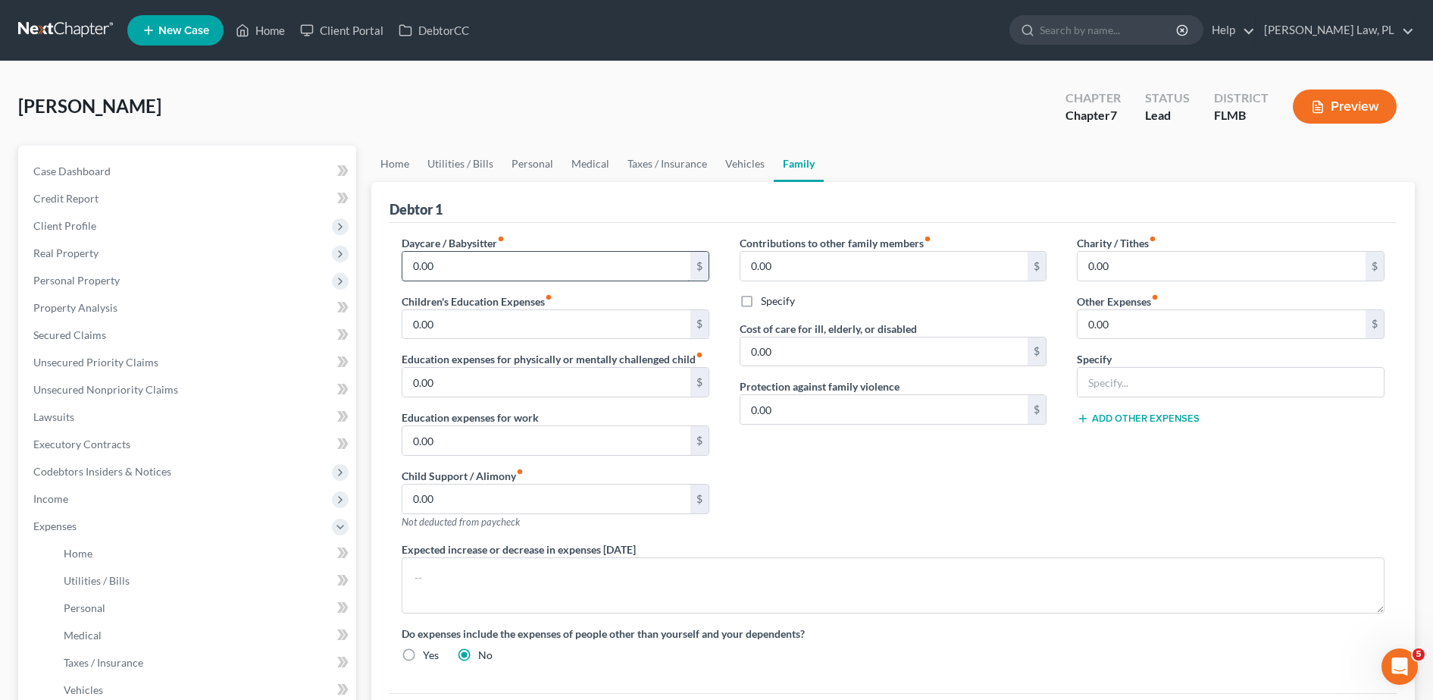
click at [478, 262] on input "0.00" at bounding box center [546, 266] width 288 height 29
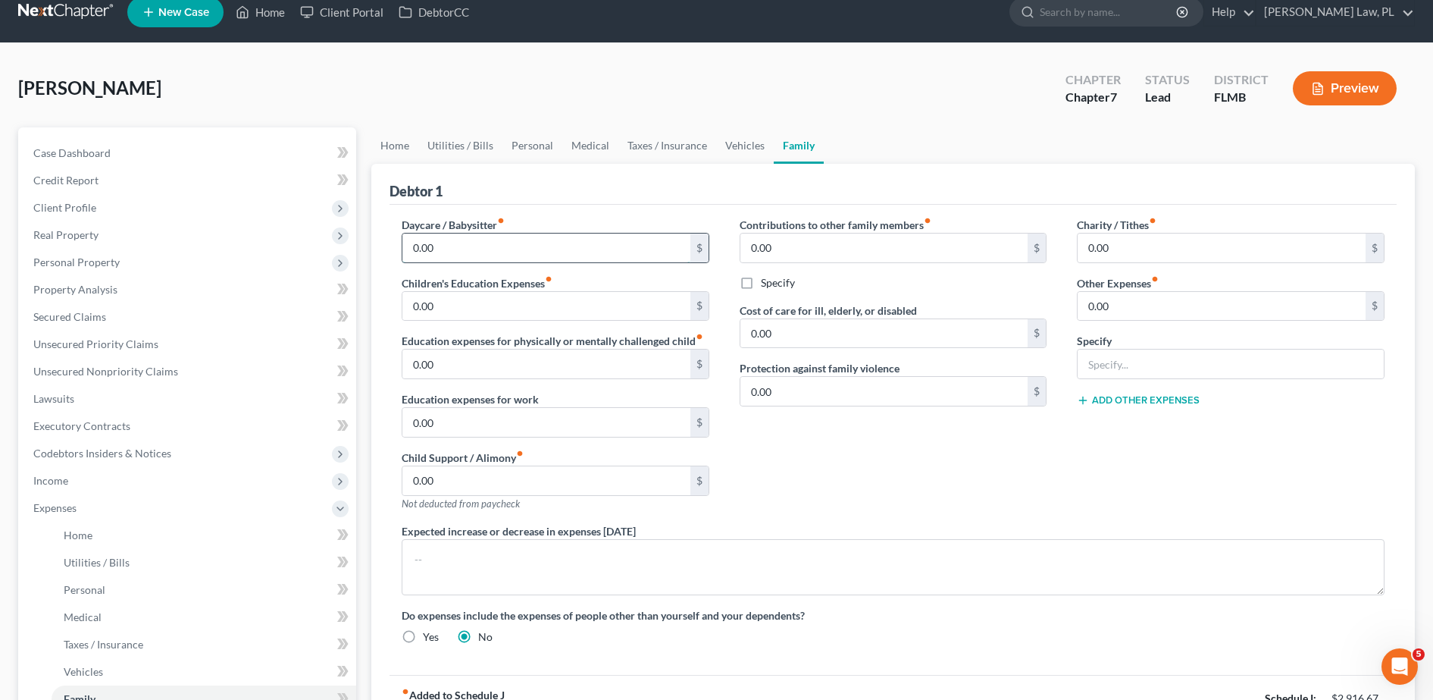
scroll to position [33, 0]
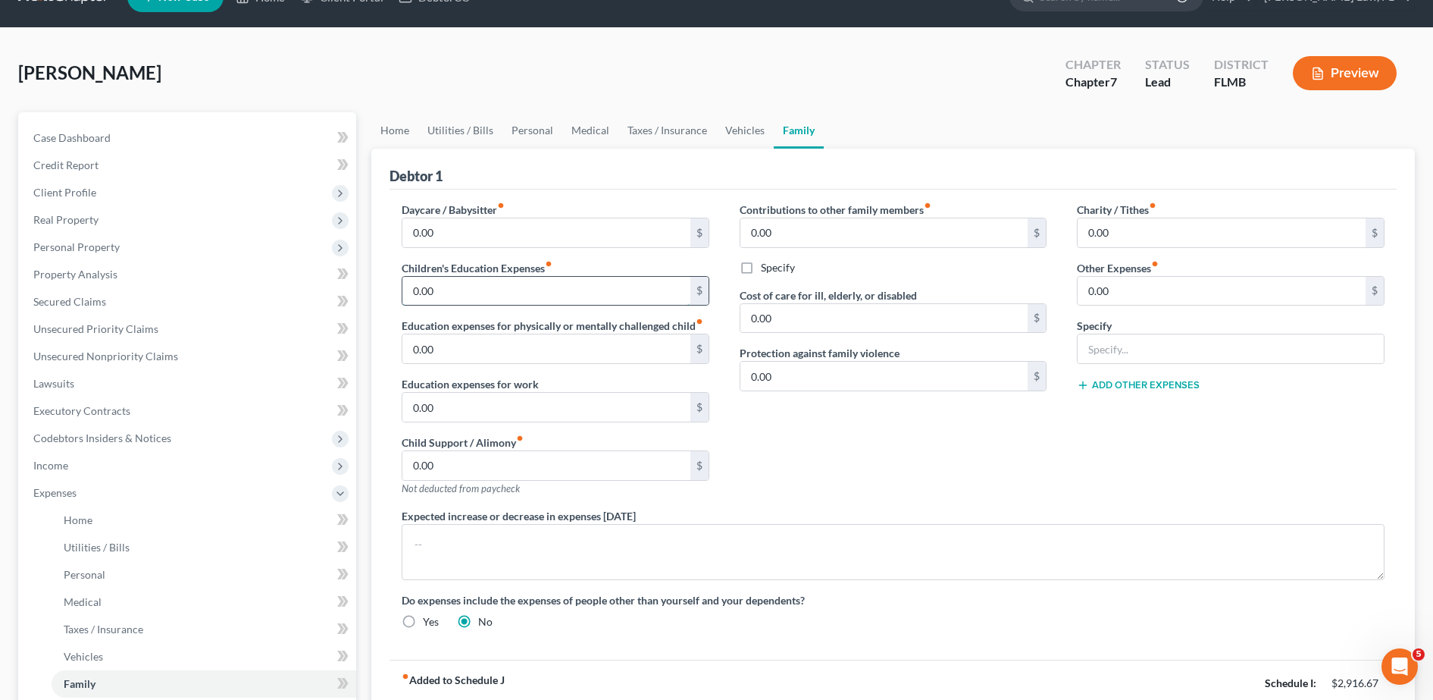
click at [468, 280] on input "0.00" at bounding box center [546, 291] width 288 height 29
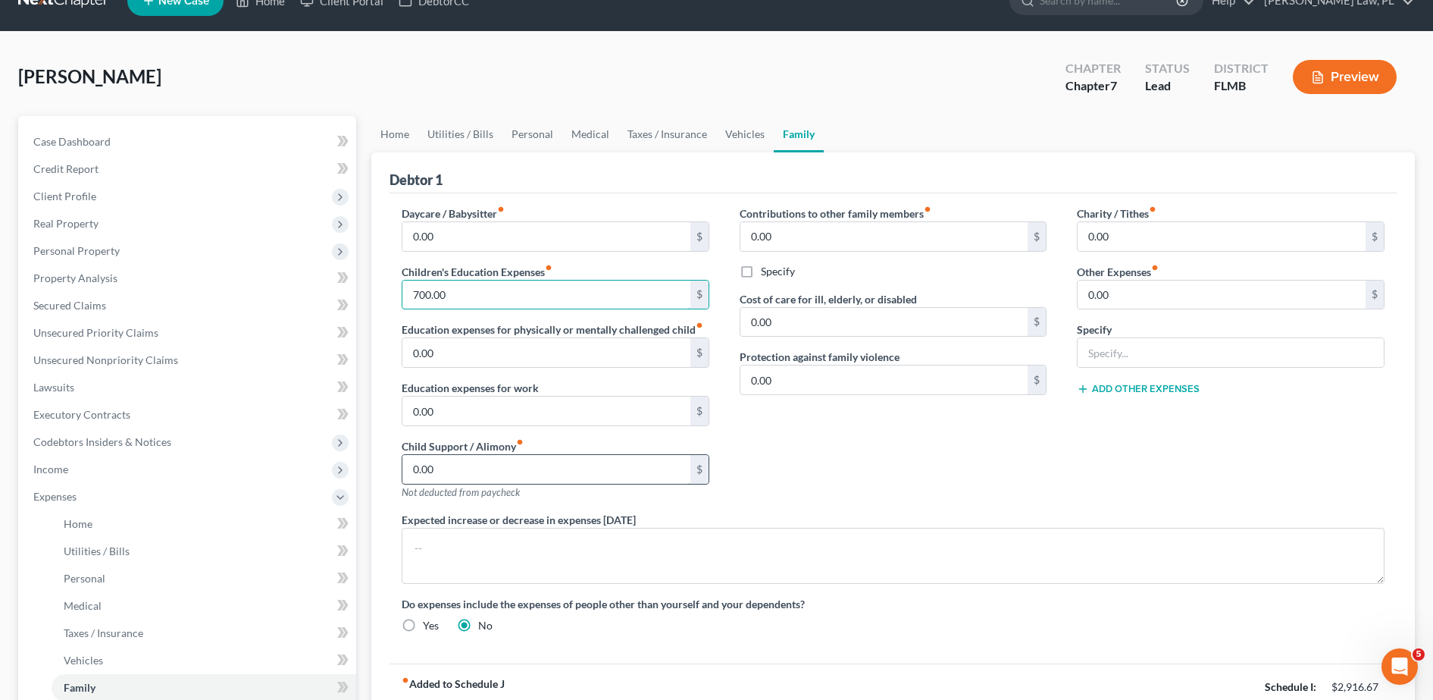
scroll to position [27, 0]
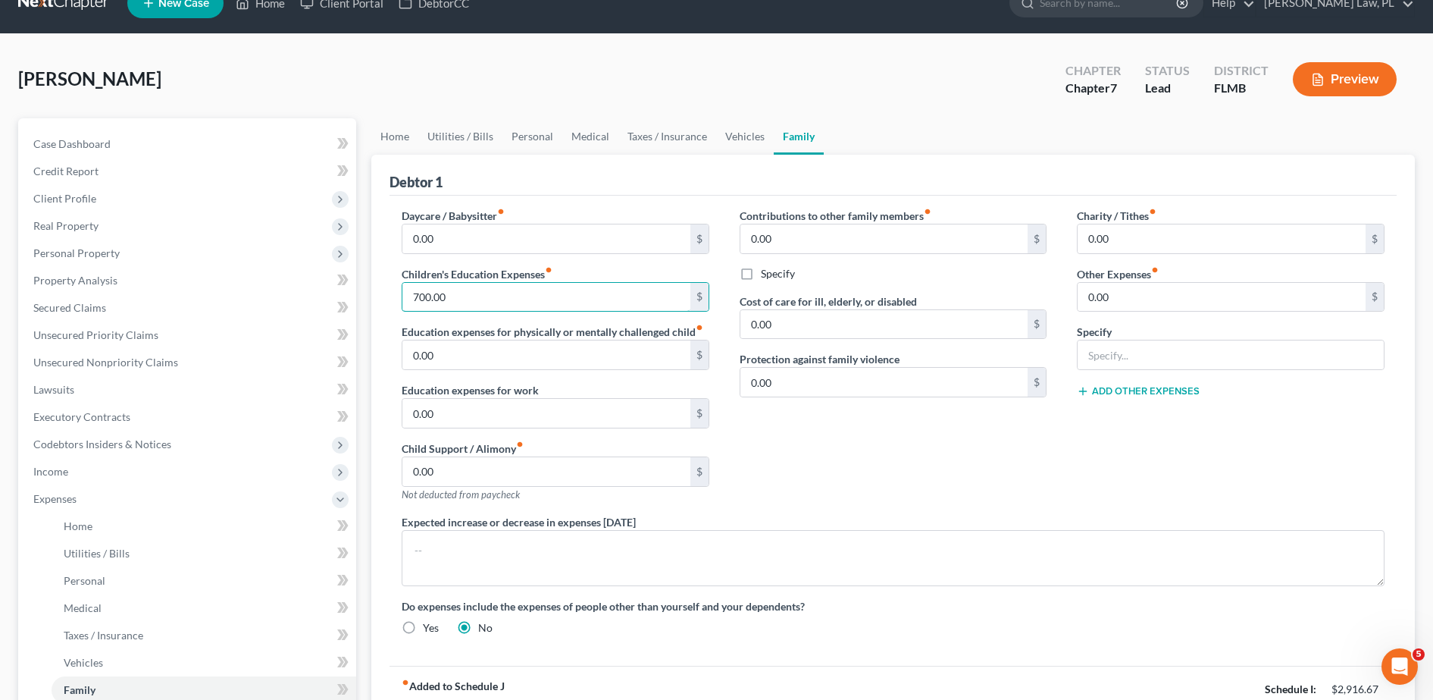
type input "700.00"
click at [899, 299] on label "Cost of care for ill, elderly, or disabled" at bounding box center [828, 301] width 177 height 16
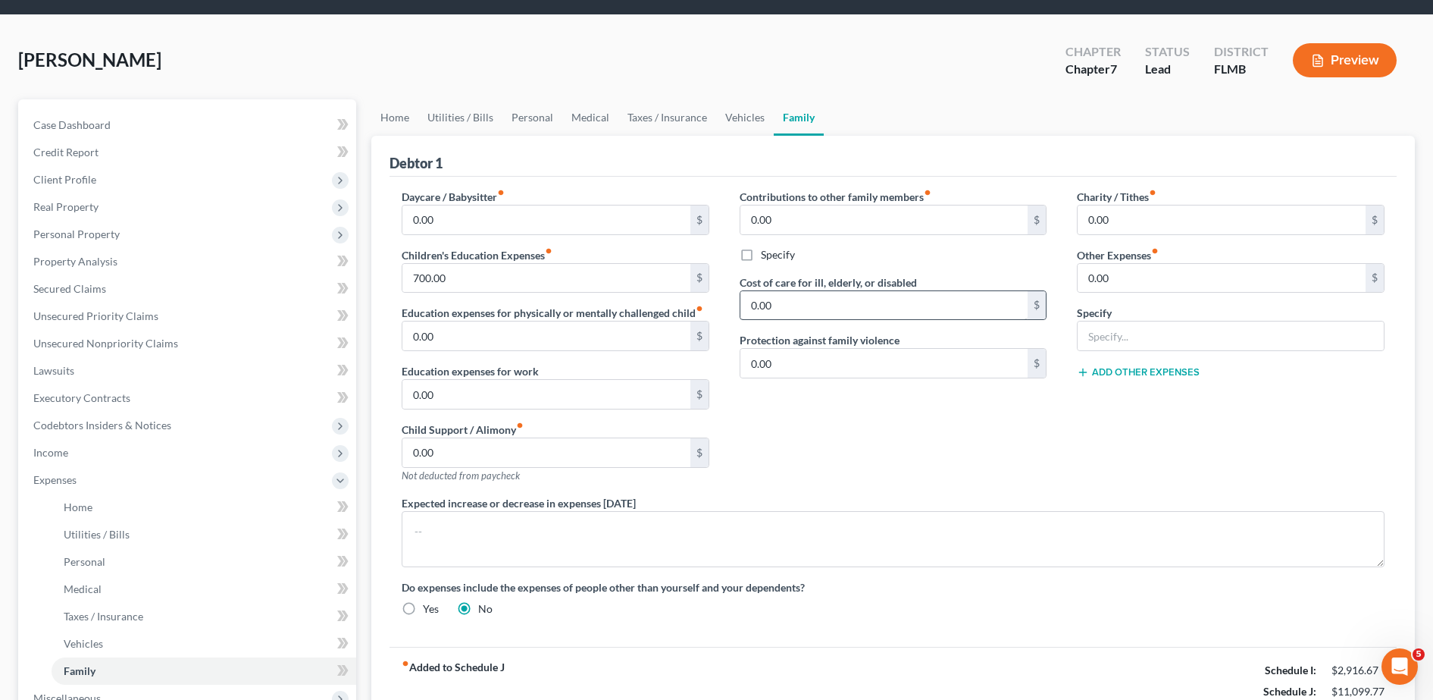
scroll to position [297, 0]
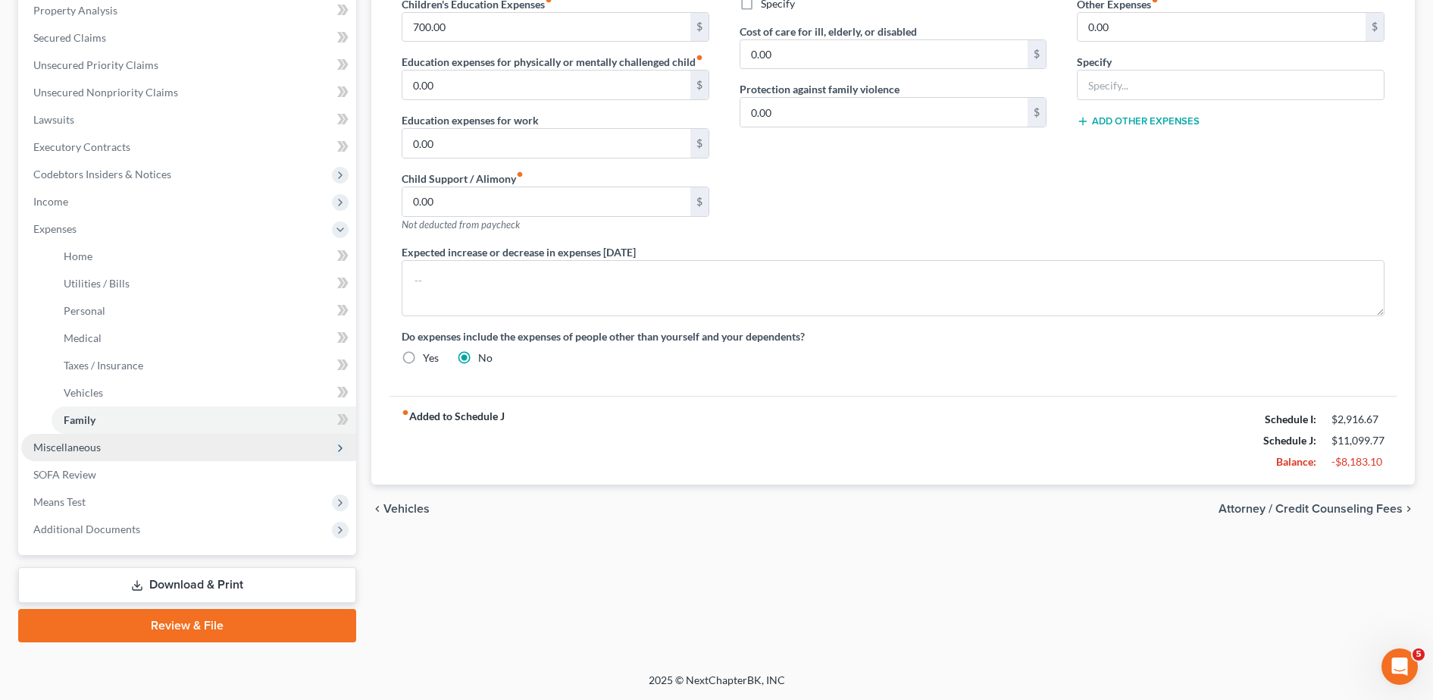
click at [165, 456] on span "Miscellaneous" at bounding box center [188, 447] width 335 height 27
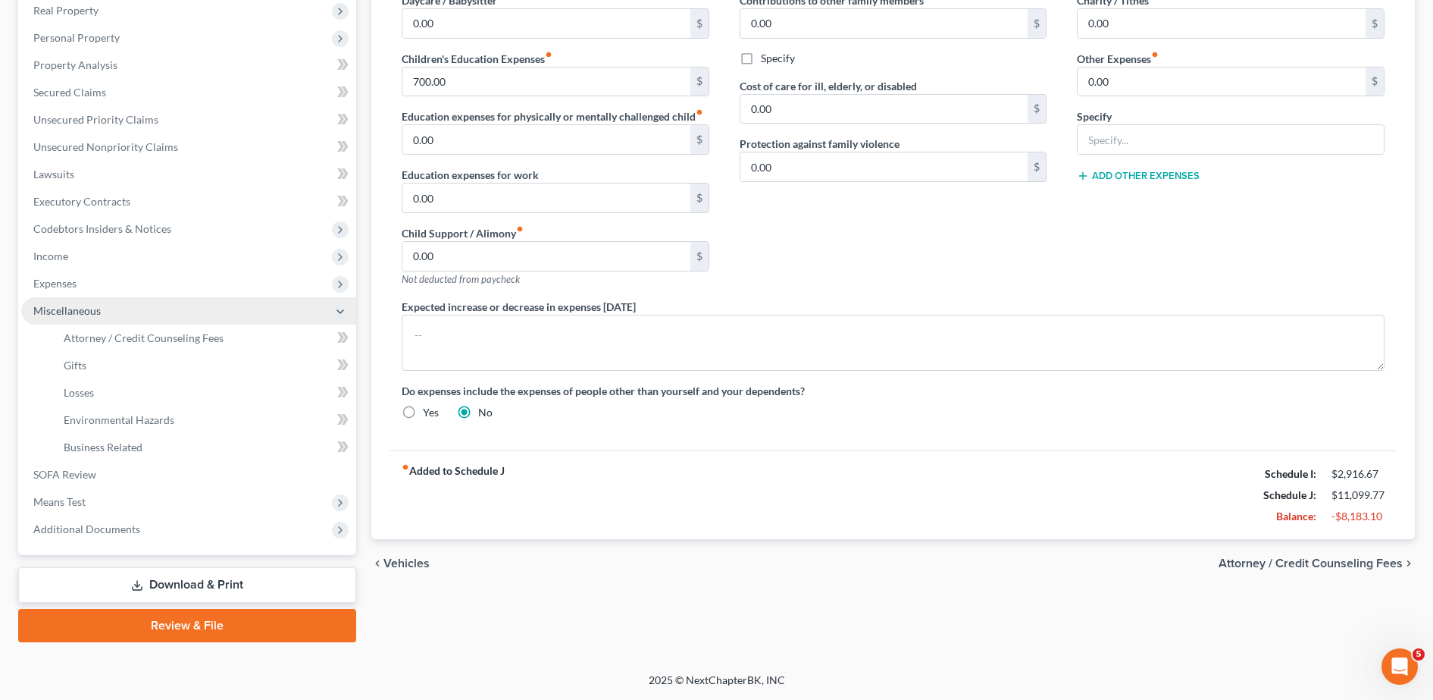
scroll to position [243, 0]
click at [137, 349] on link "Attorney / Credit Counseling Fees" at bounding box center [204, 337] width 305 height 27
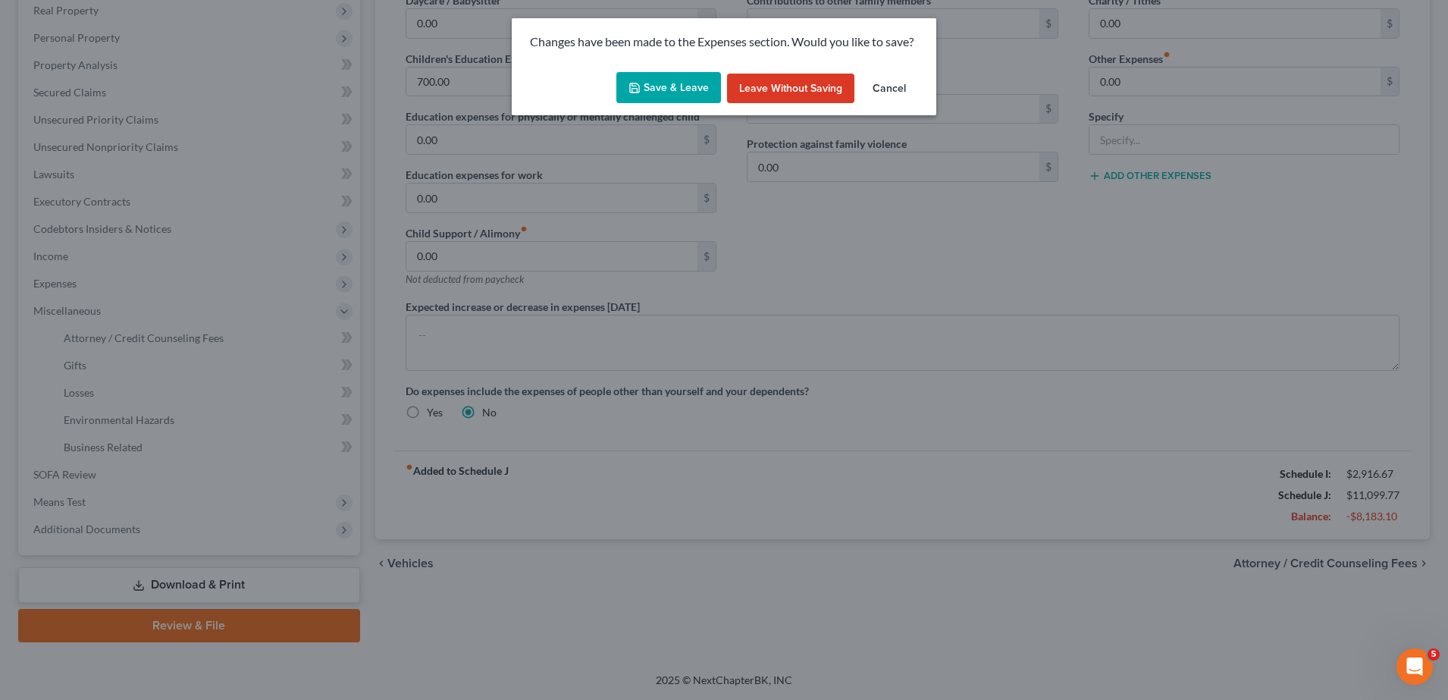
click at [681, 85] on button "Save & Leave" at bounding box center [668, 88] width 105 height 32
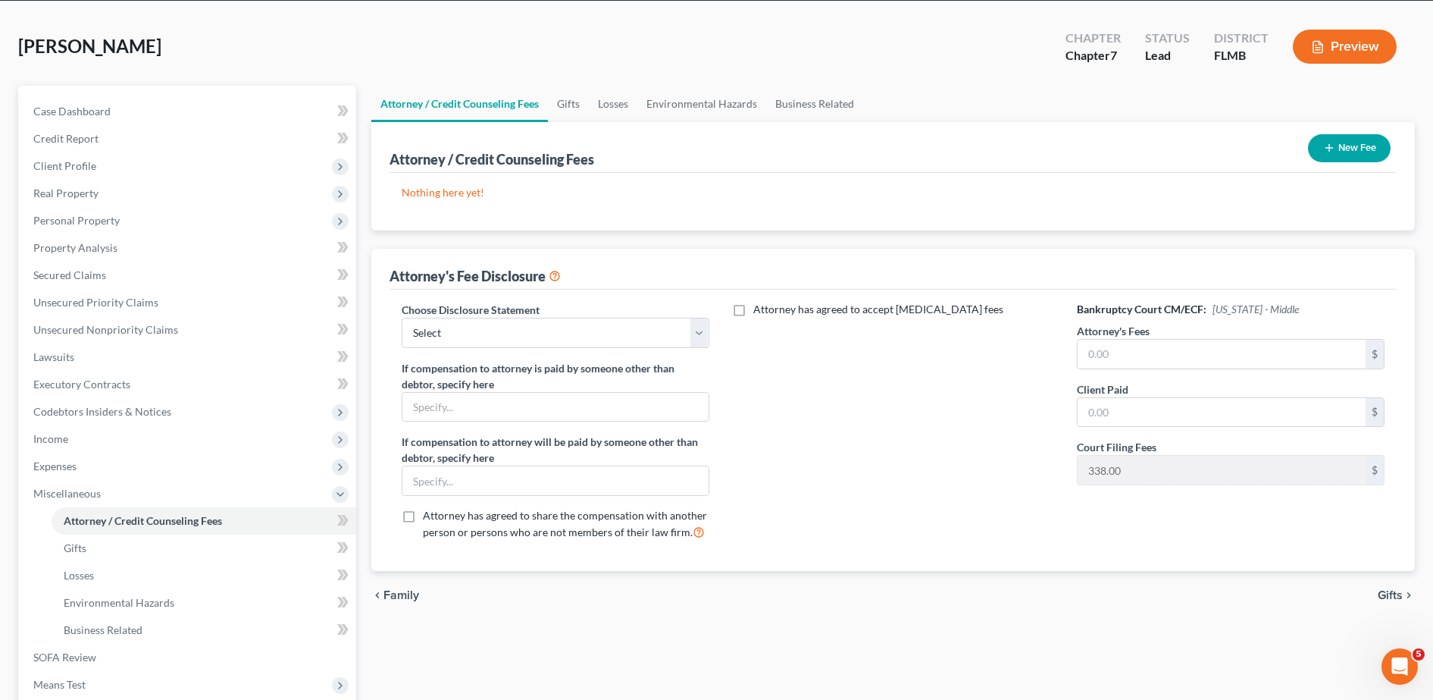
scroll to position [61, 0]
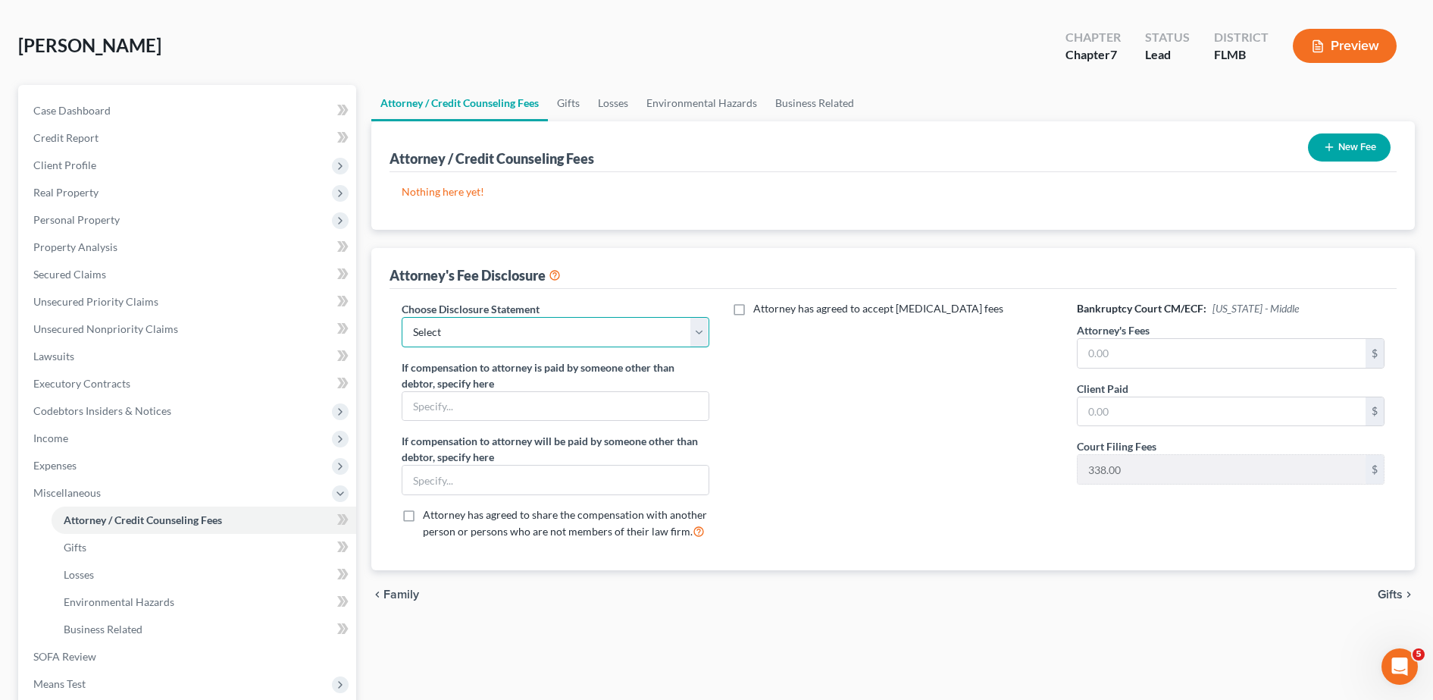
click at [586, 333] on select "Select Attorney Fee Disclosure" at bounding box center [556, 332] width 308 height 30
select select "0"
click at [402, 317] on select "Select Attorney Fee Disclosure" at bounding box center [556, 332] width 308 height 30
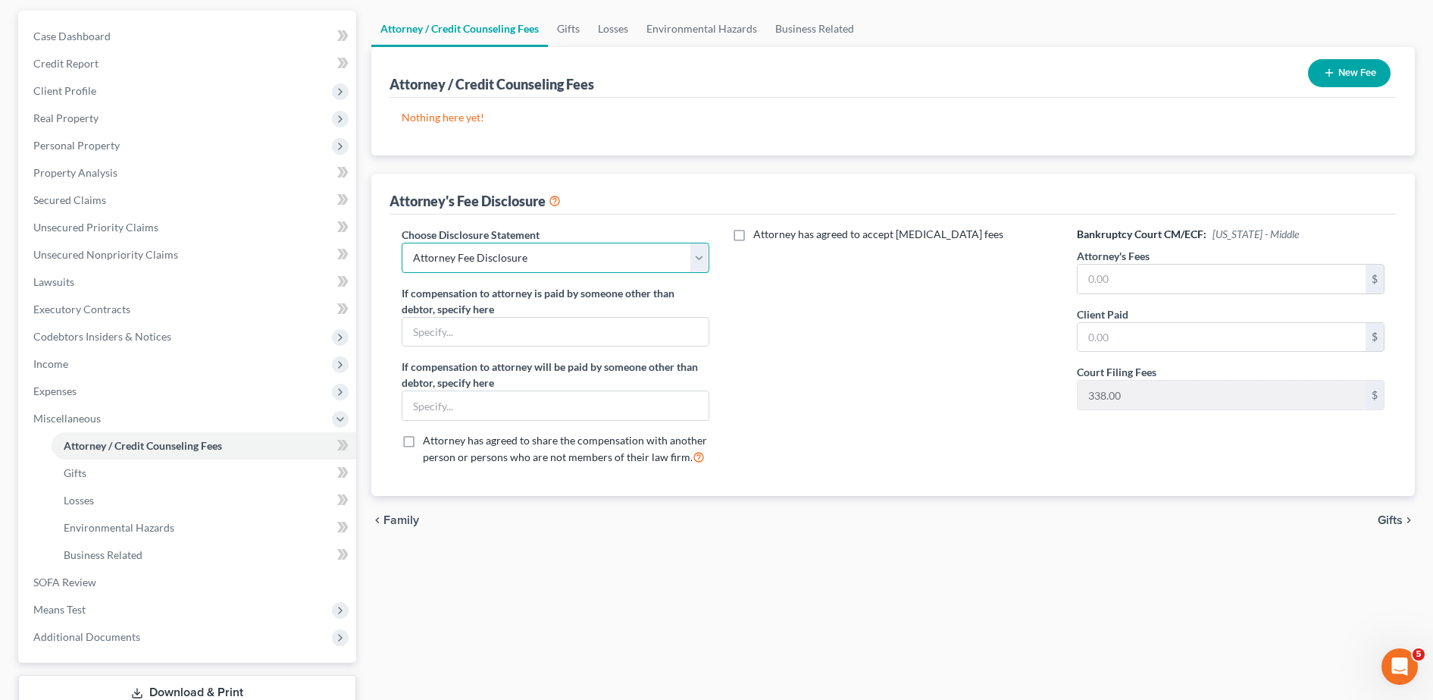
scroll to position [136, 0]
click at [117, 477] on link "Gifts" at bounding box center [204, 471] width 305 height 27
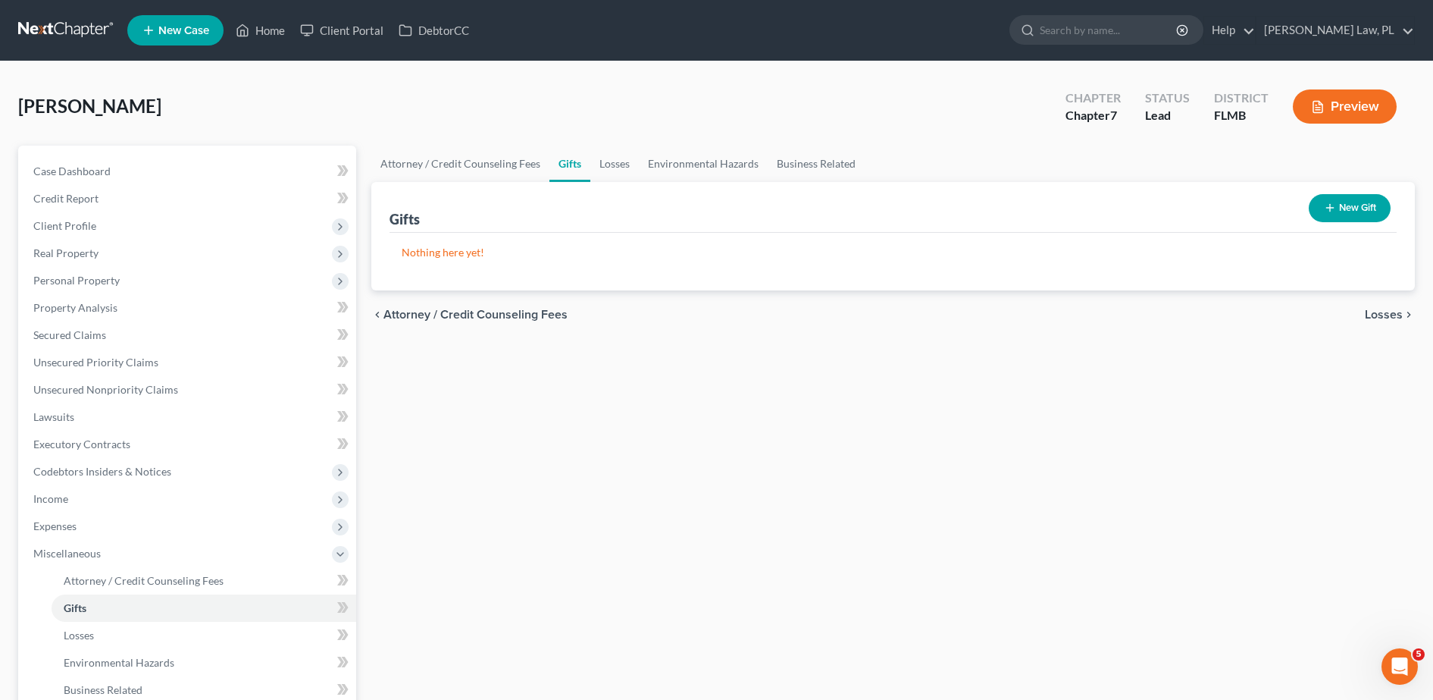
click at [1338, 211] on button "New Gift" at bounding box center [1350, 208] width 82 height 28
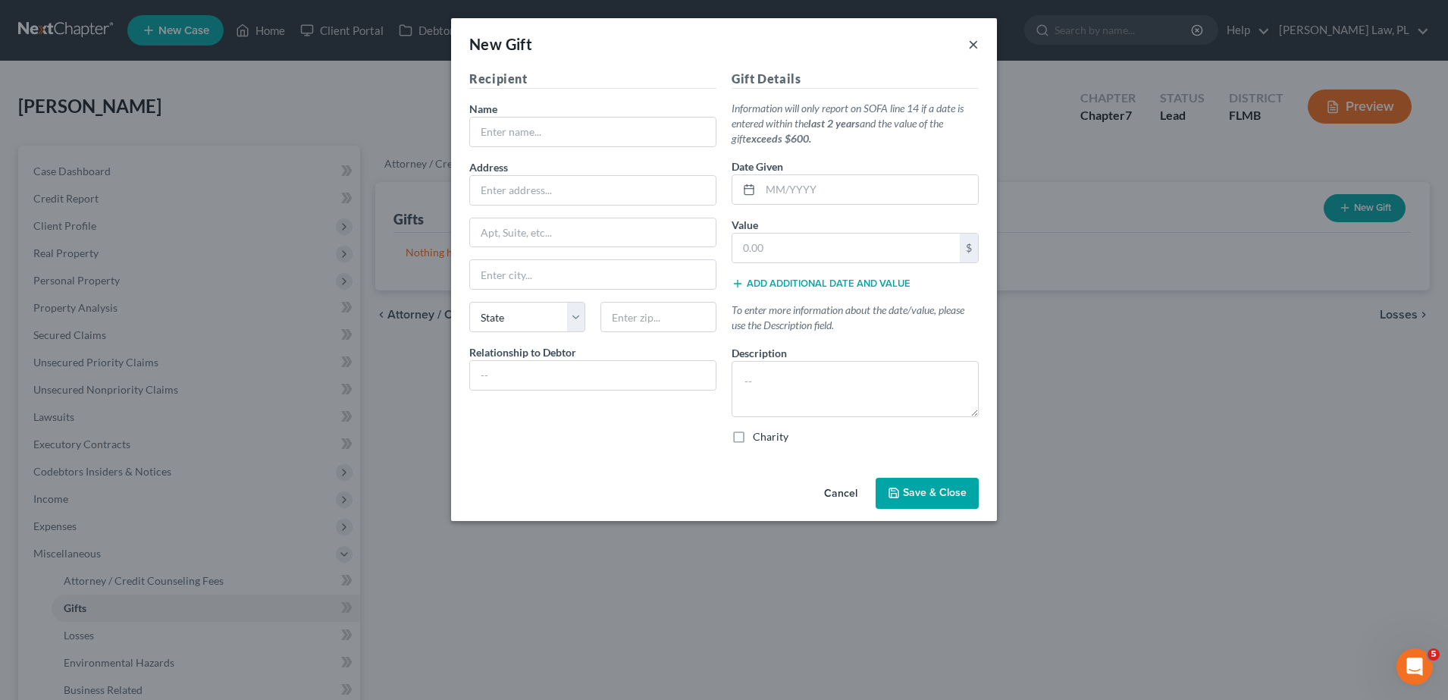
click at [970, 47] on button "×" at bounding box center [973, 44] width 11 height 18
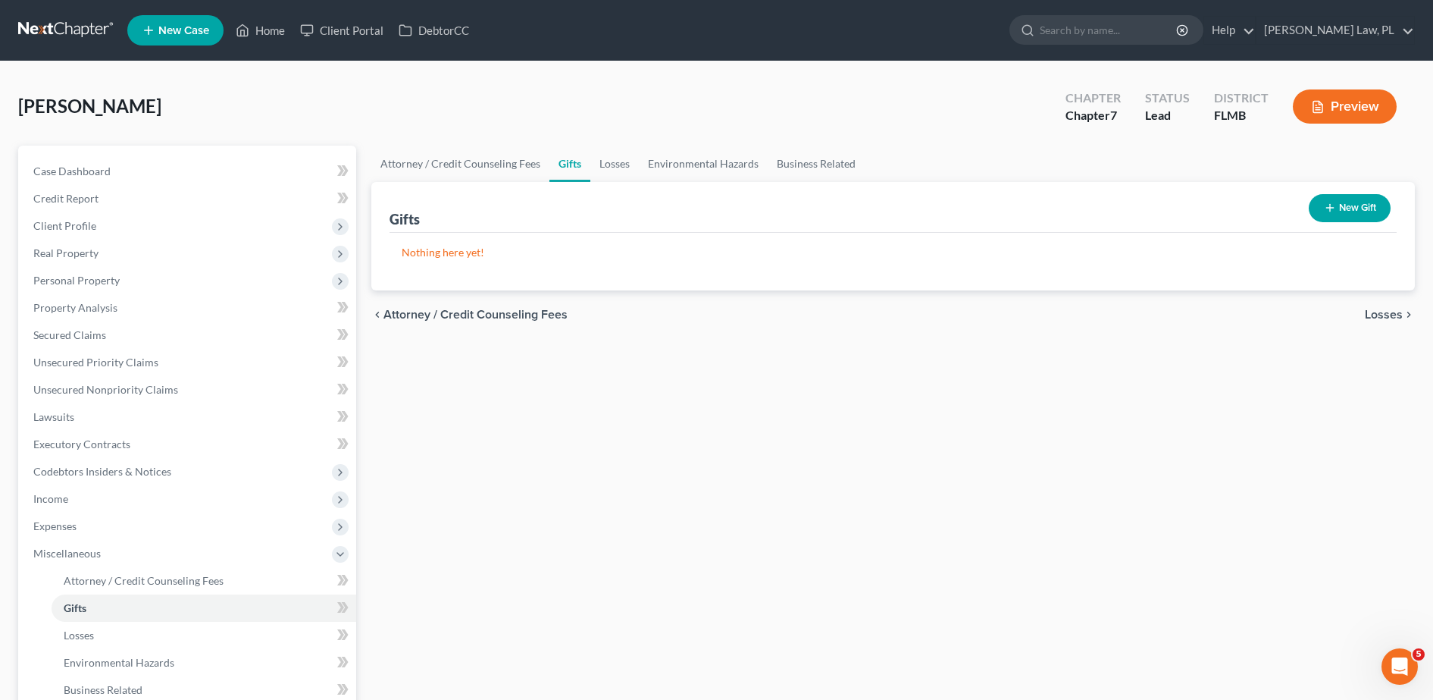
scroll to position [52, 0]
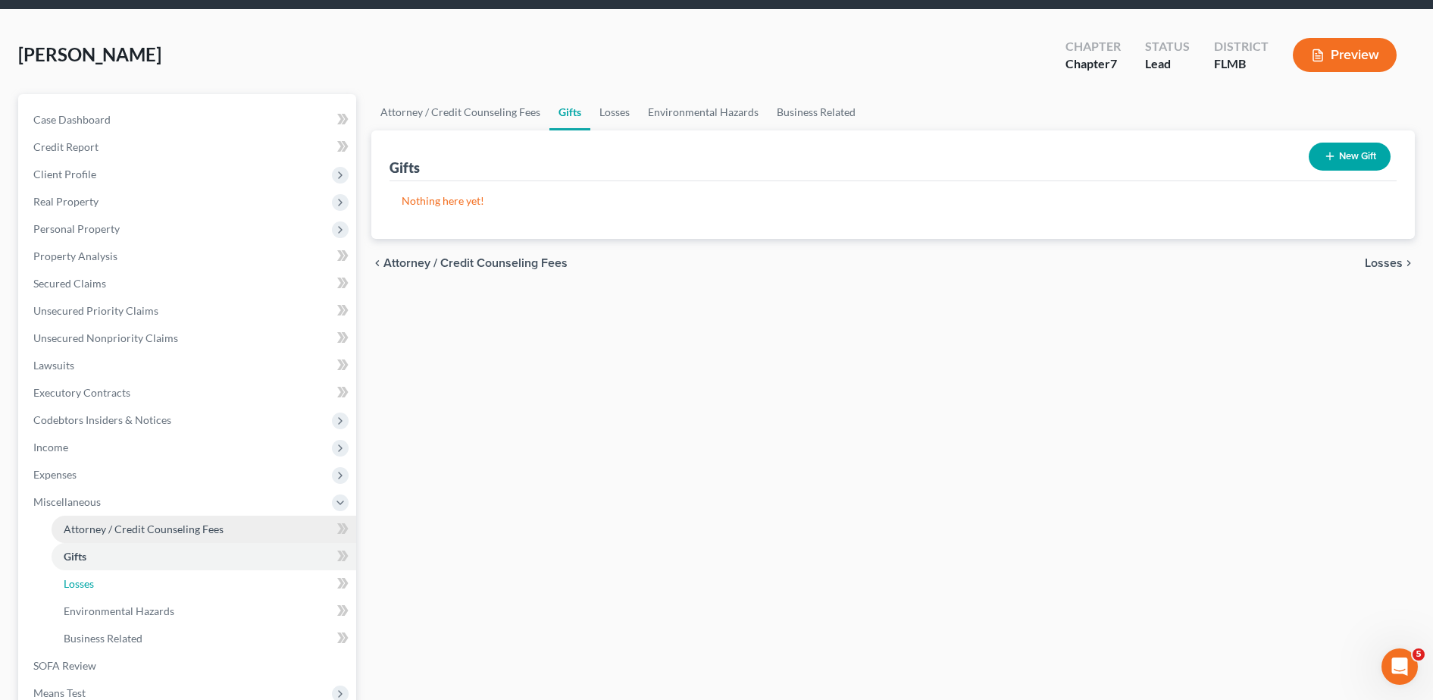
click at [161, 575] on link "Losses" at bounding box center [204, 583] width 305 height 27
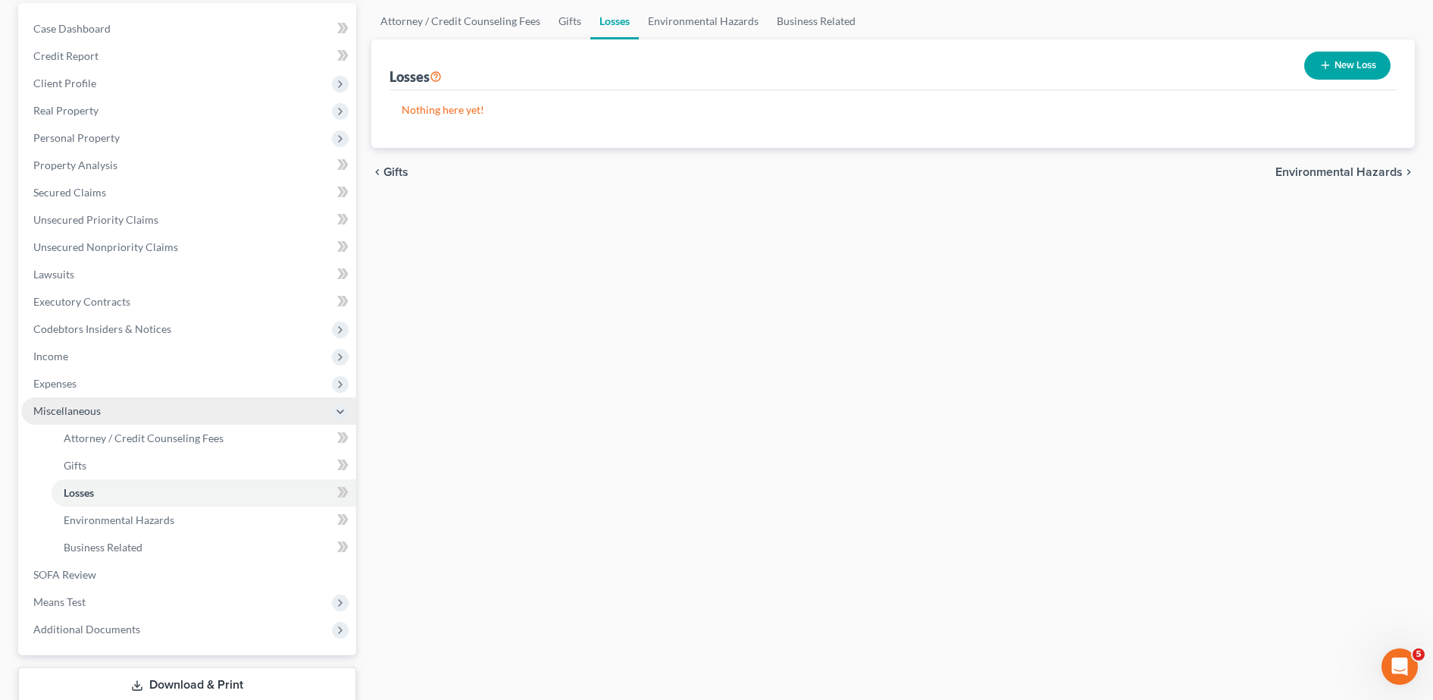
scroll to position [95, 0]
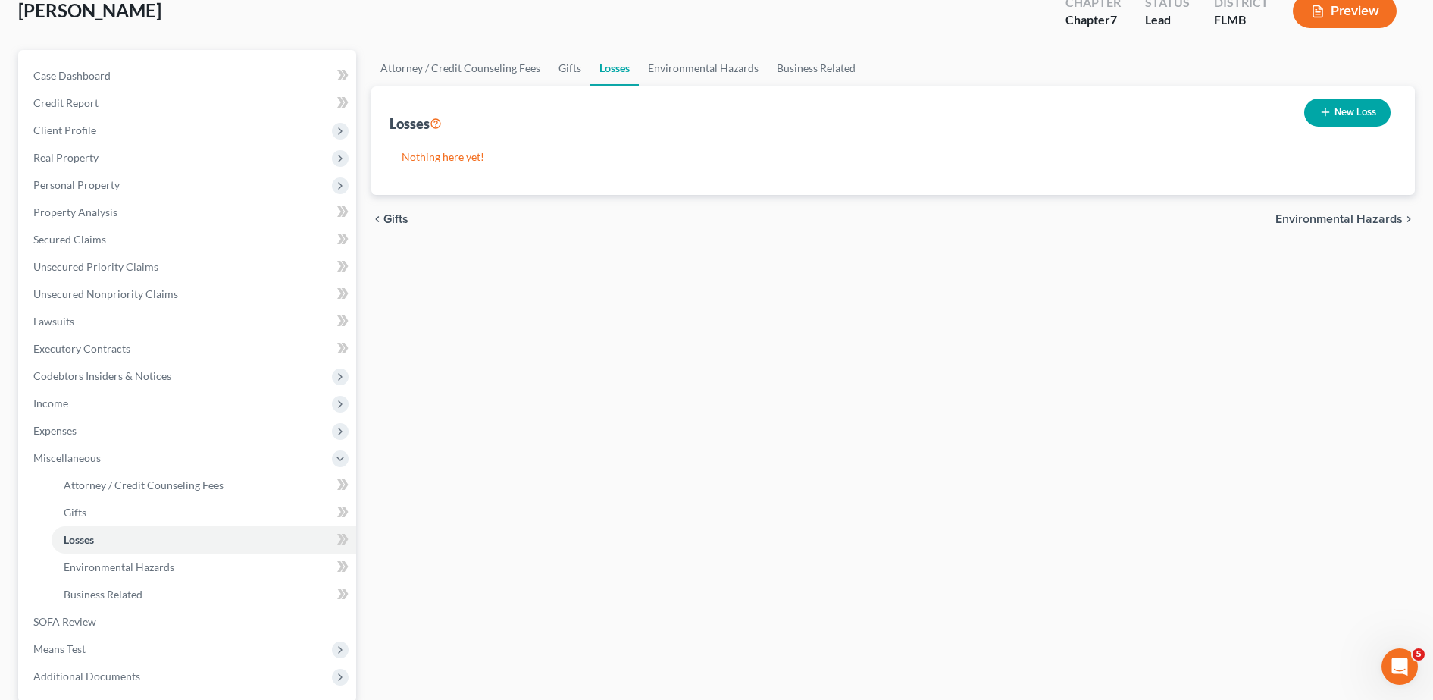
click at [1334, 114] on button "New Loss" at bounding box center [1347, 113] width 86 height 28
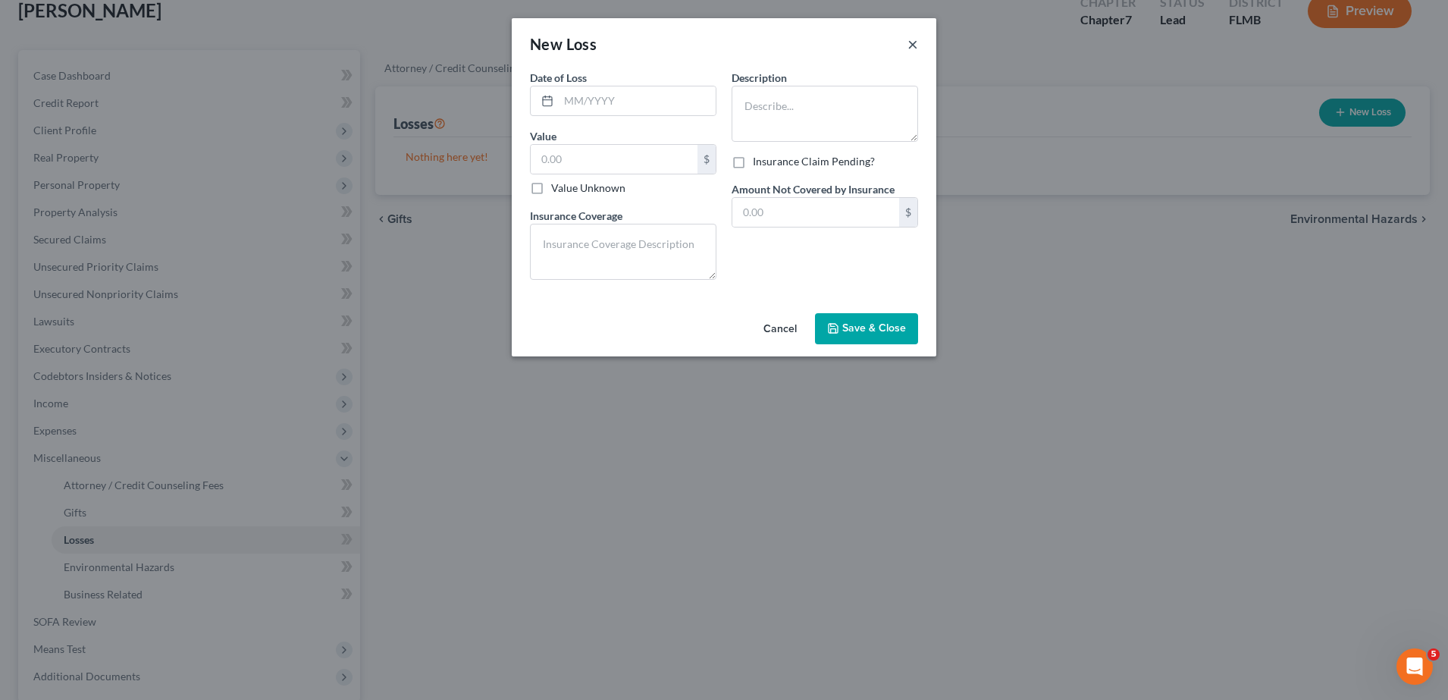
click at [910, 39] on button "×" at bounding box center [912, 44] width 11 height 18
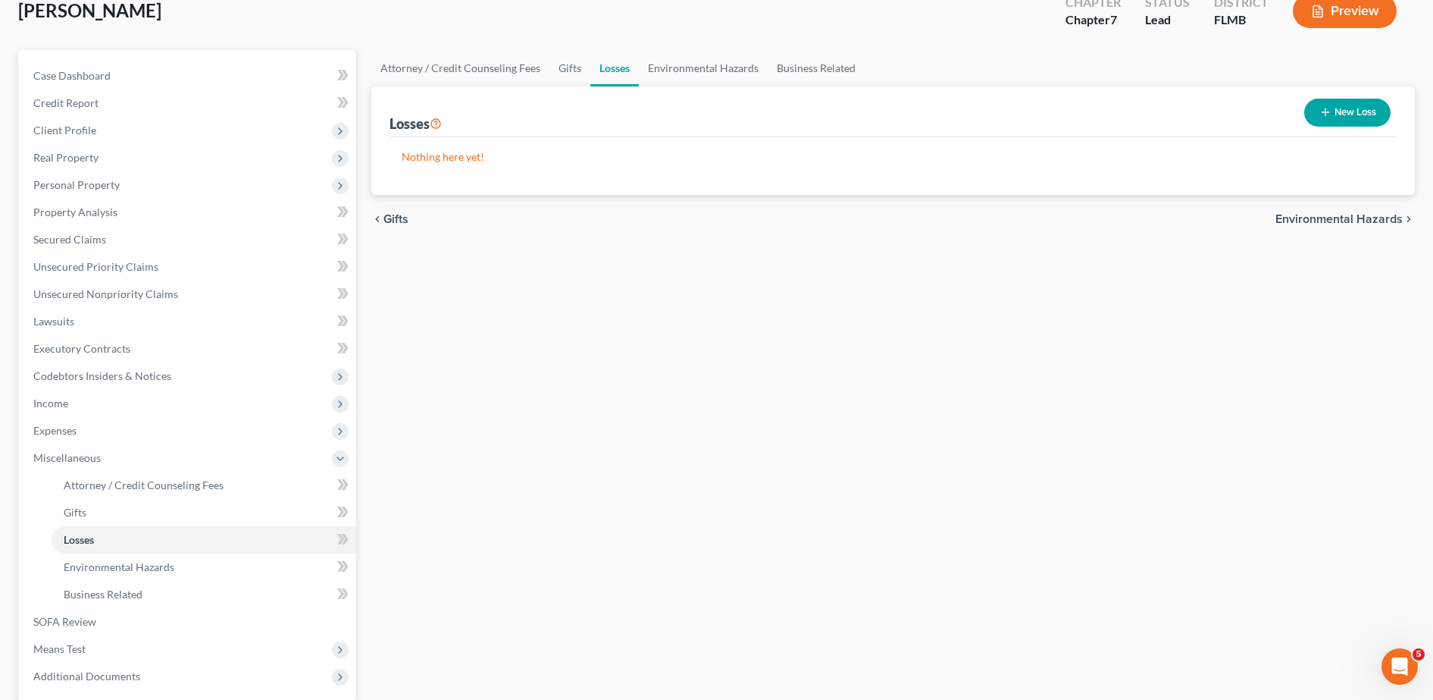
scroll to position [145, 0]
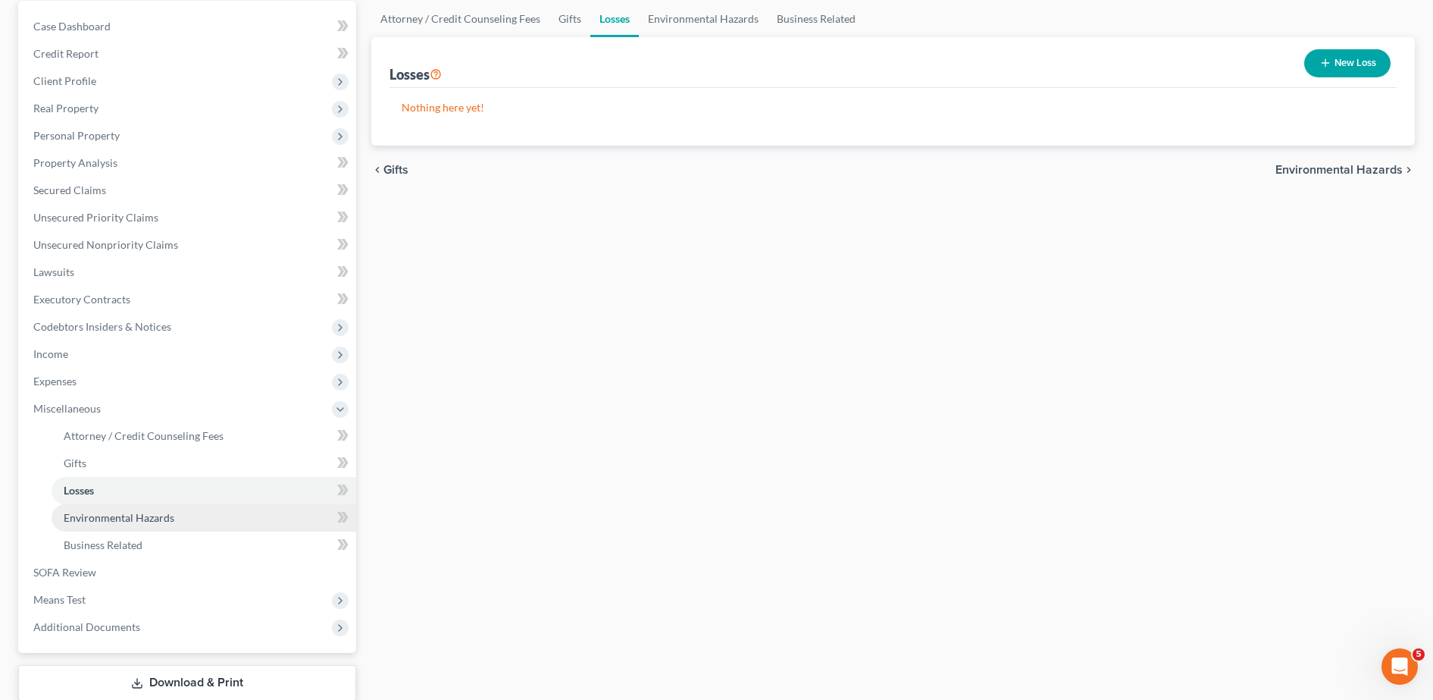
click at [232, 523] on link "Environmental Hazards" at bounding box center [204, 517] width 305 height 27
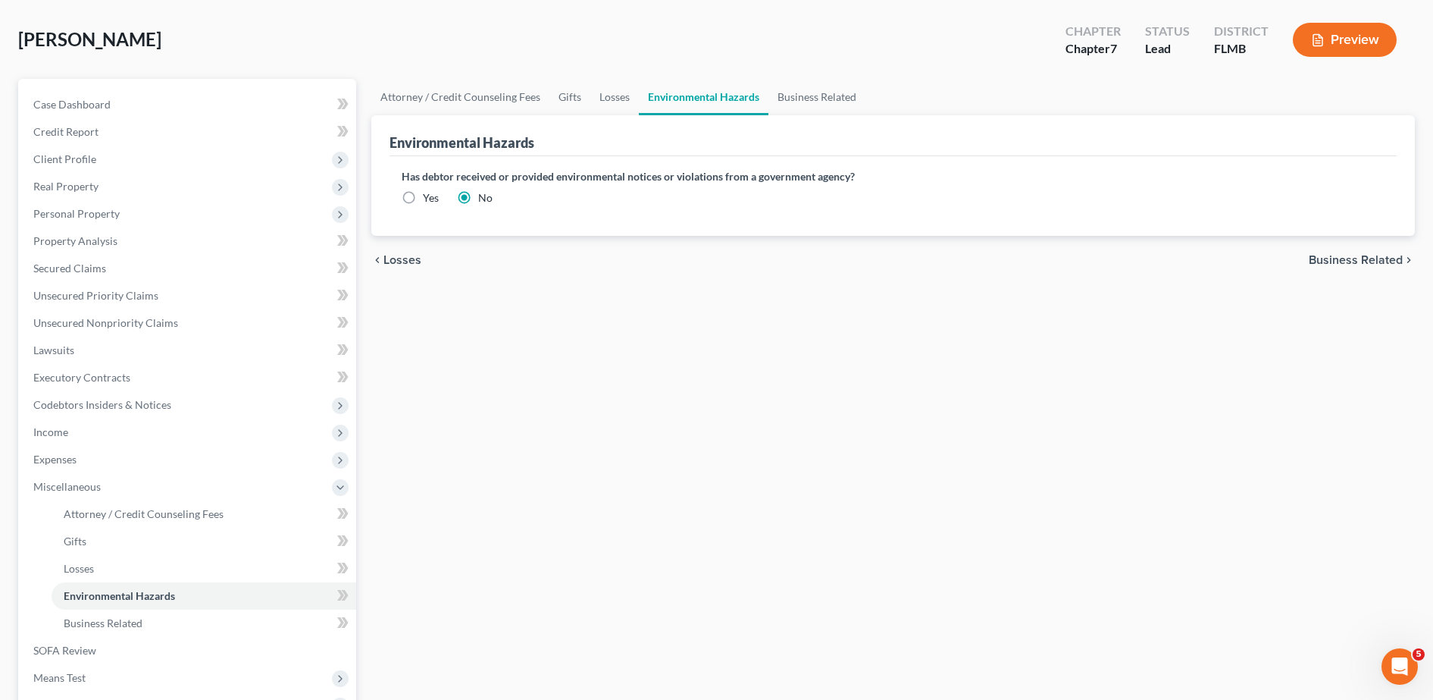
scroll to position [120, 0]
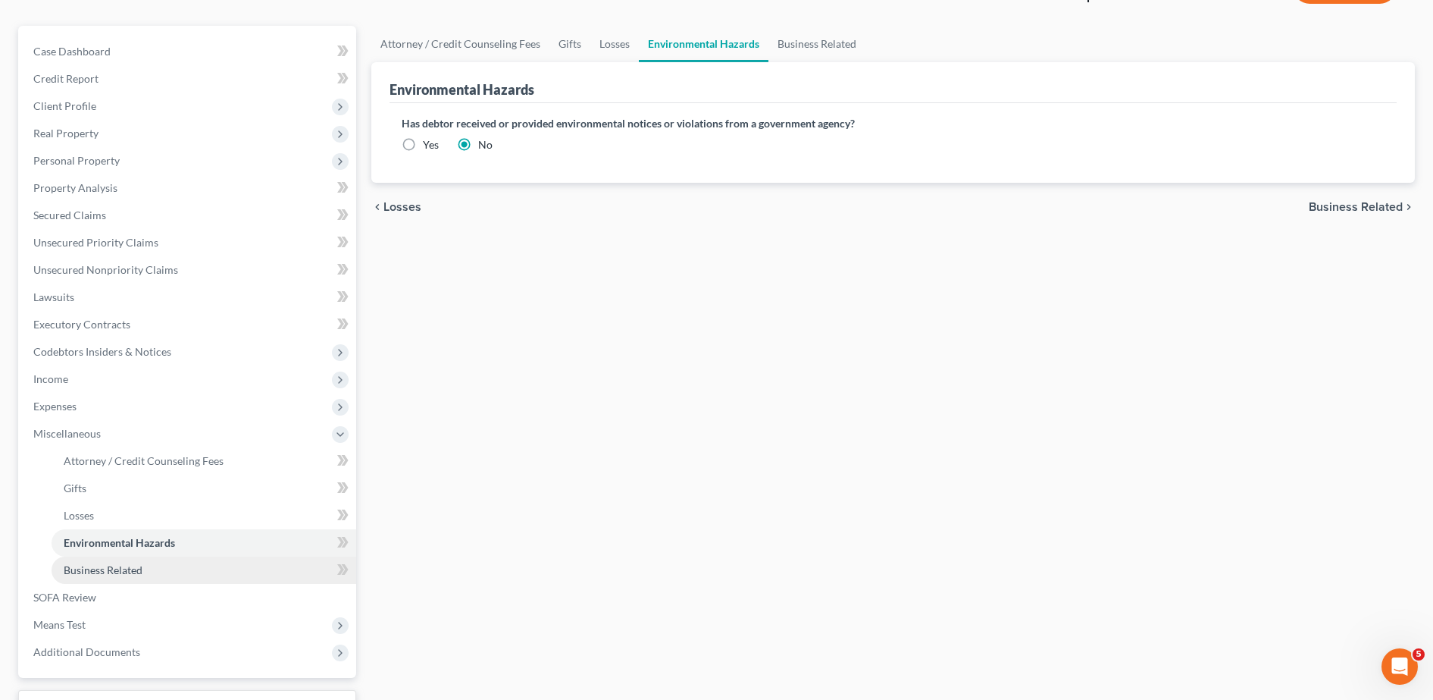
click at [174, 569] on link "Business Related" at bounding box center [204, 569] width 305 height 27
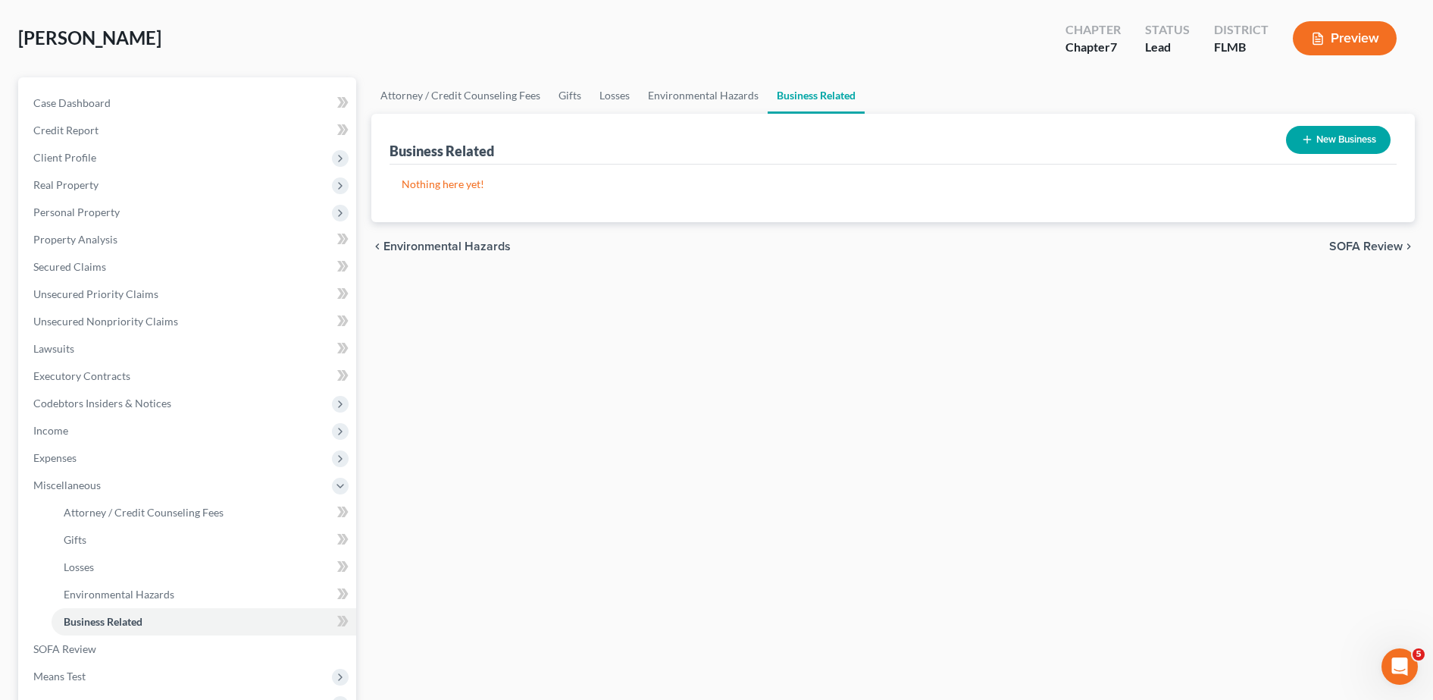
scroll to position [72, 0]
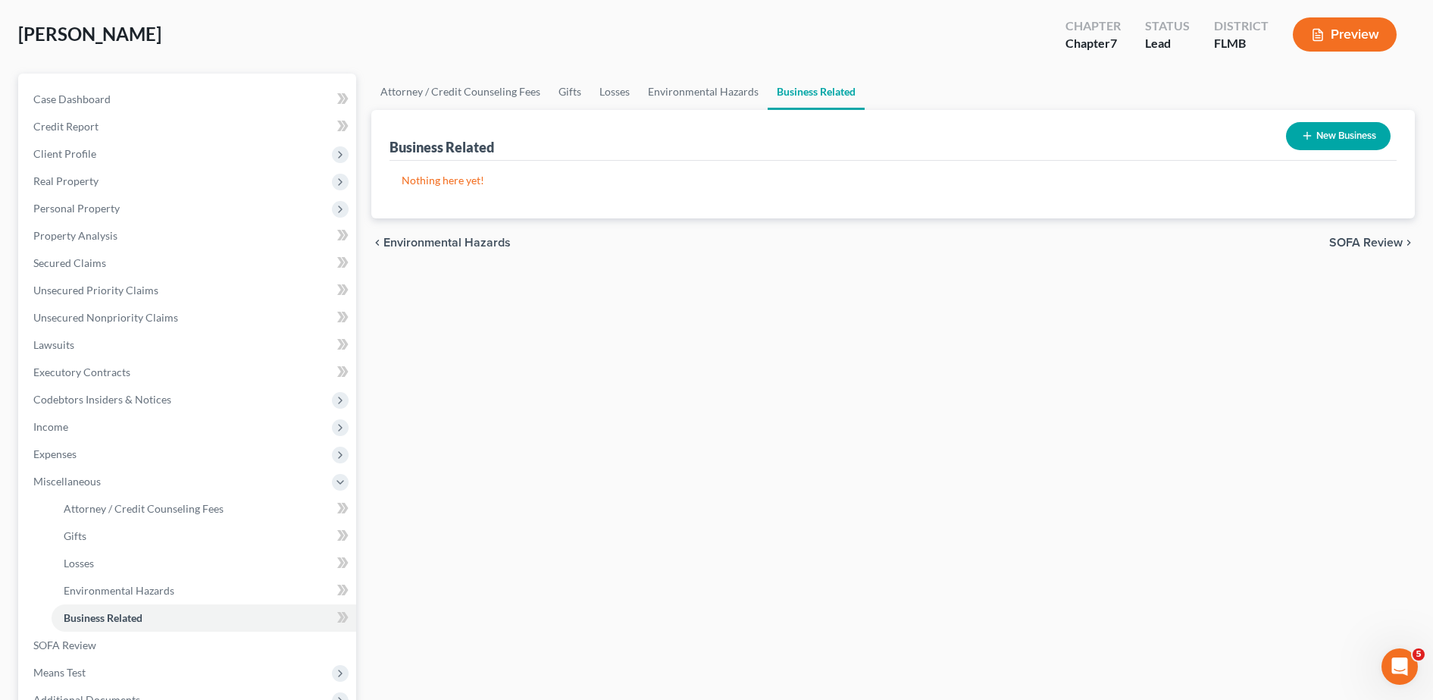
click at [1354, 118] on div "New Business" at bounding box center [1338, 136] width 117 height 40
click at [1329, 135] on button "New Business" at bounding box center [1338, 136] width 105 height 28
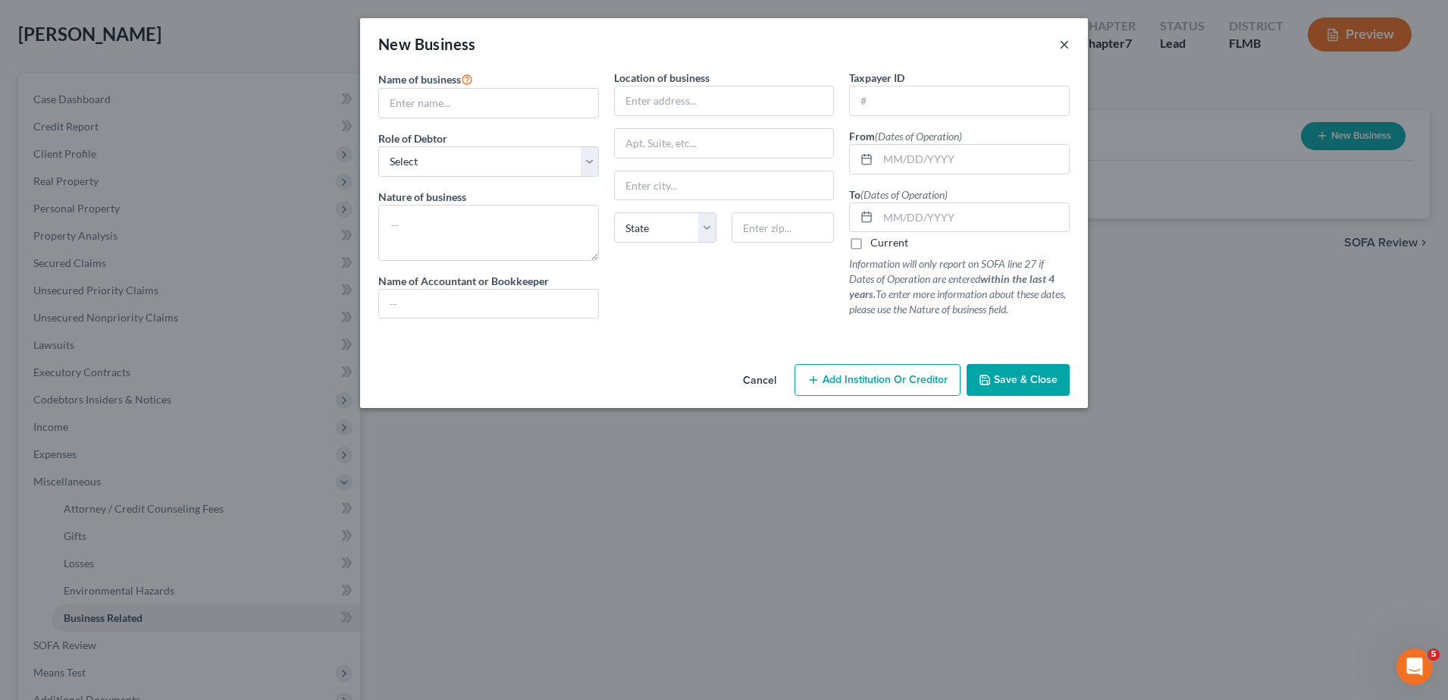
click at [1066, 44] on button "×" at bounding box center [1064, 44] width 11 height 18
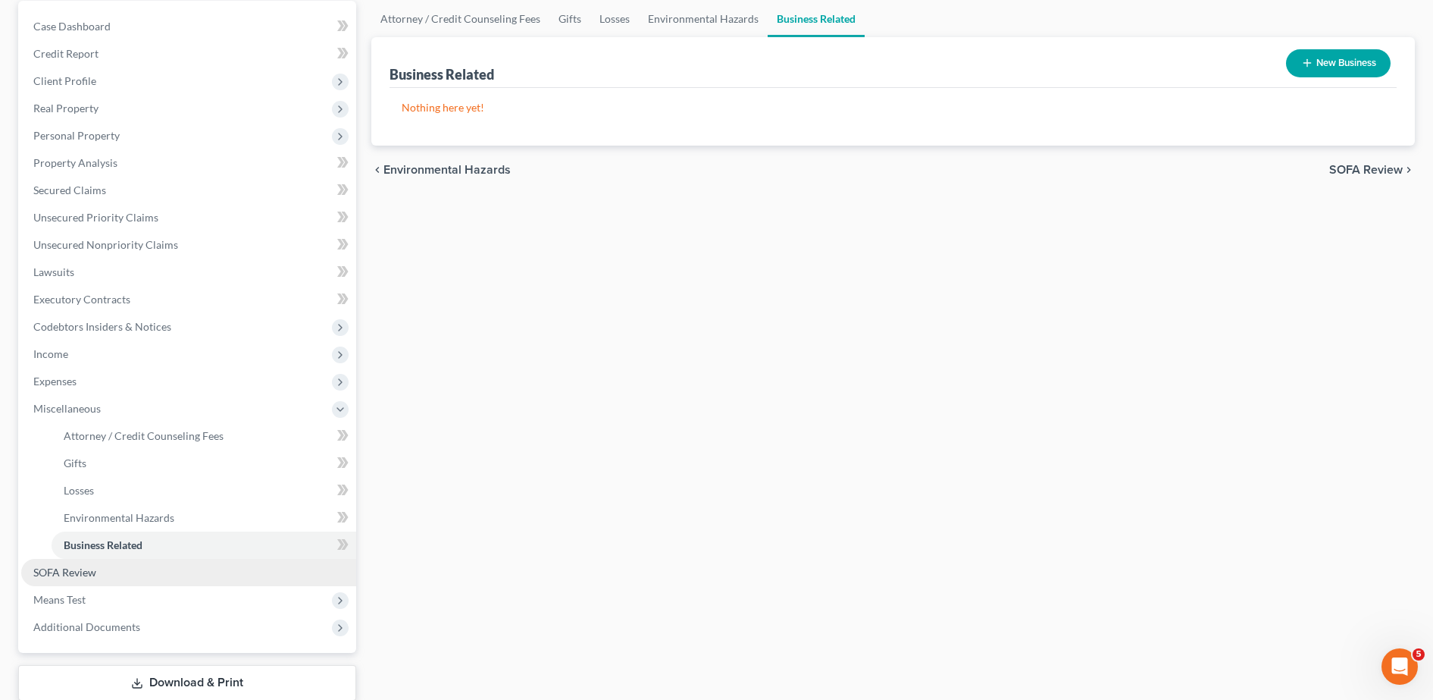
click at [92, 583] on link "SOFA Review" at bounding box center [188, 572] width 335 height 27
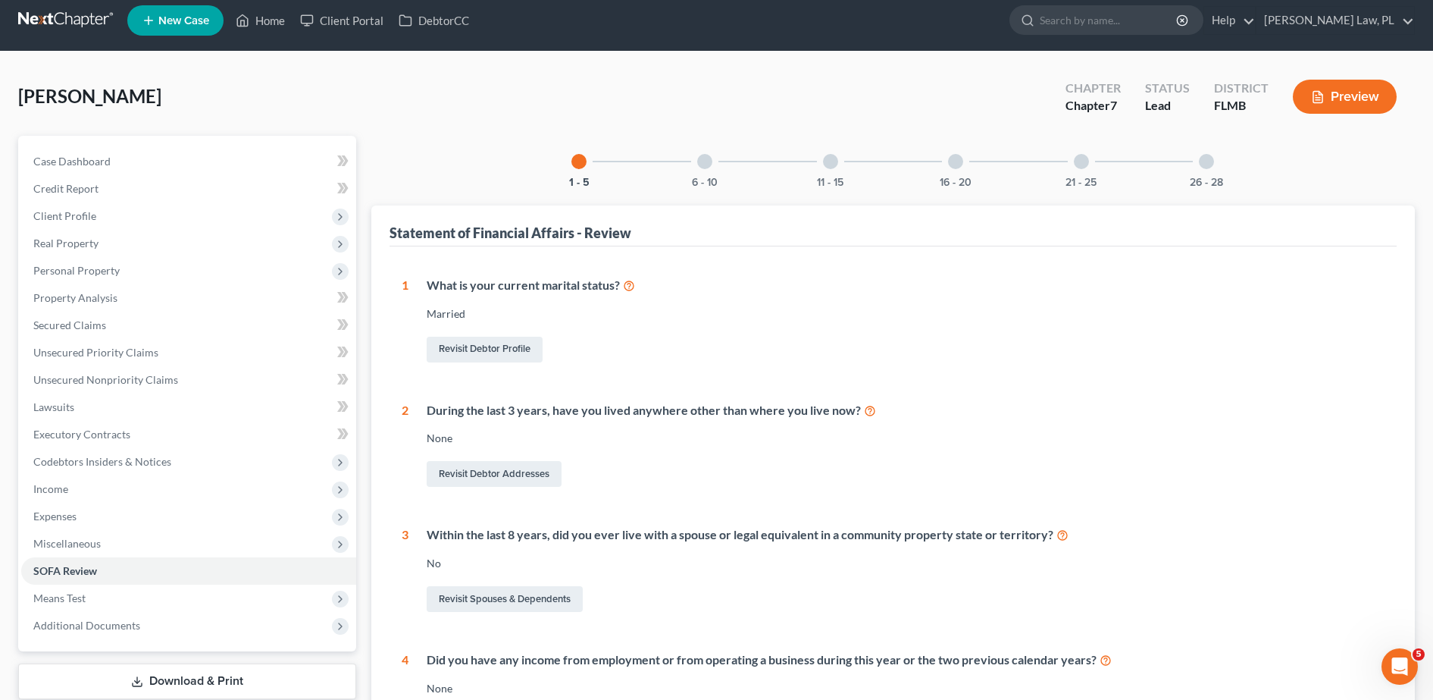
scroll to position [9, 0]
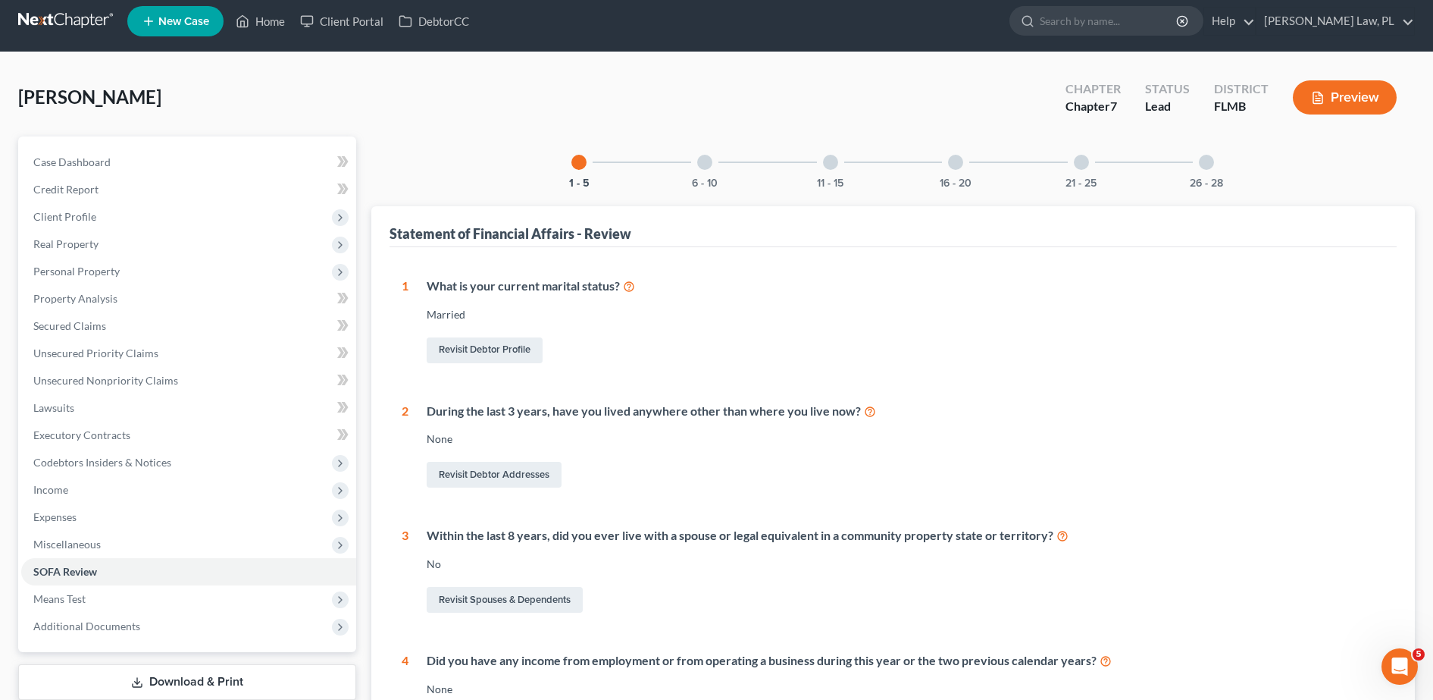
click at [704, 169] on div at bounding box center [704, 162] width 15 height 15
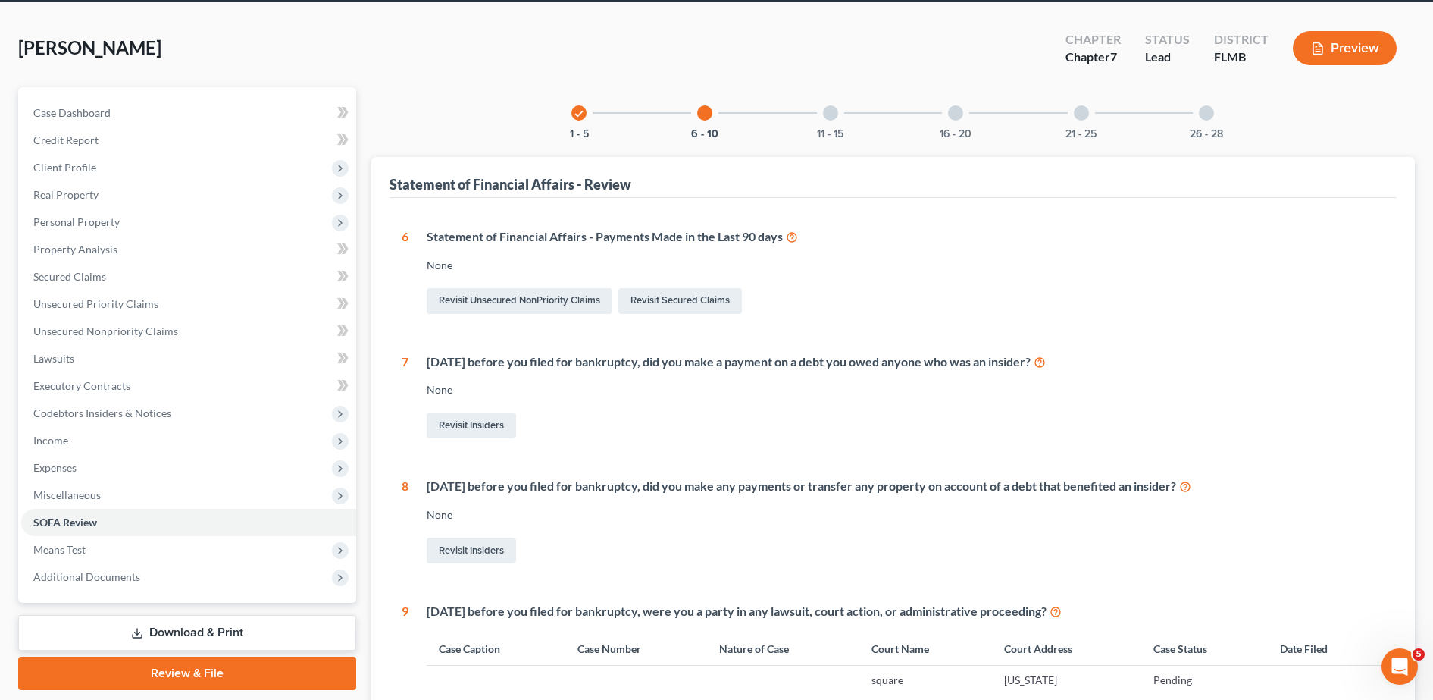
scroll to position [49, 0]
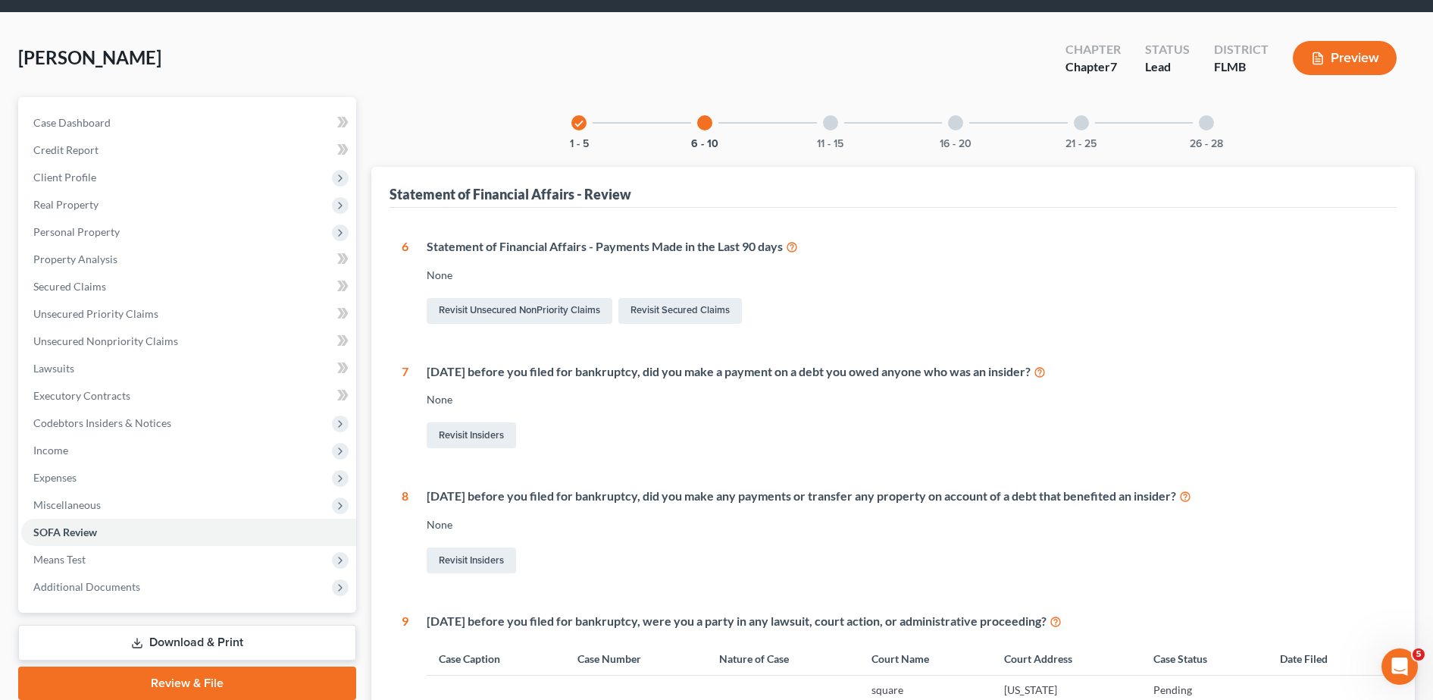
click at [824, 121] on div at bounding box center [830, 122] width 15 height 15
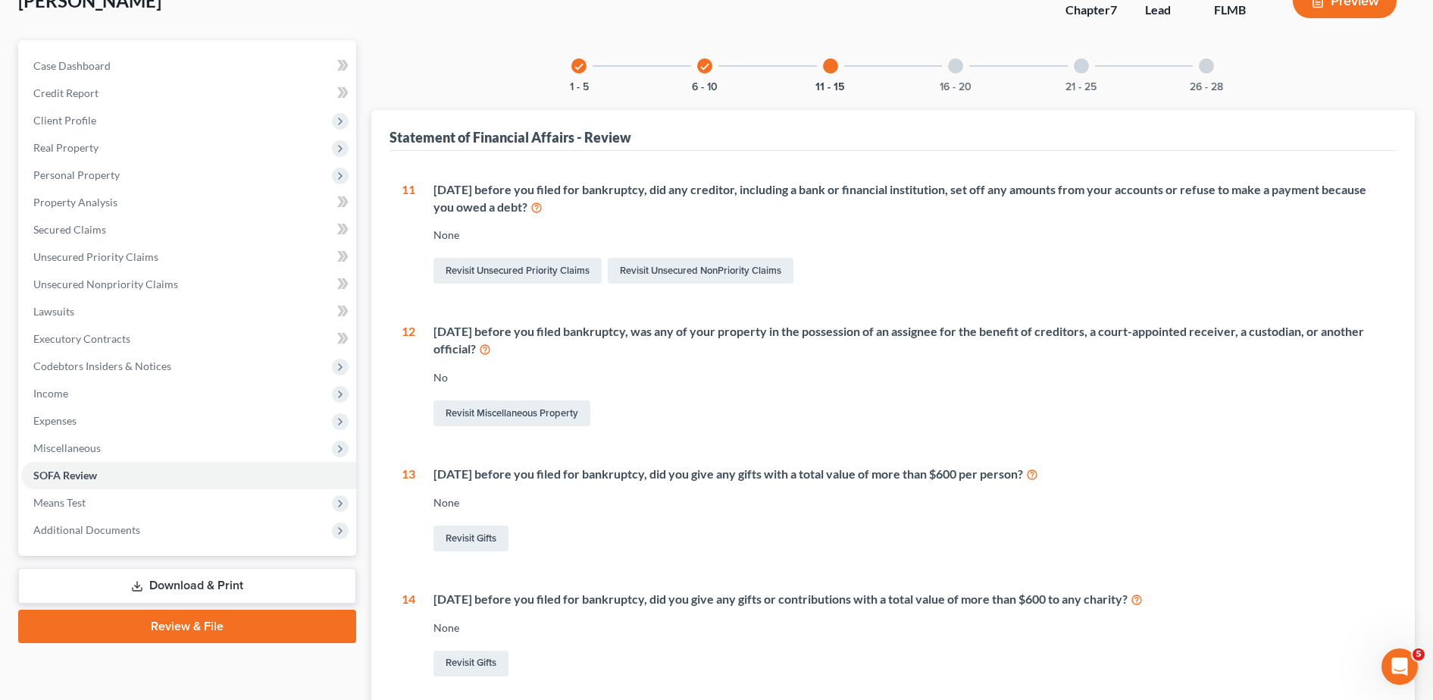
scroll to position [98, 0]
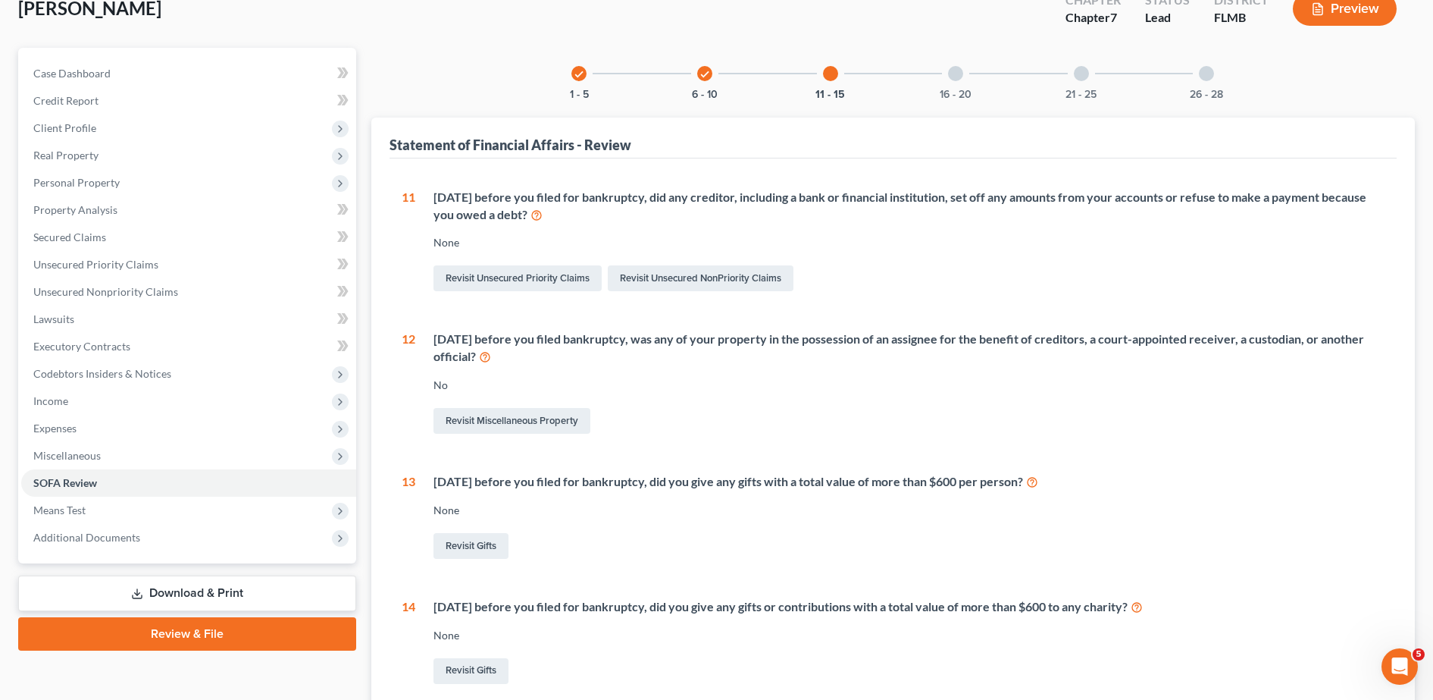
click at [946, 77] on div "16 - 20" at bounding box center [956, 74] width 52 height 52
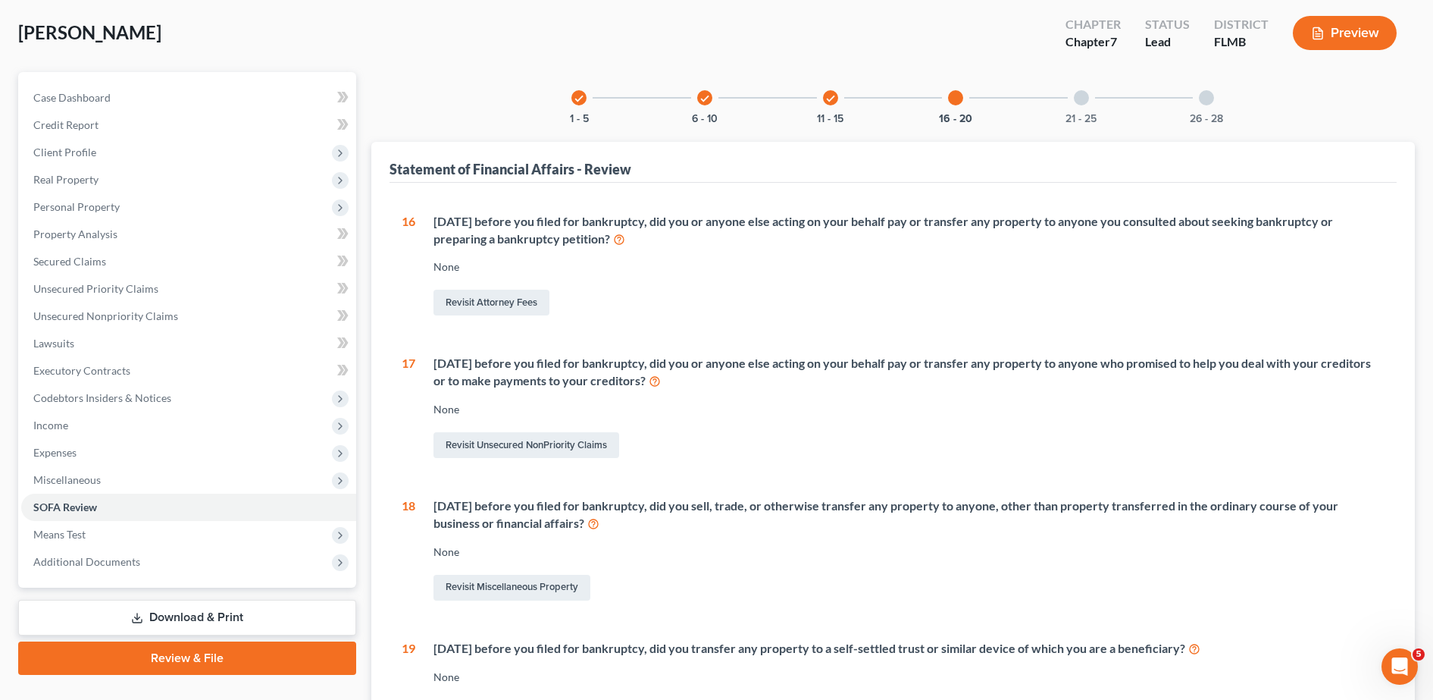
scroll to position [72, 0]
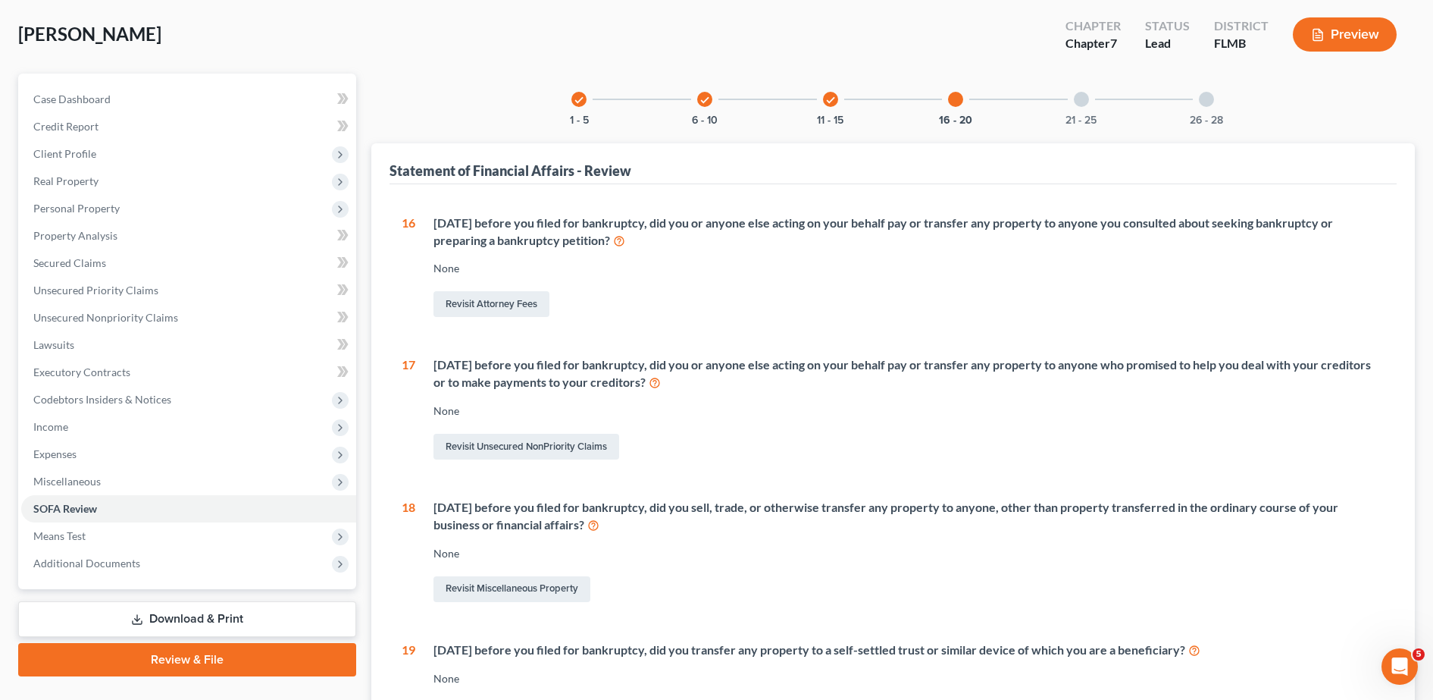
click at [1064, 102] on div "21 - 25" at bounding box center [1082, 100] width 52 height 52
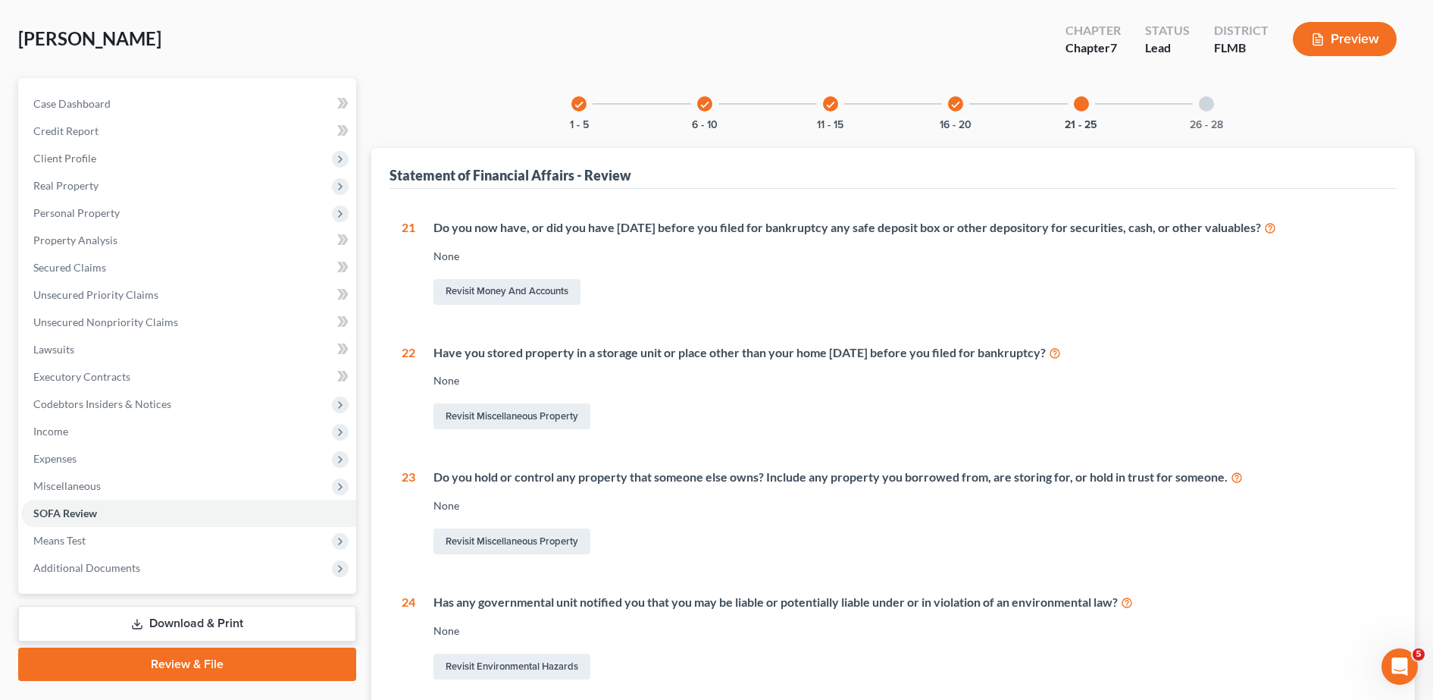
scroll to position [64, 0]
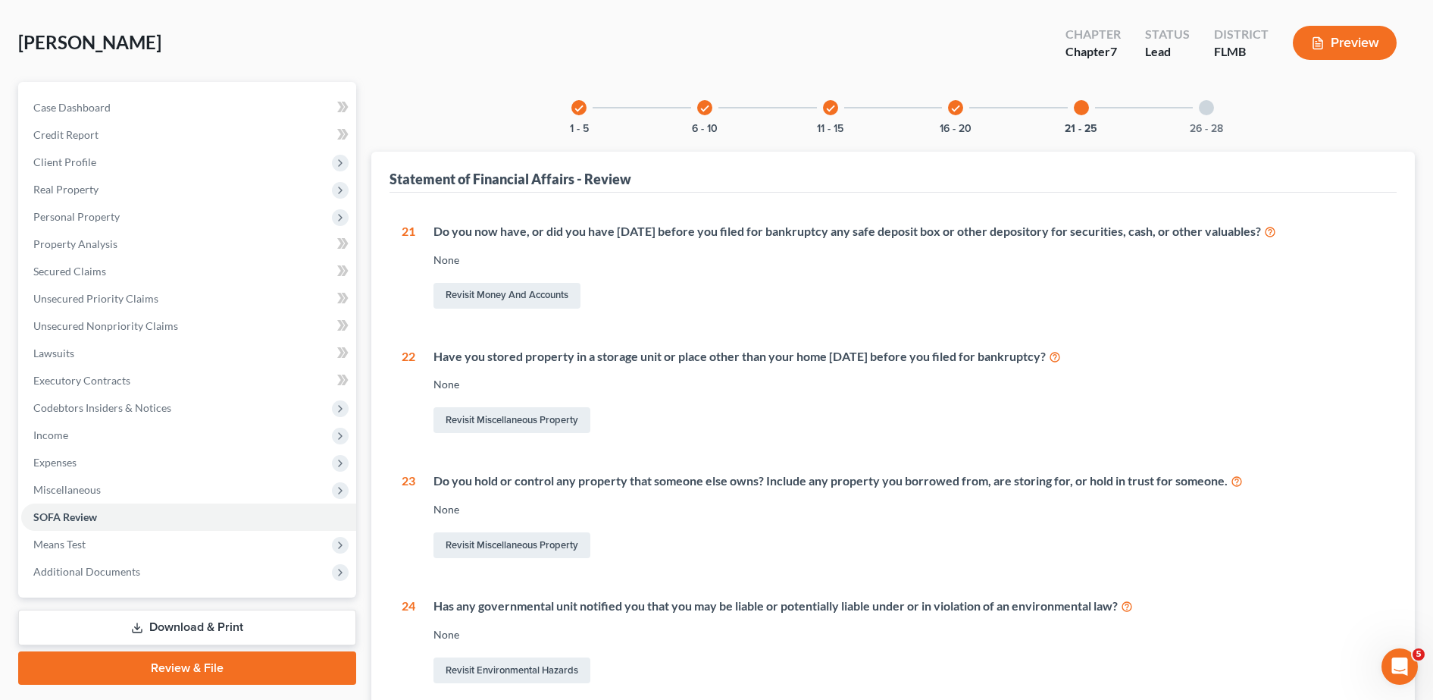
click at [1202, 108] on div at bounding box center [1206, 107] width 15 height 15
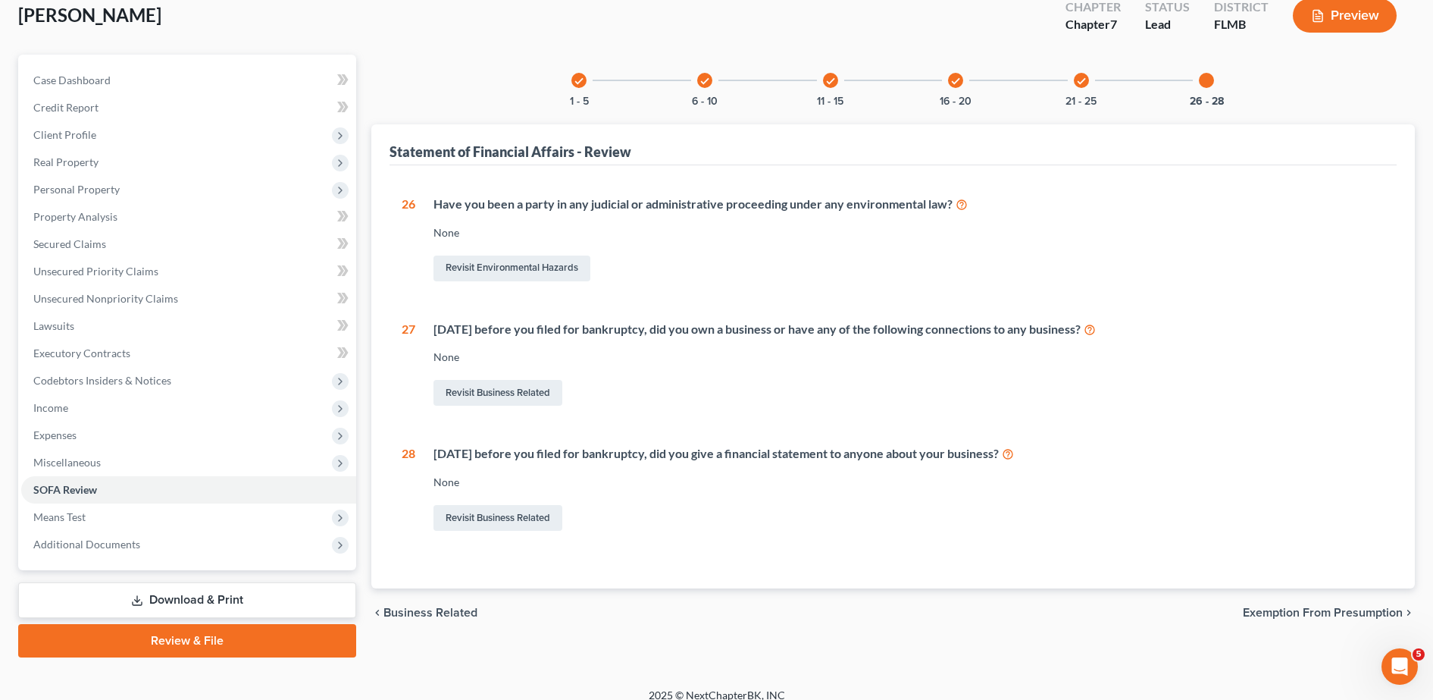
scroll to position [97, 0]
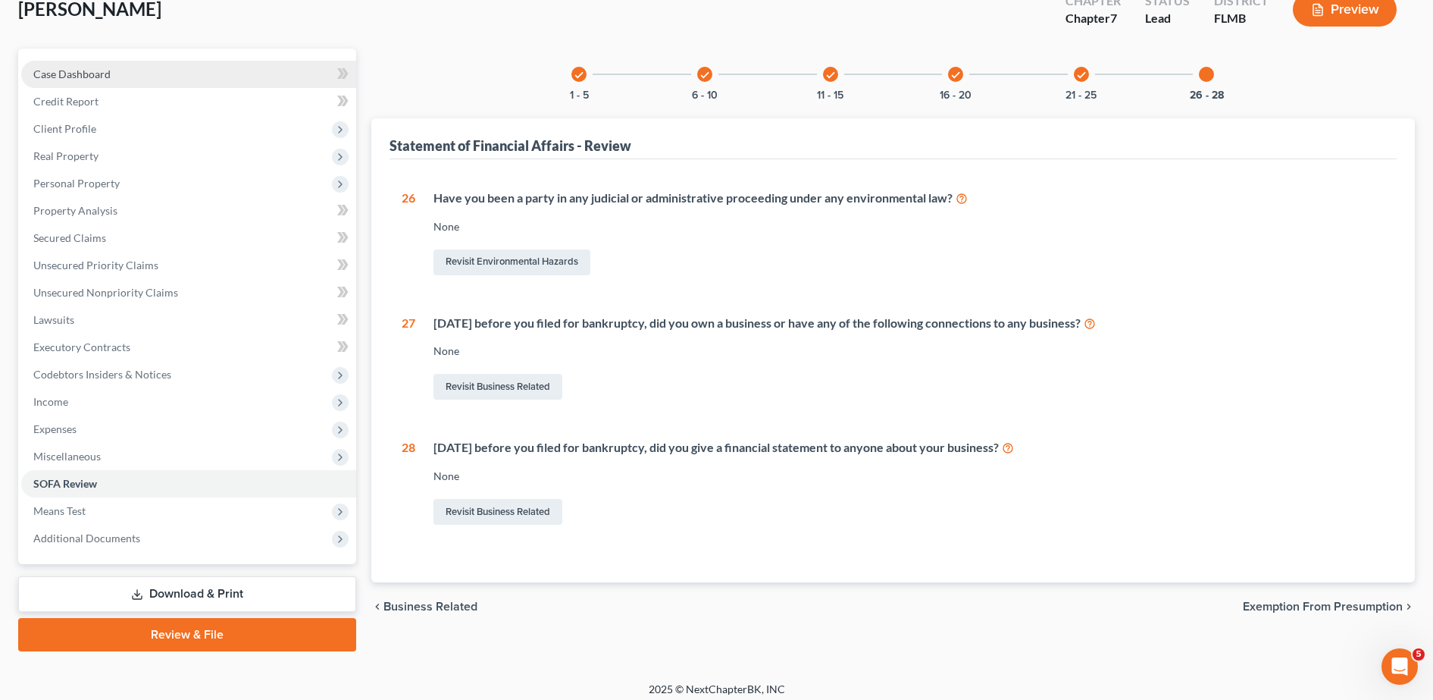
click at [203, 78] on link "Case Dashboard" at bounding box center [188, 74] width 335 height 27
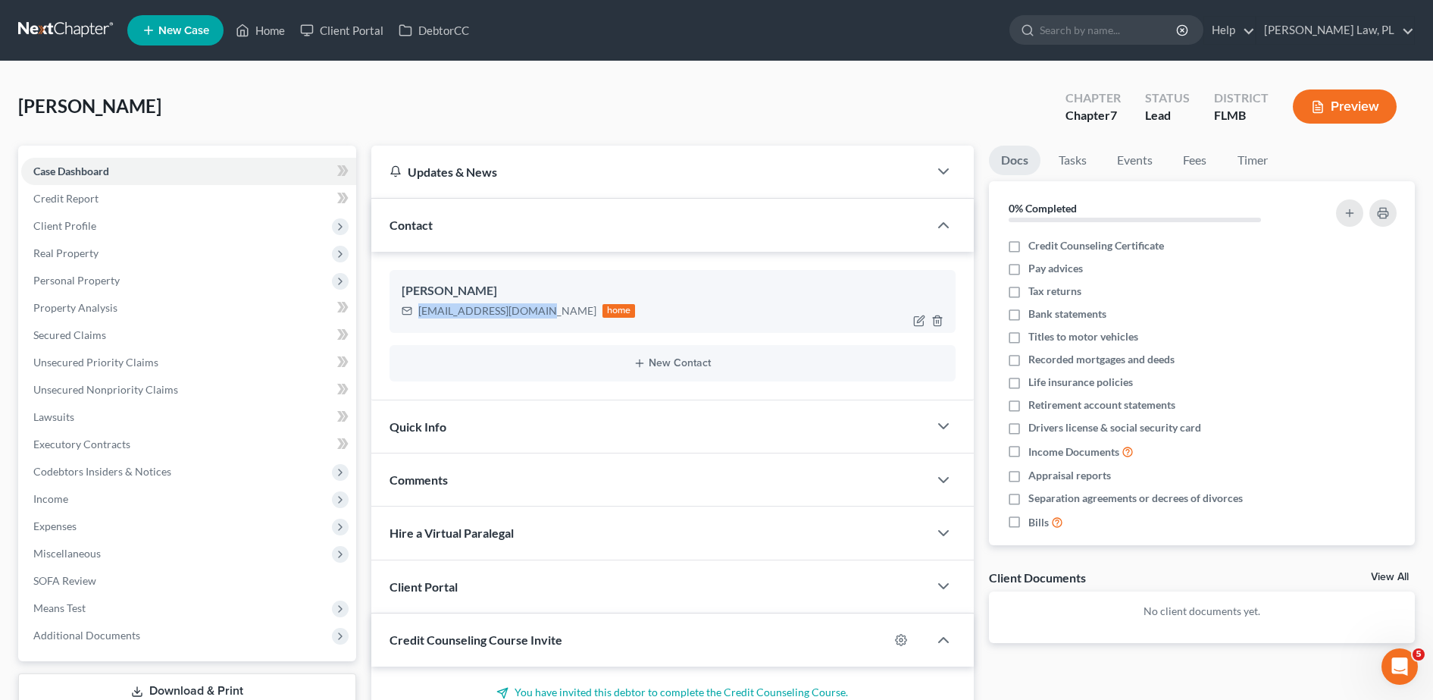
drag, startPoint x: 417, startPoint y: 310, endPoint x: 525, endPoint y: 318, distance: 108.7
click at [525, 318] on div "[EMAIL_ADDRESS][DOMAIN_NAME] home" at bounding box center [519, 311] width 234 height 20
copy div "[EMAIL_ADDRESS][DOMAIN_NAME]"
